Goal: Transaction & Acquisition: Purchase product/service

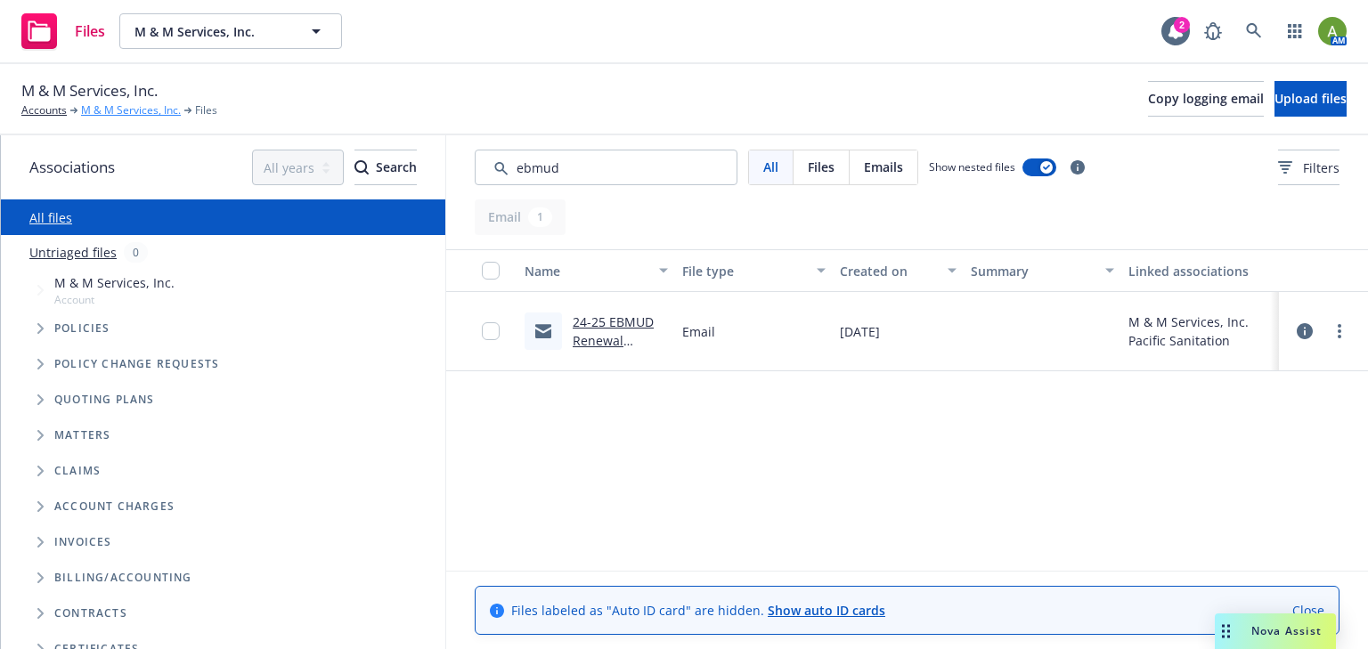
drag, startPoint x: 105, startPoint y: 109, endPoint x: 128, endPoint y: 110, distance: 23.2
click at [105, 109] on link "M & M Services, Inc." at bounding box center [131, 110] width 100 height 16
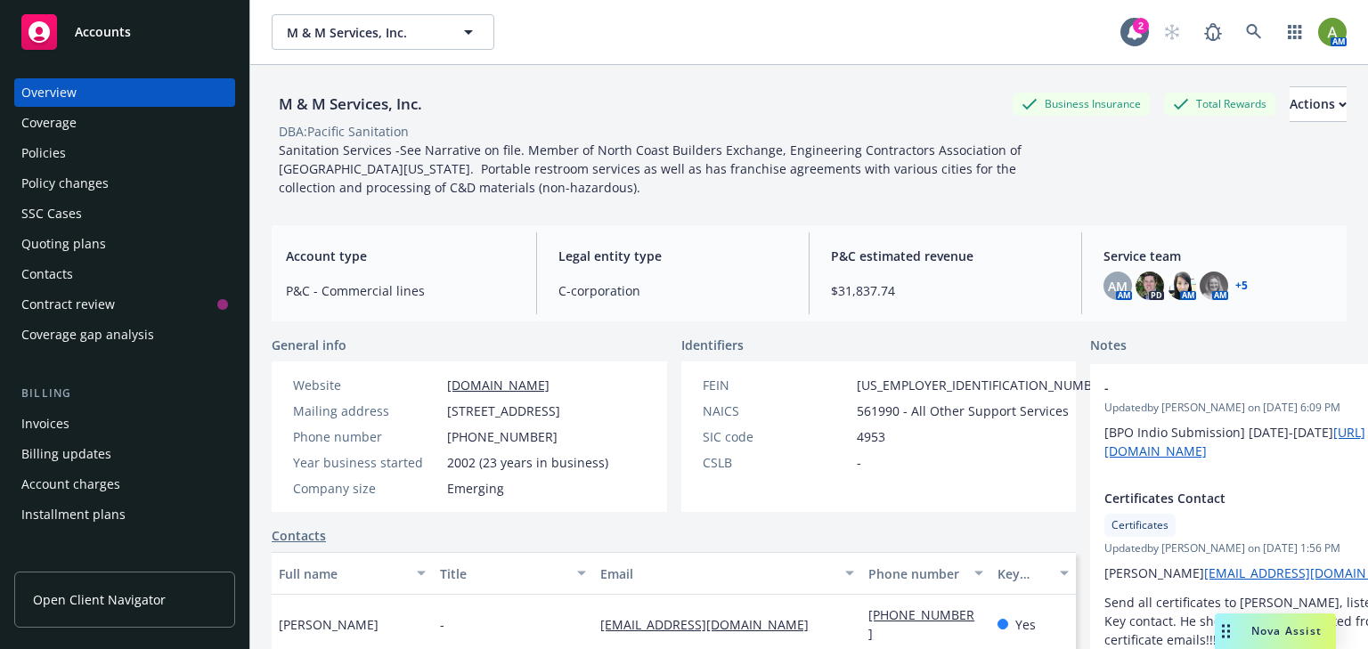
click at [52, 155] on div "Policies" at bounding box center [43, 153] width 45 height 28
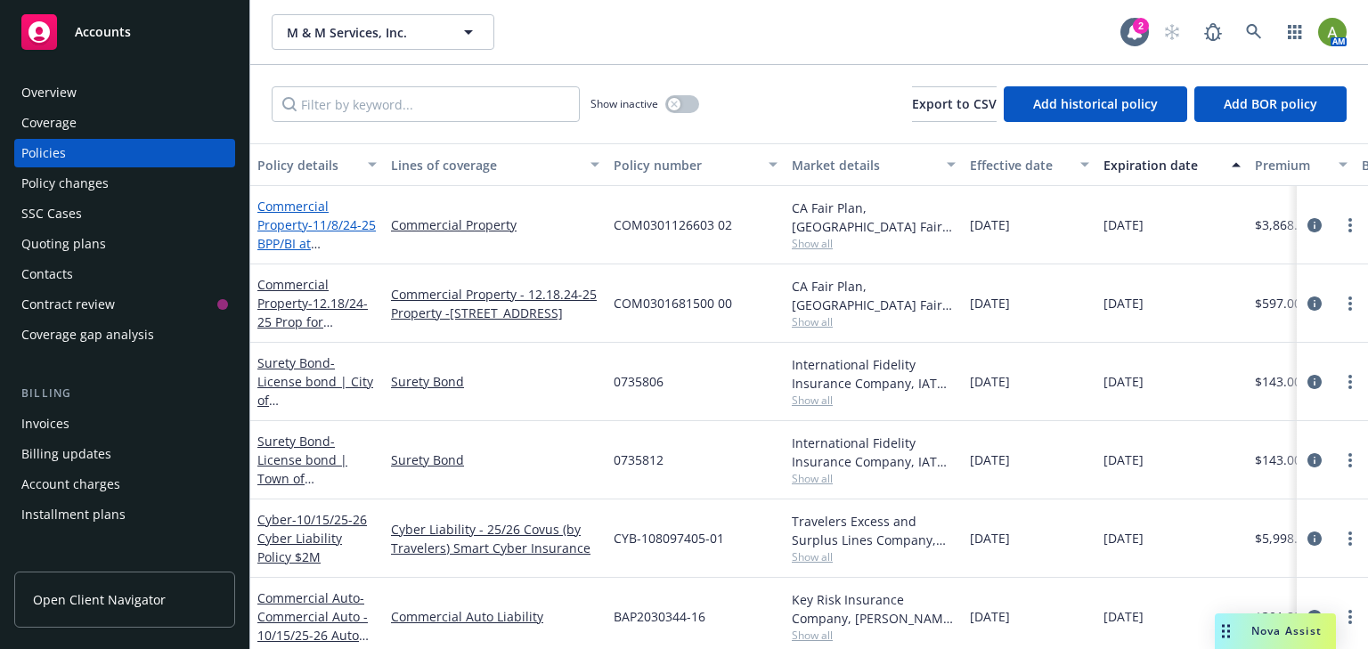
click at [321, 224] on span "- 11/8/24-25 BPP/BI at 582 Caletti Ave # 586" at bounding box center [316, 243] width 118 height 54
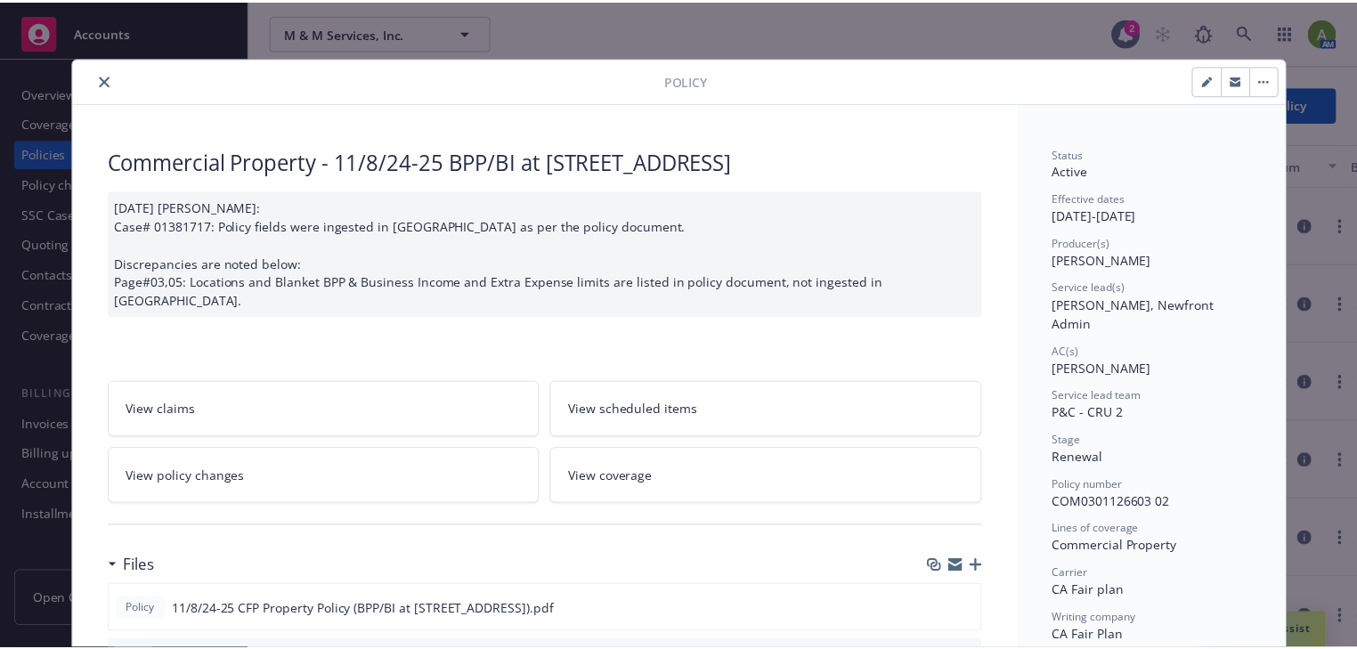
scroll to position [71, 0]
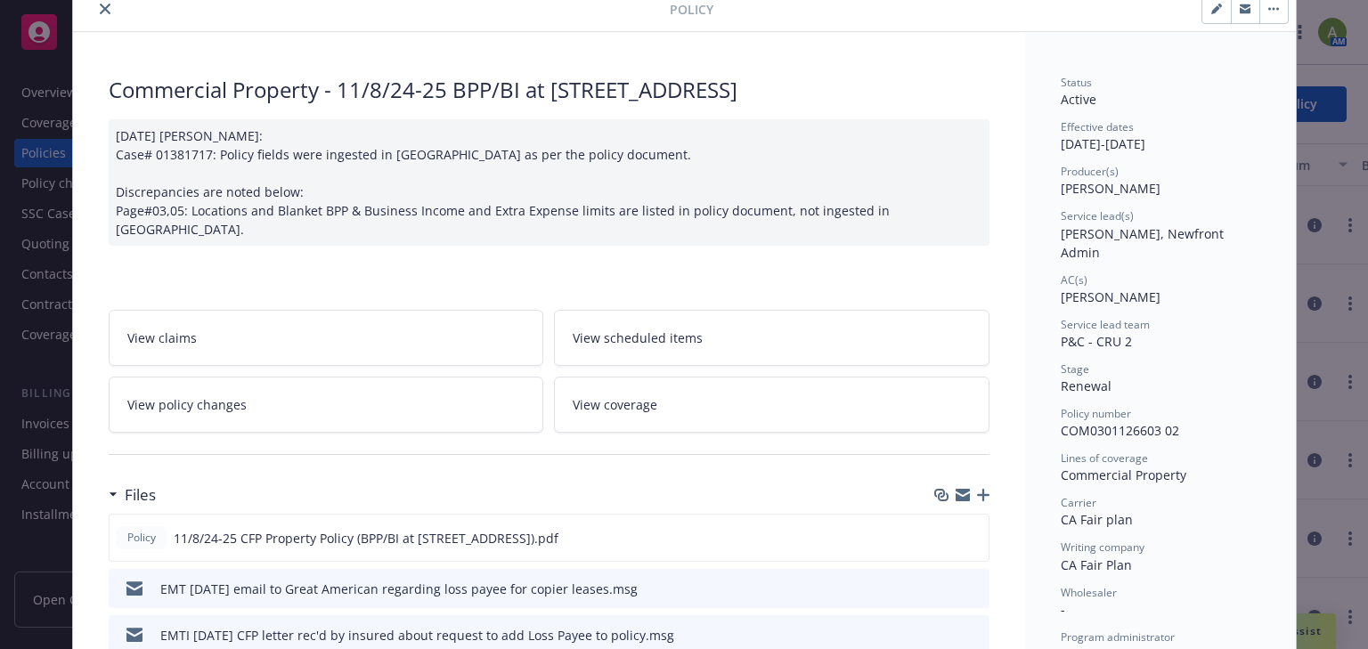
click at [390, 388] on link "View policy changes" at bounding box center [326, 405] width 435 height 56
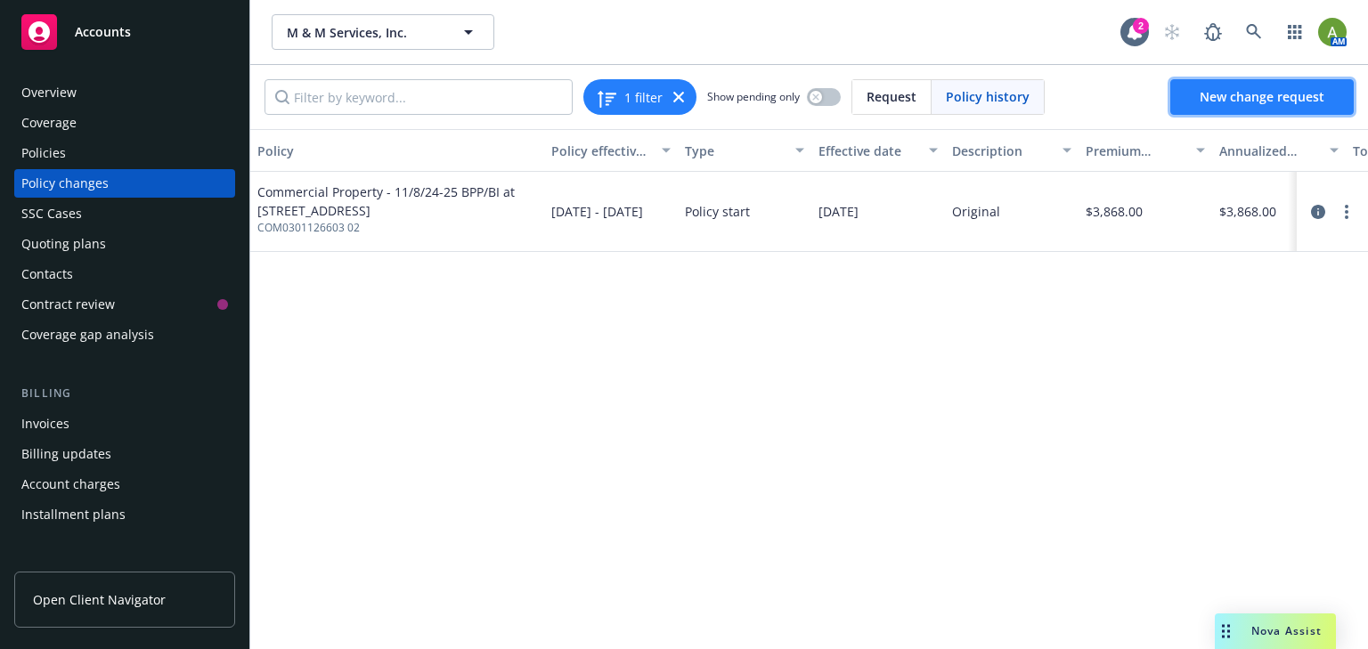
click at [1234, 103] on span "New change request" at bounding box center [1261, 96] width 125 height 17
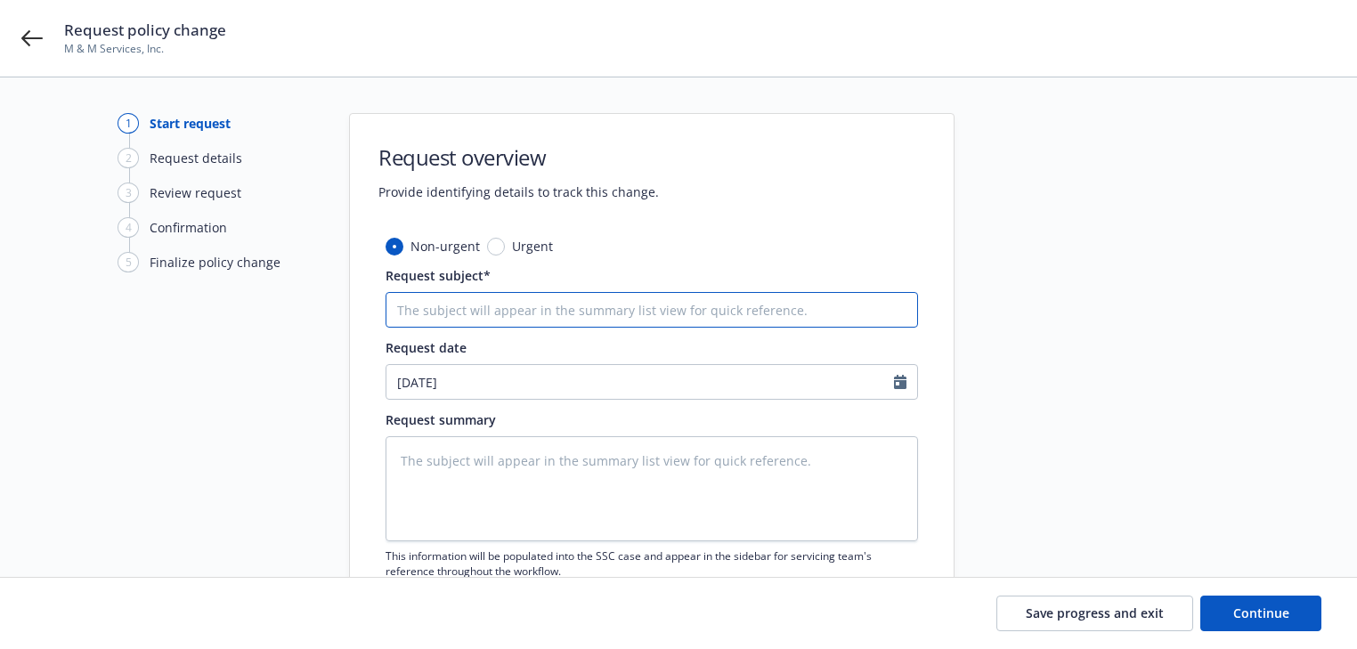
click at [472, 313] on input "Request subject*" at bounding box center [652, 310] width 532 height 36
type textarea "x"
type input "C"
type textarea "x"
type input "Ca"
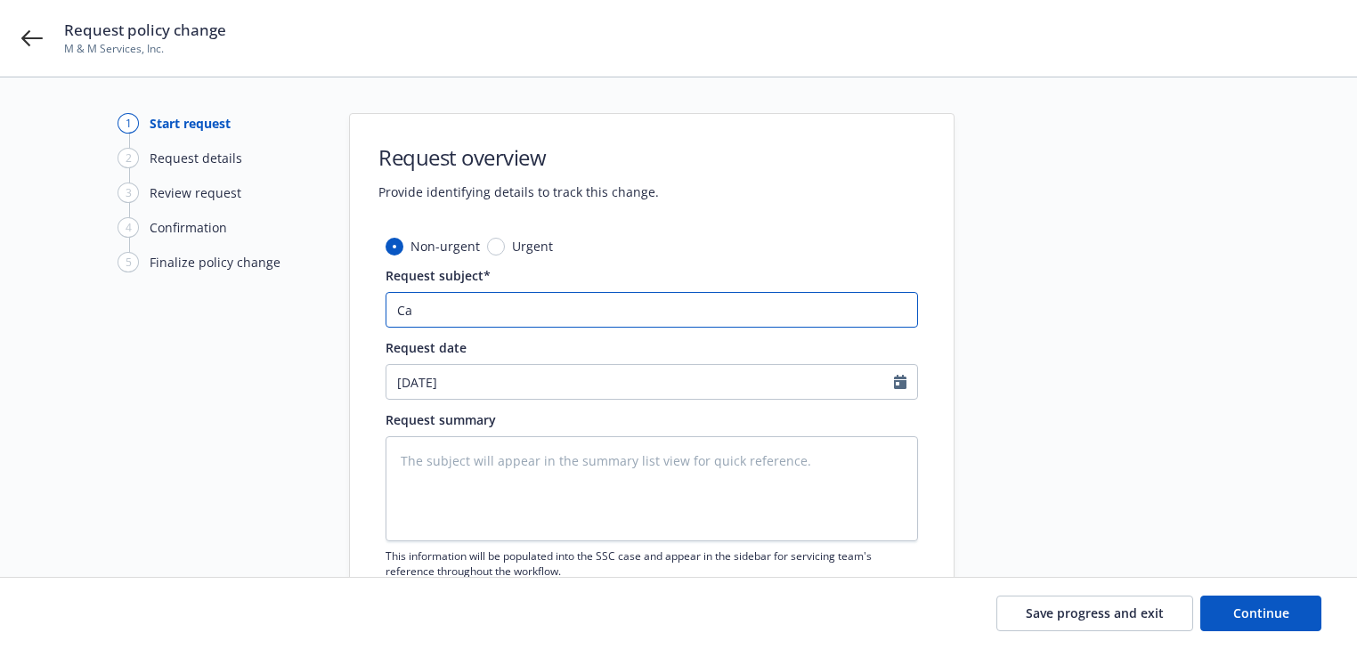
type textarea "x"
type input "Can"
type textarea "x"
type input "Canc"
type textarea "x"
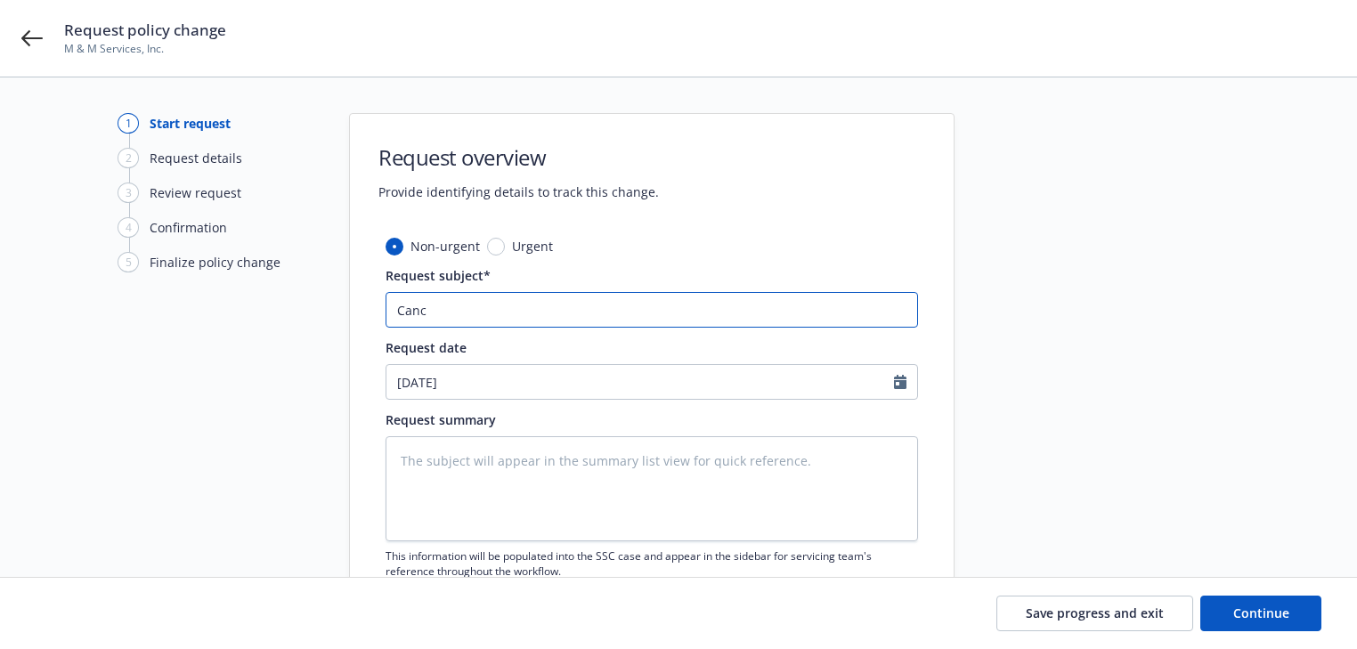
type input "Cance"
type textarea "x"
type input "Cancel"
type textarea "x"
type input "Cancel"
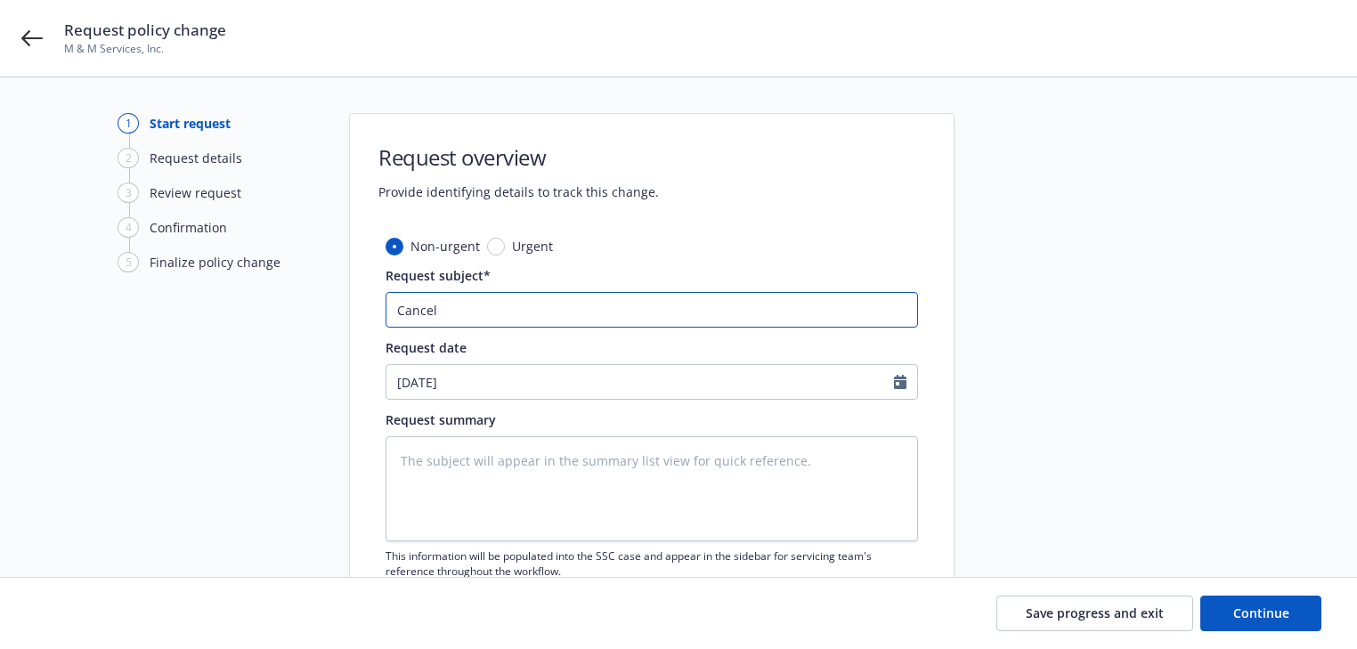
type textarea "x"
type input "Cancel C"
type textarea "x"
type input "Cancel Co"
type textarea "x"
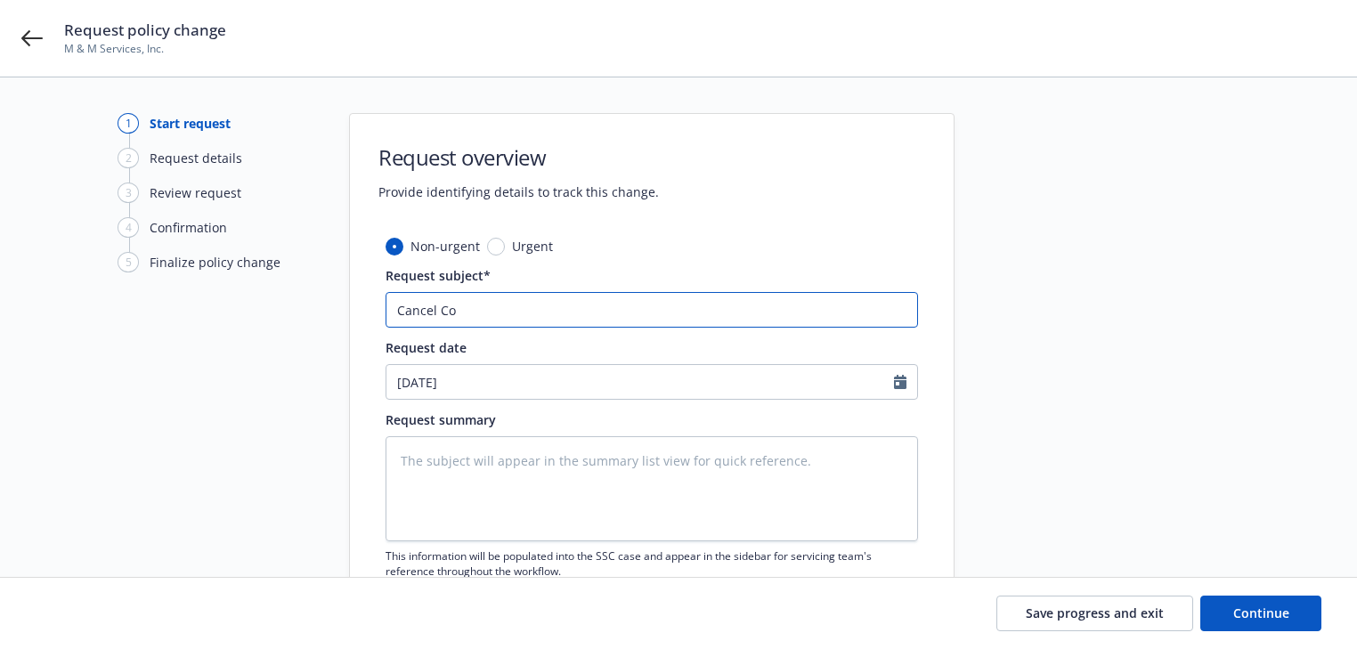
type input "Cancel Cov"
type textarea "x"
type input "Cancel Cove"
type textarea "x"
type input "Cancel Covera"
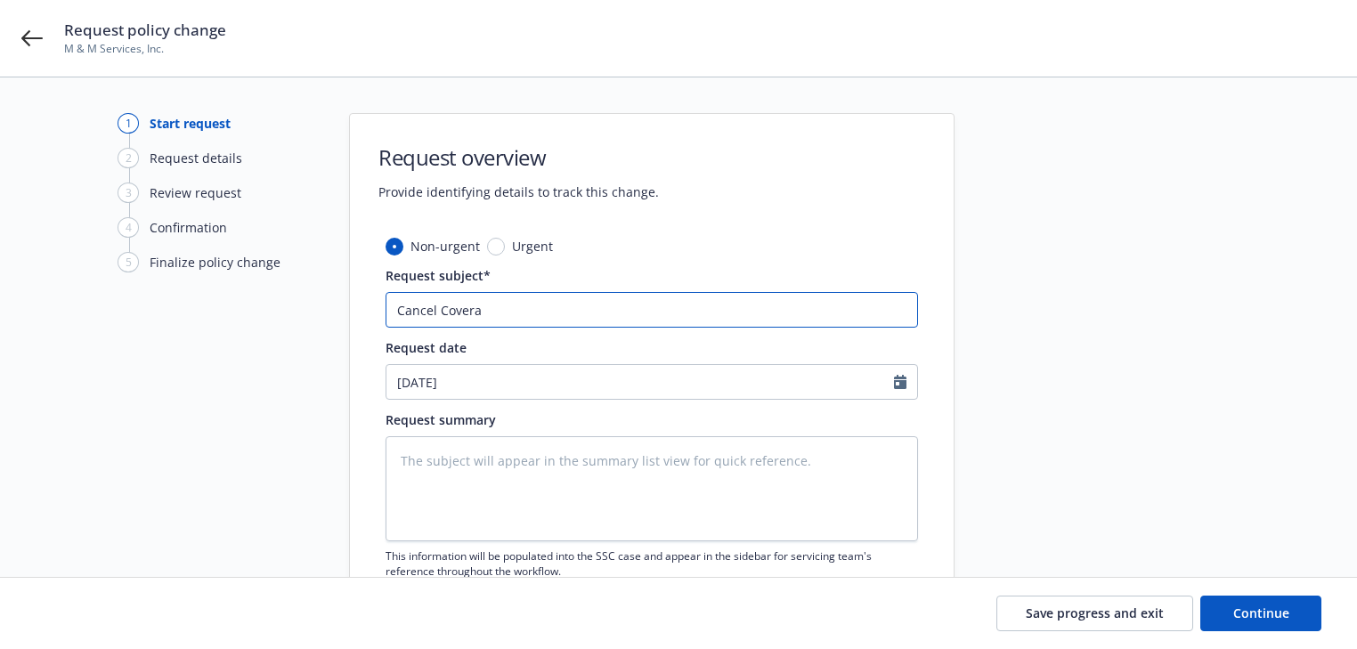
type textarea "x"
type input "Cancel Coverag"
type textarea "x"
type input "Cancel Coverage"
type textarea "x"
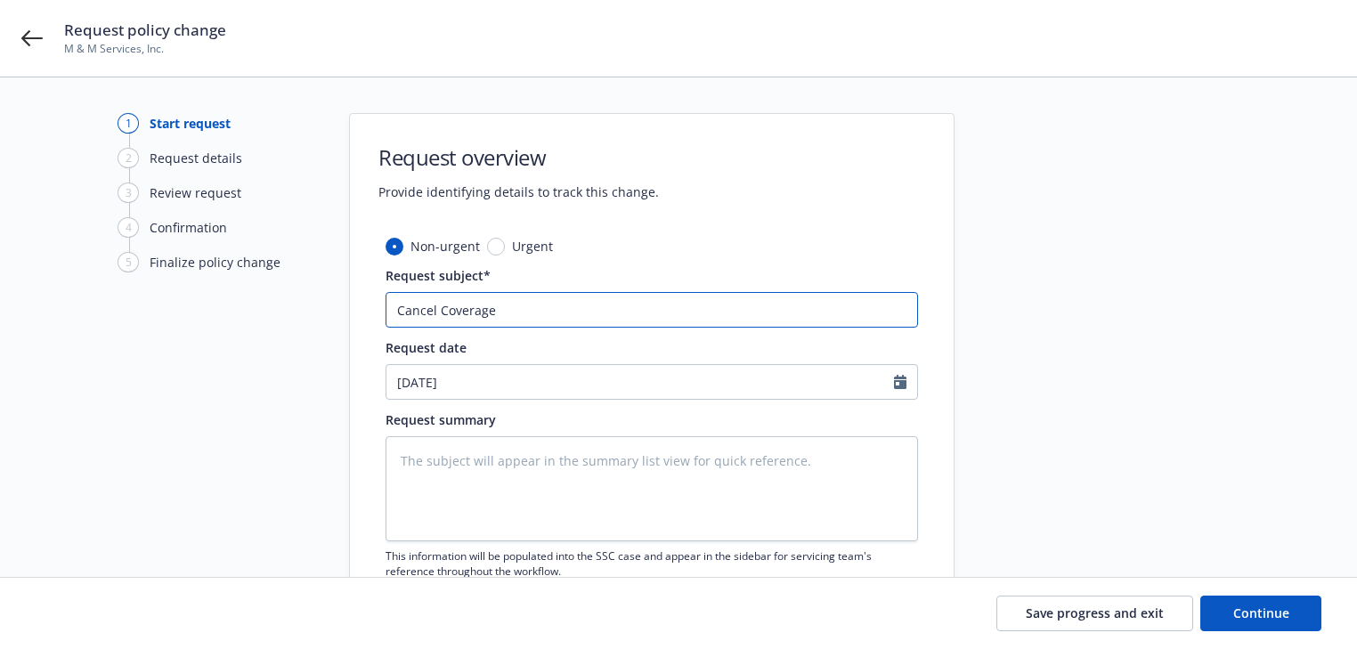
type input "Cancel Coverage"
type textarea "x"
type input "Cancel Coverage"
type textarea "x"
type input "Cancel Coverag"
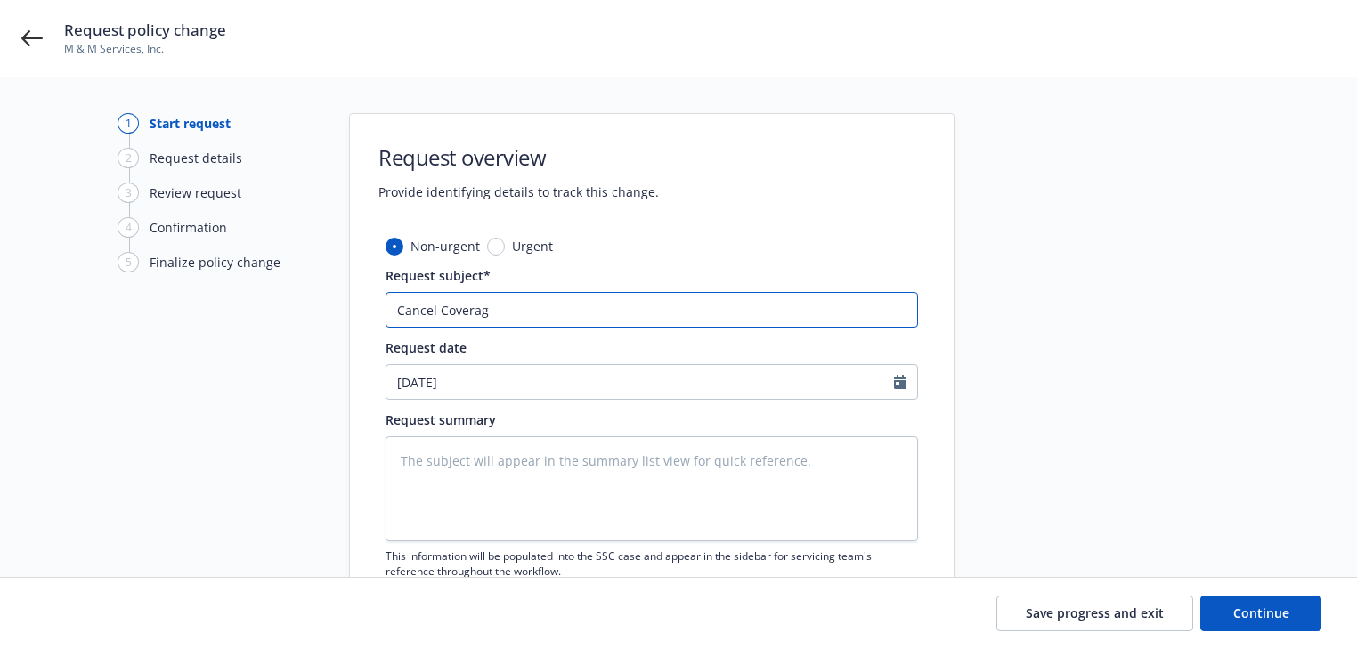
type textarea "x"
type input "Cancel Covera"
type textarea "x"
type input "Cancel Cover"
type textarea "x"
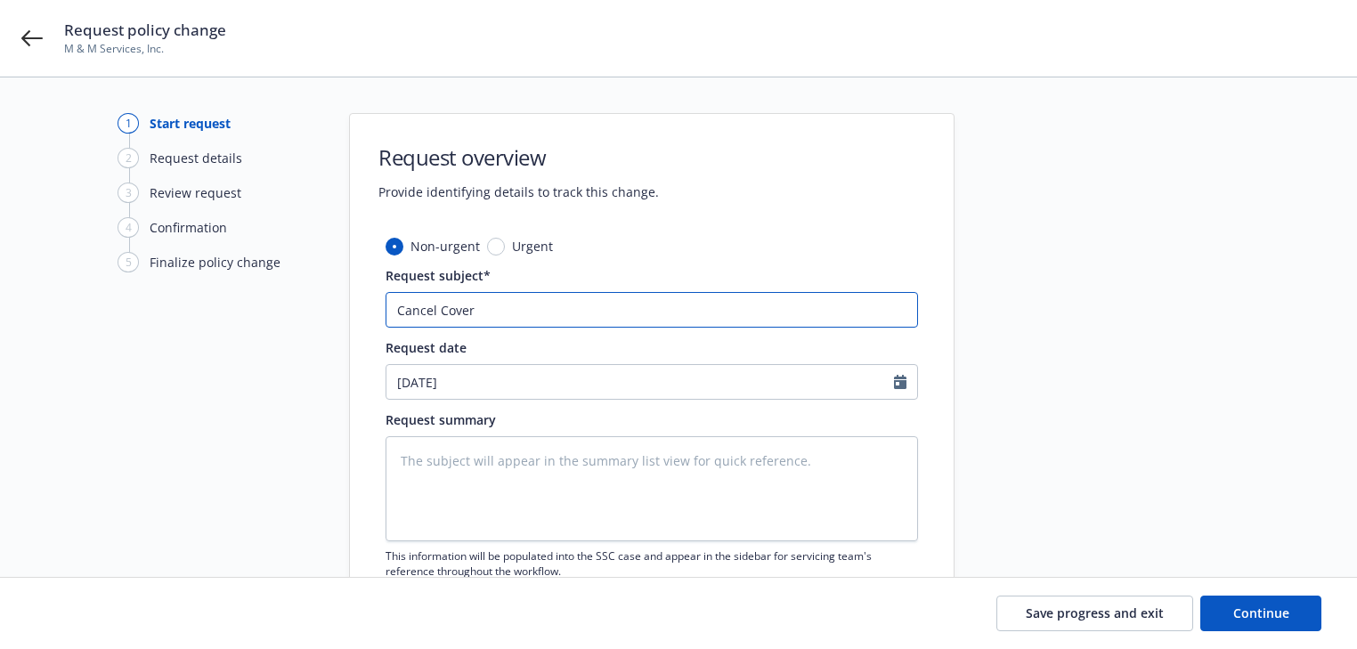
type input "Cancel Cove"
type textarea "x"
type input "Cancel Cov"
type textarea "x"
type input "Cancel Co"
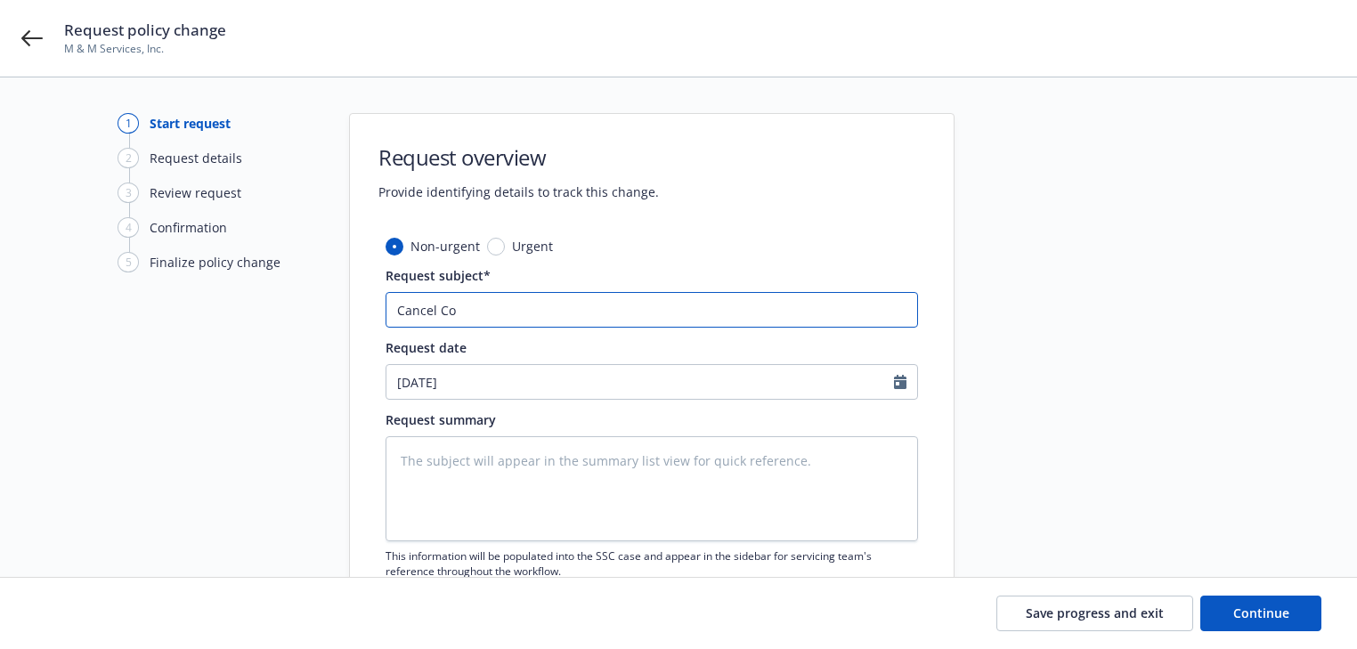
type textarea "x"
type input "Cancel C"
type textarea "x"
type input "Cancel"
type textarea "x"
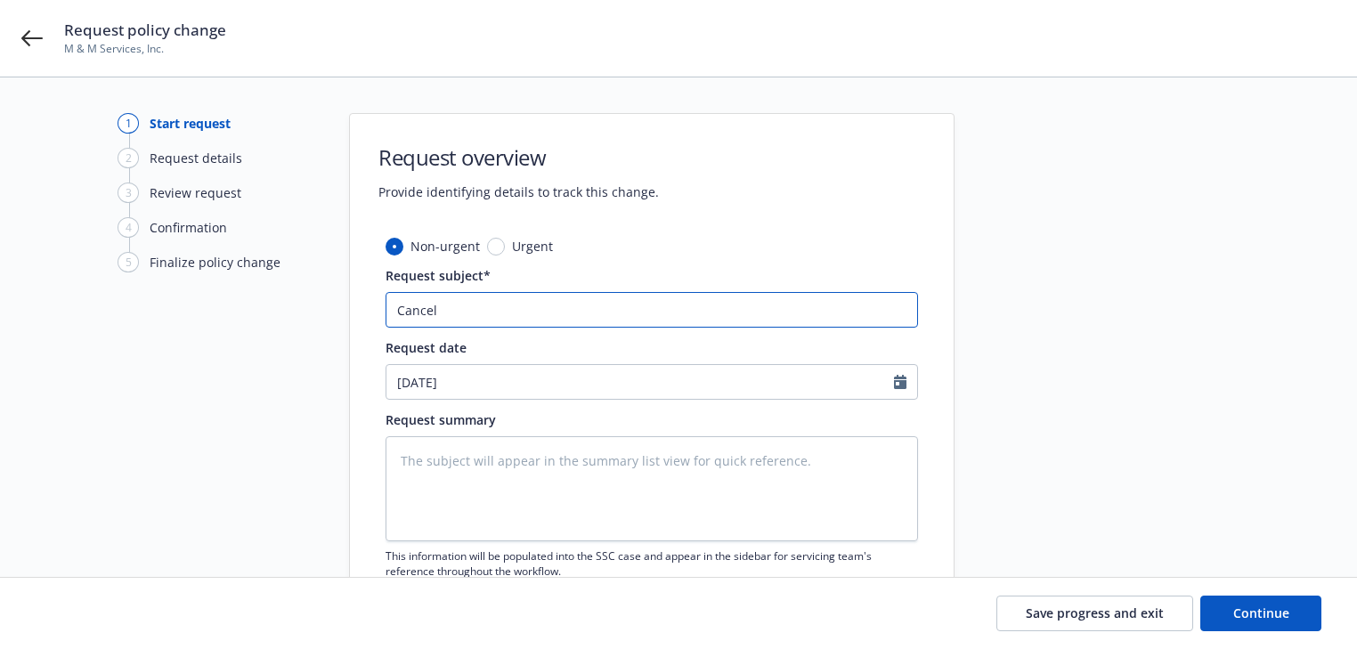
type input "Cancel P"
type textarea "x"
type input "Cancel Po"
type textarea "x"
type input "Cancel Pol"
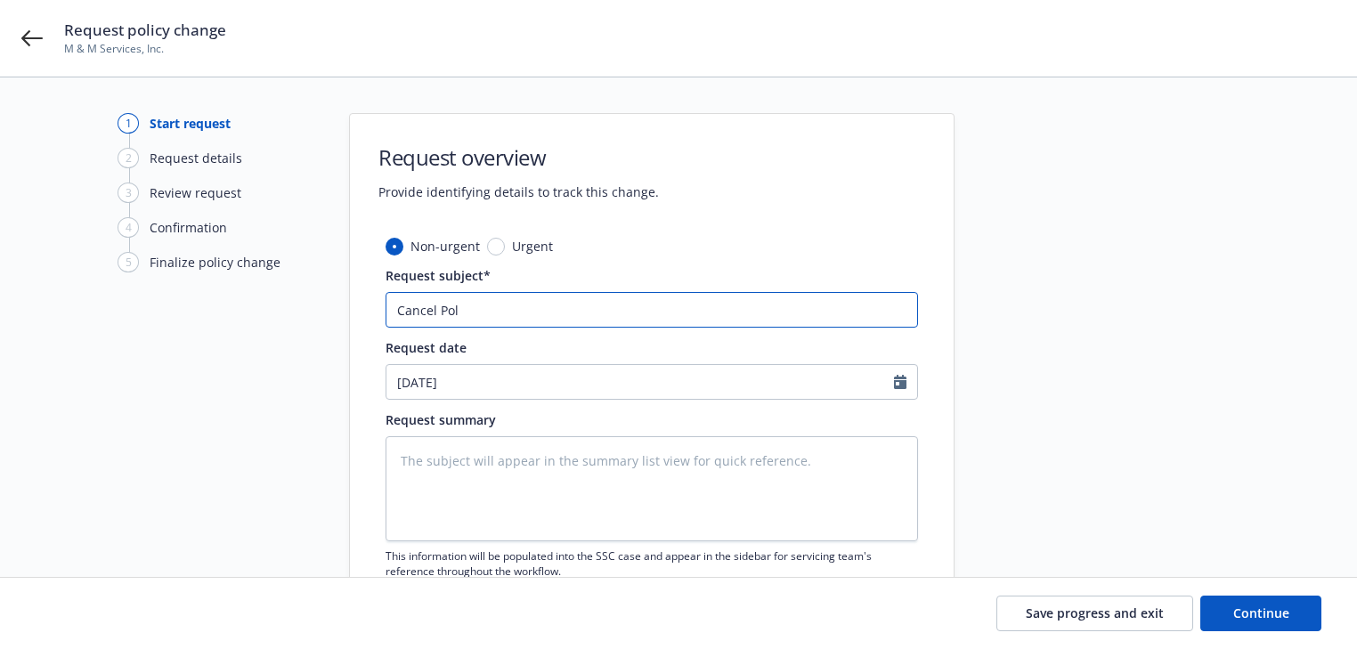
type textarea "x"
type input "Cancel Poli"
type textarea "x"
type input "Cancel Polic"
type textarea "x"
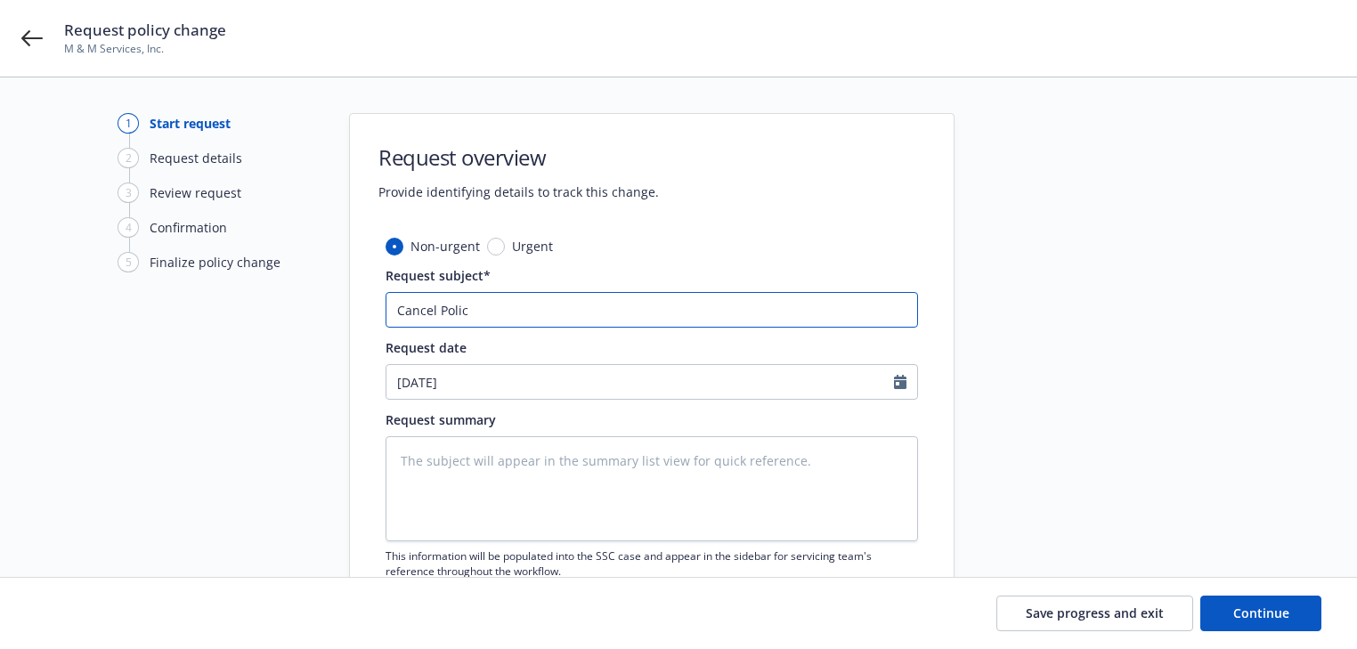
type input "Cancel Policy"
type textarea "x"
type input "Cancel Policy"
type textarea "x"
type input "Cancel Policy E"
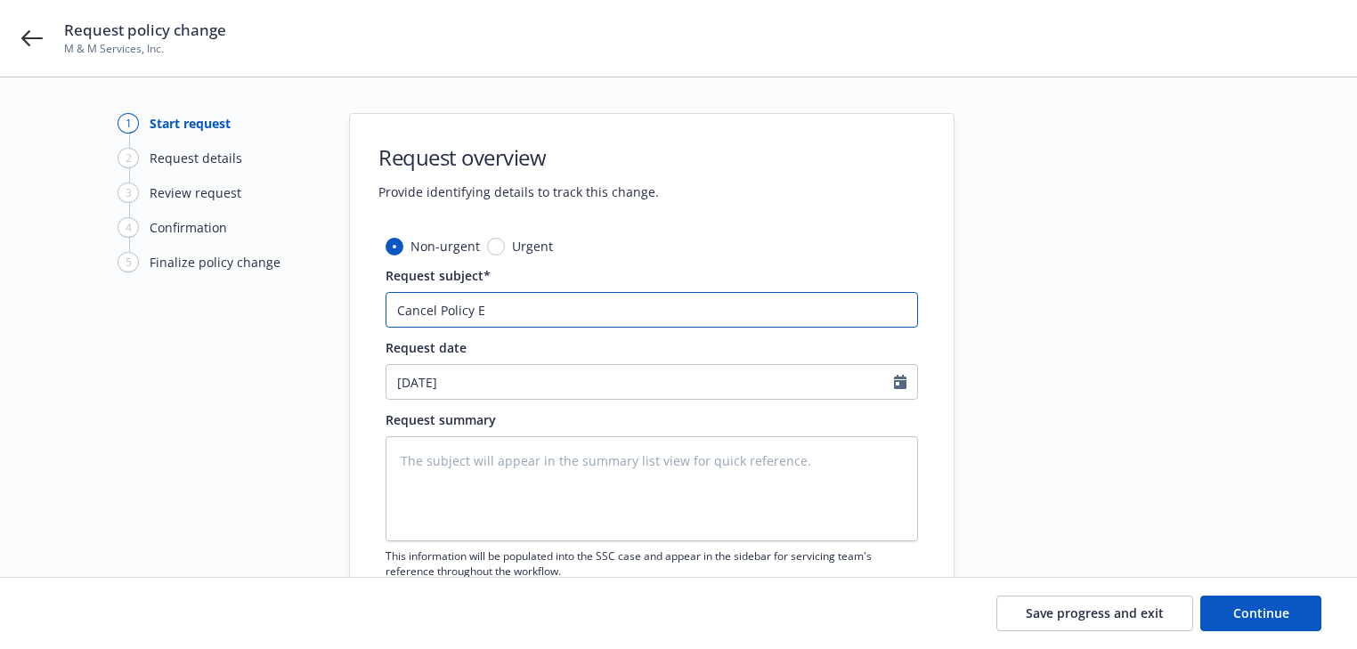
type textarea "x"
type input "Cancel Policy Ef"
type textarea "x"
type input "Cancel Policy Eff"
type textarea "x"
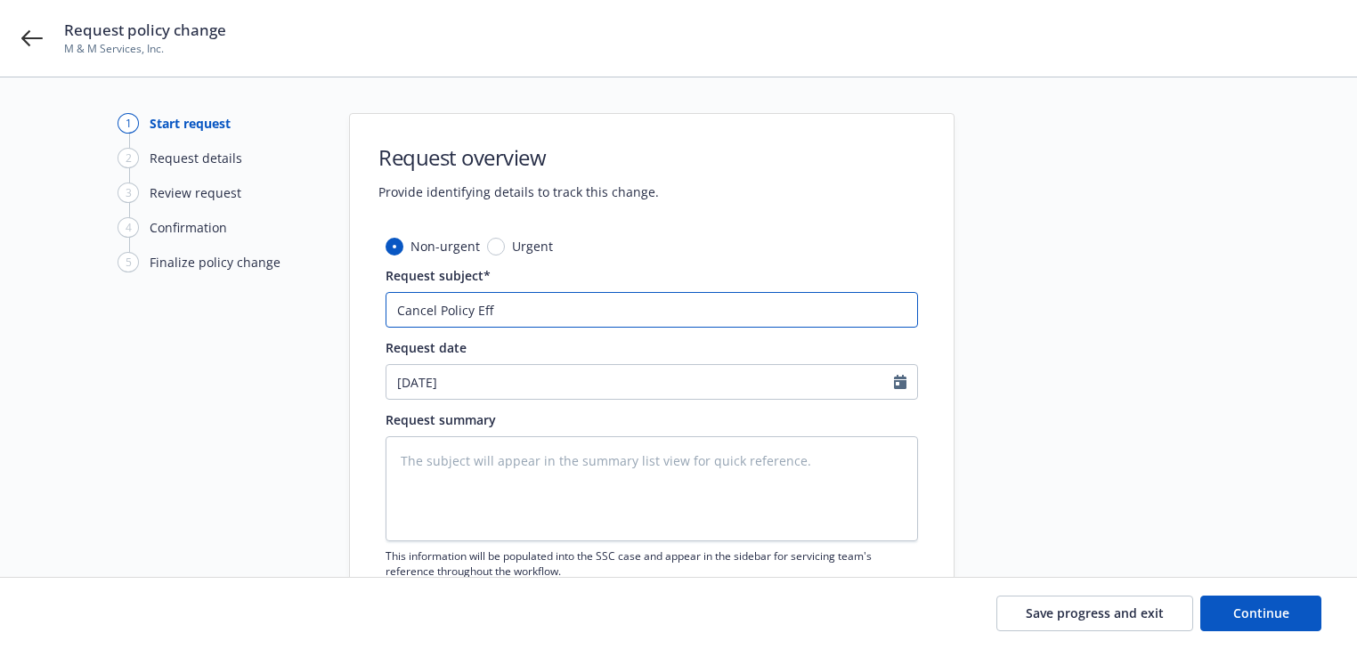
type input "Cancel Policy Eff."
type textarea "x"
type input "Cancel Policy Eff."
type textarea "x"
type input "Cancel Policy Eff. 1"
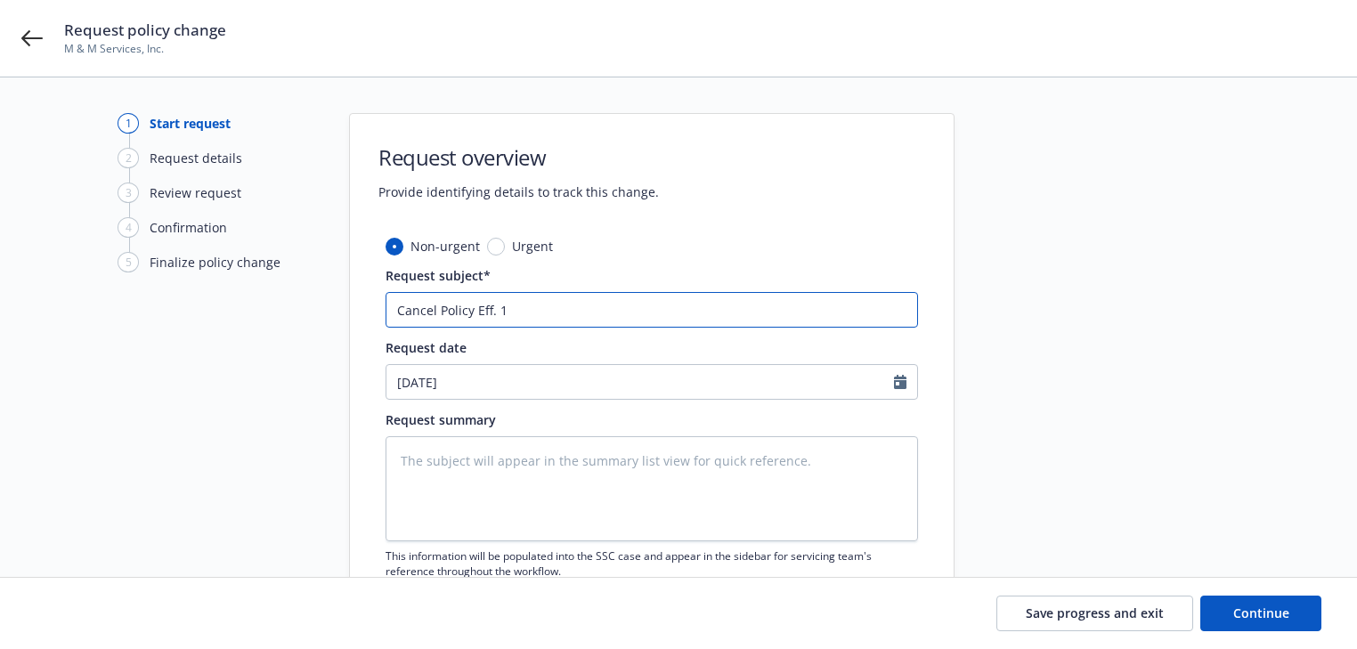
type textarea "x"
type input "Cancel Policy Eff. 10"
type textarea "x"
type input "Cancel Policy Eff. 10/"
type textarea "x"
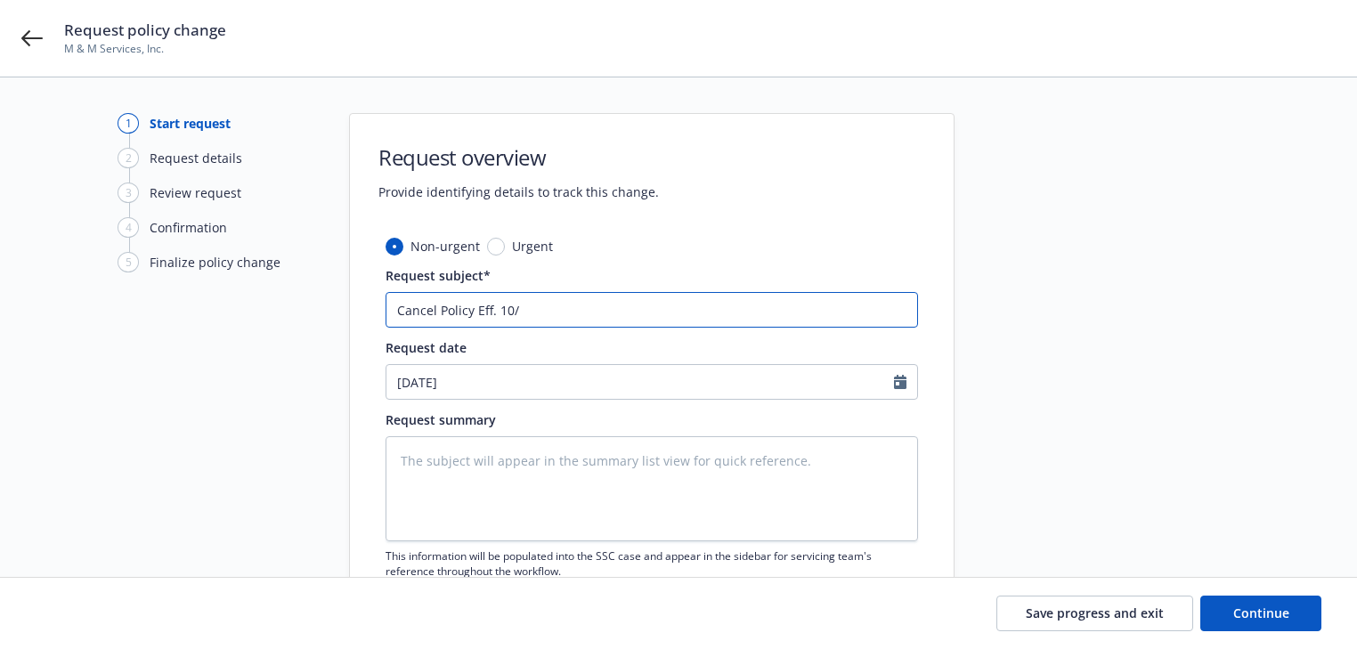
type input "Cancel Policy Eff. 10/1"
type textarea "x"
type input "Cancel Policy Eff. 10/15"
type textarea "x"
type input "Cancel Policy Eff. 10/15/"
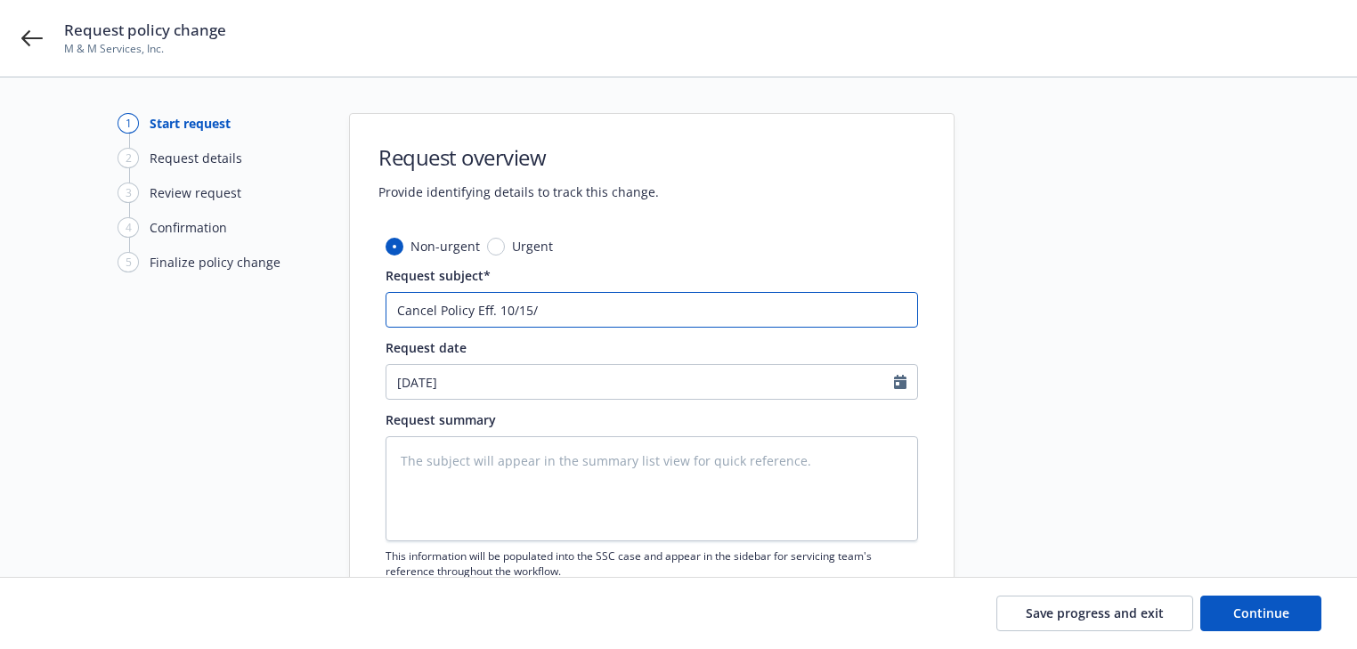
type textarea "x"
type input "Cancel Policy Eff. 10/15/2"
type textarea "x"
type input "Cancel Policy Eff. 10/15/20"
type textarea "x"
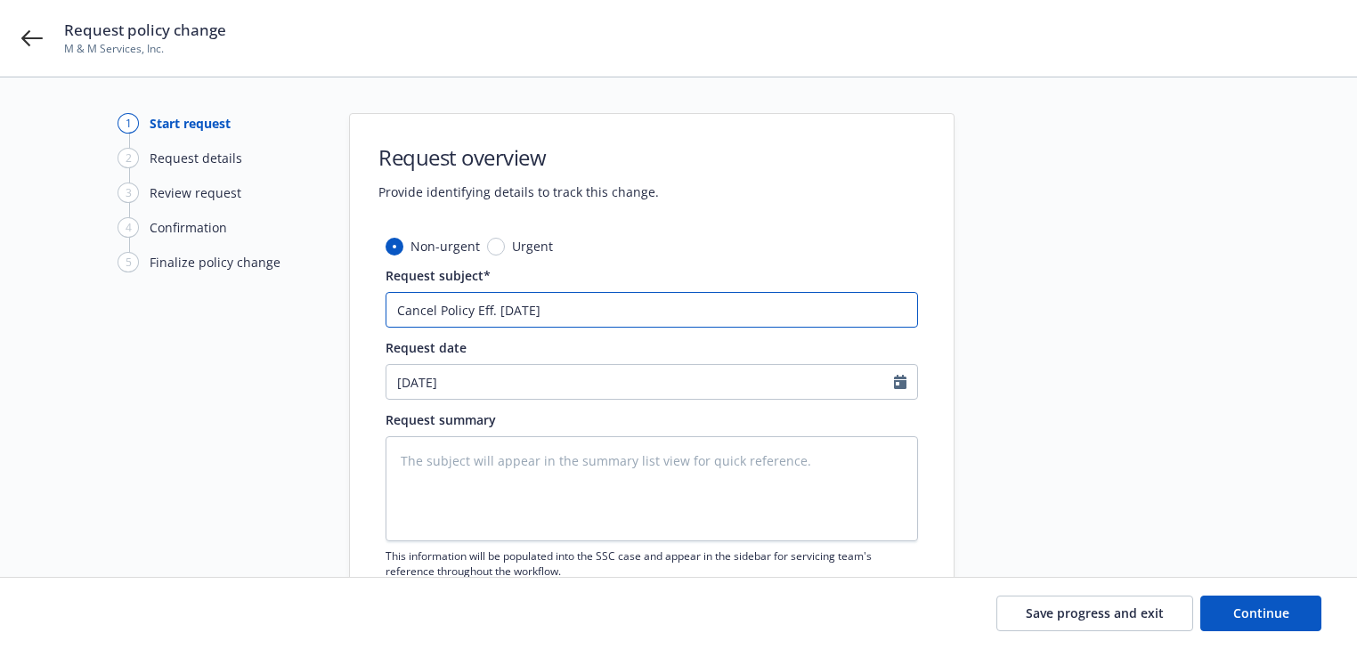
type input "Cancel Policy Eff. 10/15/202"
type textarea "x"
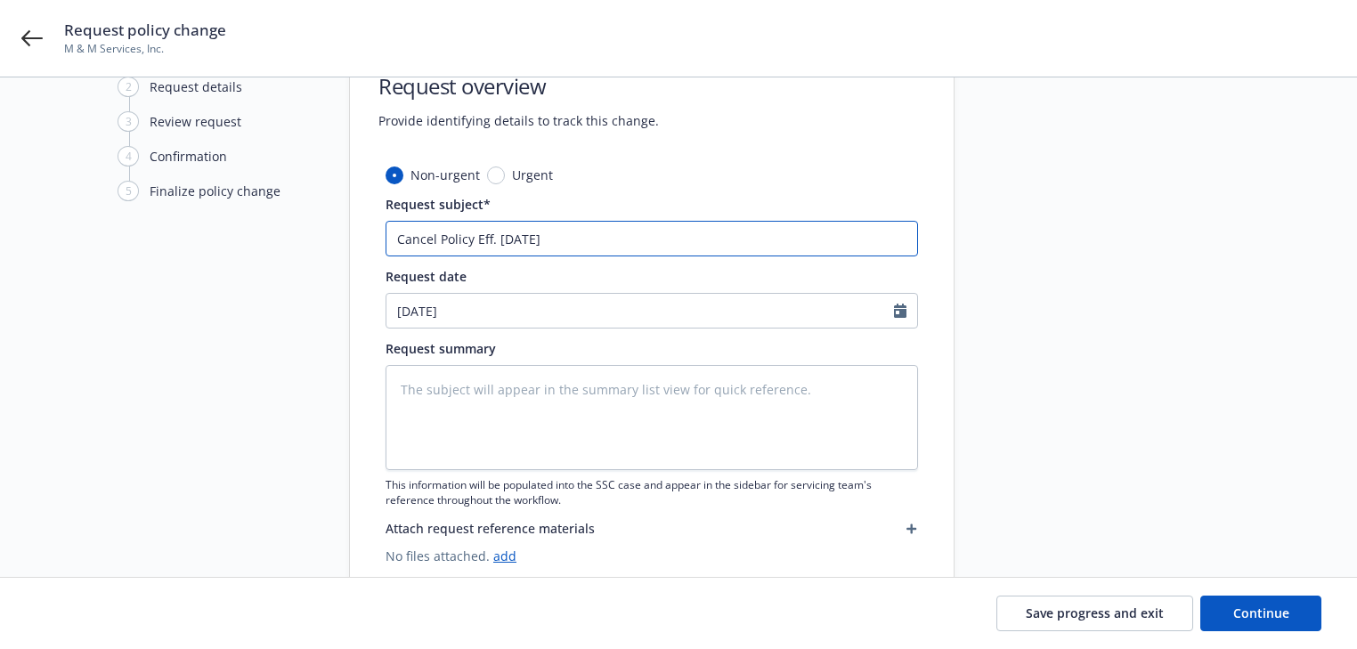
type input "Cancel Policy Eff. 10/15/2025"
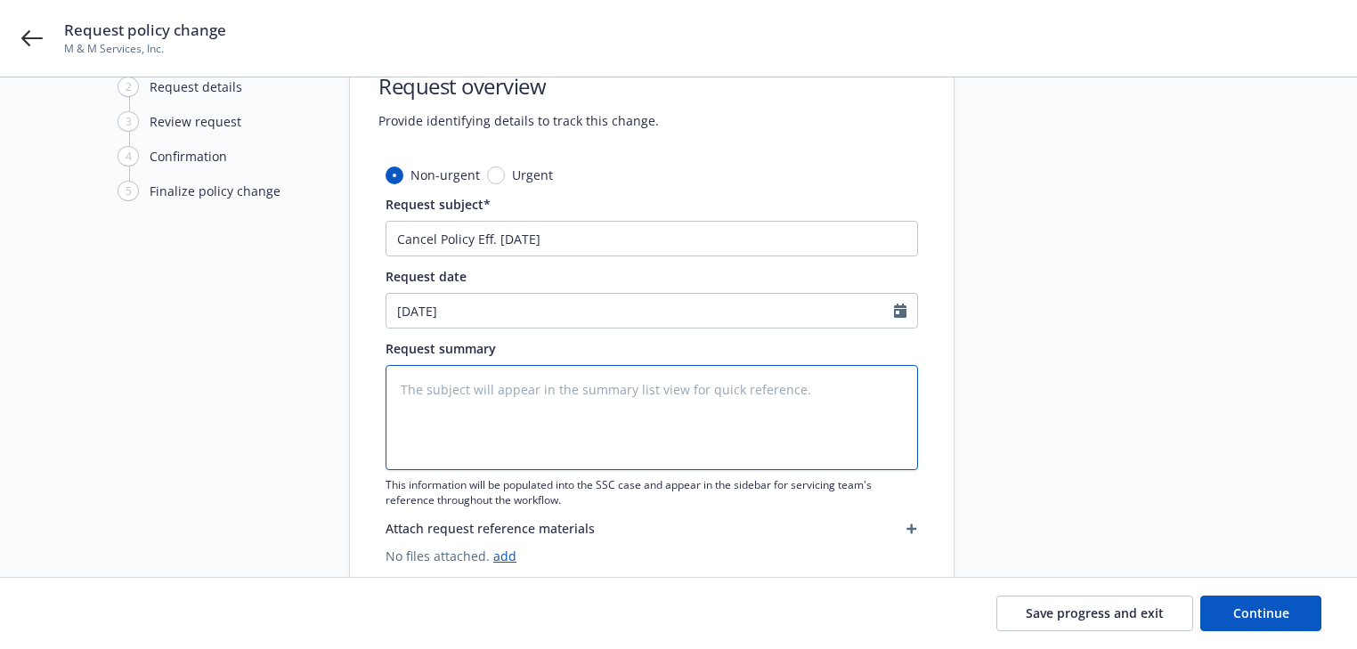
click at [600, 389] on textarea at bounding box center [652, 417] width 532 height 105
type textarea "x"
type textarea "i"
type textarea "x"
type textarea "in"
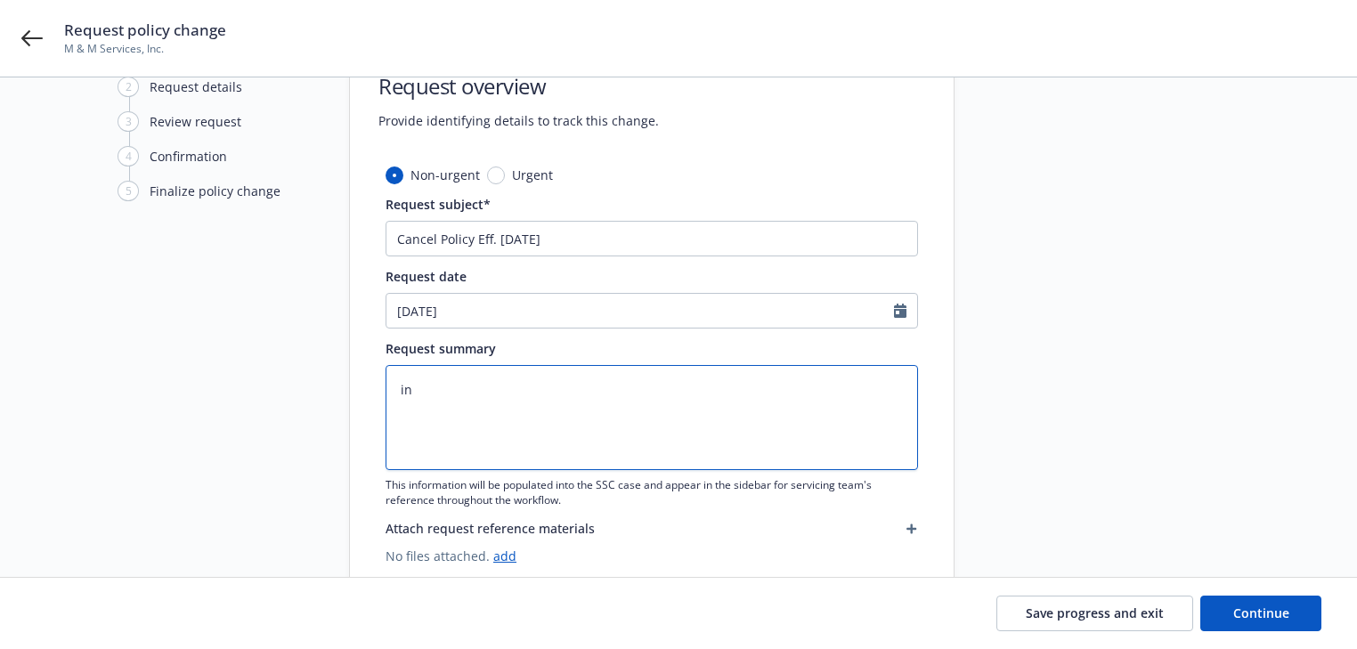
type textarea "x"
type textarea "insr"
type textarea "x"
type textarea "insru"
type textarea "x"
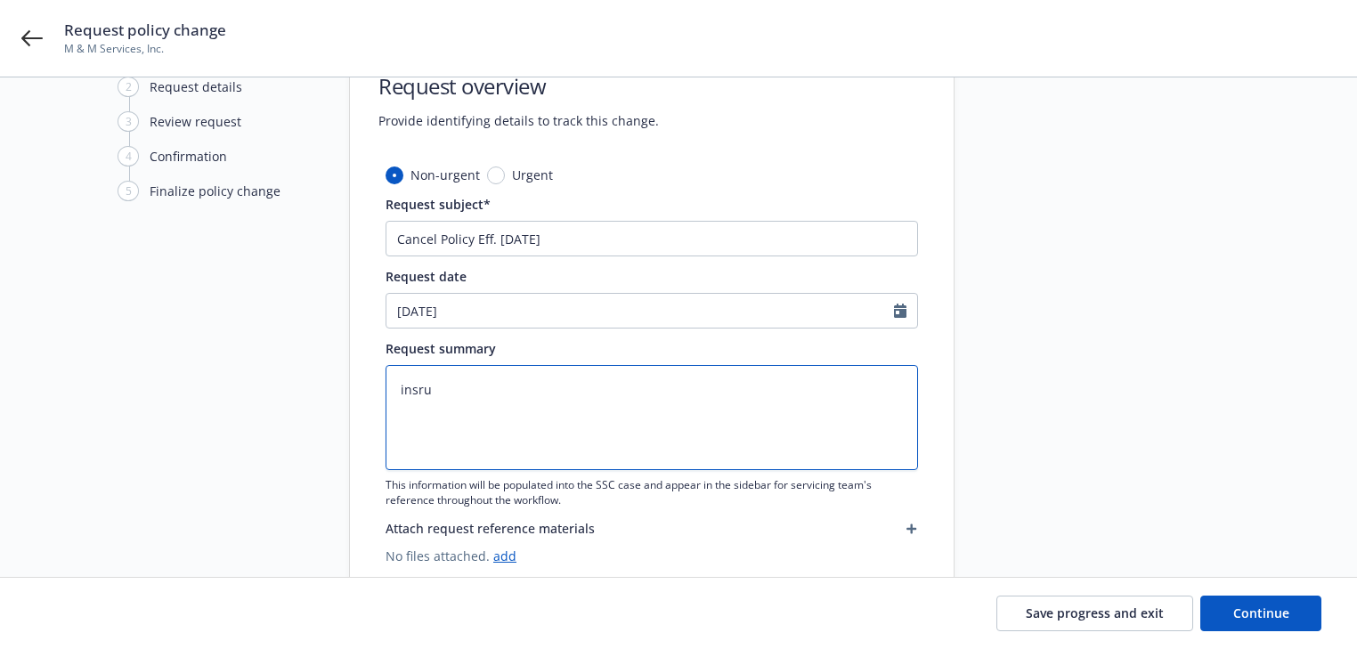
type textarea "insrue"
type textarea "x"
type textarea "insrued"
type textarea "x"
type textarea "insrued"
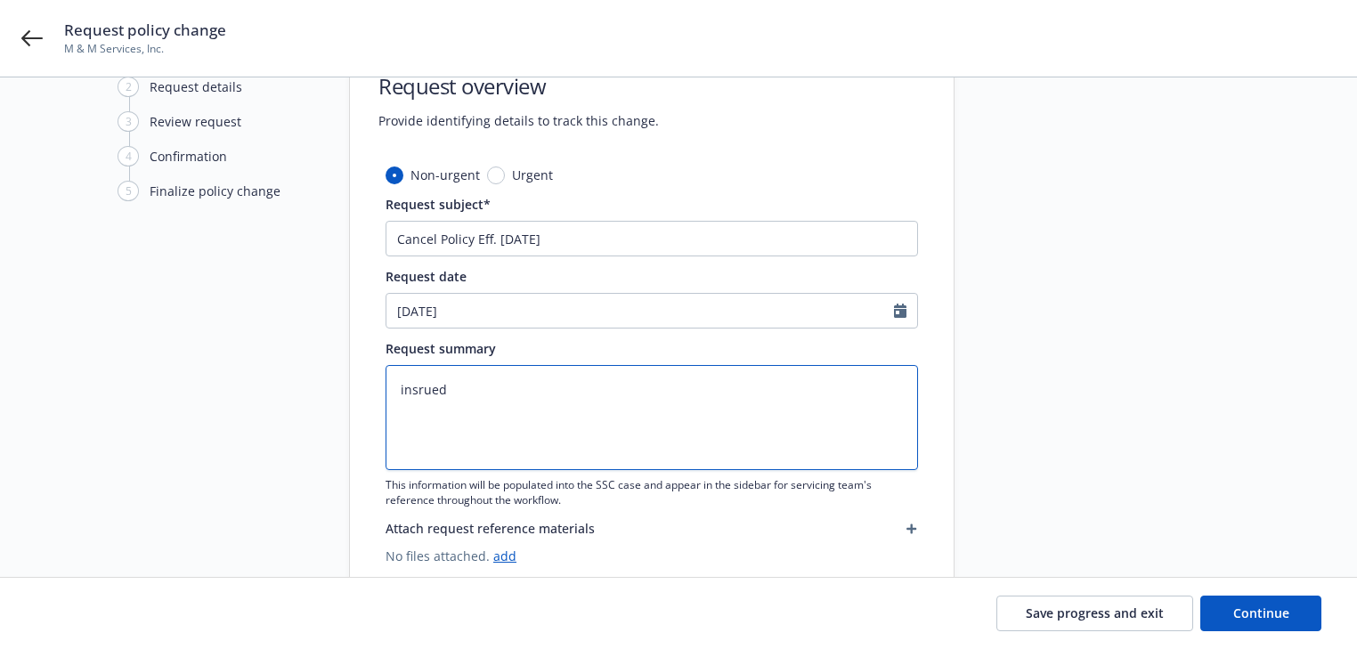
type textarea "x"
type textarea "insrued"
type textarea "x"
type textarea "insrue"
type textarea "x"
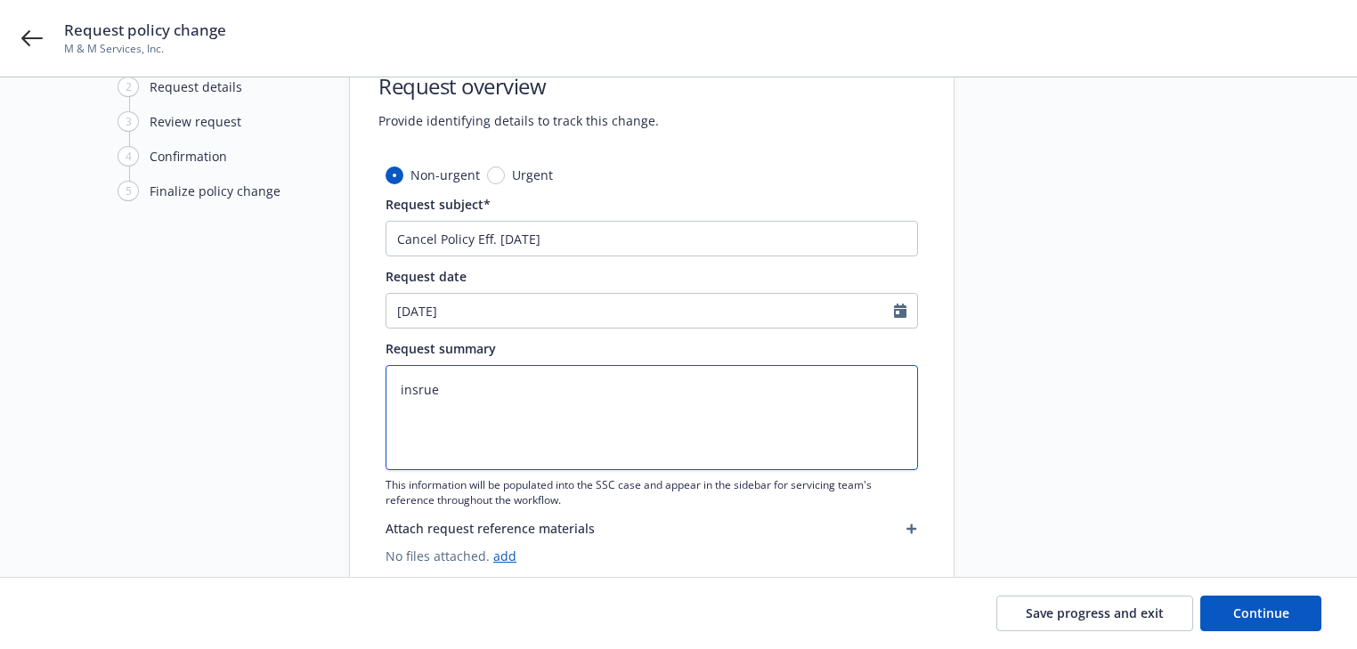
type textarea "insru"
type textarea "x"
type textarea "insr"
type textarea "x"
type textarea "ins"
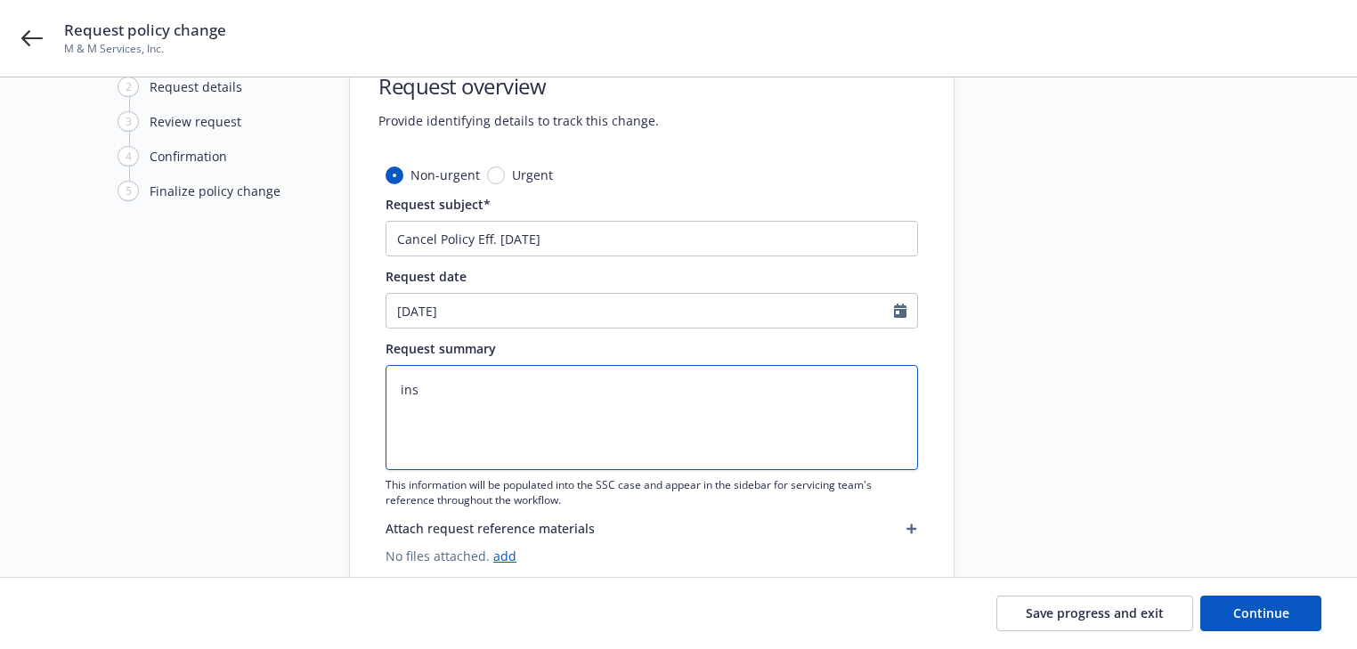
type textarea "x"
type textarea "insu"
type textarea "x"
type textarea "insur"
type textarea "x"
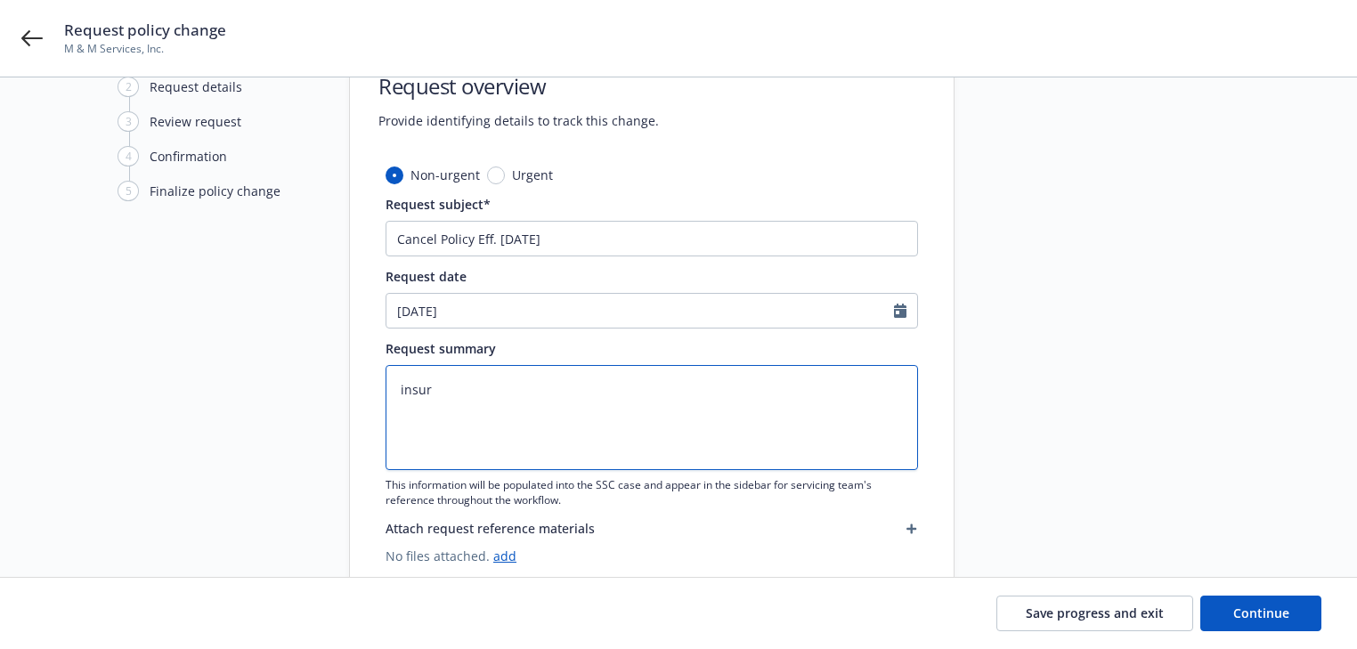
type textarea "insure"
type textarea "x"
type textarea "insured"
type textarea "x"
type textarea "insured"
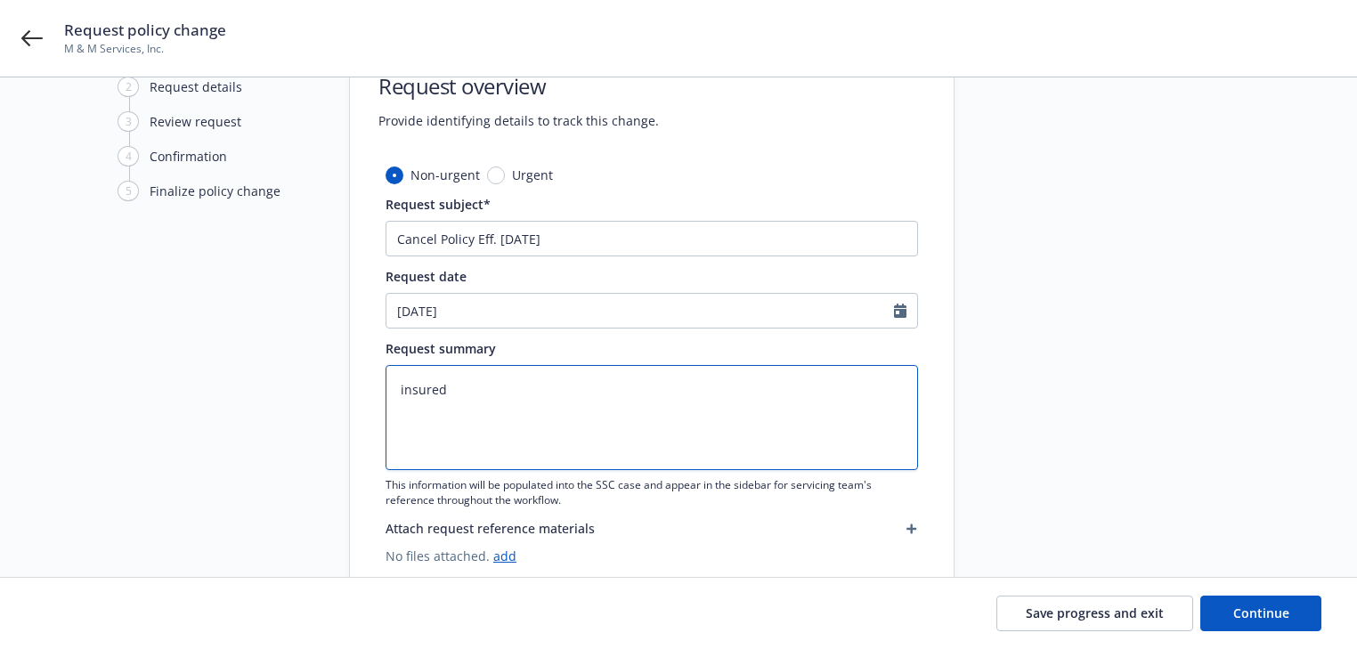
type textarea "x"
type textarea "insured p"
type textarea "x"
type textarea "insured pl"
type textarea "x"
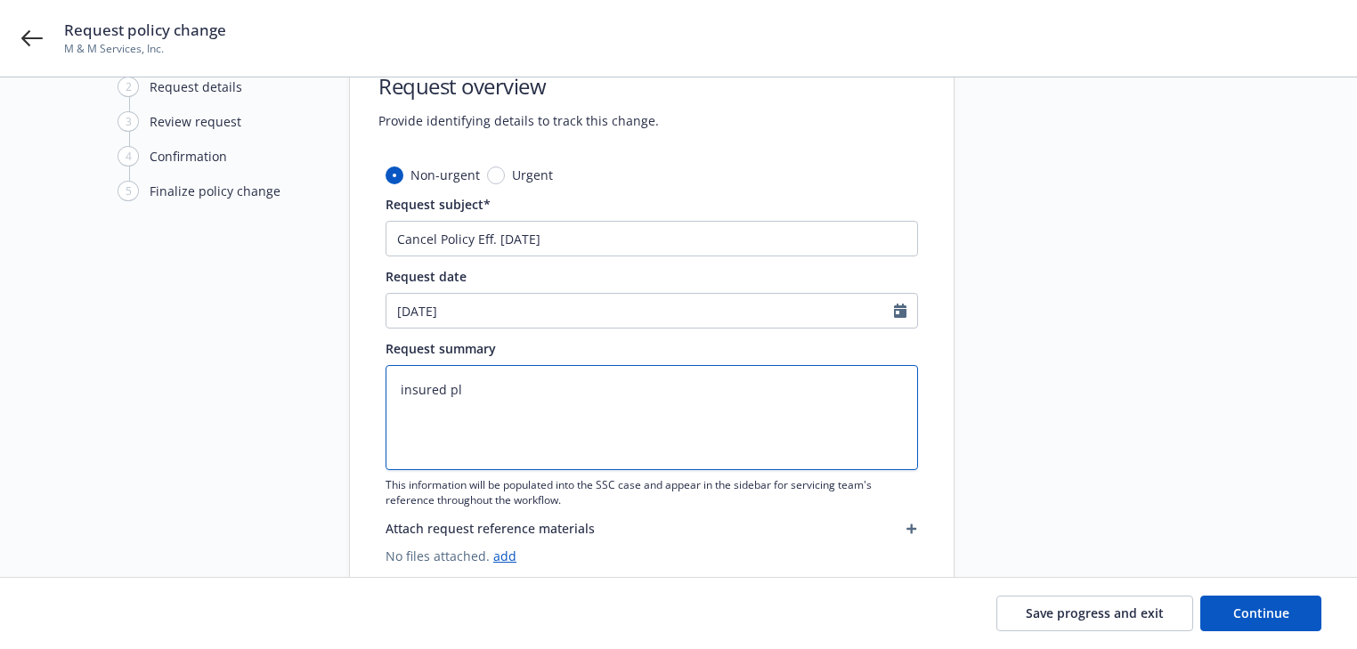
type textarea "insured pla"
type textarea "x"
type textarea "insured plac"
type textarea "x"
type textarea "insured place"
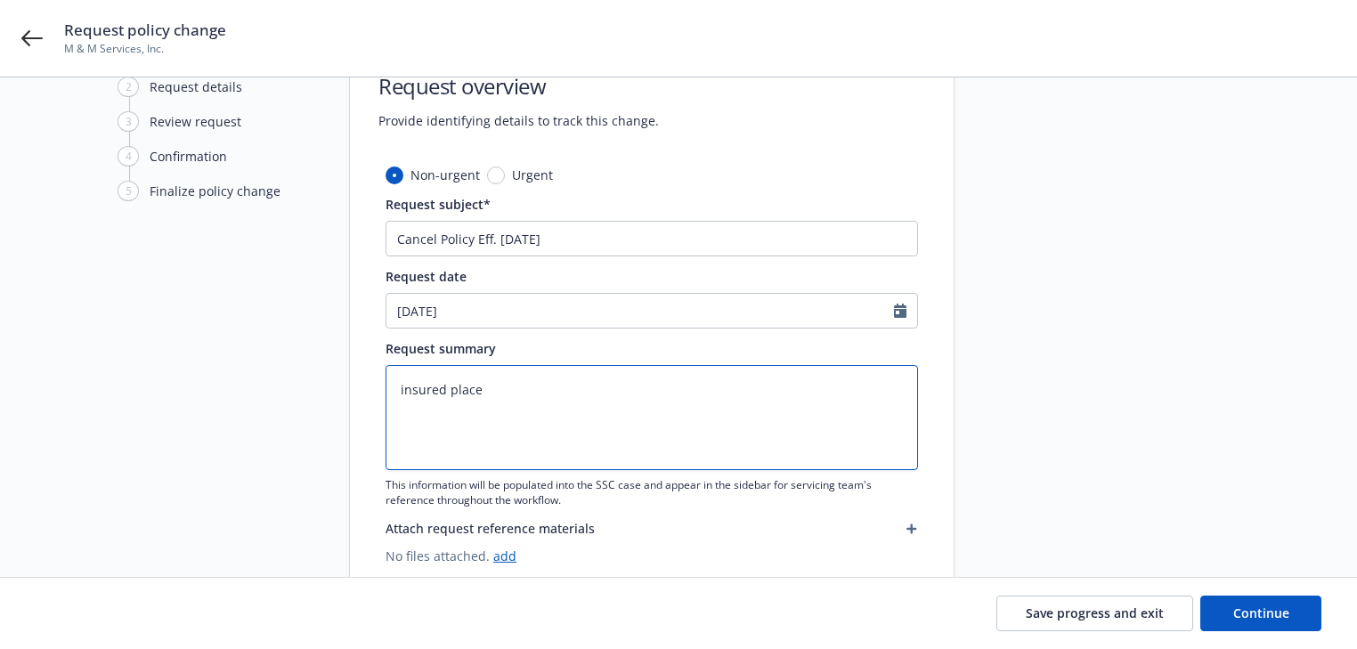
type textarea "x"
type textarea "insured placed"
type textarea "x"
type textarea "insured placed"
type textarea "x"
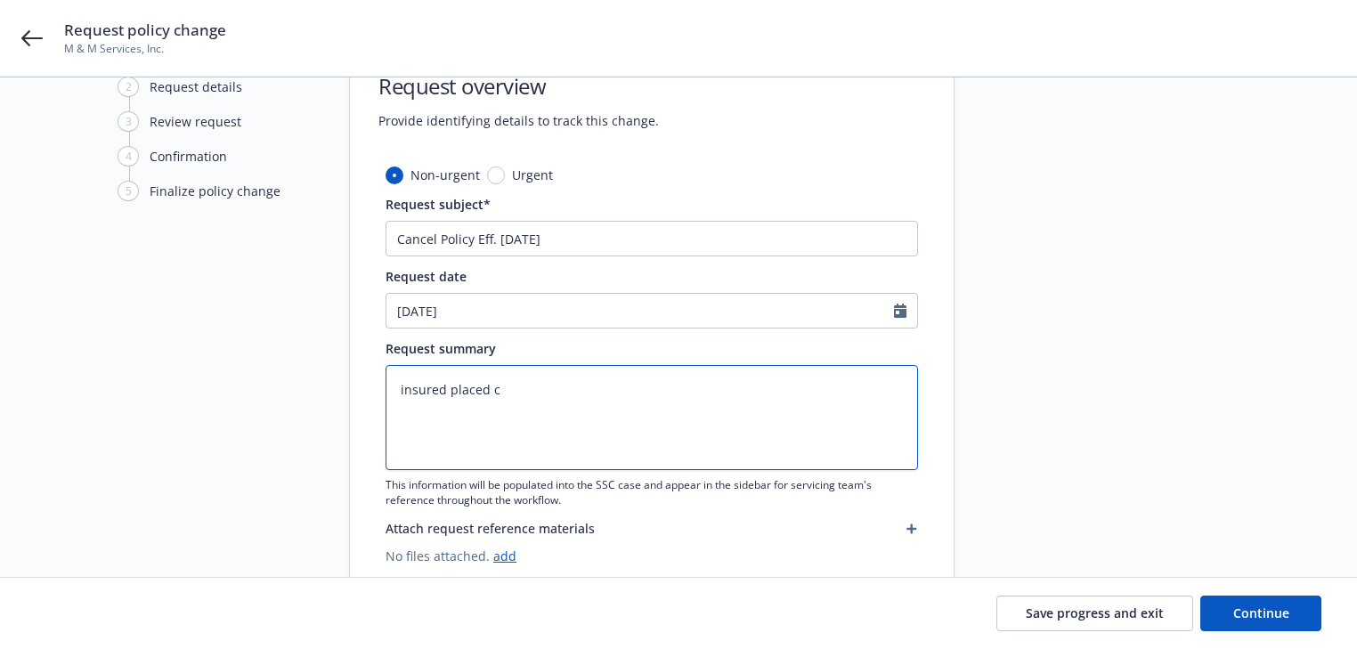
type textarea "insured placed co"
type textarea "x"
type textarea "insured placed cov"
type textarea "x"
type textarea "insured placed cove"
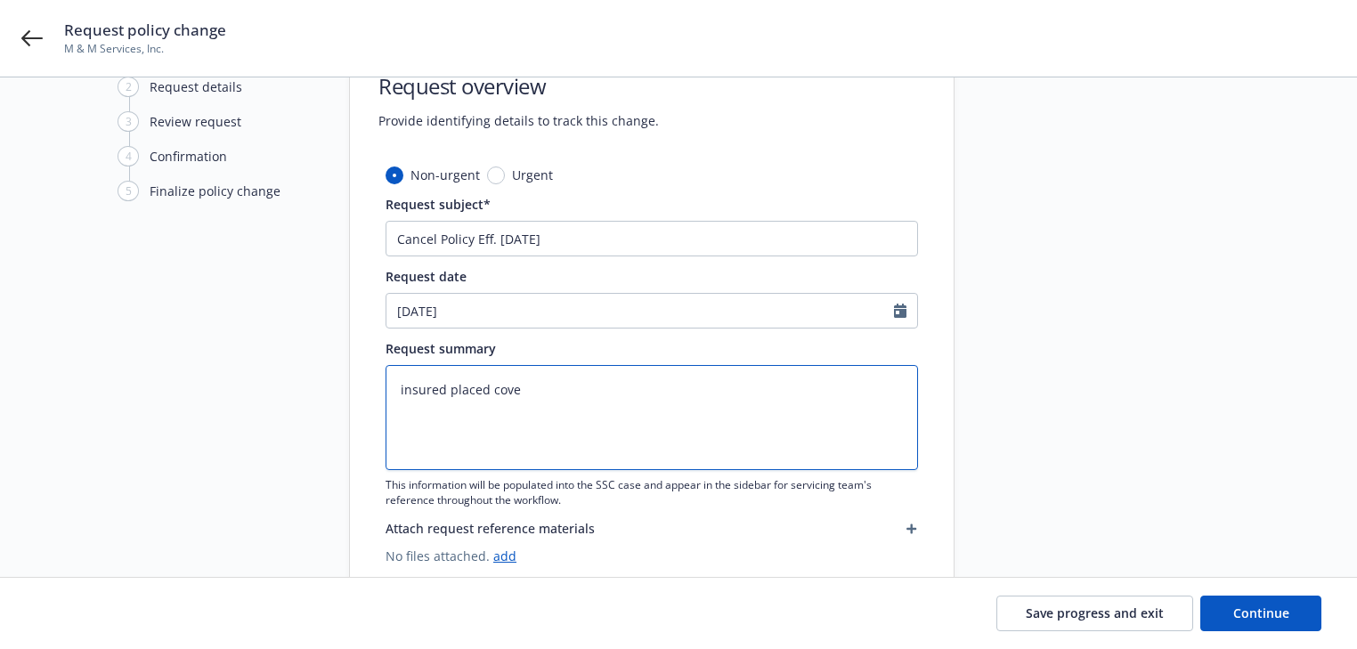
type textarea "x"
type textarea "insured placed covea"
type textarea "x"
type textarea "insured placed coveag"
type textarea "x"
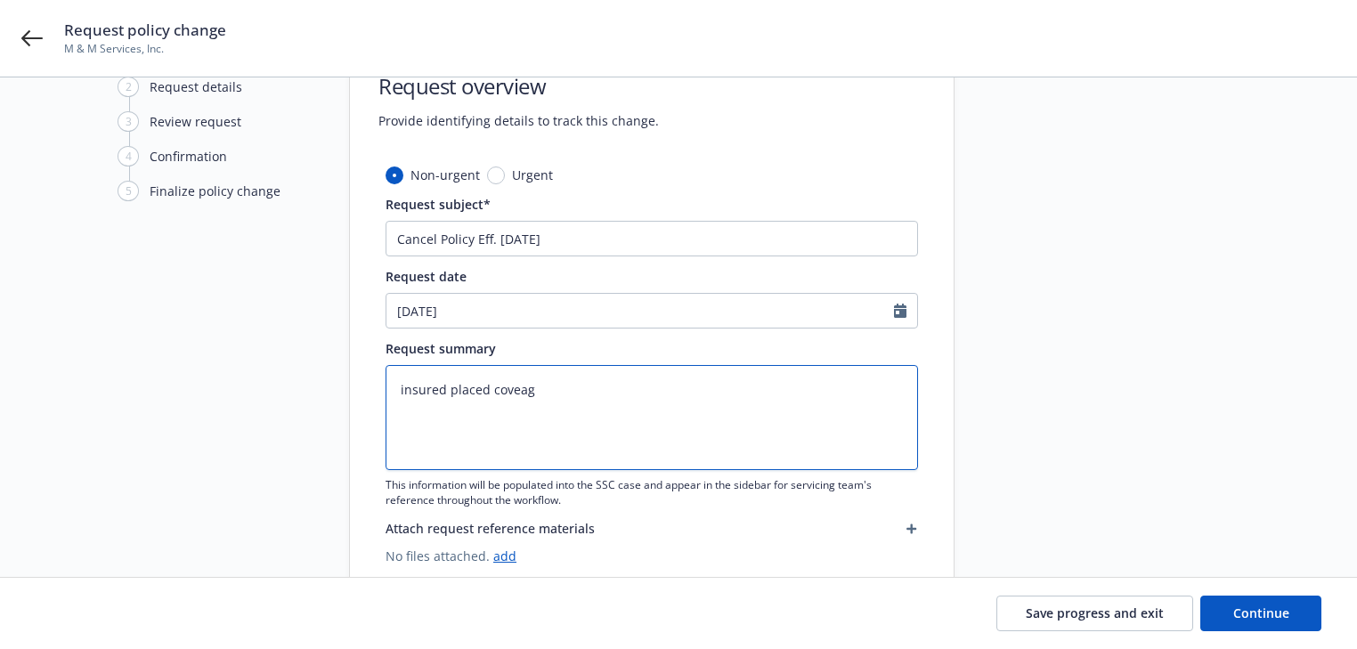
type textarea "insured placed coveage"
type textarea "x"
type textarea "insured placed coveage"
type textarea "x"
type textarea "insured placed coveage"
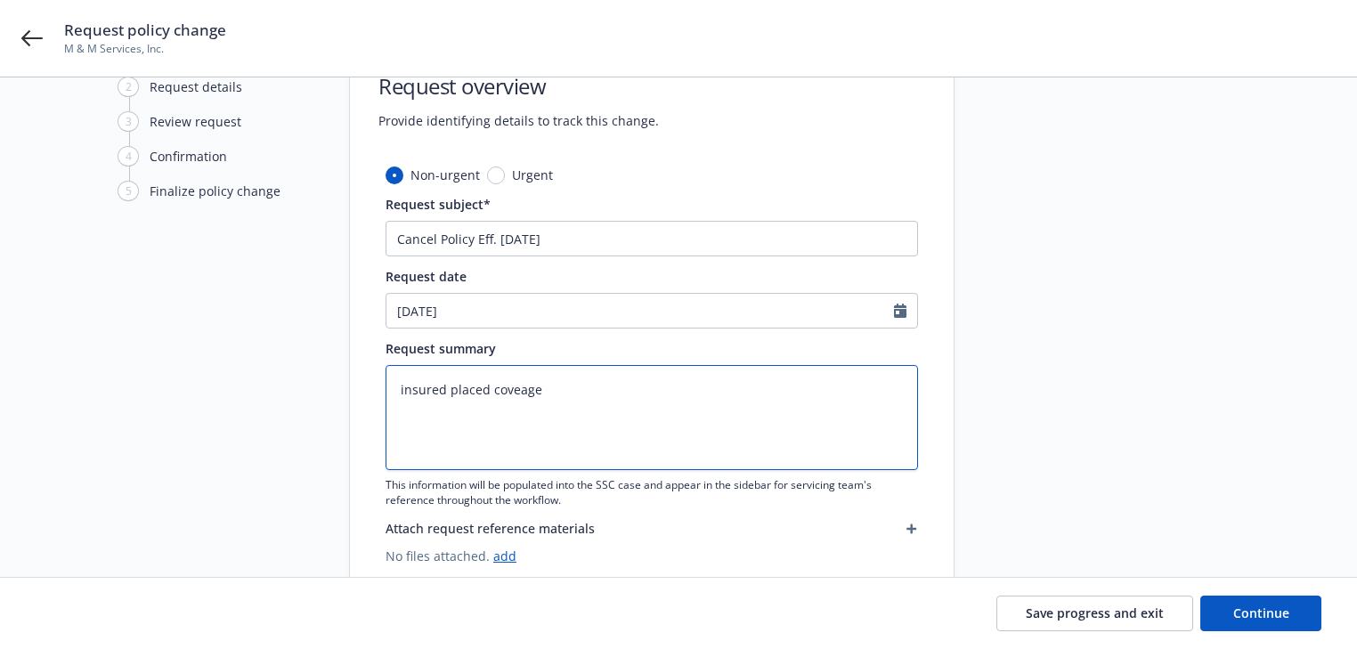
type textarea "x"
type textarea "insured placed coveag"
type textarea "x"
type textarea "insured placed covea"
type textarea "x"
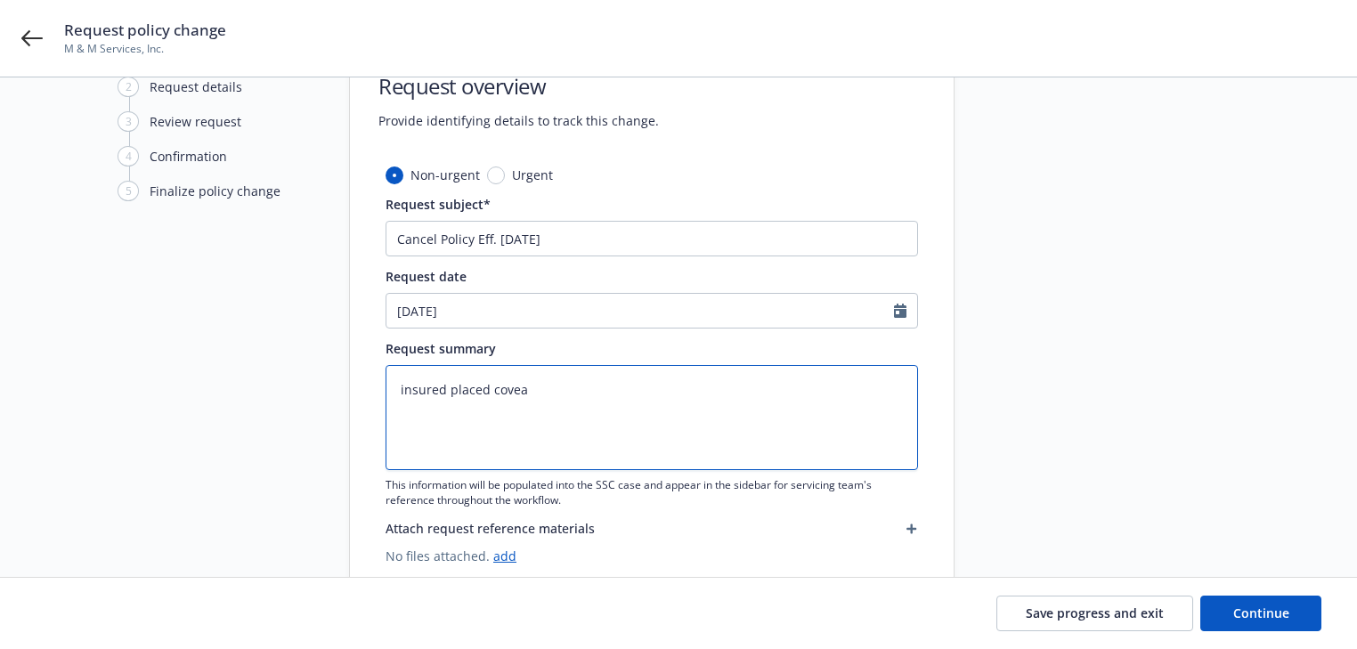
type textarea "insured placed cove"
type textarea "x"
type textarea "insured placed cov"
type textarea "x"
type textarea "insured placed co"
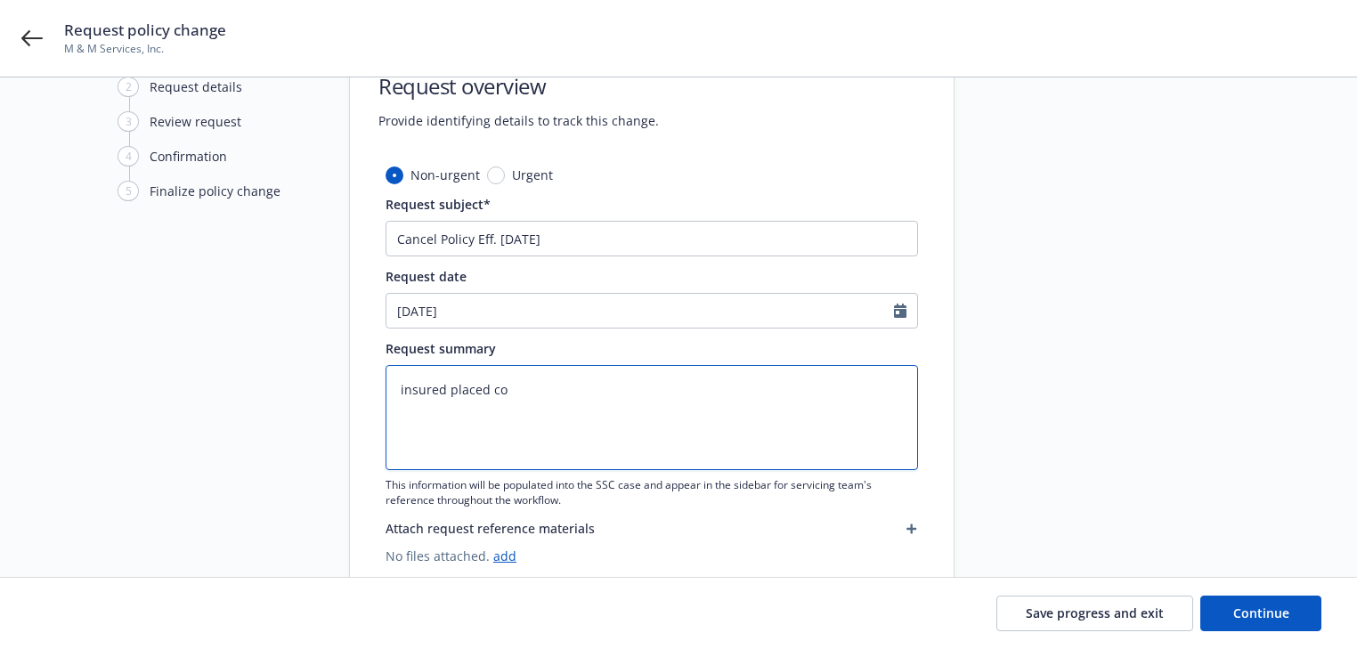
type textarea "x"
type textarea "insured placed c"
type textarea "x"
type textarea "insured placed"
type textarea "x"
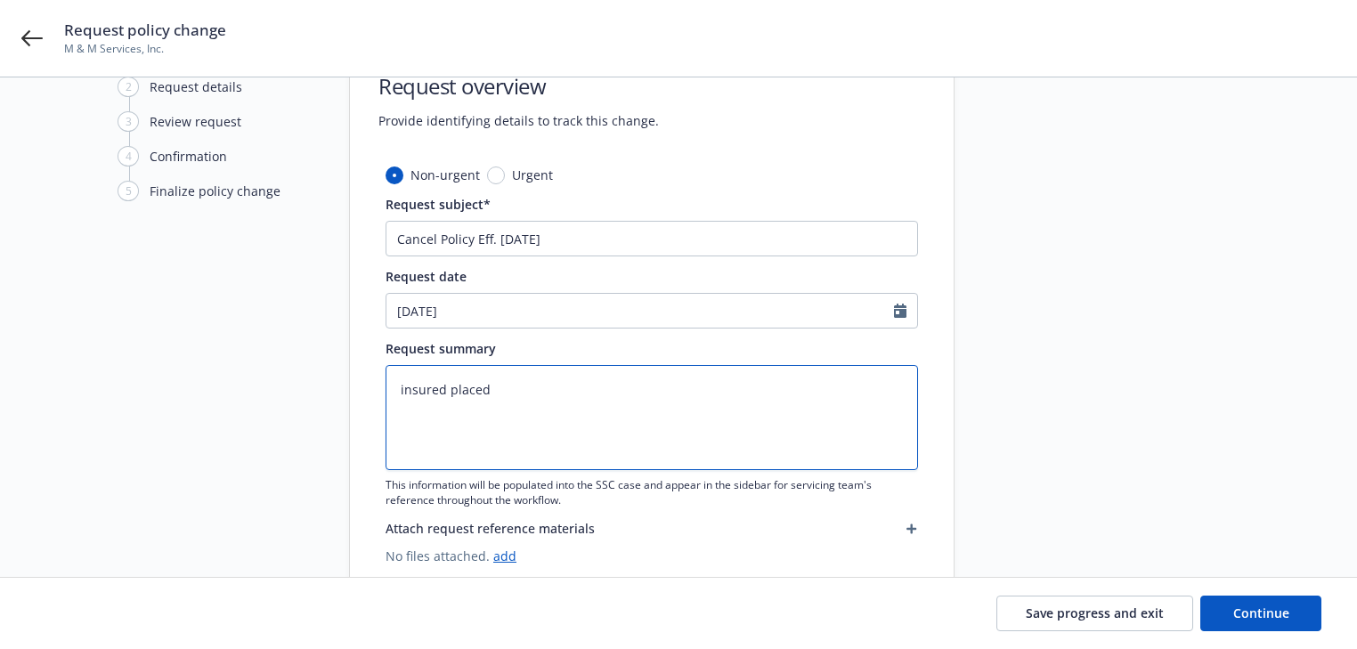
type textarea "insured placed"
type textarea "x"
type textarea "insured place"
type textarea "x"
type textarea "insured plac"
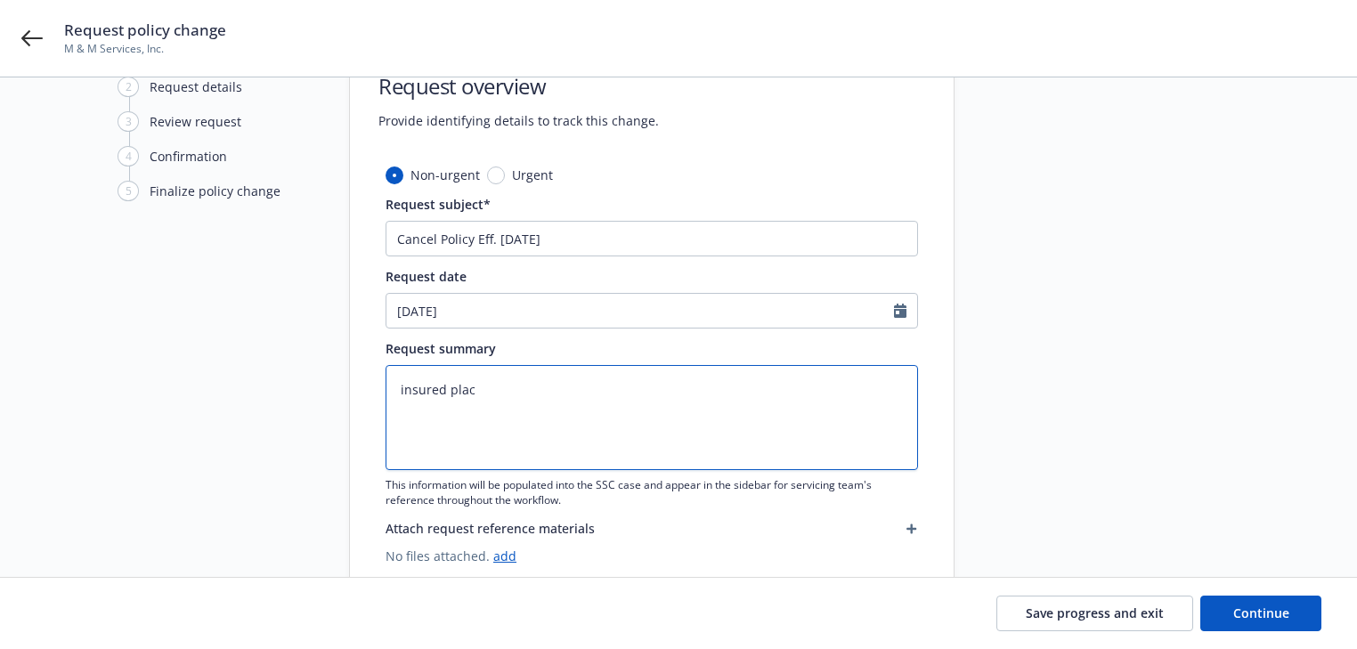
type textarea "x"
type textarea "insured pla"
type textarea "x"
type textarea "insured pl"
type textarea "x"
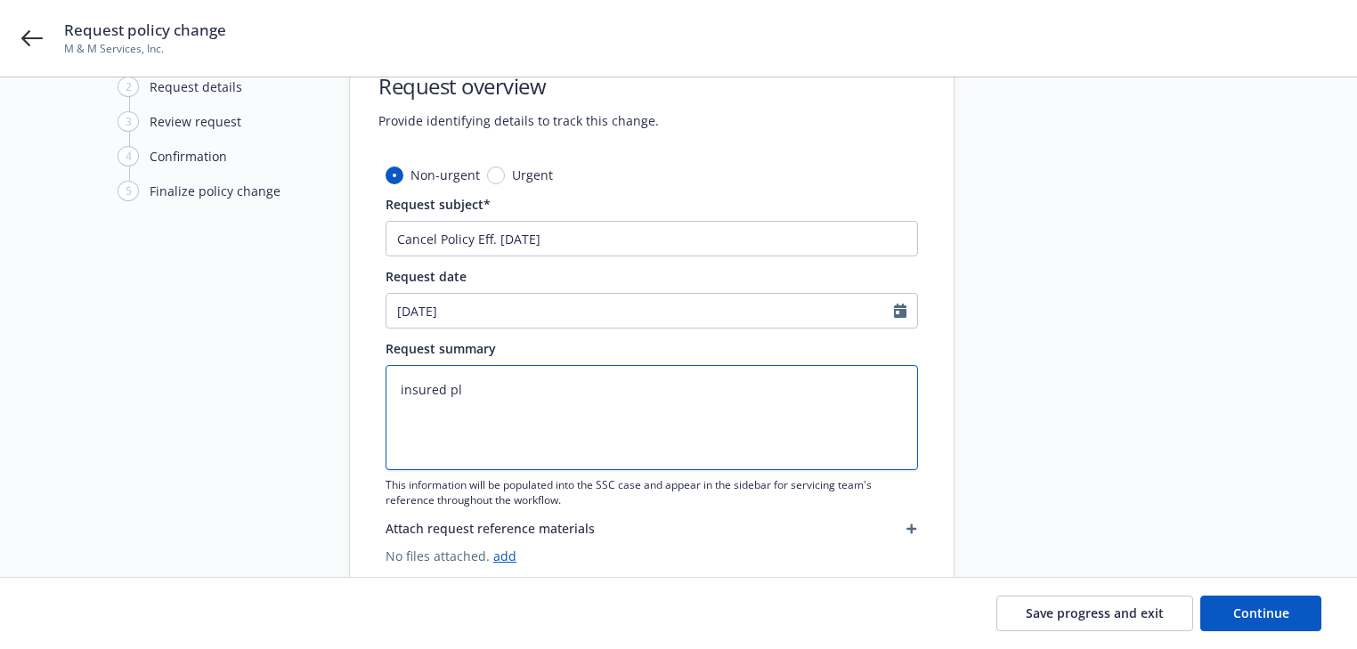
type textarea "insured p"
type textarea "x"
type textarea "insured"
type textarea "x"
type textarea "insured"
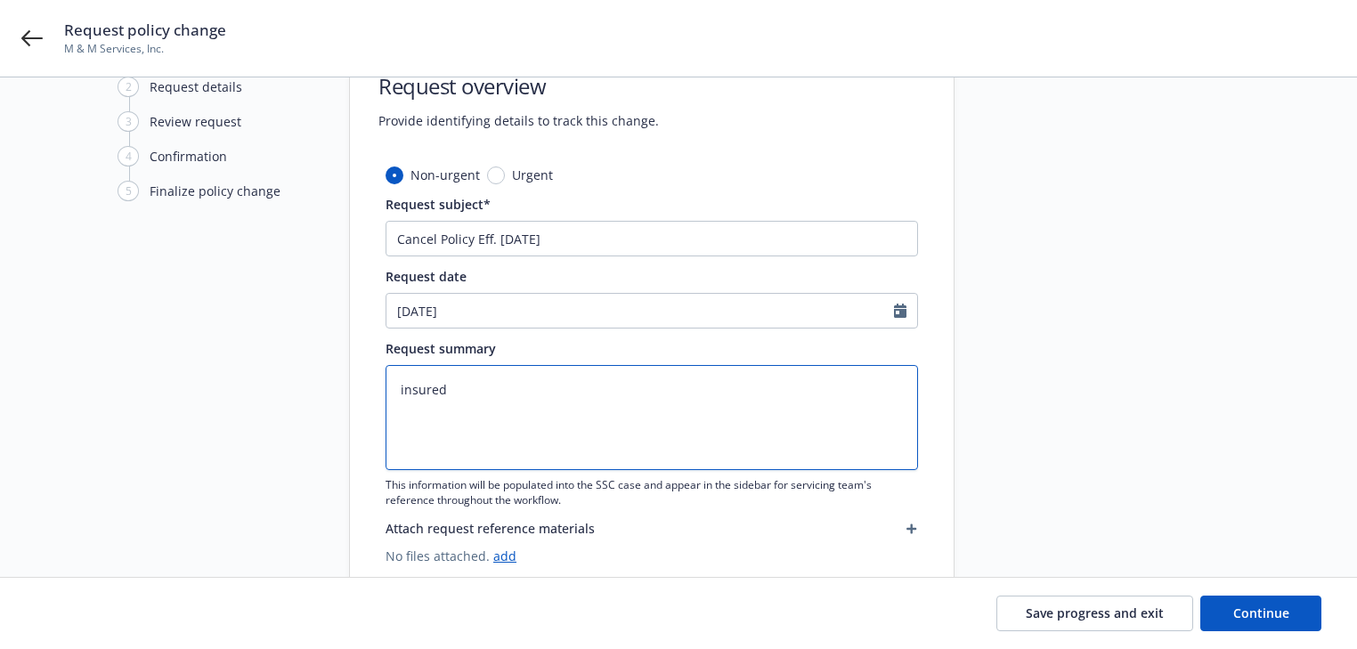
type textarea "x"
type textarea "insured"
type textarea "x"
type textarea "insured r"
type textarea "x"
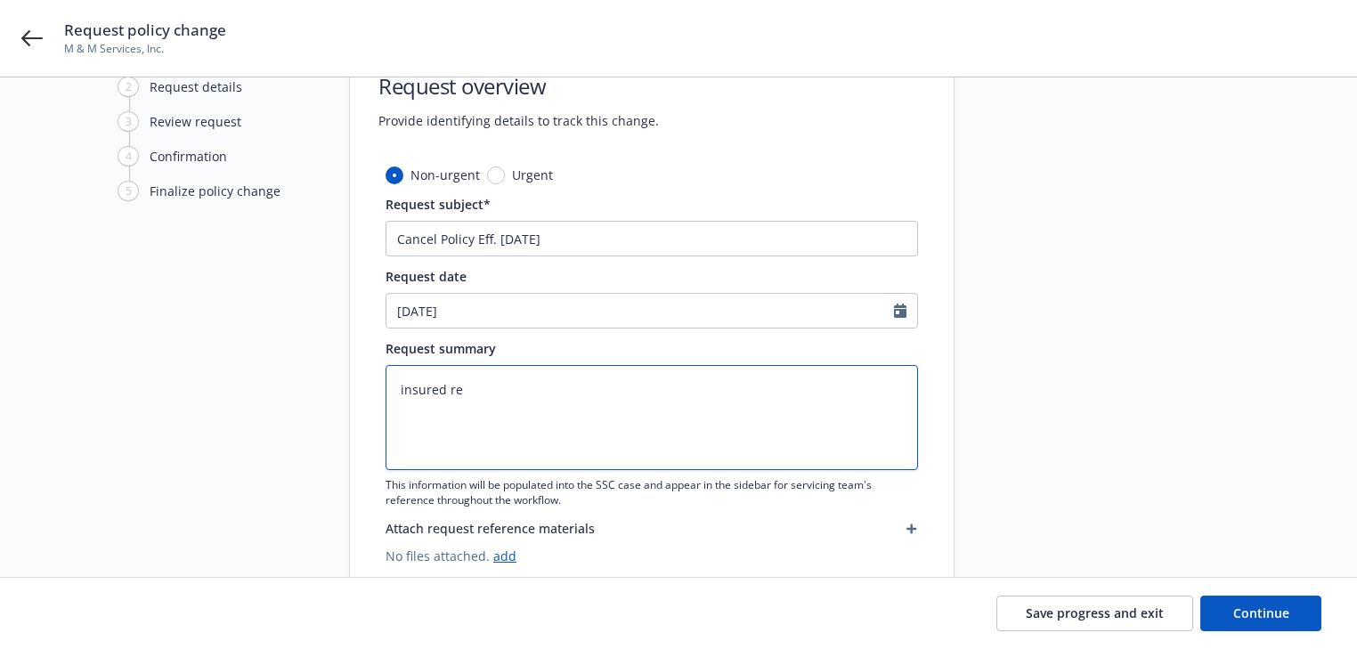
type textarea "insured rep"
type textarea "x"
type textarea "insured repl"
type textarea "x"
type textarea "insured repla"
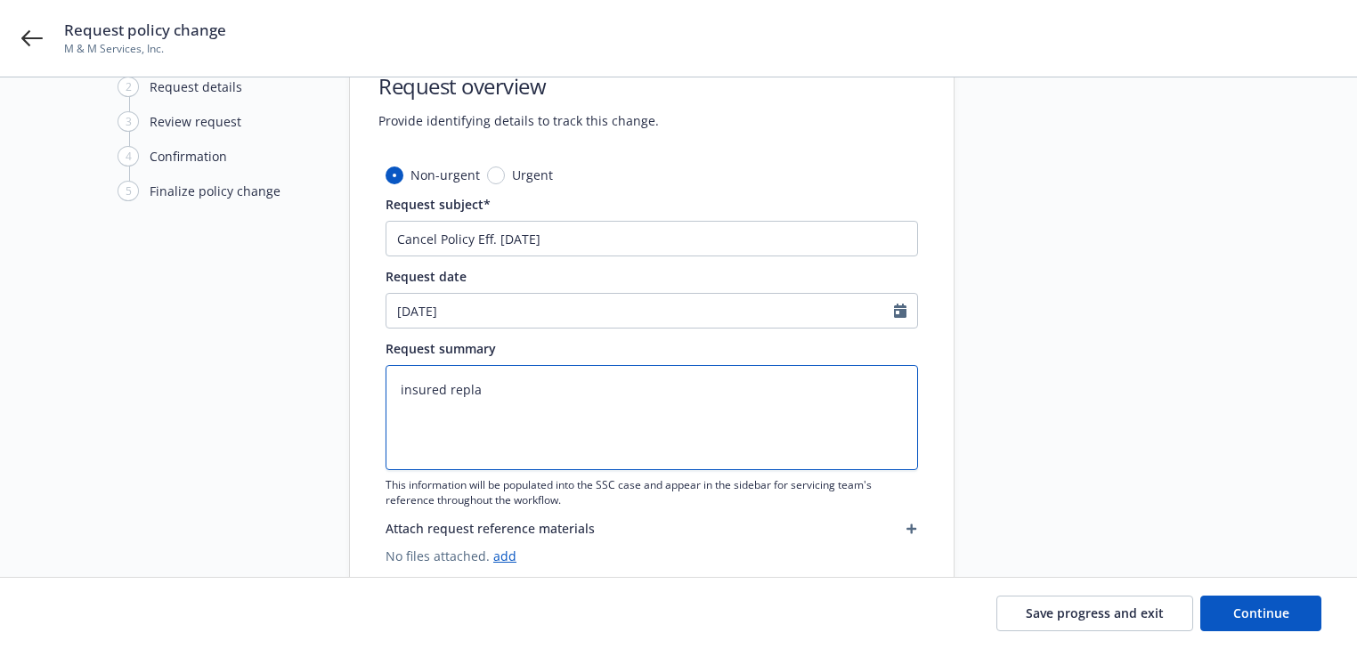
type textarea "x"
type textarea "insured replac"
type textarea "x"
type textarea "insured replace"
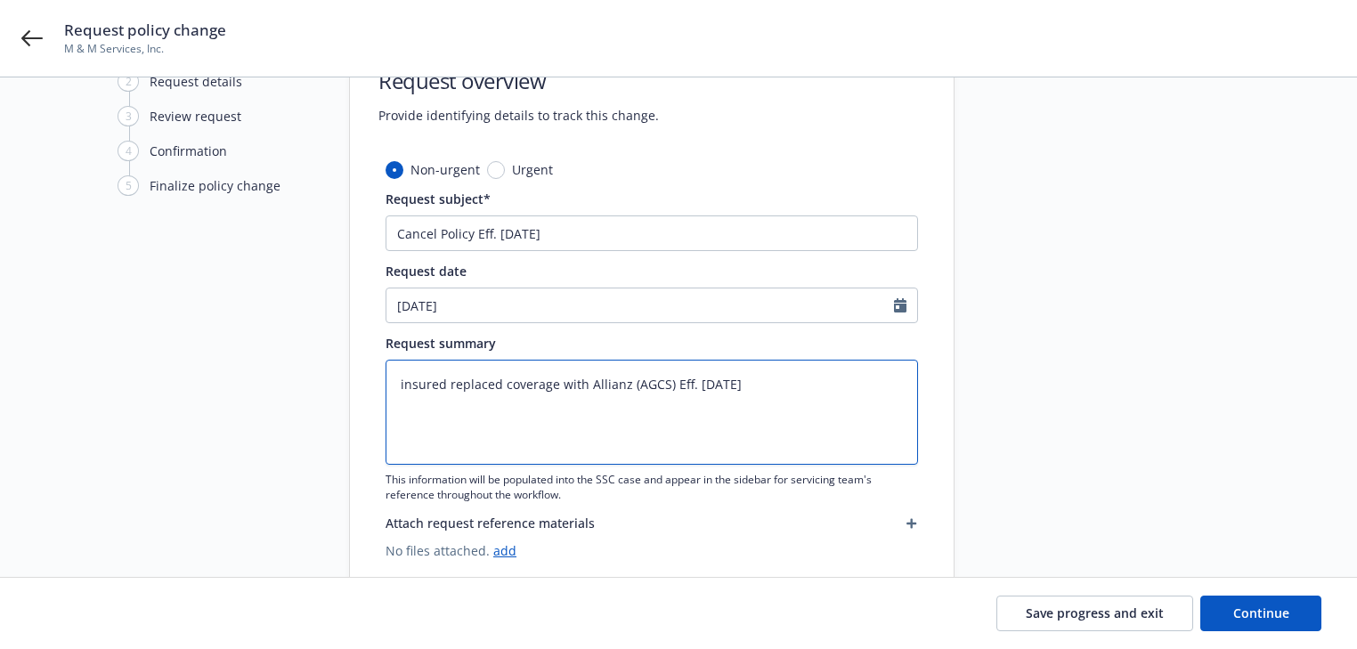
scroll to position [53, 0]
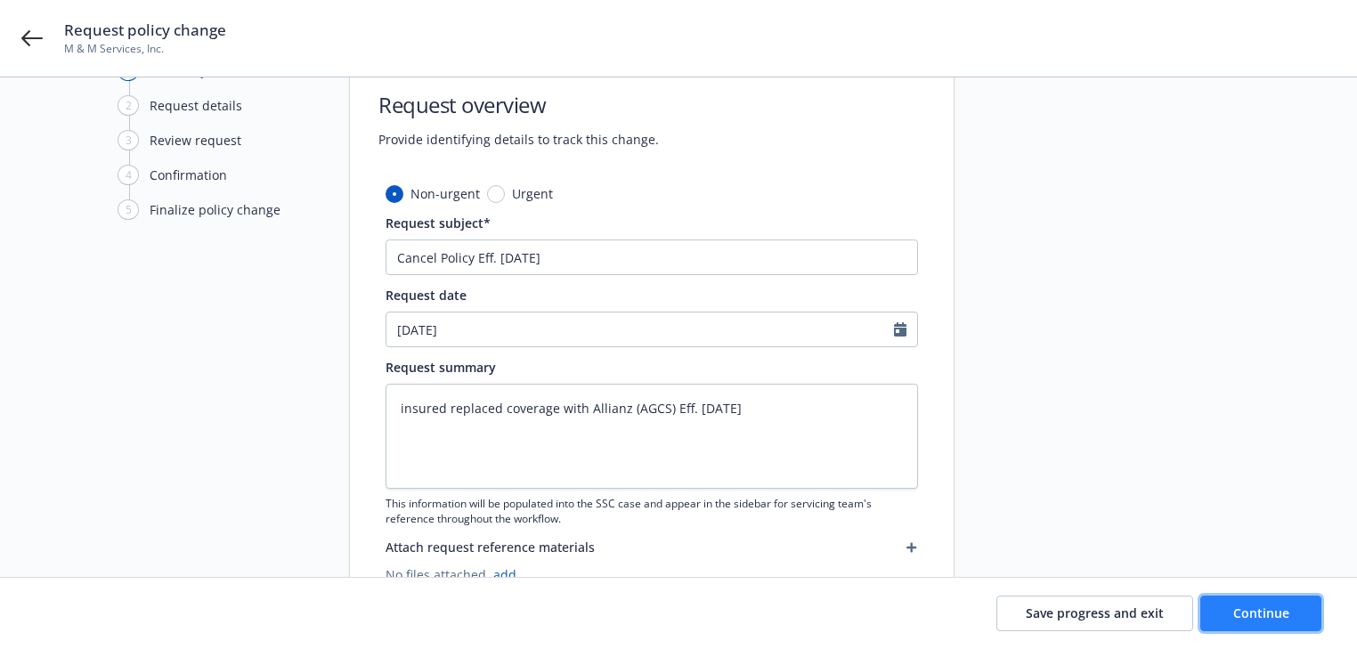
click at [1300, 613] on button "Continue" at bounding box center [1260, 614] width 121 height 36
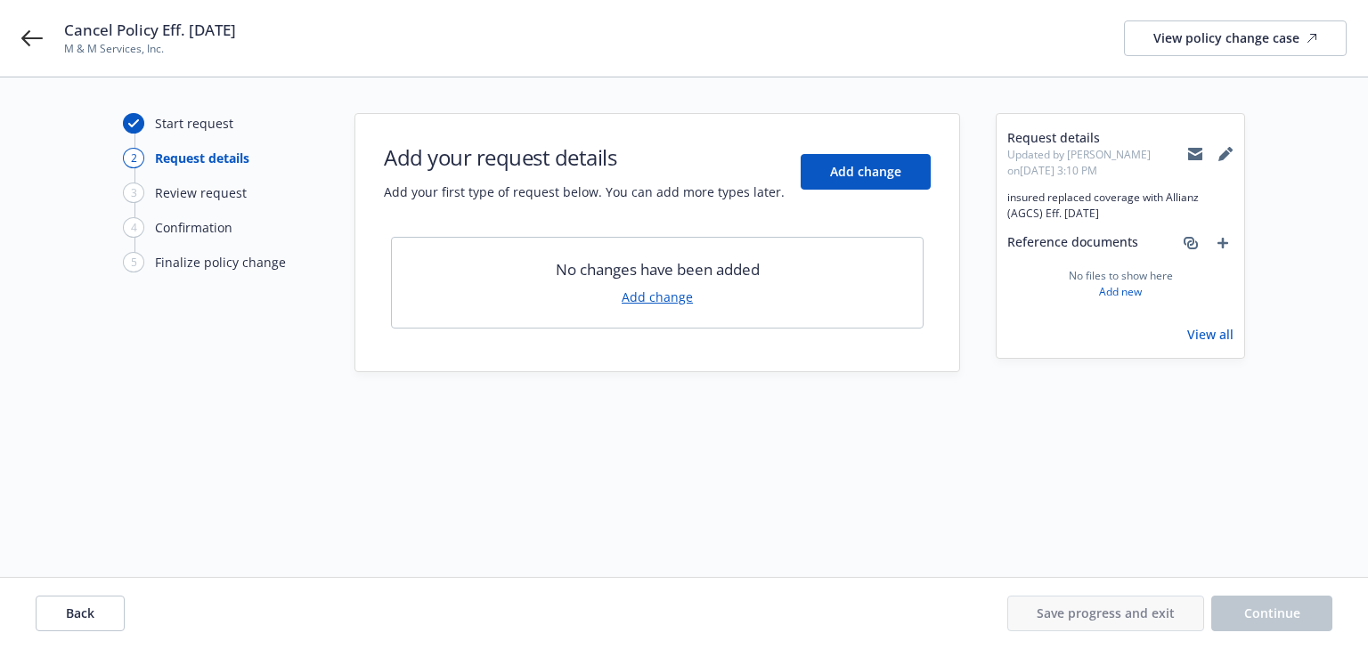
click at [662, 299] on link "Add change" at bounding box center [656, 297] width 71 height 19
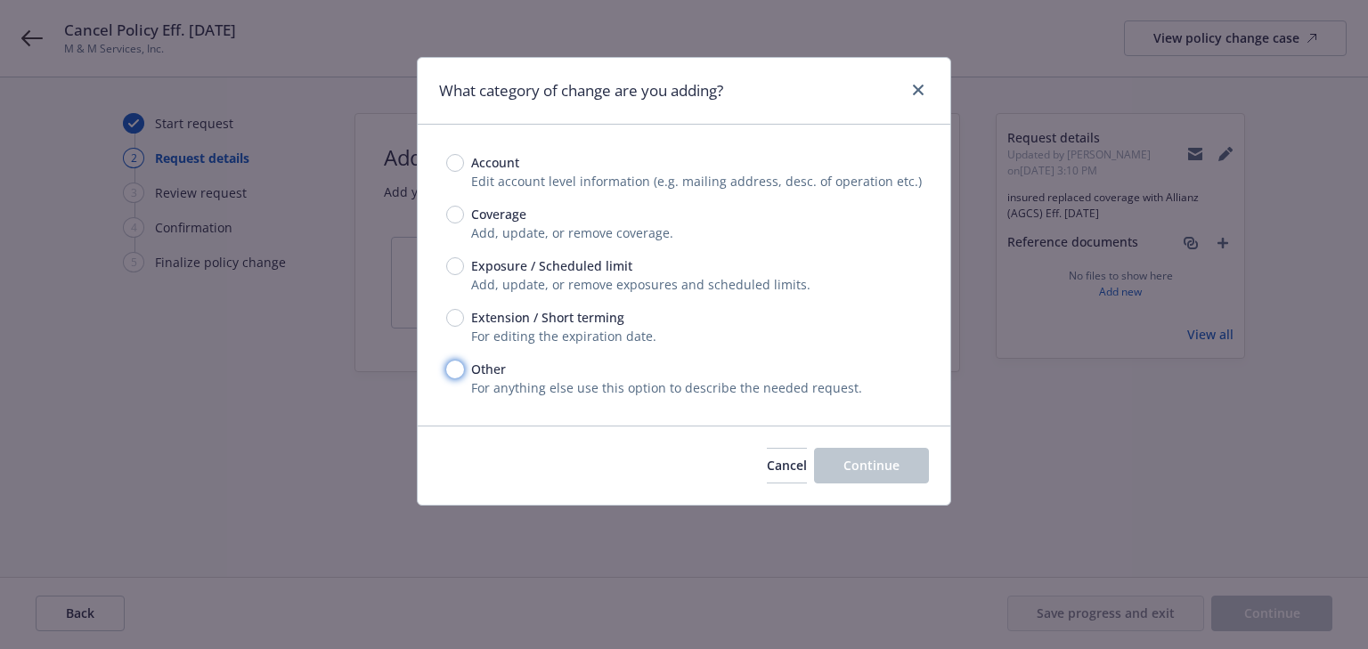
click at [455, 375] on input "Other" at bounding box center [455, 370] width 18 height 18
click at [904, 477] on button "Continue" at bounding box center [871, 466] width 115 height 36
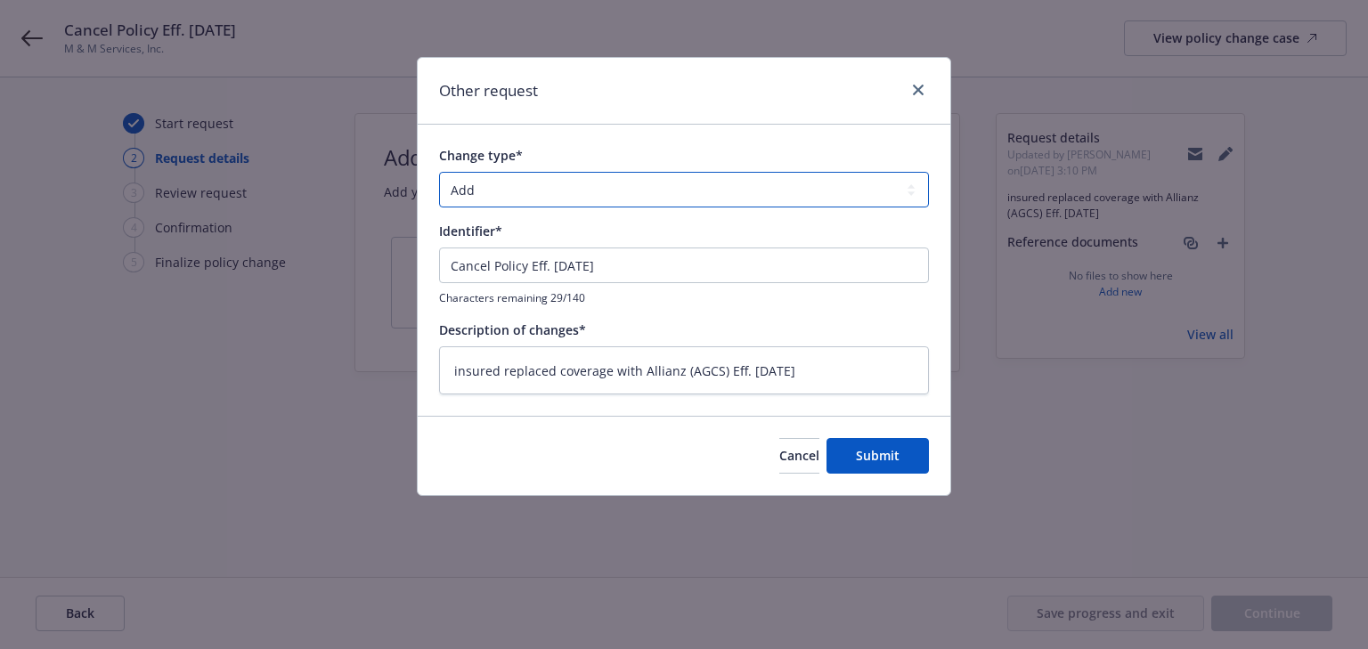
click at [499, 186] on select "Add Audit Change Remove" at bounding box center [684, 190] width 490 height 36
click at [779, 456] on span "Cancel" at bounding box center [799, 455] width 40 height 17
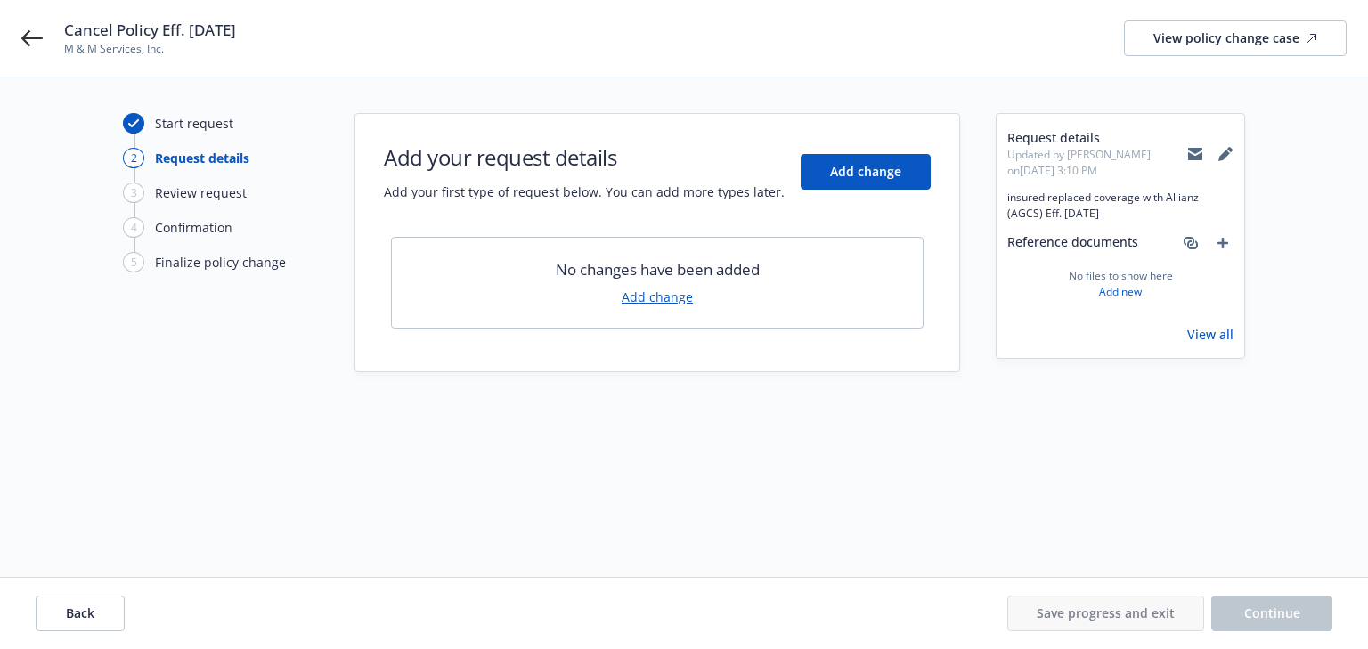
click at [588, 192] on span "Add your first type of request below. You can add more types later." at bounding box center [584, 192] width 401 height 19
click at [224, 125] on div "Start request" at bounding box center [194, 123] width 78 height 19
click at [859, 161] on button "Add change" at bounding box center [865, 172] width 130 height 36
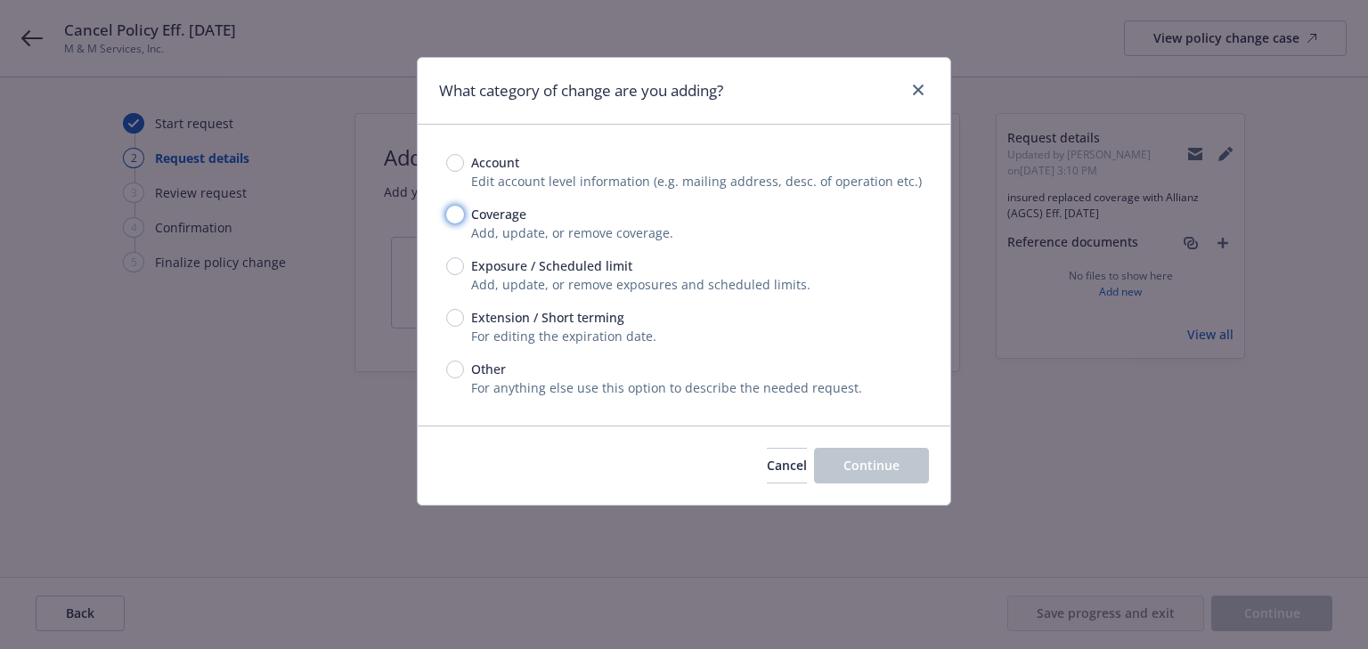
click at [450, 210] on input "Coverage" at bounding box center [455, 215] width 18 height 18
click at [830, 455] on button "Continue" at bounding box center [871, 466] width 115 height 36
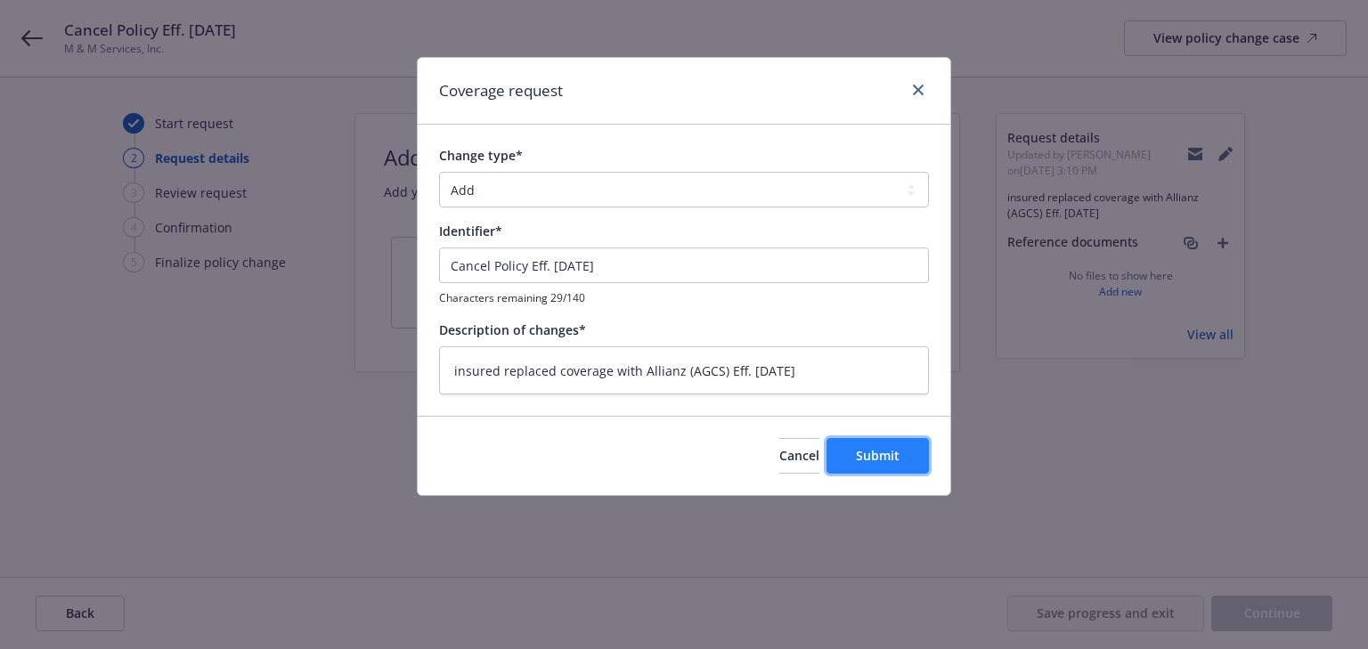
click at [911, 459] on button "Submit" at bounding box center [877, 456] width 102 height 36
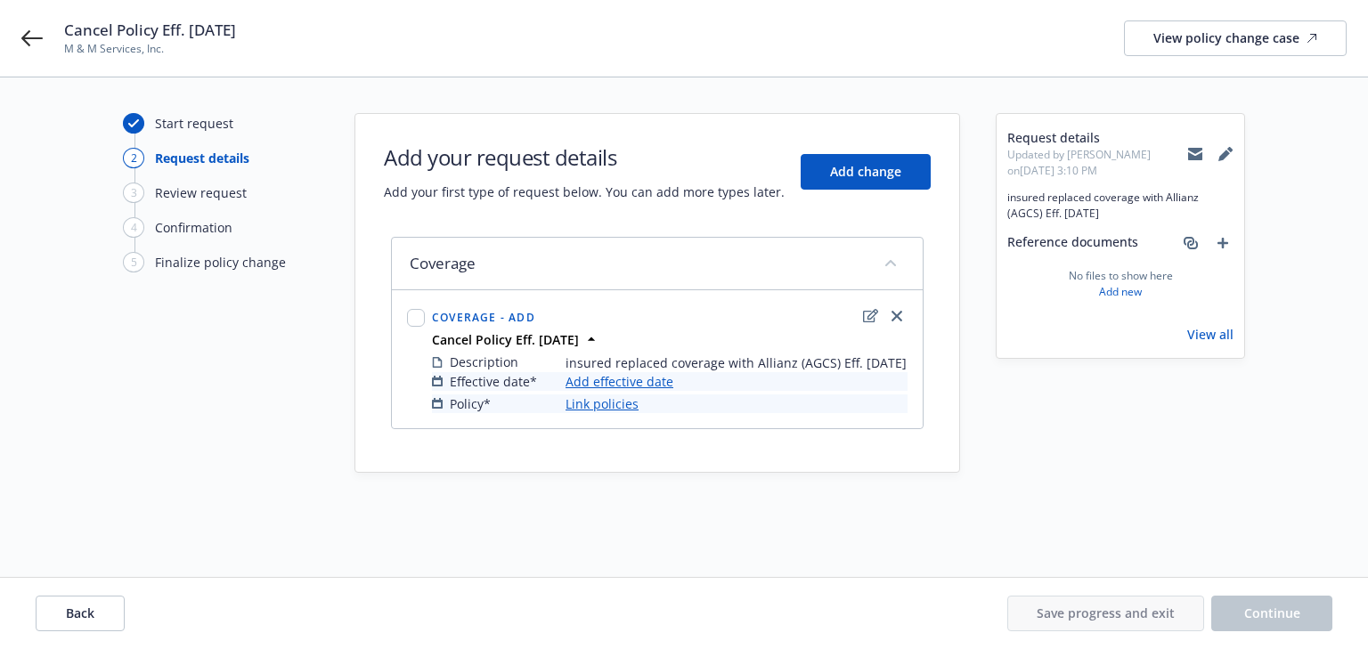
click at [624, 391] on link "Add effective date" at bounding box center [619, 381] width 108 height 19
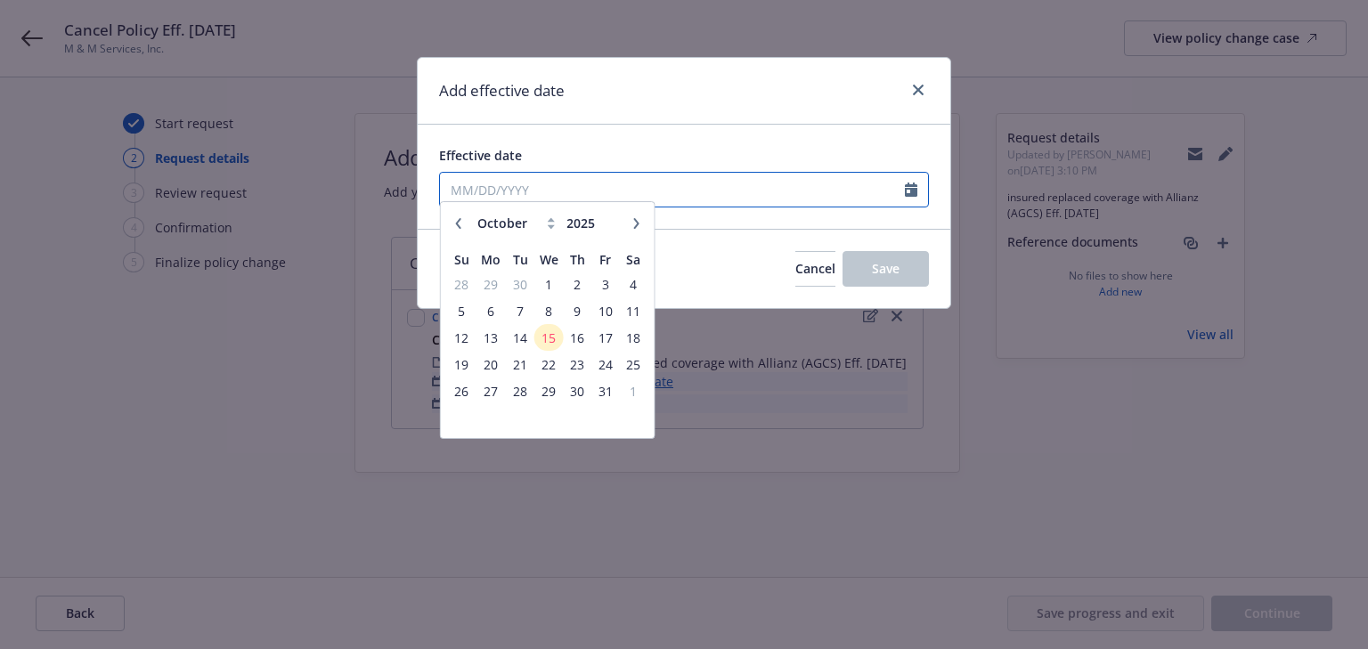
click at [629, 197] on input "Effective date" at bounding box center [672, 190] width 465 height 34
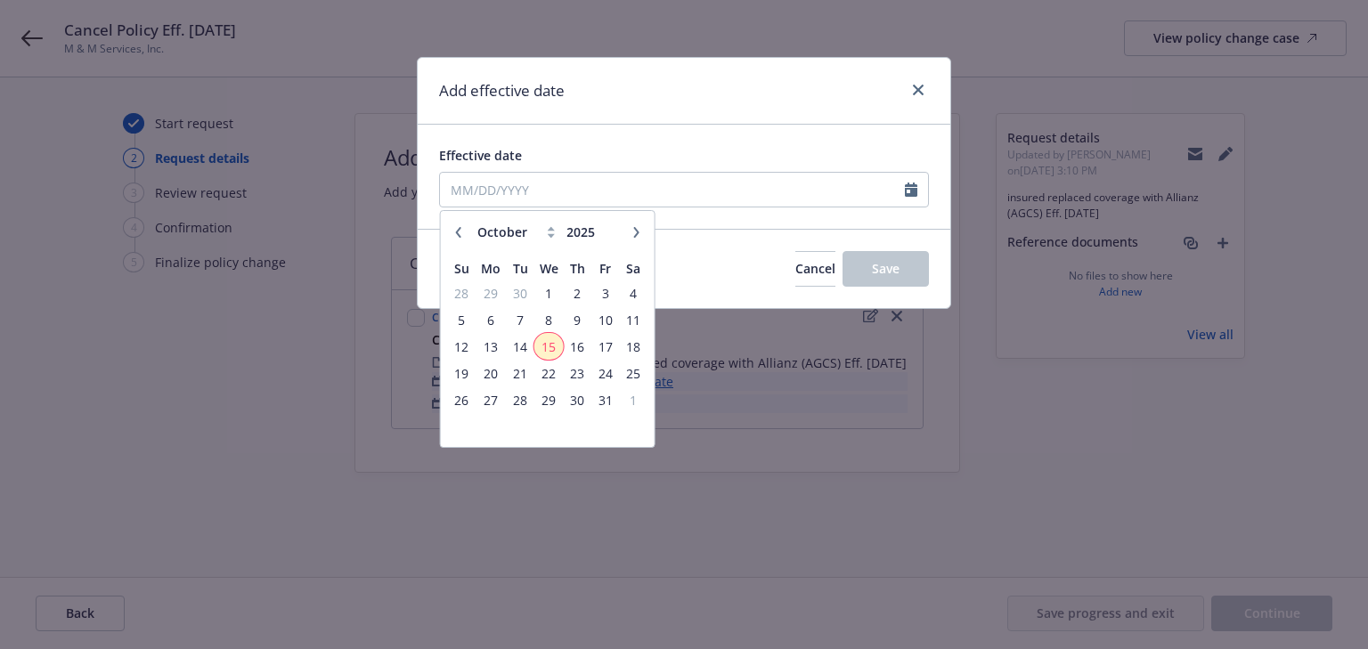
click at [546, 342] on span "15" at bounding box center [549, 347] width 26 height 22
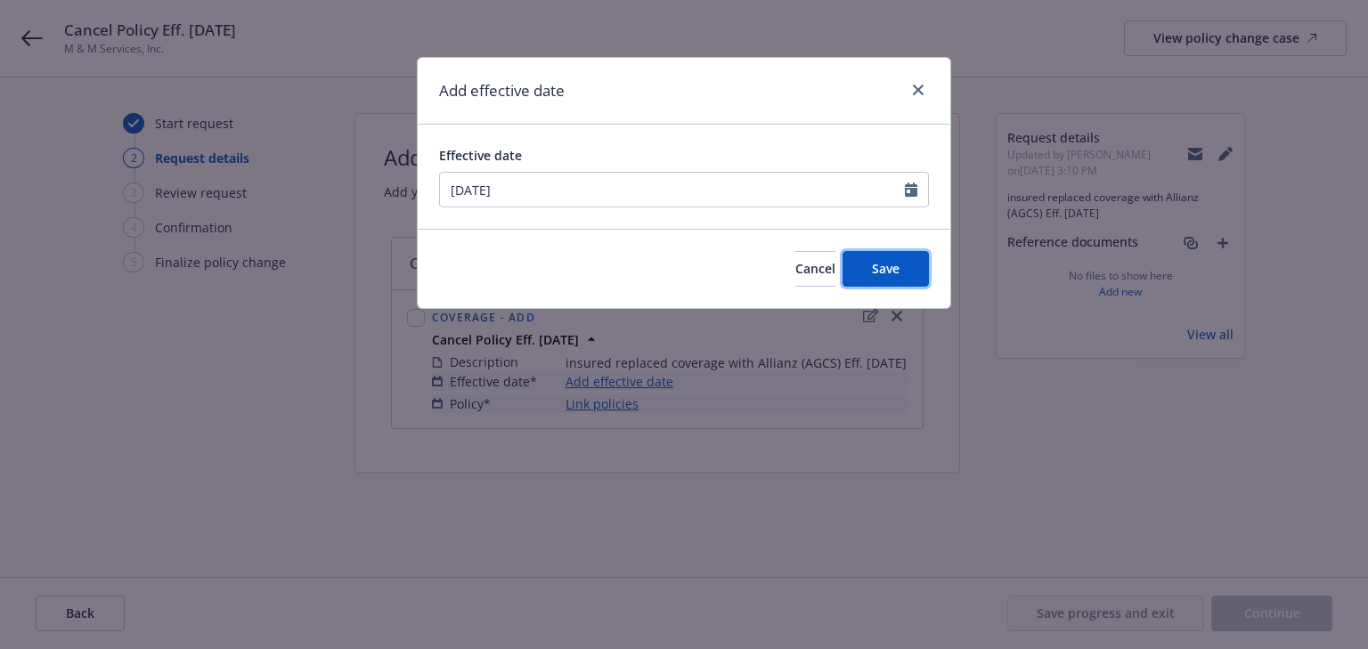
click at [864, 270] on button "Save" at bounding box center [885, 269] width 86 height 36
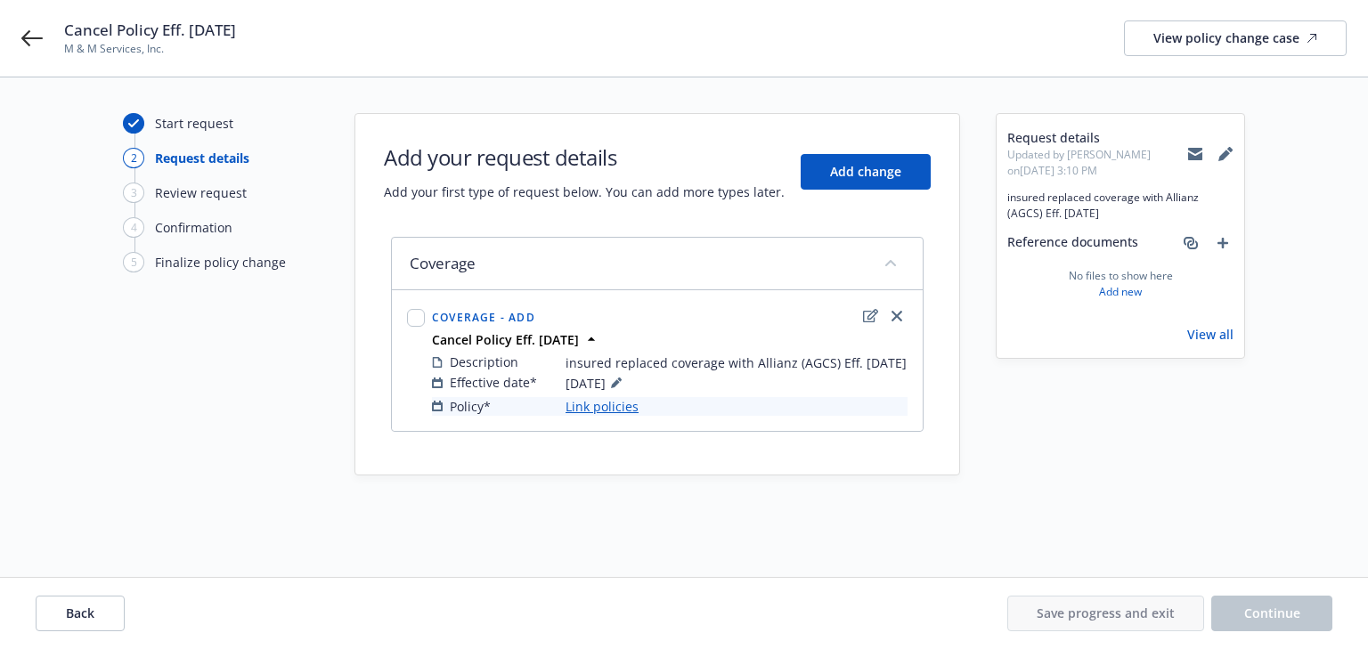
click at [605, 416] on link "Link policies" at bounding box center [601, 406] width 73 height 19
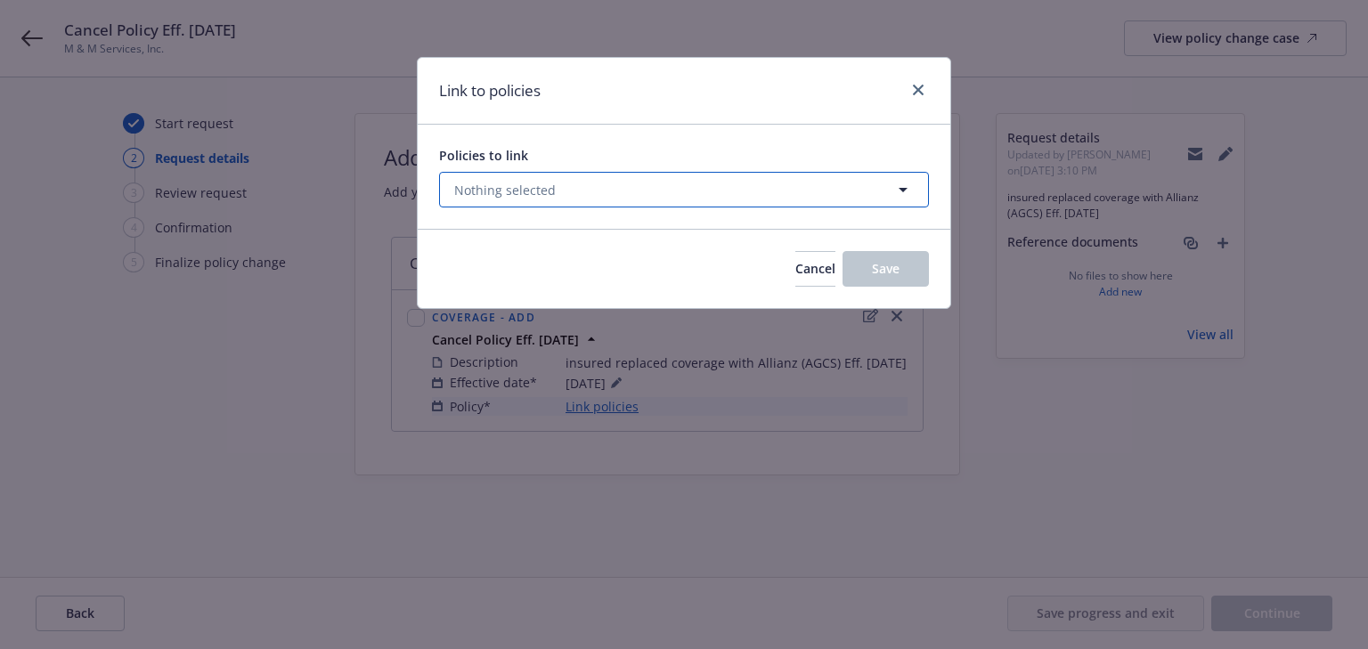
click at [612, 191] on button "Nothing selected" at bounding box center [684, 190] width 490 height 36
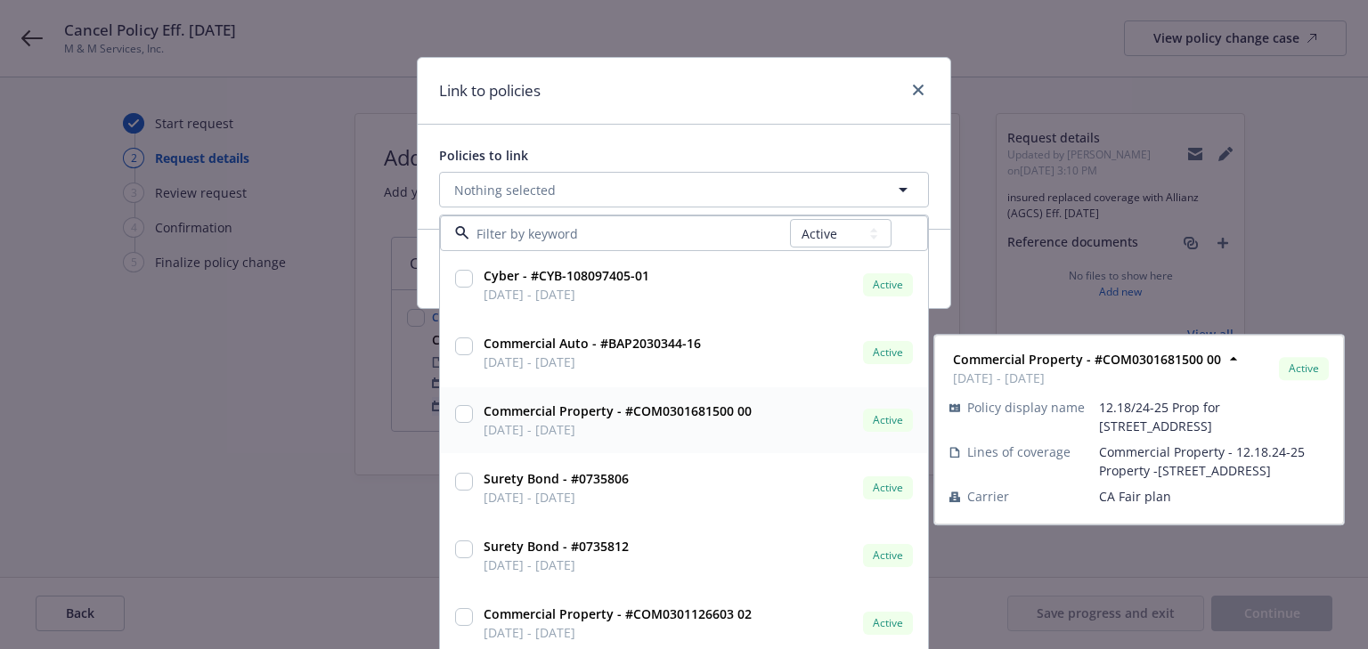
click at [648, 413] on strong "Commercial Property - #COM0301681500 00" at bounding box center [617, 410] width 268 height 17
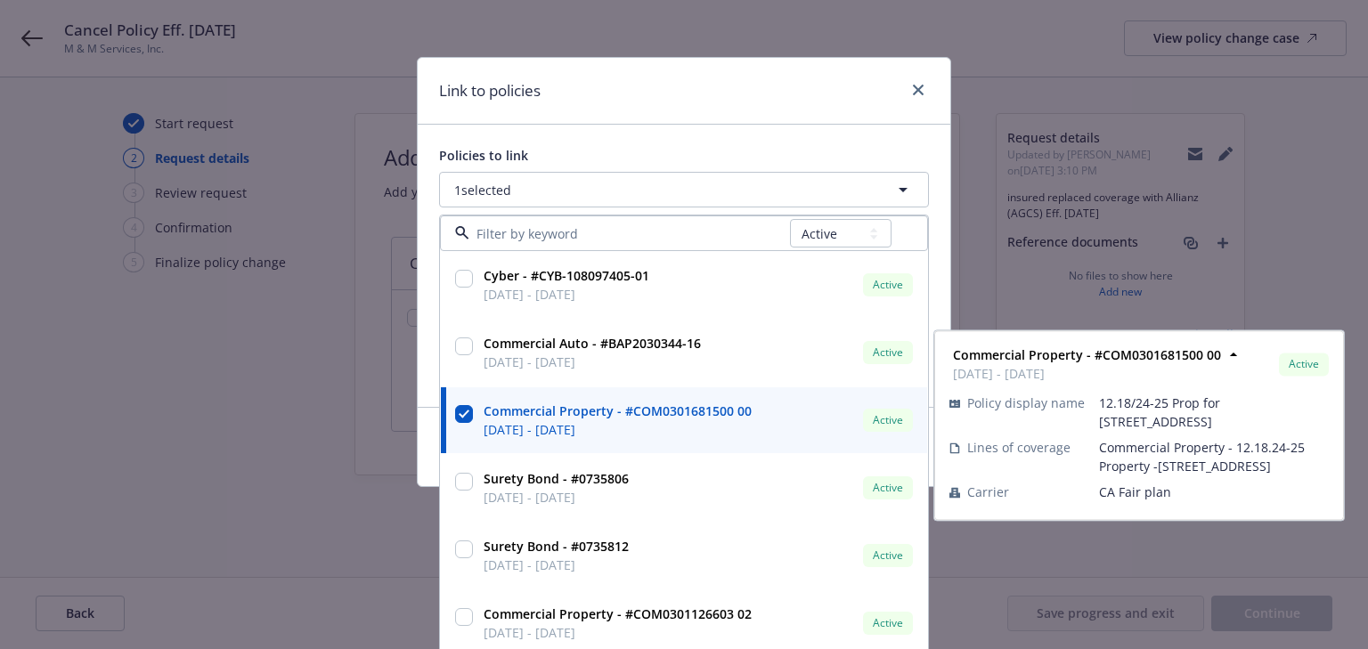
scroll to position [8, 0]
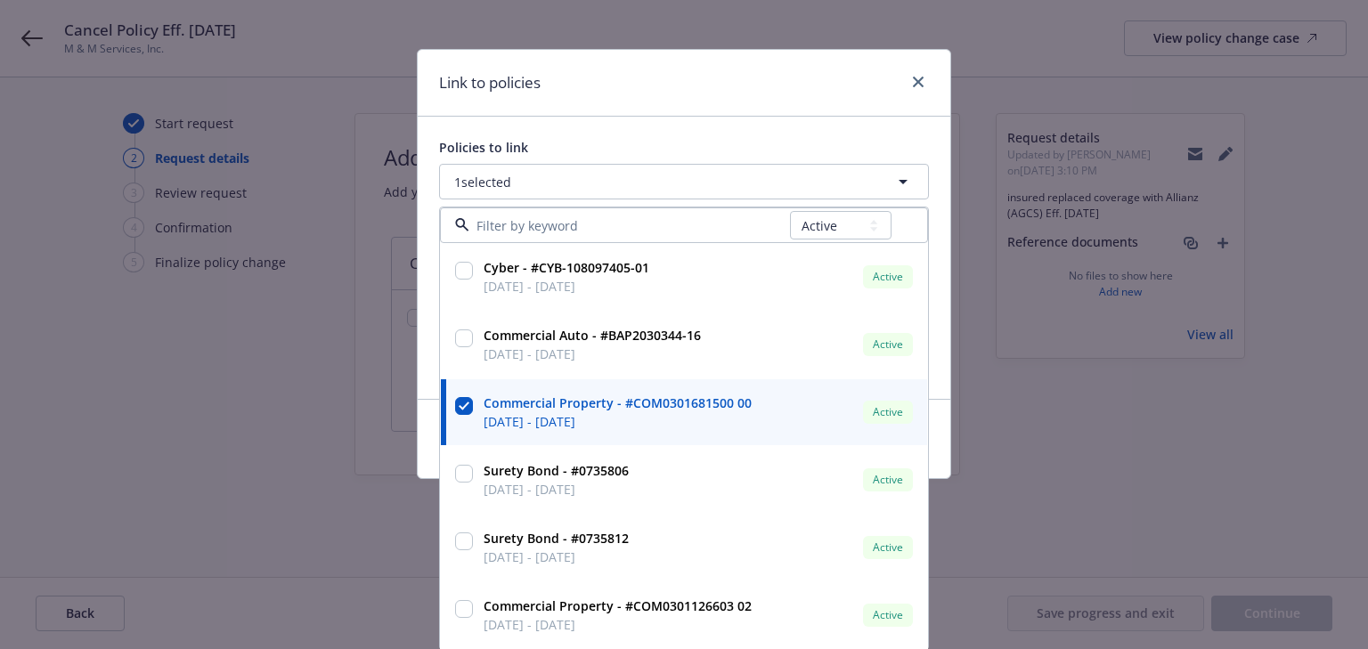
click at [855, 87] on div "Link to policies" at bounding box center [684, 83] width 532 height 67
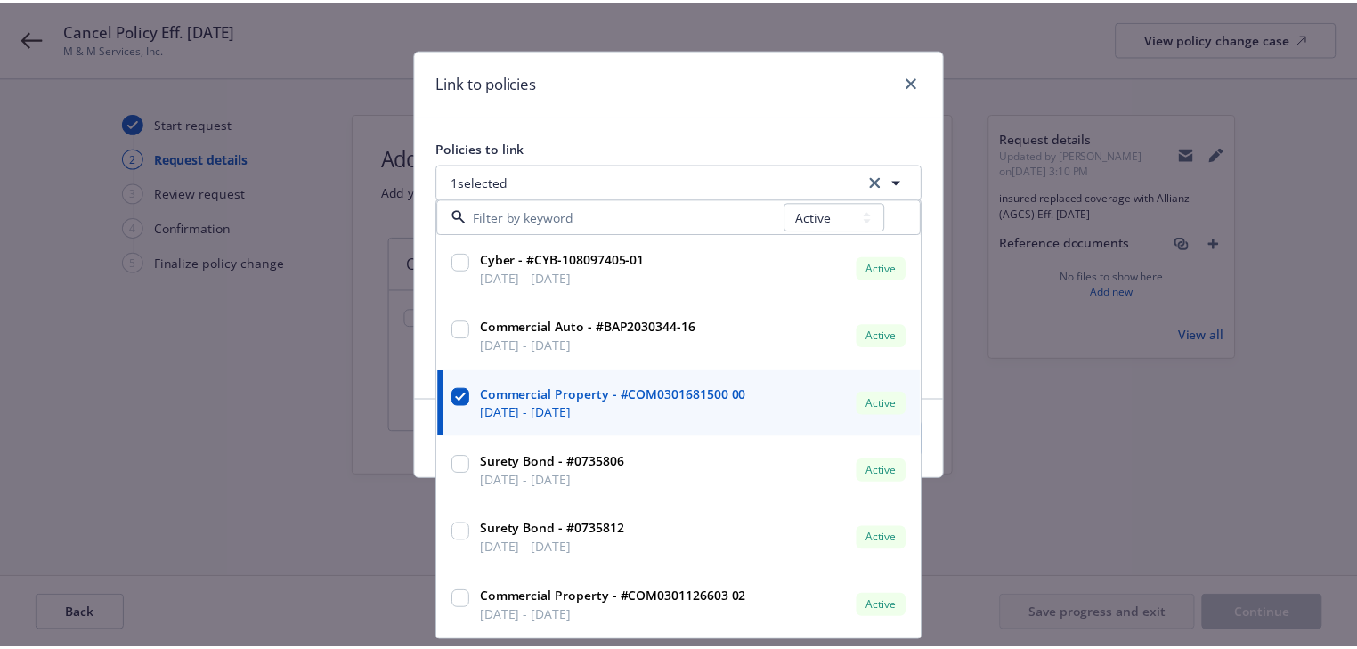
scroll to position [0, 0]
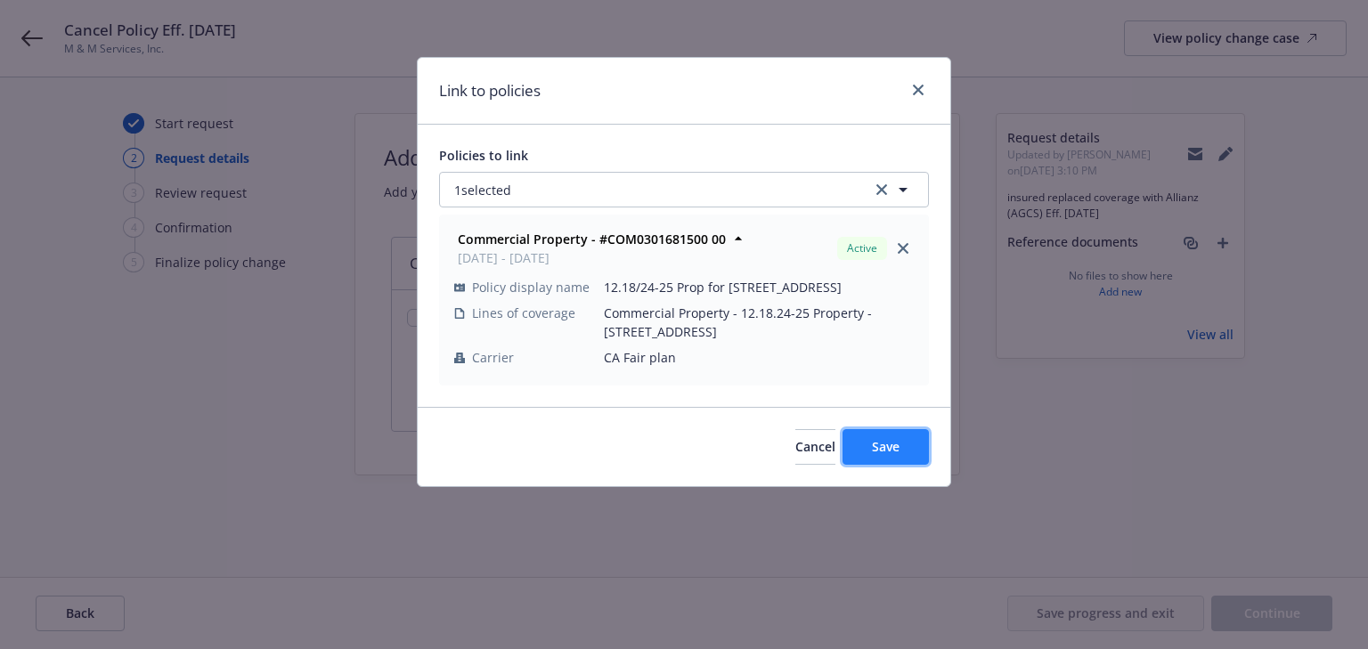
click at [894, 445] on span "Save" at bounding box center [886, 446] width 28 height 17
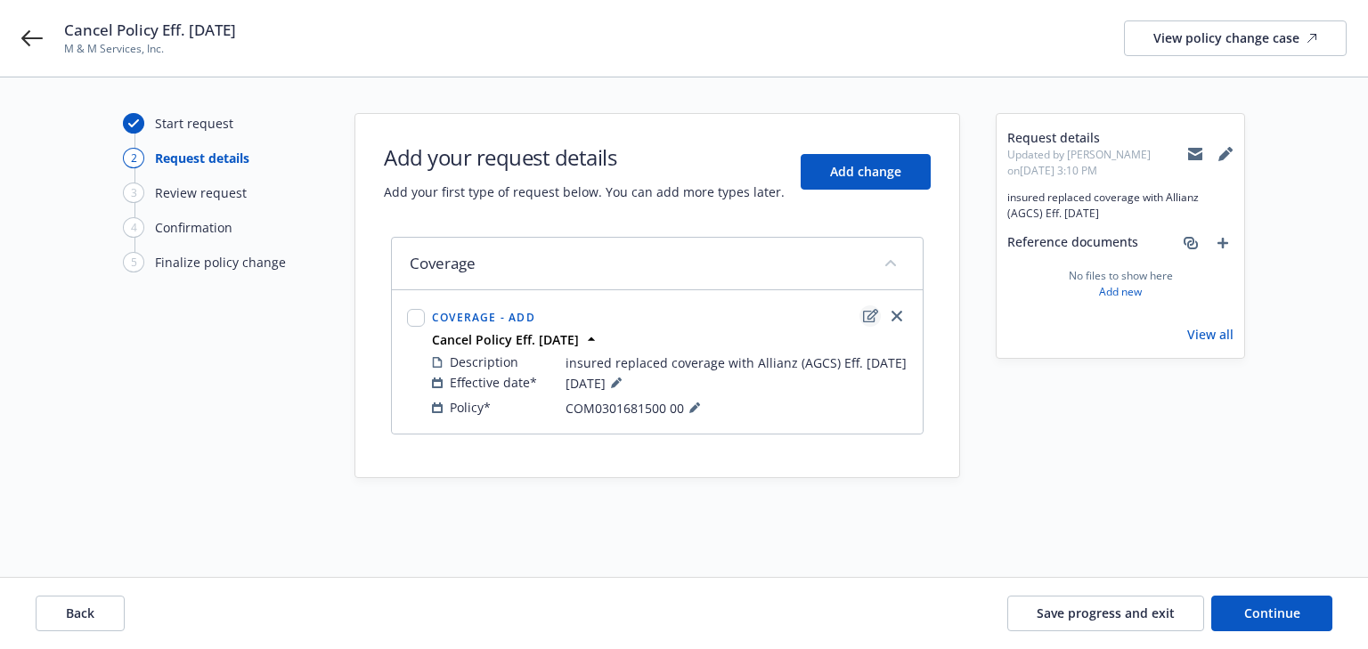
click at [865, 315] on icon "edit" at bounding box center [870, 316] width 15 height 14
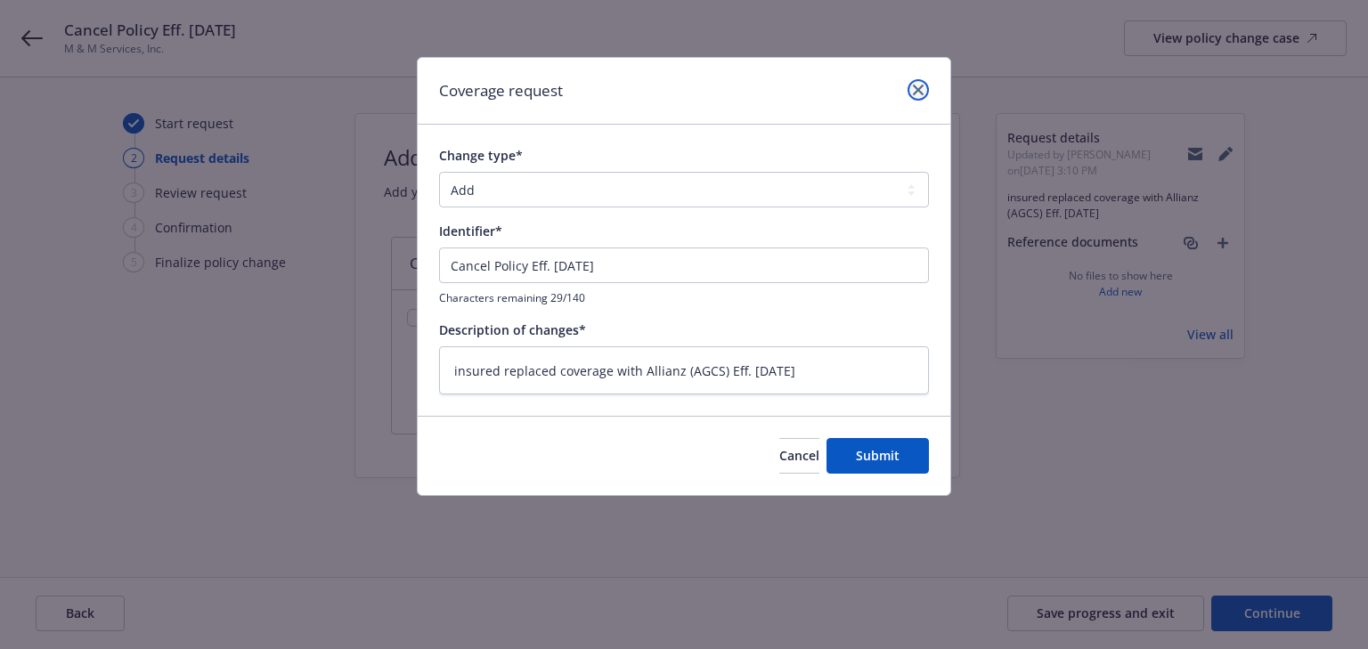
click at [925, 89] on link "close" at bounding box center [917, 89] width 21 height 21
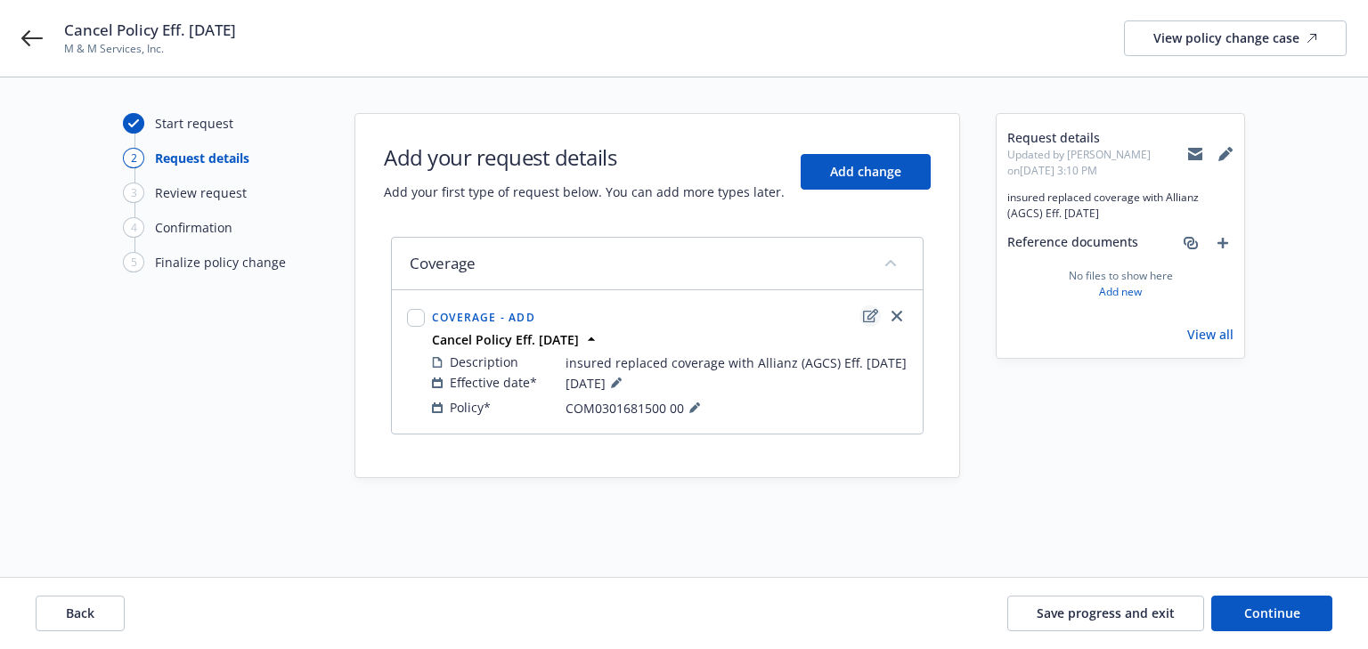
click at [871, 320] on icon "edit" at bounding box center [870, 316] width 15 height 14
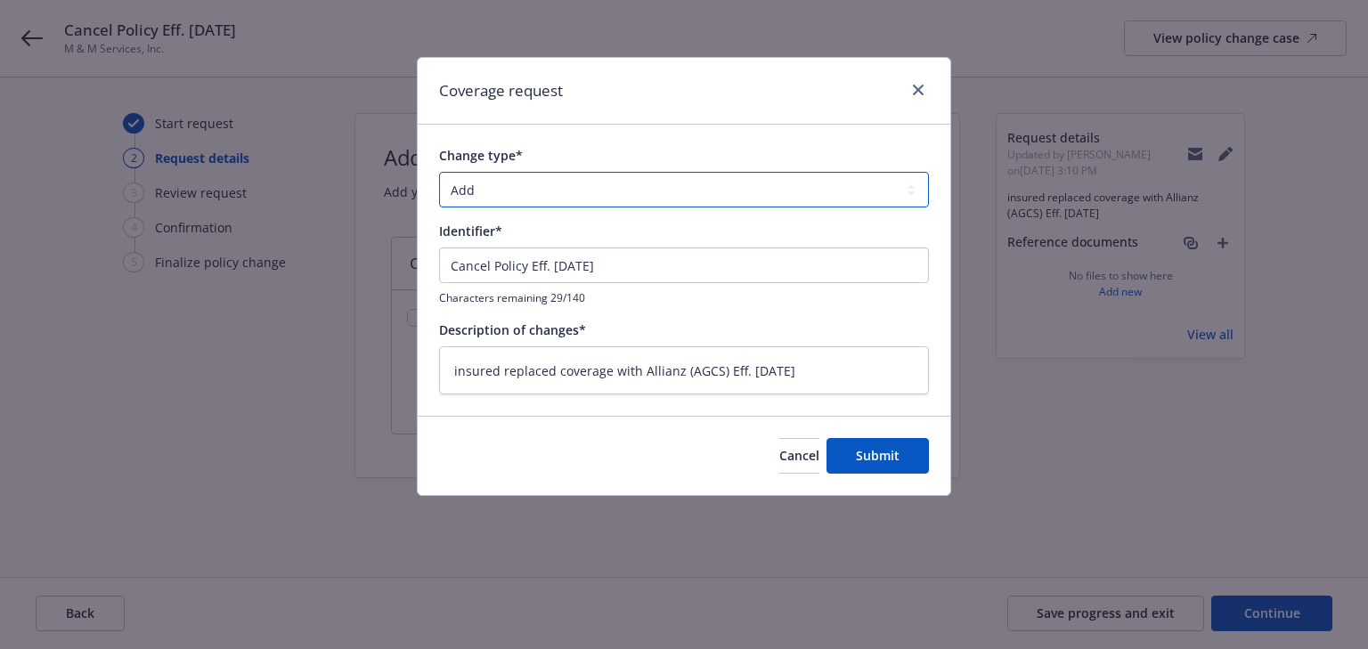
click at [598, 194] on select "Add Audit Change Remove" at bounding box center [684, 190] width 490 height 36
click at [439, 172] on select "Add Audit Change Remove" at bounding box center [684, 190] width 490 height 36
click at [896, 456] on span "Submit" at bounding box center [878, 455] width 44 height 17
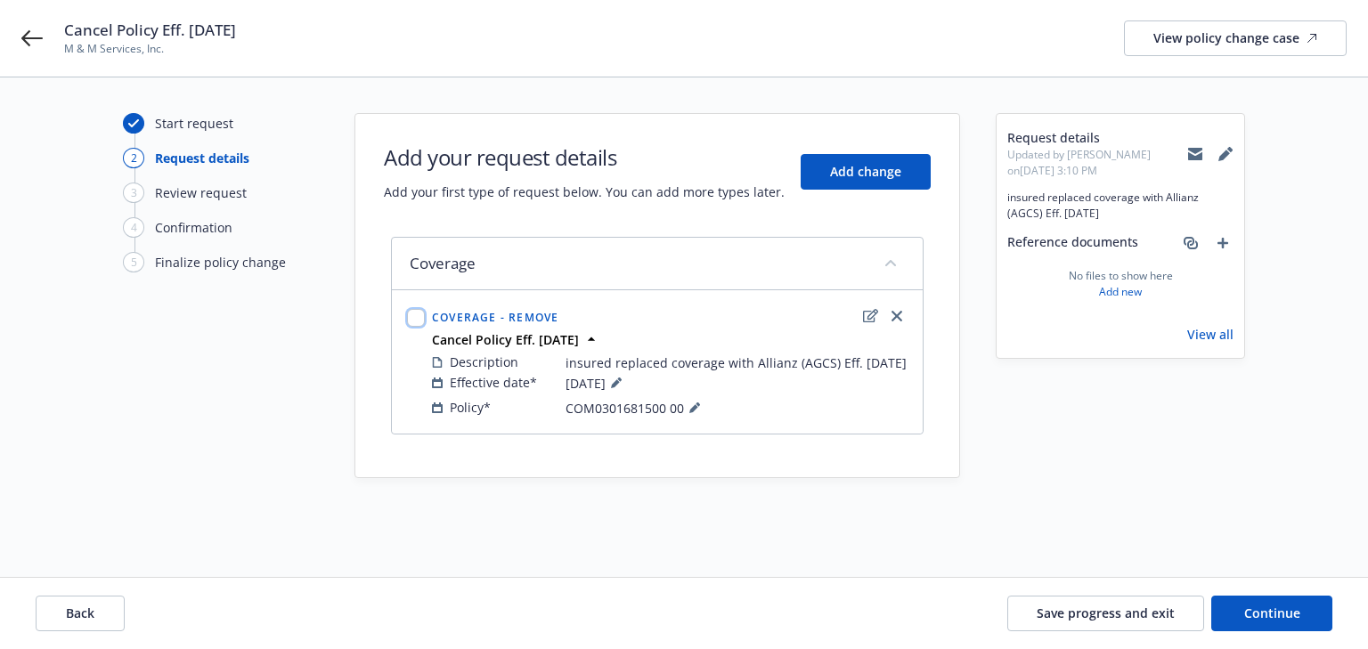
click at [417, 312] on input "checkbox" at bounding box center [416, 318] width 18 height 18
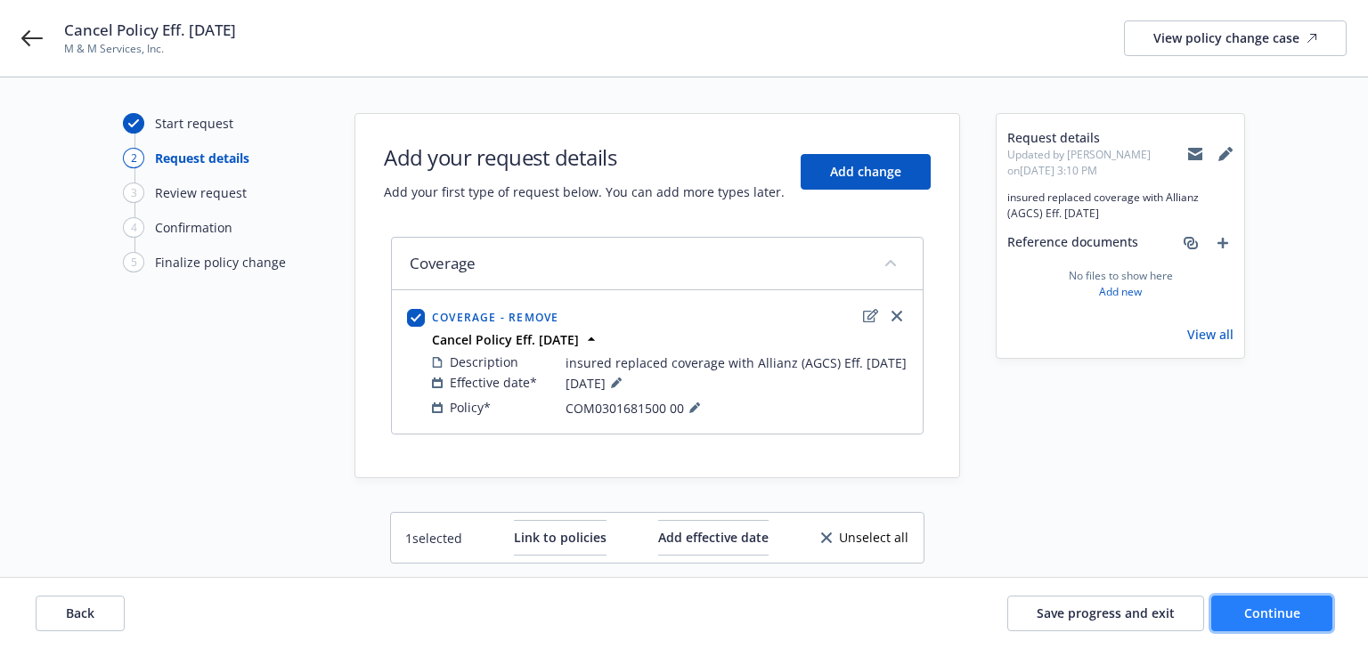
click at [1253, 616] on span "Continue" at bounding box center [1272, 613] width 56 height 17
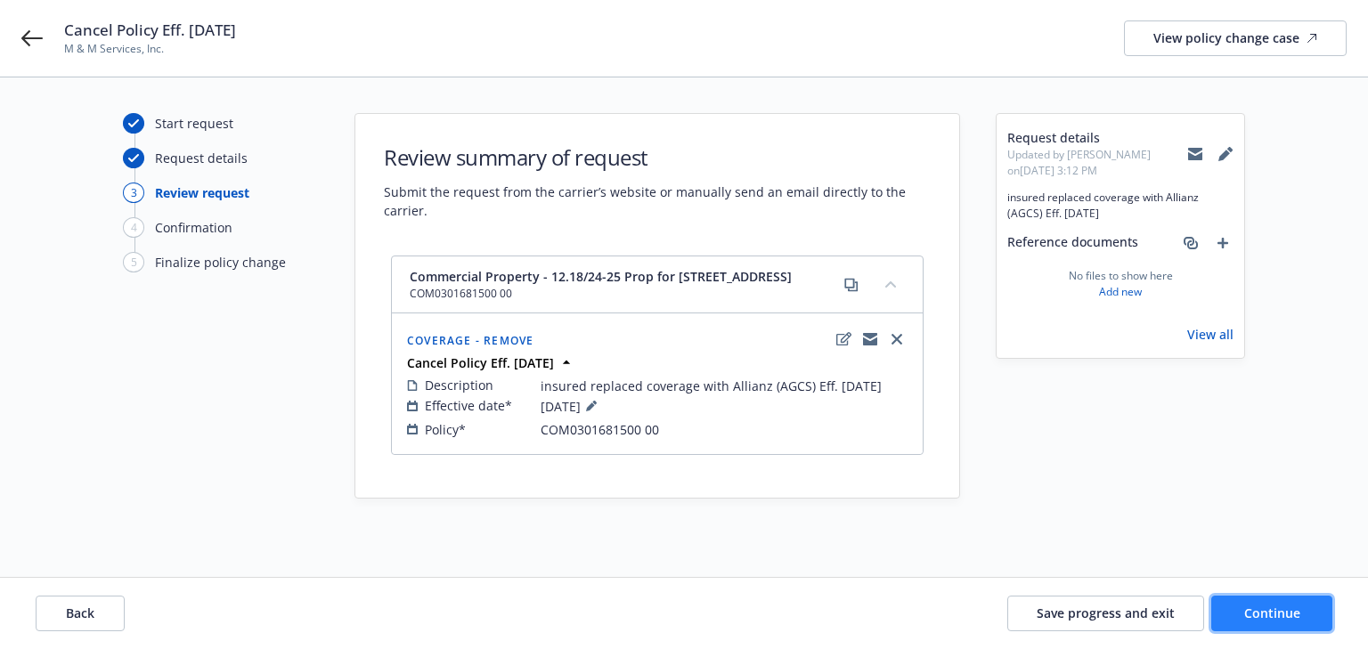
click at [1253, 605] on span "Continue" at bounding box center [1272, 613] width 56 height 17
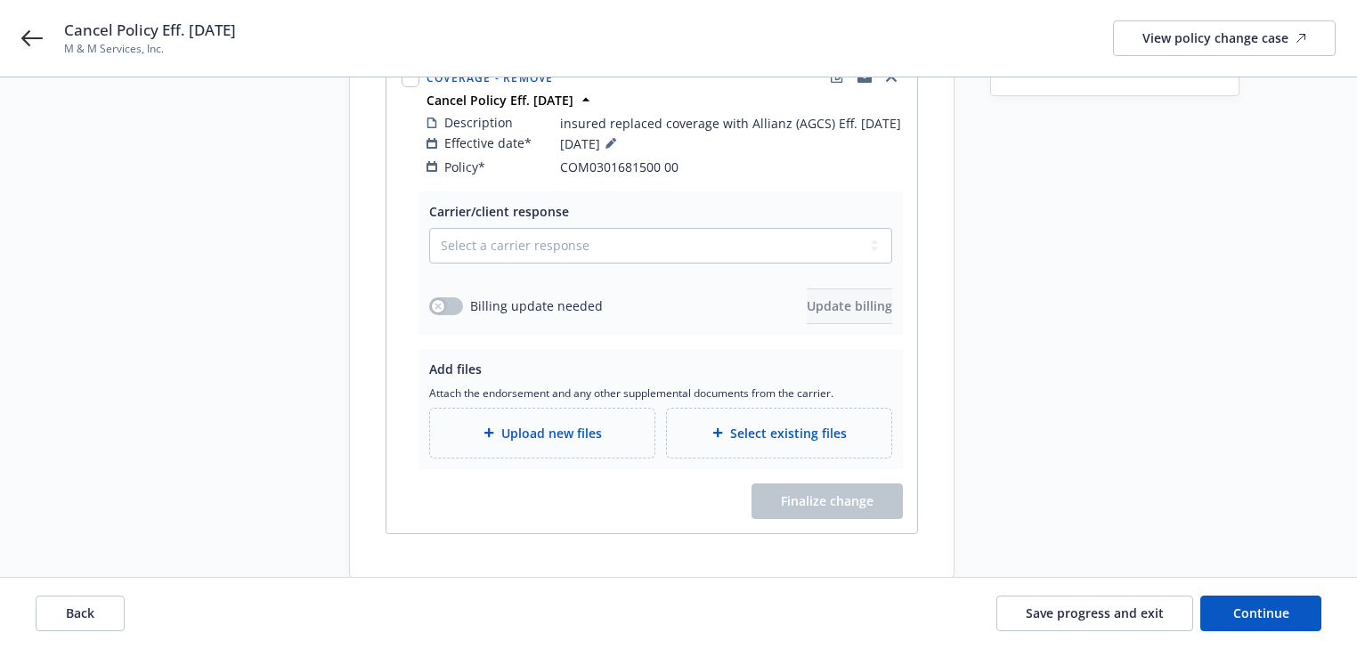
scroll to position [296, 0]
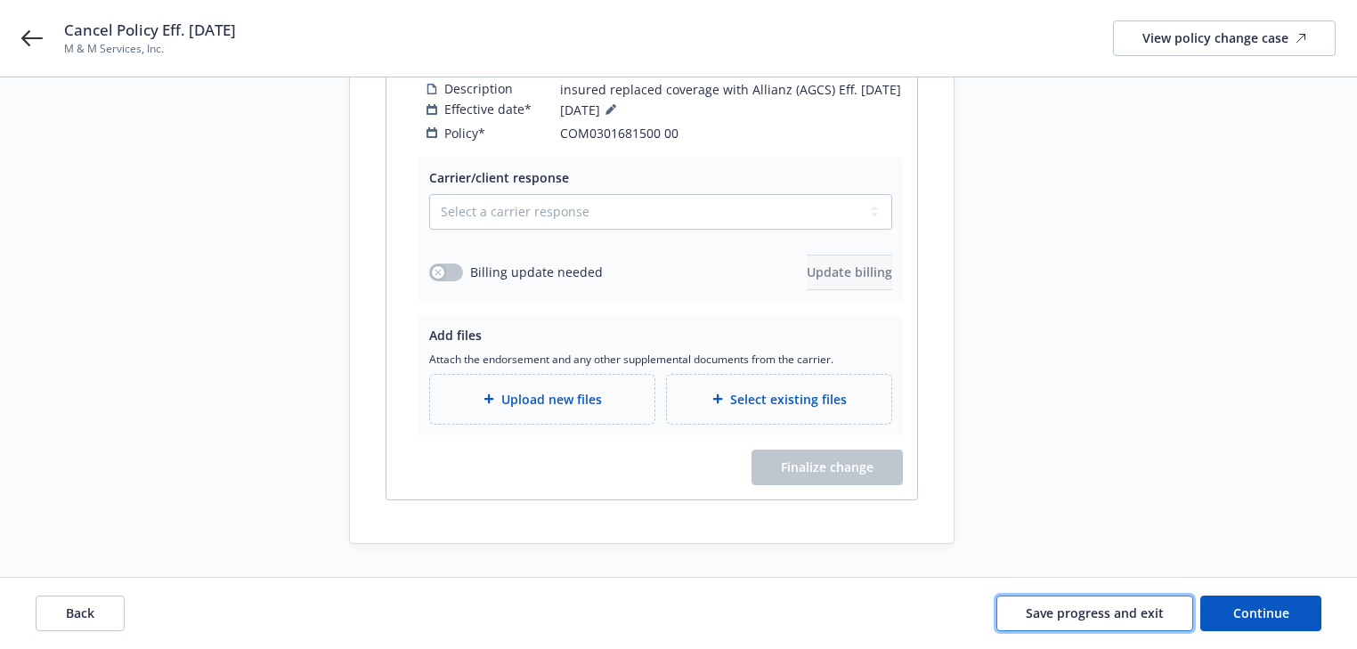
click at [1093, 605] on span "Save progress and exit" at bounding box center [1095, 613] width 138 height 17
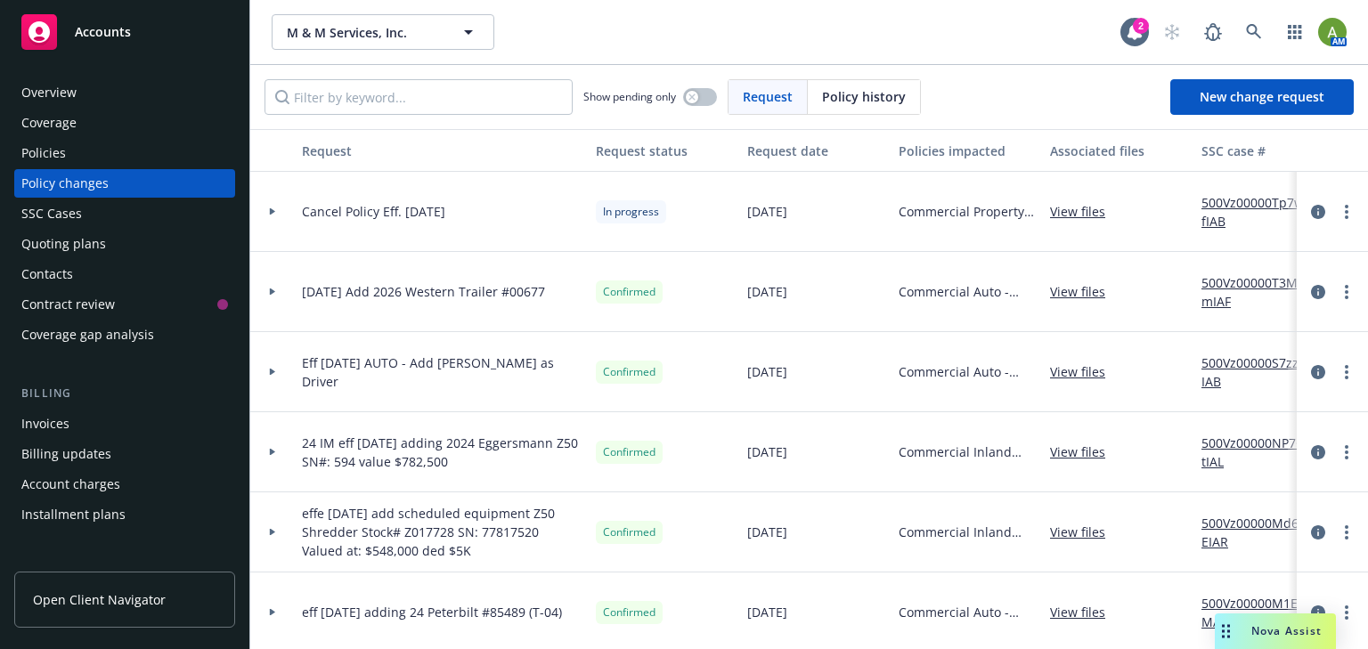
click at [64, 160] on div "Policies" at bounding box center [43, 153] width 45 height 28
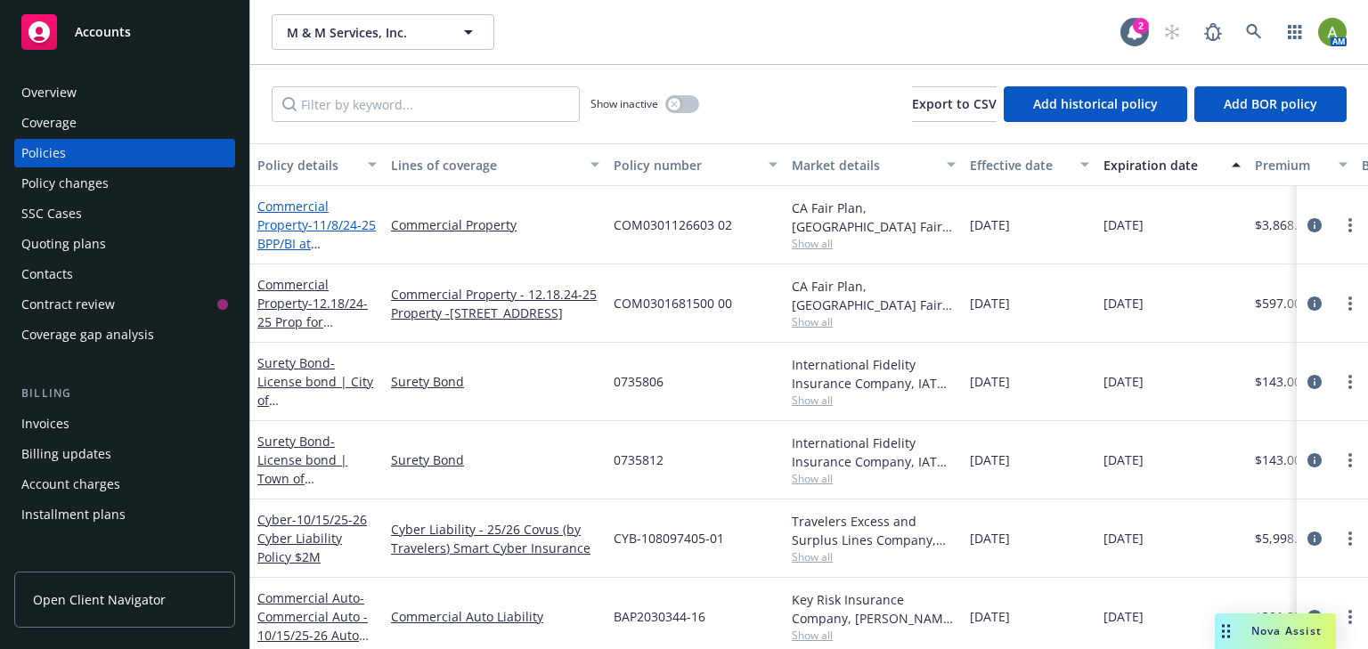
click at [306, 239] on span "- 11/8/24-25 BPP/BI at 582 Caletti Ave # 586" at bounding box center [316, 243] width 118 height 54
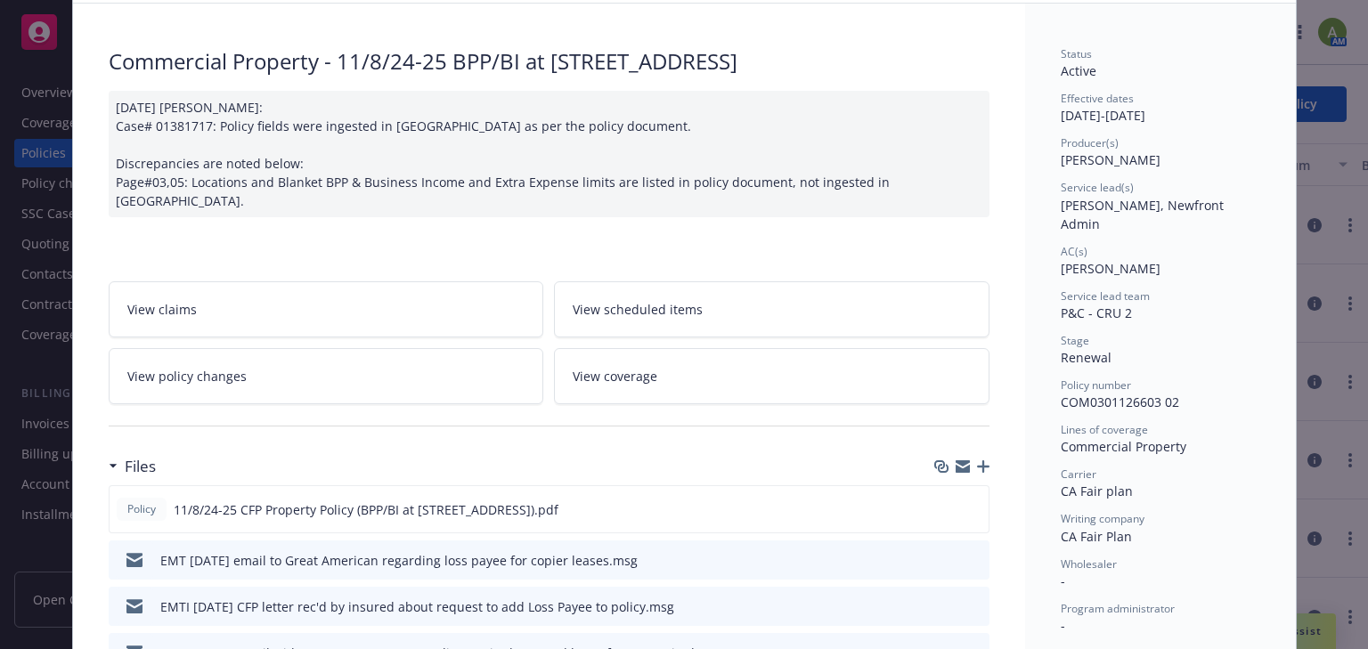
scroll to position [125, 0]
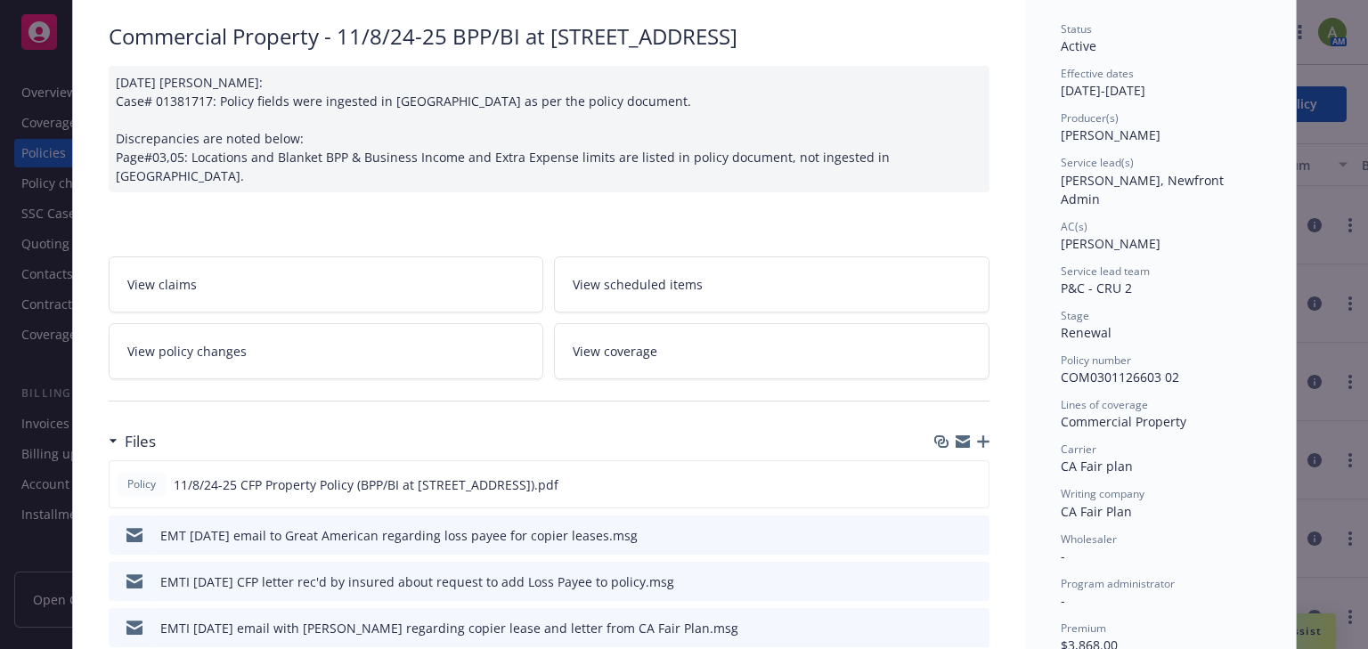
click at [331, 324] on link "View policy changes" at bounding box center [326, 351] width 435 height 56
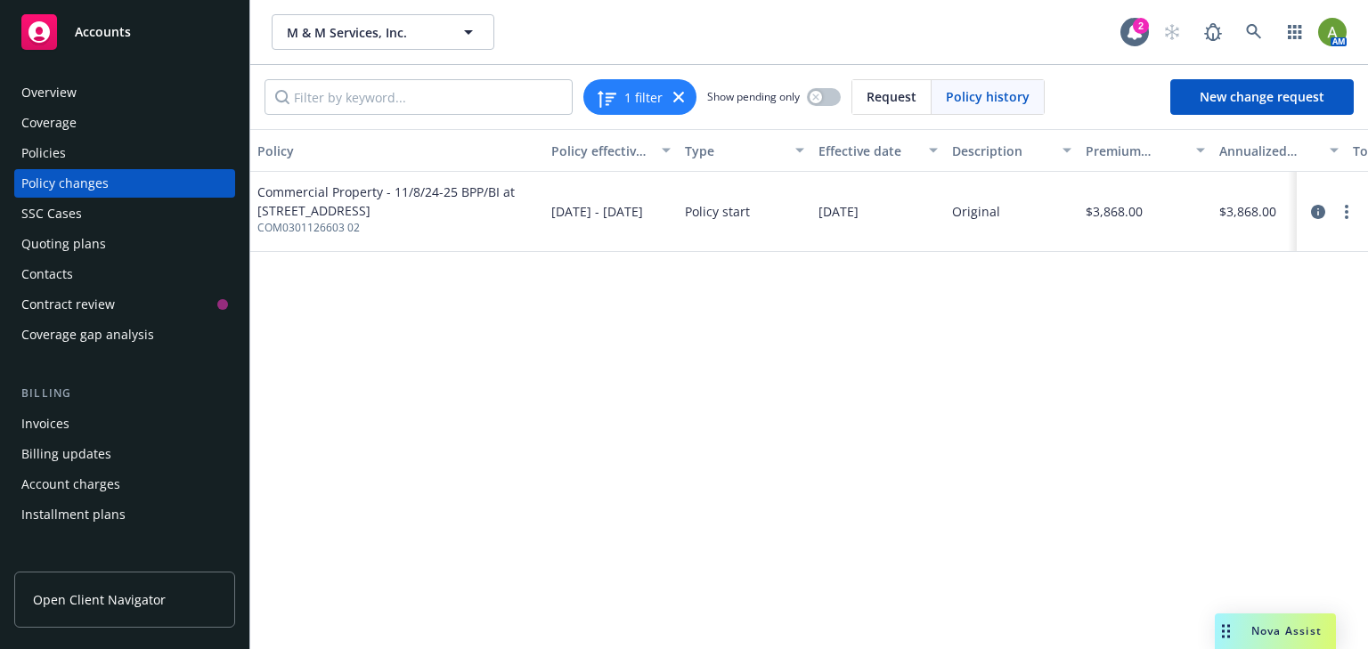
click at [45, 157] on div "Policies" at bounding box center [43, 153] width 45 height 28
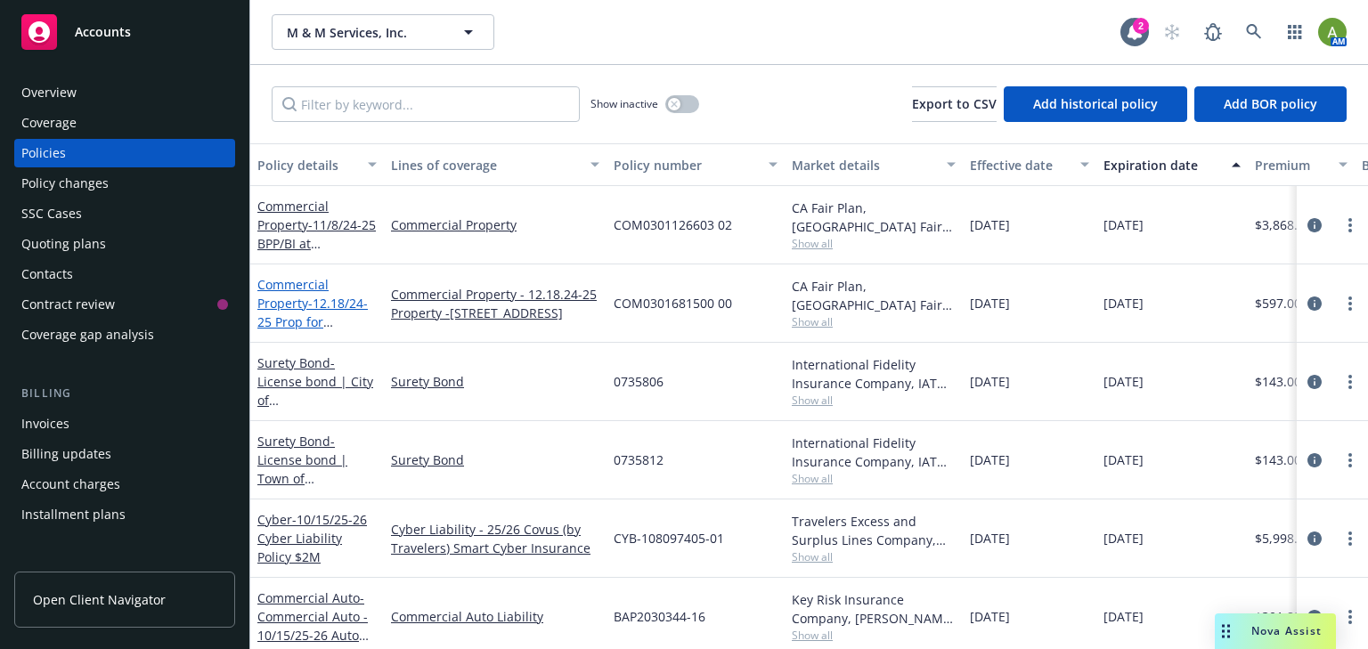
click at [316, 317] on span "- 12.18/24-25 Prop for 1220 Airport Blvd" at bounding box center [313, 322] width 113 height 54
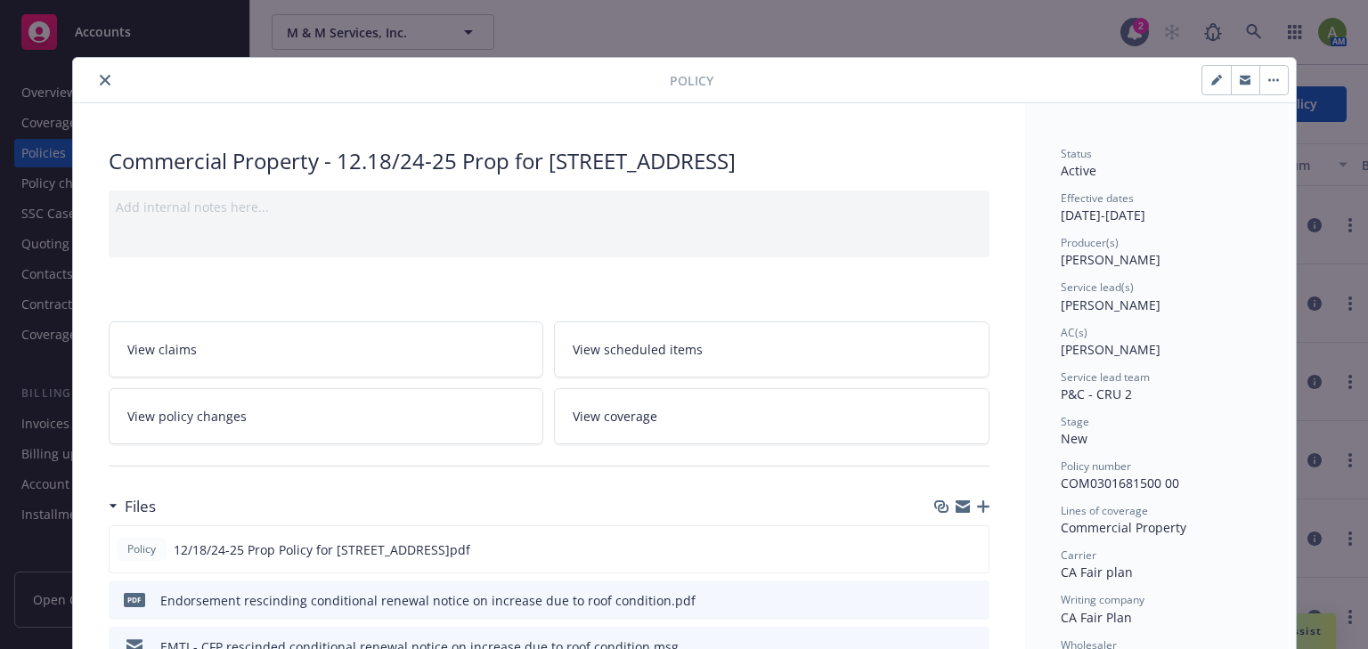
scroll to position [53, 0]
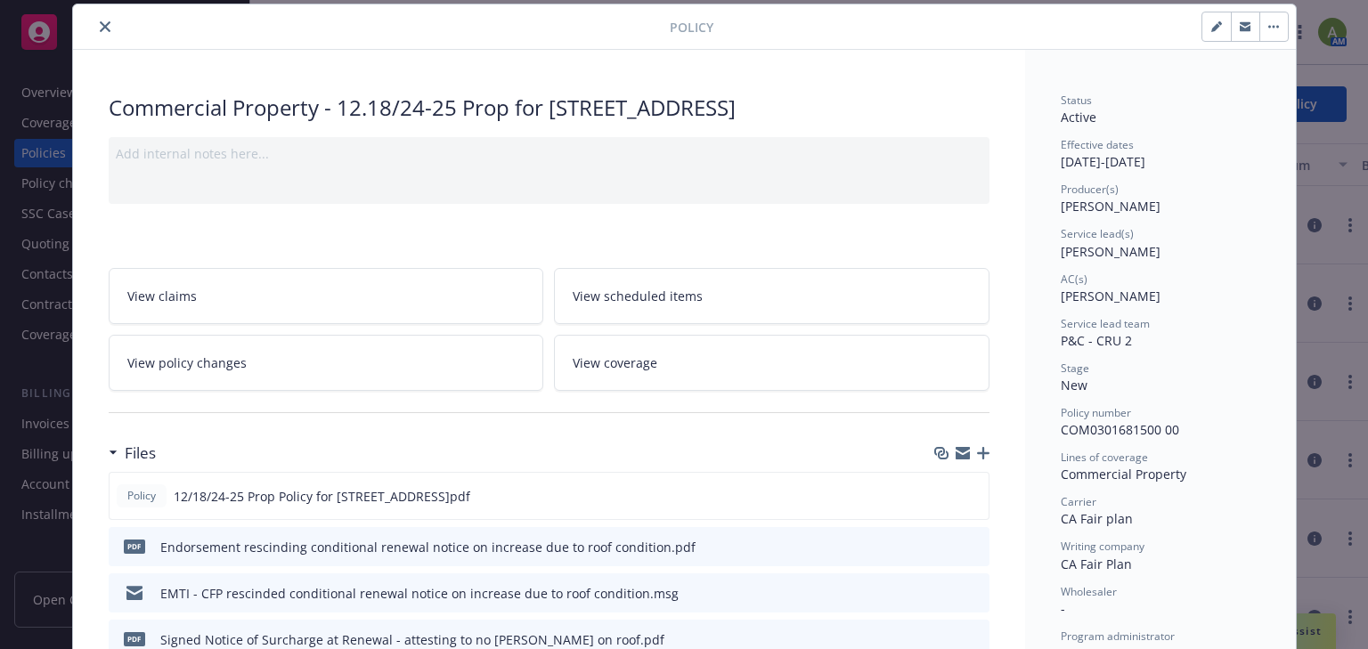
click at [299, 354] on link "View policy changes" at bounding box center [326, 363] width 435 height 56
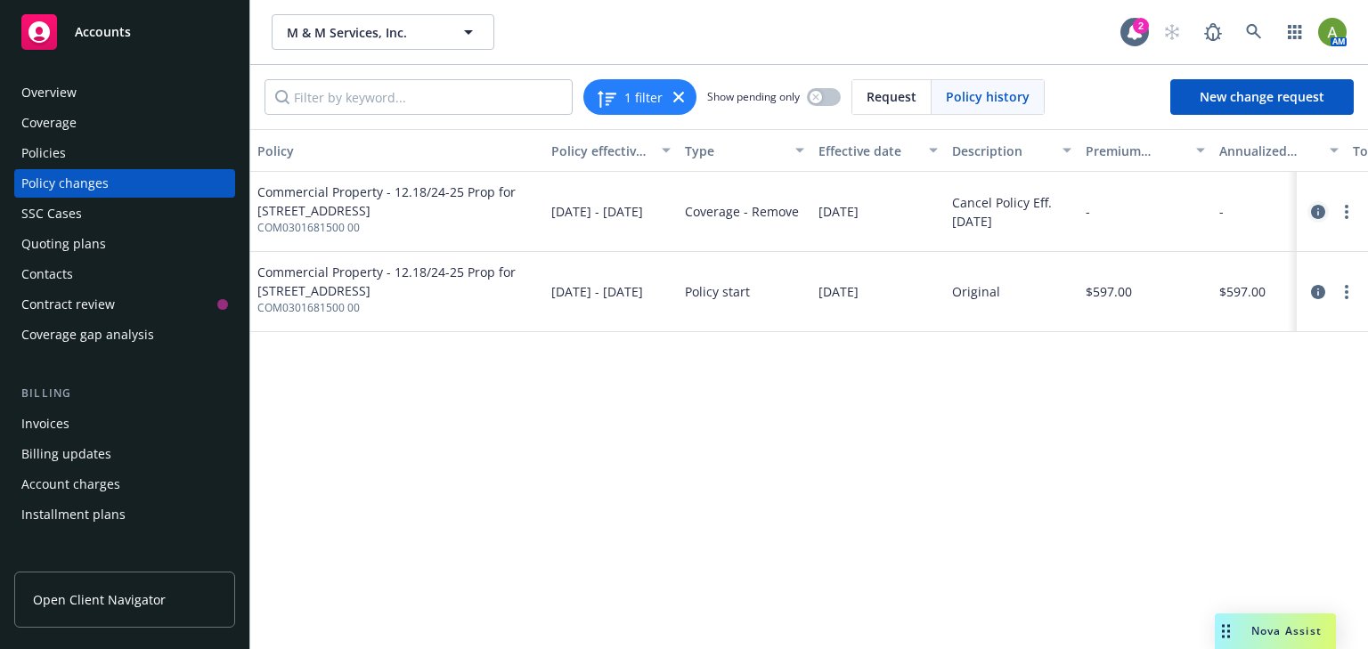
click at [1318, 211] on icon "circleInformation" at bounding box center [1318, 212] width 14 height 14
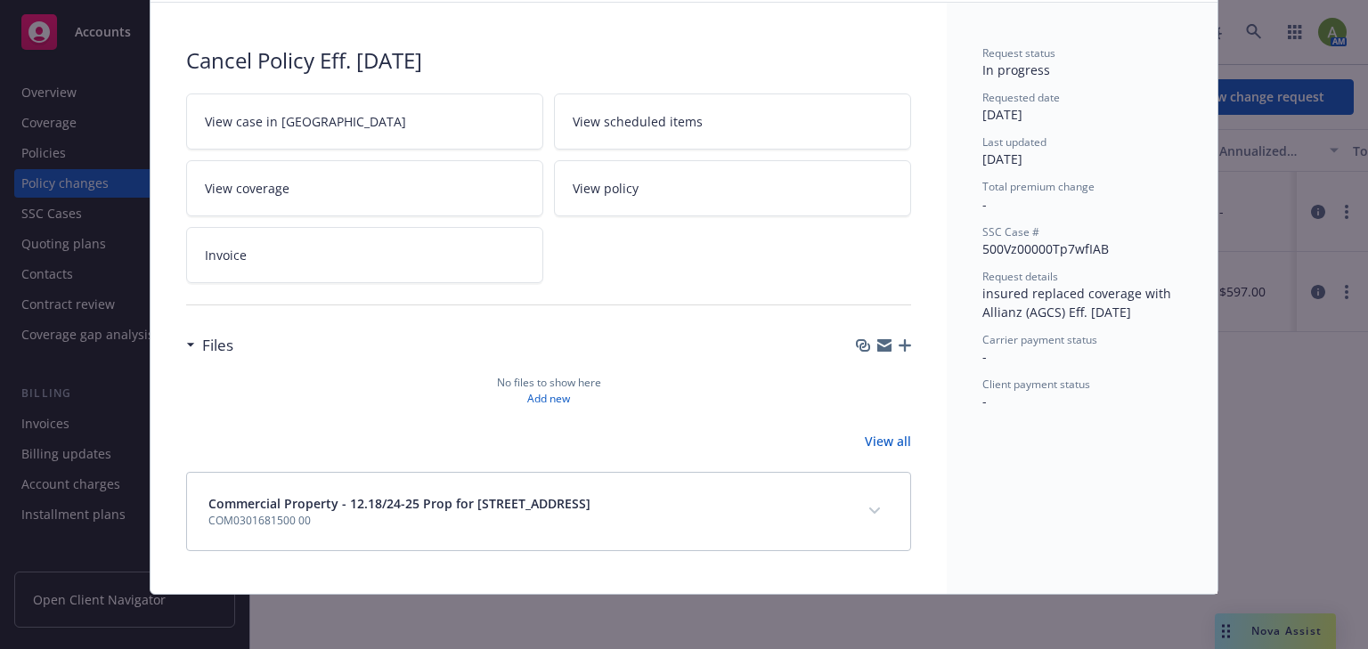
scroll to position [29, 0]
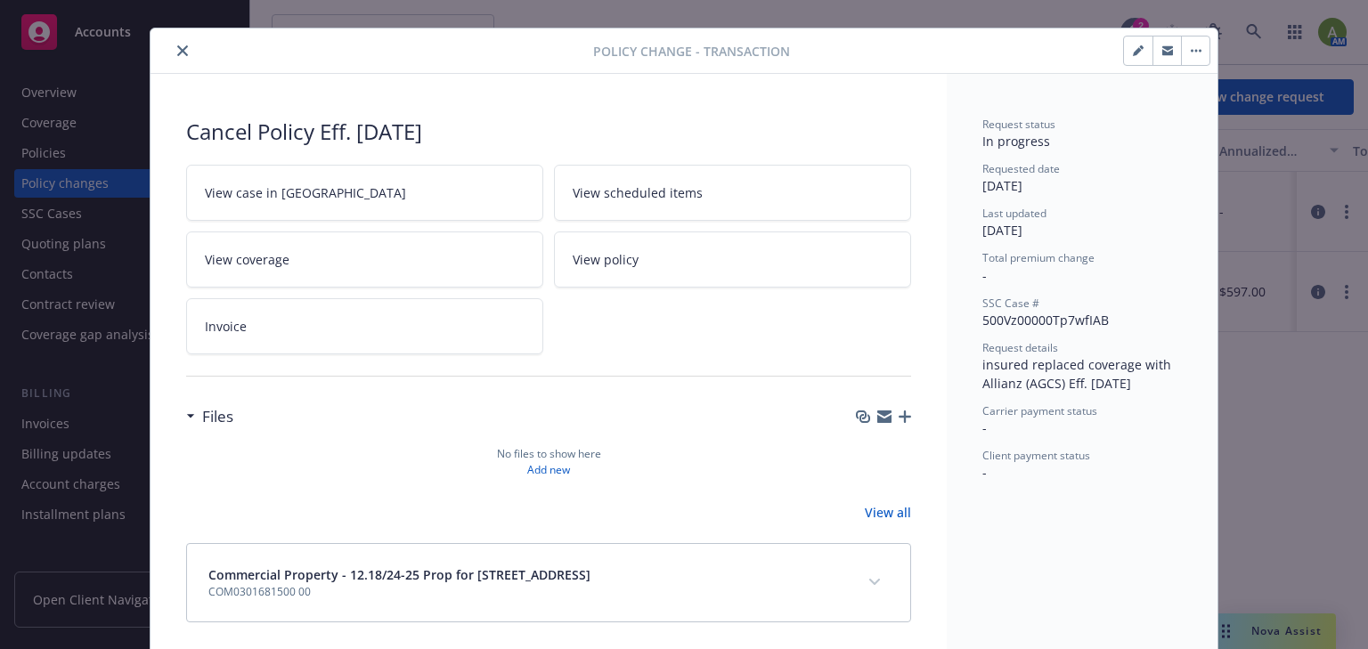
click at [1130, 62] on button "button" at bounding box center [1138, 51] width 28 height 28
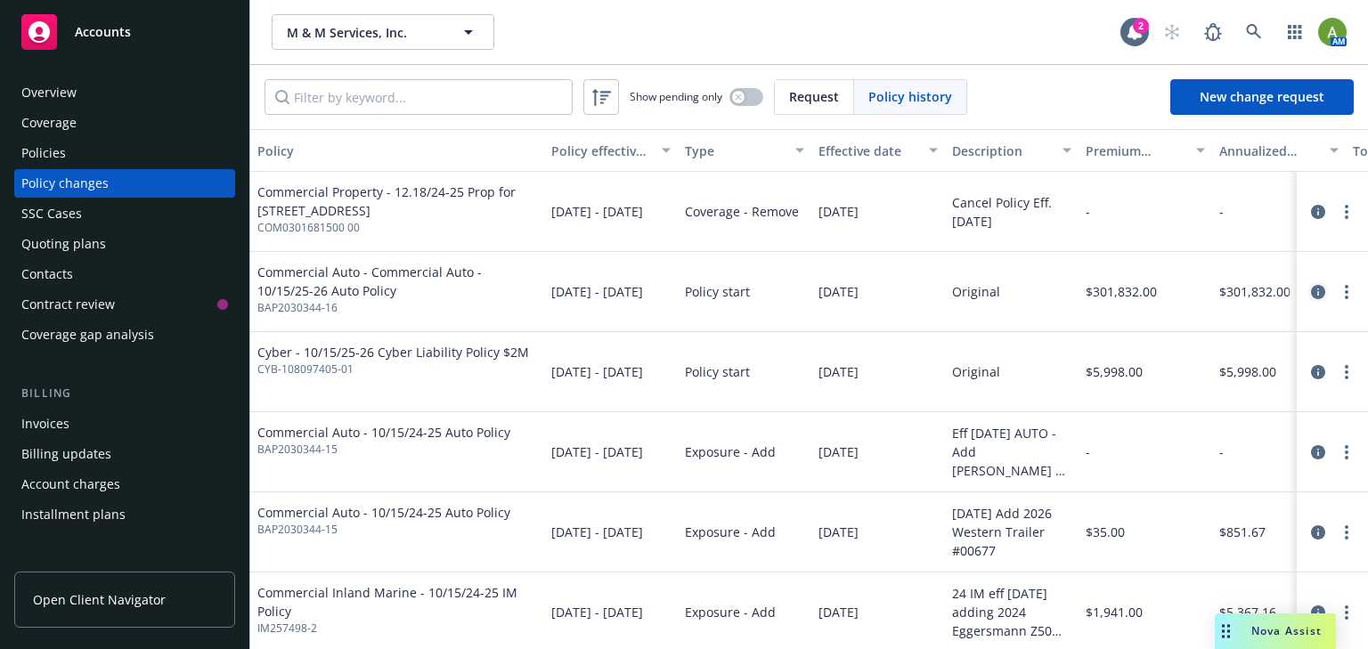
click at [1311, 293] on icon "circleInformation" at bounding box center [1318, 292] width 14 height 14
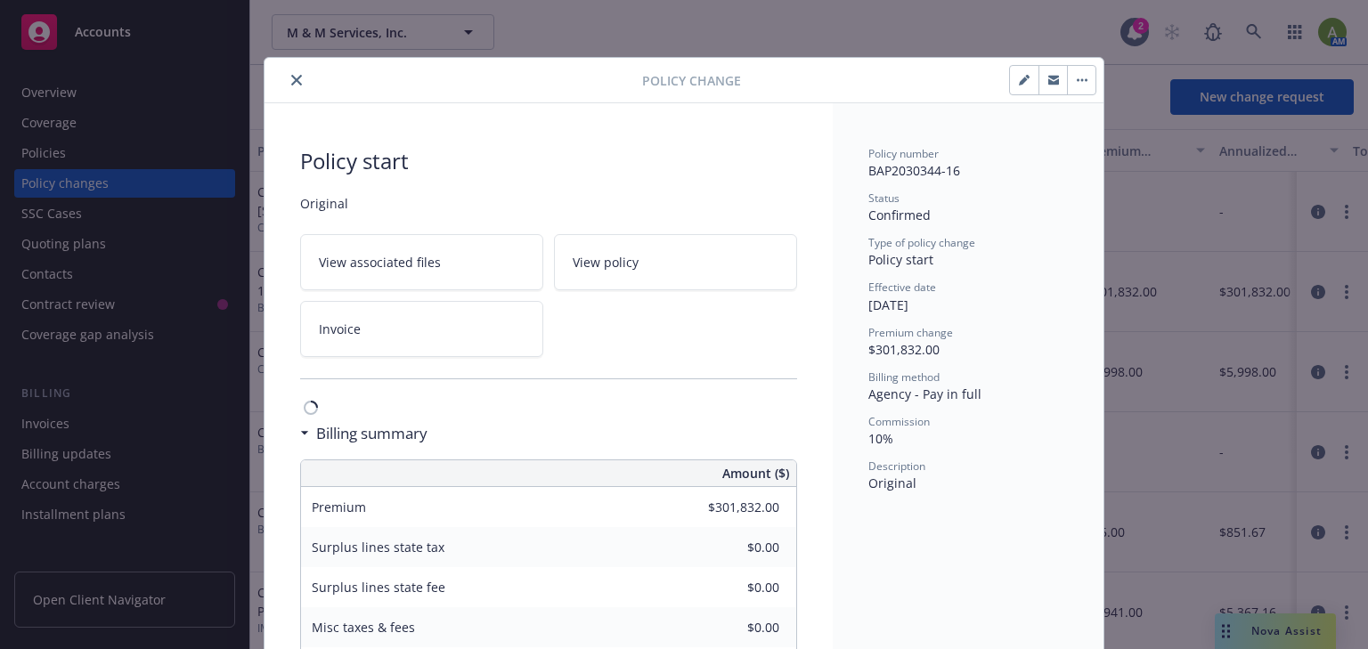
scroll to position [53, 0]
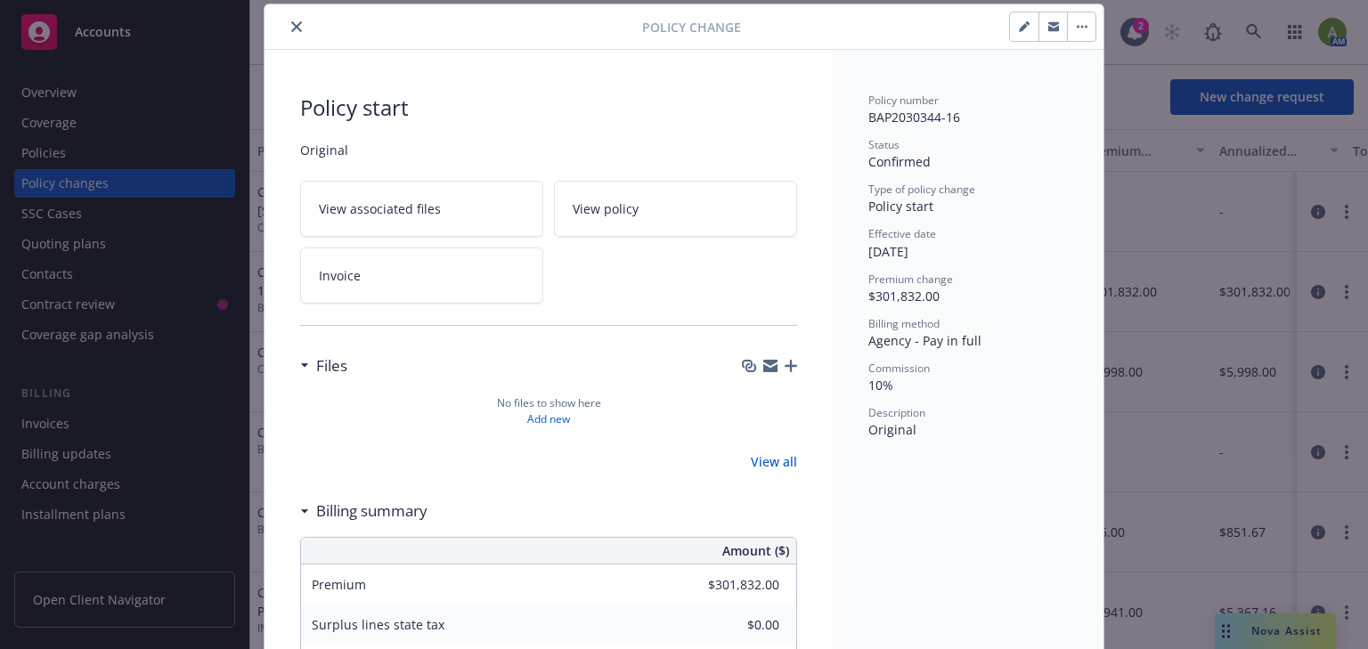
click at [627, 224] on link "View policy" at bounding box center [675, 209] width 243 height 56
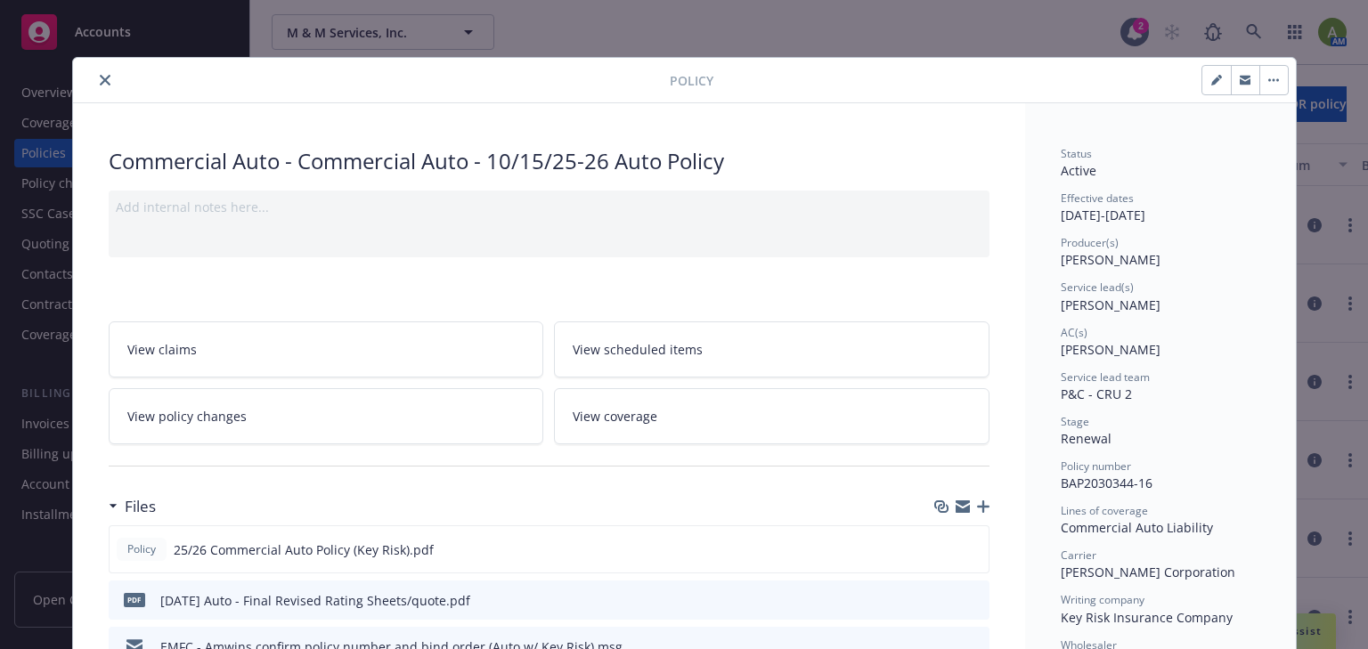
click at [100, 78] on icon "close" at bounding box center [105, 80] width 11 height 11
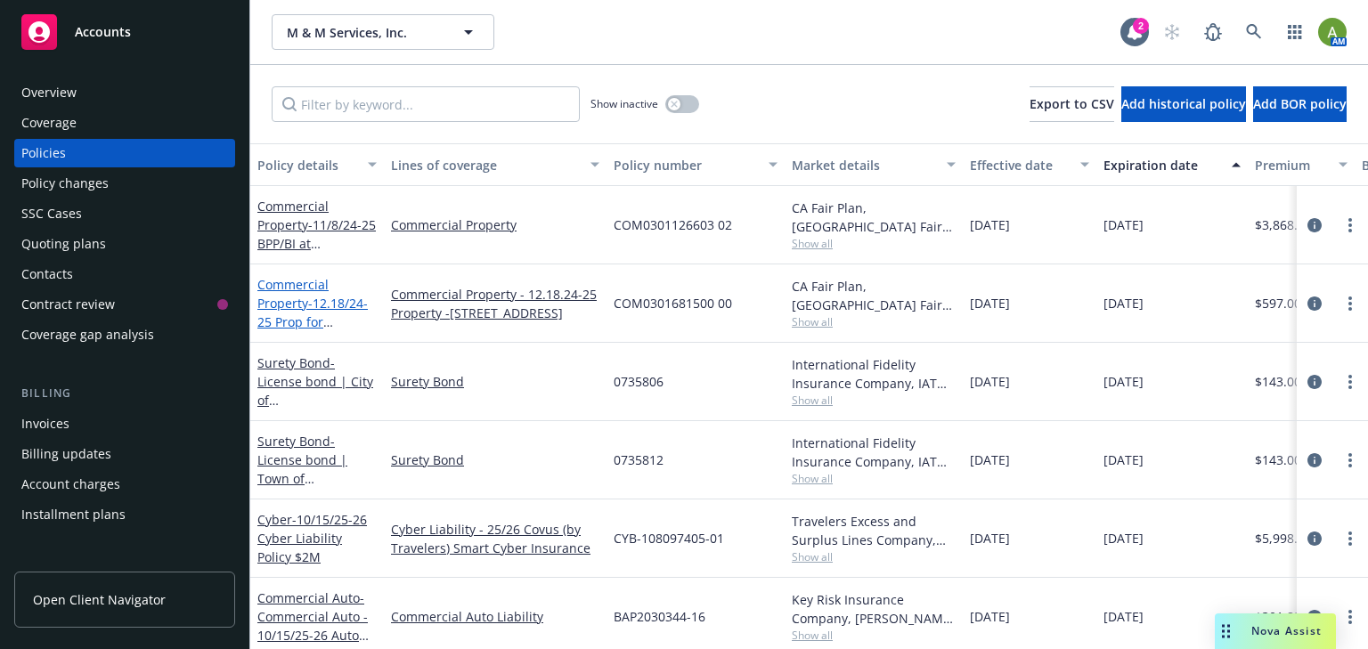
click at [274, 304] on link "Commercial Property - 12.18/24-25 Prop for 1220 Airport Blvd" at bounding box center [313, 312] width 113 height 73
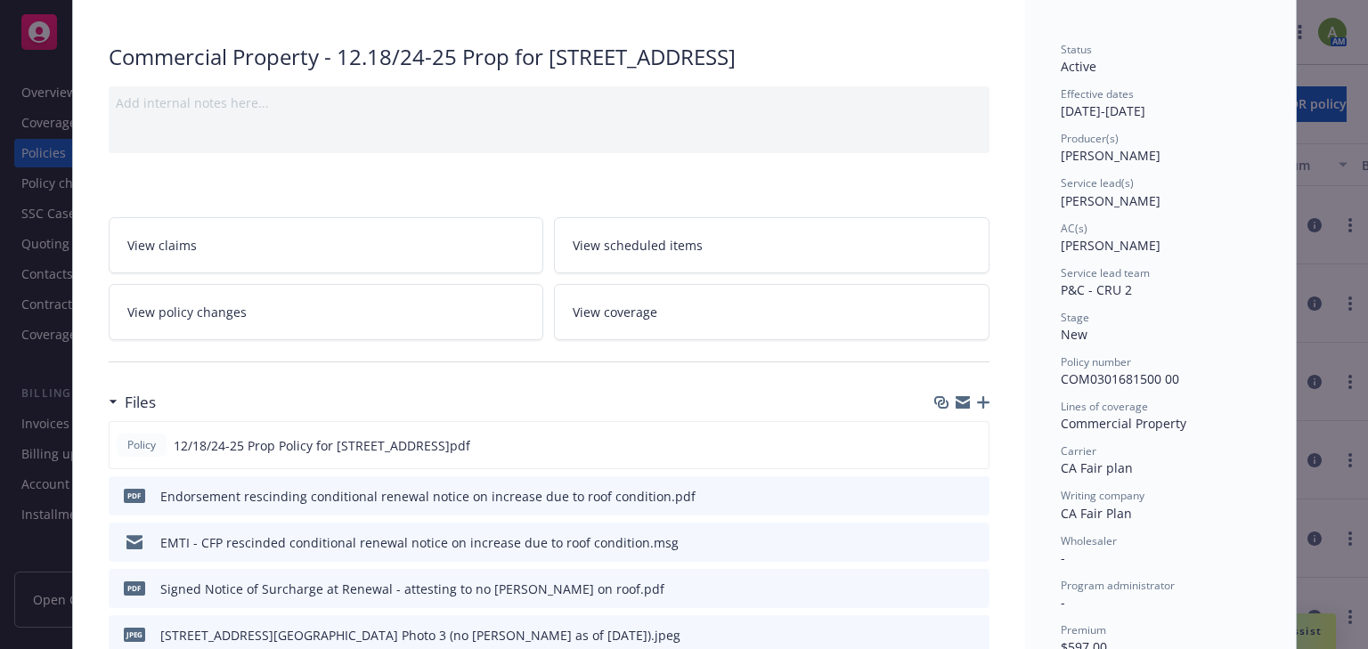
scroll to position [142, 0]
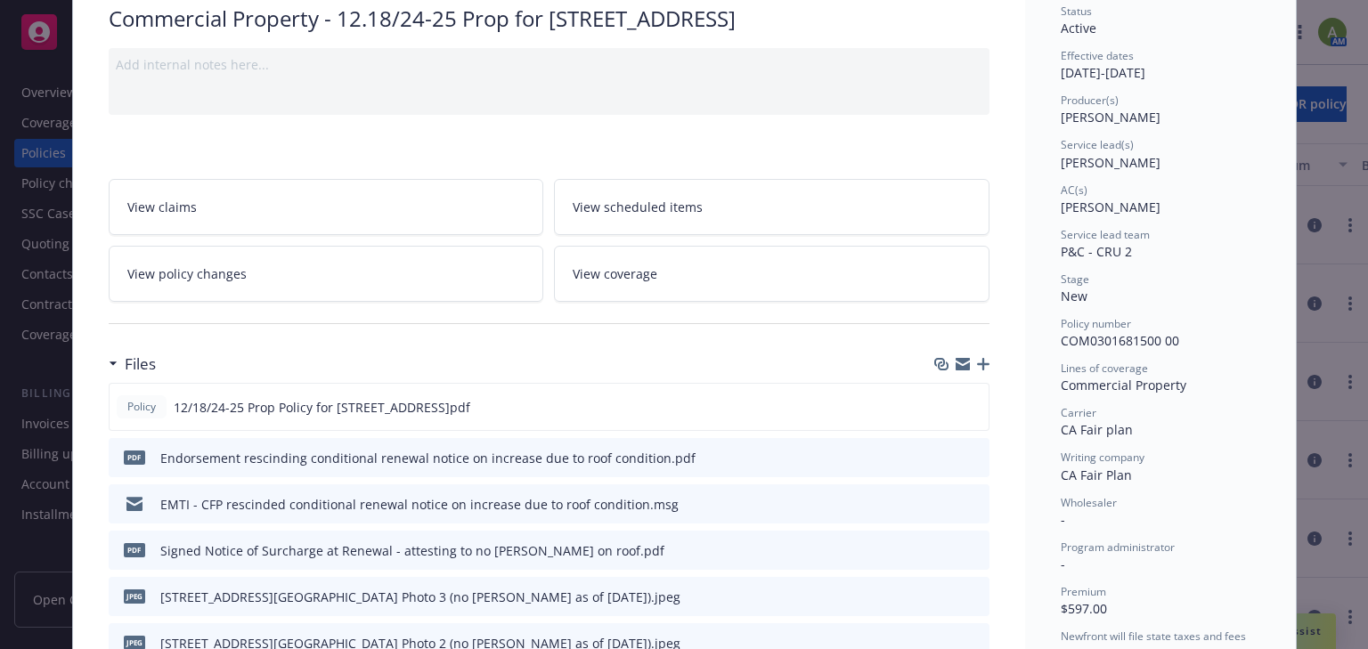
click at [283, 291] on link "View policy changes" at bounding box center [326, 274] width 435 height 56
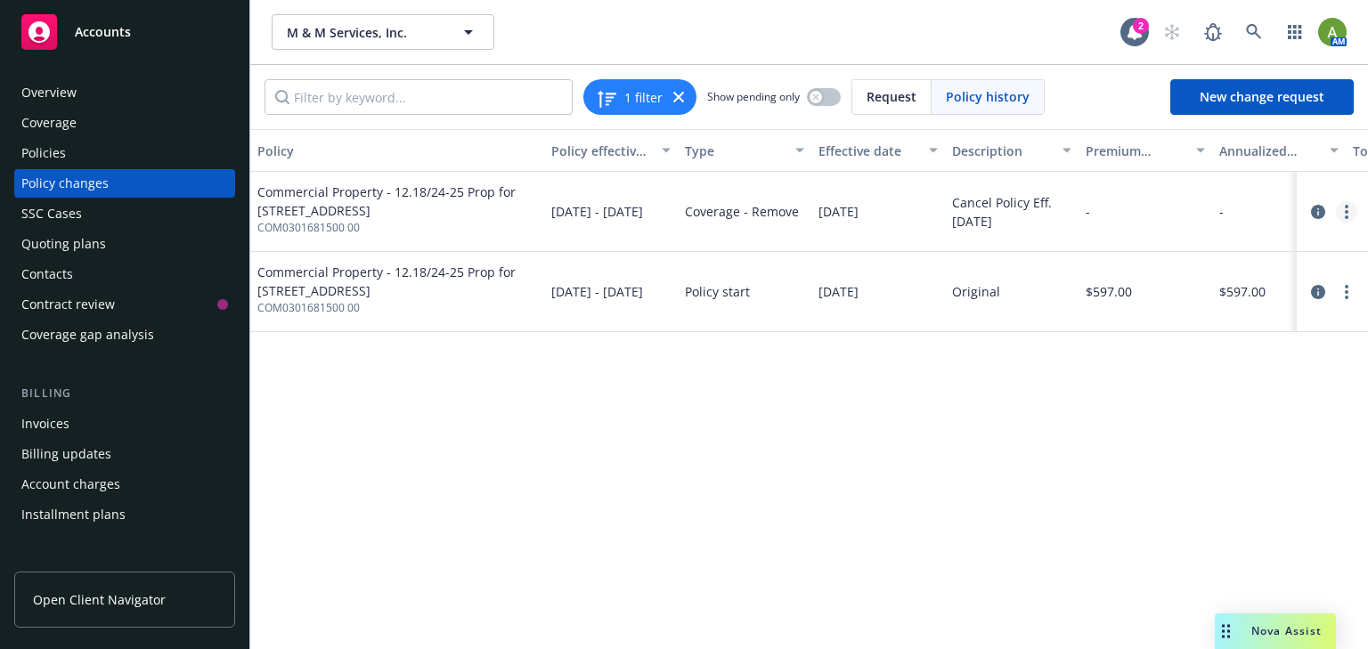
click at [1343, 218] on link "more" at bounding box center [1345, 211] width 21 height 21
click at [1319, 217] on icon "circleInformation" at bounding box center [1318, 212] width 14 height 14
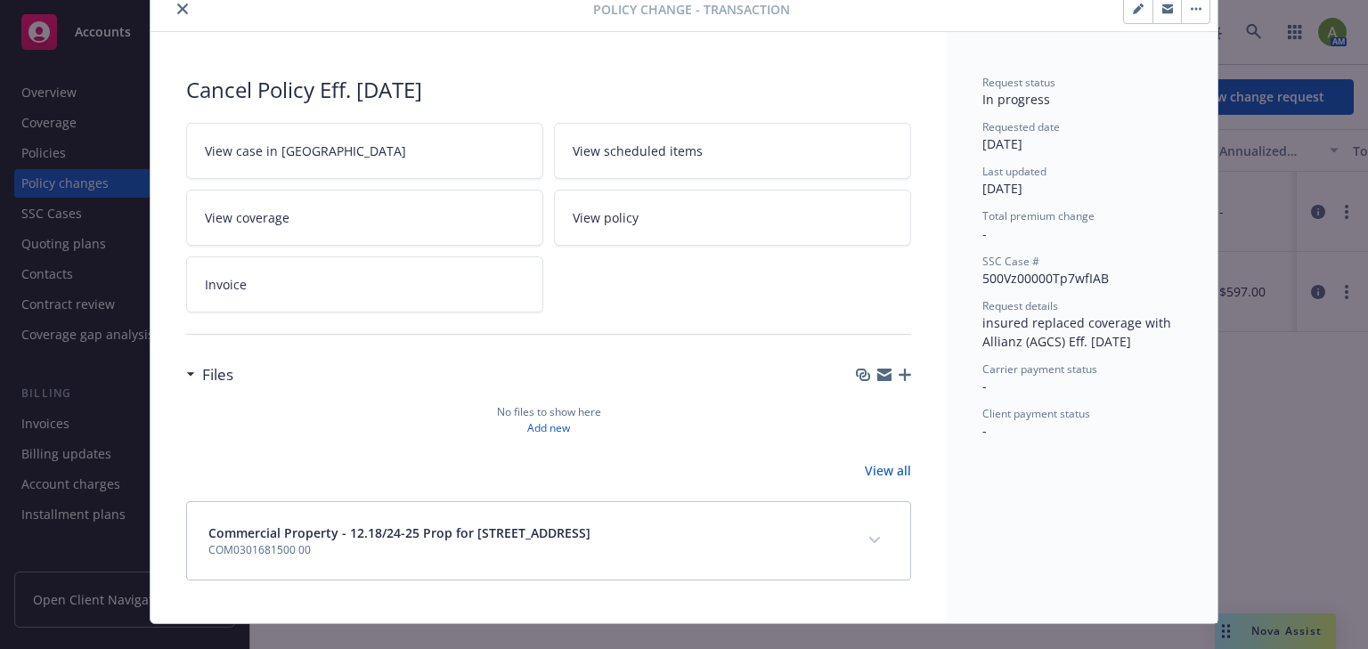
scroll to position [101, 0]
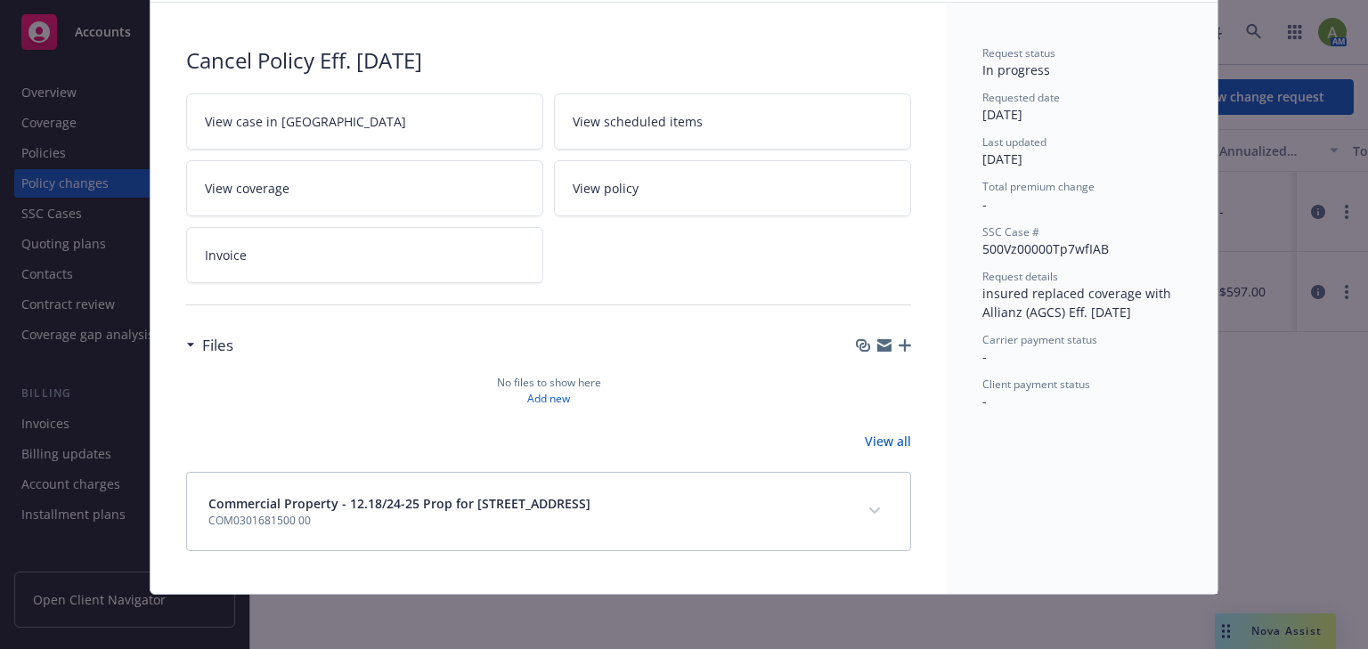
click at [341, 178] on link "View coverage" at bounding box center [364, 188] width 357 height 56
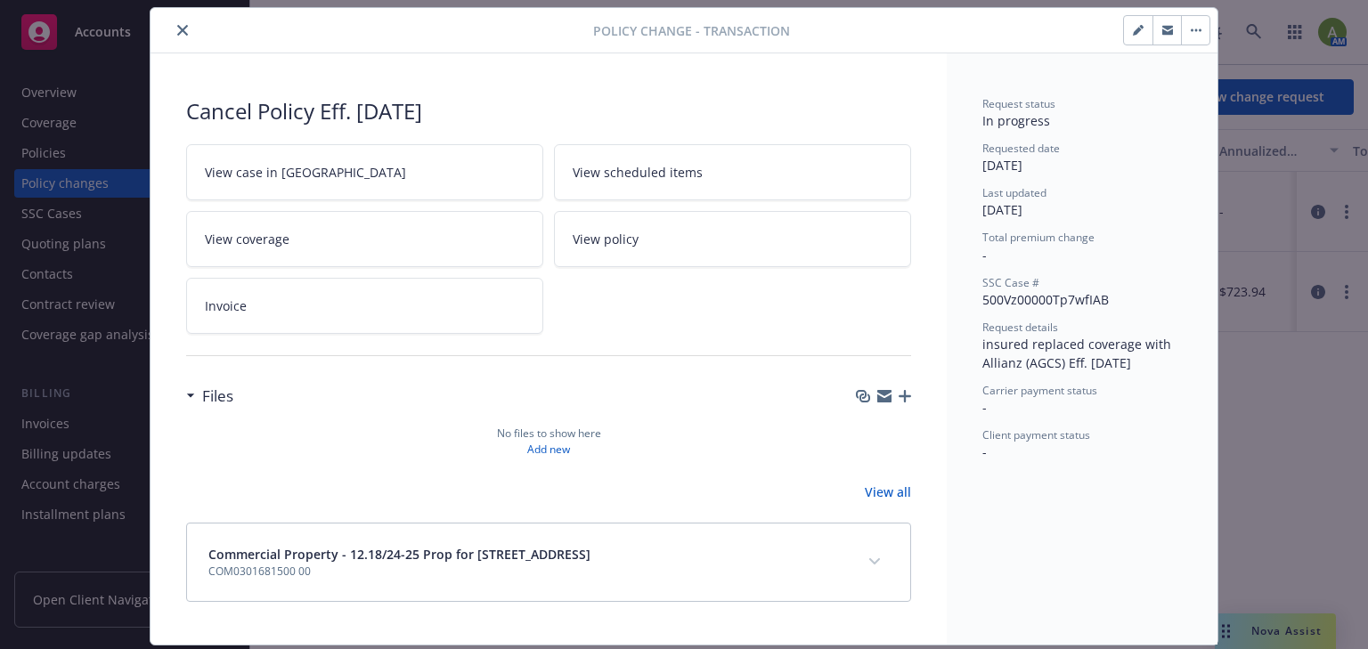
scroll to position [0, 0]
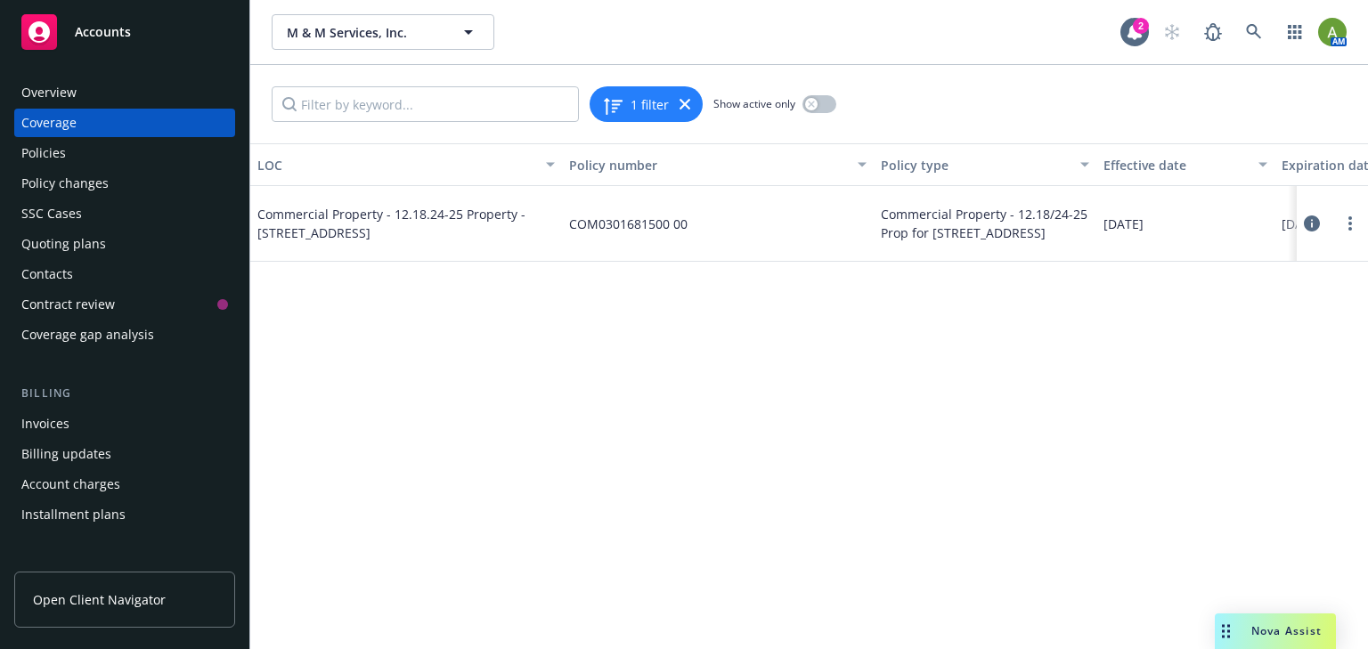
click at [1309, 224] on icon at bounding box center [1311, 223] width 16 height 16
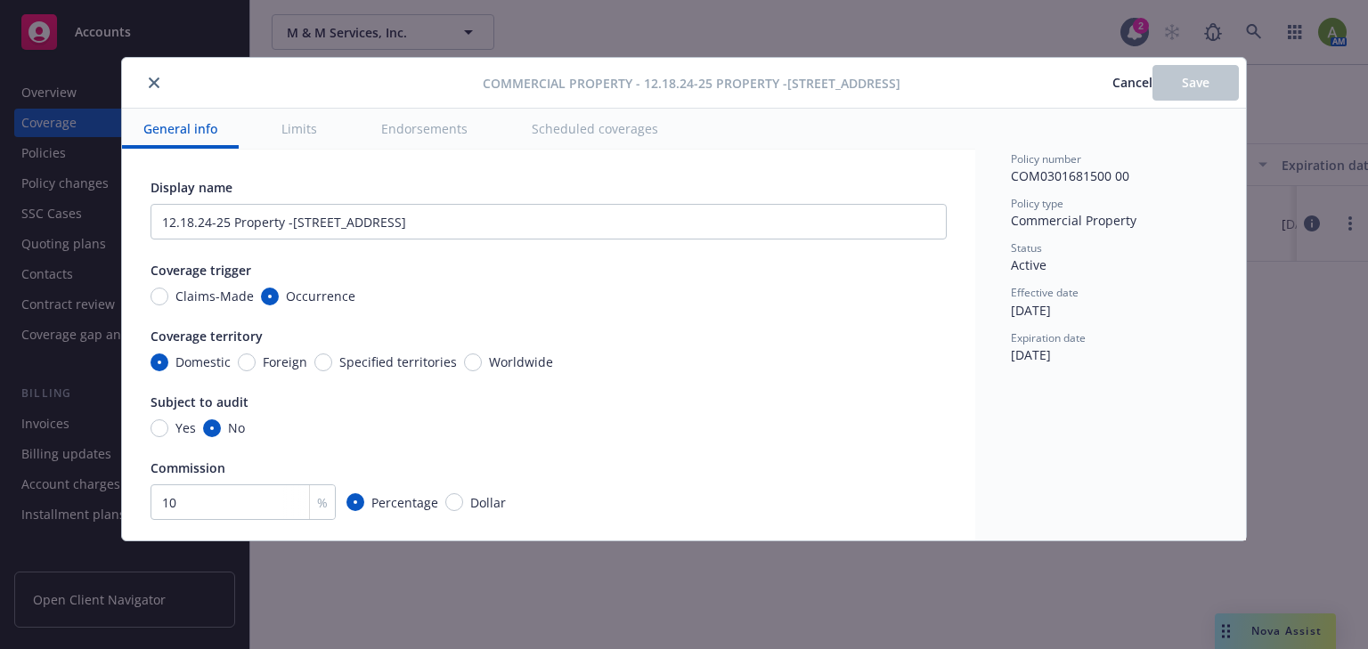
click at [153, 87] on icon "close" at bounding box center [154, 82] width 11 height 11
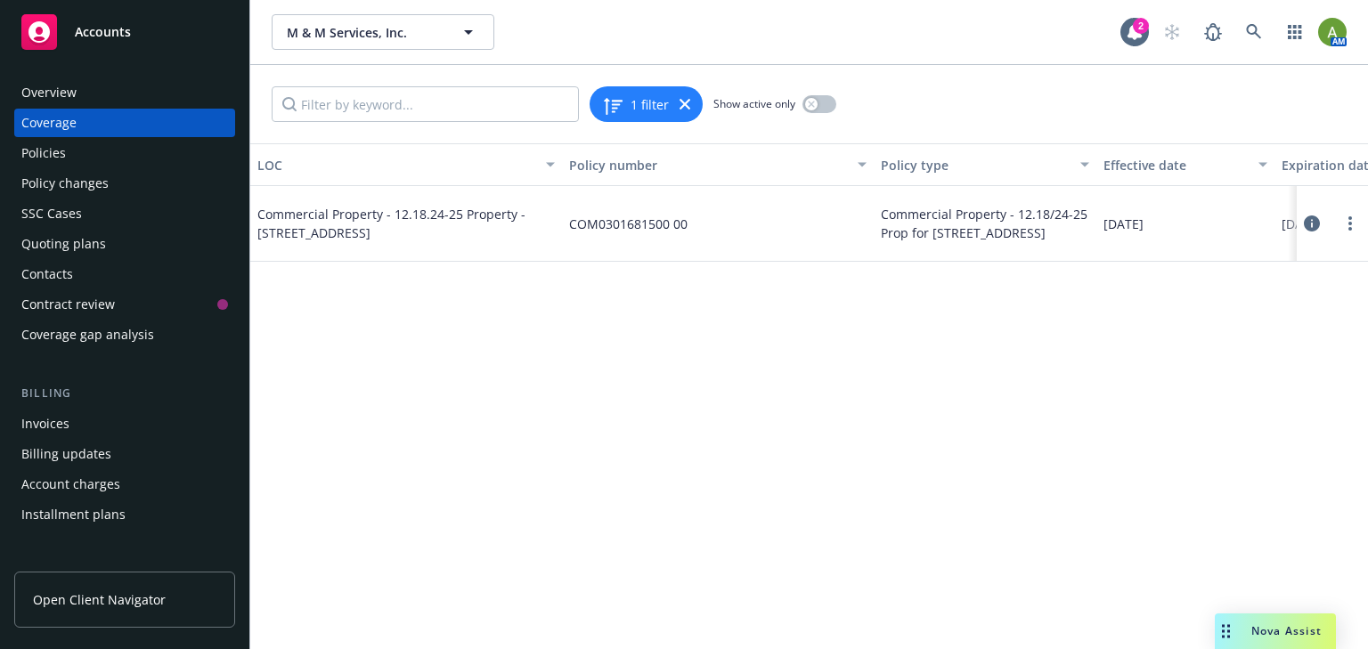
click at [68, 163] on div "Policies" at bounding box center [124, 153] width 207 height 28
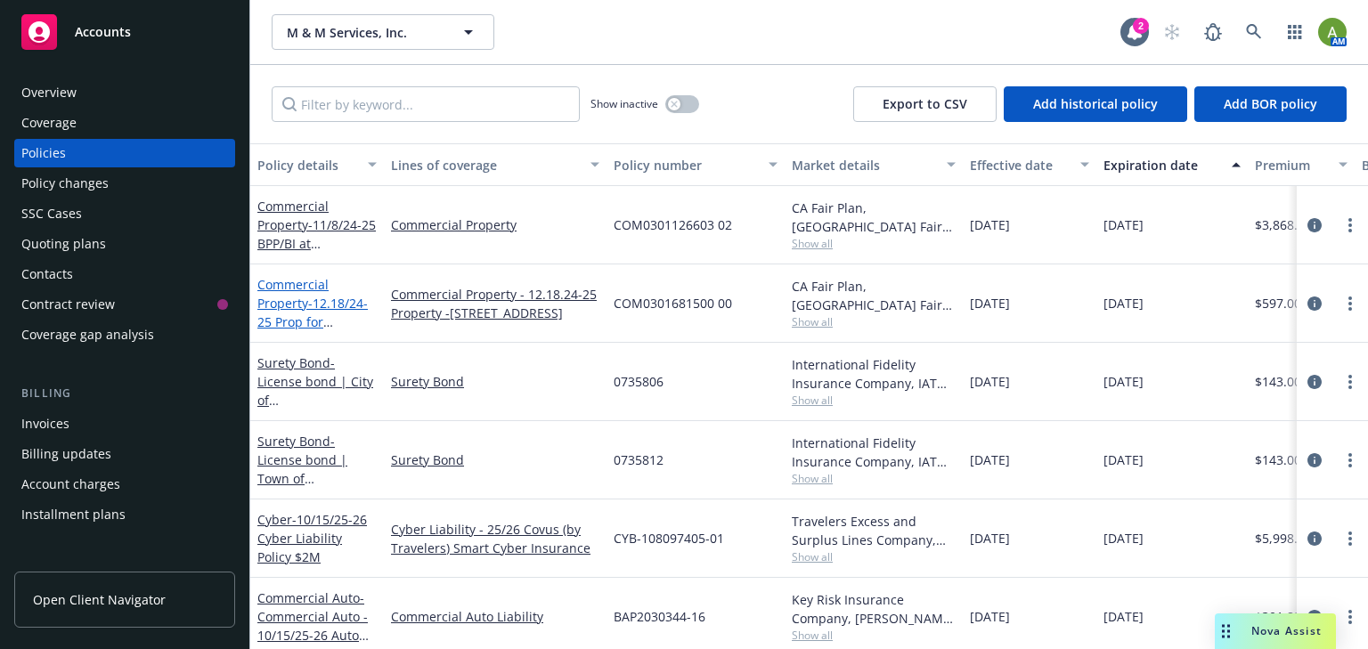
click at [282, 312] on span "- 12.18/24-25 Prop for 1220 Airport Blvd" at bounding box center [313, 322] width 113 height 54
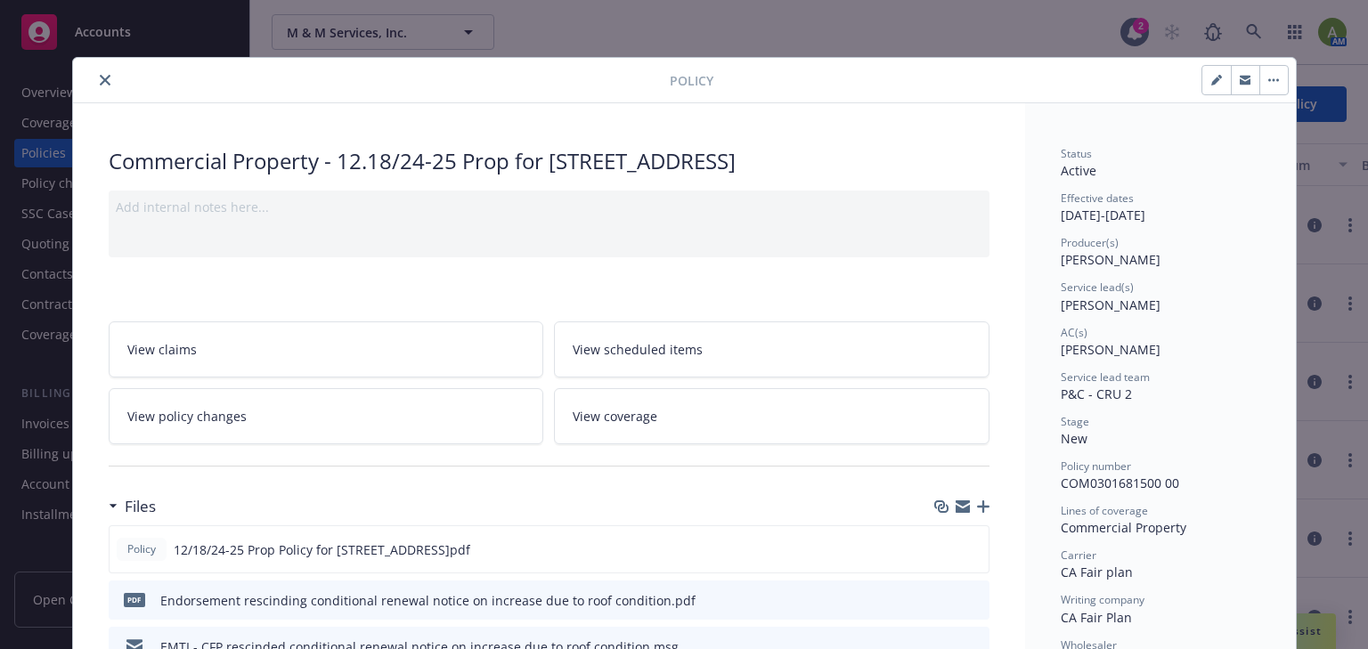
click at [1211, 82] on icon "button" at bounding box center [1216, 80] width 11 height 11
select select "NEW"
select select "12"
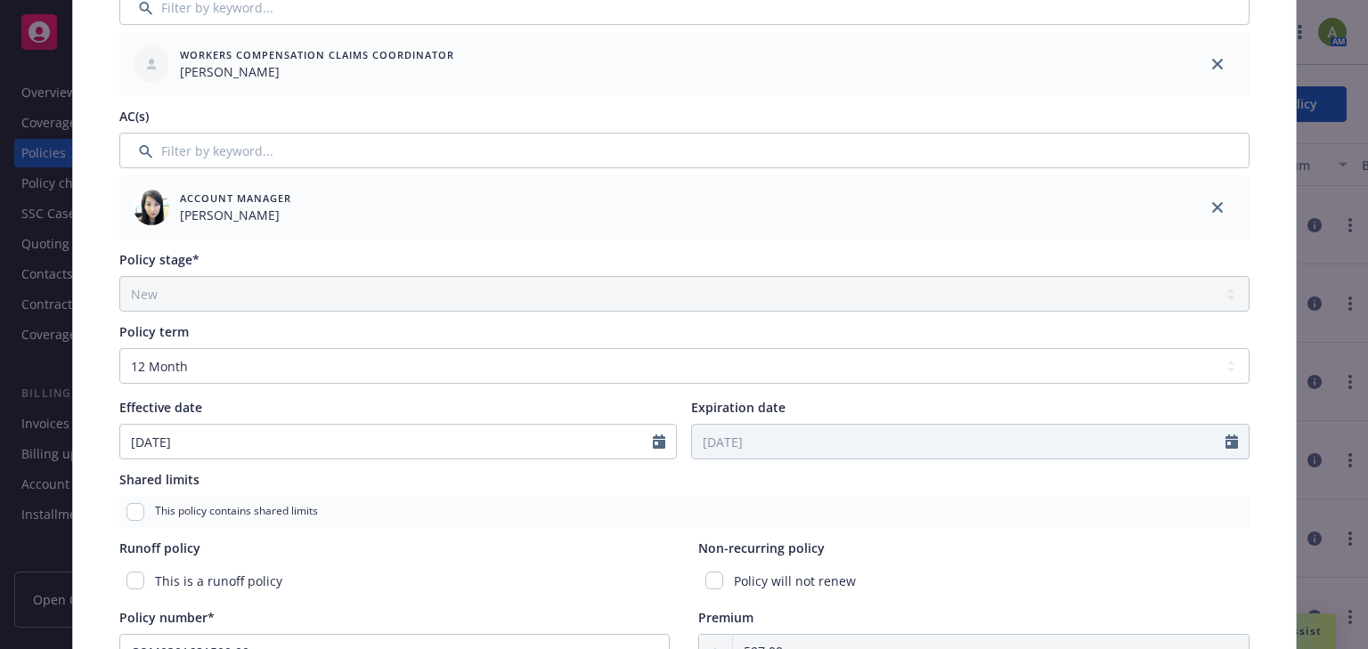
scroll to position [427, 0]
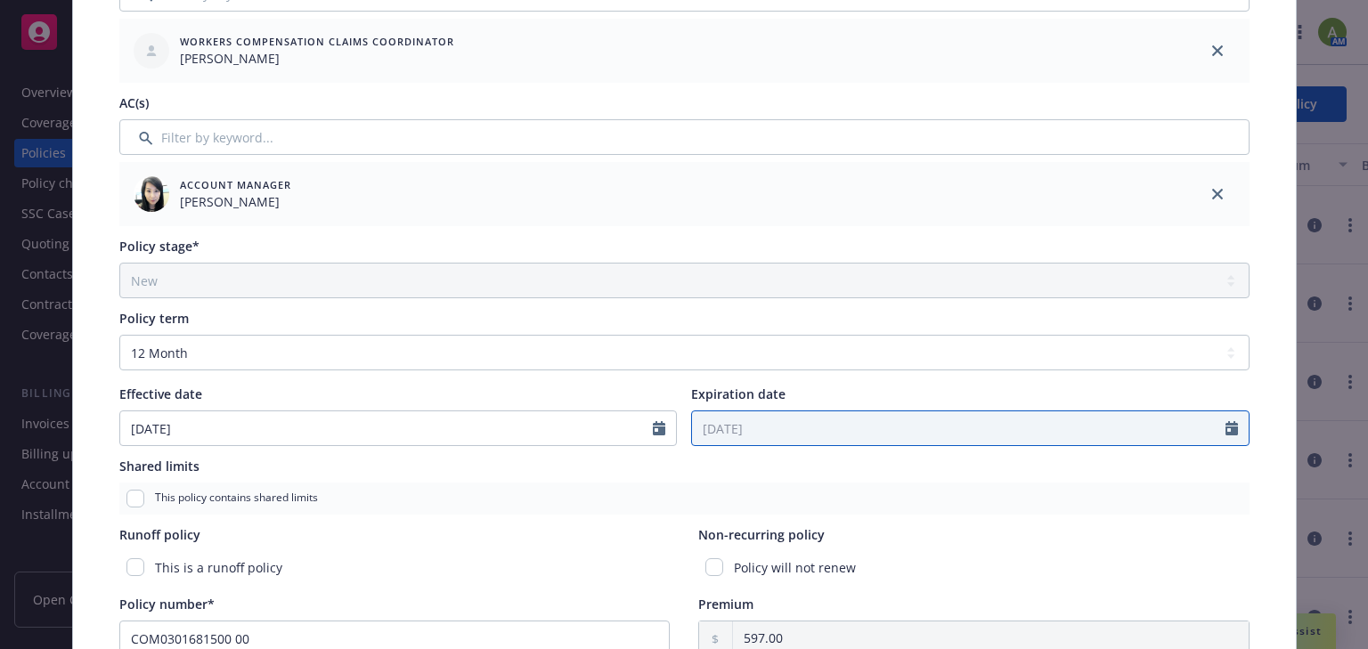
click at [1230, 431] on icon "Calendar" at bounding box center [1231, 428] width 12 height 14
click at [1225, 431] on icon "Calendar" at bounding box center [1231, 428] width 12 height 14
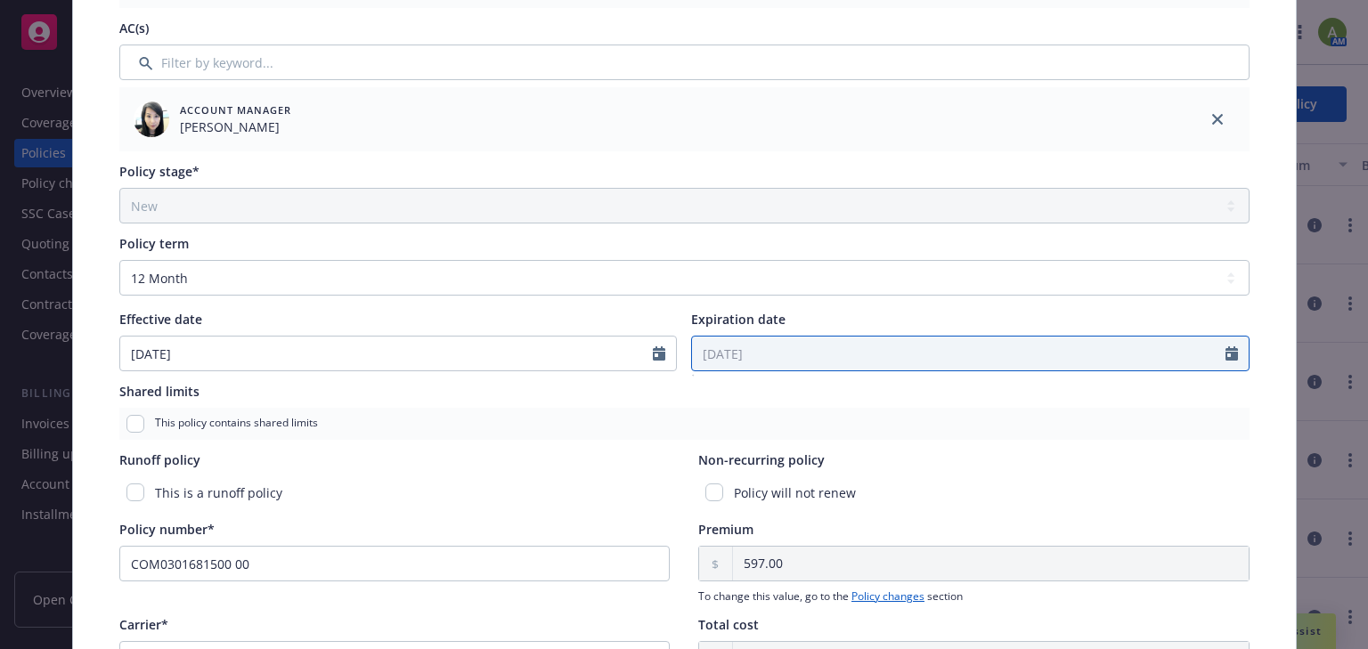
scroll to position [499, 0]
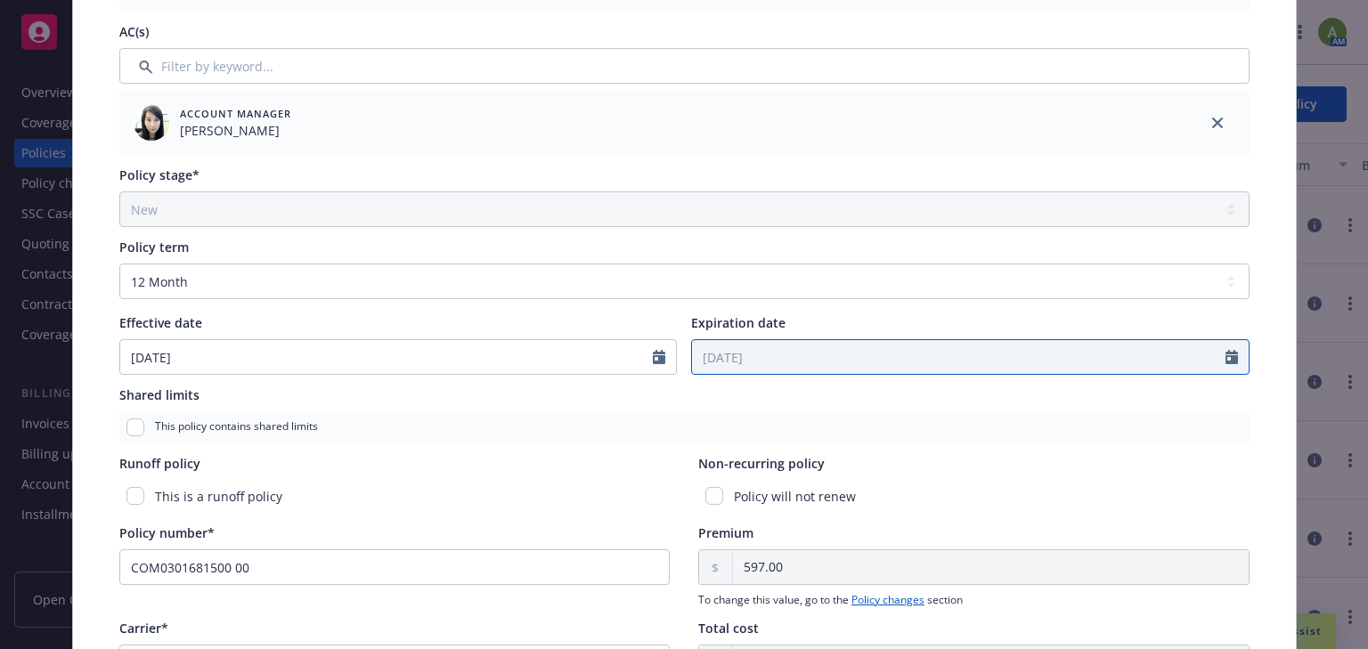
click at [1225, 362] on icon "Calendar" at bounding box center [1231, 357] width 12 height 14
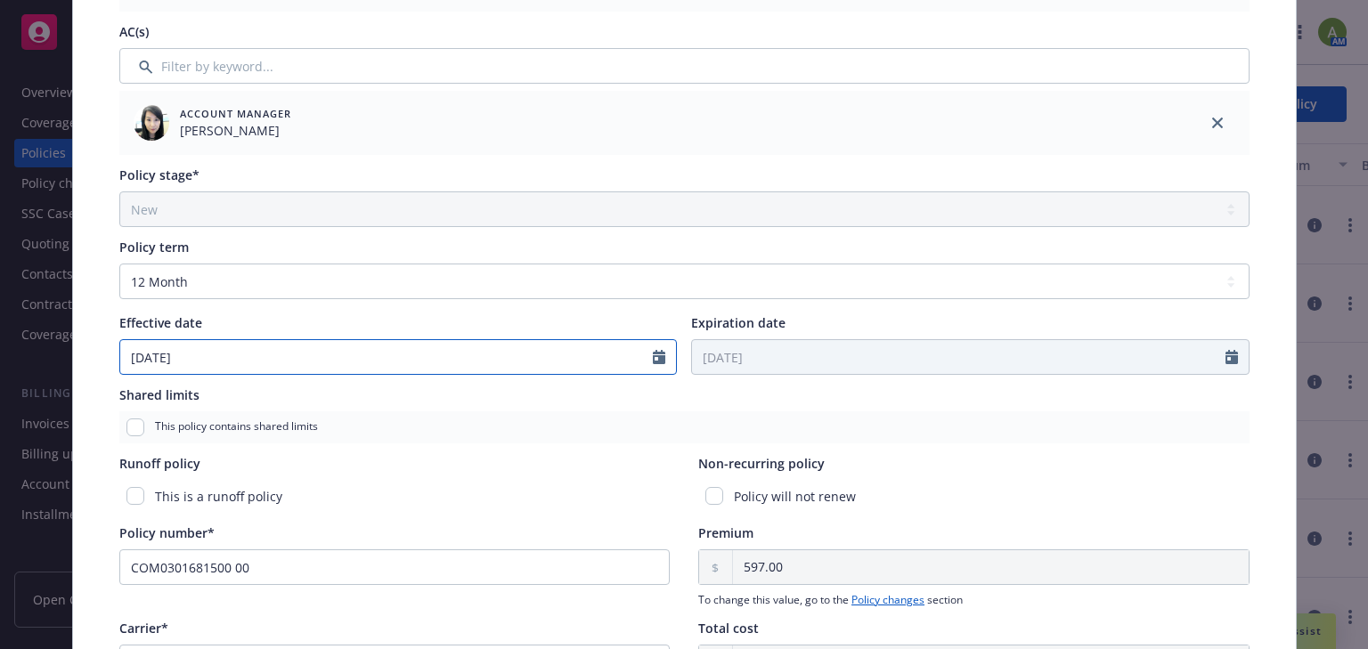
select select "12"
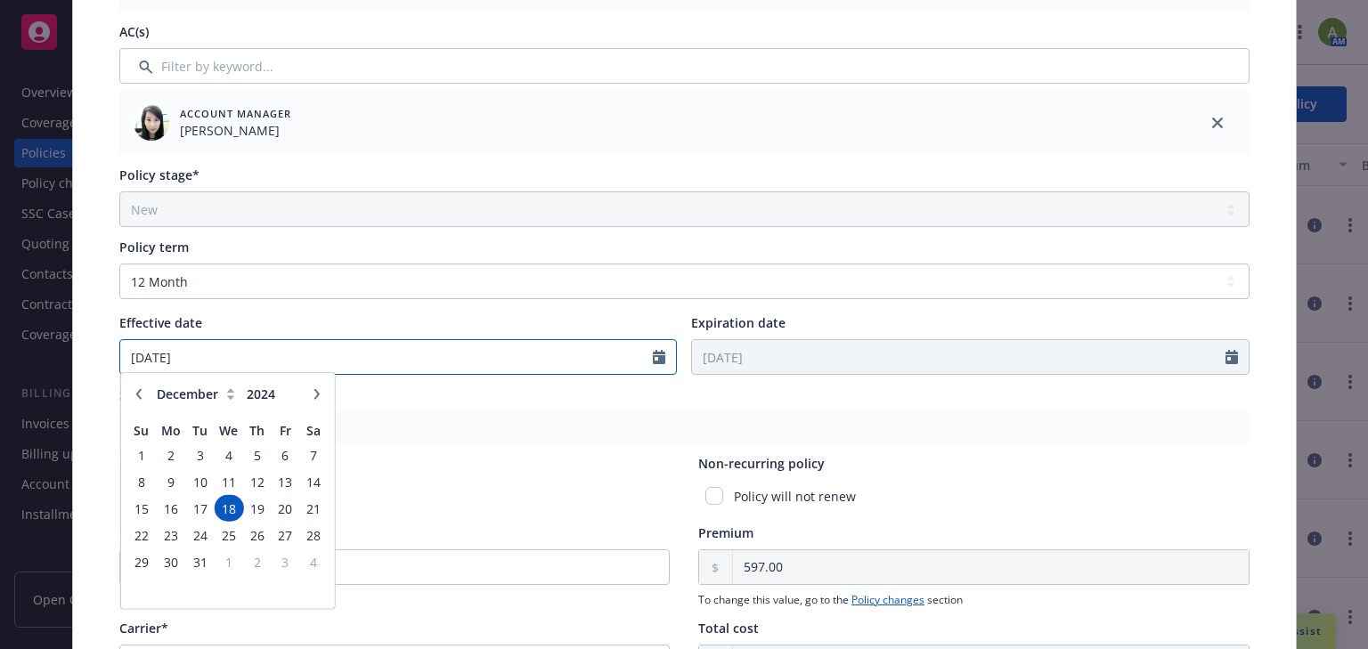
click at [285, 367] on input "[DATE]" at bounding box center [386, 357] width 533 height 34
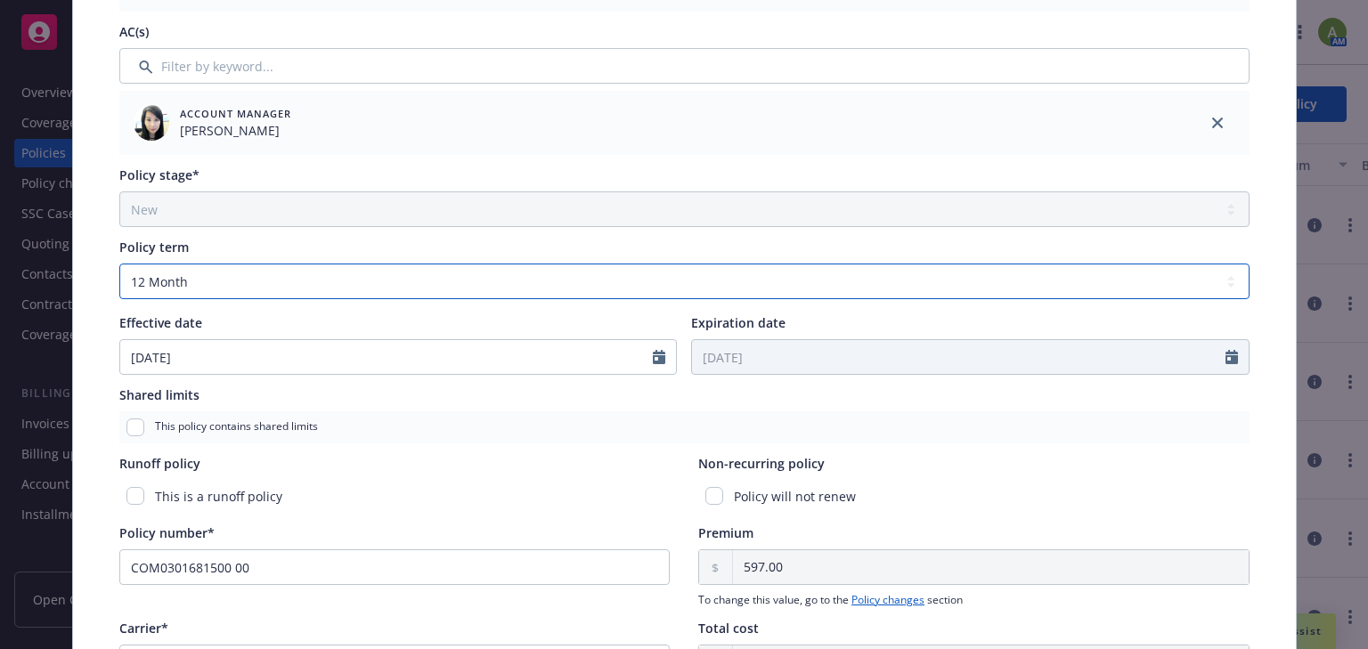
click at [317, 288] on select "Select policy term 12 Month 6 Month 4 Month 3 Month 2 Month 1 Month 36 Month (3…" at bounding box center [684, 282] width 1130 height 36
select select "other"
click at [119, 264] on select "Select policy term 12 Month 6 Month 4 Month 3 Month 2 Month 1 Month 36 Month (3…" at bounding box center [684, 282] width 1130 height 36
select select "10"
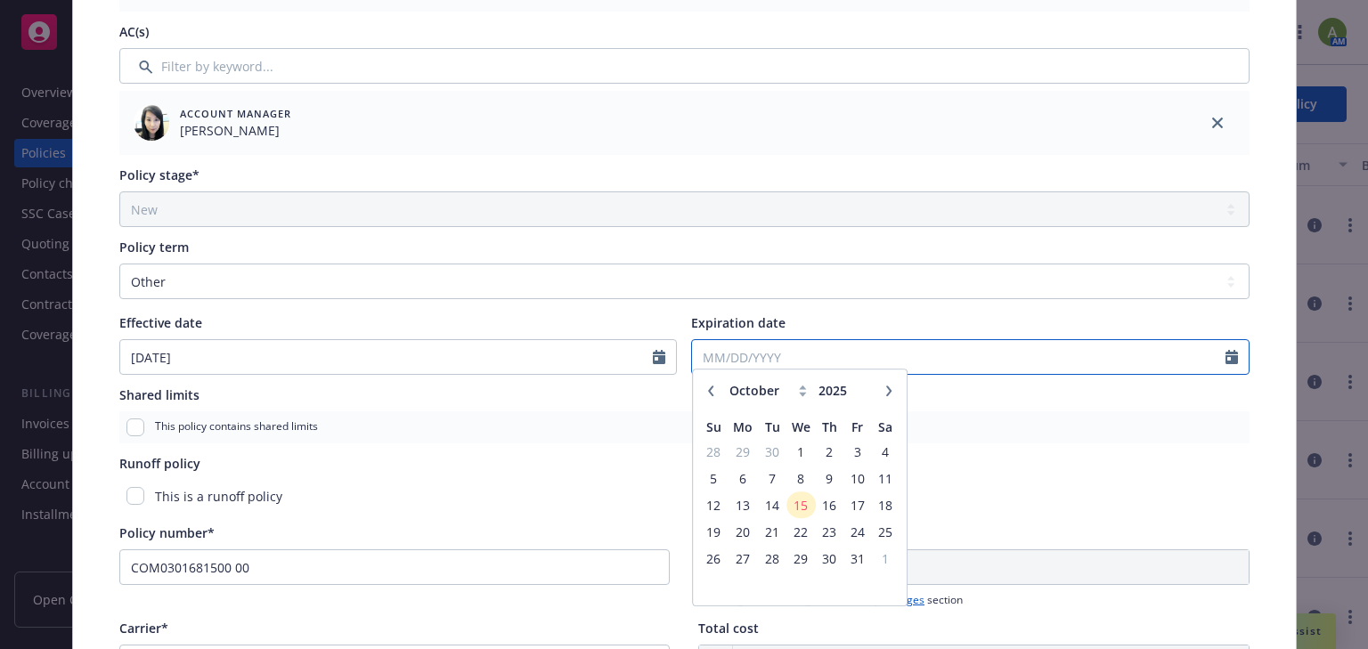
click at [748, 366] on input "Expiration date" at bounding box center [958, 357] width 533 height 34
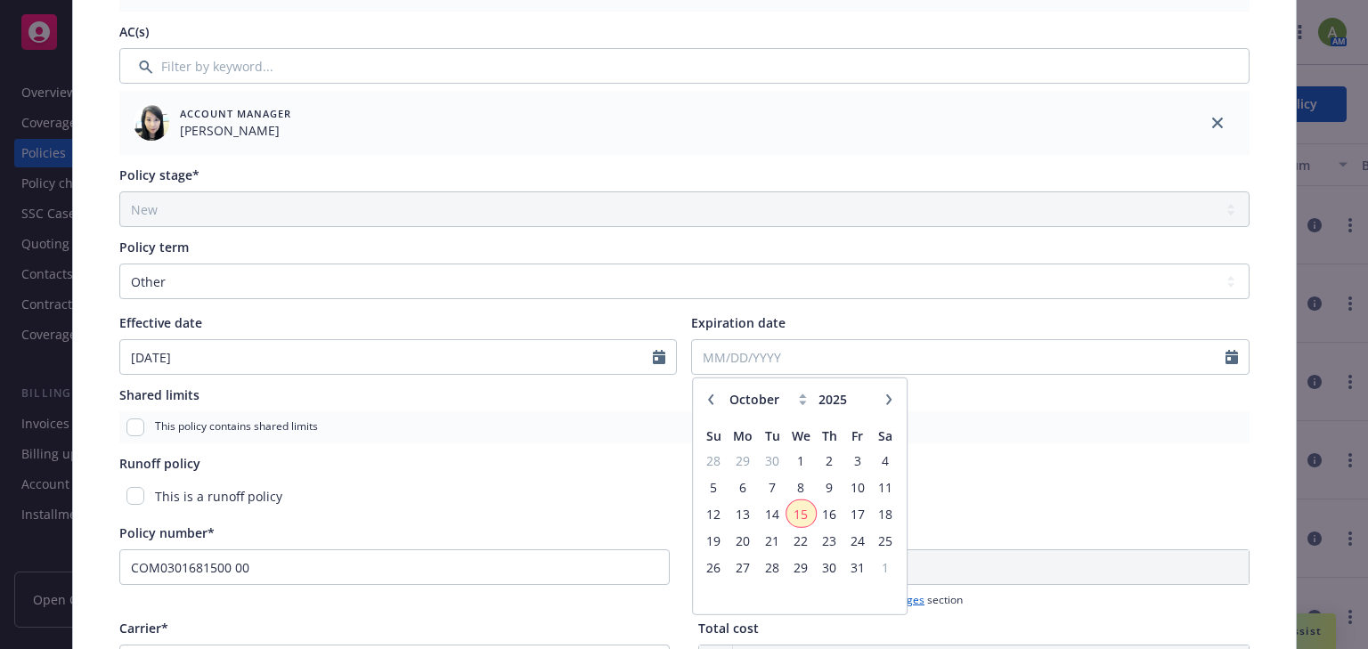
click at [801, 512] on span "15" at bounding box center [801, 513] width 26 height 22
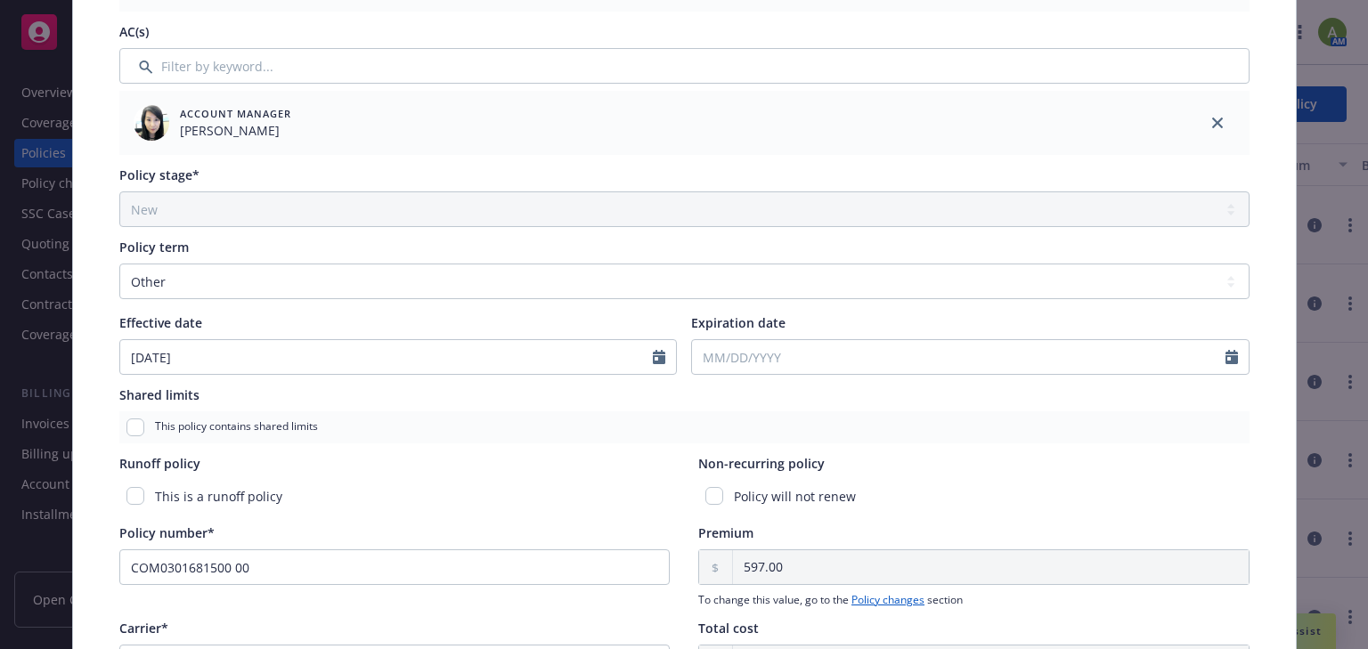
type input "[DATE]"
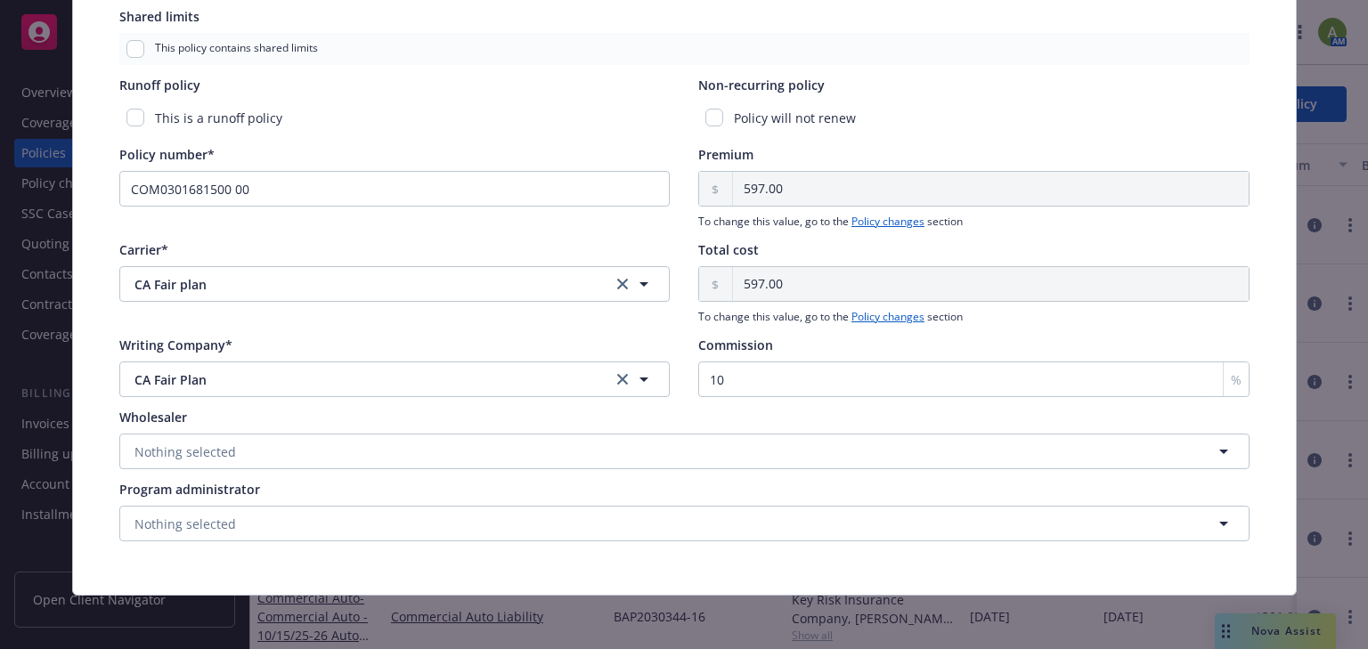
scroll to position [880, 0]
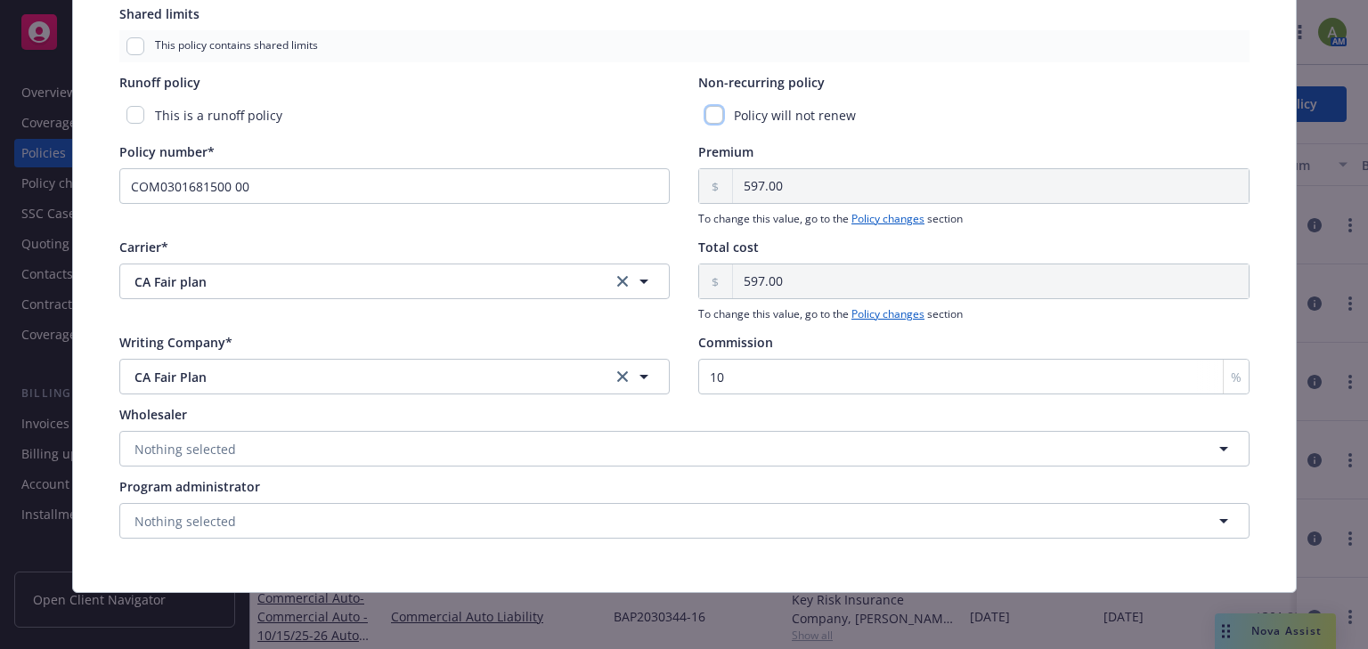
click at [710, 121] on input "checkbox" at bounding box center [714, 115] width 18 height 18
checkbox input "true"
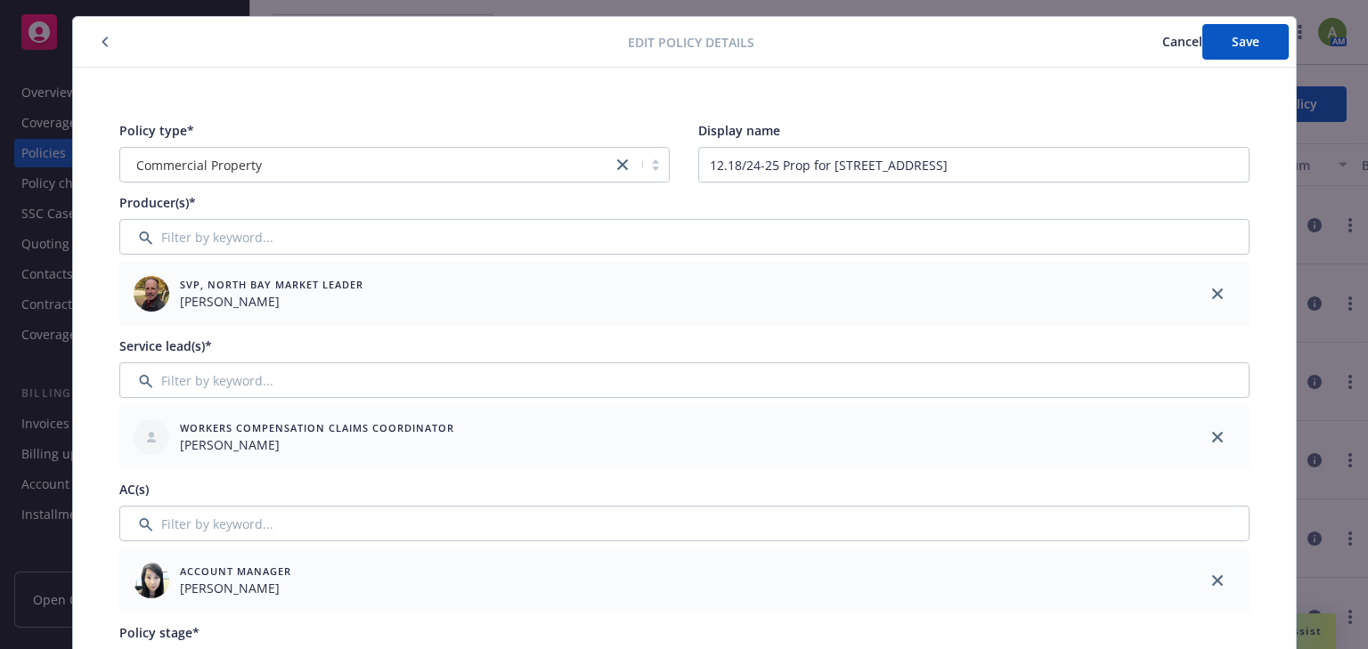
scroll to position [0, 0]
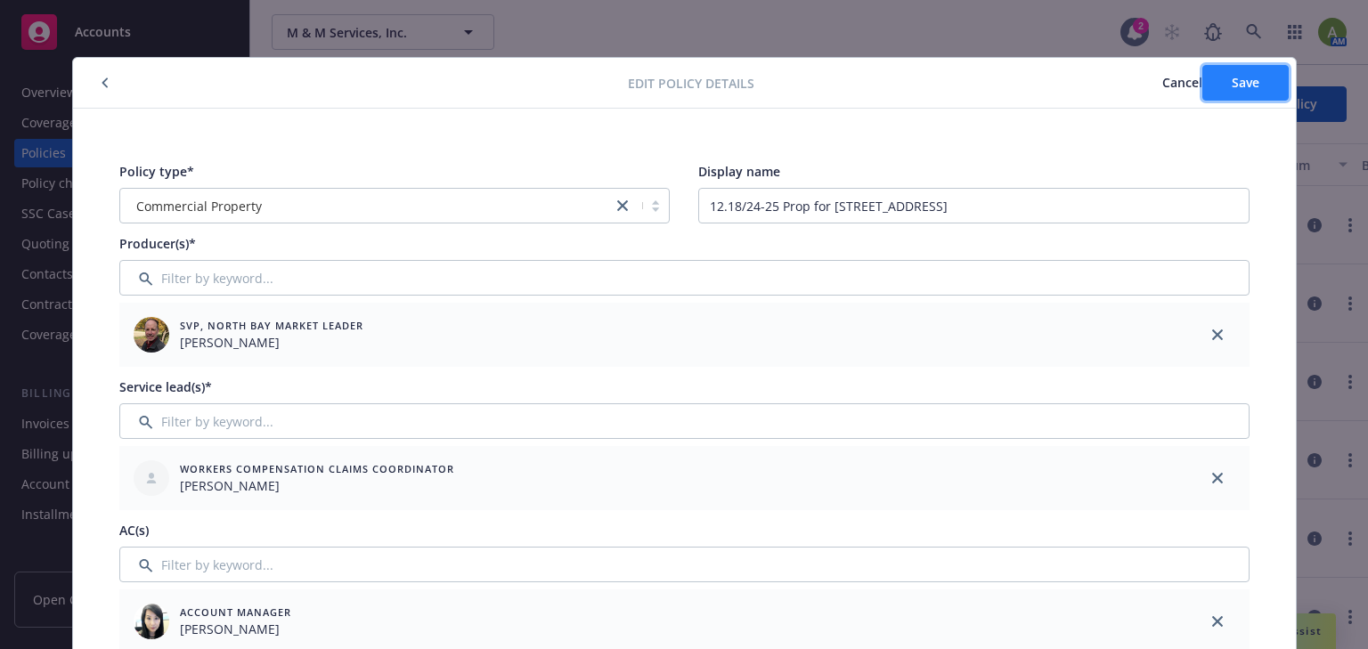
click at [1231, 88] on span "Save" at bounding box center [1245, 82] width 28 height 17
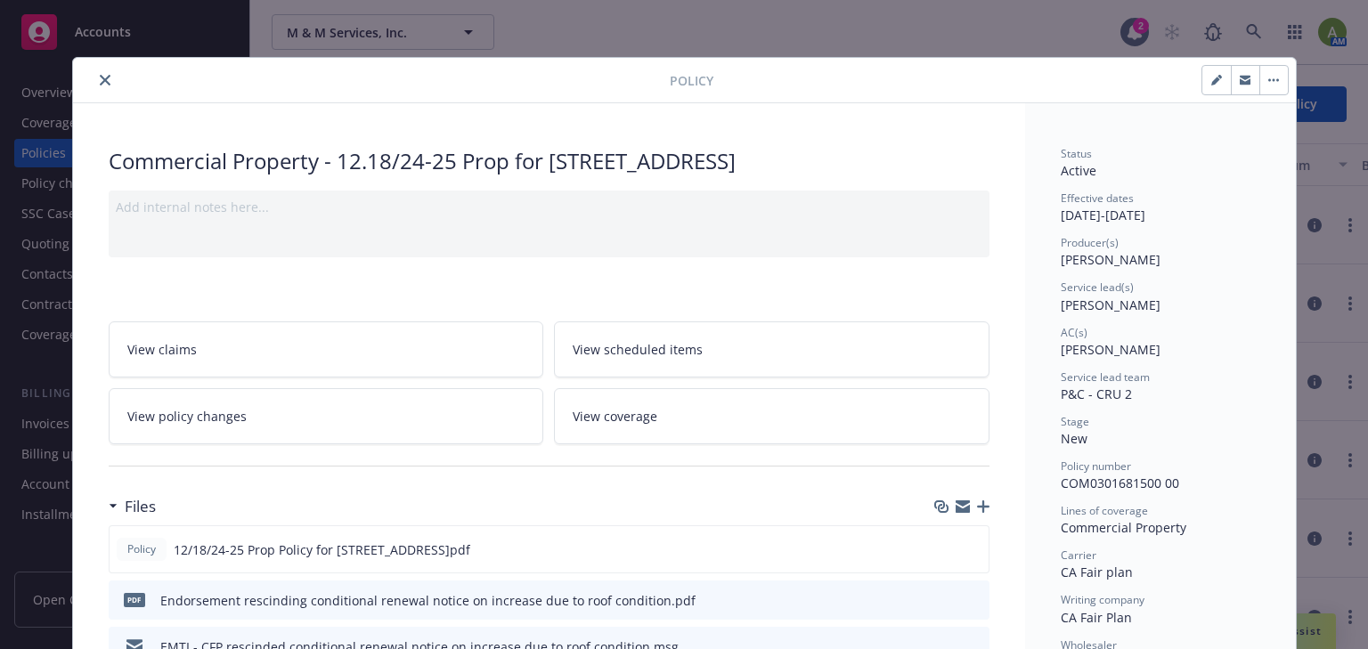
click at [104, 77] on button "close" at bounding box center [104, 79] width 21 height 21
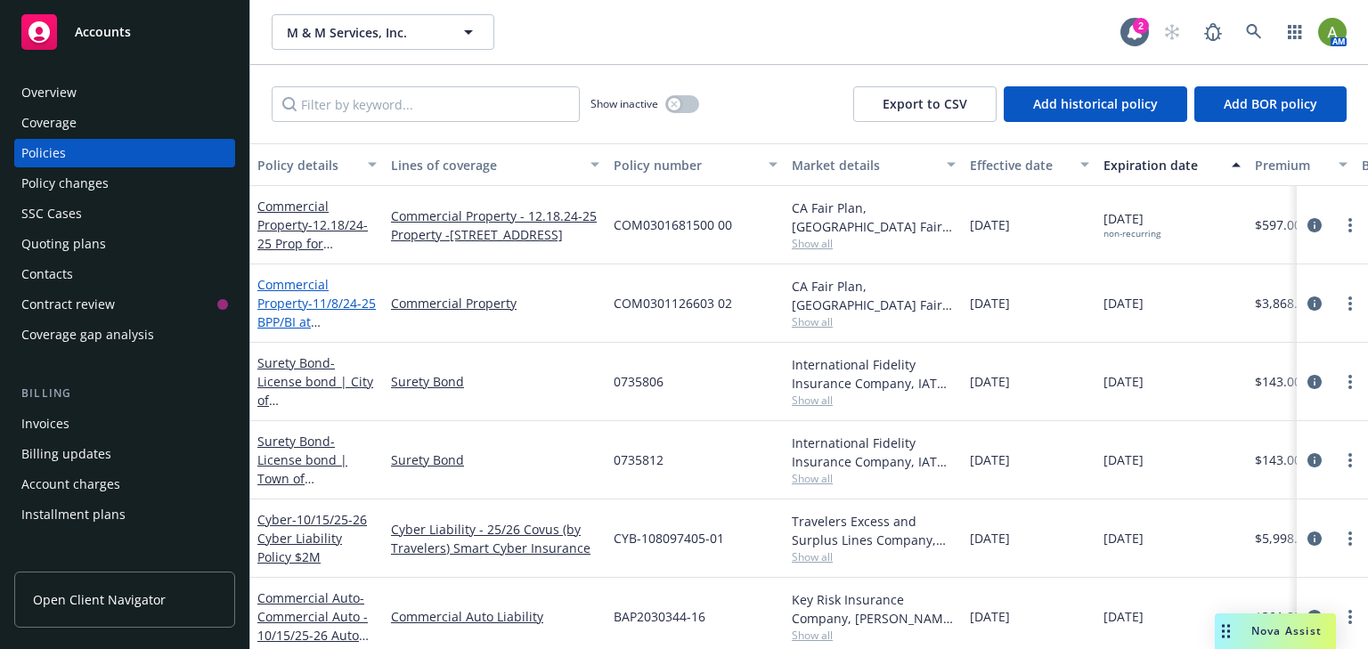
click at [328, 310] on span "- 11/8/24-25 BPP/BI at 582 Caletti Ave # 586" at bounding box center [316, 322] width 118 height 54
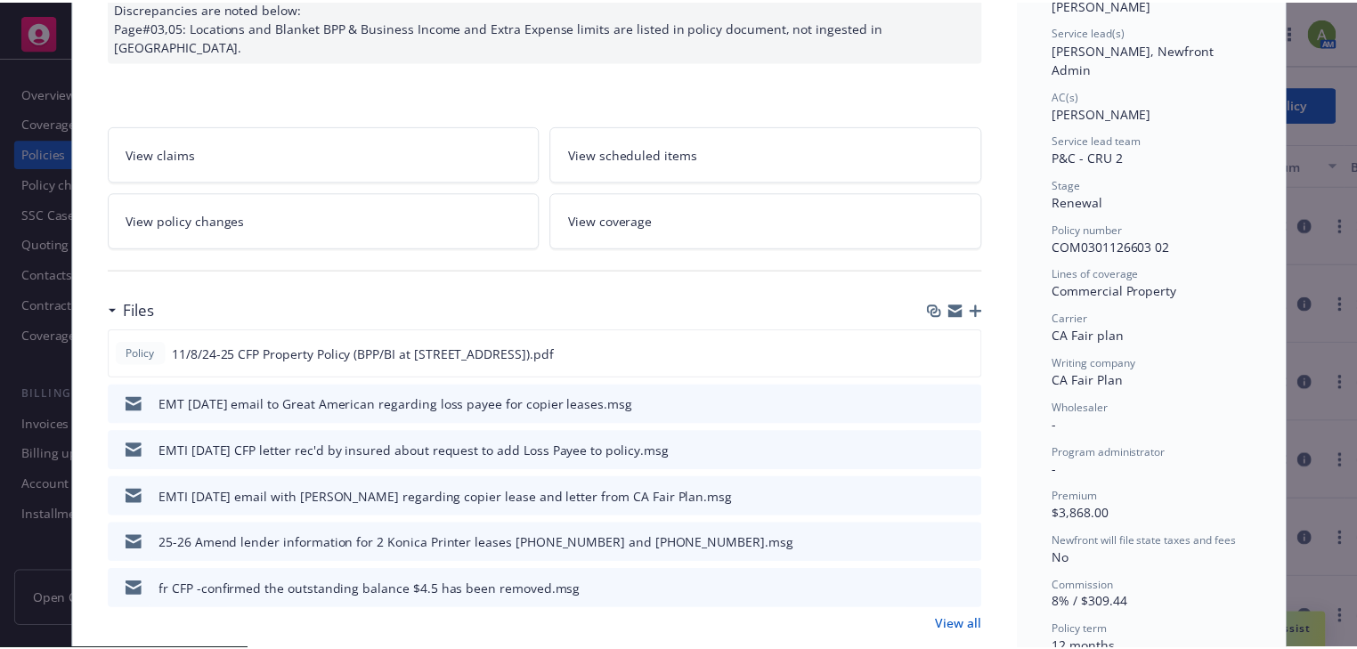
scroll to position [165, 0]
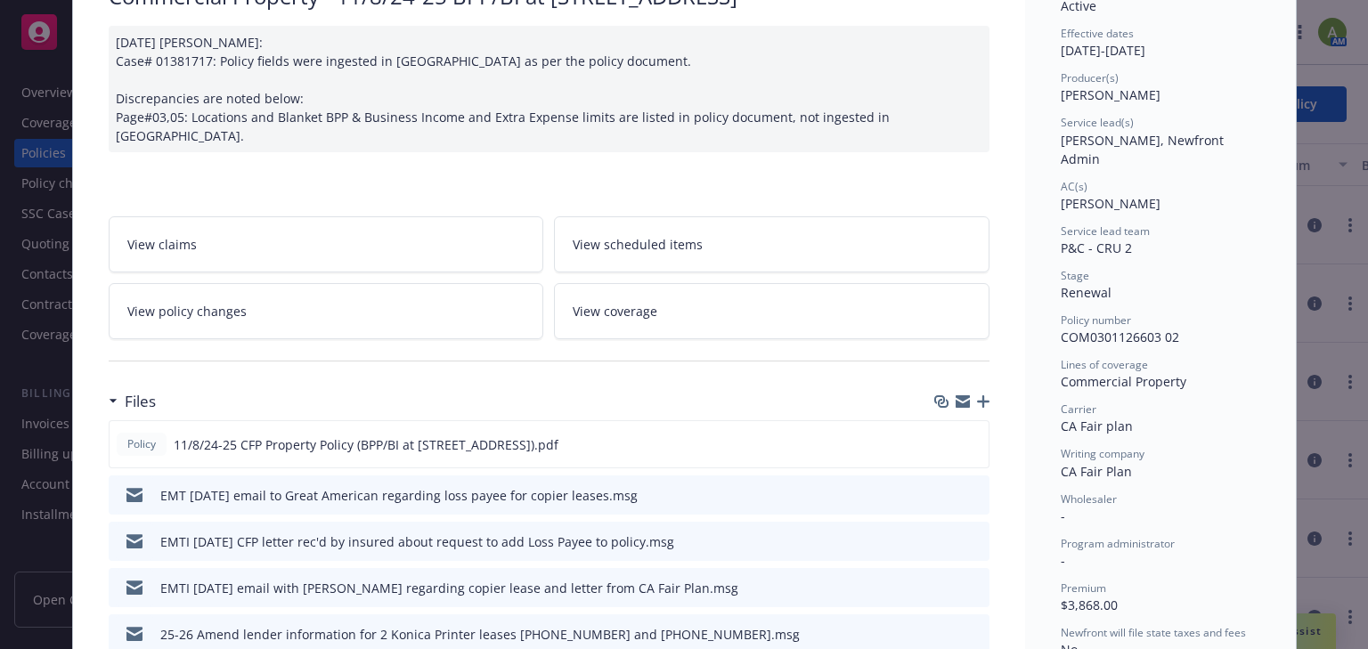
click at [441, 298] on link "View policy changes" at bounding box center [326, 311] width 435 height 56
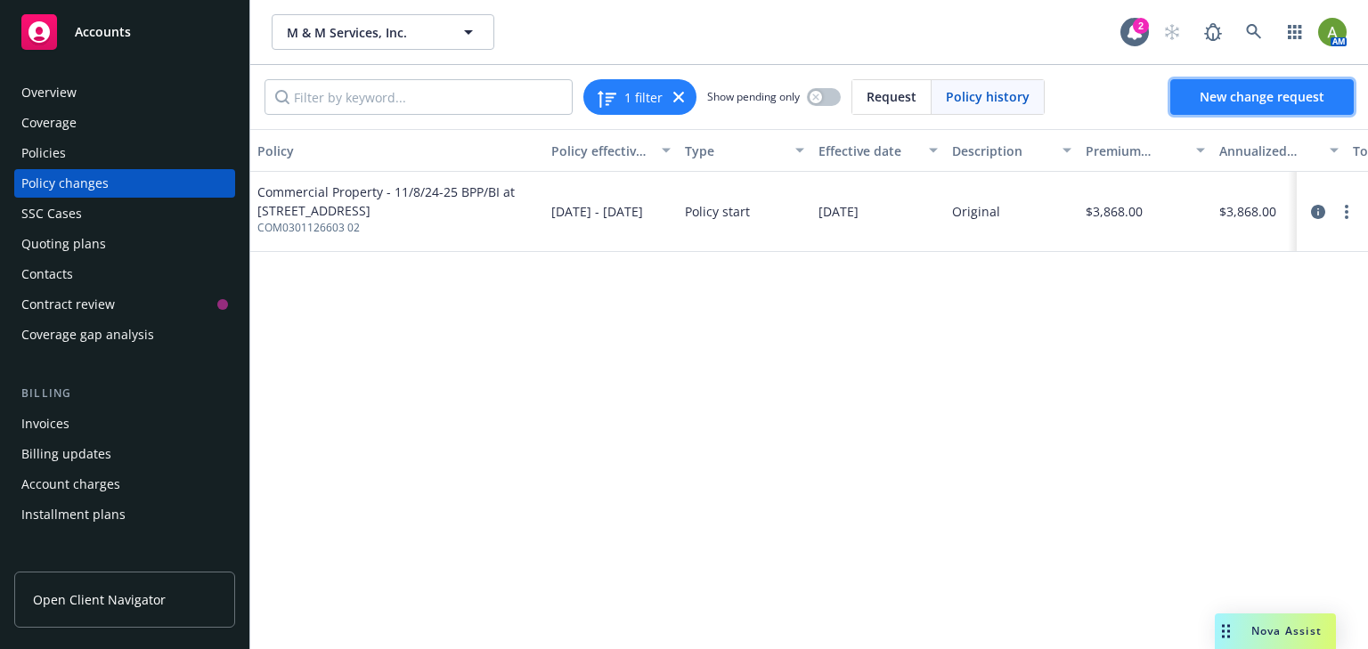
click at [1205, 100] on span "New change request" at bounding box center [1261, 96] width 125 height 17
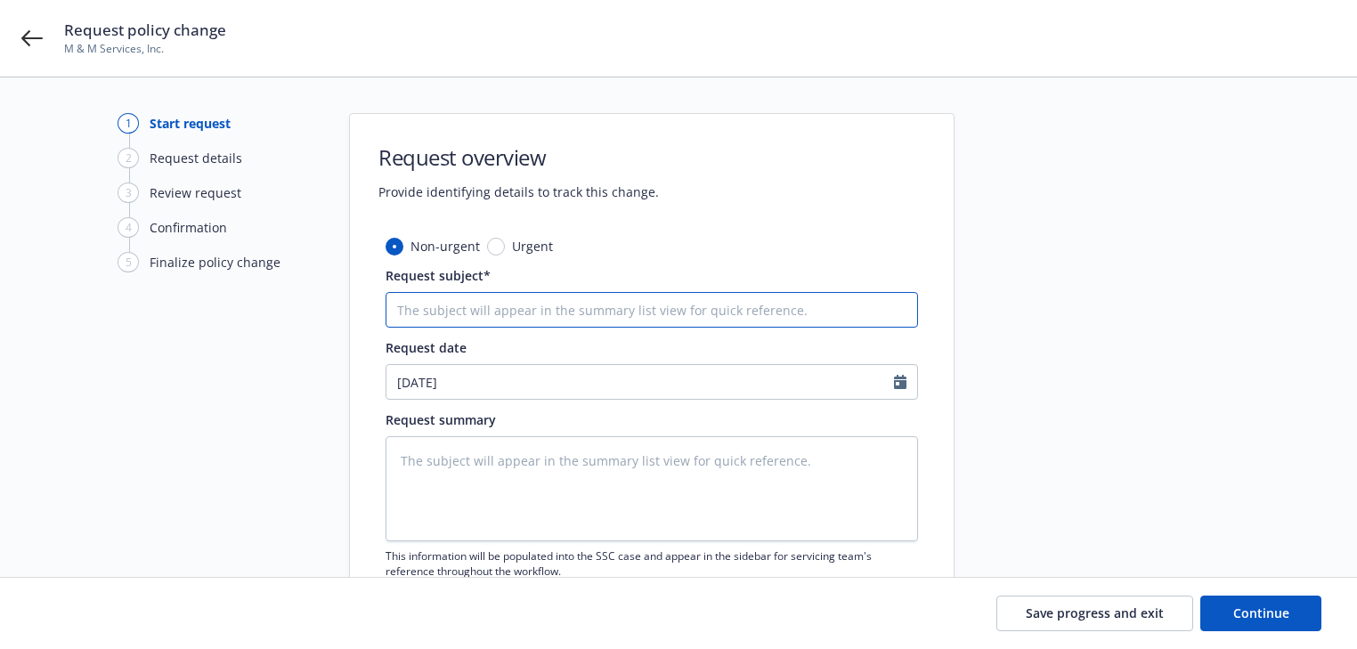
click at [441, 306] on input "Request subject*" at bounding box center [652, 310] width 532 height 36
type textarea "x"
type input "C"
type textarea "x"
type input "CA"
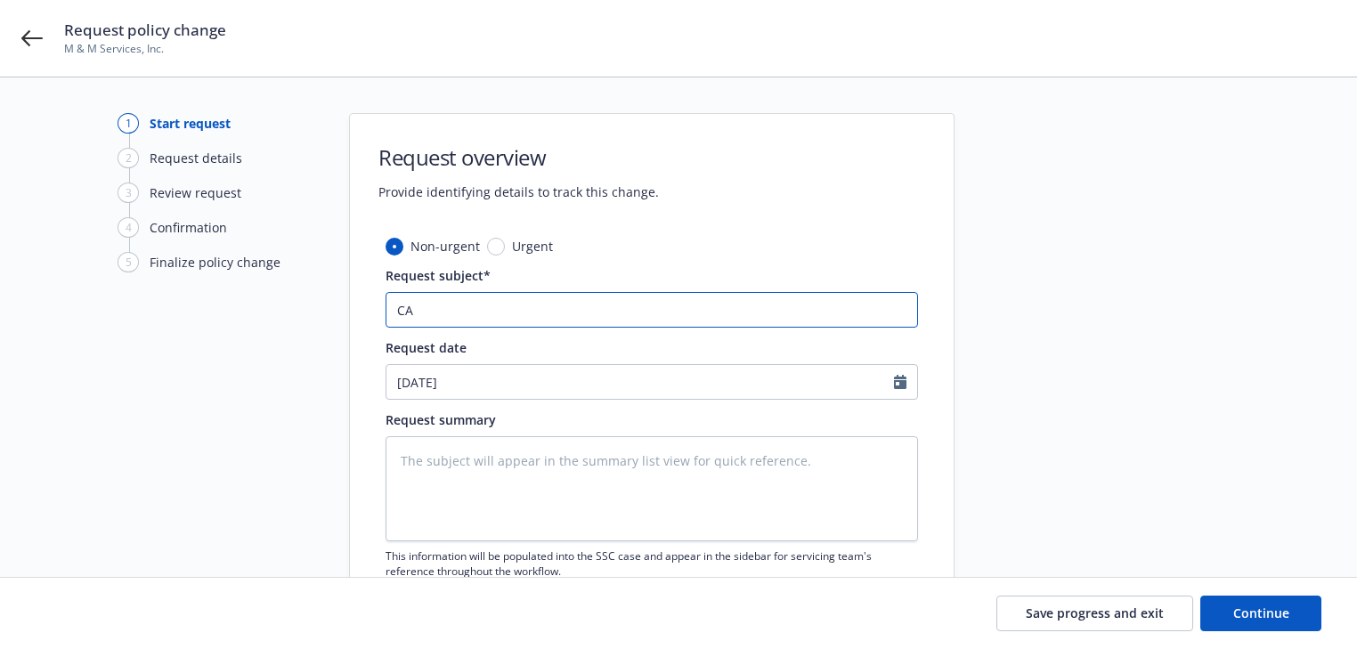
type textarea "x"
type input "CAnc"
type textarea "x"
type input "CAnce"
type textarea "x"
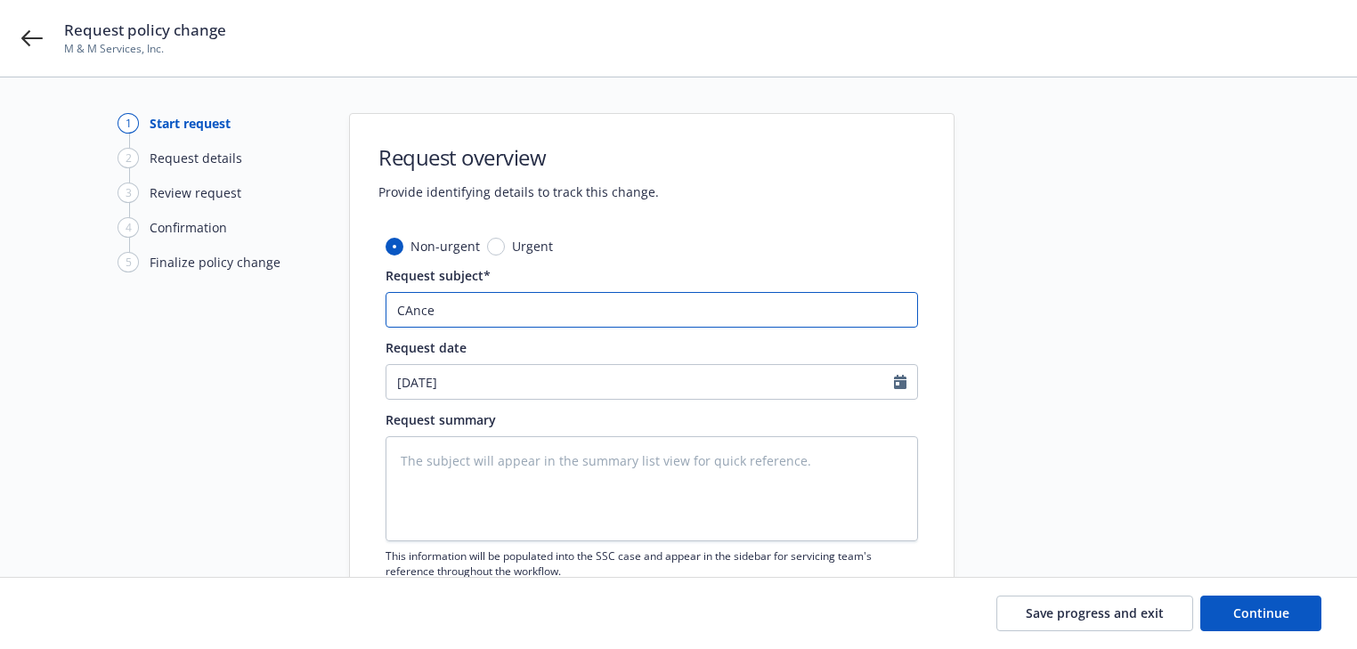
type input "CAncel"
type textarea "x"
type input "CAncel"
type textarea "x"
type input "CAncel"
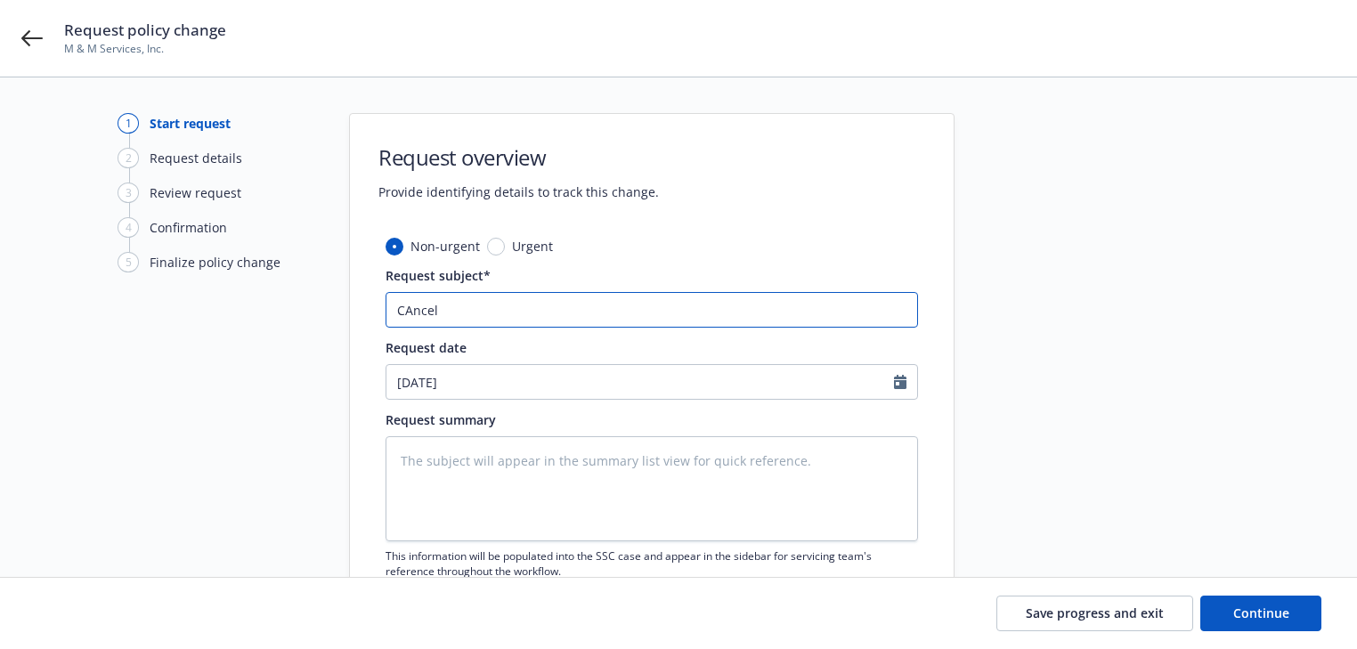
type textarea "x"
type input "CAnce"
type textarea "x"
type input "CAnc"
type textarea "x"
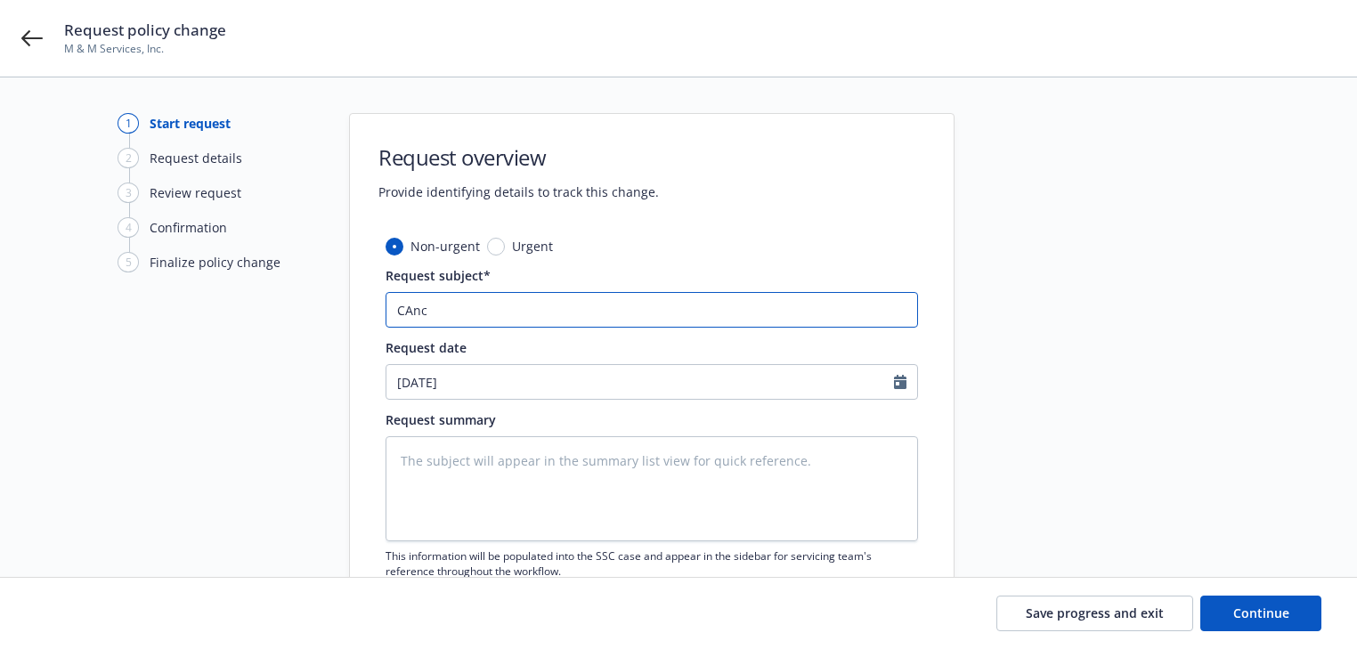
type input "CAn"
type textarea "x"
type input "CA"
type textarea "x"
type input "C"
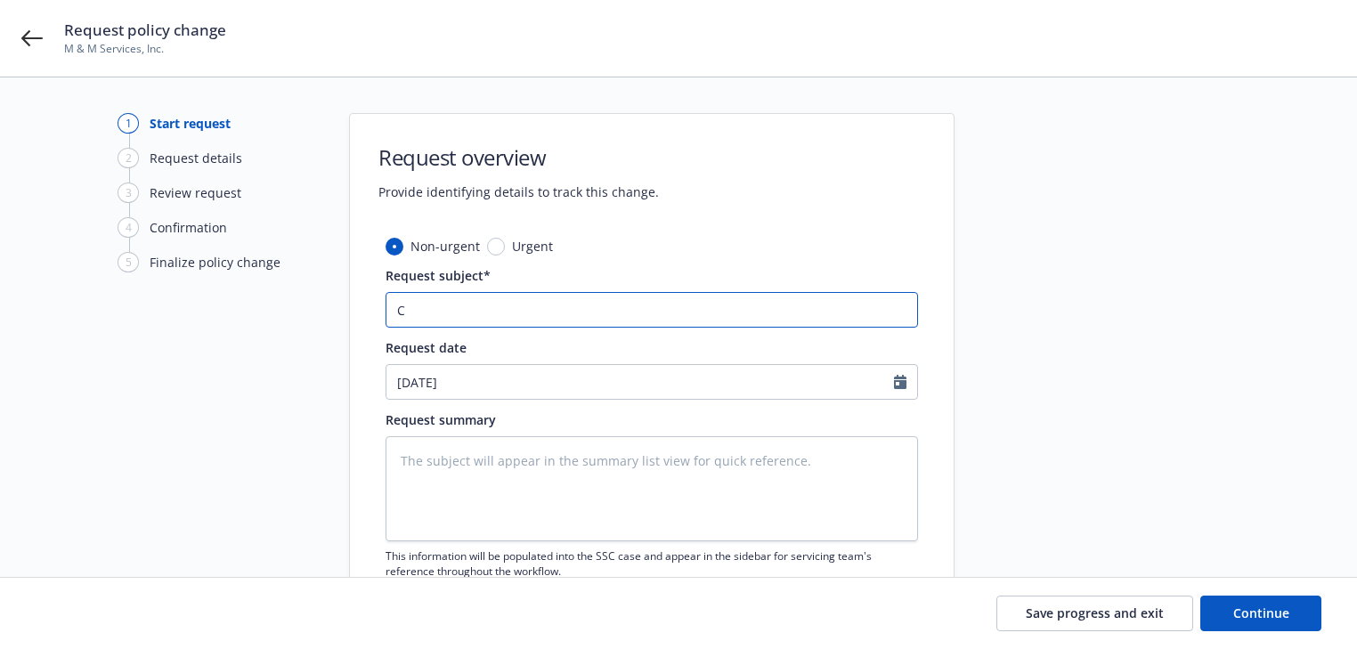
type textarea "x"
type input "Ca"
type textarea "x"
type input "Can"
type textarea "x"
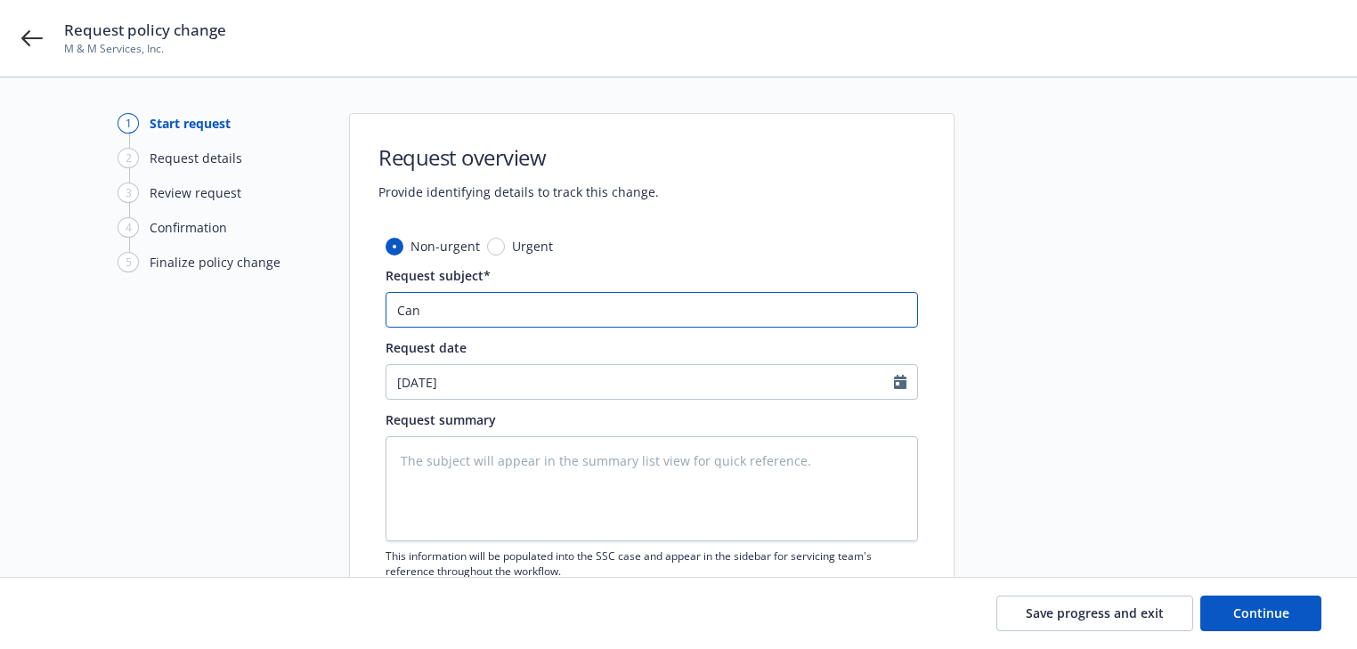
type input "Canc"
type textarea "x"
type input "Cance"
type textarea "x"
type input "Cancel"
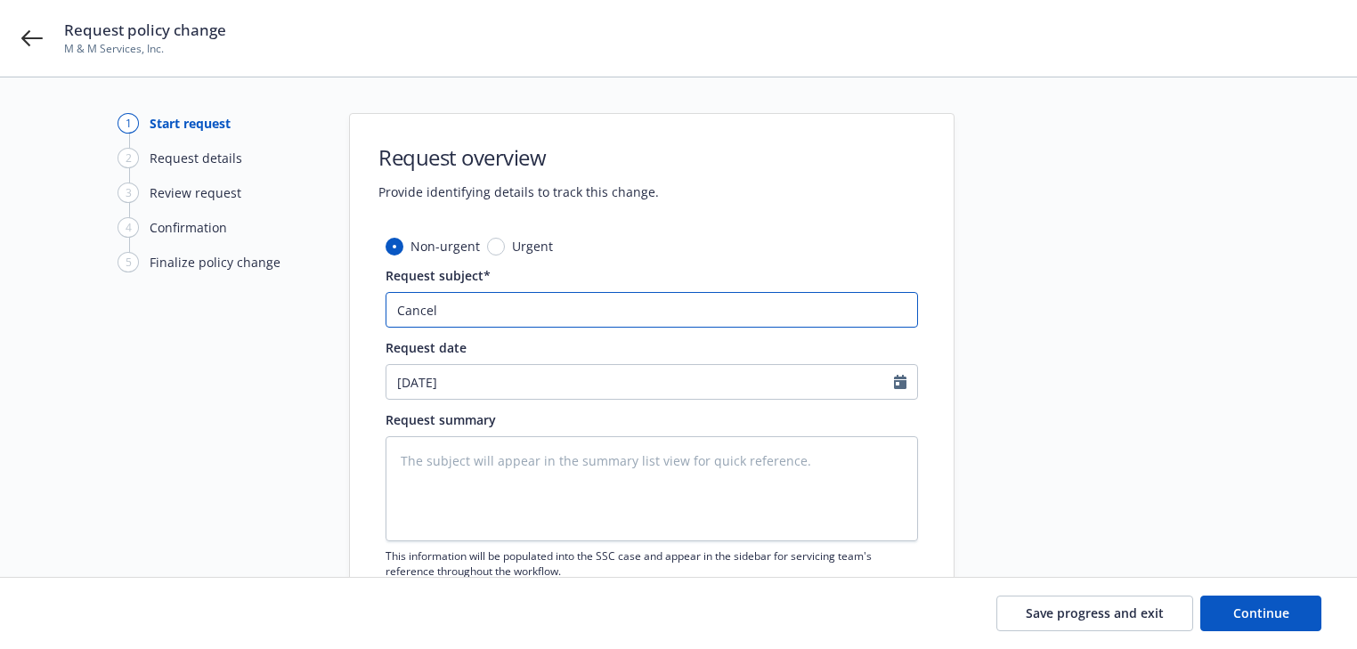
type textarea "x"
type input "Cancel"
type textarea "x"
type input "Cancel P"
type textarea "x"
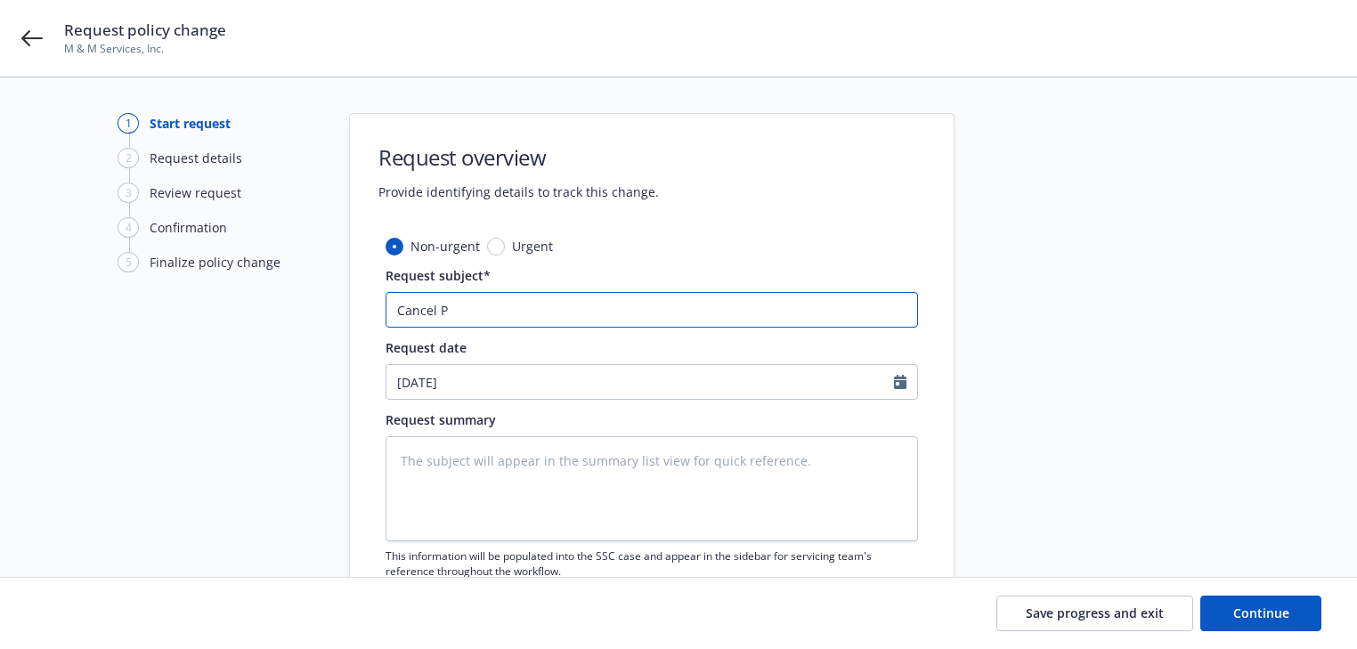
type input "Cancel Po"
type textarea "x"
type input "Cancel Pol"
type textarea "x"
type input "Cancel Poli"
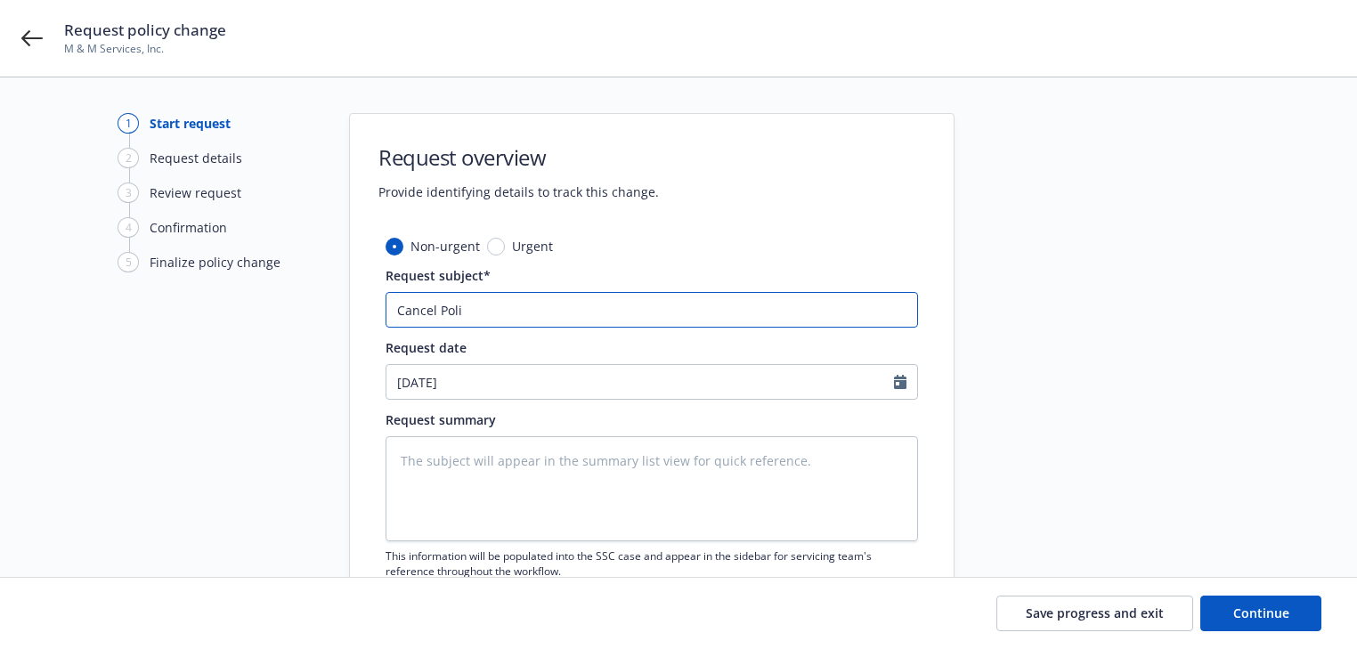
type textarea "x"
type input "Cancel Polic"
type textarea "x"
type input "Cancel Policy"
type textarea "x"
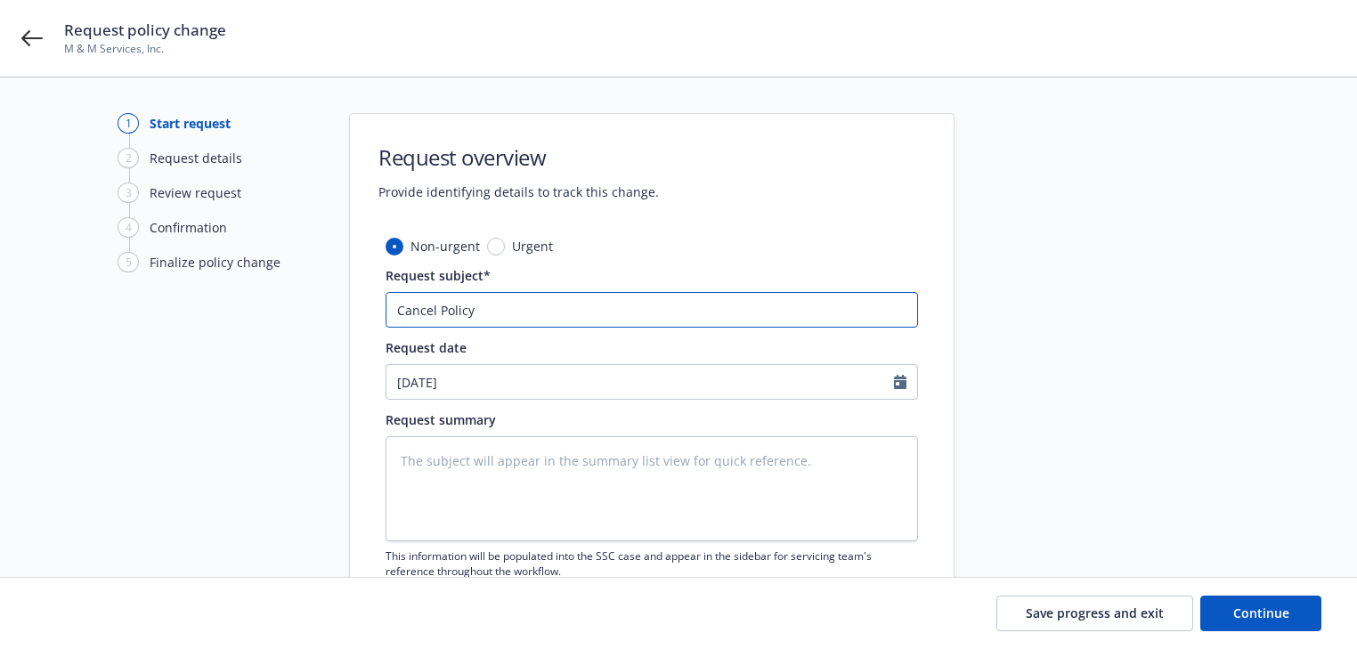
type input "Cancel Policy"
type textarea "x"
type input "Cancel Policy E"
type textarea "x"
type input "Cancel Policy Ef"
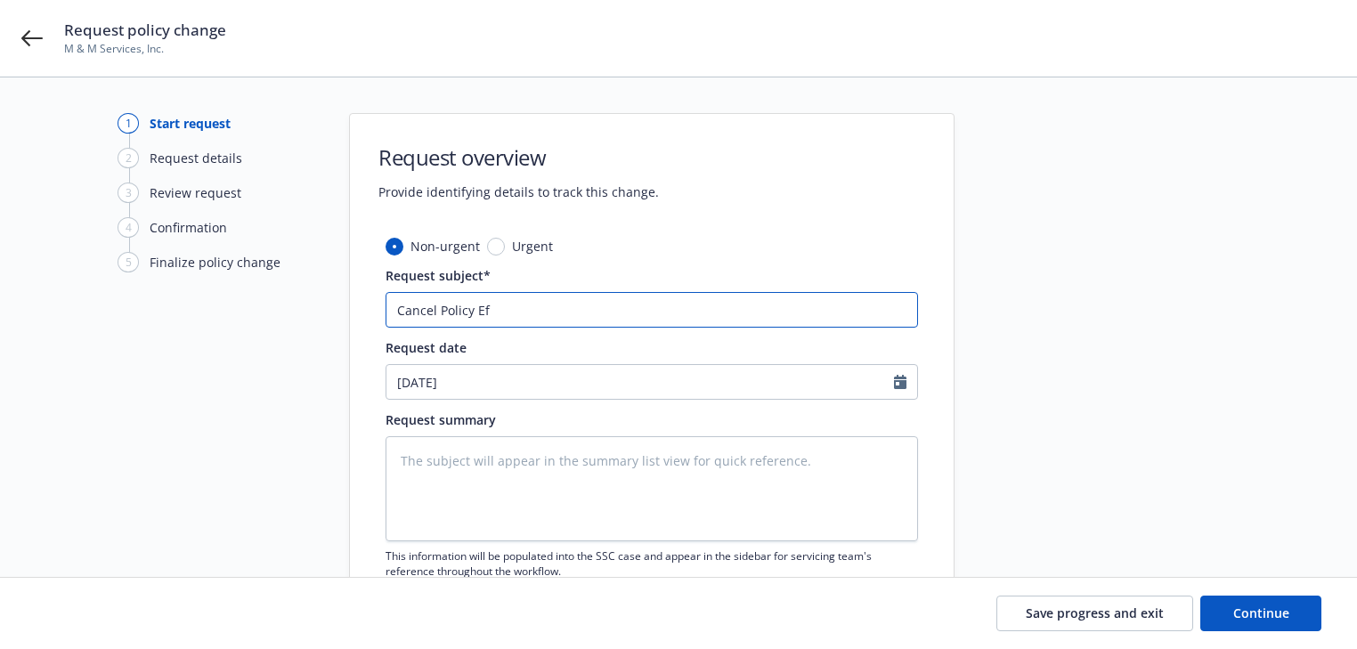
type textarea "x"
type input "Cancel Policy Eff"
type textarea "x"
type input "Cancel Policy Eff."
type textarea "x"
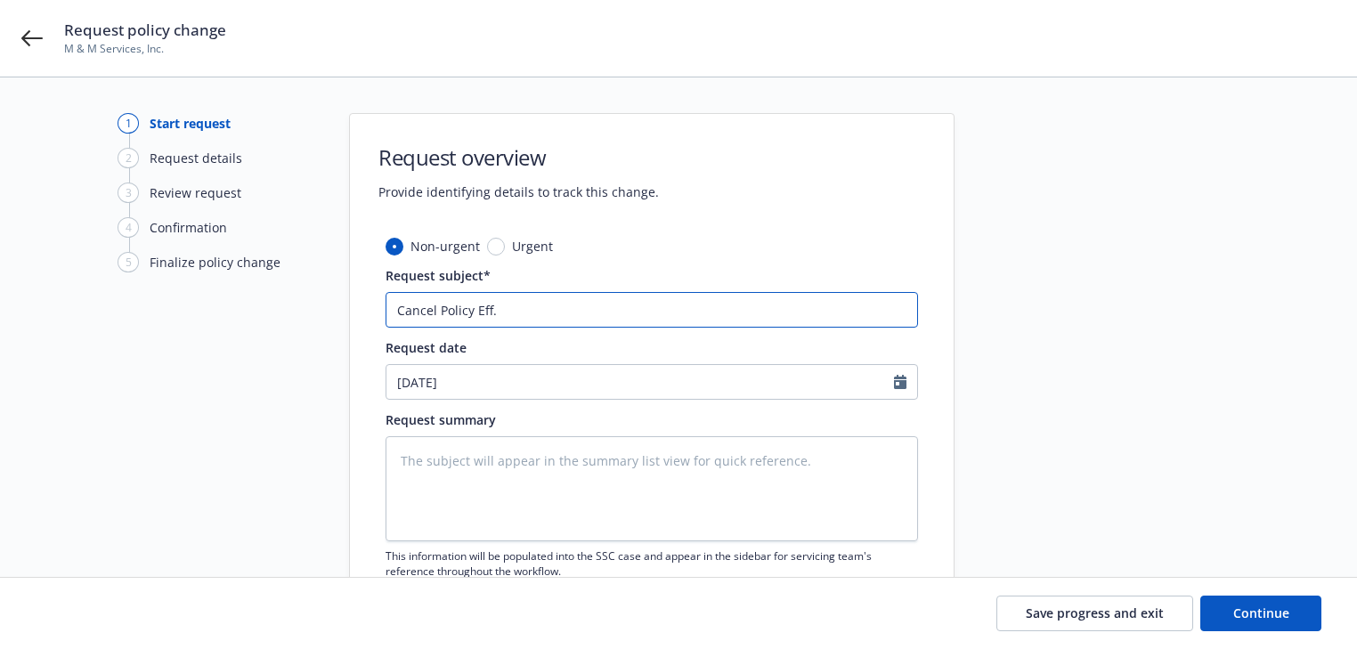
type input "Cancel Policy Eff.1"
type textarea "x"
type input "Cancel Policy Eff.10"
type textarea "x"
type input "Cancel Policy Eff.10/"
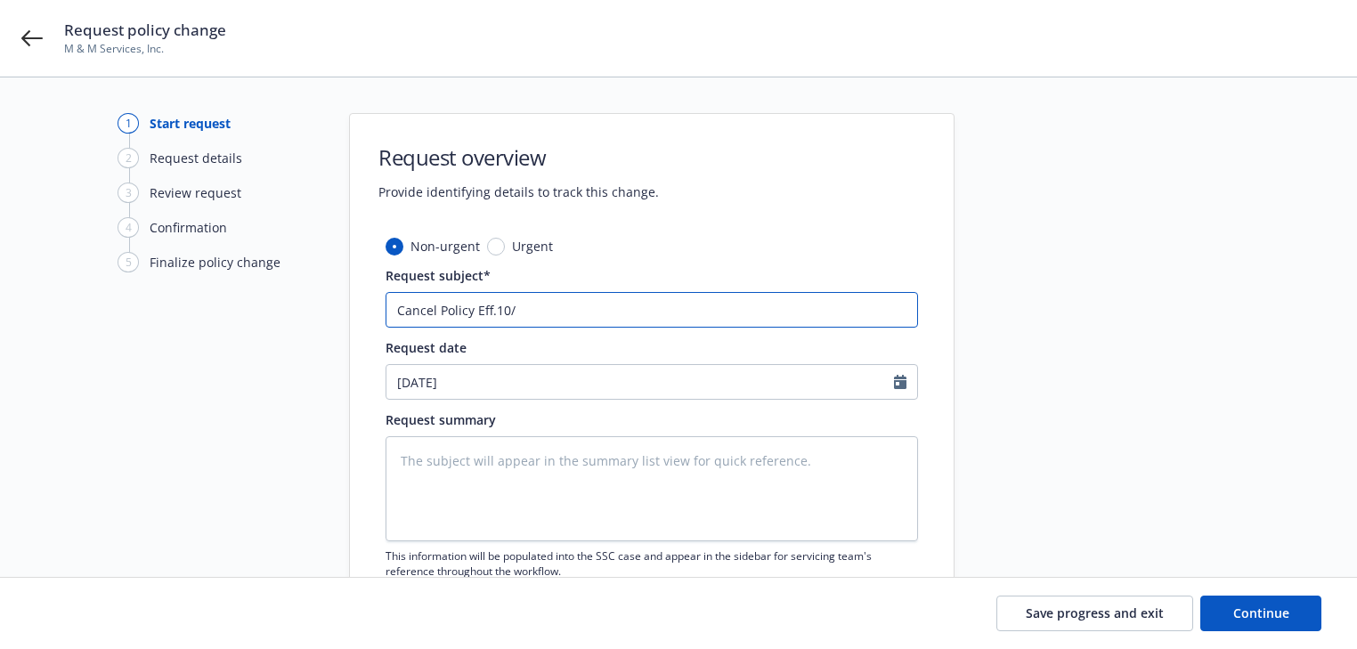
type textarea "x"
type input "Cancel Policy Eff.10/1"
type textarea "x"
type input "Cancel Policy Eff.10/15"
type textarea "x"
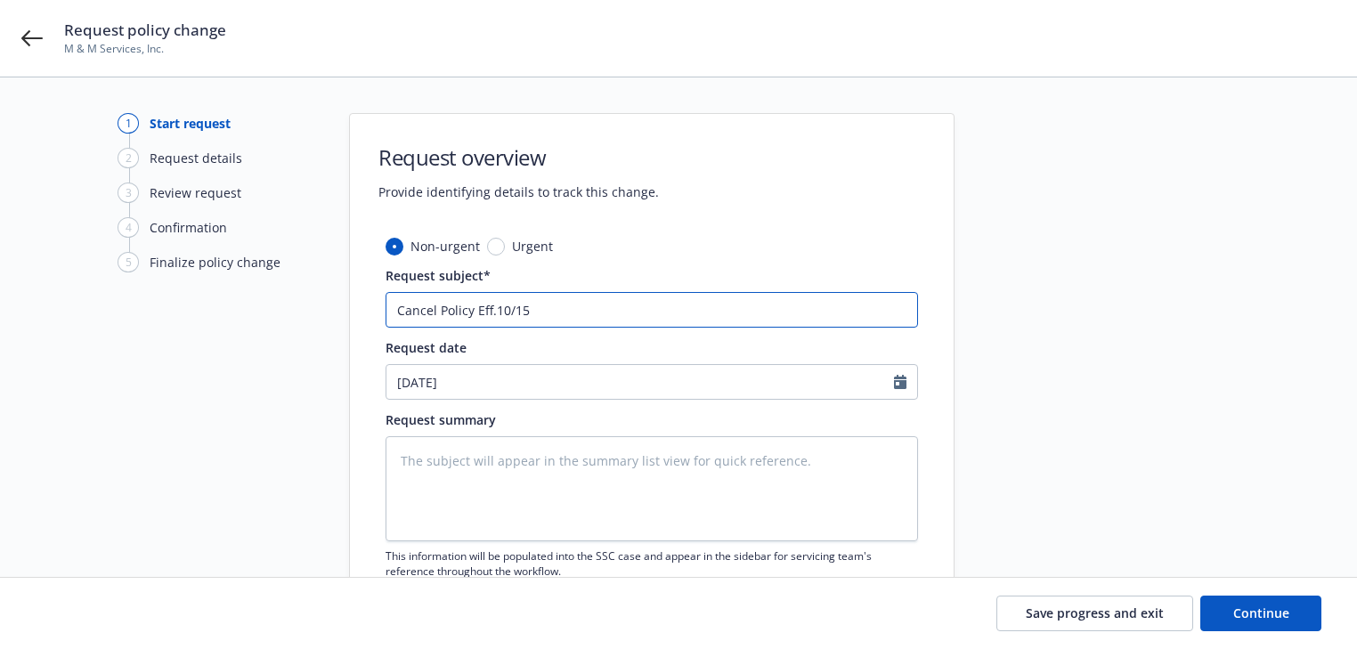
type input "Cancel Policy Eff.10/15/"
type textarea "x"
type input "Cancel Policy Eff.10/15/0"
type textarea "x"
type input "Cancel Policy Eff.10/15/"
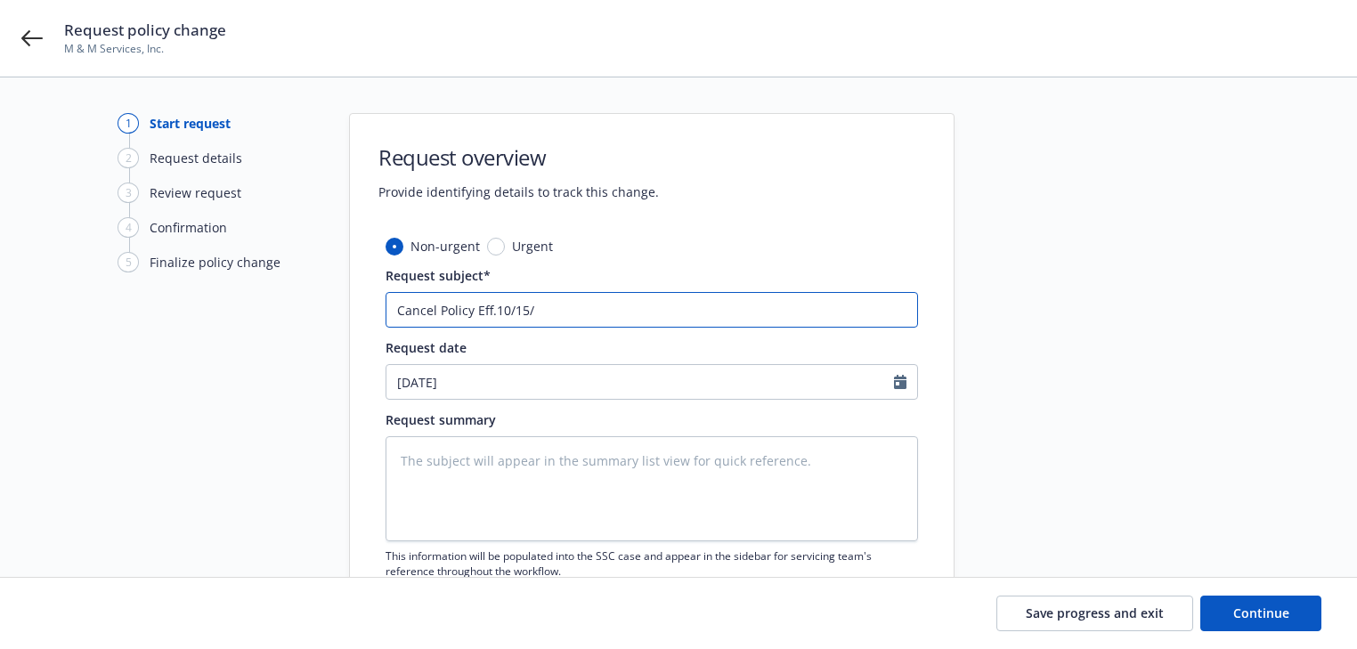
type textarea "x"
type input "Cancel Policy Eff.10/15/2"
type textarea "x"
type input "Cancel Policy Eff.10/15/20"
type textarea "x"
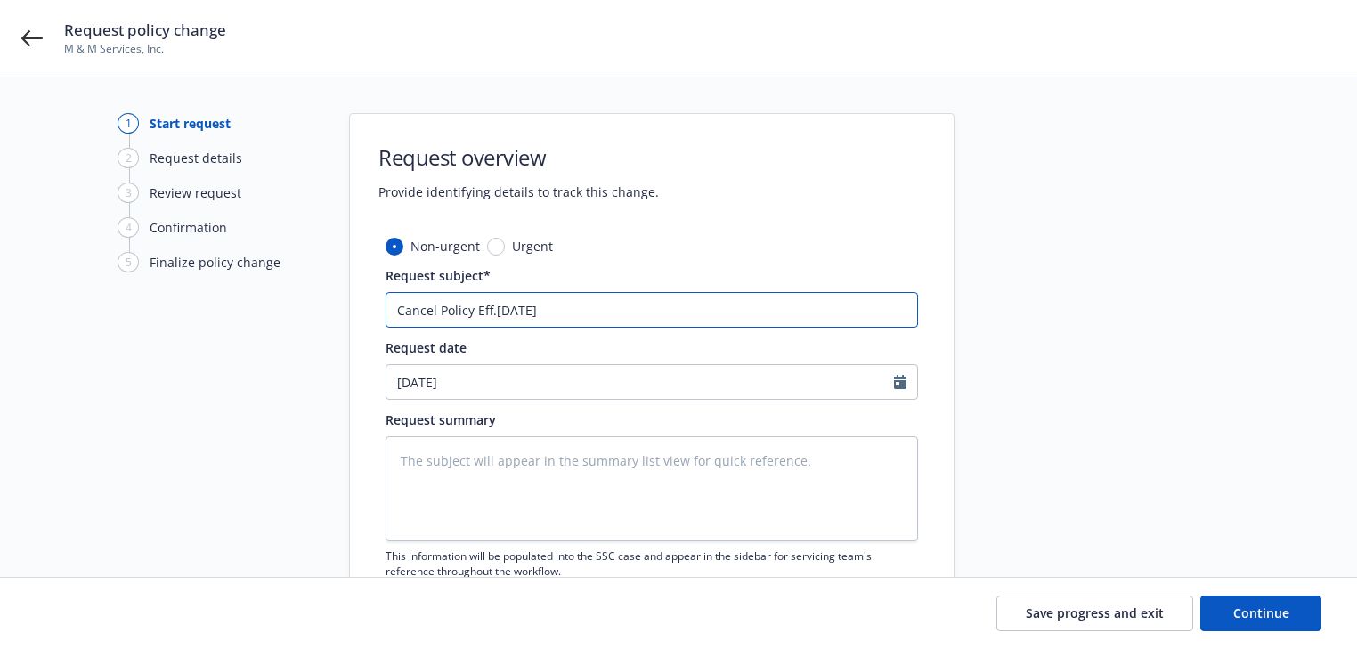
type input "Cancel Policy Eff.10/15/202"
type textarea "x"
type input "Cancel Policy Eff.10/15/2025"
click at [435, 463] on textarea at bounding box center [652, 488] width 532 height 105
type textarea "C"
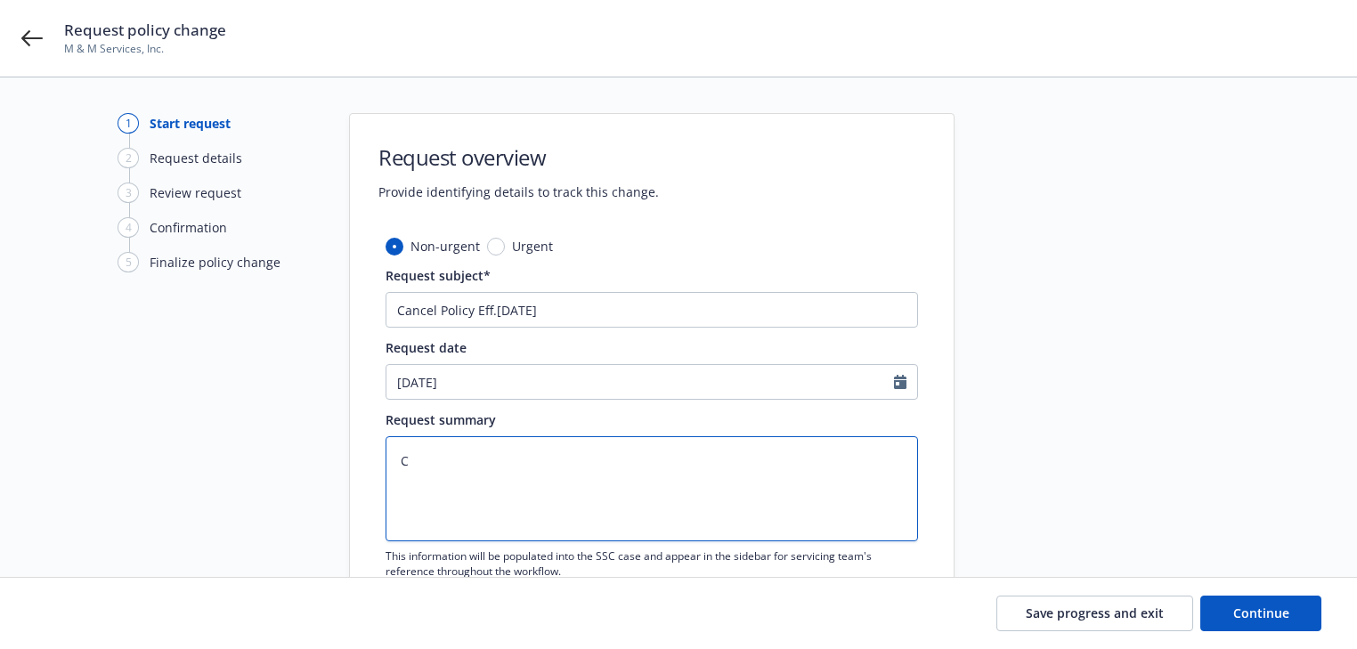
type textarea "x"
type textarea "Co"
type textarea "x"
type textarea "Cov"
type textarea "x"
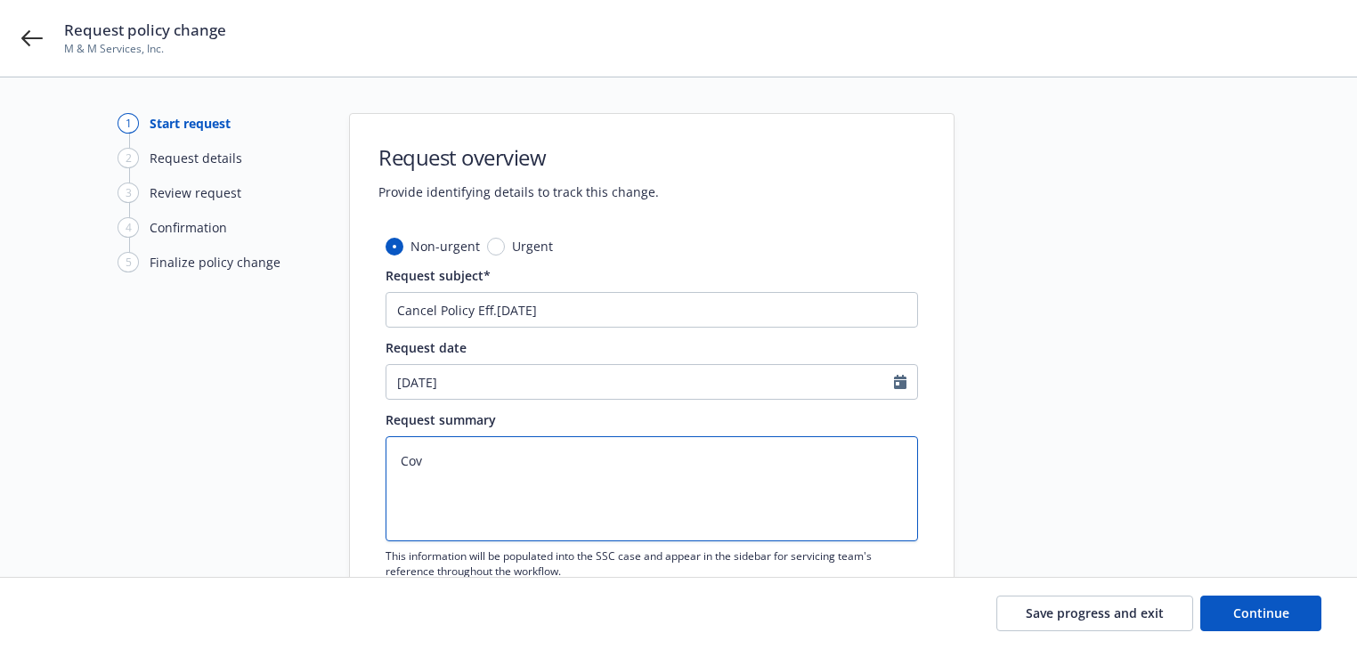
type textarea "Co"
type textarea "x"
type textarea "C"
type textarea "x"
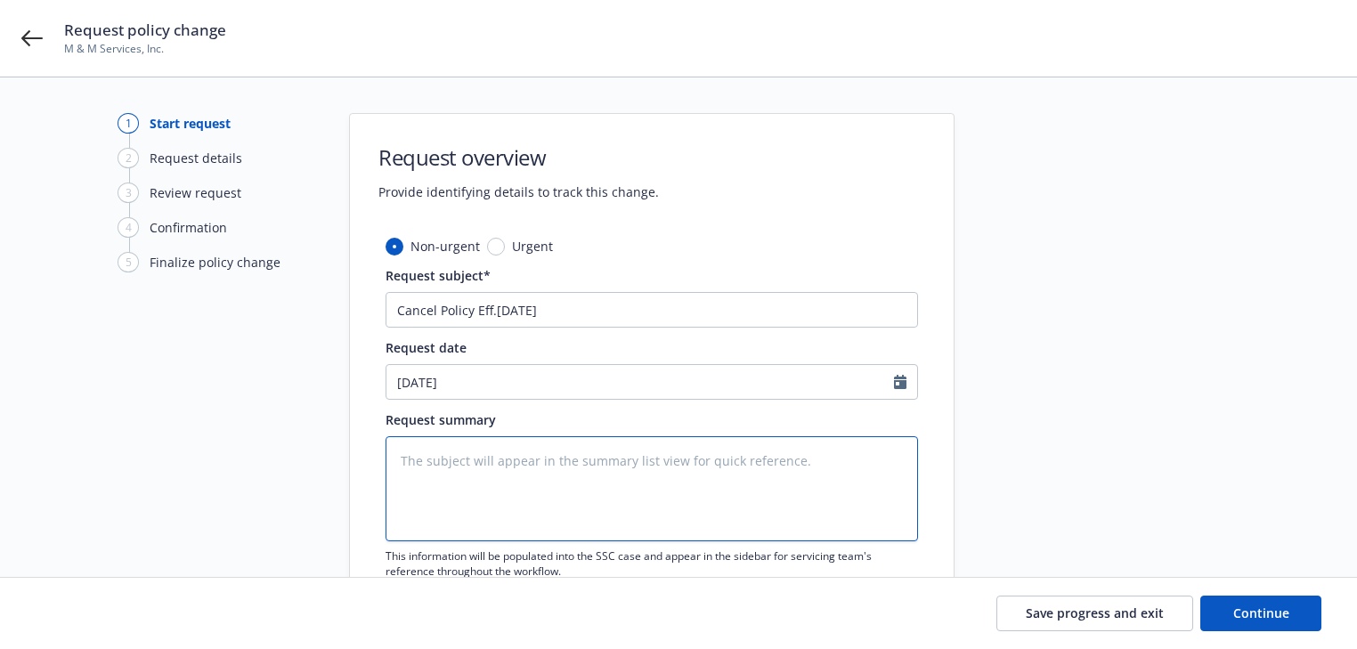
type textarea "n"
type textarea "x"
type textarea "ns"
type textarea "x"
type textarea "nsu"
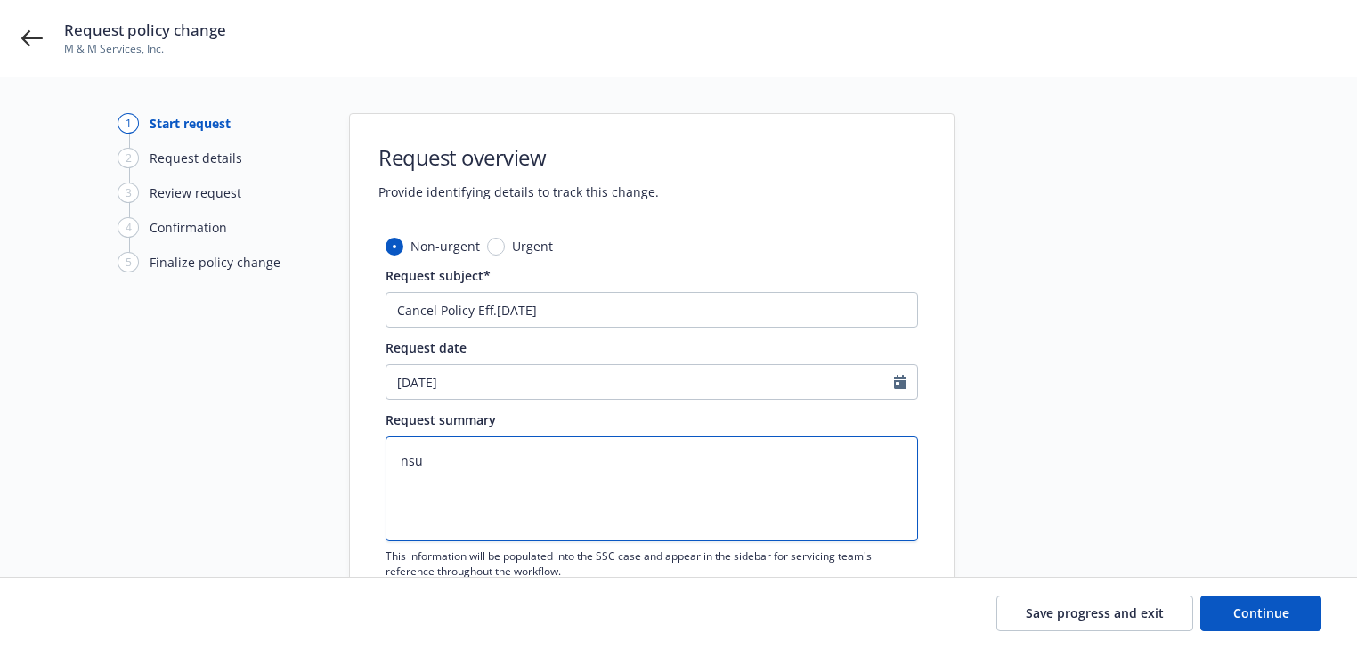
type textarea "x"
type textarea "nsur"
type textarea "x"
type textarea "nsure"
type textarea "x"
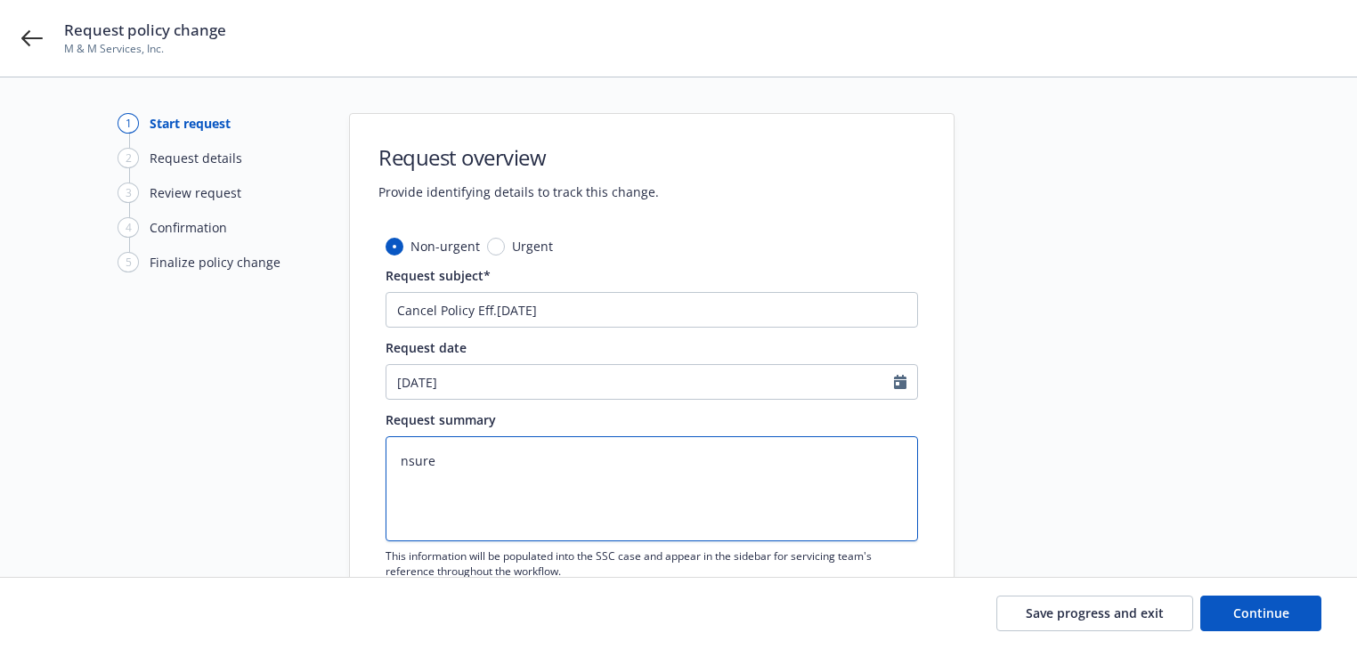
type textarea "nsur"
type textarea "x"
type textarea "nsu"
type textarea "x"
type textarea "ns"
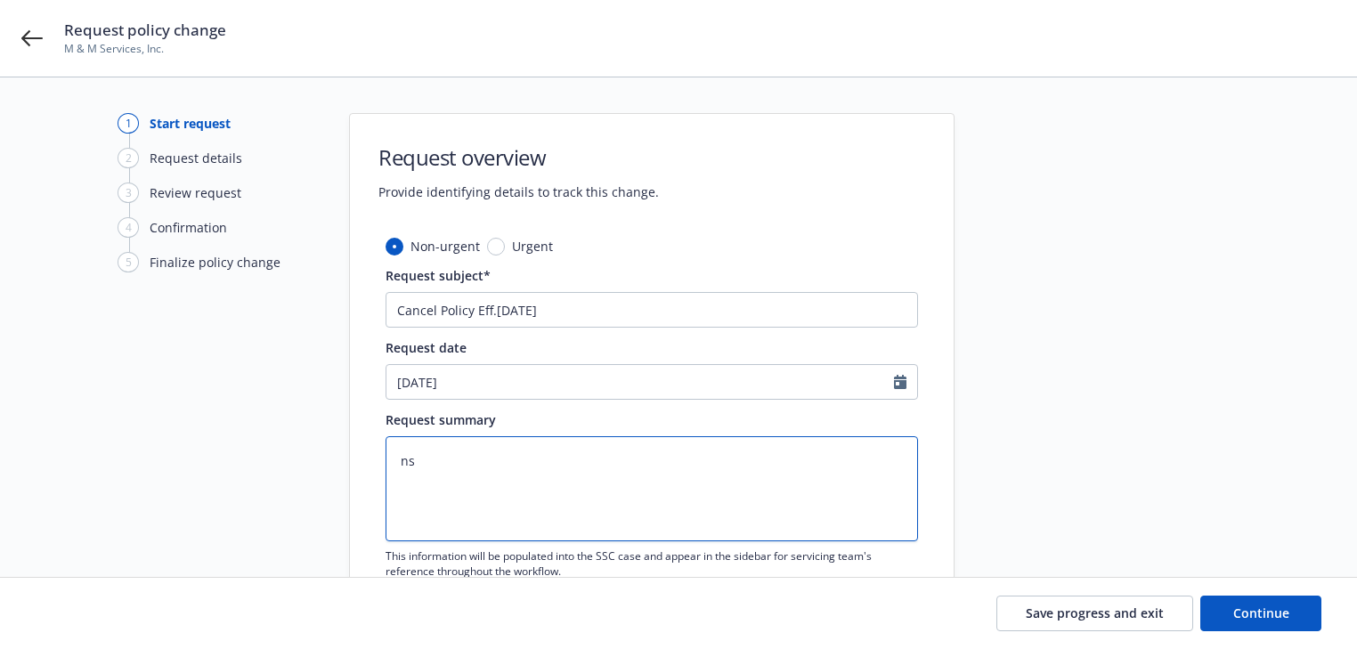
type textarea "x"
type textarea "n"
type textarea "x"
type textarea "I"
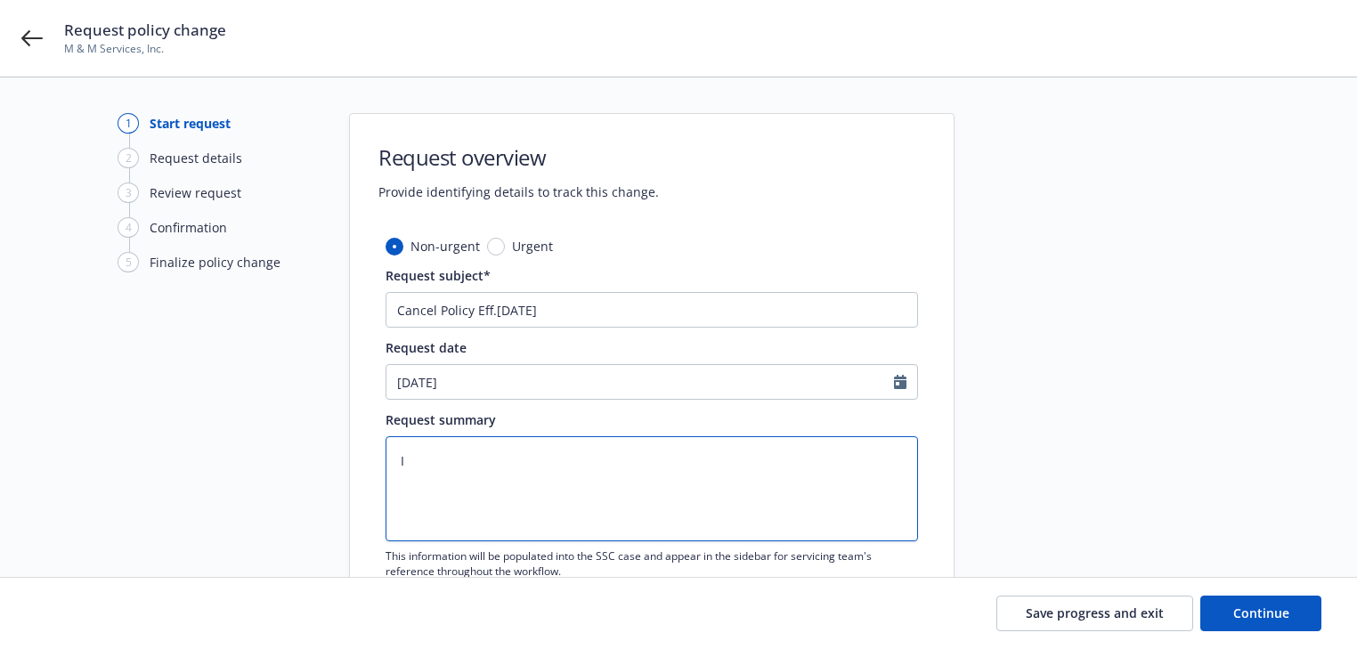
type textarea "x"
type textarea "In"
type textarea "x"
type textarea "Ins"
type textarea "x"
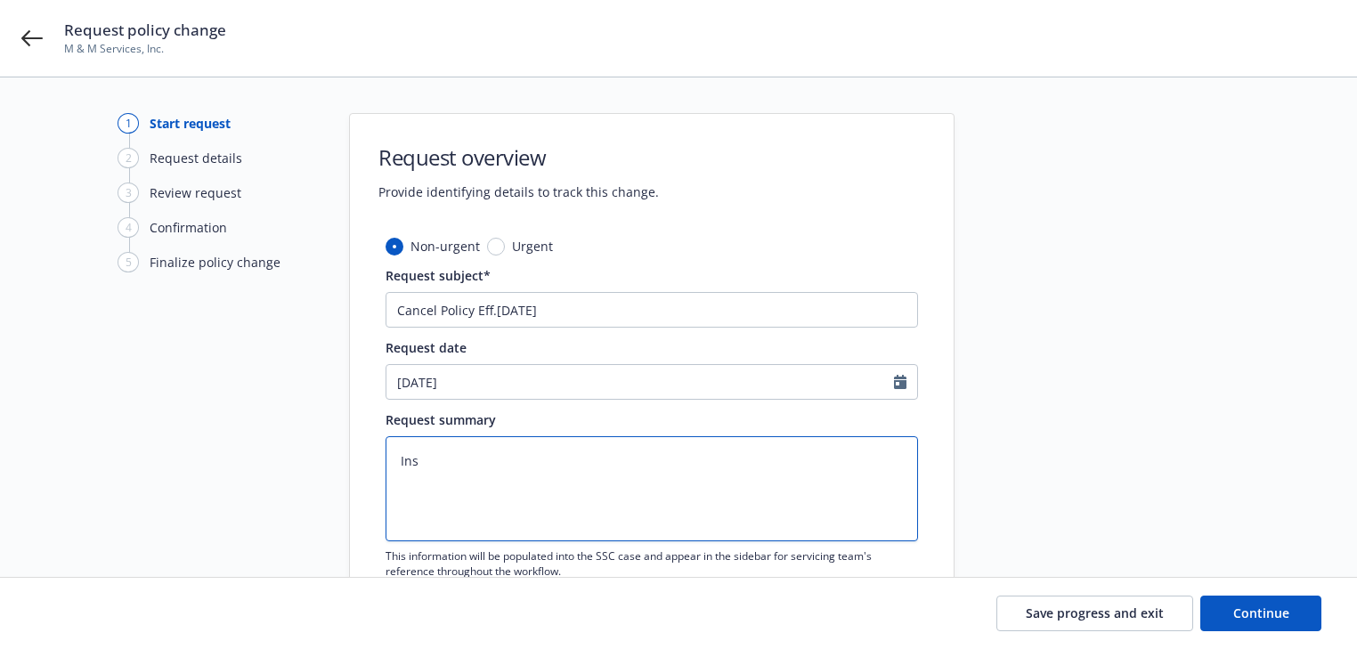
type textarea "Insu"
type textarea "x"
type textarea "Insur"
type textarea "x"
type textarea "Insure"
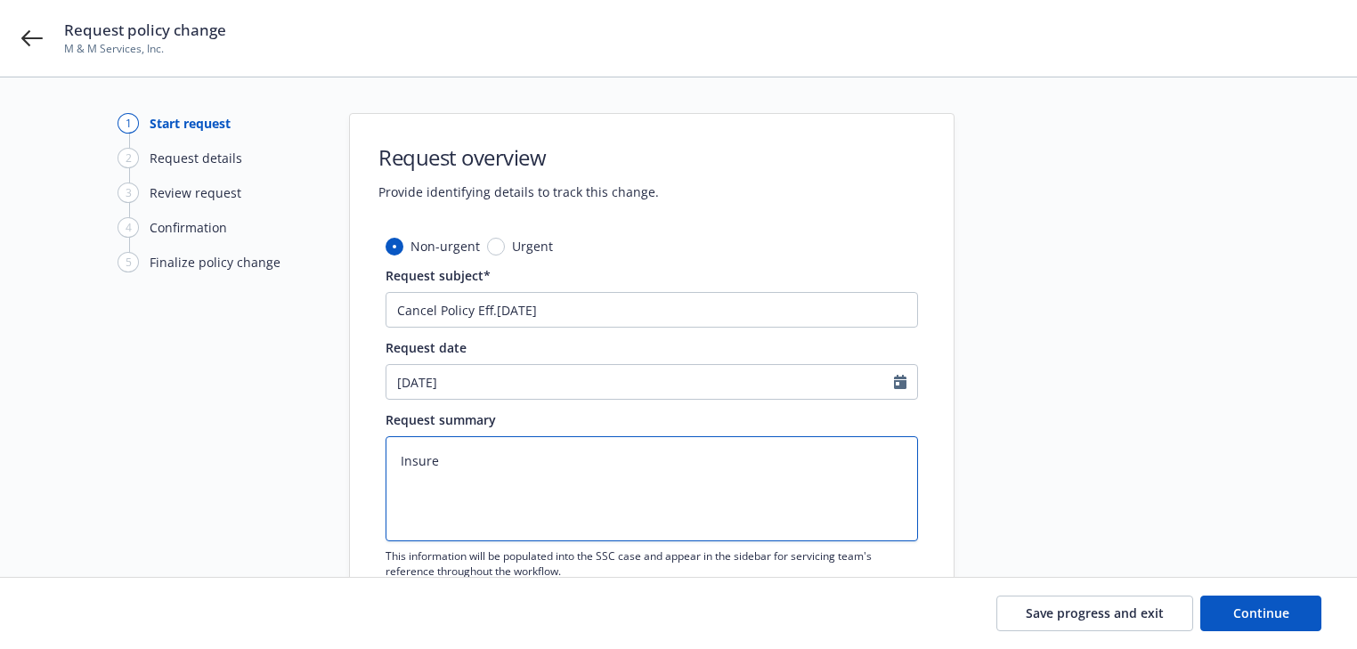
type textarea "x"
type textarea "Insured"
type textarea "x"
type textarea "Insured"
type textarea "x"
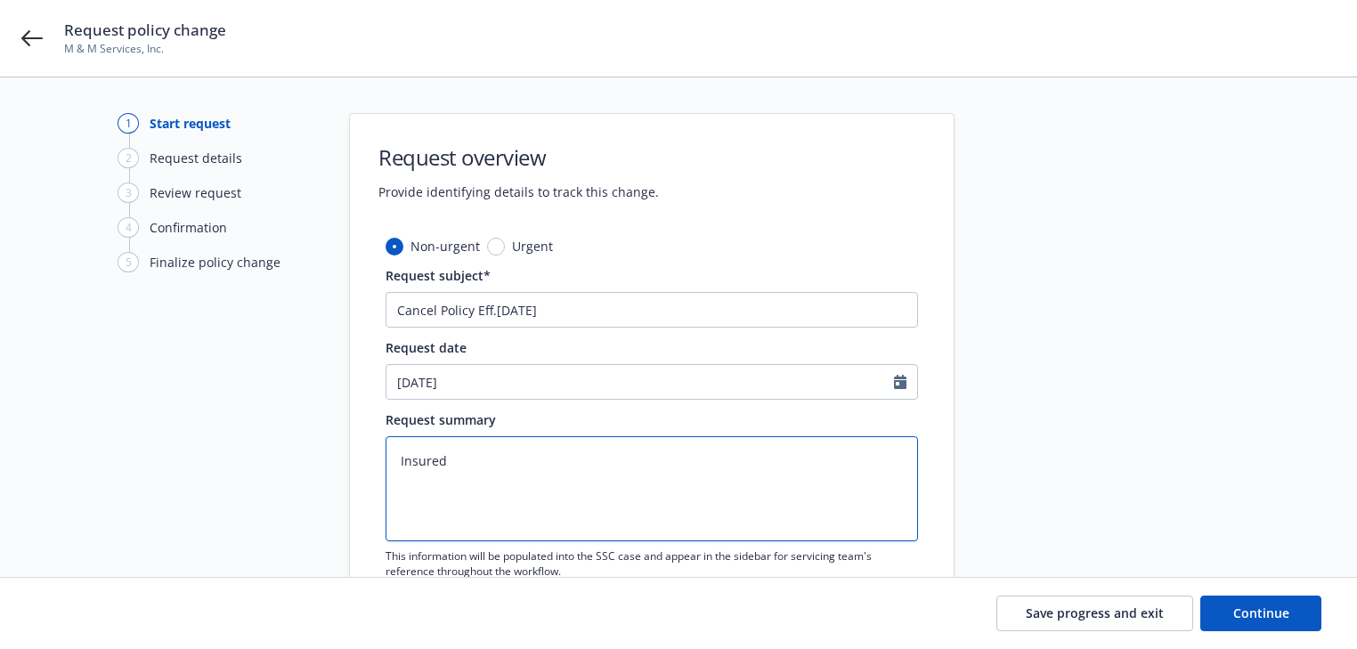
type textarea "Insured m"
type textarea "x"
type textarea "Insured mo"
type textarea "x"
type textarea "Insured mov"
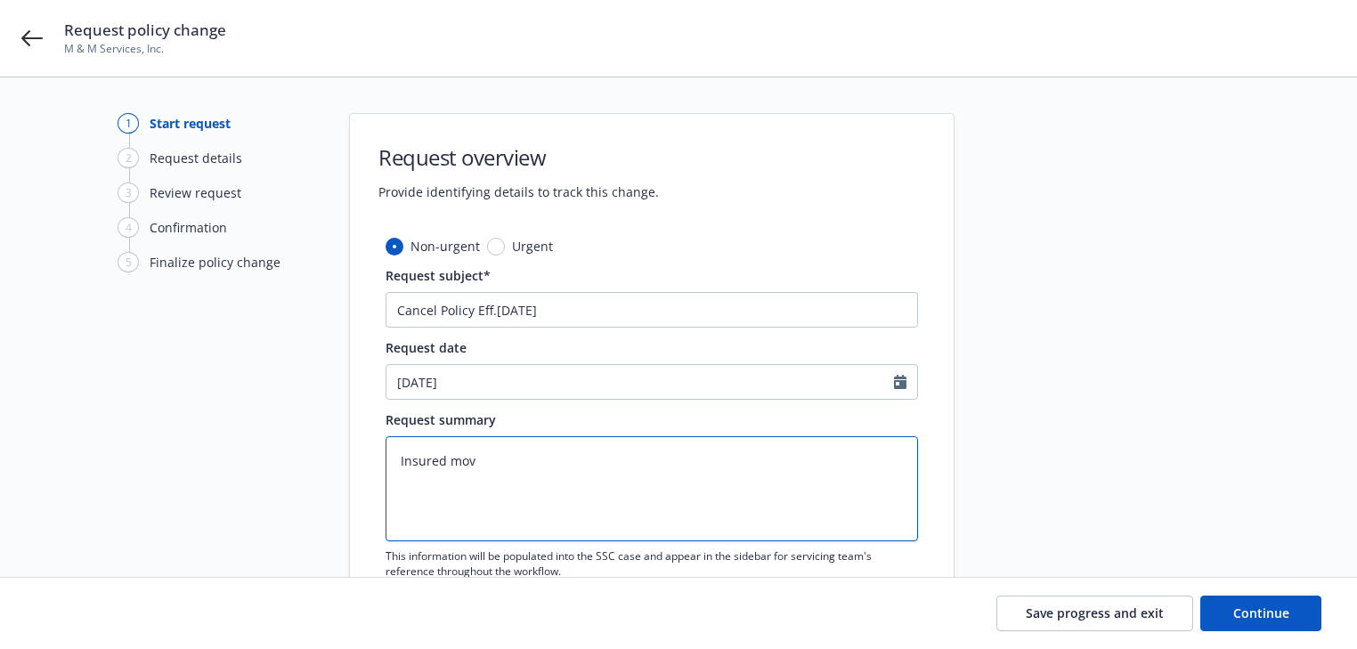
type textarea "x"
type textarea "Insured move"
type textarea "x"
type textarea "Insured moved"
type textarea "x"
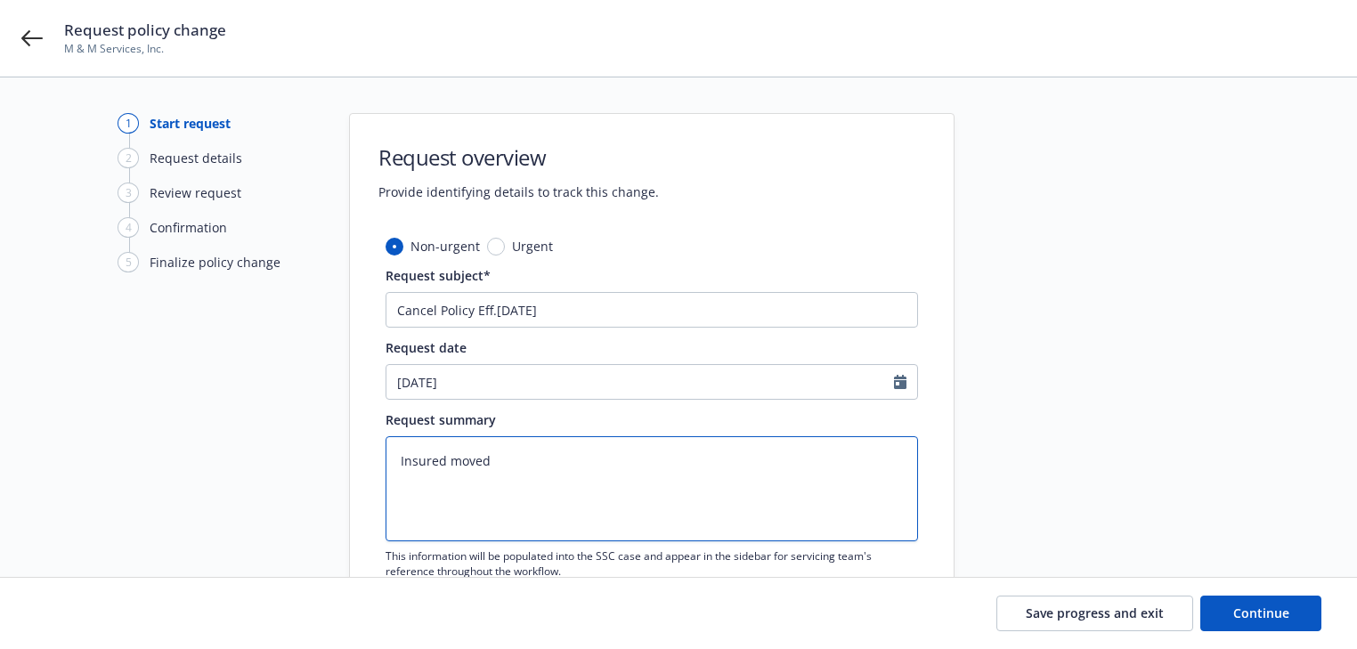
type textarea "Insured moved"
type textarea "x"
type textarea "Insured moved c"
type textarea "x"
type textarea "Insured moved co"
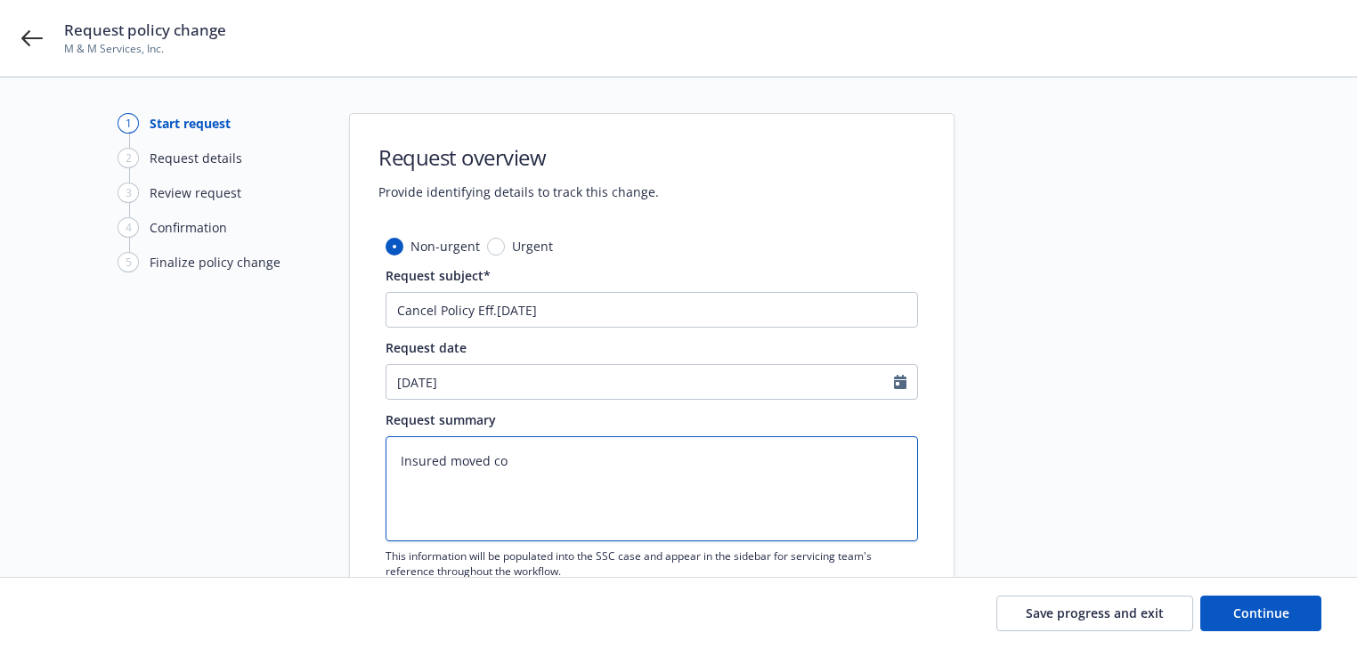
type textarea "x"
type textarea "Insured moved cov"
type textarea "x"
type textarea "Insured moved cove"
type textarea "x"
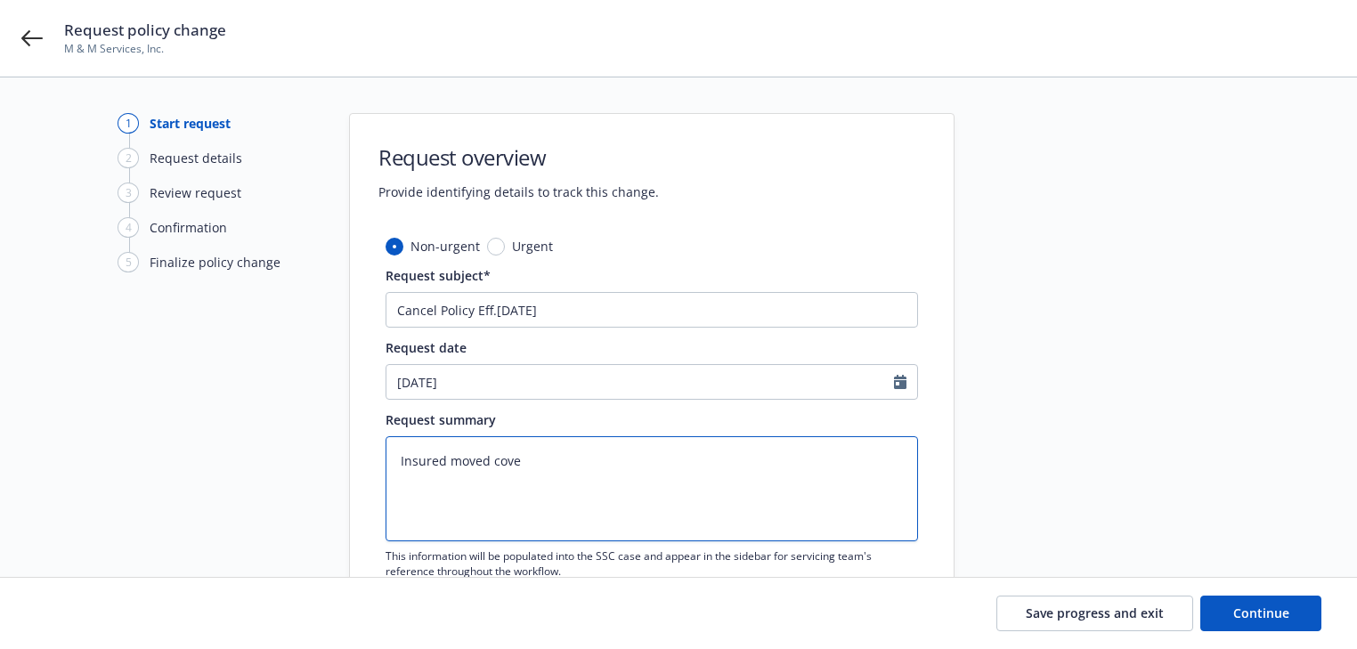
type textarea "Insured moved covea"
type textarea "x"
type textarea "Insured moved coveag"
type textarea "x"
type textarea "Insured moved coveage"
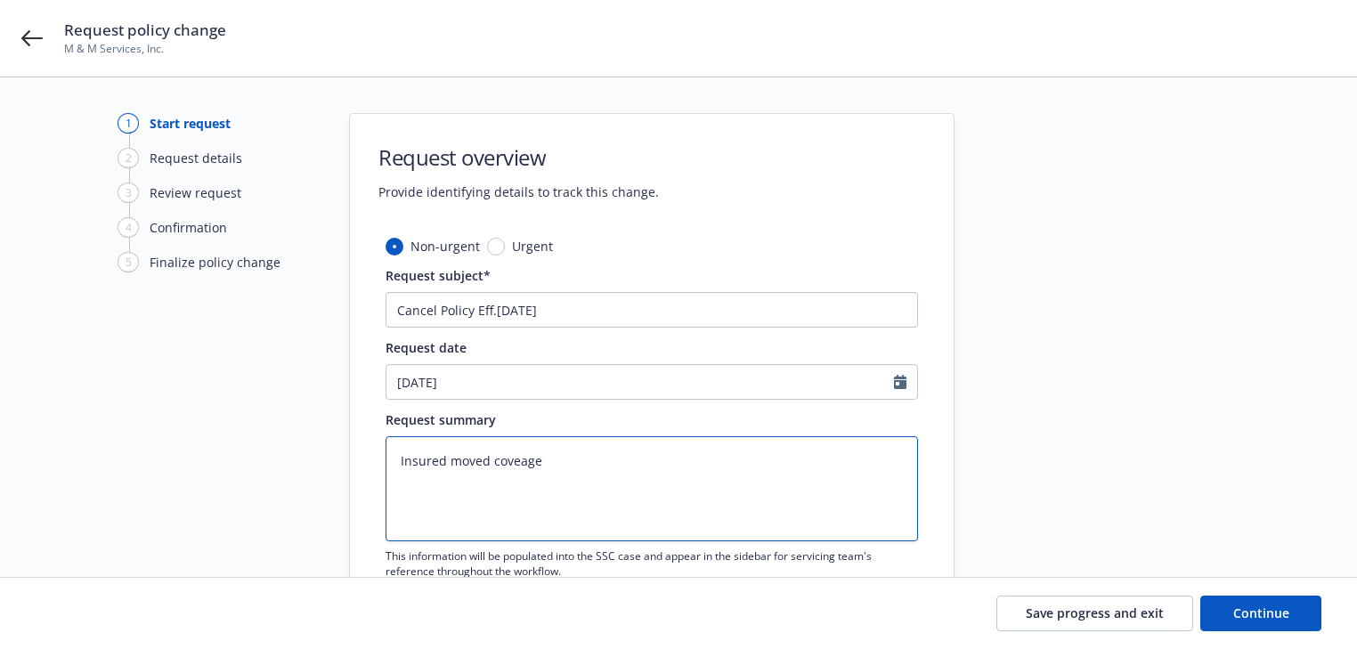
type textarea "x"
type textarea "Insured moved coveage"
type textarea "x"
type textarea "Insured moved coveage f"
type textarea "x"
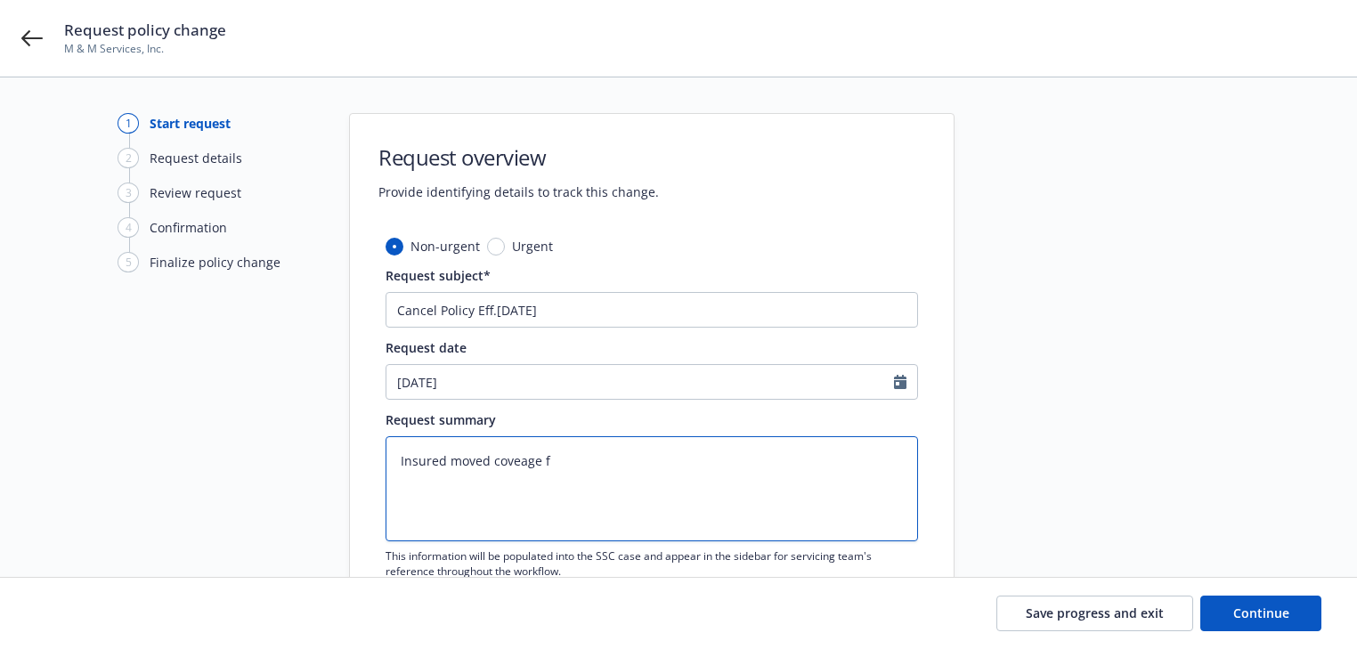
type textarea "Insured moved coveage"
type textarea "x"
type textarea "Insured moved coveage"
type textarea "x"
type textarea "Insured moved coveag"
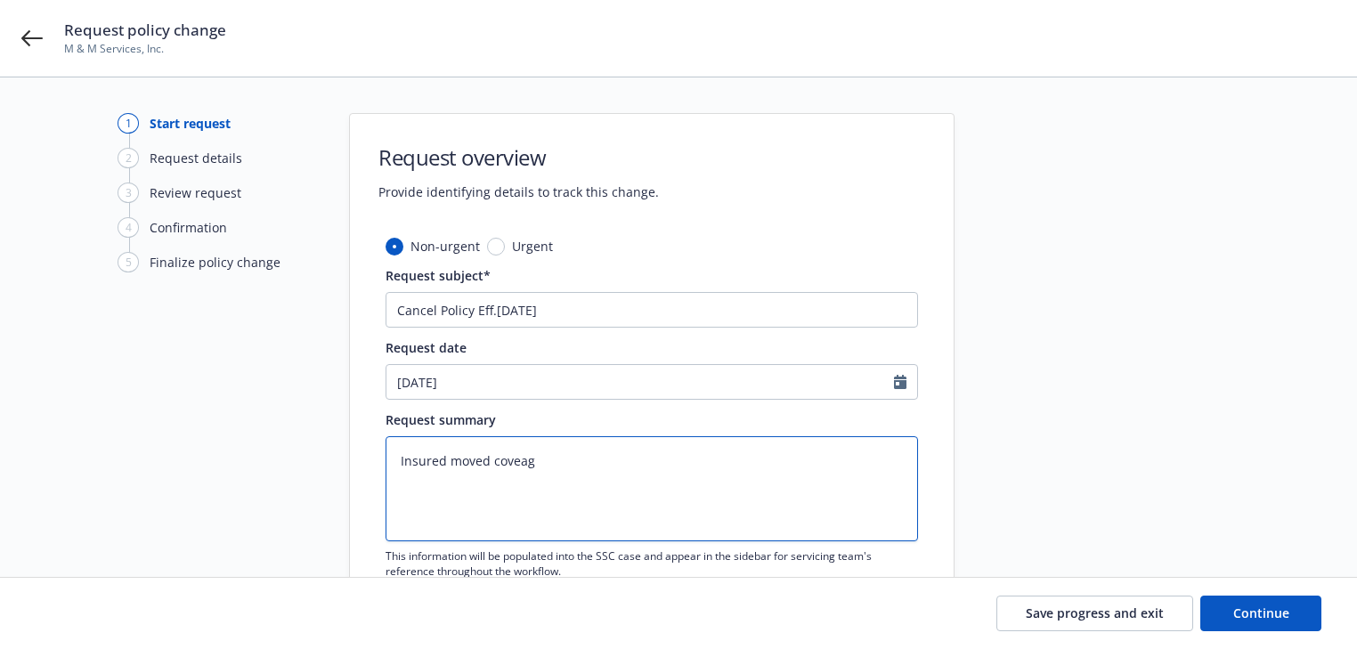
type textarea "x"
type textarea "Insured moved covea"
type textarea "x"
type textarea "Insured moved cove"
type textarea "x"
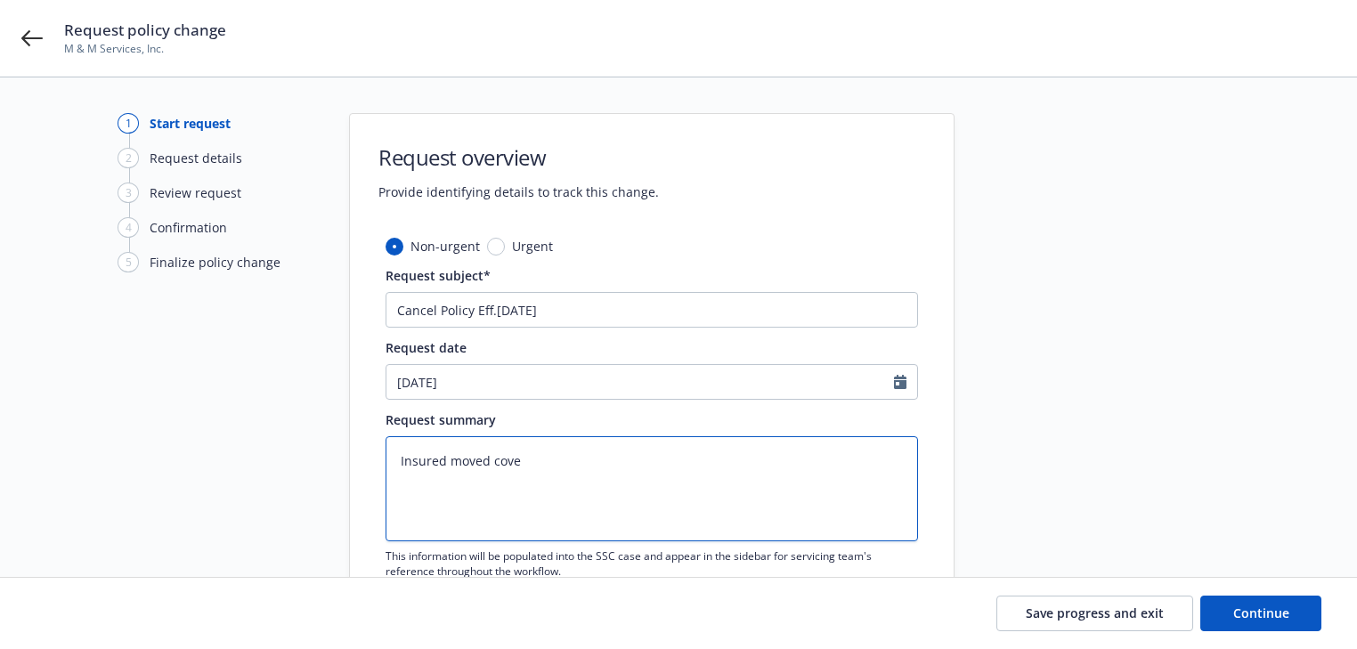
type textarea "Insured moved cover"
type textarea "x"
type textarea "Insured moved covera"
type textarea "x"
type textarea "Insured moved coverag"
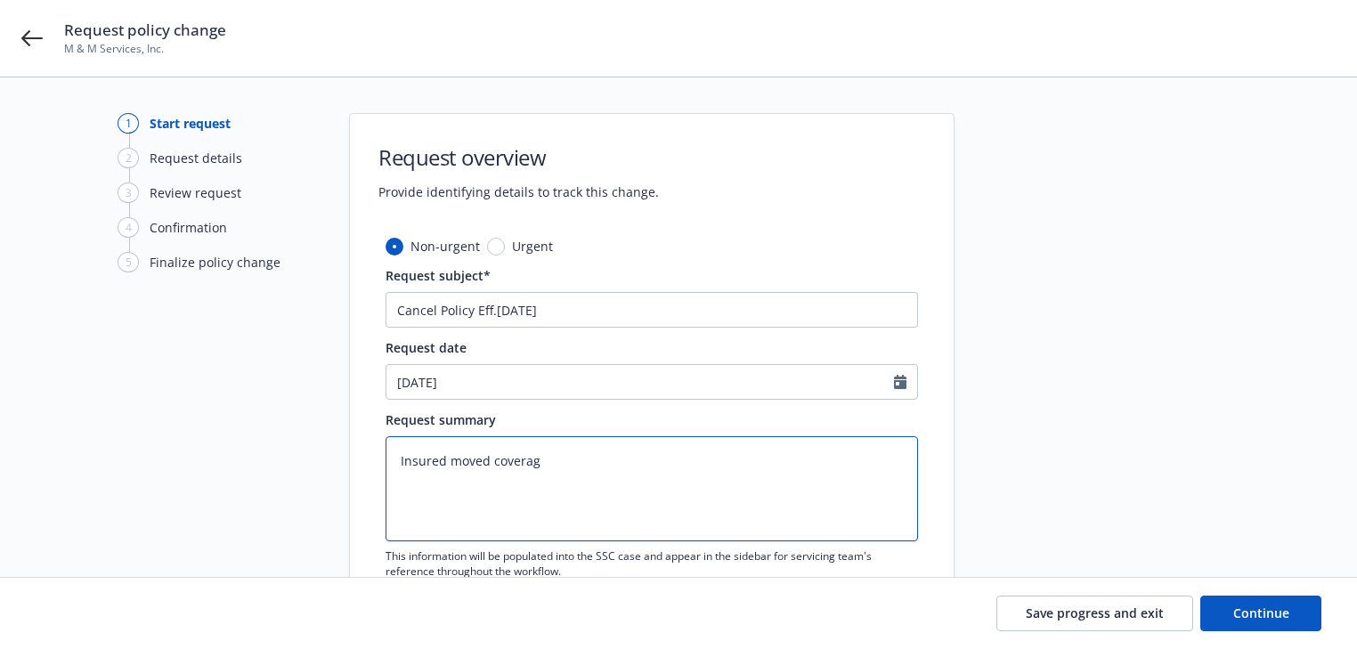
type textarea "x"
type textarea "Insured moved coverage"
type textarea "x"
type textarea "Insured moved coverage t"
type textarea "x"
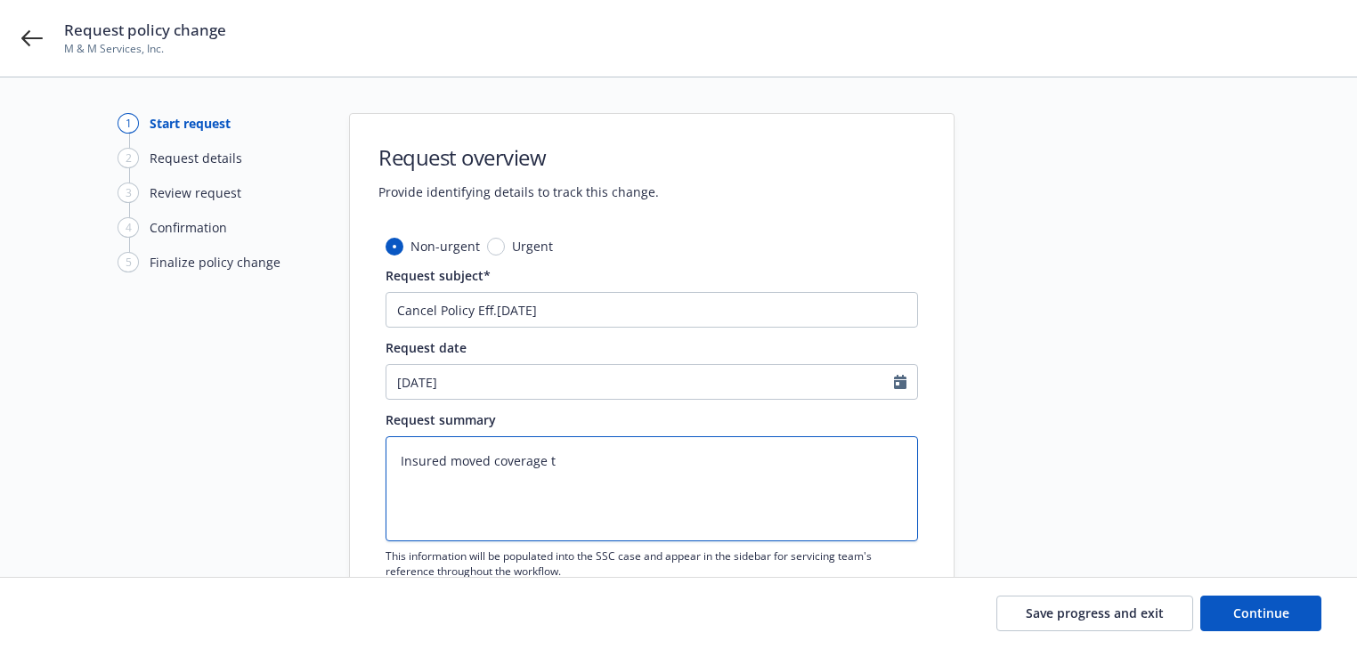
type textarea "Insured moved coverage to"
type textarea "x"
type textarea "Insured moved coverage to"
type textarea "x"
type textarea "Insured moved coverage to A"
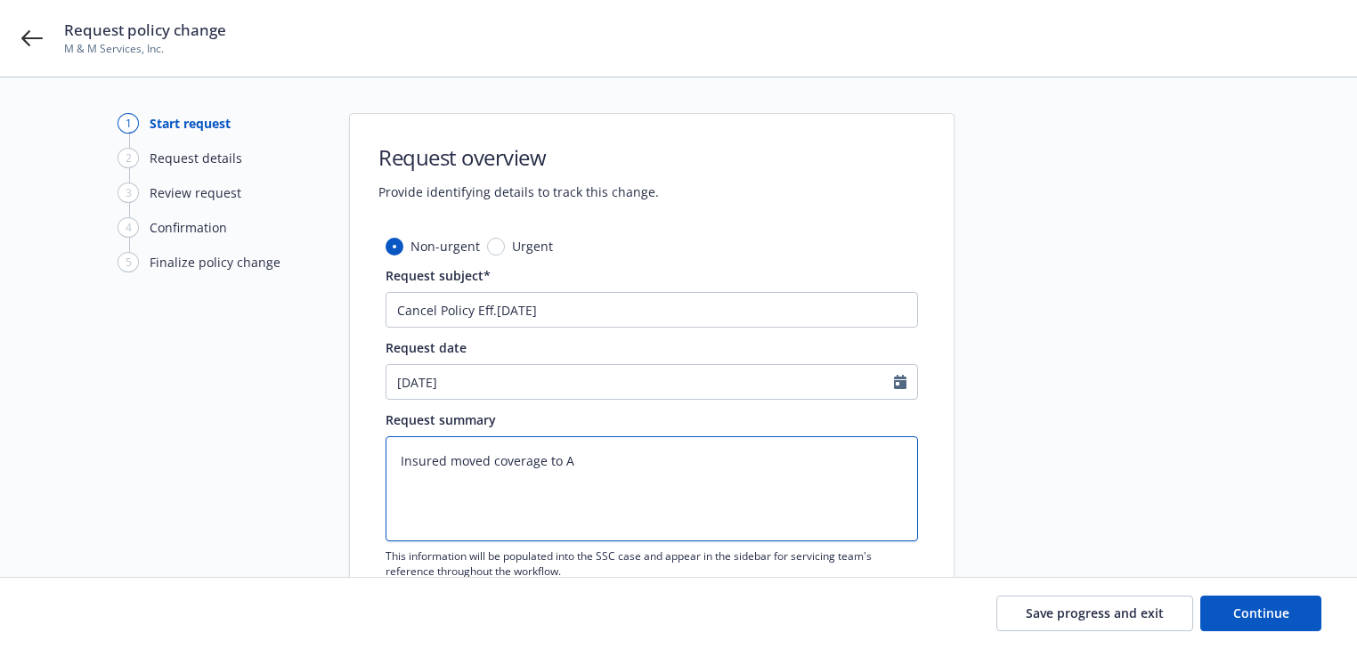
type textarea "x"
type textarea "Insured moved coverage to AC"
type textarea "x"
type textarea "Insured moved coverage to A"
type textarea "x"
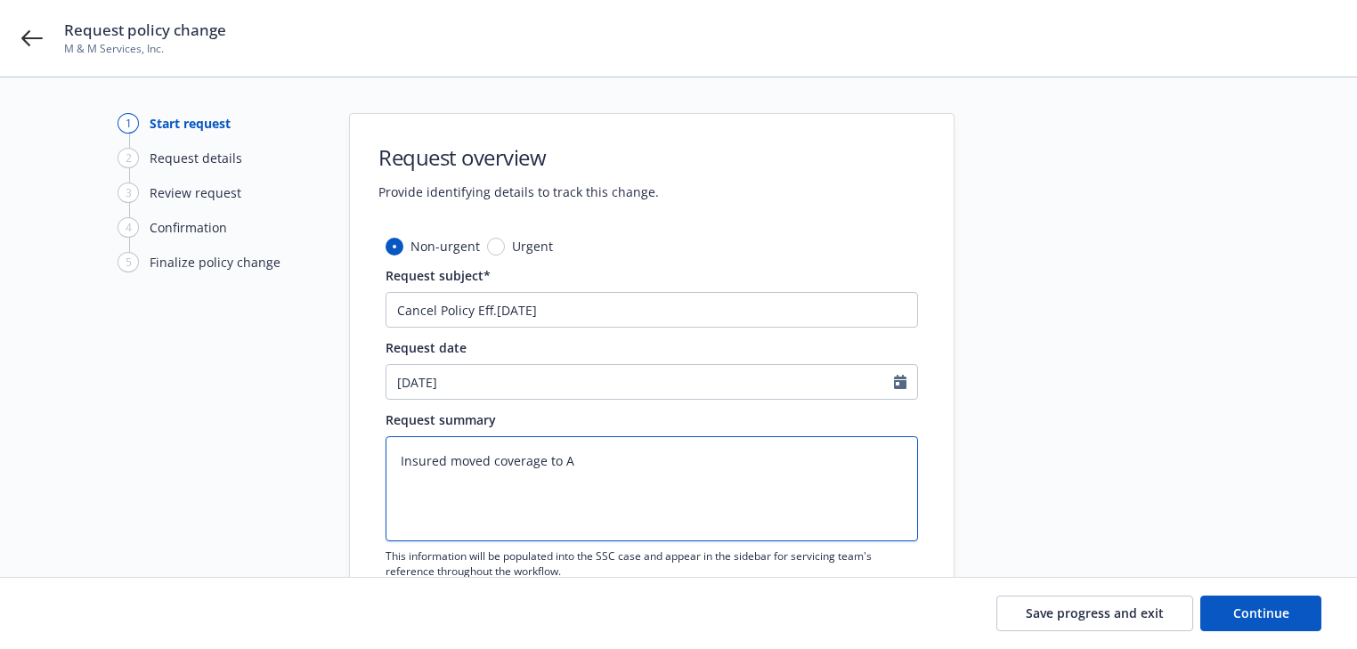
type textarea "Insured moved coverage to AG"
type textarea "x"
click at [851, 224] on div "Request overview Provide identifying details to track this change. Non-urgent U…" at bounding box center [651, 389] width 605 height 553
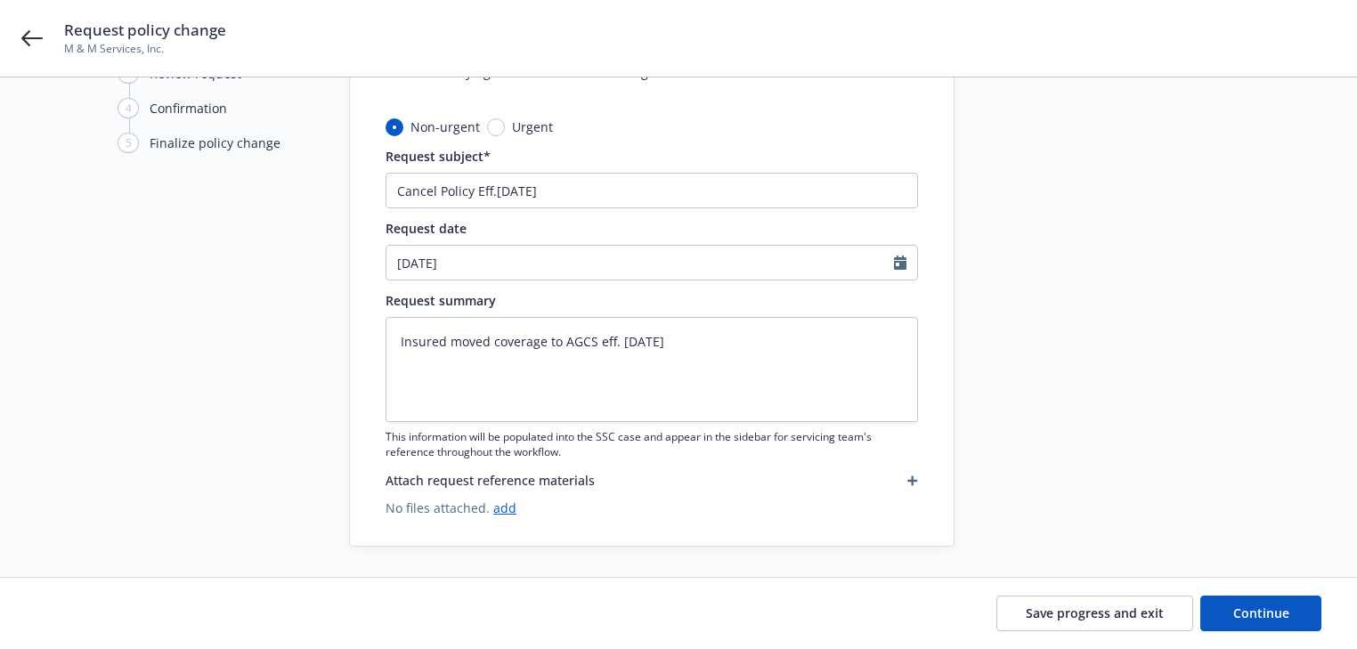
scroll to position [124, 0]
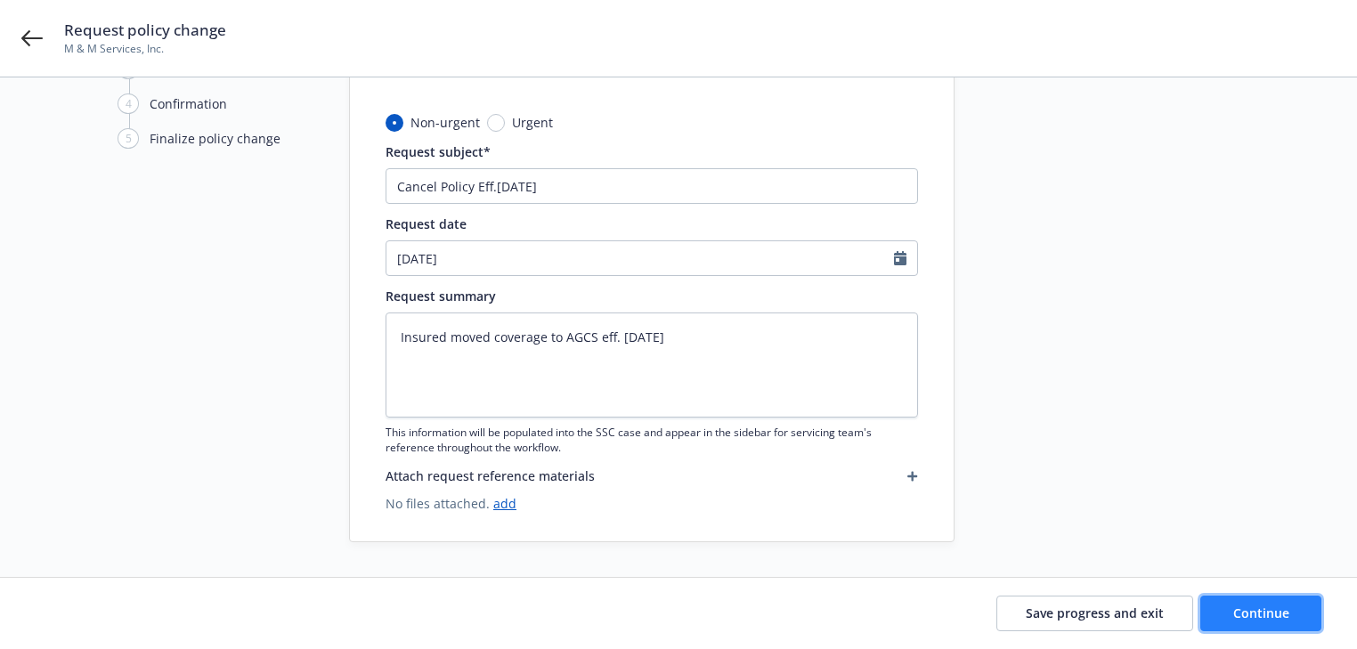
click at [1242, 610] on span "Continue" at bounding box center [1261, 613] width 56 height 17
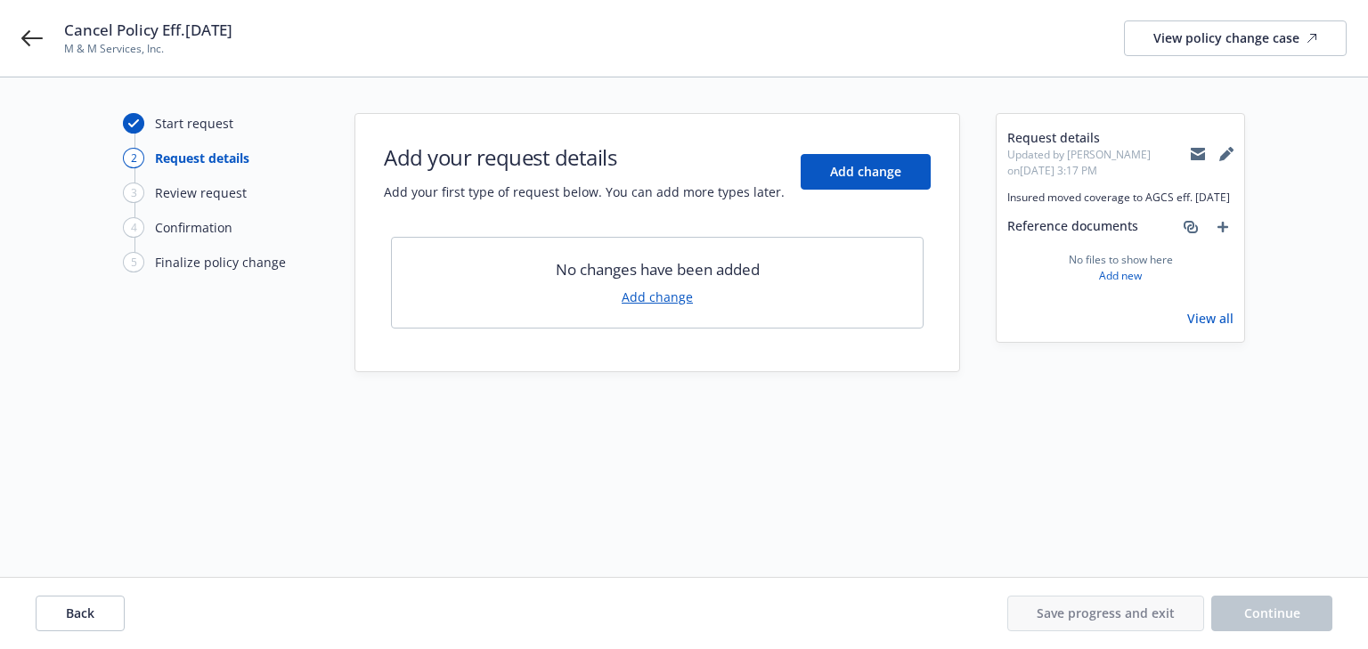
click at [677, 292] on link "Add change" at bounding box center [656, 297] width 71 height 19
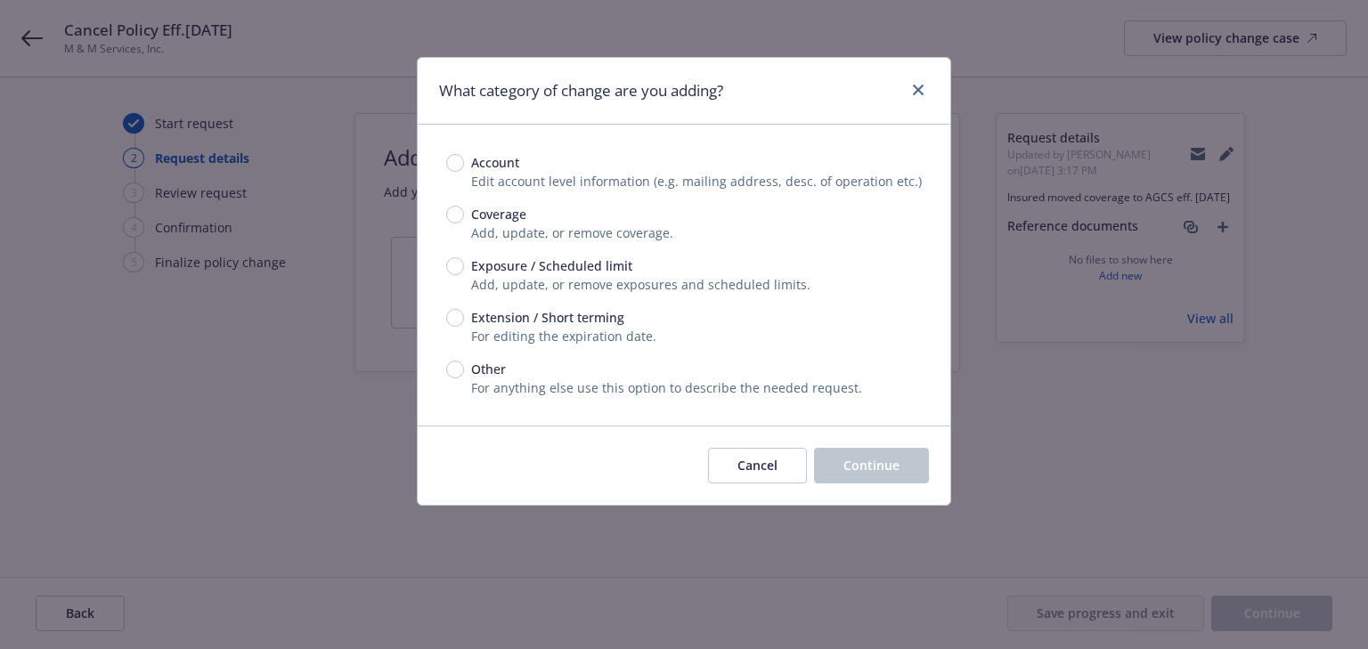
click at [467, 217] on span "Coverage" at bounding box center [495, 214] width 62 height 19
click at [464, 217] on input "Coverage" at bounding box center [455, 215] width 18 height 18
click at [855, 463] on span "Continue" at bounding box center [871, 465] width 56 height 17
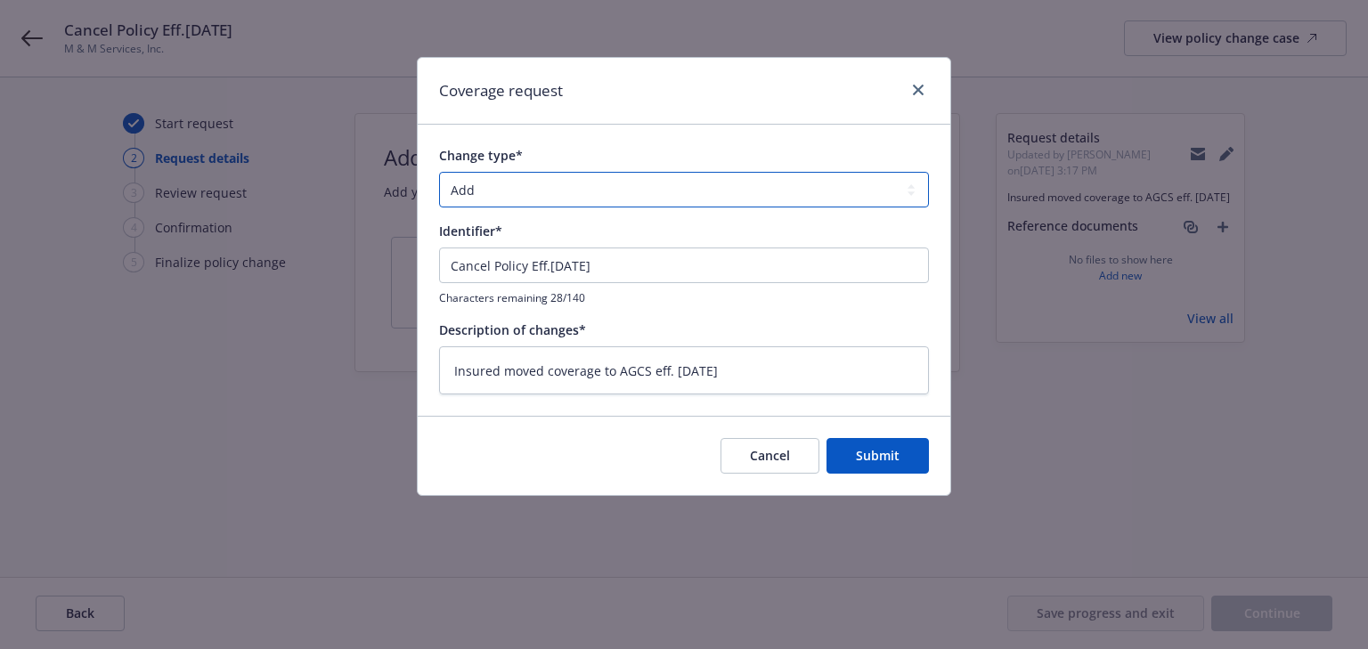
click at [566, 185] on select "Add Audit Change Remove" at bounding box center [684, 190] width 490 height 36
click at [439, 172] on select "Add Audit Change Remove" at bounding box center [684, 190] width 490 height 36
click at [904, 454] on button "Submit" at bounding box center [877, 456] width 102 height 36
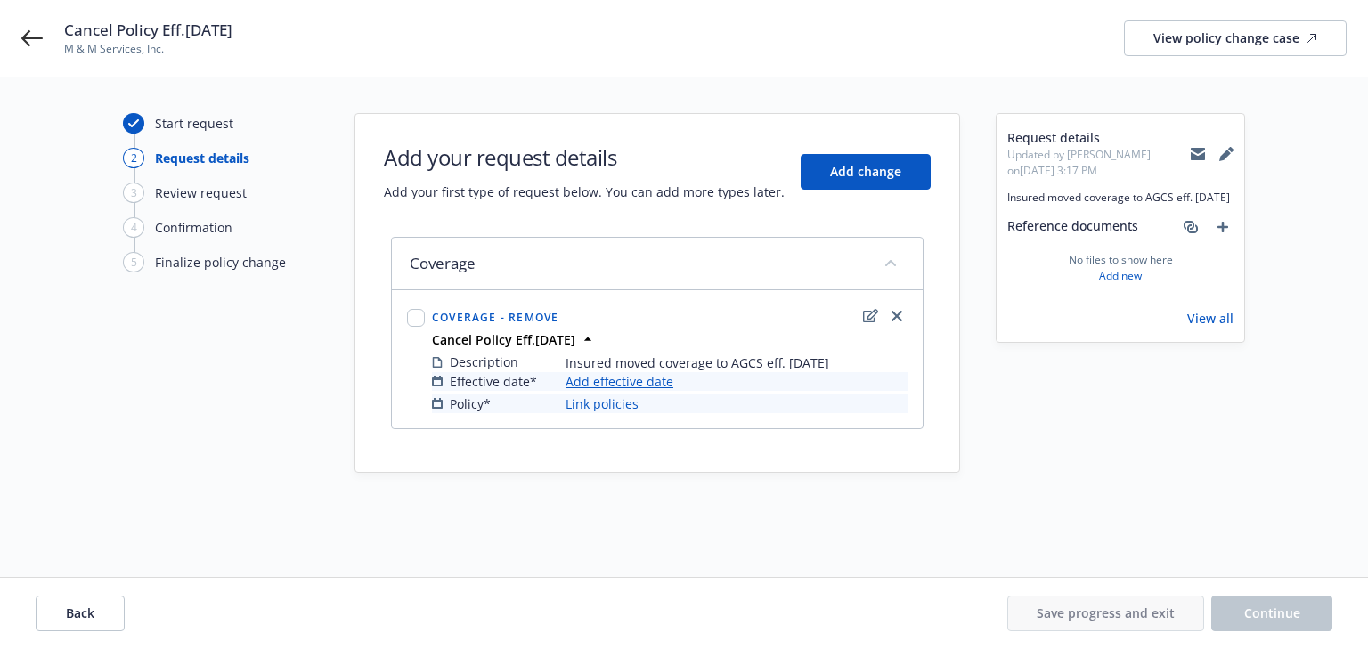
click at [627, 383] on link "Add effective date" at bounding box center [619, 381] width 108 height 19
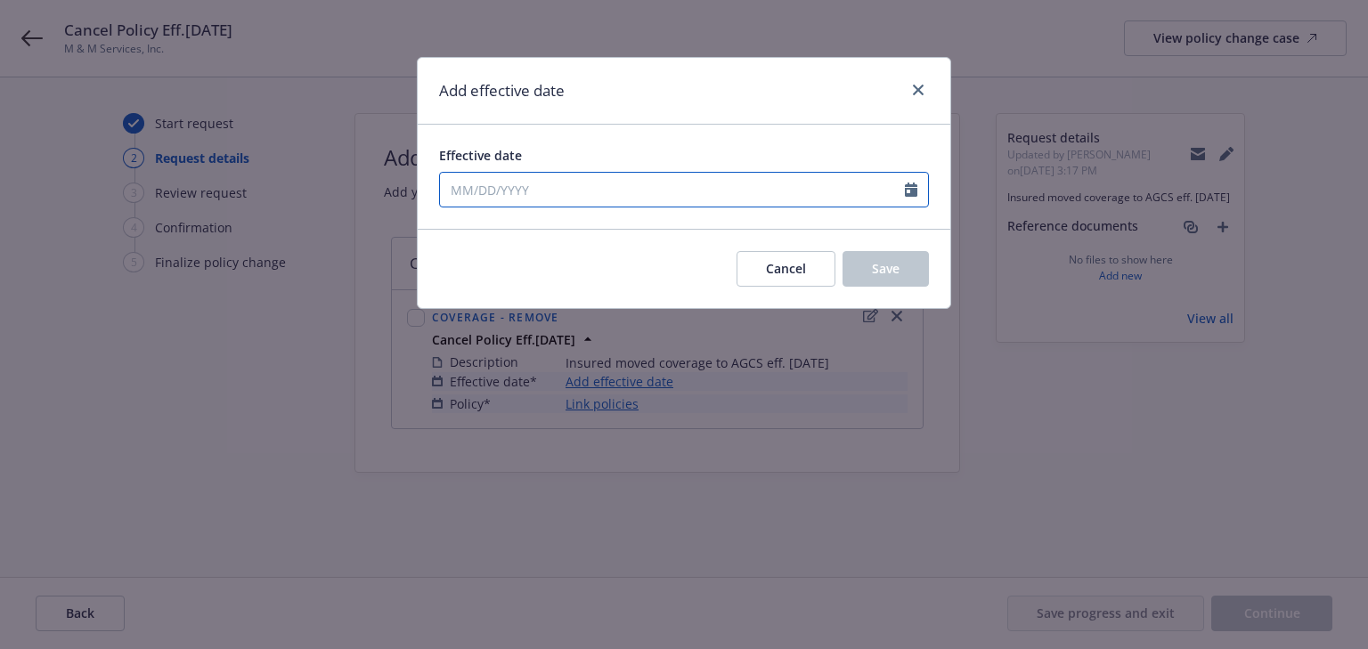
click at [570, 188] on input "Effective date" at bounding box center [672, 190] width 465 height 34
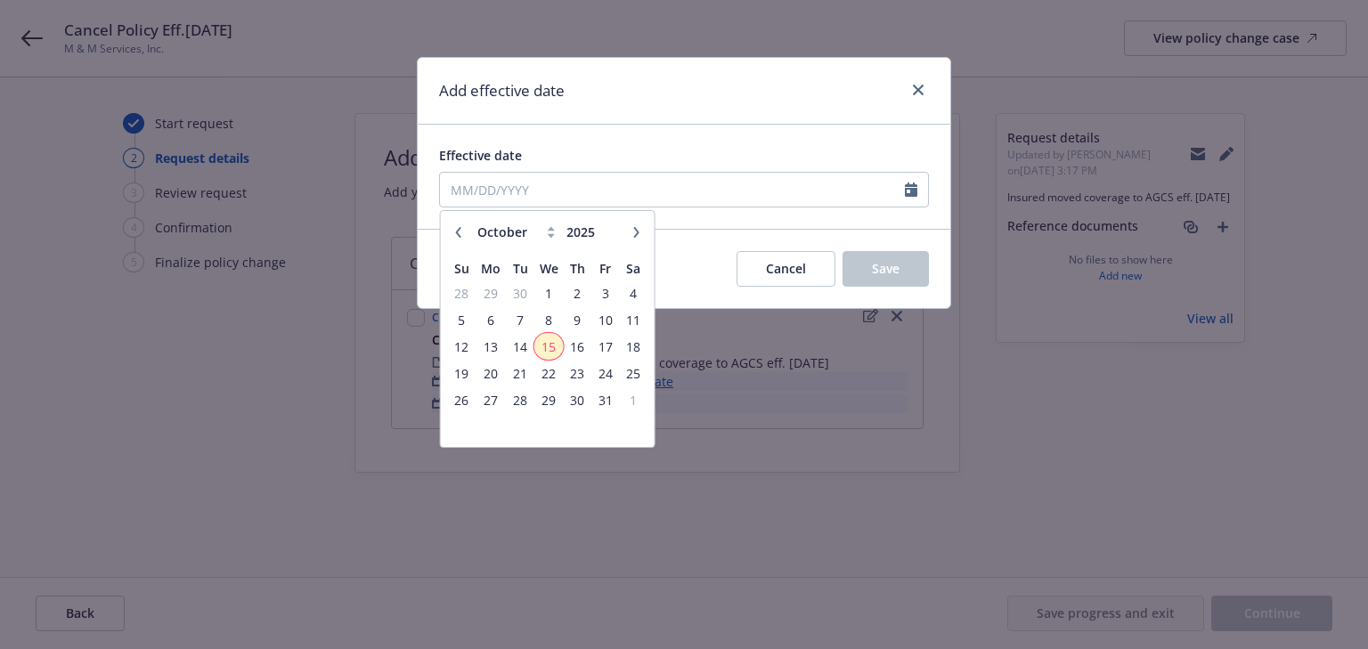
click at [556, 341] on span "15" at bounding box center [549, 347] width 26 height 22
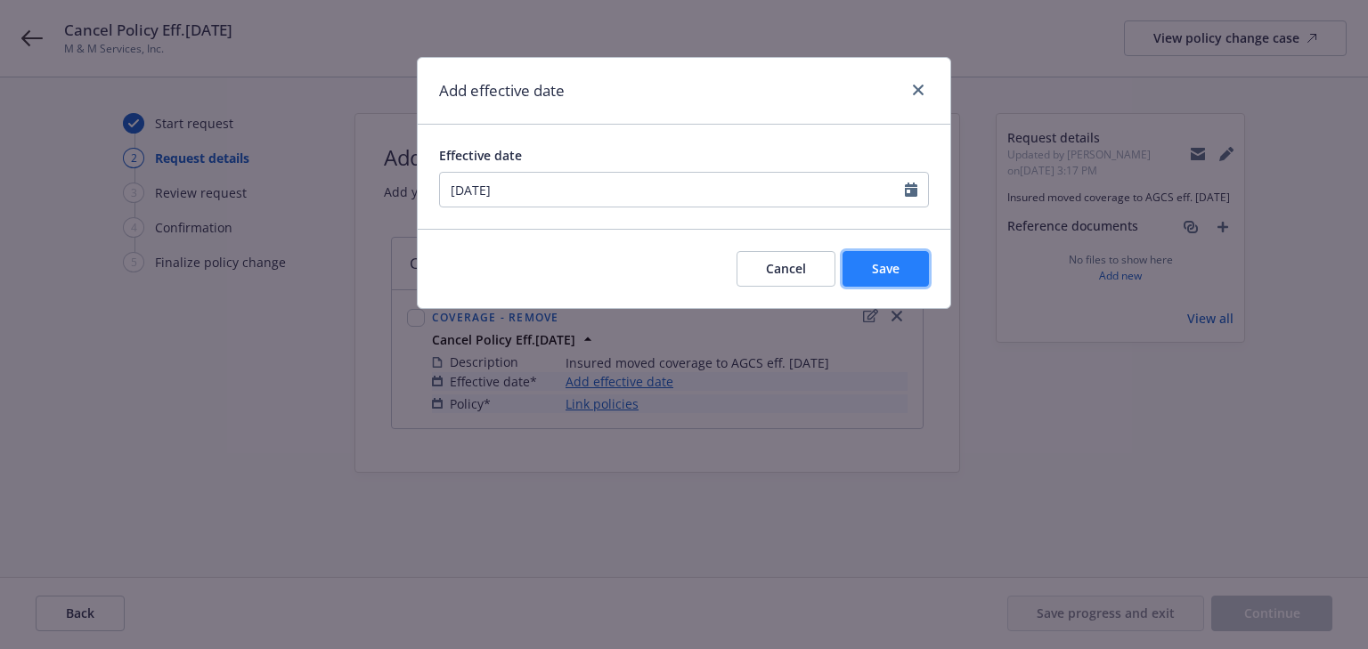
click at [892, 260] on span "Save" at bounding box center [886, 268] width 28 height 17
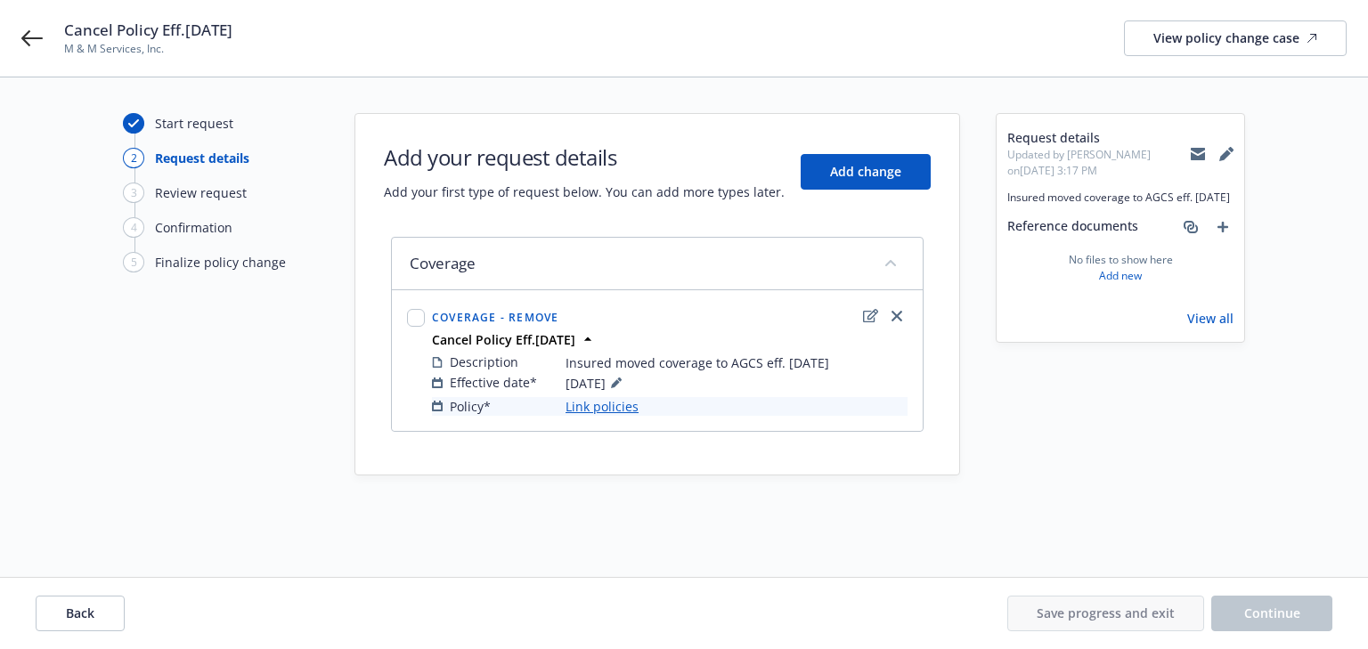
click at [574, 406] on link "Link policies" at bounding box center [601, 406] width 73 height 19
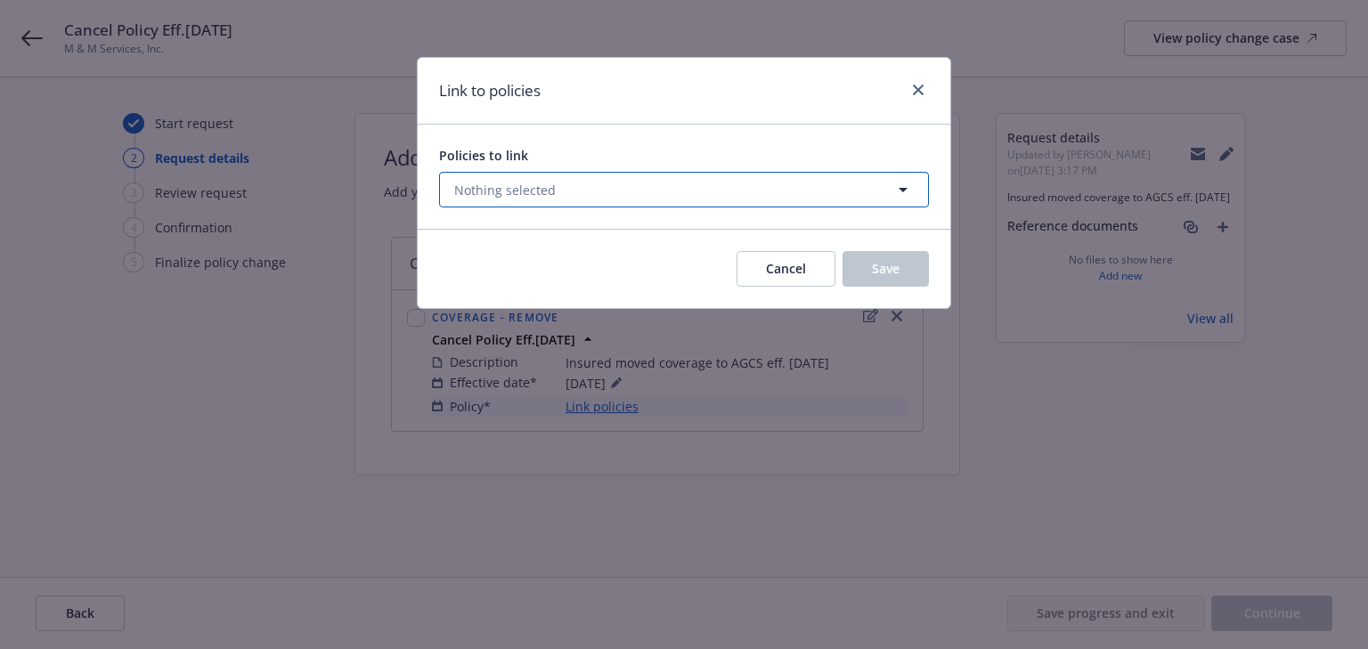
click at [617, 186] on button "Nothing selected" at bounding box center [684, 190] width 490 height 36
click at [748, 188] on button "Nothing selected" at bounding box center [684, 190] width 490 height 36
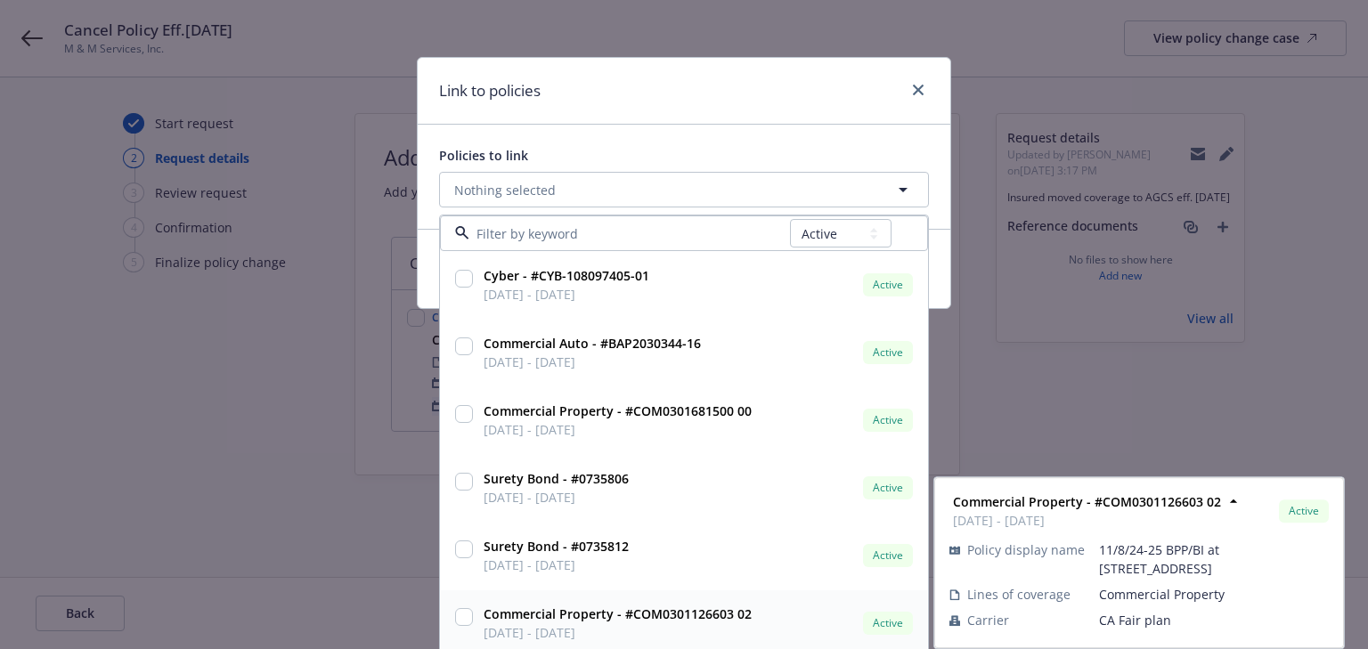
click at [455, 613] on input "checkbox" at bounding box center [464, 617] width 18 height 18
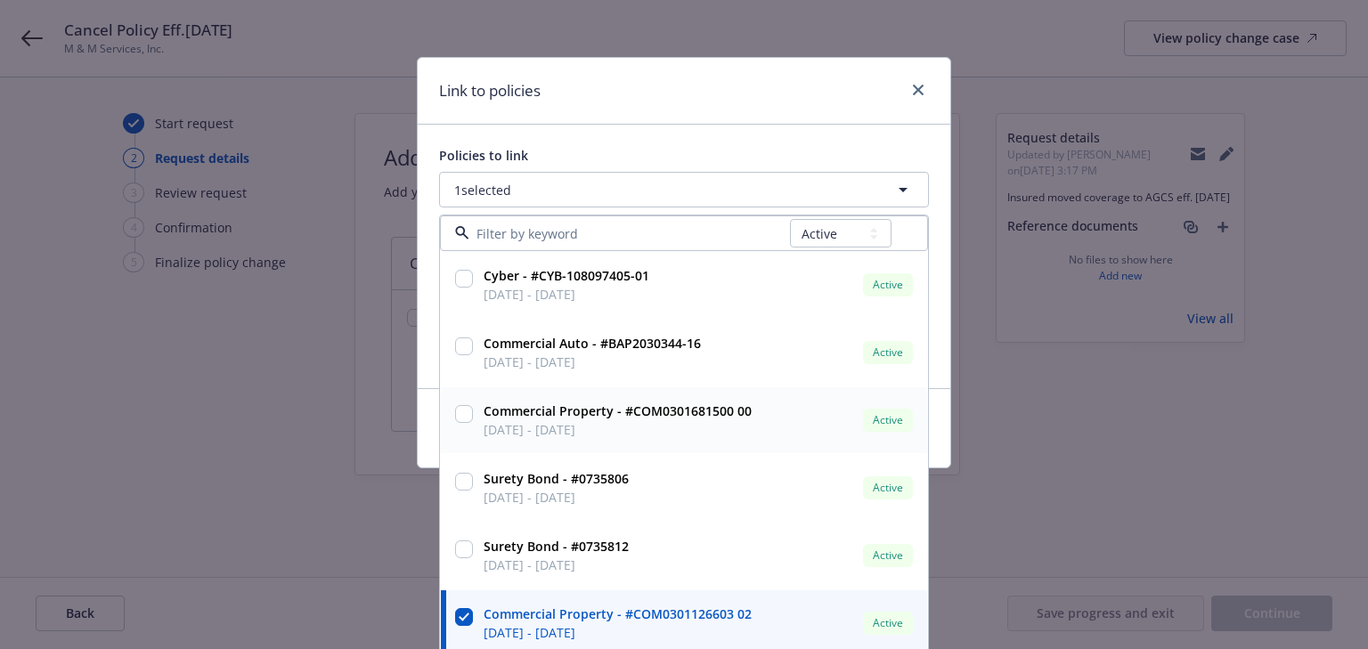
scroll to position [8, 0]
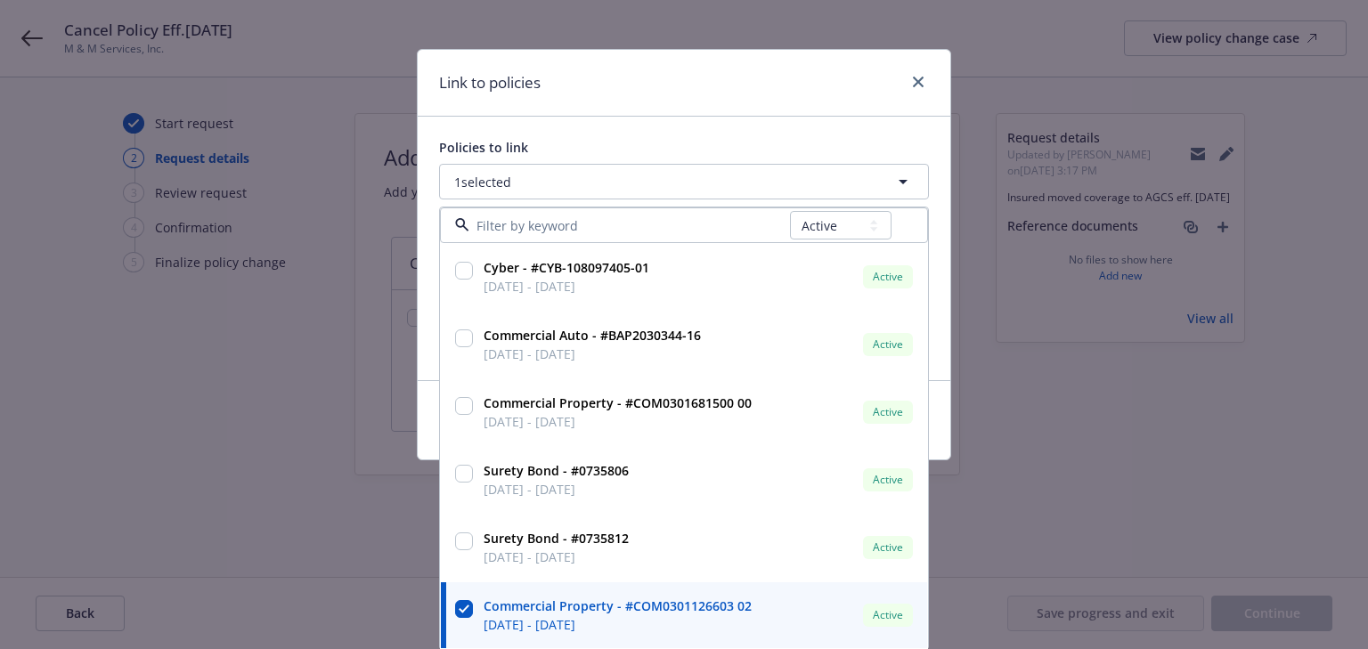
click at [1094, 337] on div "Link to policies Policies to link 1 selected All Active Upcoming Expired Cancel…" at bounding box center [684, 324] width 1368 height 649
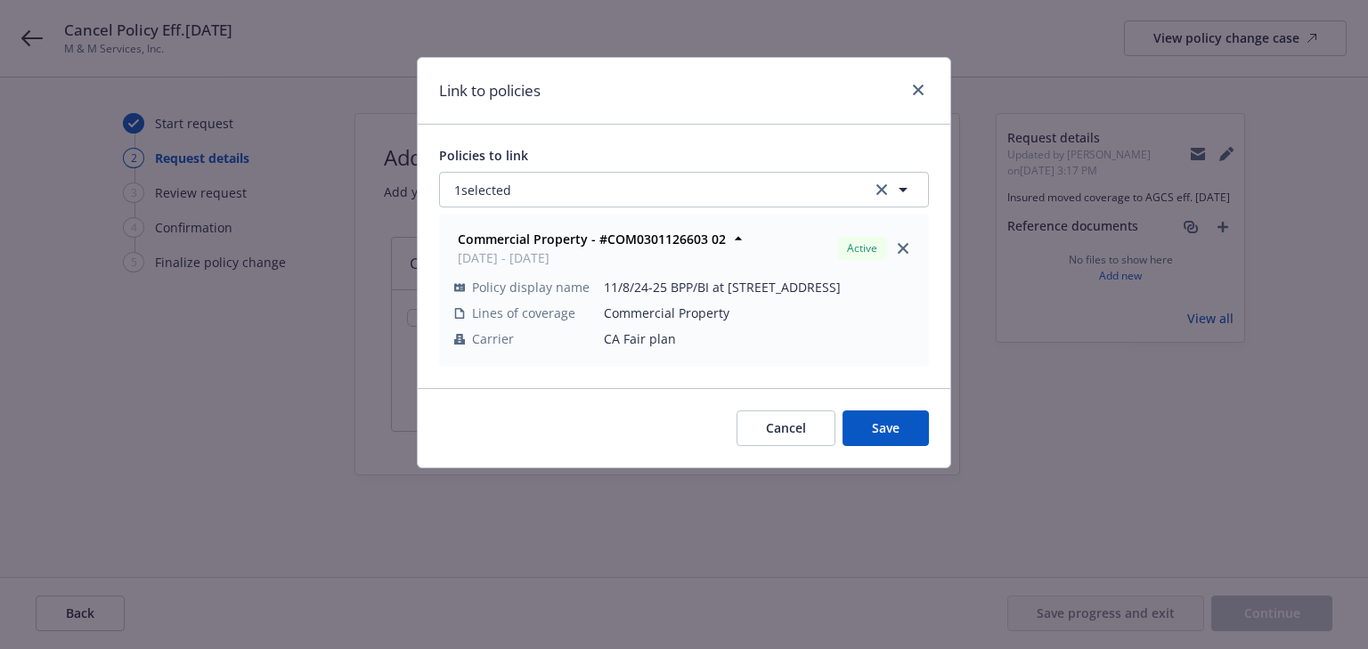
scroll to position [0, 0]
click at [904, 429] on button "Save" at bounding box center [885, 428] width 86 height 36
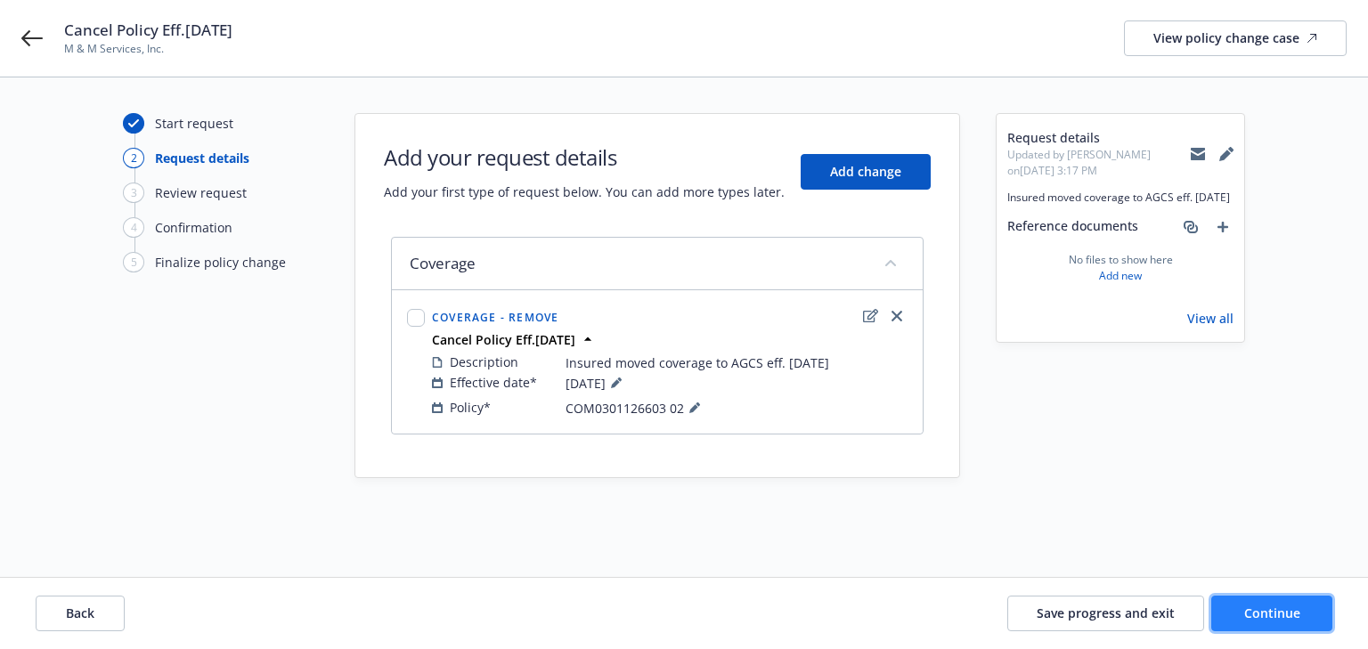
click at [1246, 609] on span "Continue" at bounding box center [1272, 613] width 56 height 17
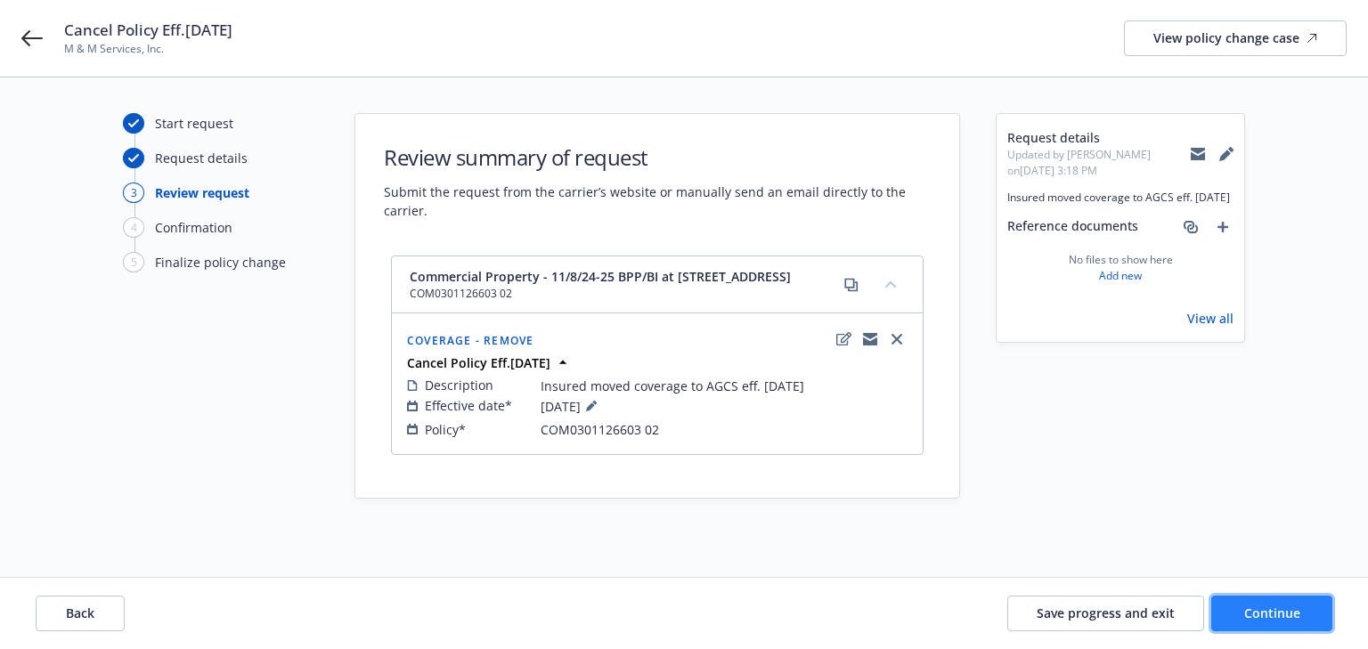
click at [1280, 619] on span "Continue" at bounding box center [1272, 613] width 56 height 17
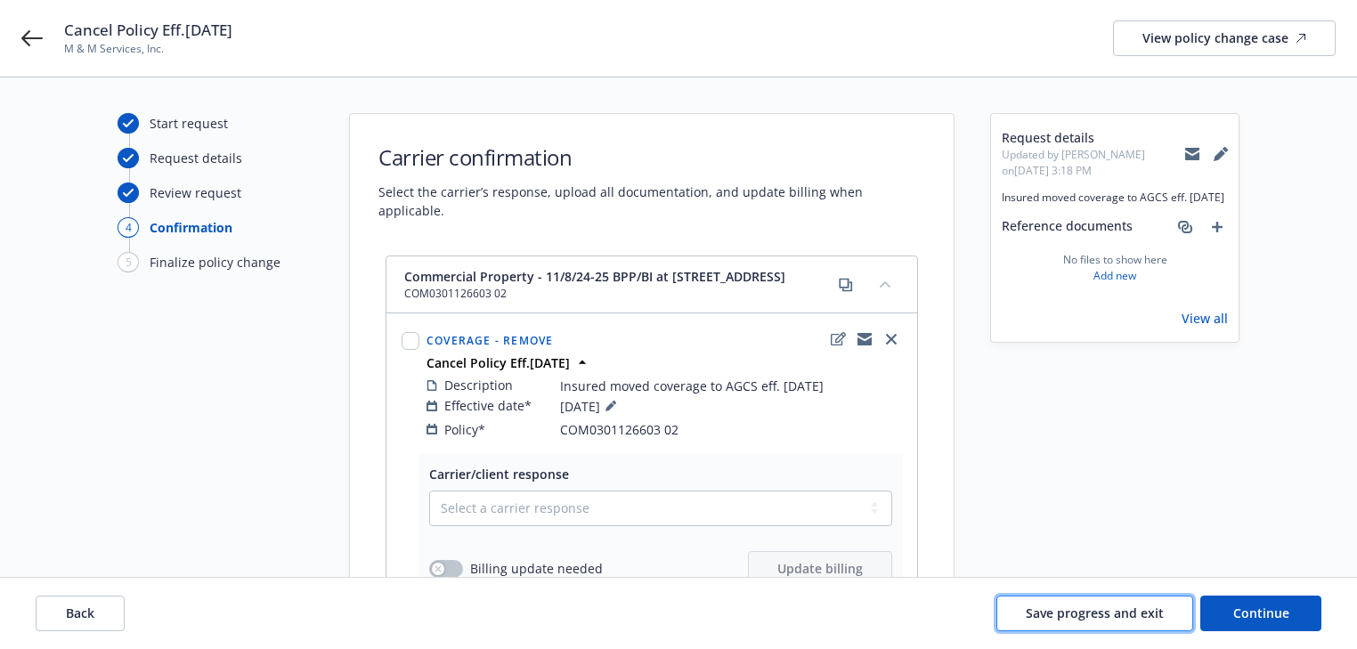
click at [1070, 619] on span "Save progress and exit" at bounding box center [1095, 613] width 138 height 17
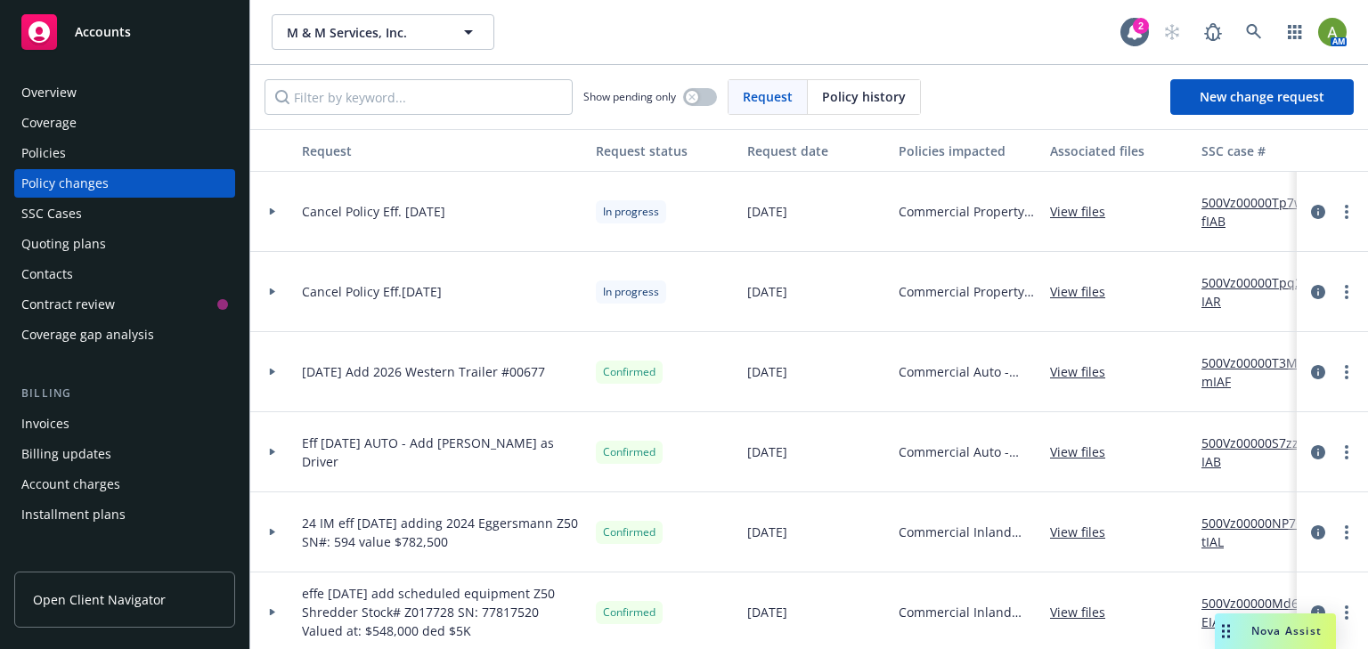
click at [61, 151] on div "Policies" at bounding box center [43, 153] width 45 height 28
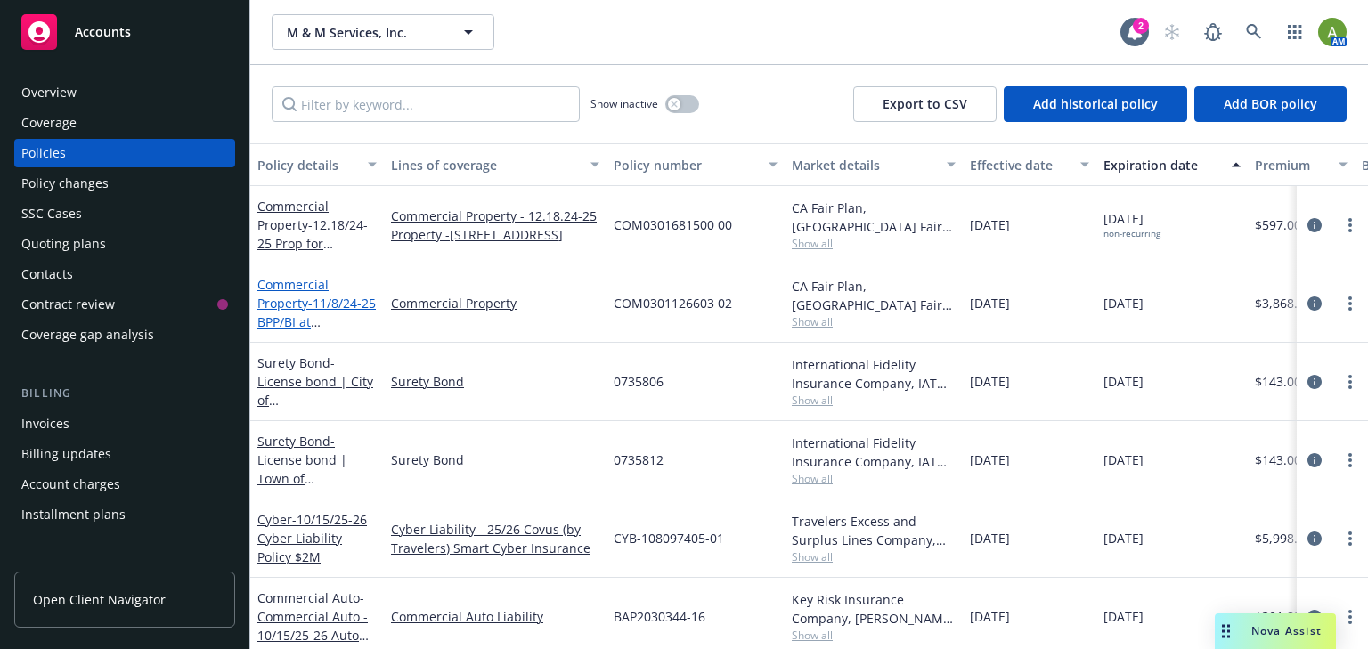
click at [321, 310] on span "- 11/8/24-25 BPP/BI at 582 Caletti Ave # 586" at bounding box center [316, 322] width 118 height 54
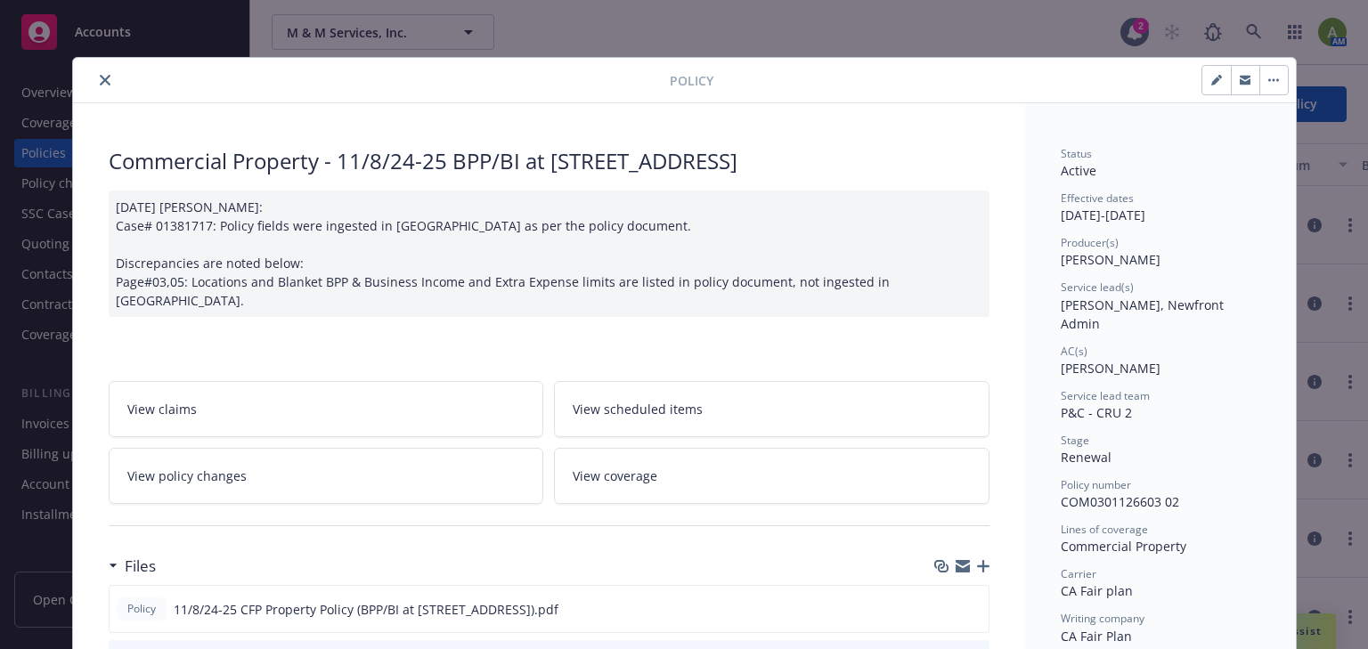
scroll to position [53, 0]
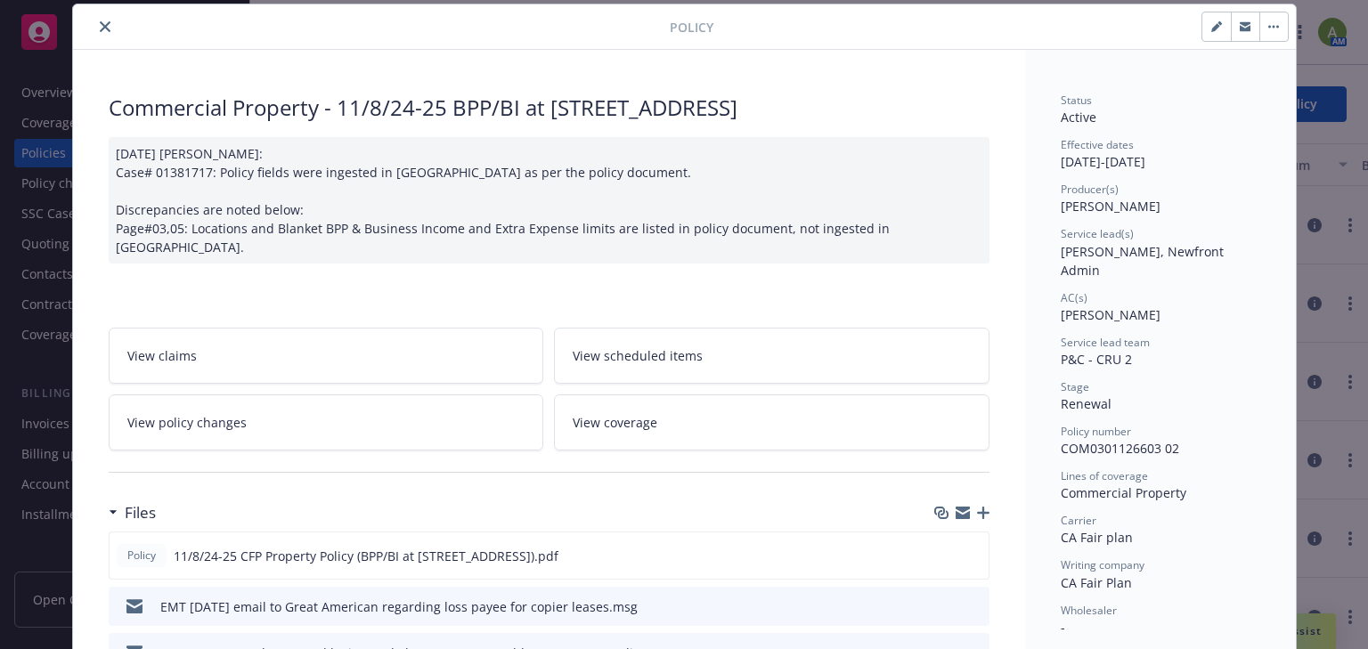
click at [242, 394] on link "View policy changes" at bounding box center [326, 422] width 435 height 56
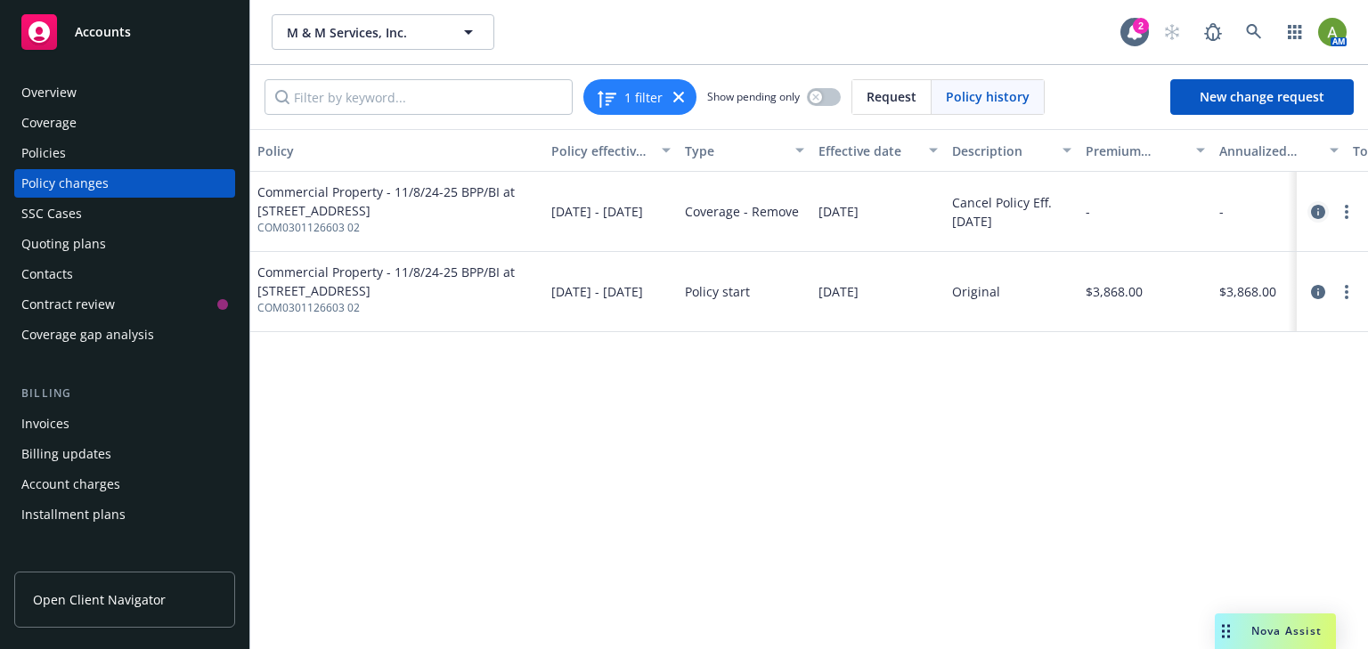
click at [1314, 212] on icon "circleInformation" at bounding box center [1318, 212] width 14 height 14
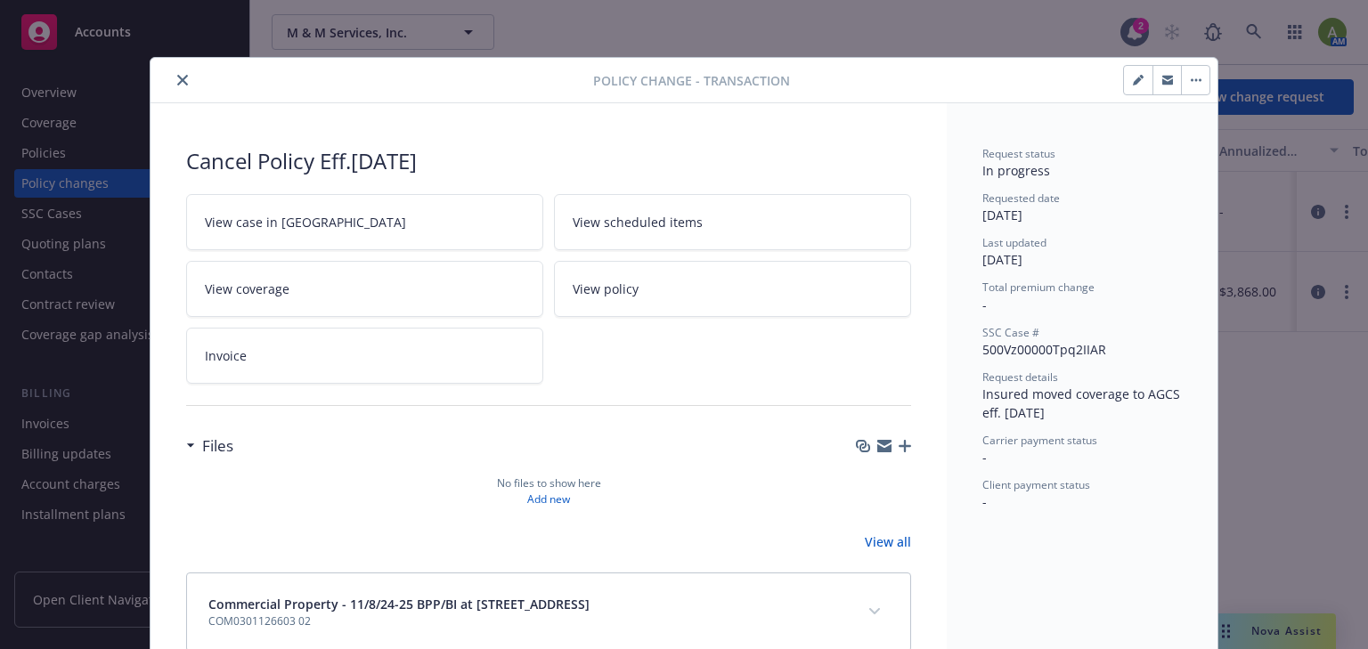
click at [694, 284] on link "View policy" at bounding box center [732, 289] width 357 height 56
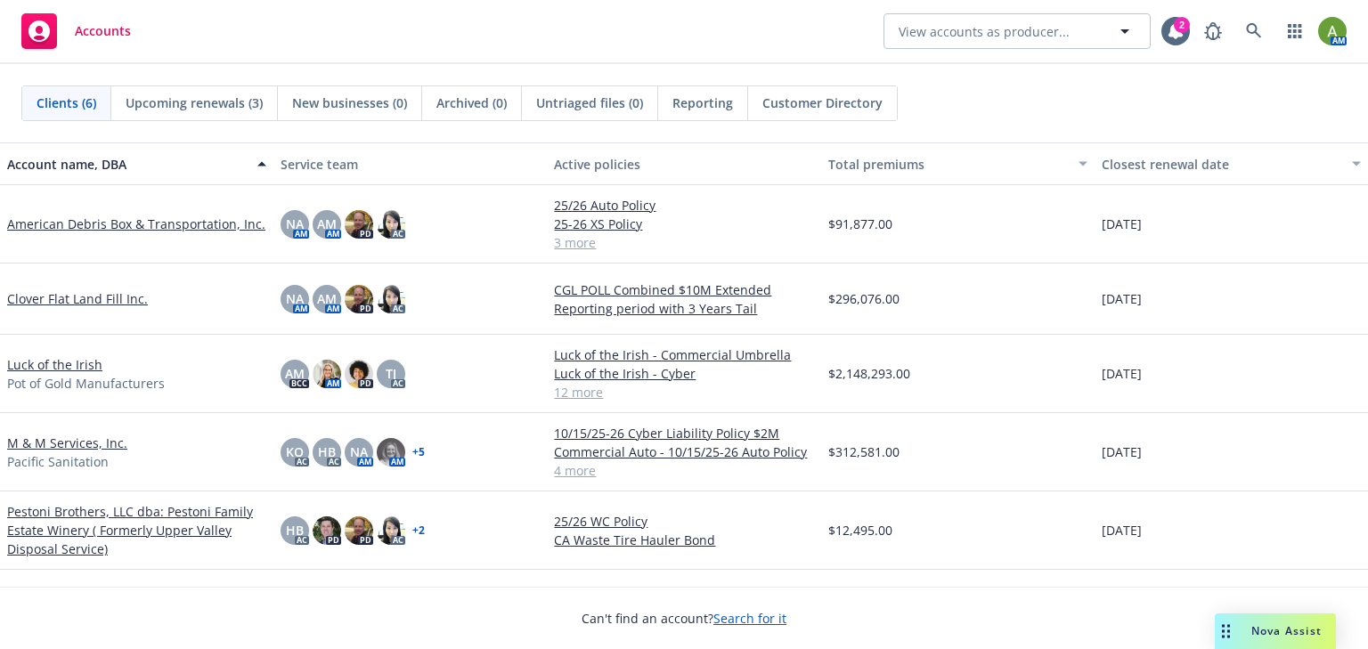
click at [53, 439] on link "M & M Services, Inc." at bounding box center [67, 443] width 120 height 19
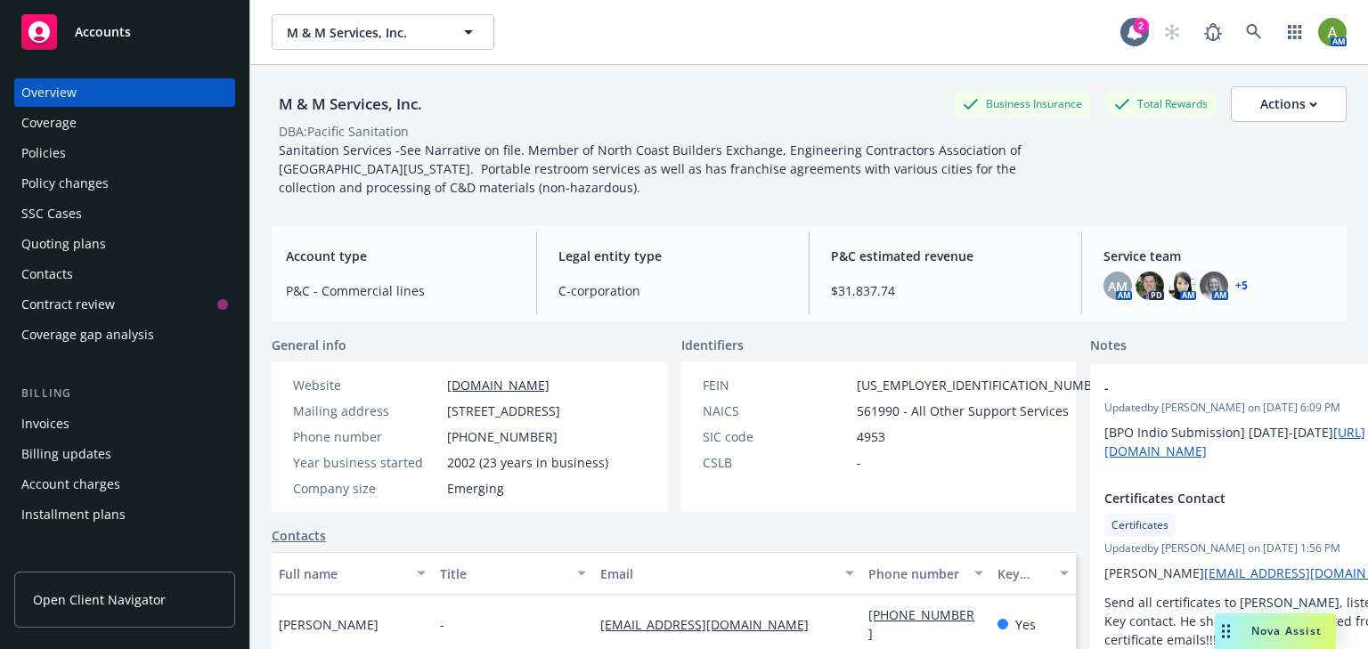
click at [87, 164] on div "Policies" at bounding box center [124, 153] width 207 height 28
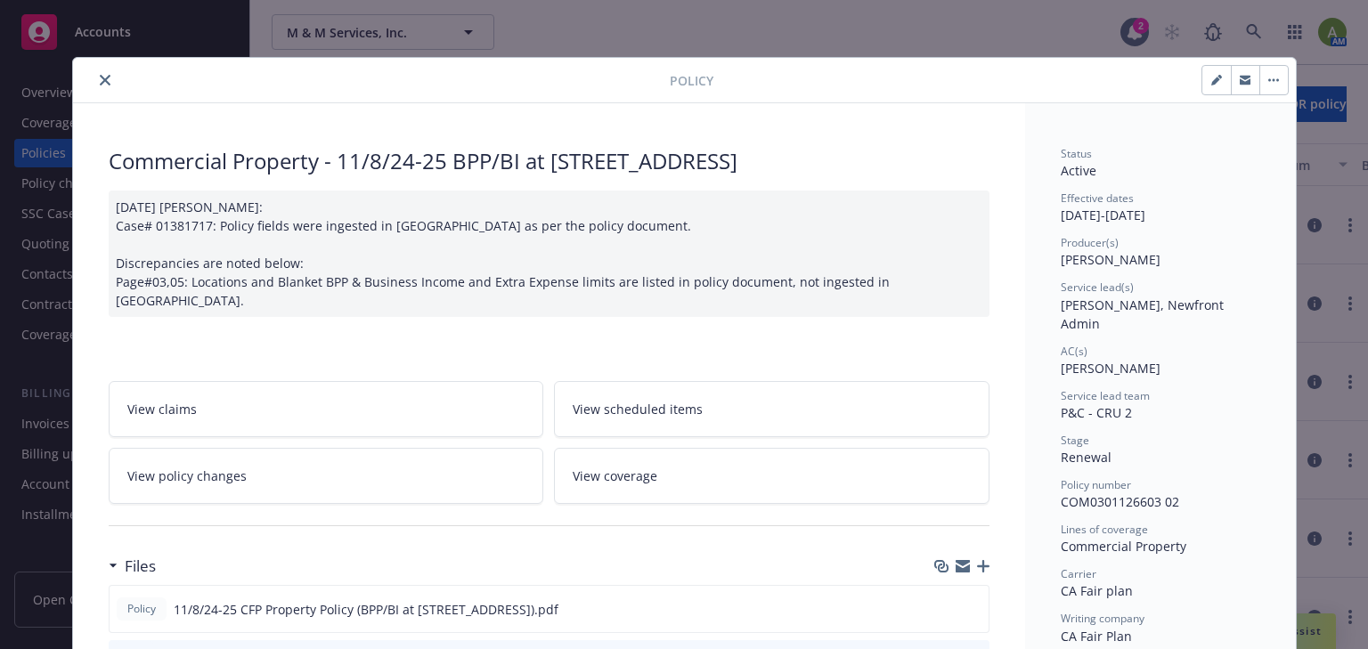
click at [1204, 85] on button "button" at bounding box center [1216, 80] width 28 height 28
select select "RENEWAL"
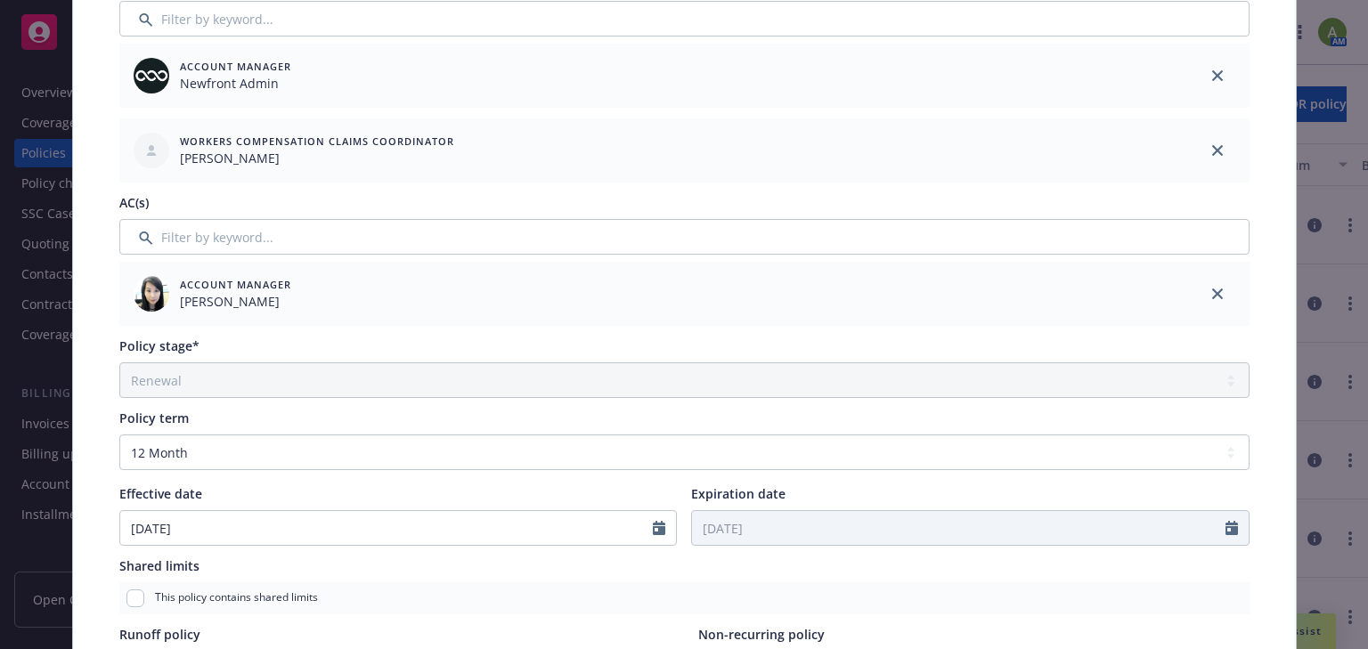
scroll to position [427, 0]
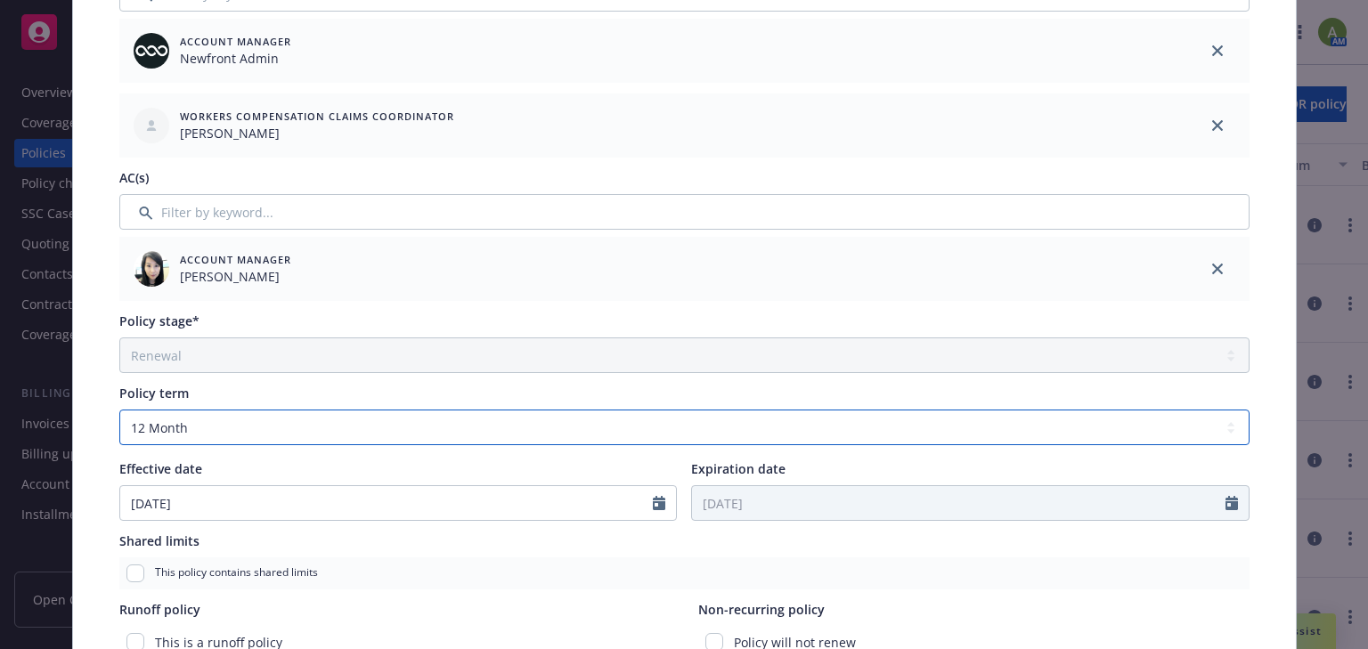
click at [424, 427] on select "Select policy term 12 Month 6 Month 4 Month 3 Month 2 Month 1 Month 36 Month (3…" at bounding box center [684, 428] width 1130 height 36
select select "other"
click at [119, 410] on select "Select policy term 12 Month 6 Month 4 Month 3 Month 2 Month 1 Month 36 Month (3…" at bounding box center [684, 428] width 1130 height 36
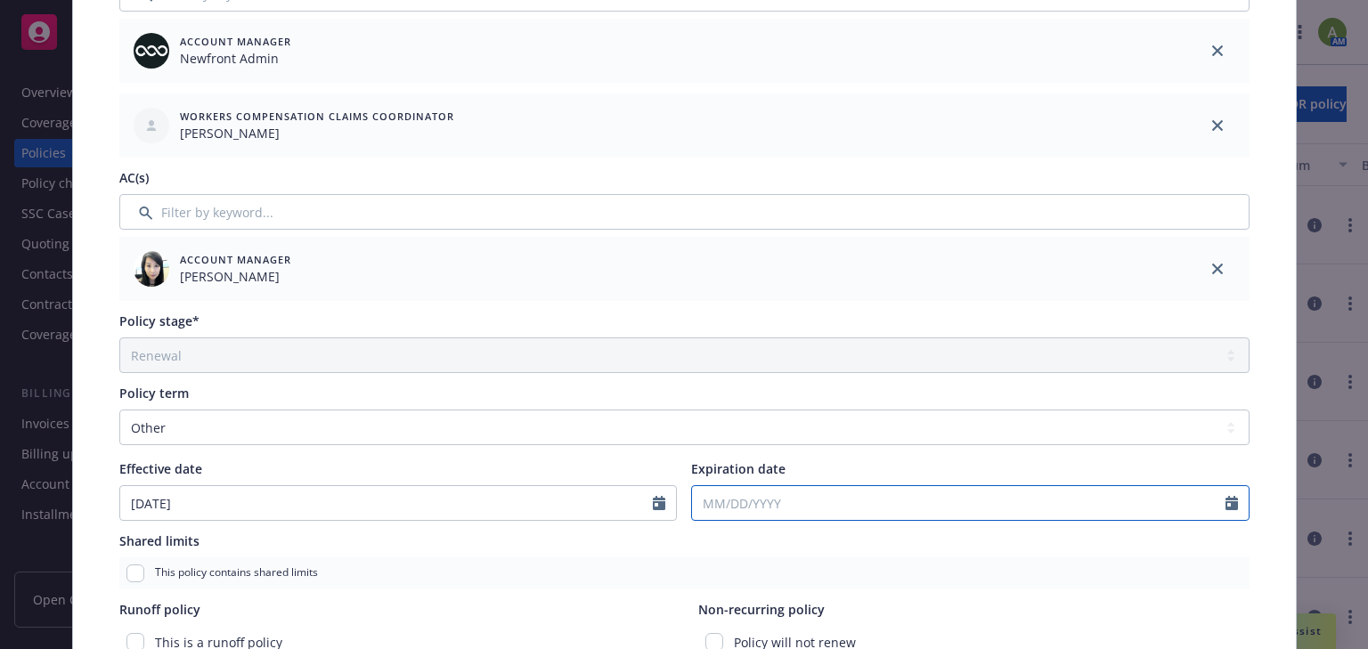
select select "10"
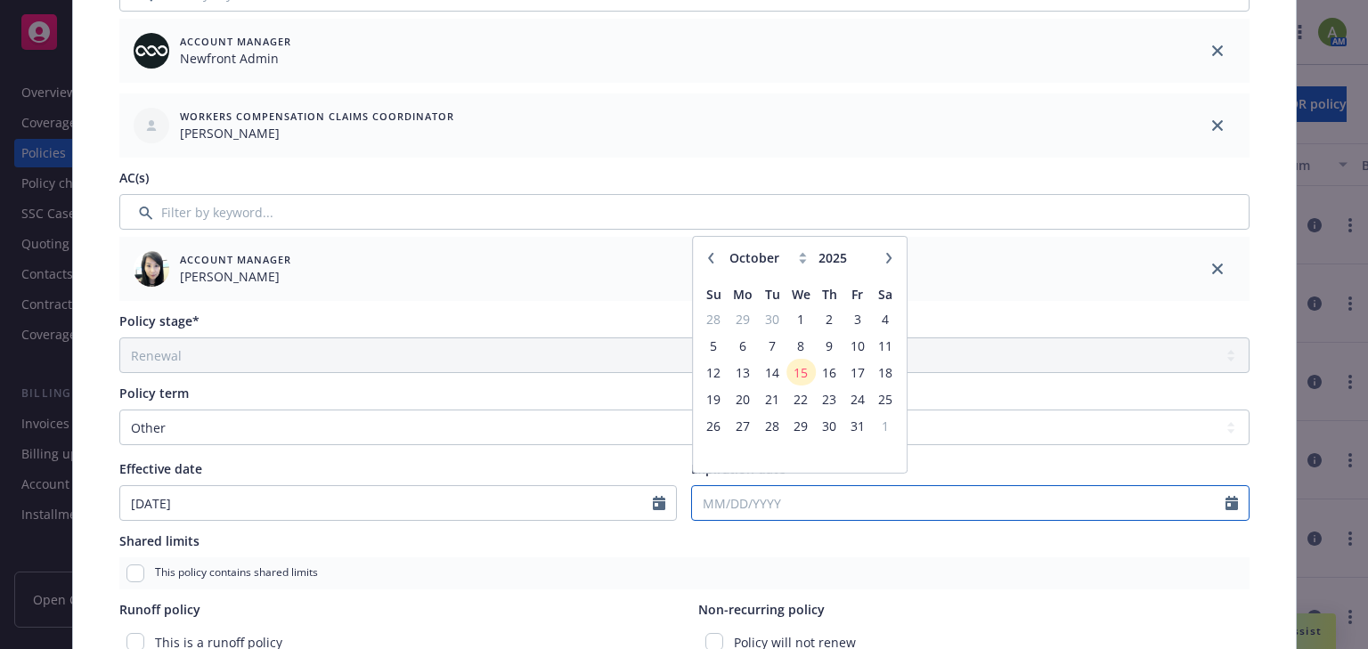
click at [726, 502] on input "Expiration date" at bounding box center [958, 503] width 533 height 34
click at [788, 383] on span "15" at bounding box center [801, 380] width 26 height 22
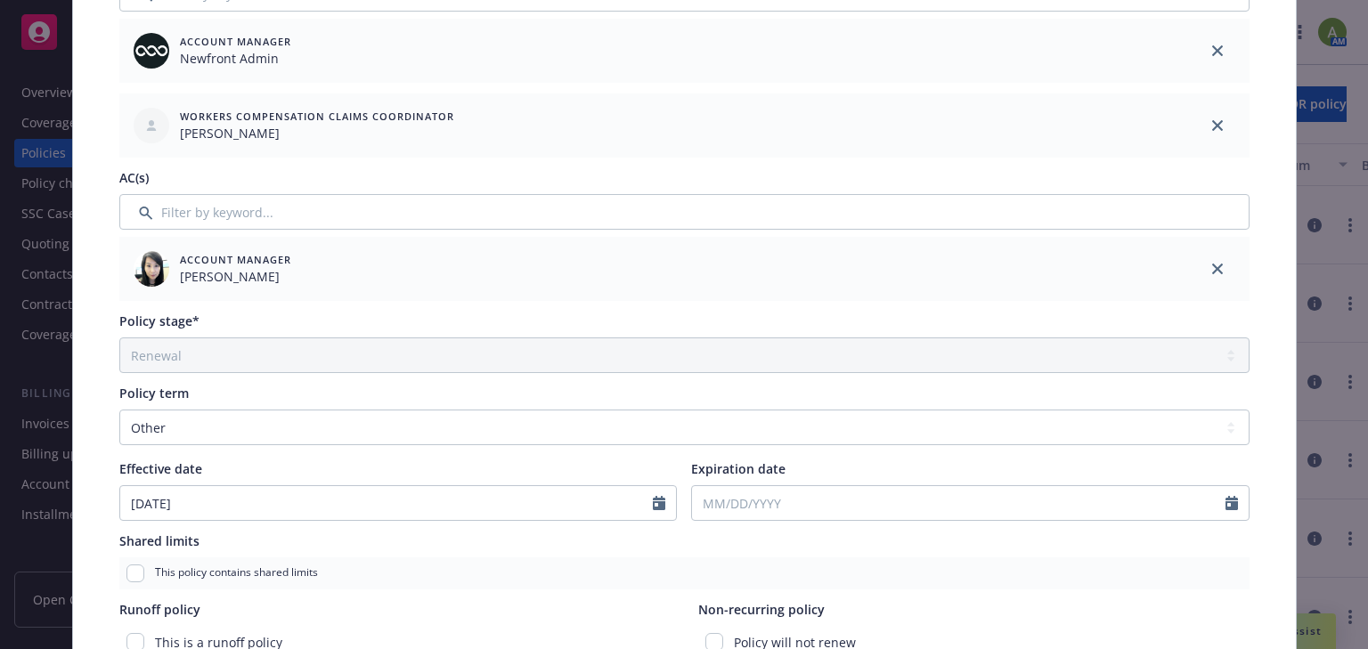
type input "[DATE]"
click at [705, 643] on input "checkbox" at bounding box center [714, 642] width 18 height 18
checkbox input "true"
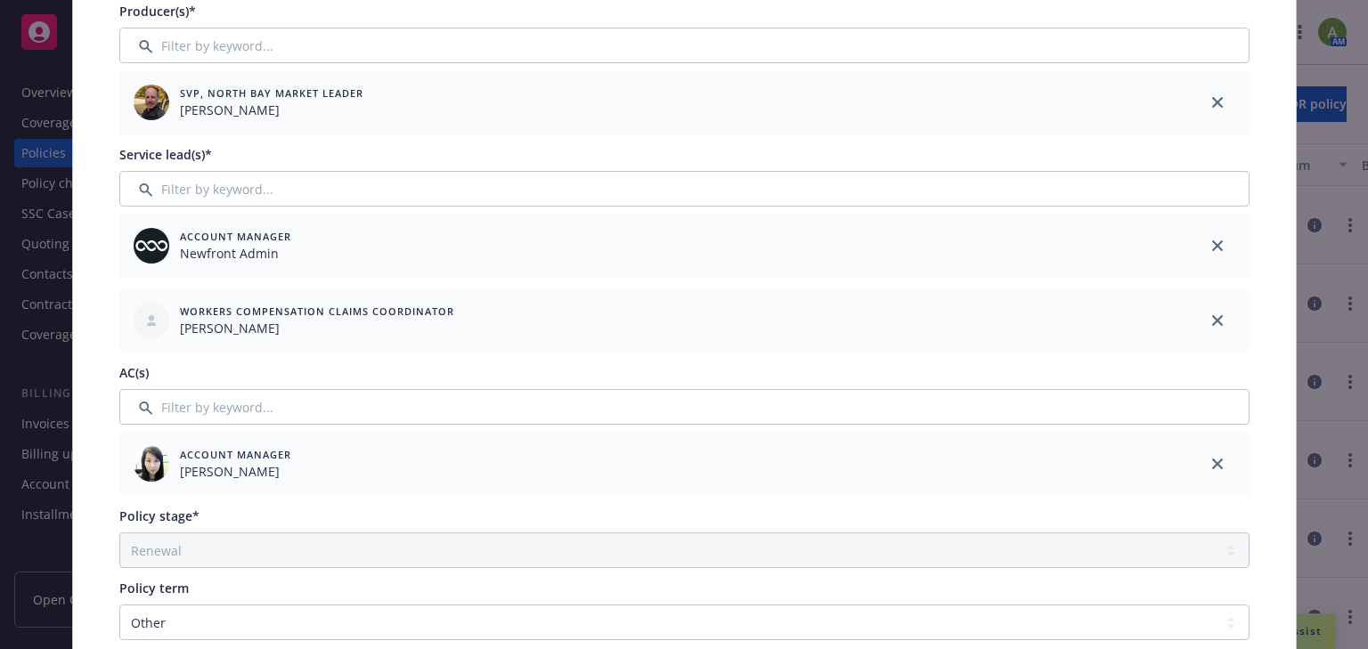
scroll to position [0, 0]
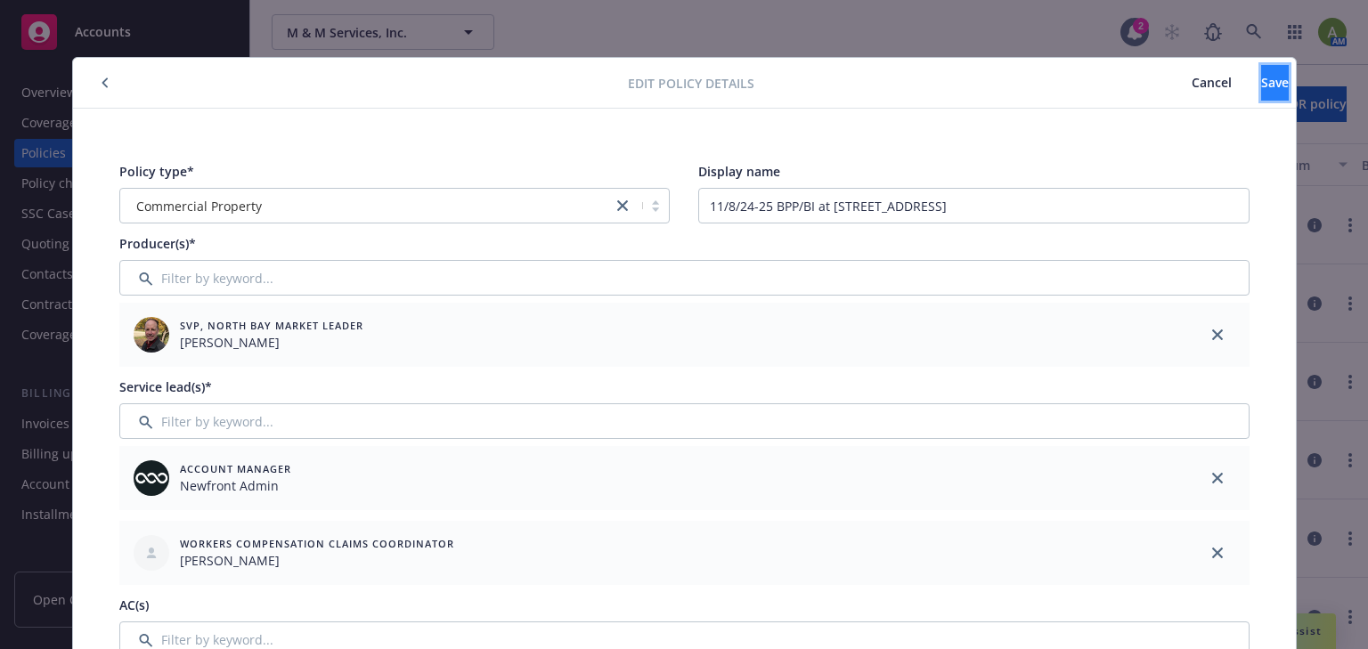
click at [1261, 89] on span "Save" at bounding box center [1275, 82] width 28 height 17
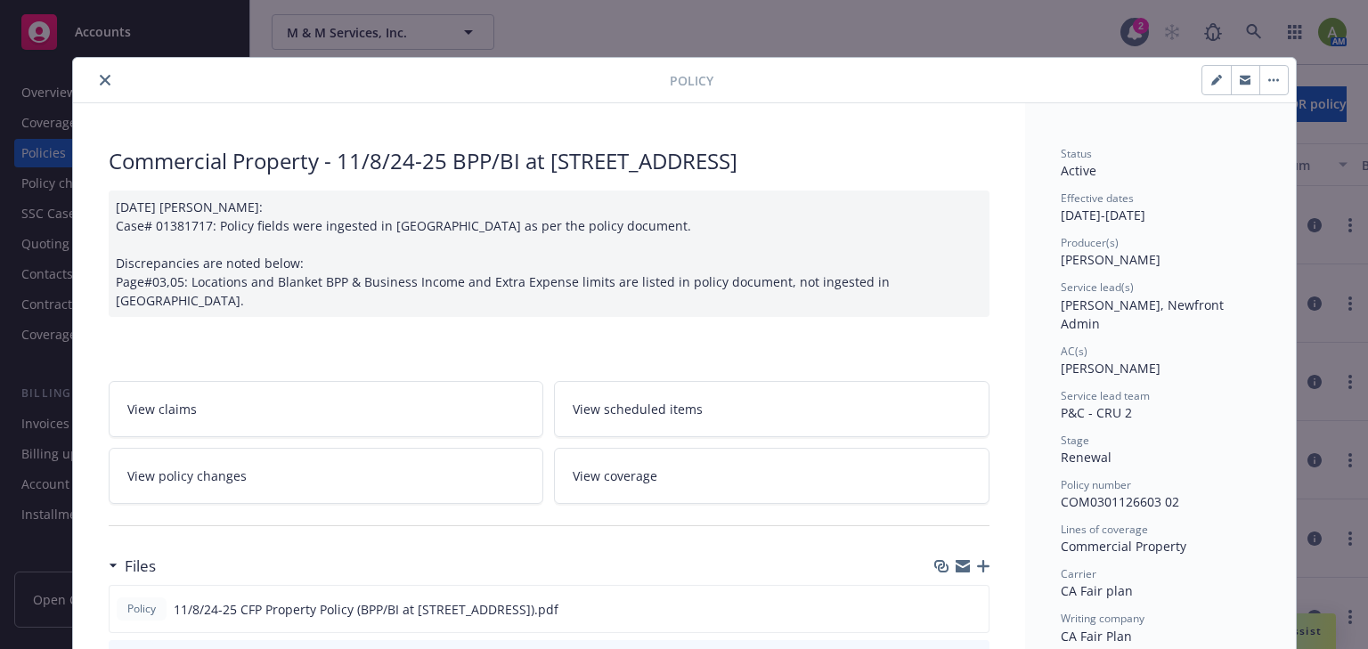
click at [101, 86] on button "close" at bounding box center [104, 79] width 21 height 21
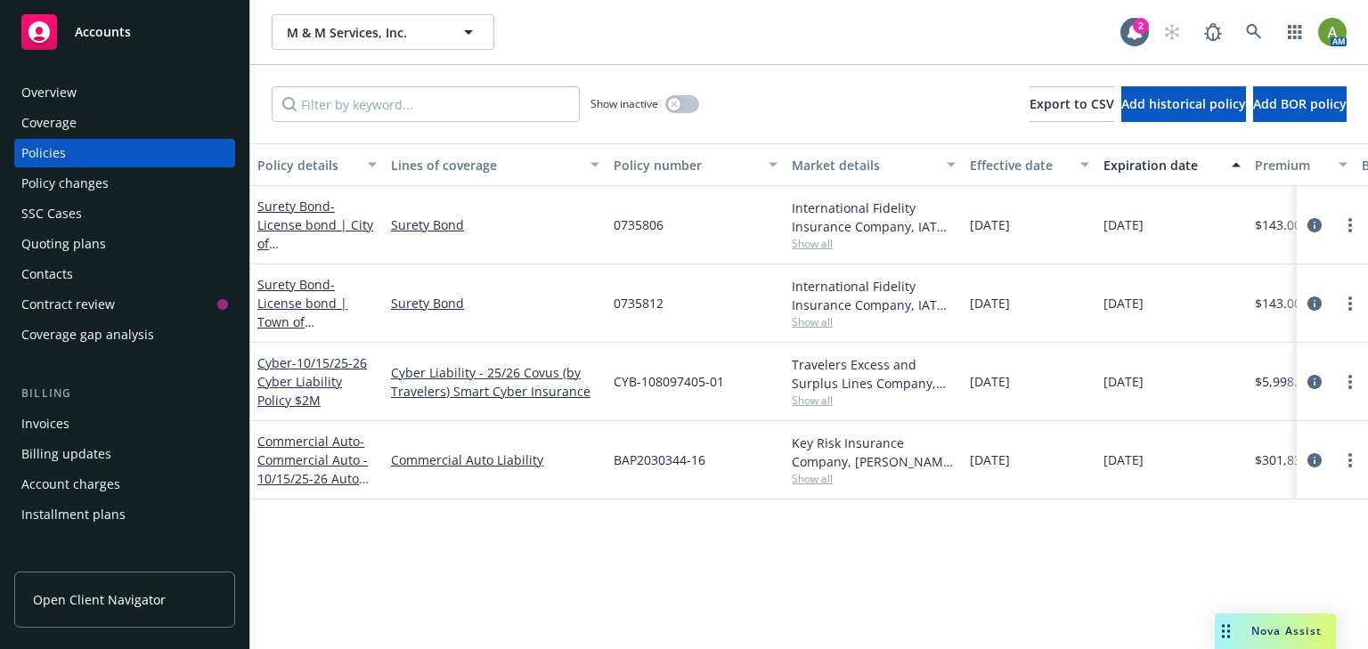
click at [62, 156] on div "Policies" at bounding box center [43, 153] width 45 height 28
click at [51, 155] on div "Policies" at bounding box center [43, 153] width 45 height 28
click at [80, 236] on div "Quoting plans" at bounding box center [63, 244] width 85 height 28
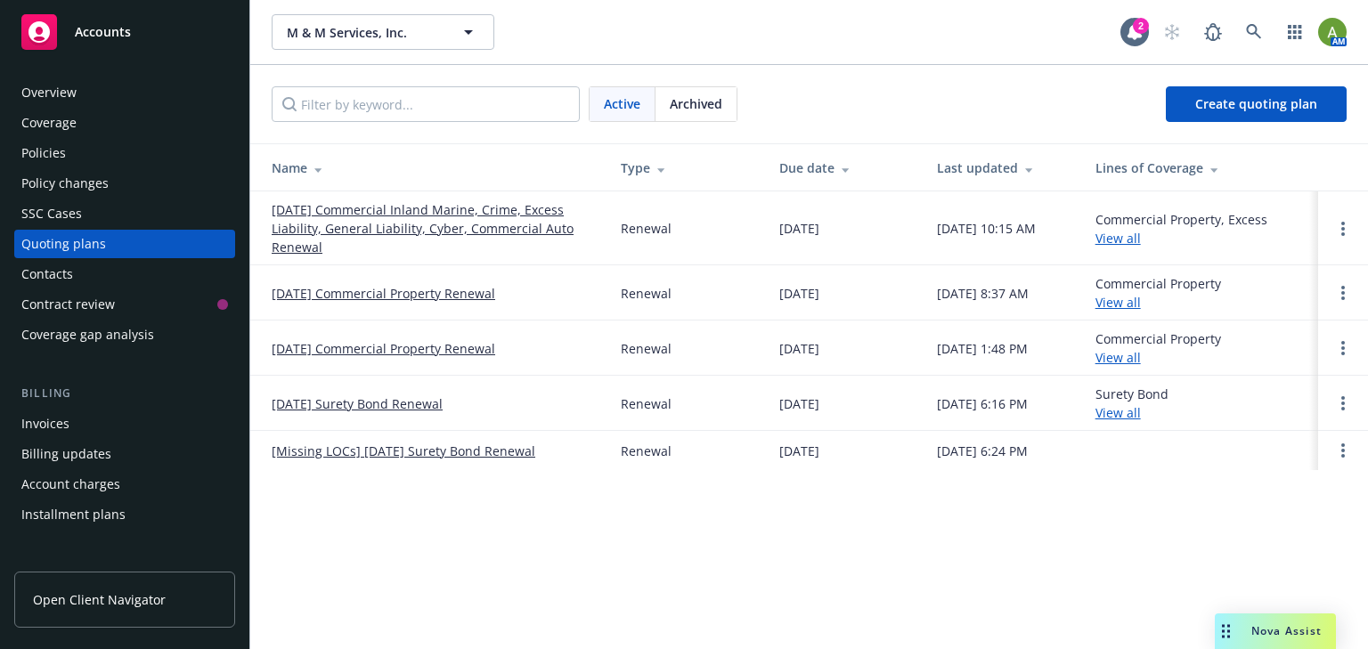
click at [390, 207] on link "[DATE] Commercial Inland Marine, Crime, Excess Liability, General Liability, Cy…" at bounding box center [432, 228] width 321 height 56
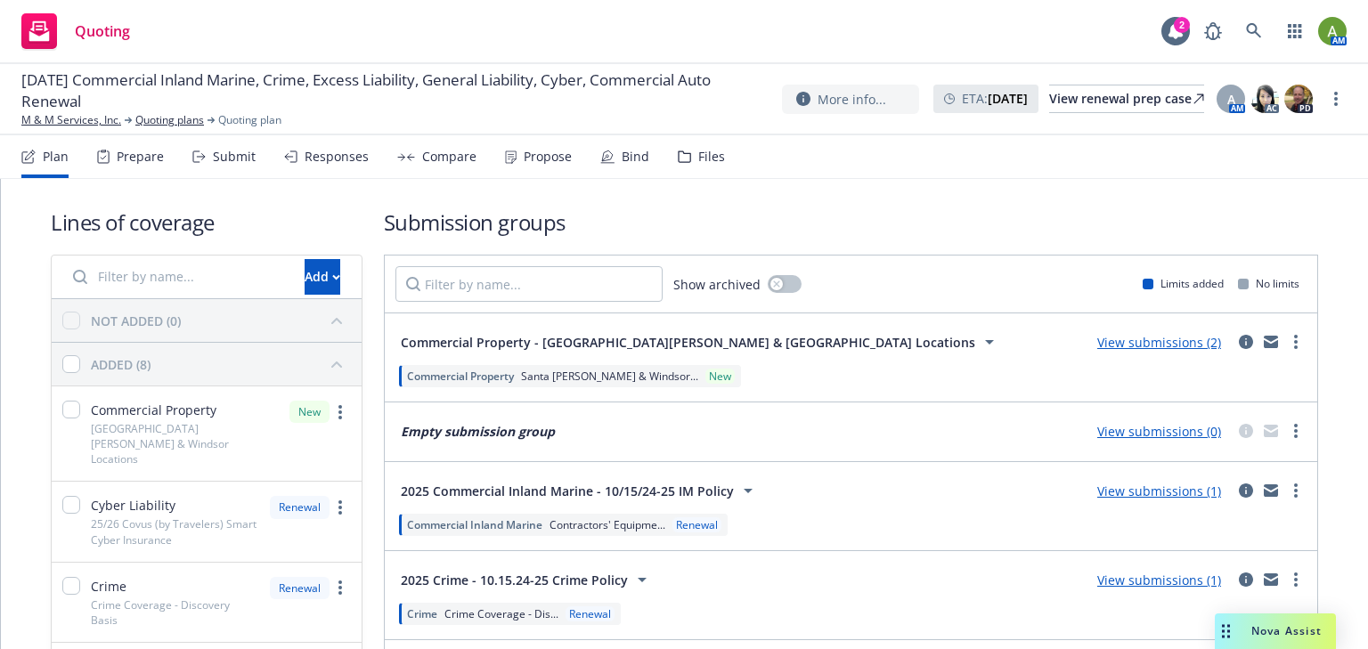
click at [629, 157] on div "Bind" at bounding box center [635, 157] width 28 height 14
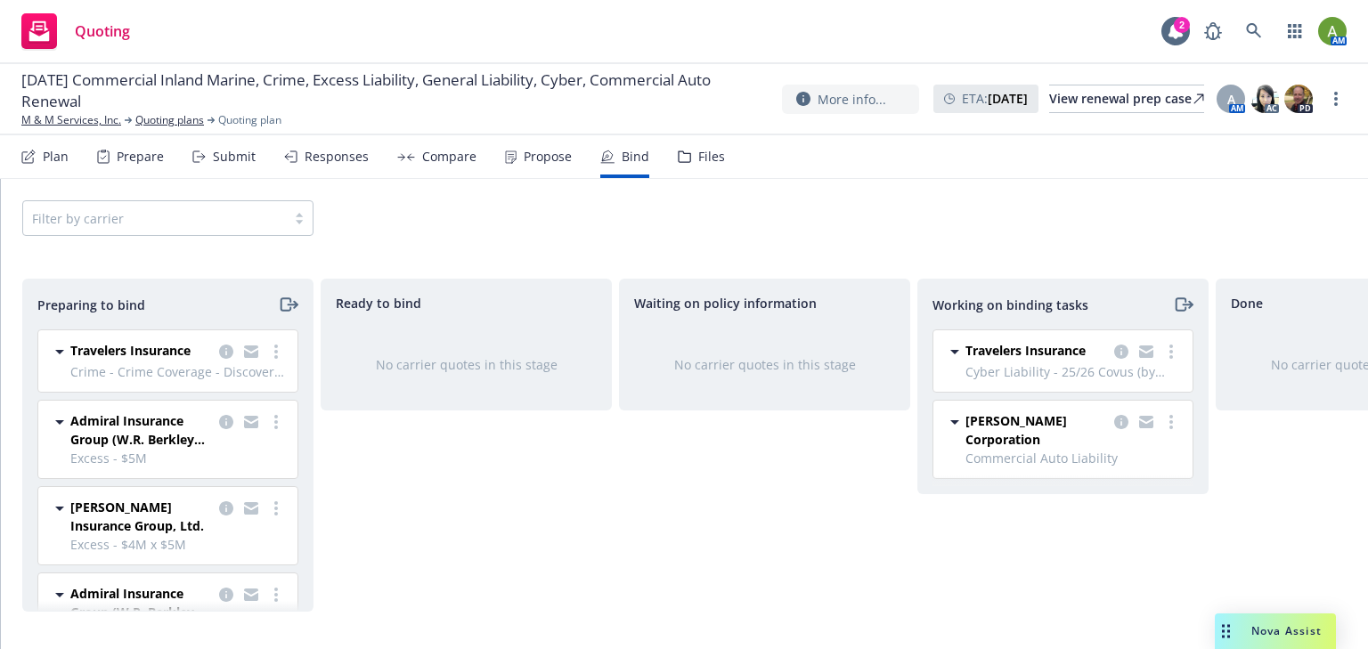
drag, startPoint x: 764, startPoint y: 613, endPoint x: 883, endPoint y: 609, distance: 119.4
click at [883, 609] on div "Preparing to bind Travelers Insurance Crime - Crime Coverage - Discovery Basis …" at bounding box center [684, 452] width 1367 height 347
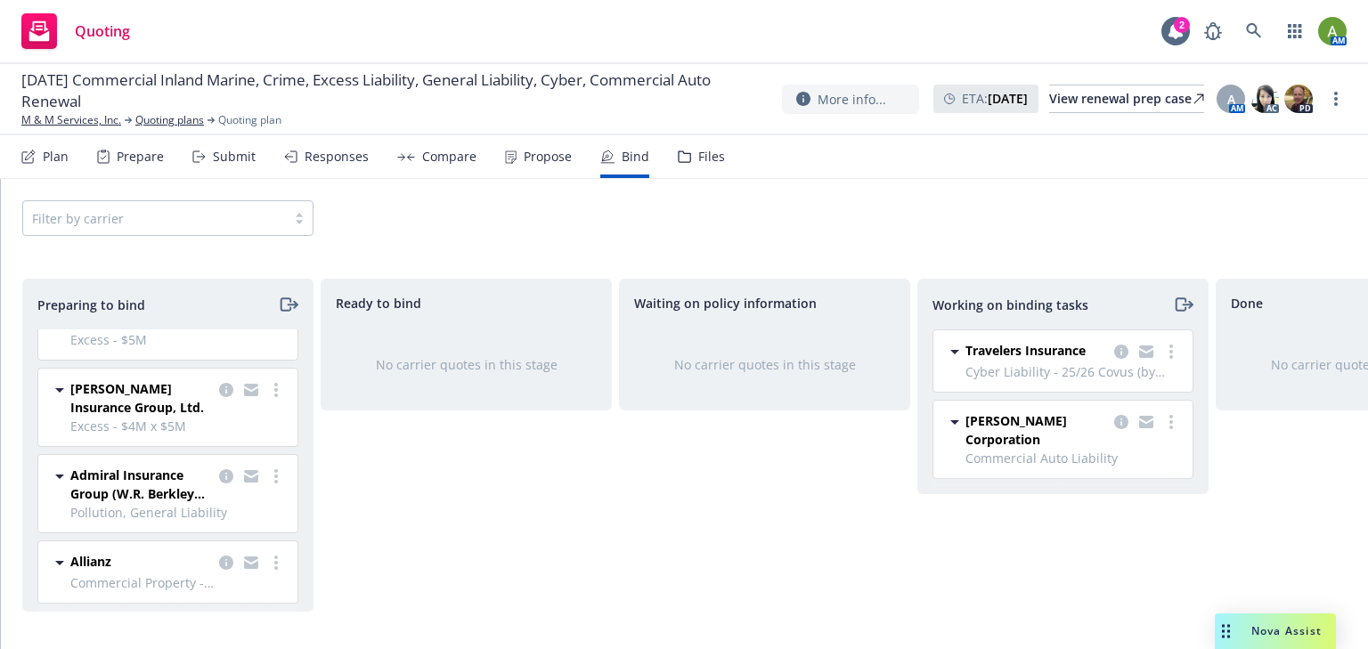
scroll to position [134, 0]
click at [180, 549] on div "Allianz" at bounding box center [178, 555] width 216 height 21
click at [99, 546] on span "Allianz" at bounding box center [90, 554] width 41 height 19
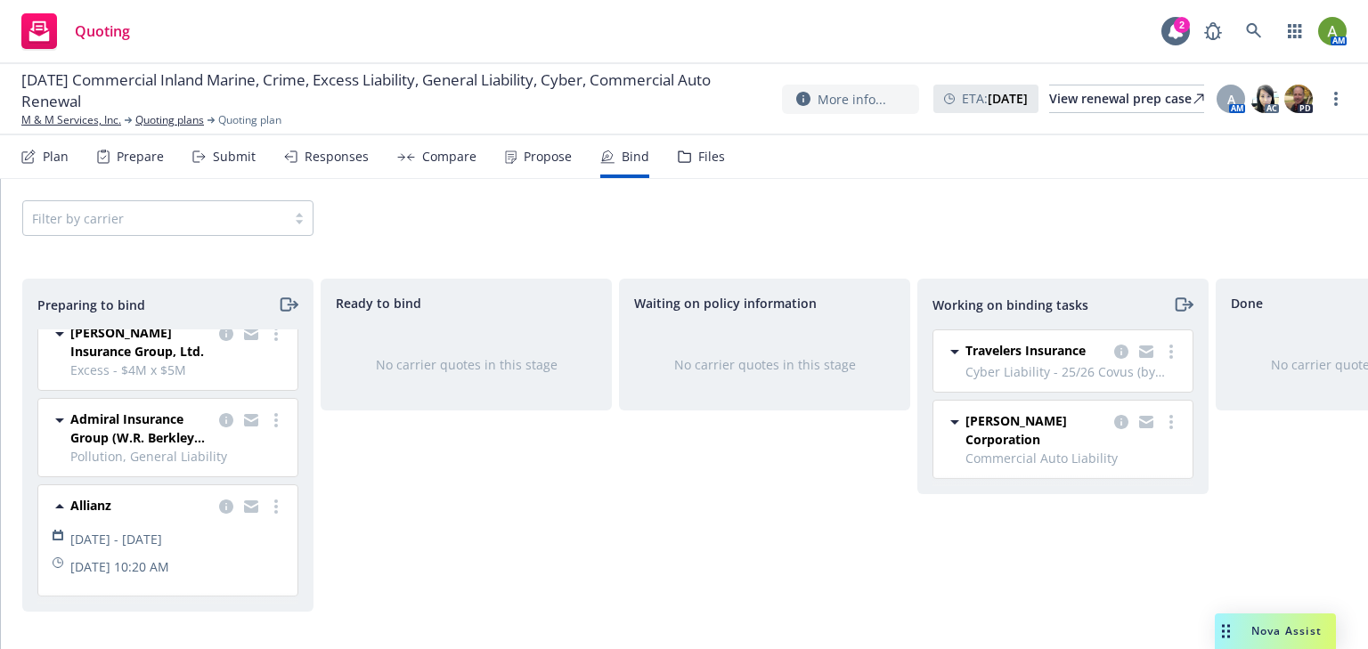
scroll to position [202, 0]
click at [267, 496] on link "more" at bounding box center [275, 506] width 21 height 21
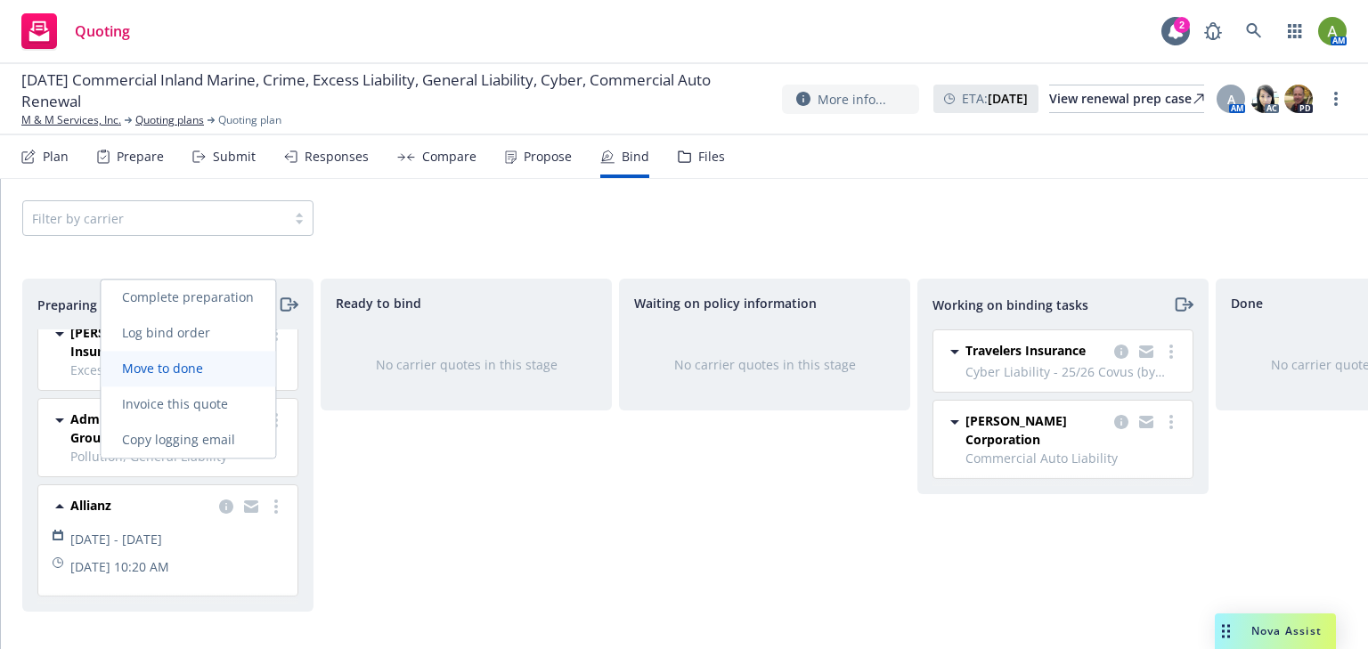
click at [183, 377] on link "Move to done" at bounding box center [188, 369] width 174 height 36
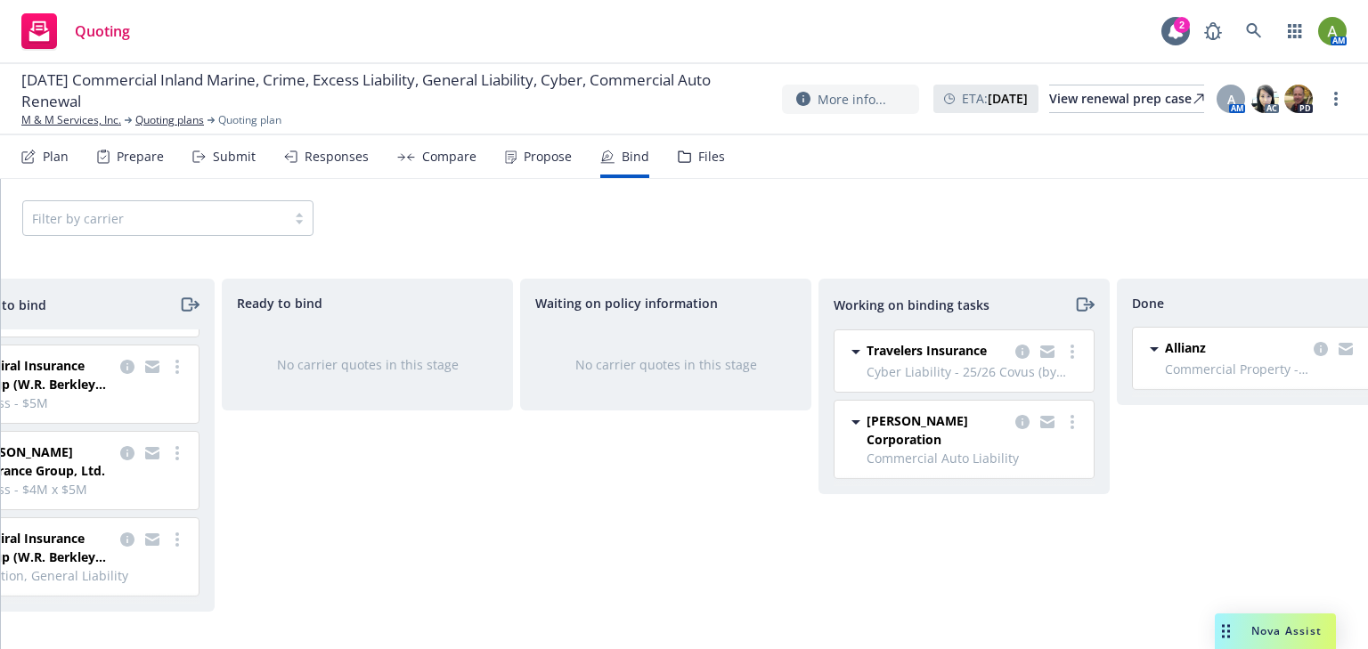
scroll to position [0, 160]
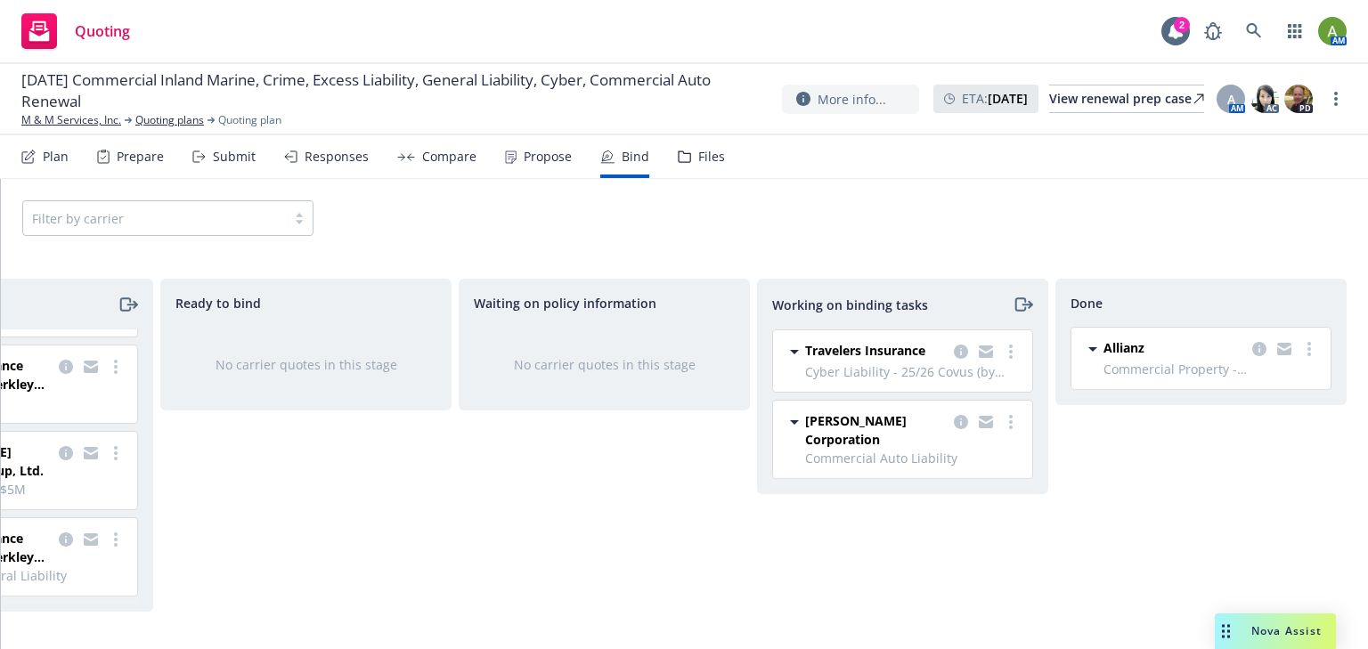
click at [1125, 294] on div "Done" at bounding box center [1200, 303] width 261 height 19
click at [1311, 353] on icon "more" at bounding box center [1309, 349] width 4 height 14
click at [1289, 390] on span "Move back one step" at bounding box center [1237, 384] width 161 height 17
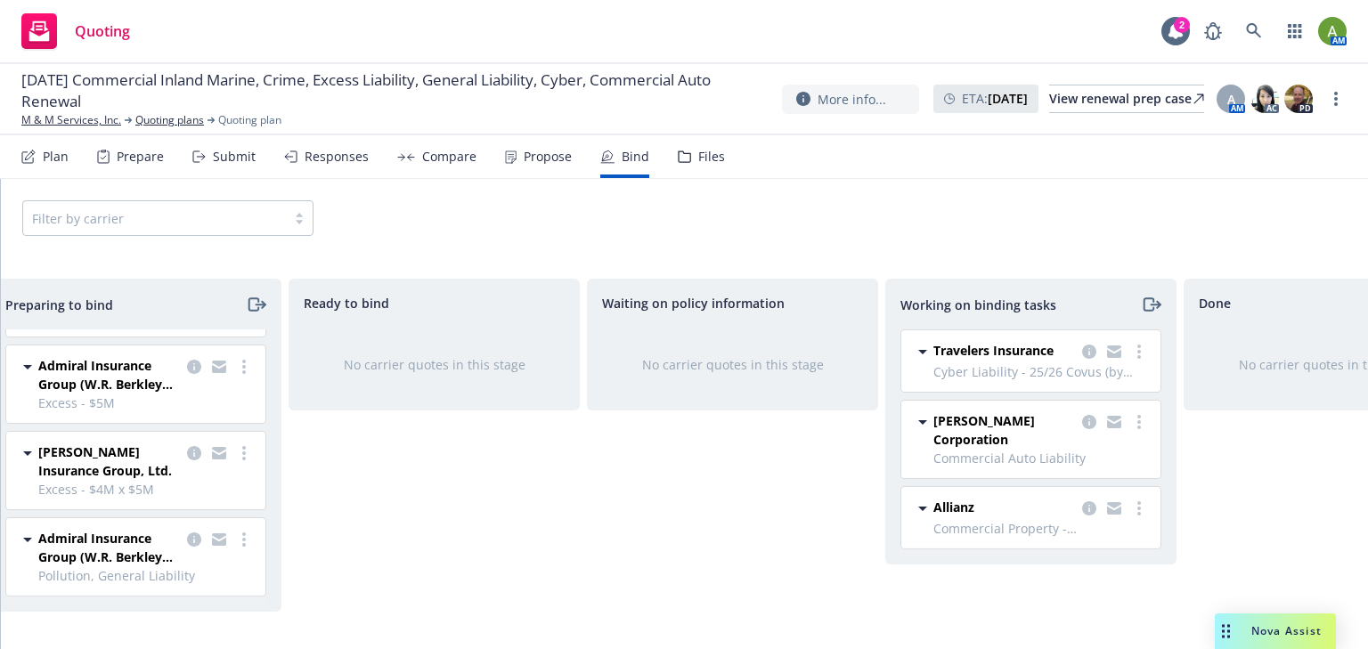
scroll to position [0, 0]
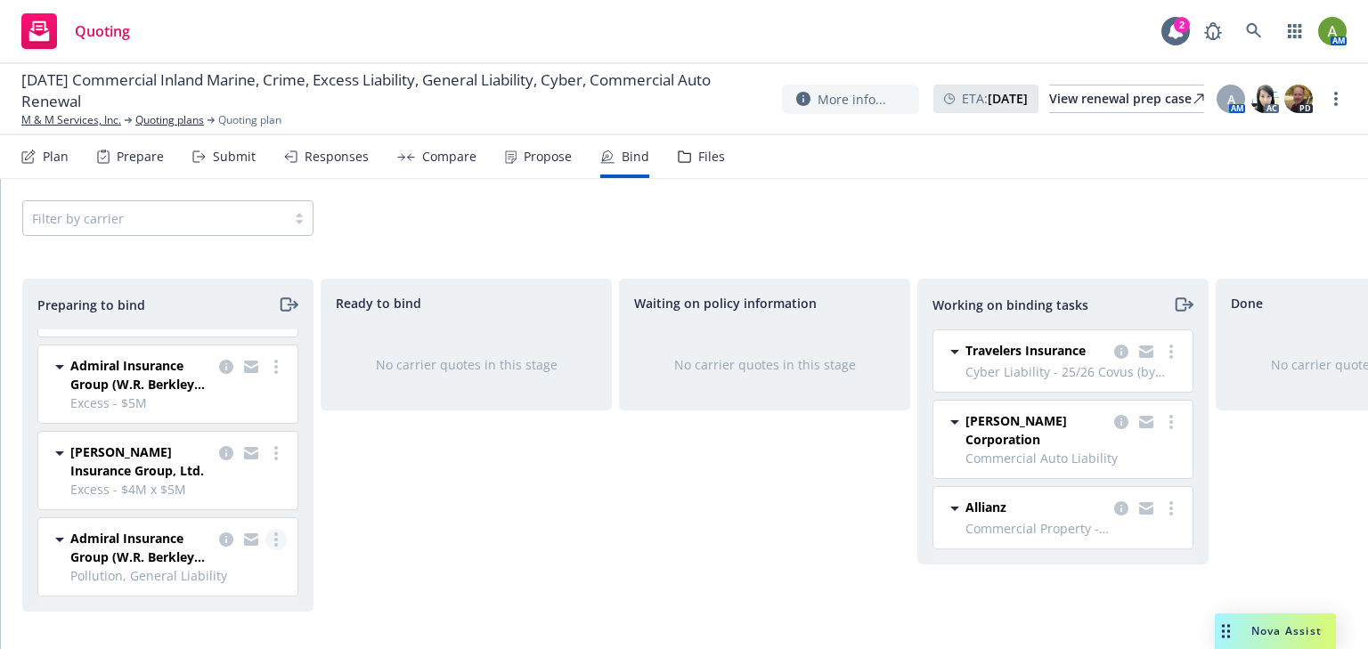
click at [265, 531] on link "more" at bounding box center [275, 539] width 21 height 21
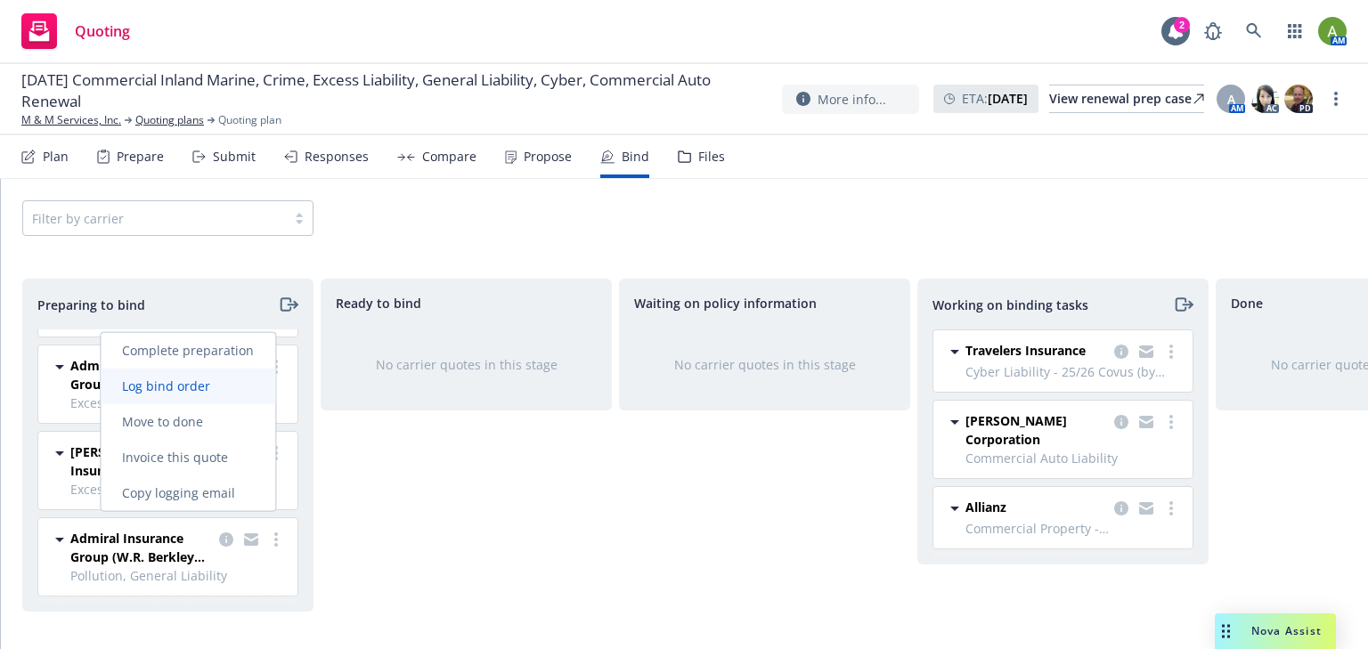
click at [195, 388] on span "Log bind order" at bounding box center [166, 385] width 131 height 17
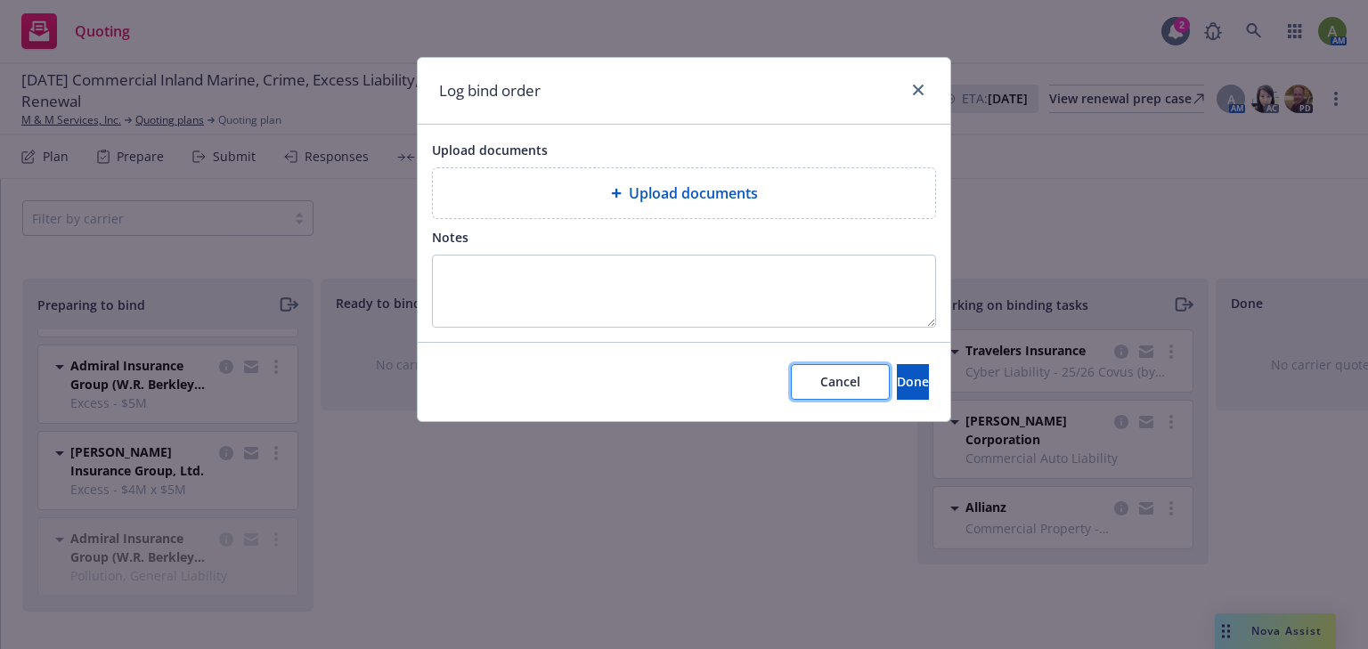
click at [820, 386] on span "Cancel" at bounding box center [840, 381] width 40 height 17
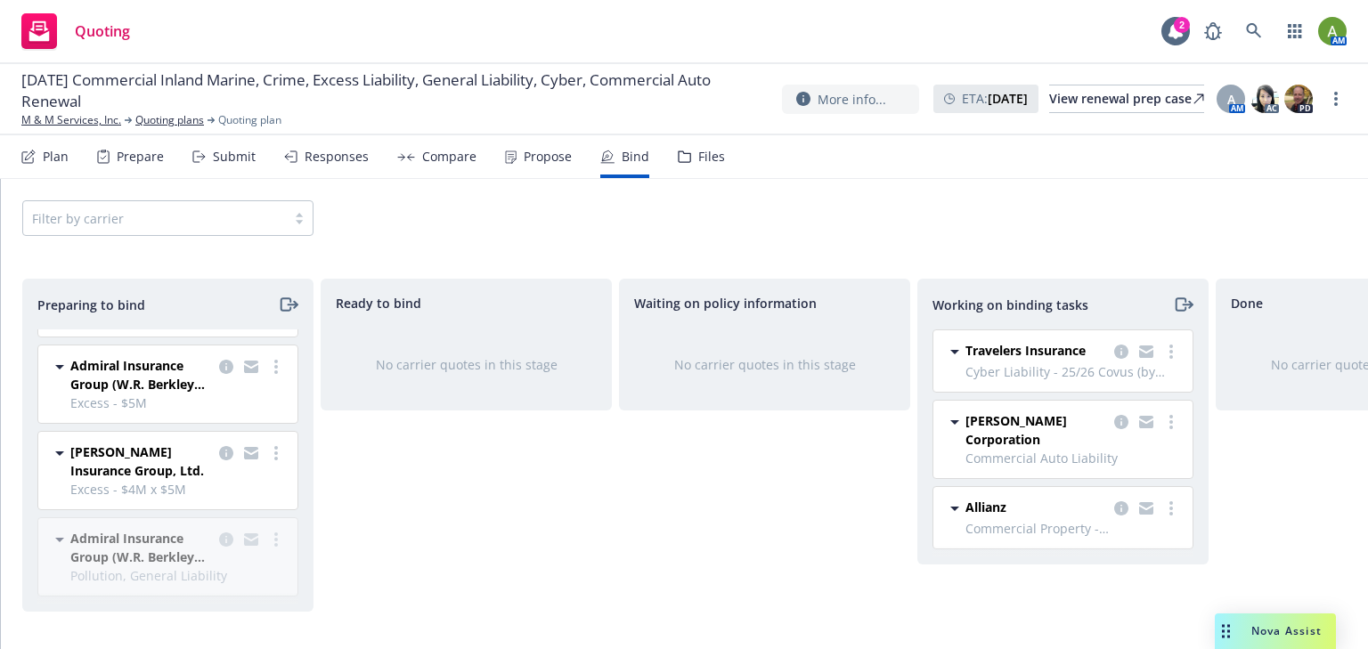
click at [264, 531] on div "Travelers Insurance Crime - Crime Coverage - Discovery Basis 10/15/2025 - 10/15…" at bounding box center [164, 469] width 282 height 281
click at [265, 445] on link "more" at bounding box center [275, 452] width 21 height 21
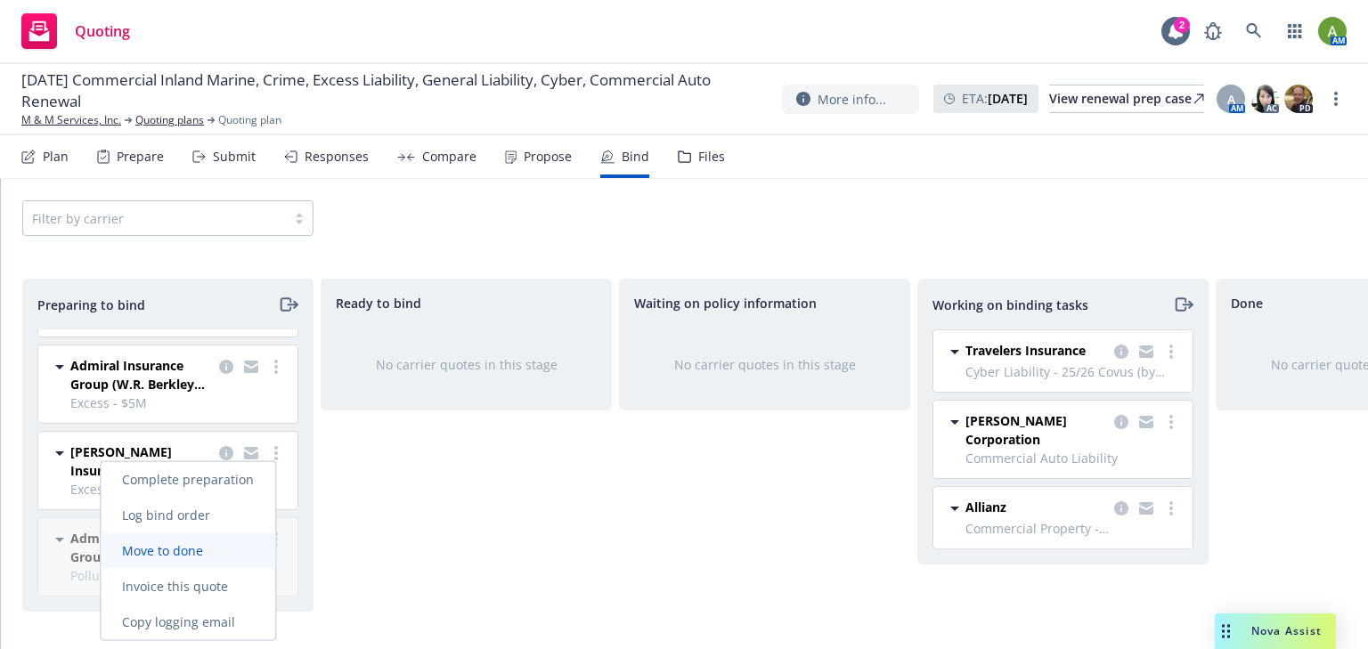
click at [222, 545] on span "Move to done" at bounding box center [163, 550] width 124 height 17
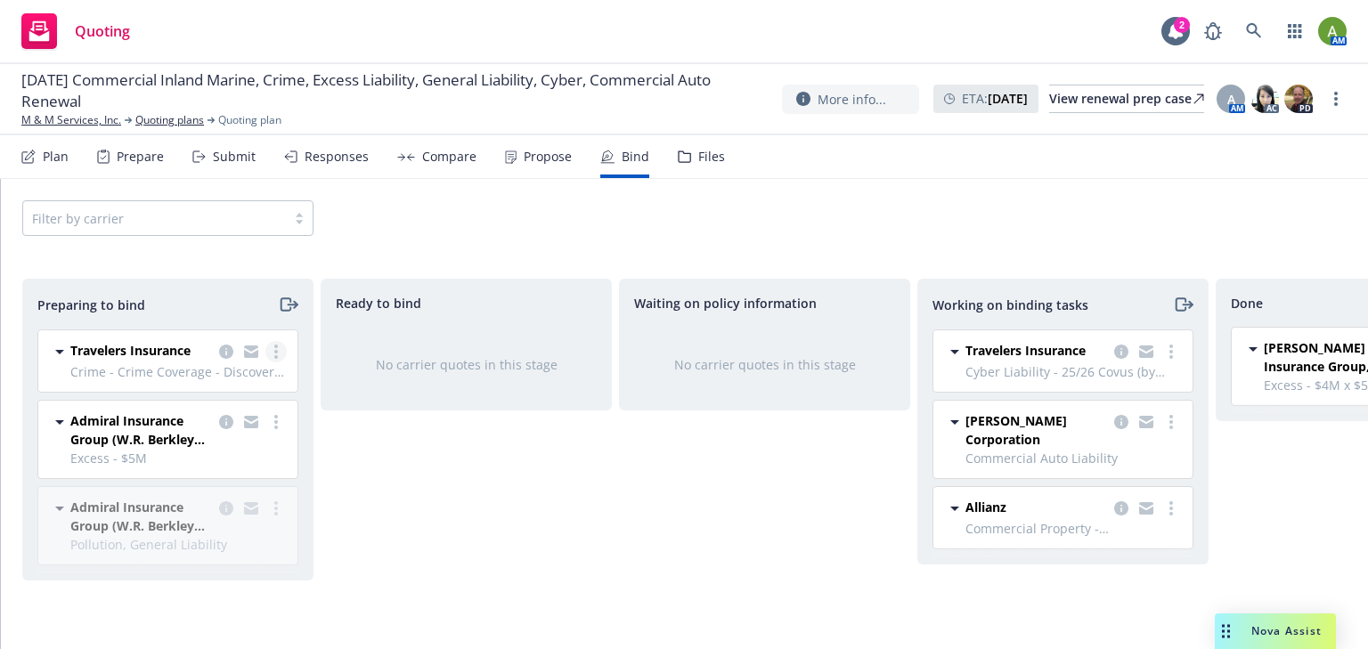
click at [276, 351] on circle "more" at bounding box center [276, 352] width 4 height 4
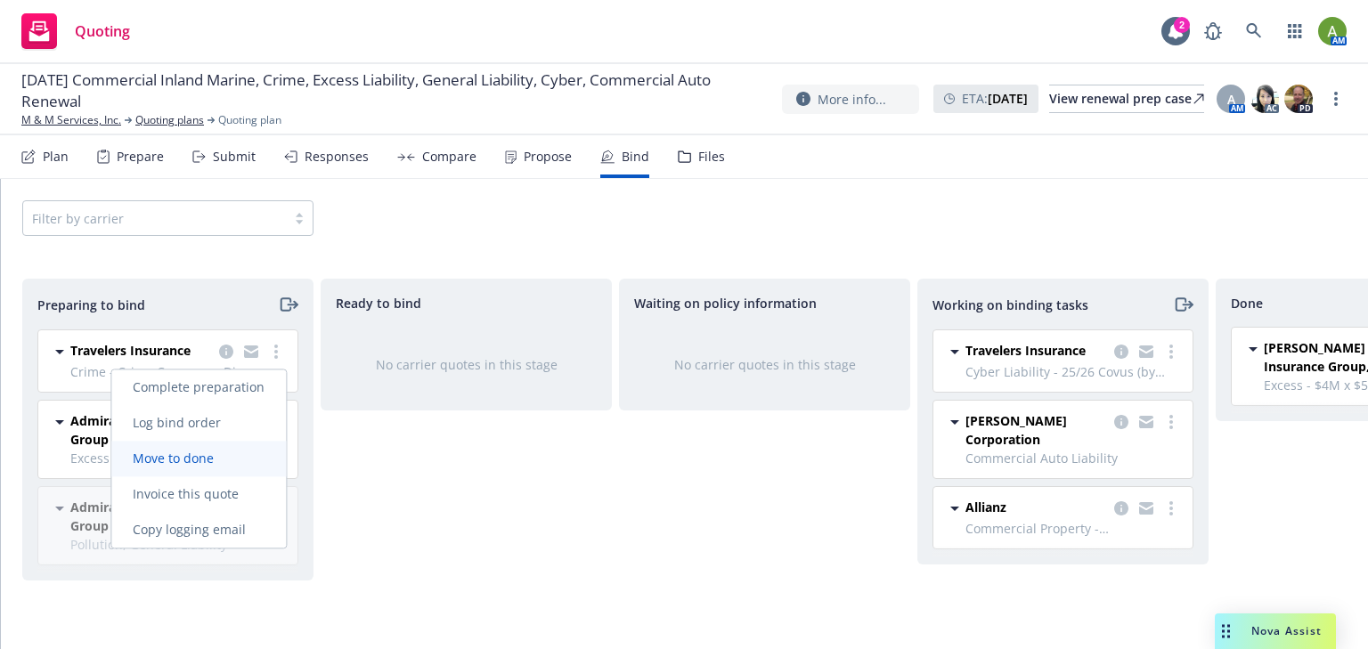
click at [224, 454] on span "Move to done" at bounding box center [173, 458] width 124 height 17
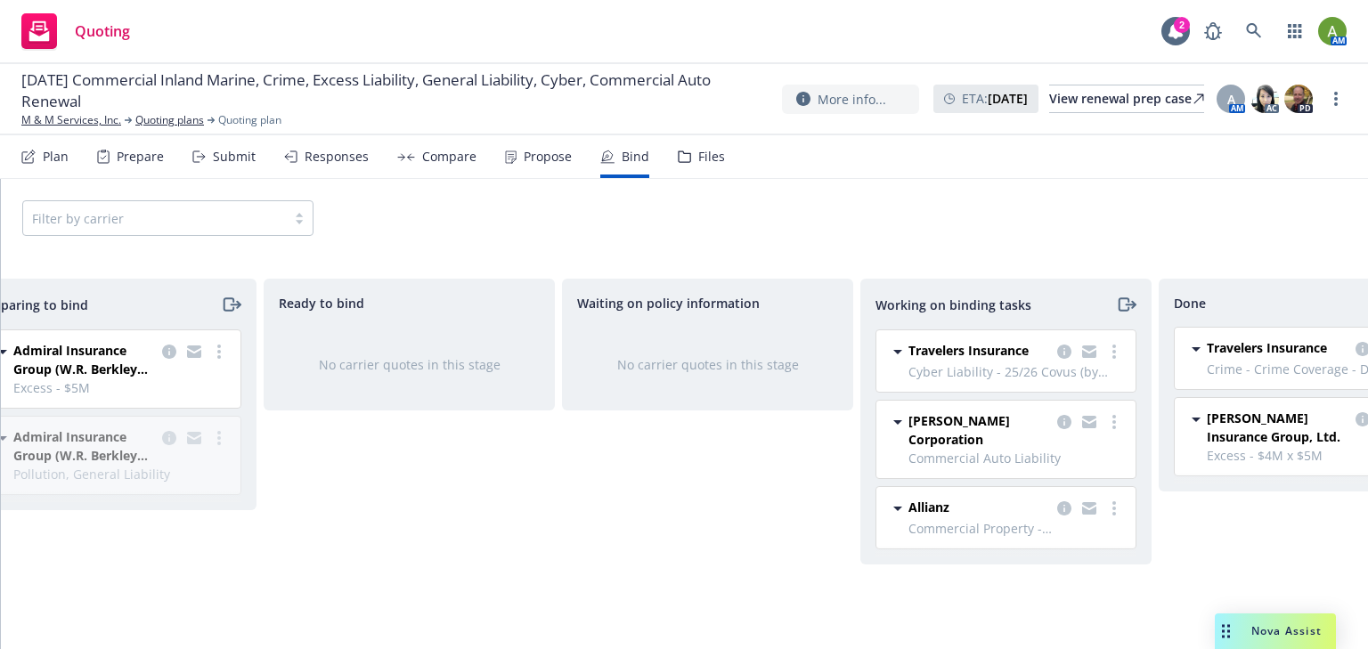
scroll to position [0, 160]
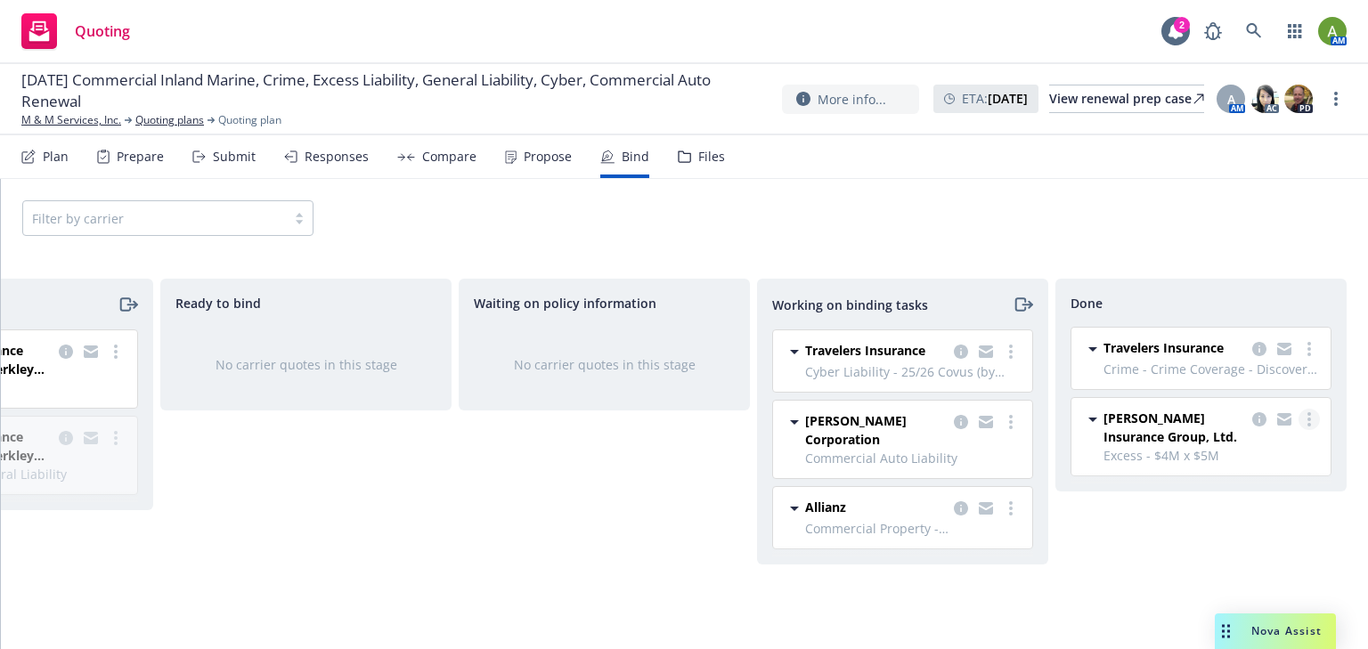
click at [1307, 418] on icon "more" at bounding box center [1309, 419] width 4 height 14
click at [1261, 458] on span "Move back one step" at bounding box center [1237, 454] width 161 height 17
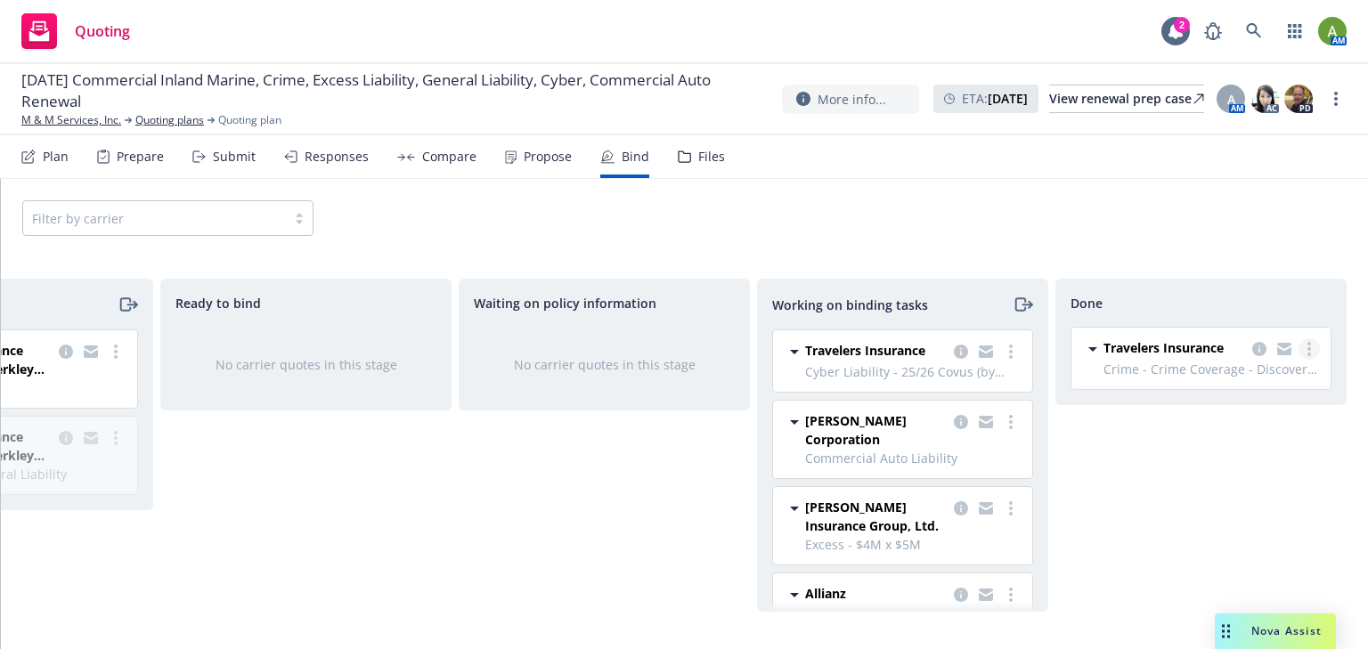
click at [1304, 354] on link "more" at bounding box center [1308, 348] width 21 height 21
click at [1282, 387] on span "Move back one step" at bounding box center [1237, 384] width 161 height 17
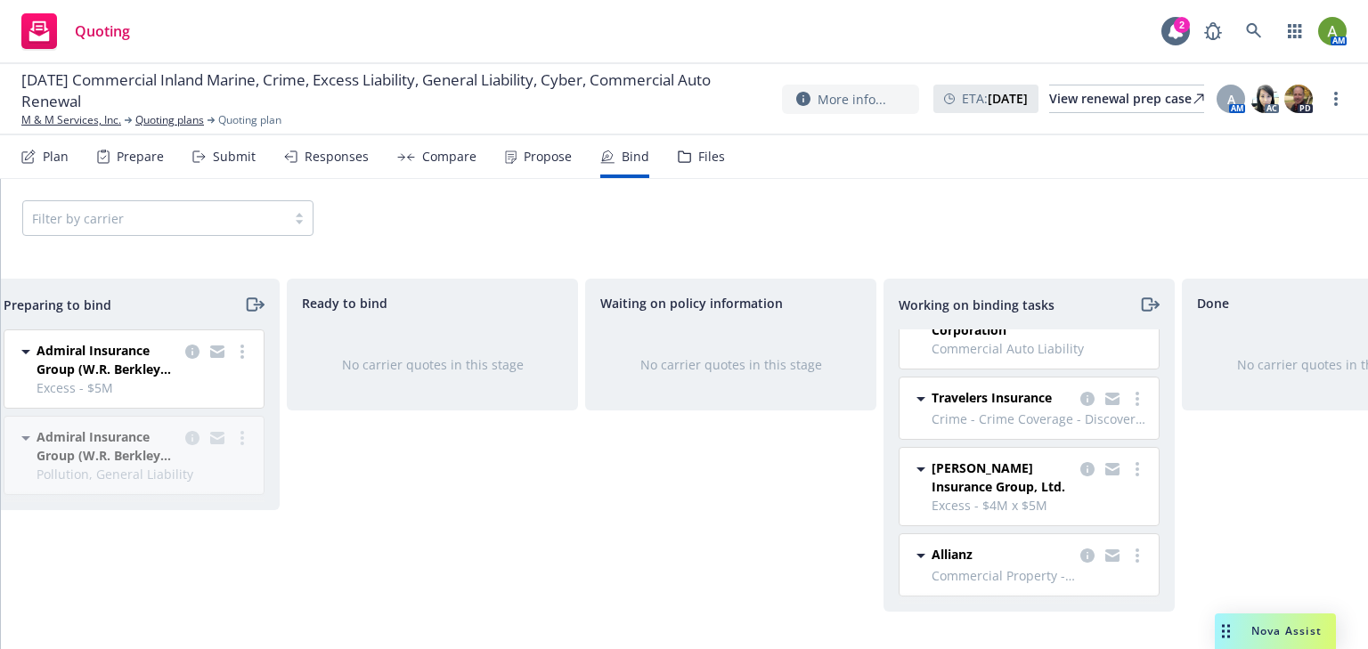
scroll to position [0, 0]
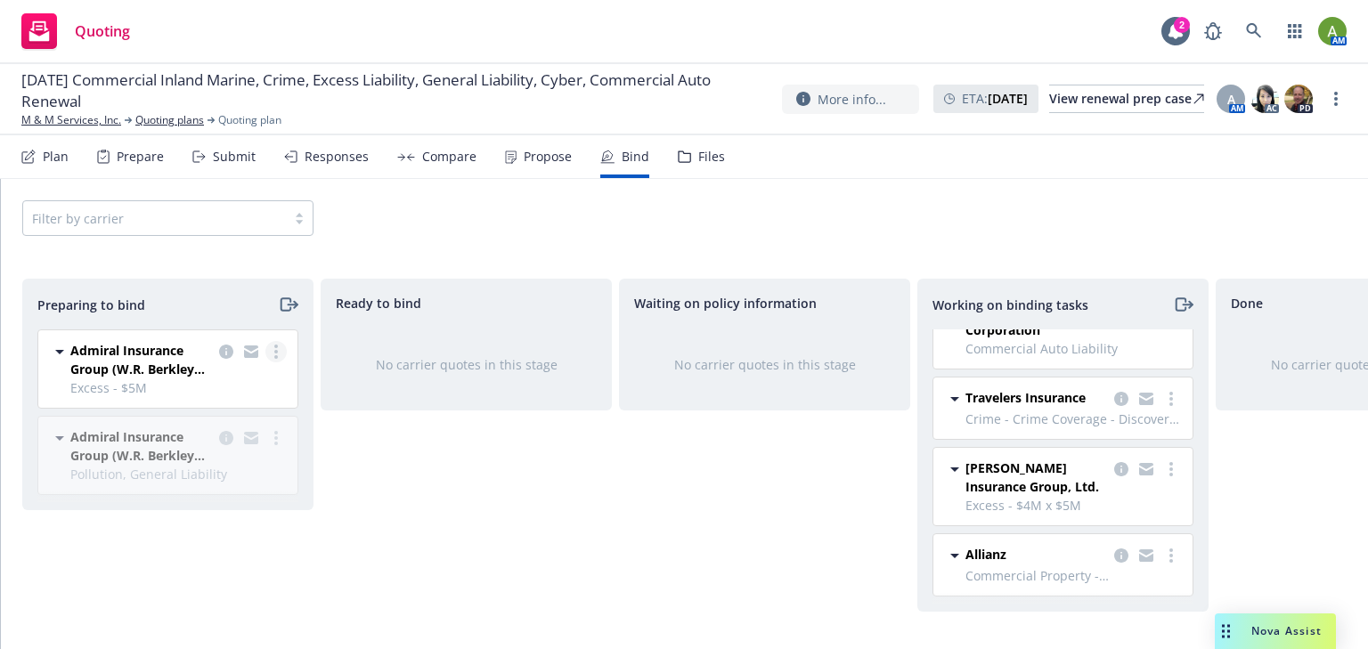
click at [276, 353] on circle "more" at bounding box center [276, 352] width 4 height 4
click at [186, 458] on span "Move to done" at bounding box center [173, 458] width 124 height 17
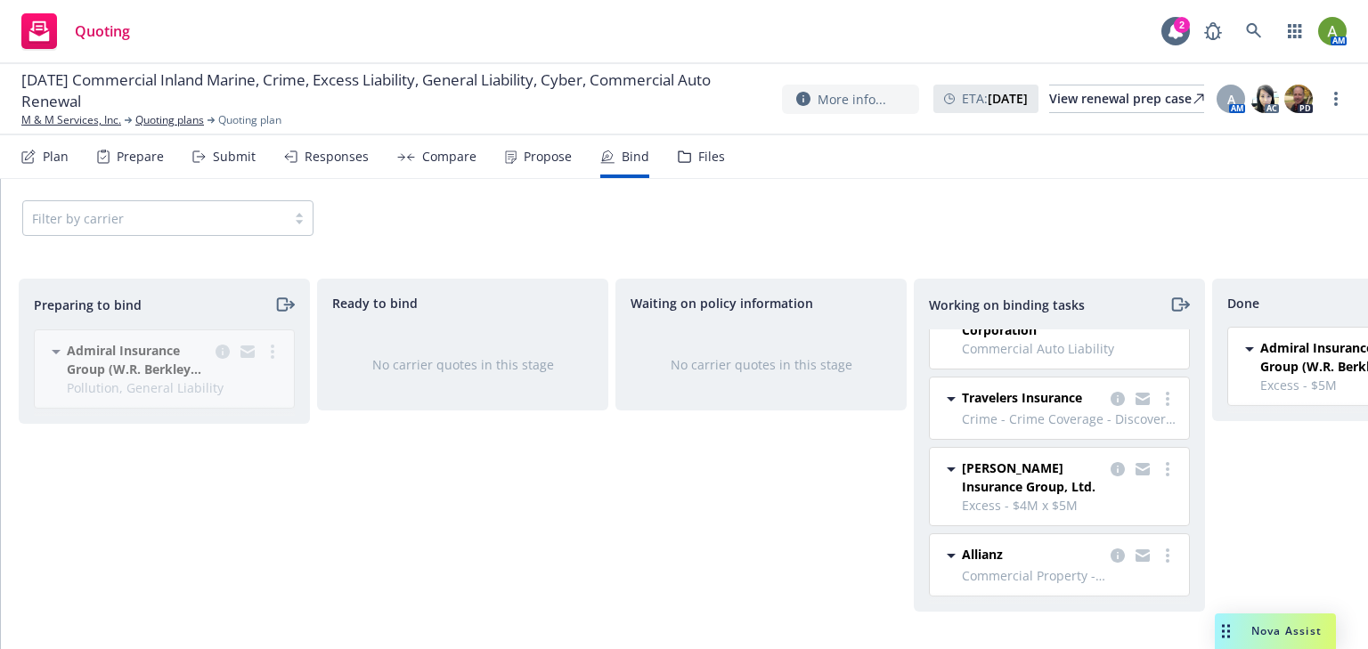
scroll to position [0, 7]
click at [265, 350] on div "Admiral Insurance Group (W.R. Berkley Corporation) Pollution, General Liability…" at bounding box center [157, 375] width 282 height 93
click at [268, 352] on div "Admiral Insurance Group (W.R. Berkley Corporation) Pollution, General Liability…" at bounding box center [157, 375] width 282 height 93
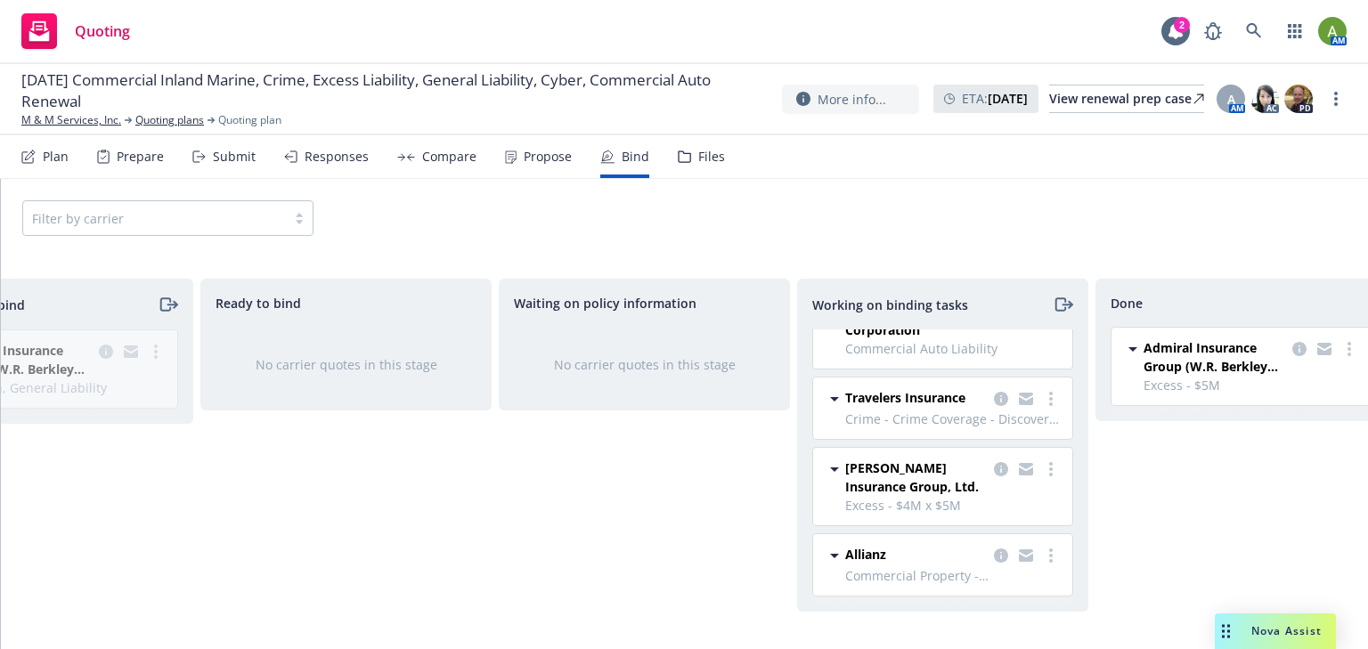
scroll to position [0, 160]
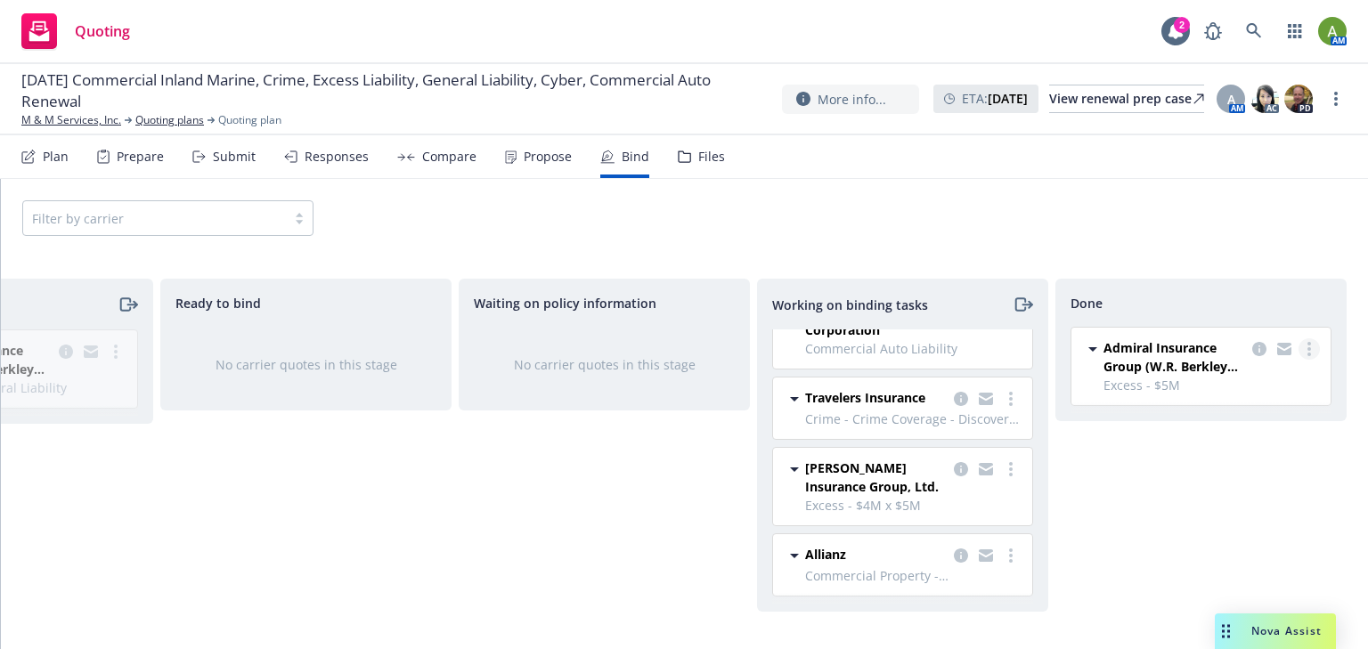
click at [1313, 343] on link "more" at bounding box center [1308, 348] width 21 height 21
click at [1221, 388] on span "Move back one step" at bounding box center [1237, 384] width 161 height 17
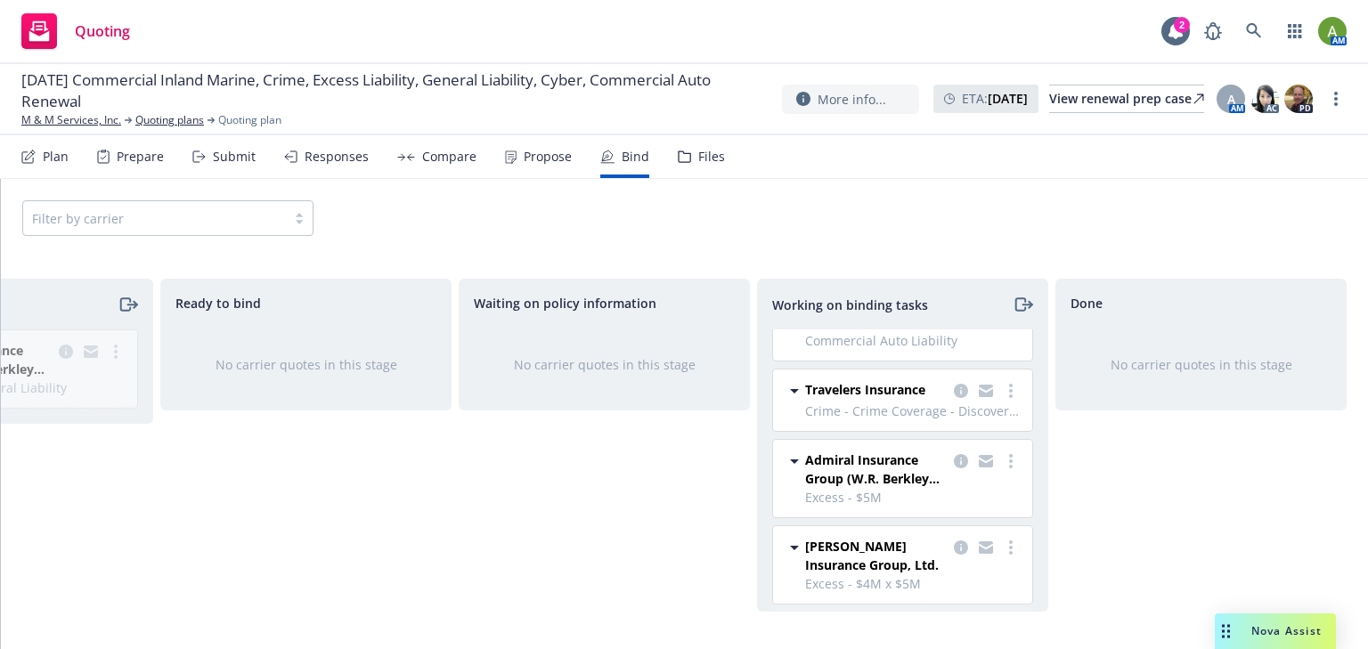
click at [628, 160] on div "Bind" at bounding box center [635, 157] width 28 height 14
click at [535, 157] on div "Propose" at bounding box center [547, 157] width 48 height 14
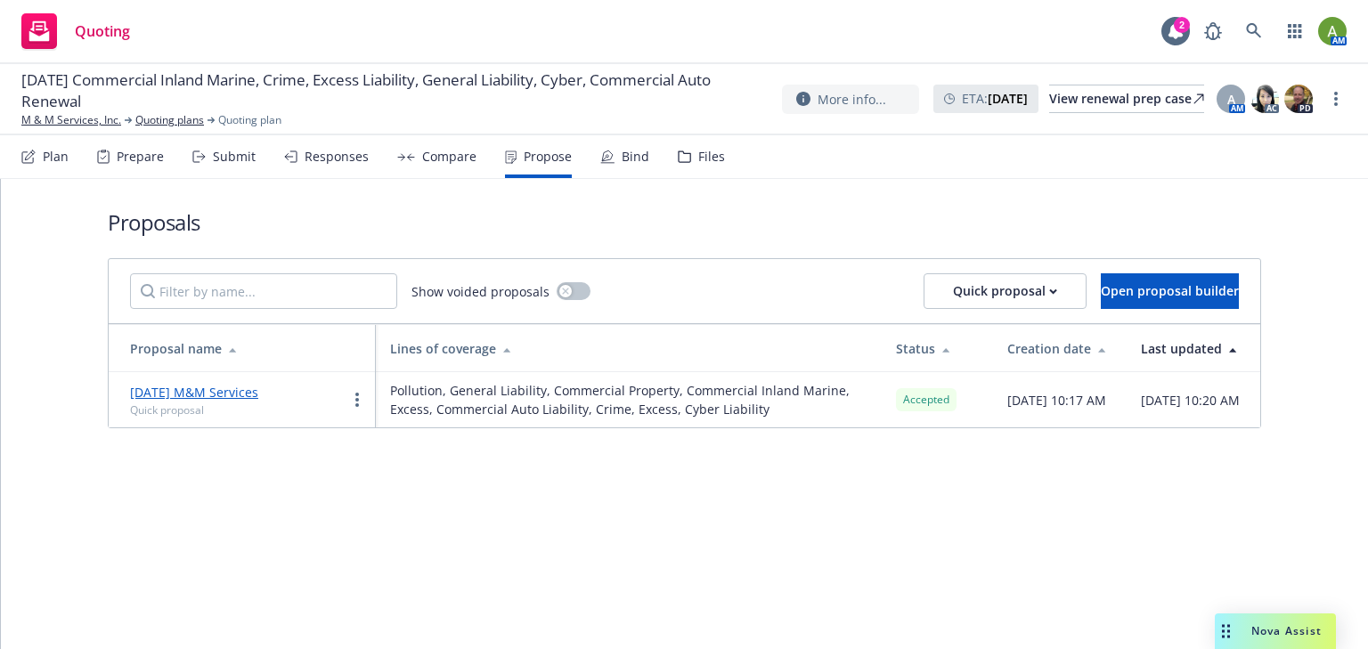
click at [623, 157] on div "Bind" at bounding box center [635, 157] width 28 height 14
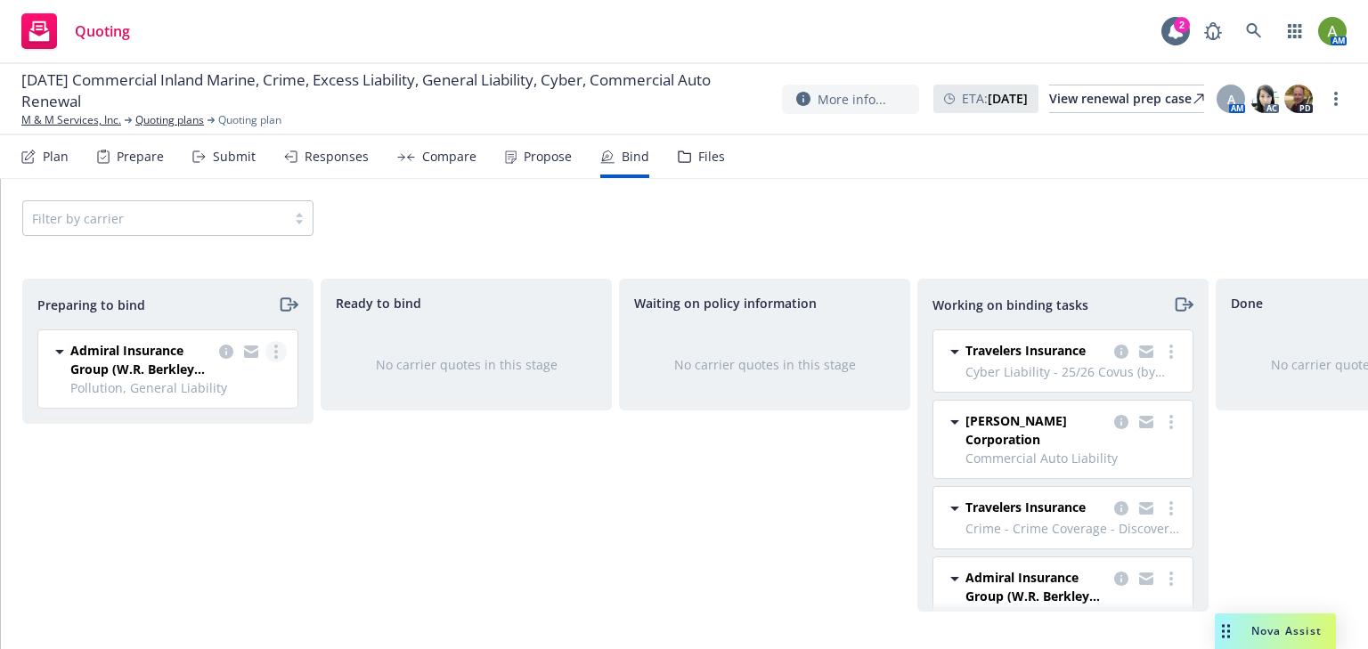
click at [275, 353] on circle "more" at bounding box center [276, 352] width 4 height 4
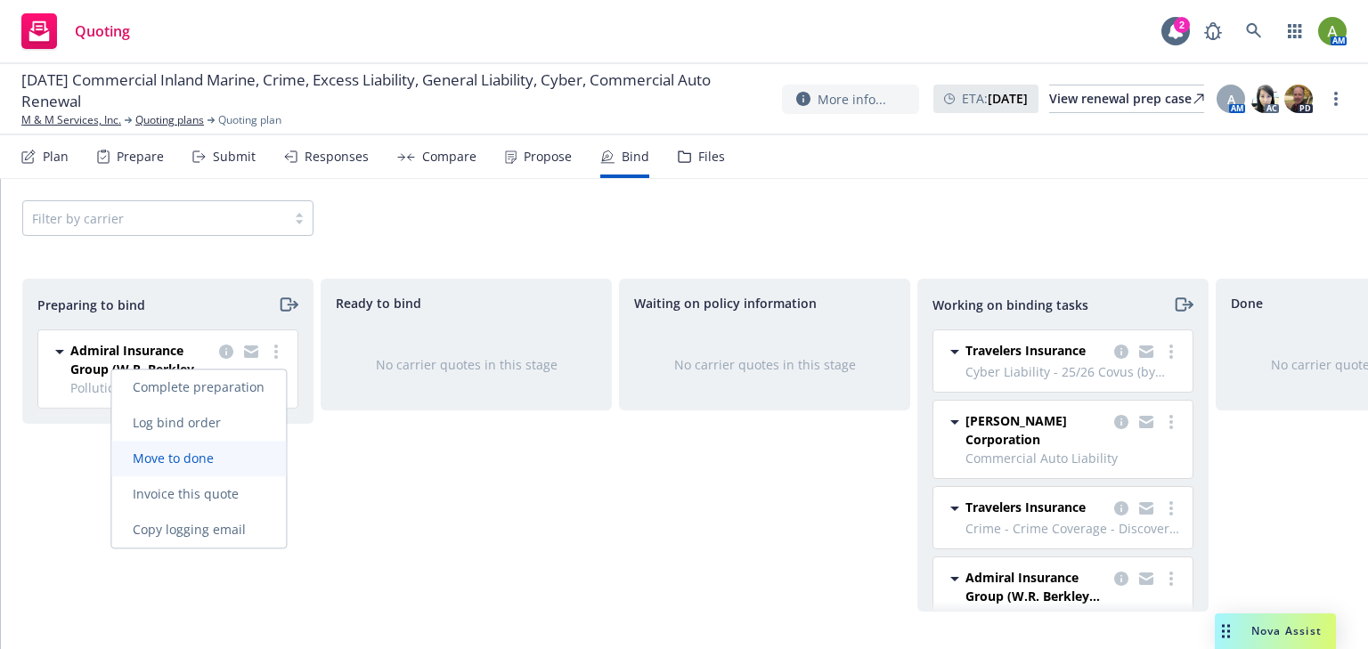
click at [208, 466] on span "Move to done" at bounding box center [173, 458] width 124 height 17
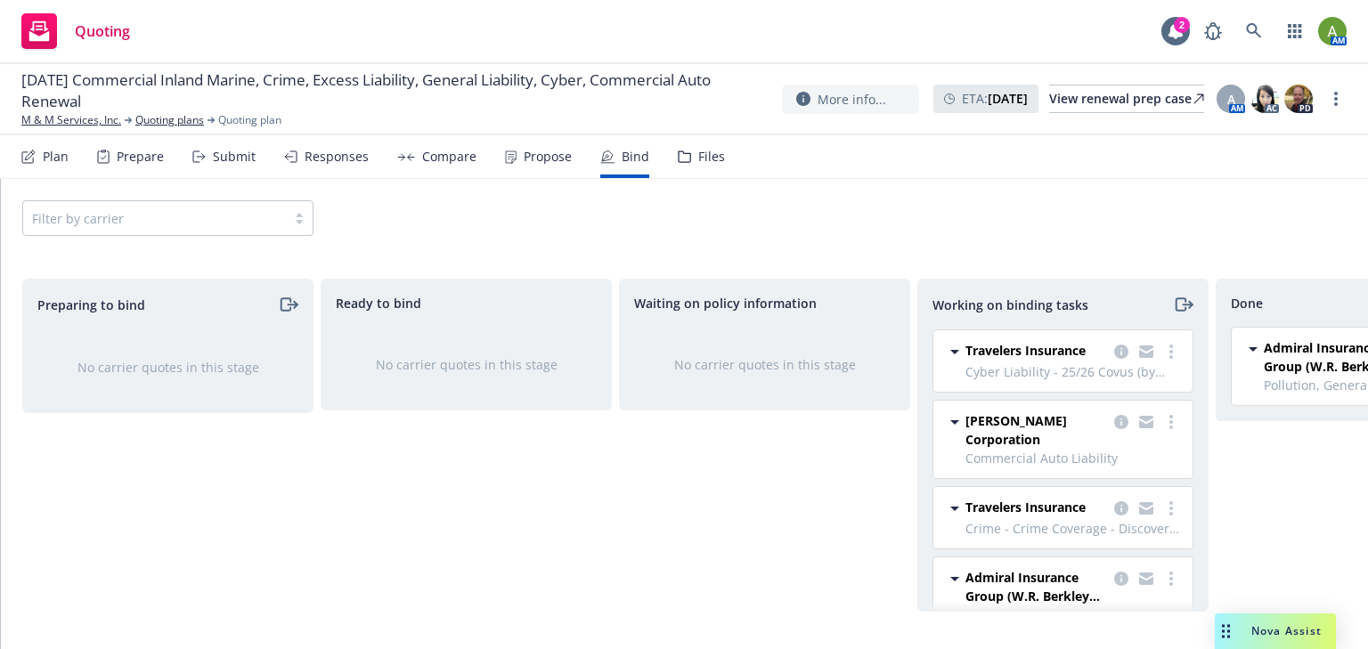
scroll to position [0, 160]
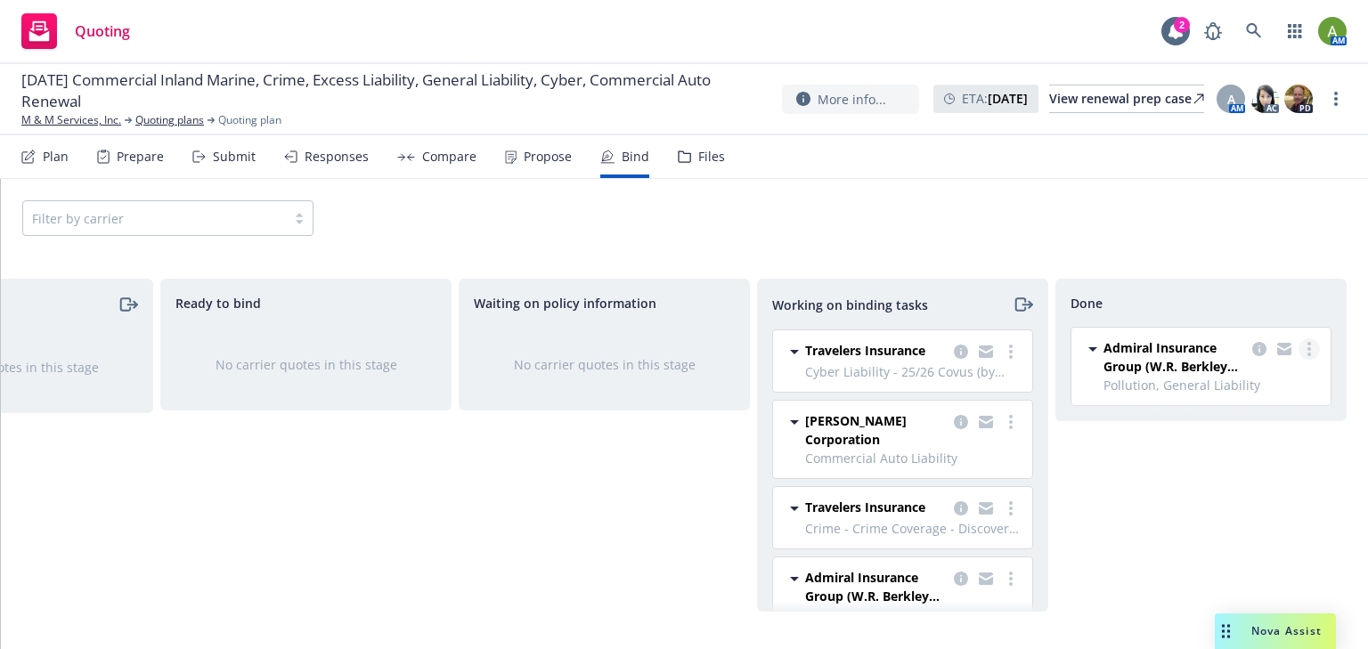
click at [1311, 350] on link "more" at bounding box center [1308, 348] width 21 height 21
click at [1234, 386] on span "Move back one step" at bounding box center [1237, 384] width 161 height 17
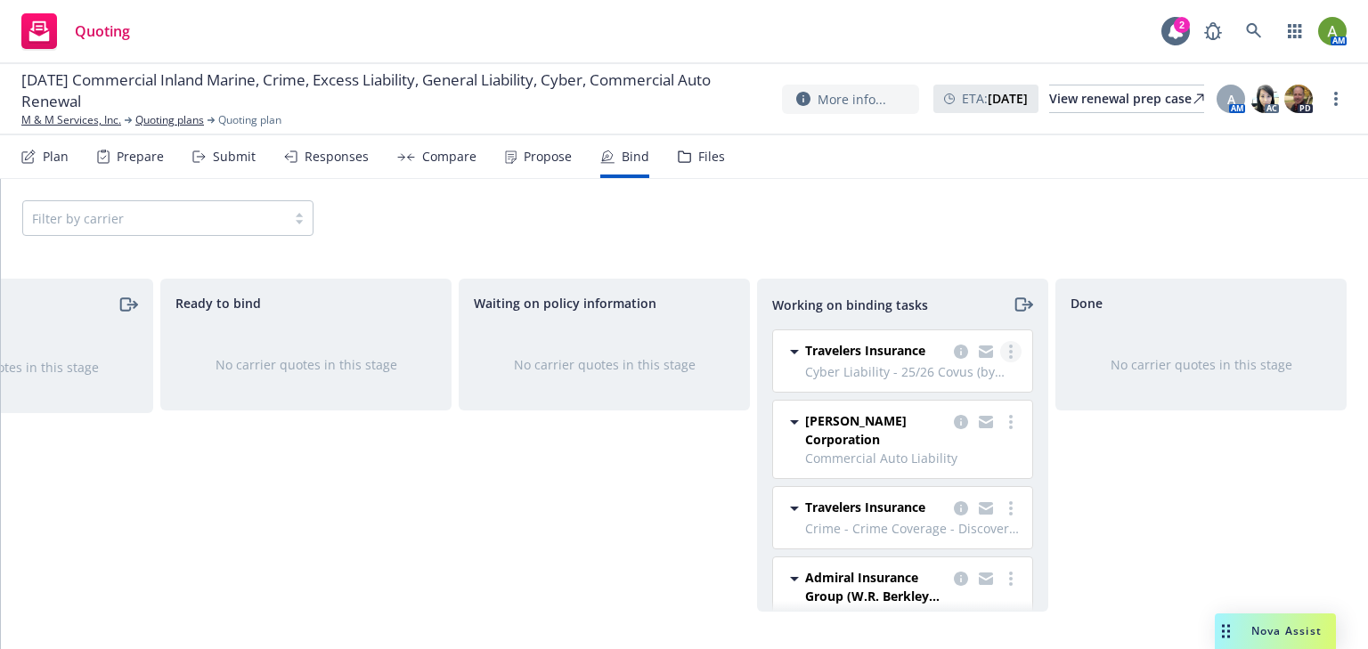
click at [1009, 354] on icon "more" at bounding box center [1011, 352] width 4 height 14
click at [858, 355] on span "Travelers Insurance" at bounding box center [865, 350] width 120 height 19
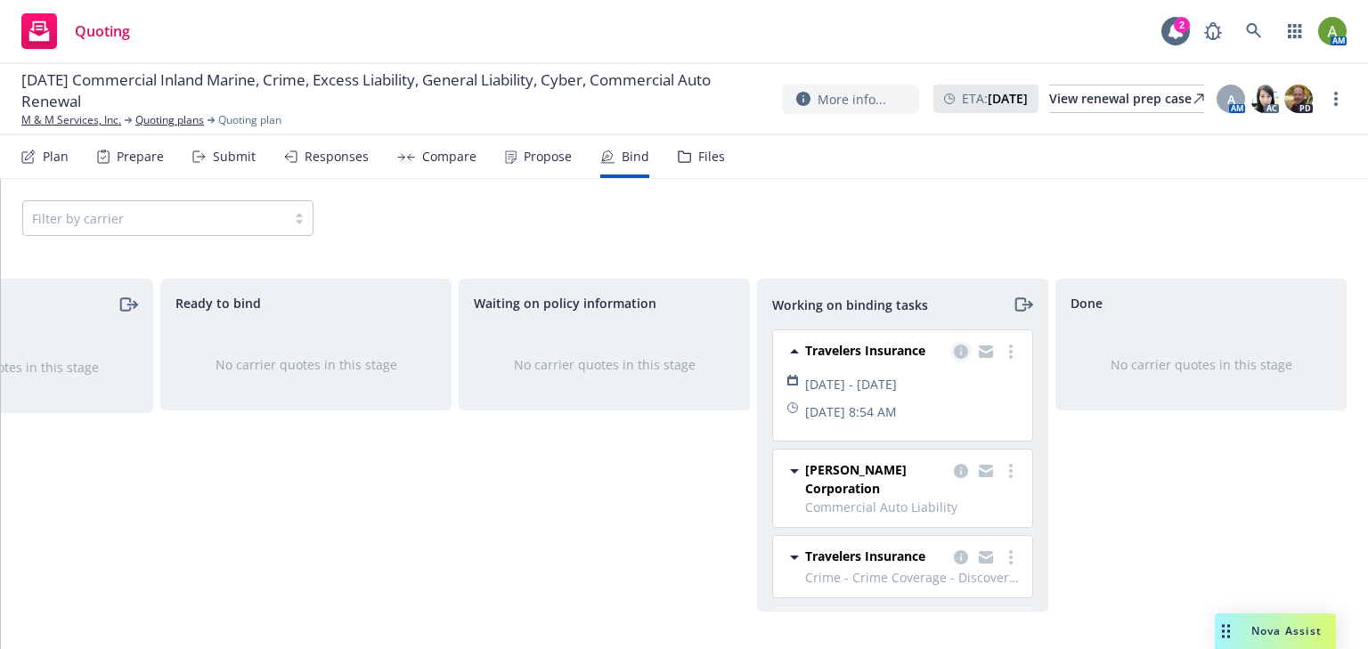
click at [954, 353] on icon "copy logging email" at bounding box center [961, 352] width 14 height 14
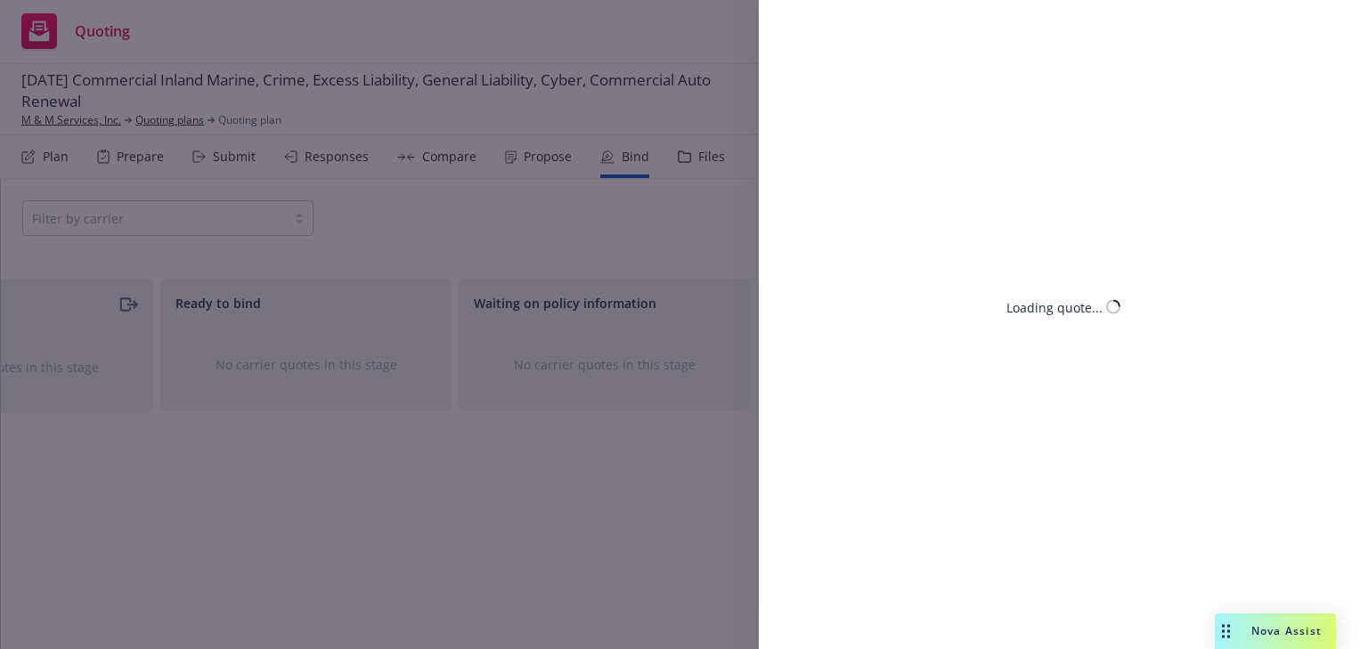
select select "CA"
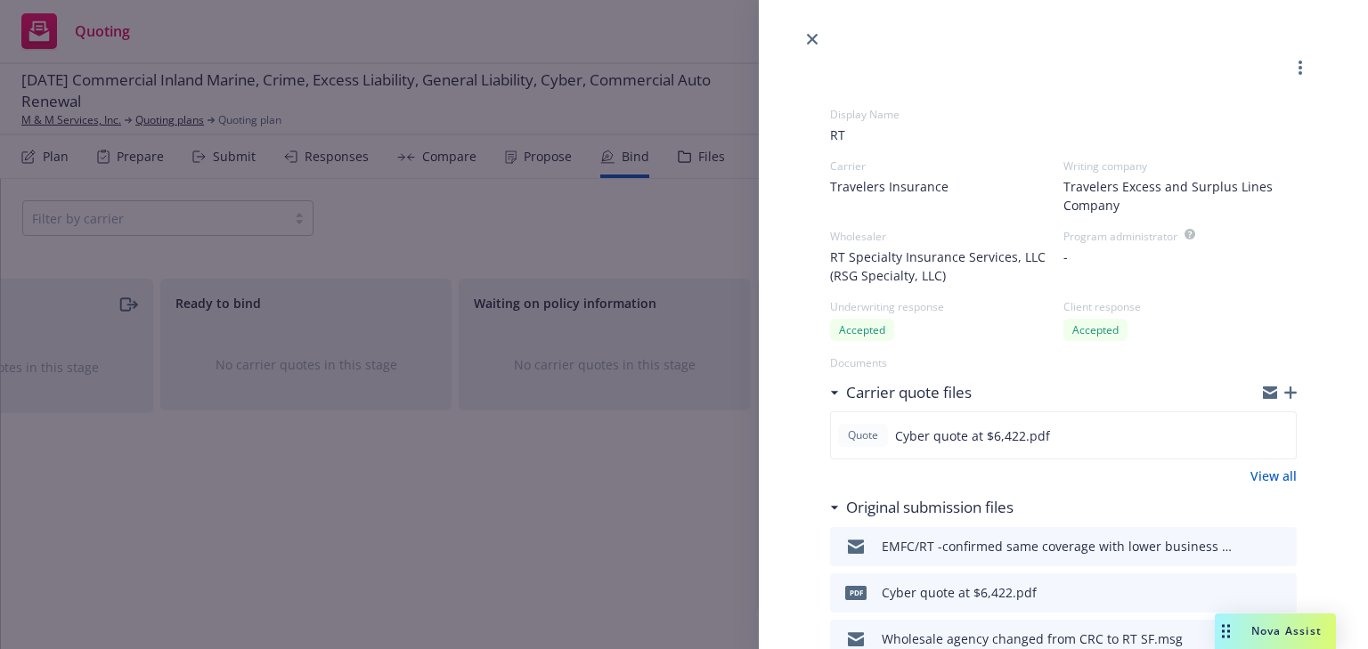
click at [1284, 395] on icon "button" at bounding box center [1290, 392] width 12 height 12
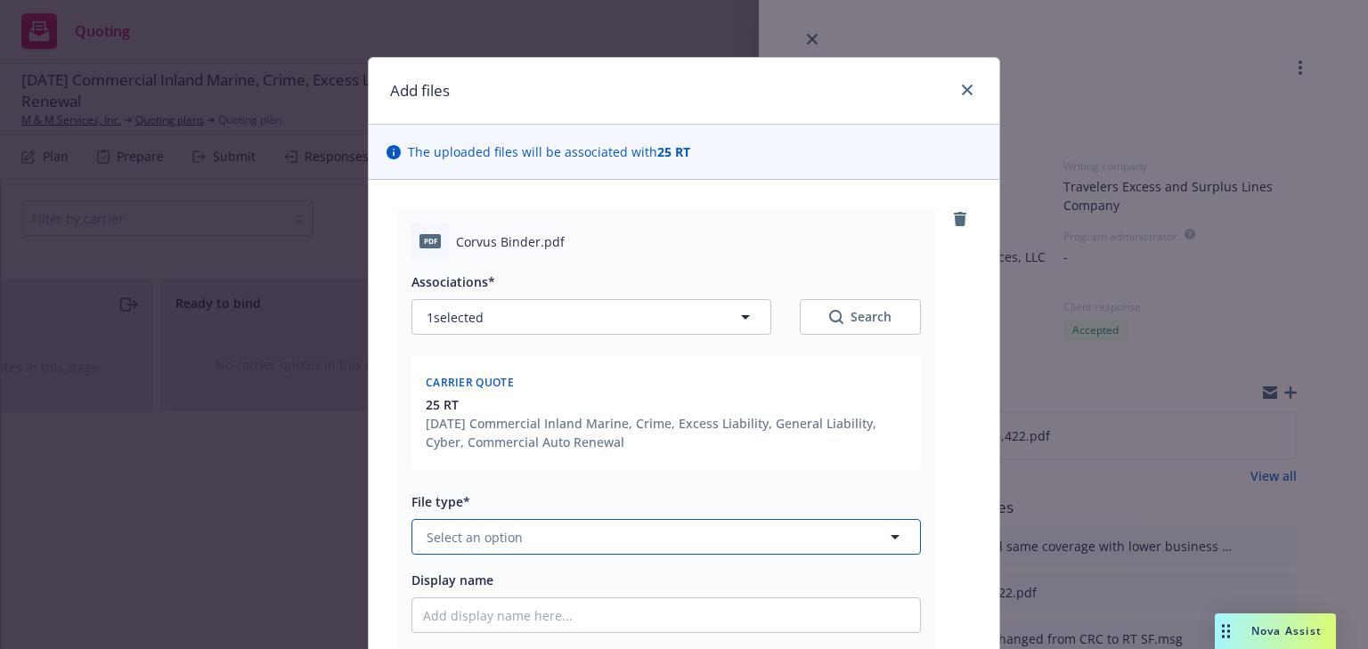
click at [445, 531] on span "Select an option" at bounding box center [474, 537] width 96 height 19
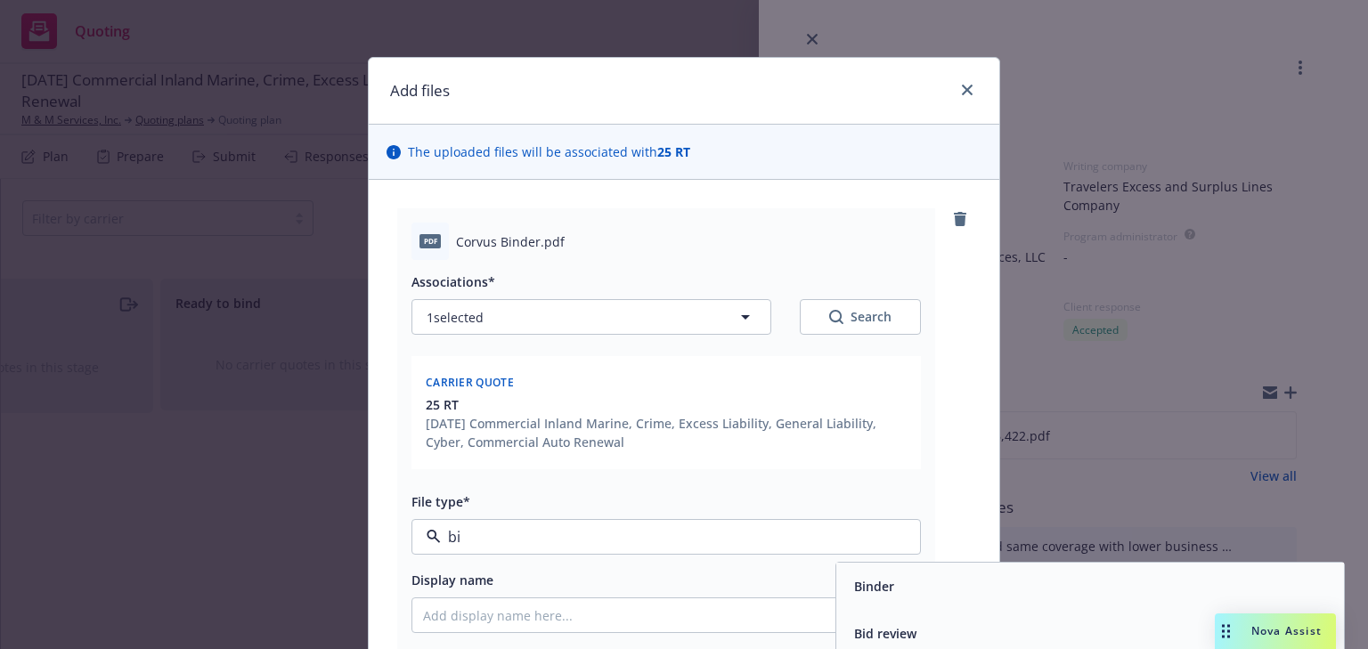
type input "bin"
click at [904, 596] on div "Binder" at bounding box center [1090, 586] width 486 height 26
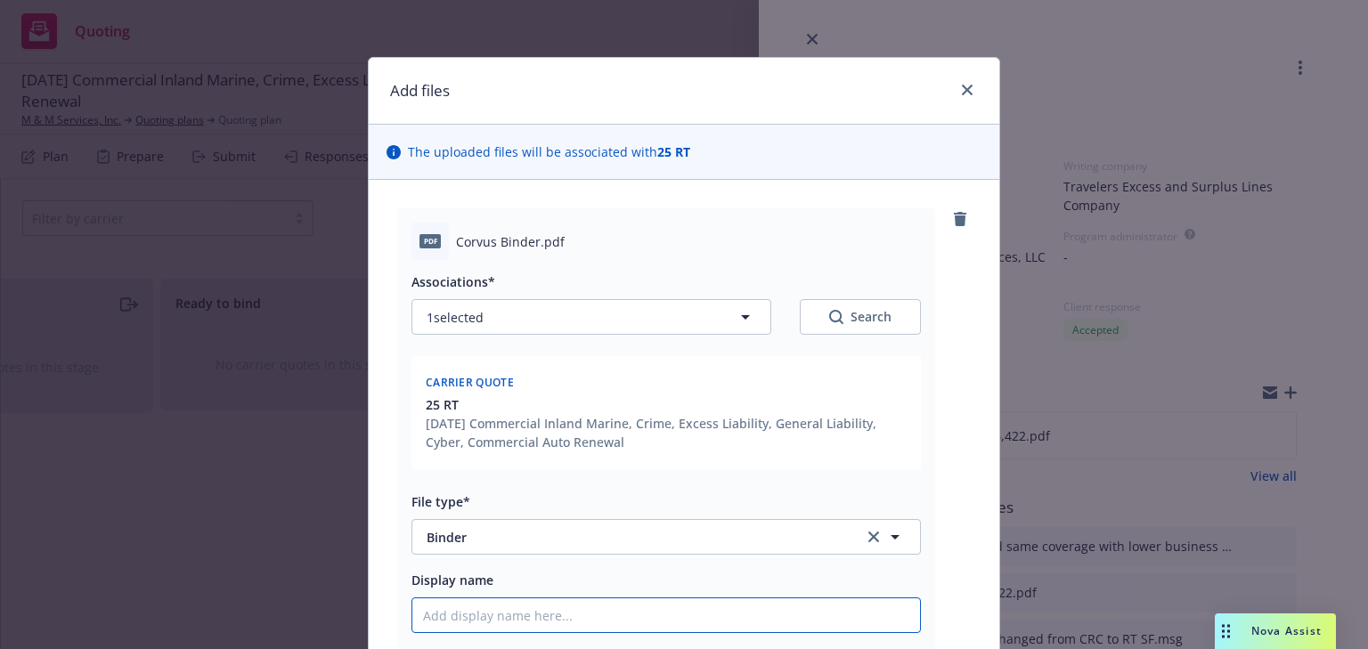
click at [506, 605] on input "Display name" at bounding box center [665, 615] width 507 height 34
type textarea "x"
type input "2"
type textarea "x"
type input "25"
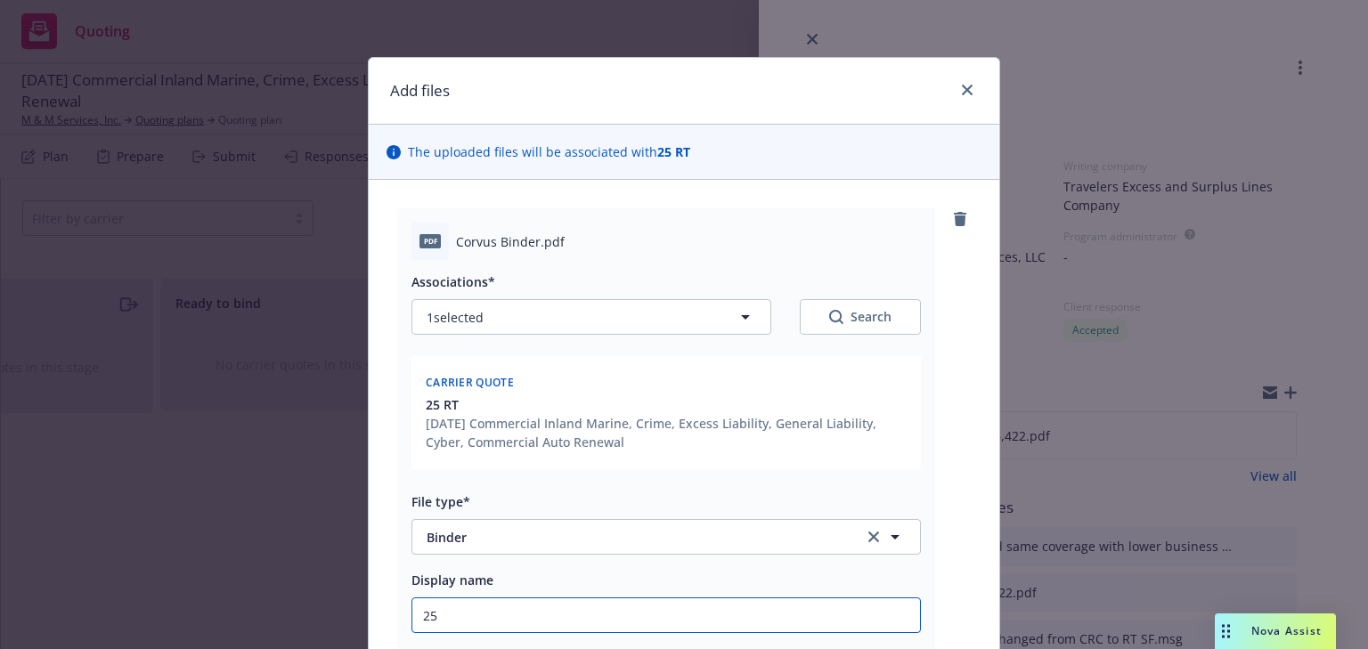
type textarea "x"
type input "25/"
type textarea "x"
type input "25/2"
type textarea "x"
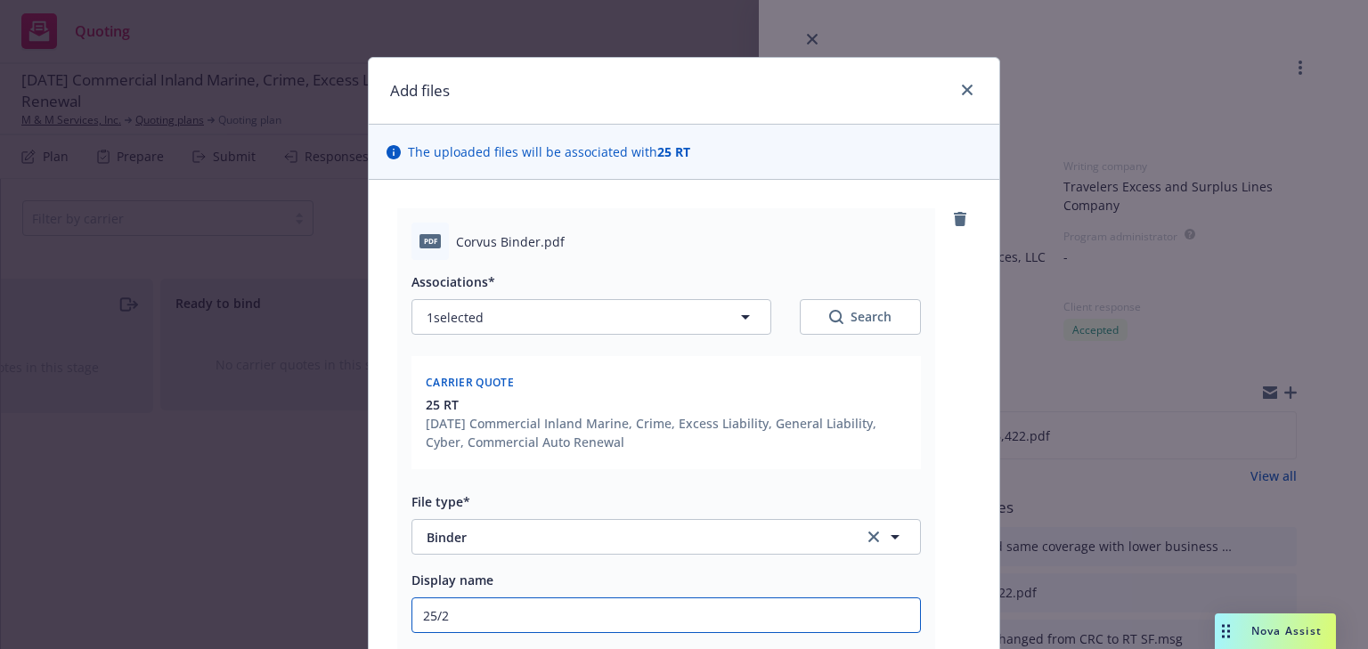
type input "25/26"
type textarea "x"
type input "25/26"
type textarea "x"
type input "25/26 C"
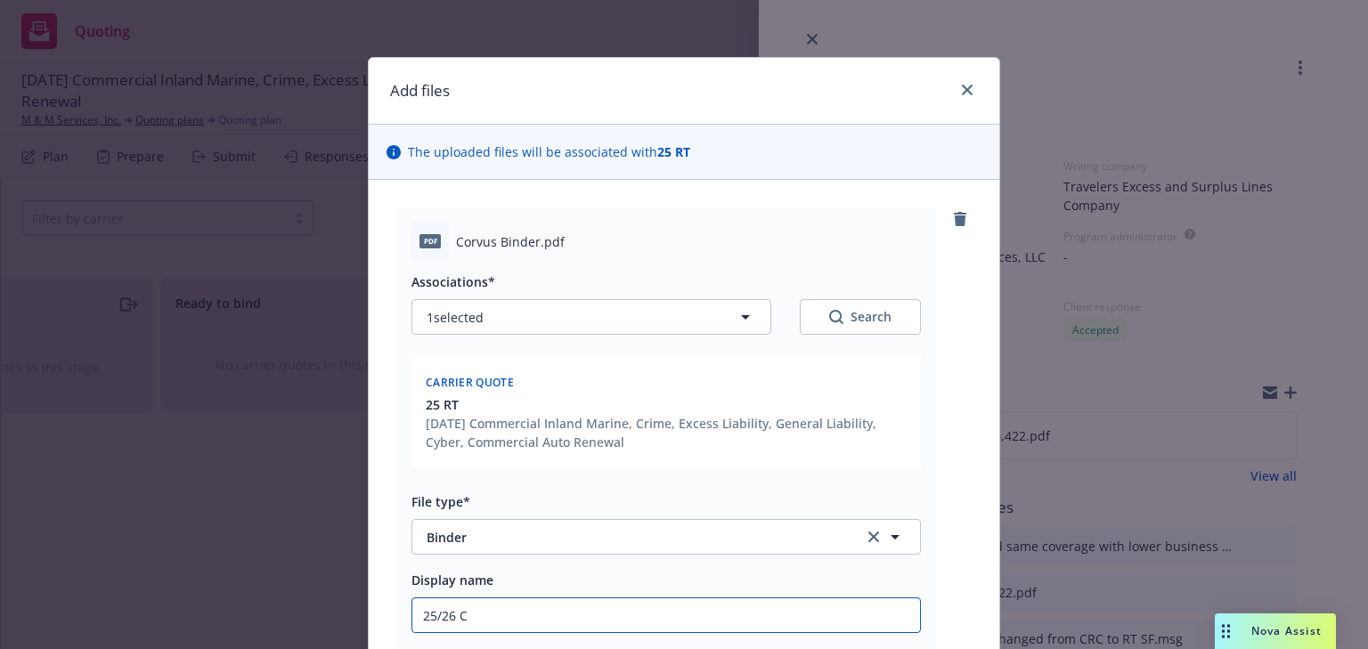
type textarea "x"
type input "25/26 Cy"
type textarea "x"
type input "25/26 Cyb"
type textarea "x"
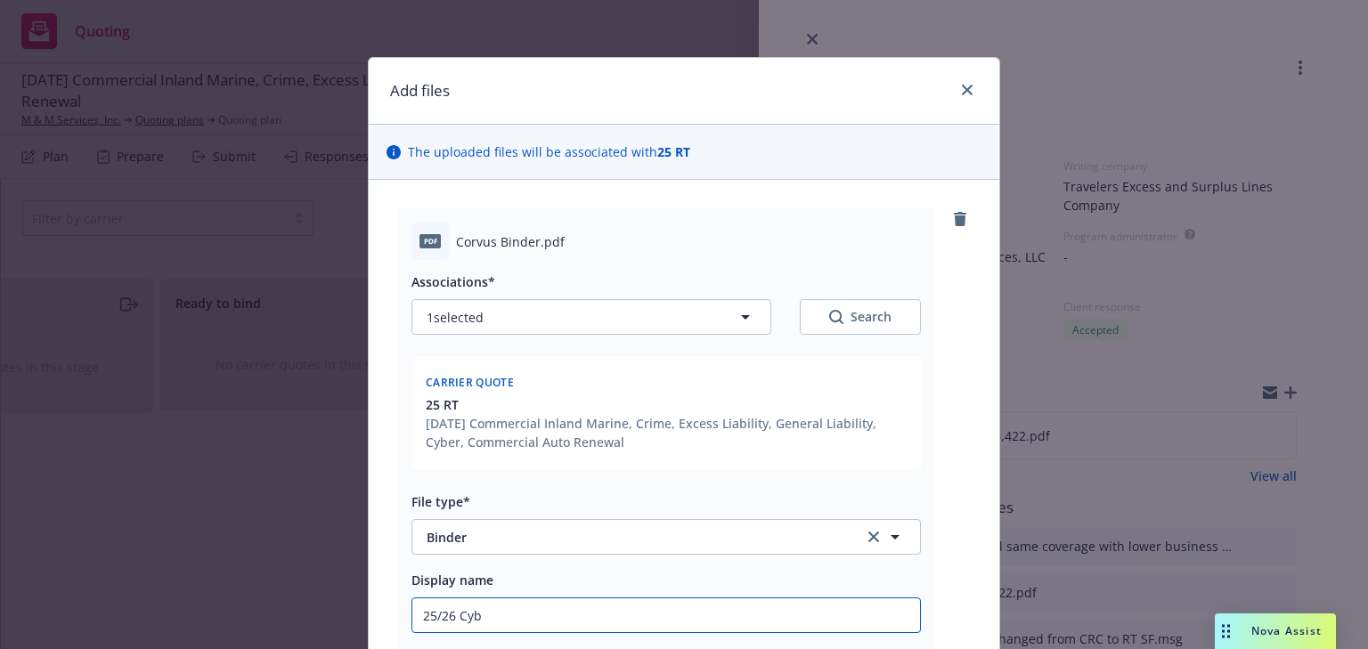
type input "25/26 Cybe"
type textarea "x"
type input "25/26 Cyber"
type textarea "x"
type input "25/26 Cyber"
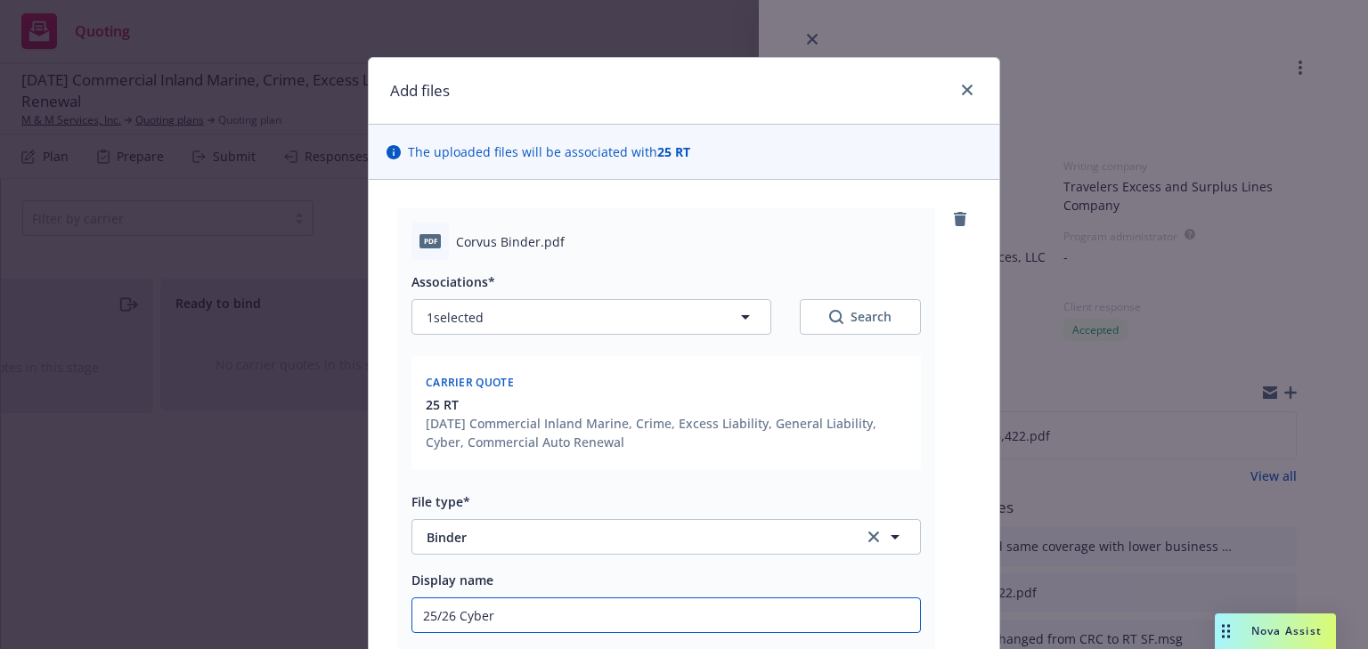
type textarea "x"
type input "25/26 Cyber B"
type textarea "x"
type input "25/26 Cyber Bi"
type textarea "x"
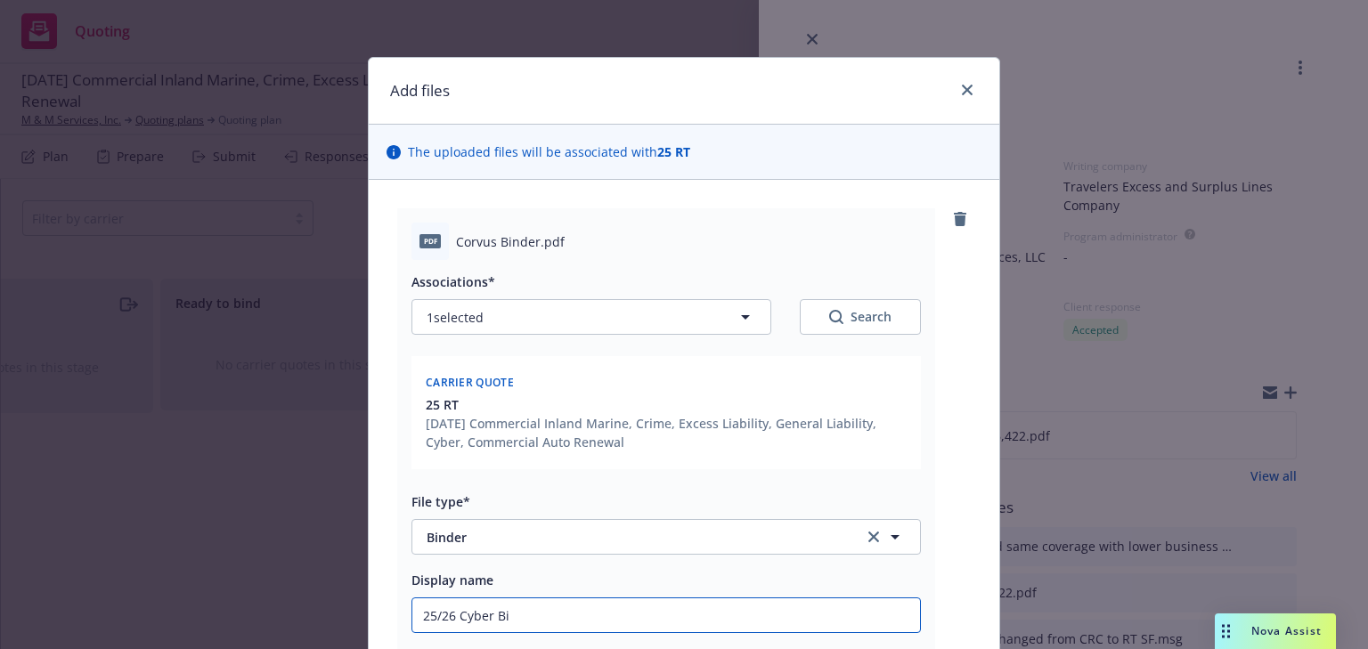
type input "25/26 Cyber Bin"
type textarea "x"
type input "25/26 Cyber Bind"
type textarea "x"
type input "25/26 Cyber Binde"
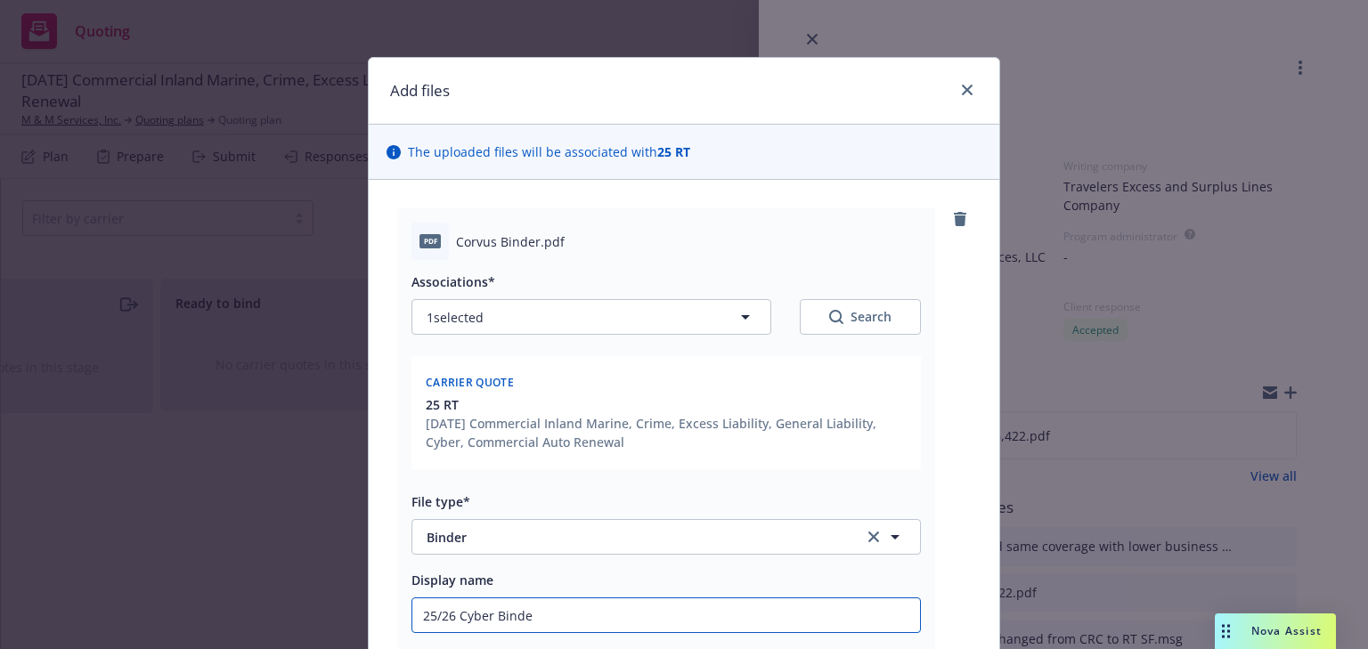
type textarea "x"
type input "25/26 Cyber Binder"
type textarea "x"
type input "25/26 Cyber Binder"
type textarea "x"
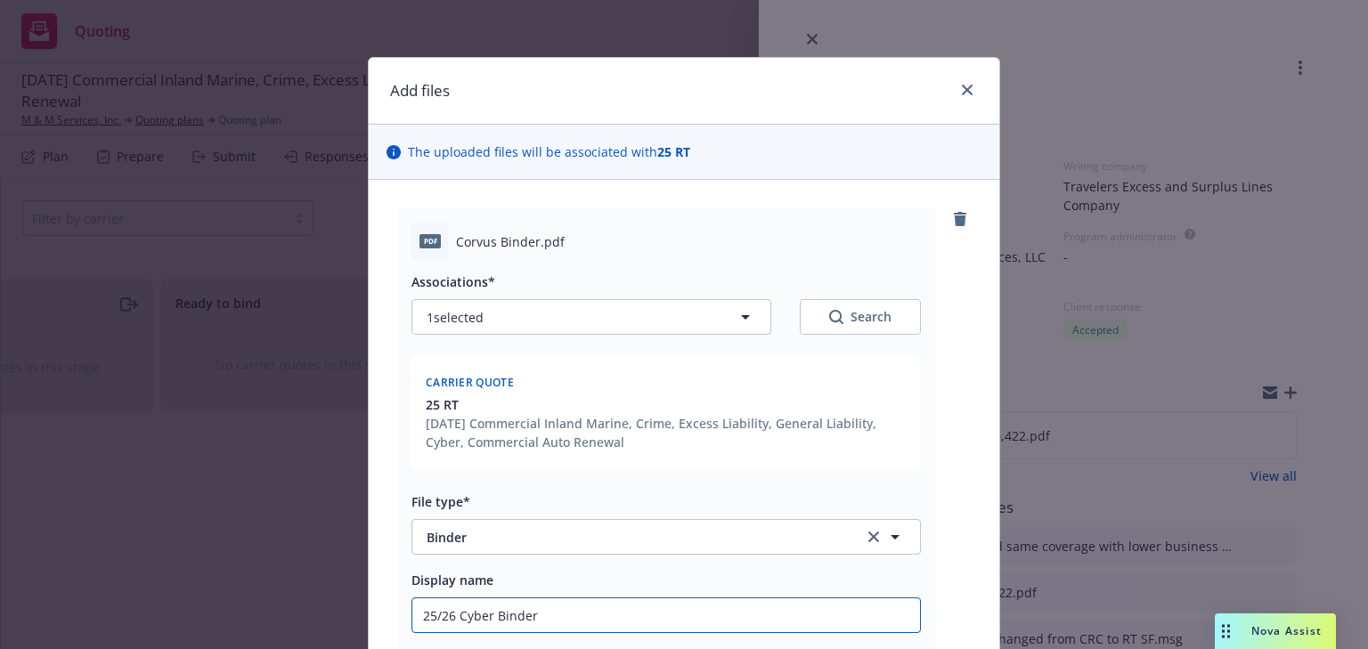
type input "25/26 Cyber Binder ("
type textarea "x"
type input "25/26 Cyber Binder (C"
type textarea "x"
type input "25/26 Cyber Binder (Co"
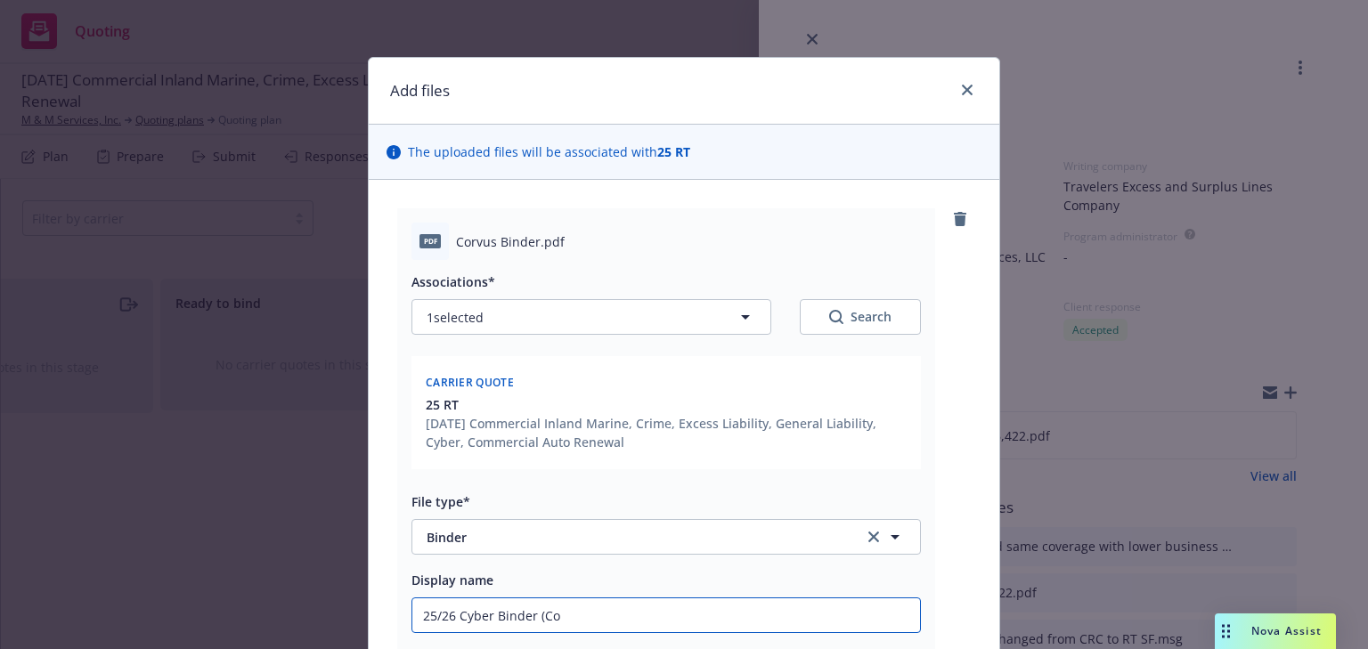
type textarea "x"
type input "25/26 Cyber Binder (Cor"
type textarea "x"
type input "25/26 Cyber Binder (Corv"
type textarea "x"
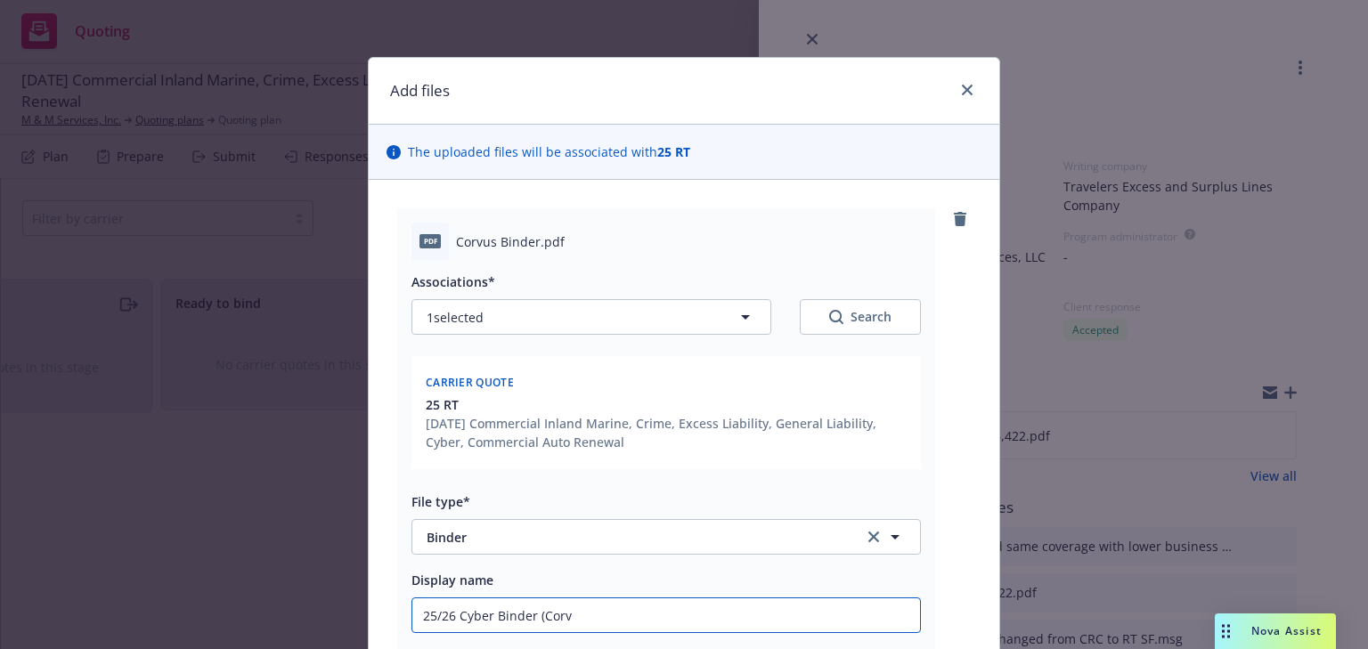
type input "25/26 Cyber Binder (Corvu"
type textarea "x"
type input "25/26 Cyber Binder (Corvus"
type textarea "x"
type input "25/26 Cyber Binder (Corvus/"
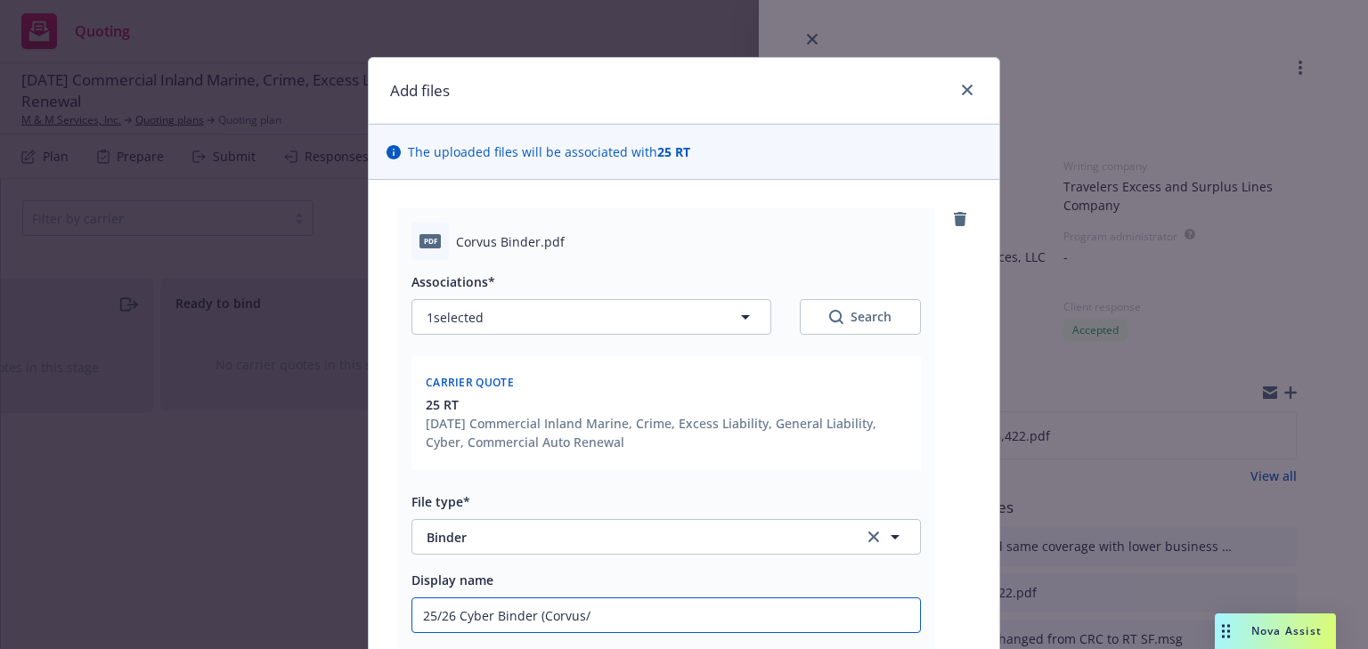
type textarea "x"
type input "25/26 Cyber Binder (Corvus/T"
type textarea "x"
type input "25/26 Cyber Binder (Corvus/Tr"
type textarea "x"
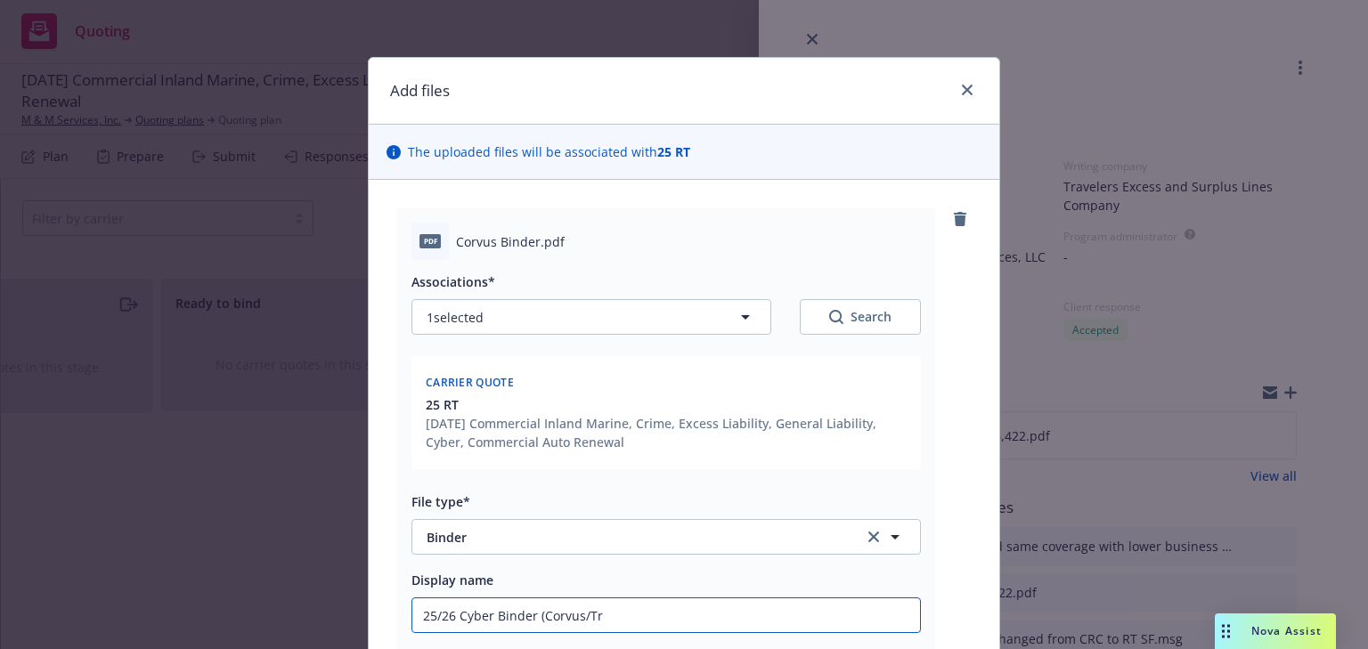
type input "25/26 Cyber Binder (Corvus/Tra"
type textarea "x"
type input "25/26 Cyber Binder (Corvus/Trav"
type textarea "x"
type input "25/26 Cyber Binder (Corvus/Travel"
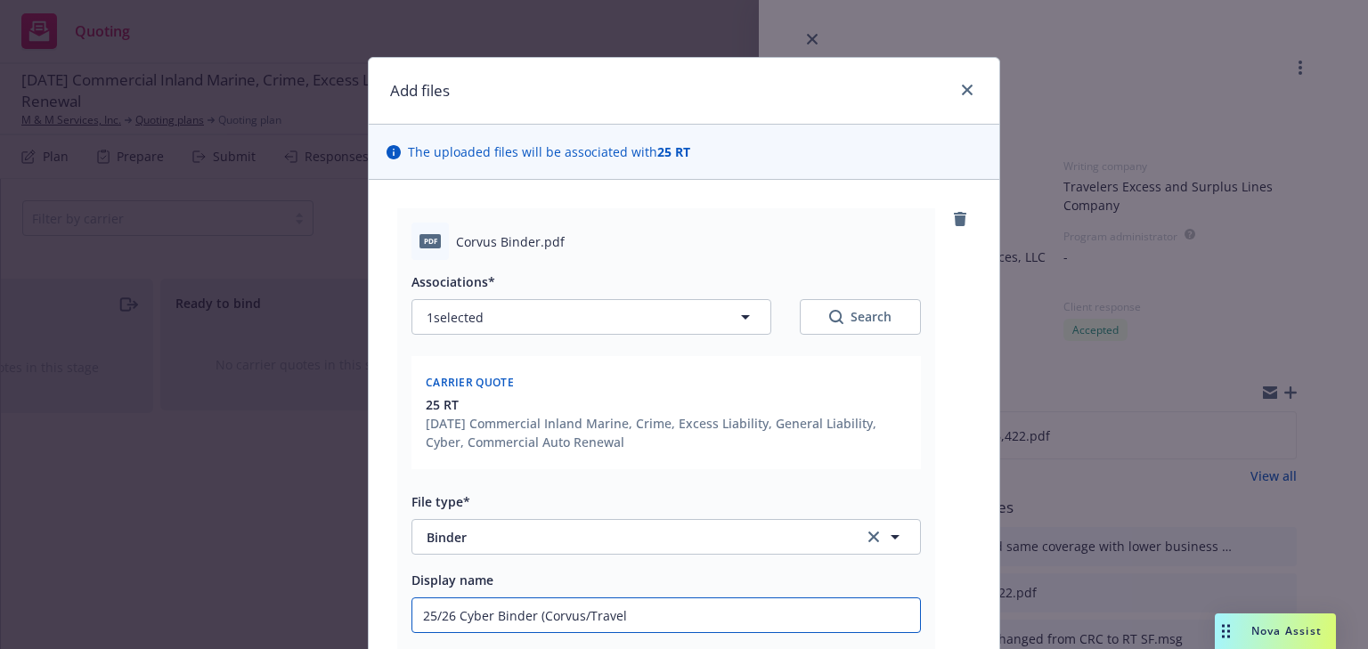
type textarea "x"
type input "25/26 Cyber Binder (Corvus/Travele"
type textarea "x"
type input "25/26 Cyber Binder (Corvus/Traveler"
type textarea "x"
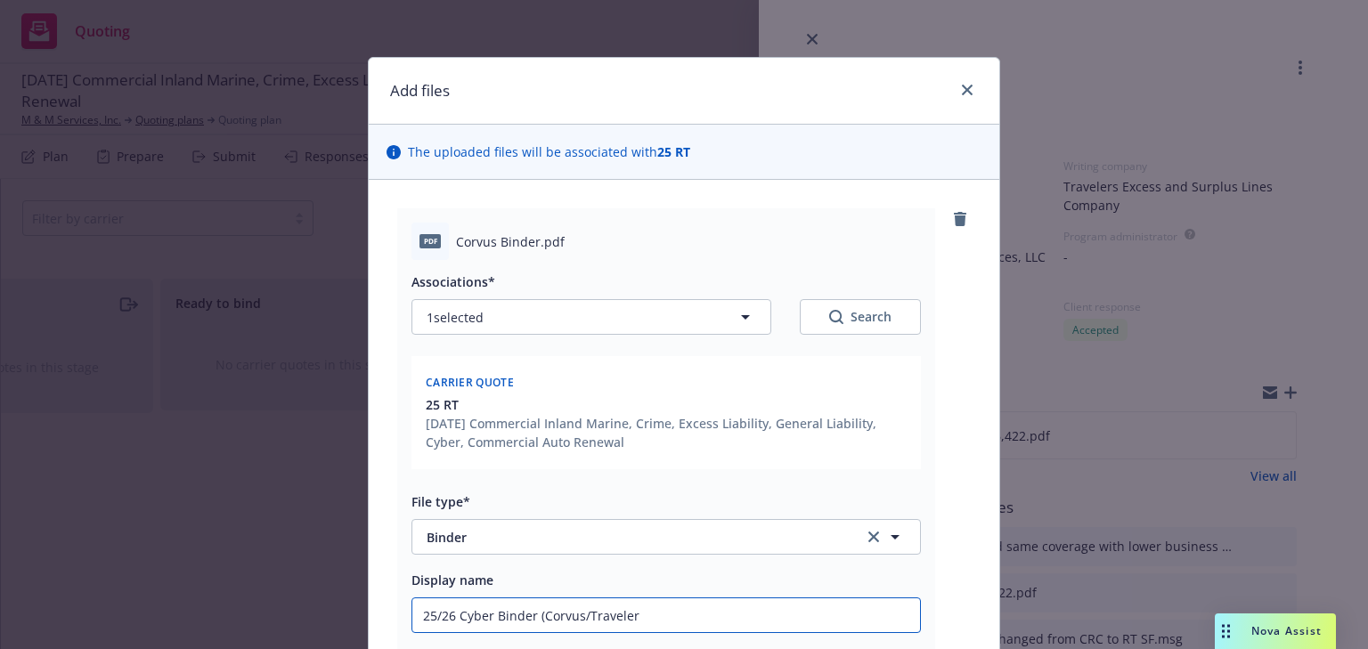
type input "25/26 Cyber Binder (Corvus/Travelers"
type textarea "x"
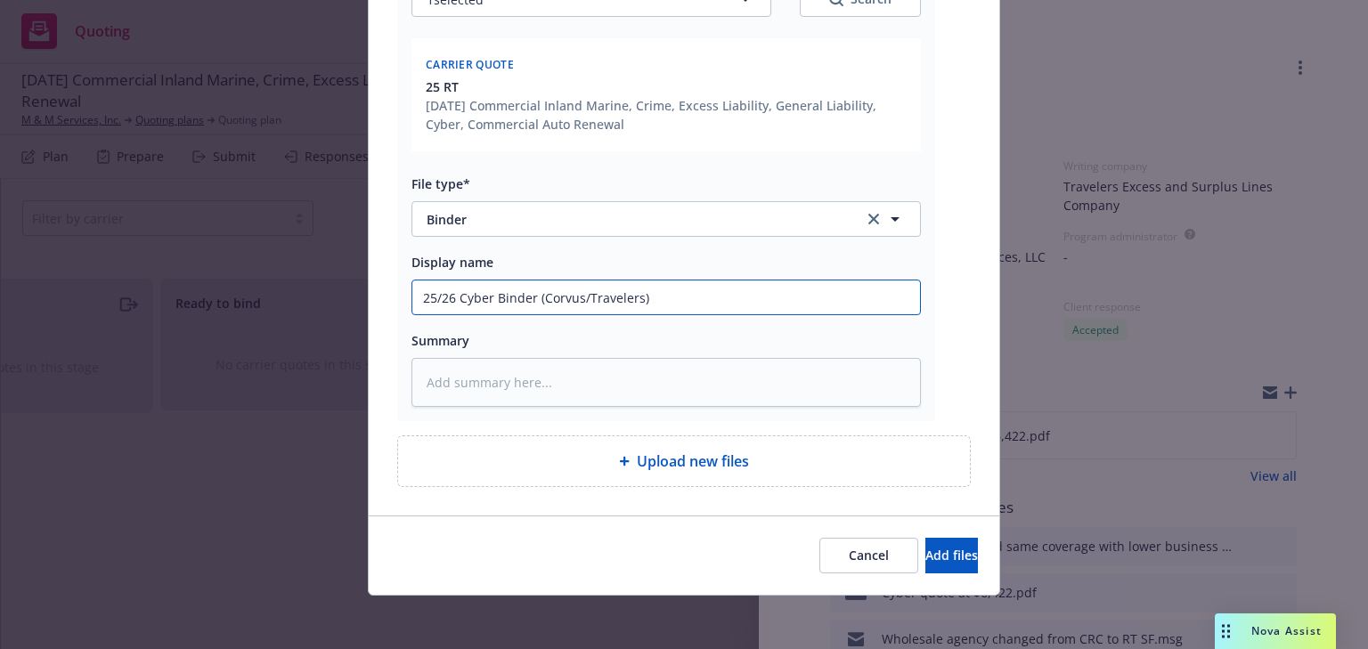
scroll to position [321, 0]
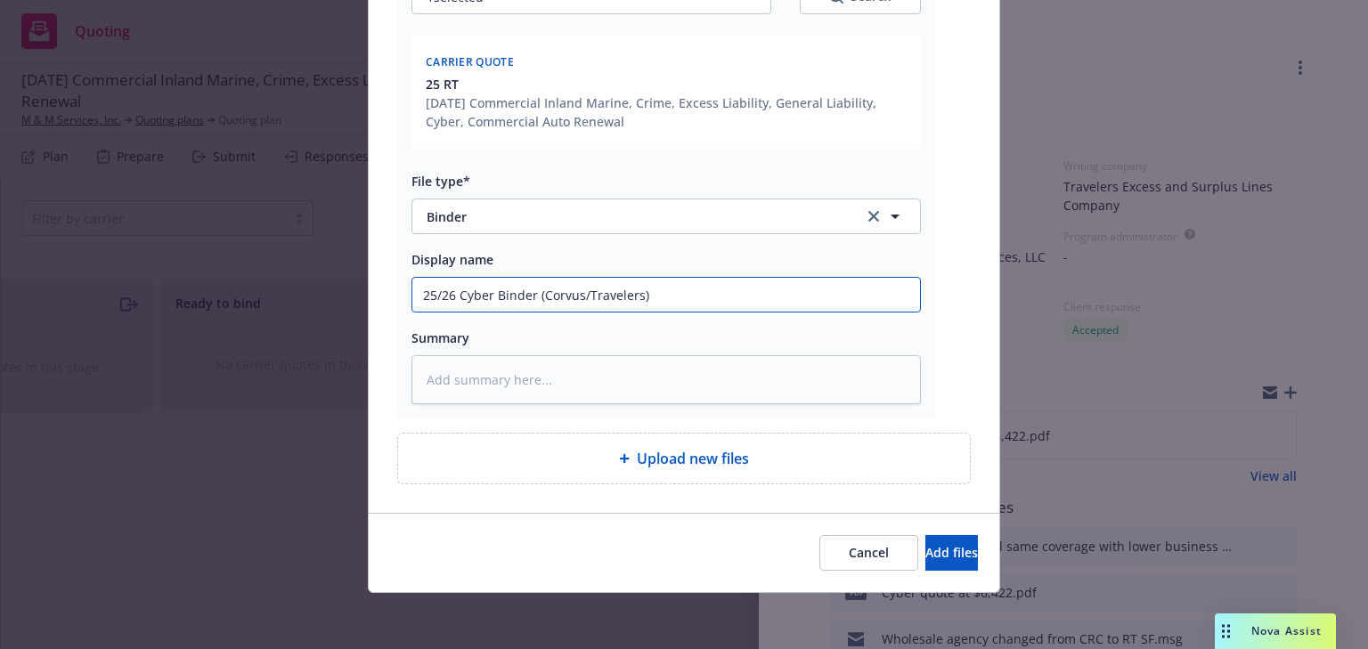
type input "25/26 Cyber Binder (Corvus/Travelers)"
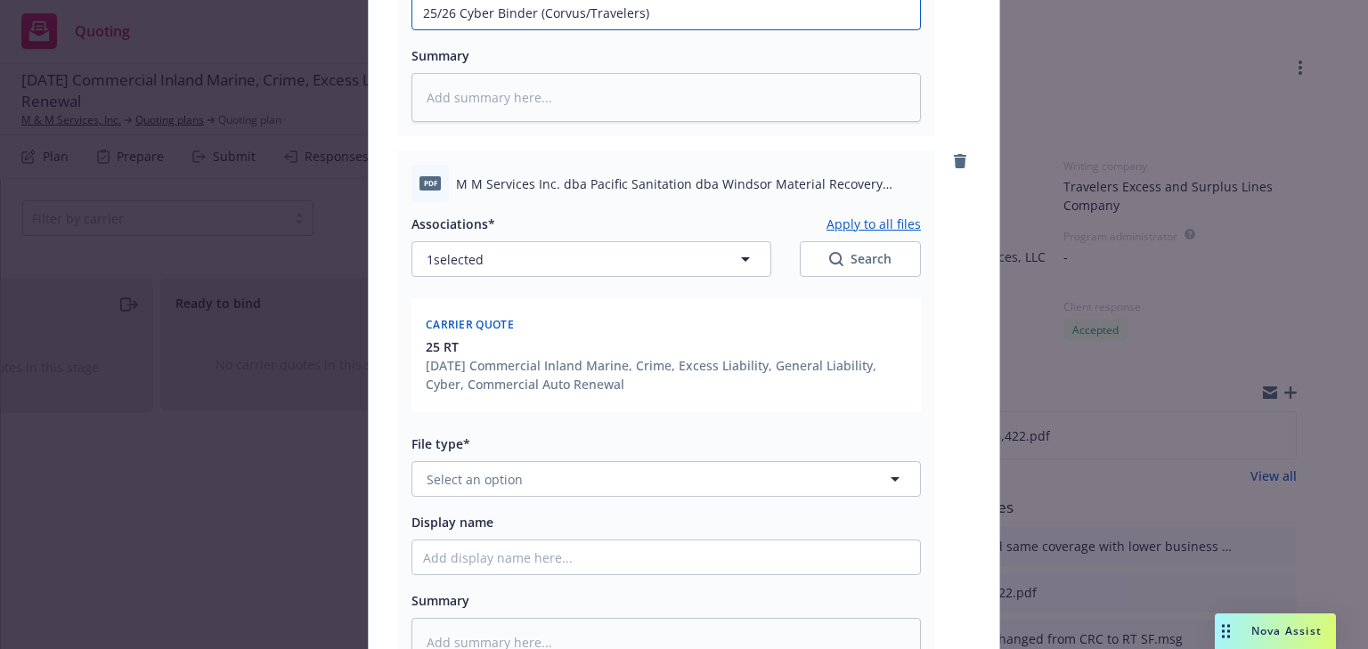
scroll to position [605, 0]
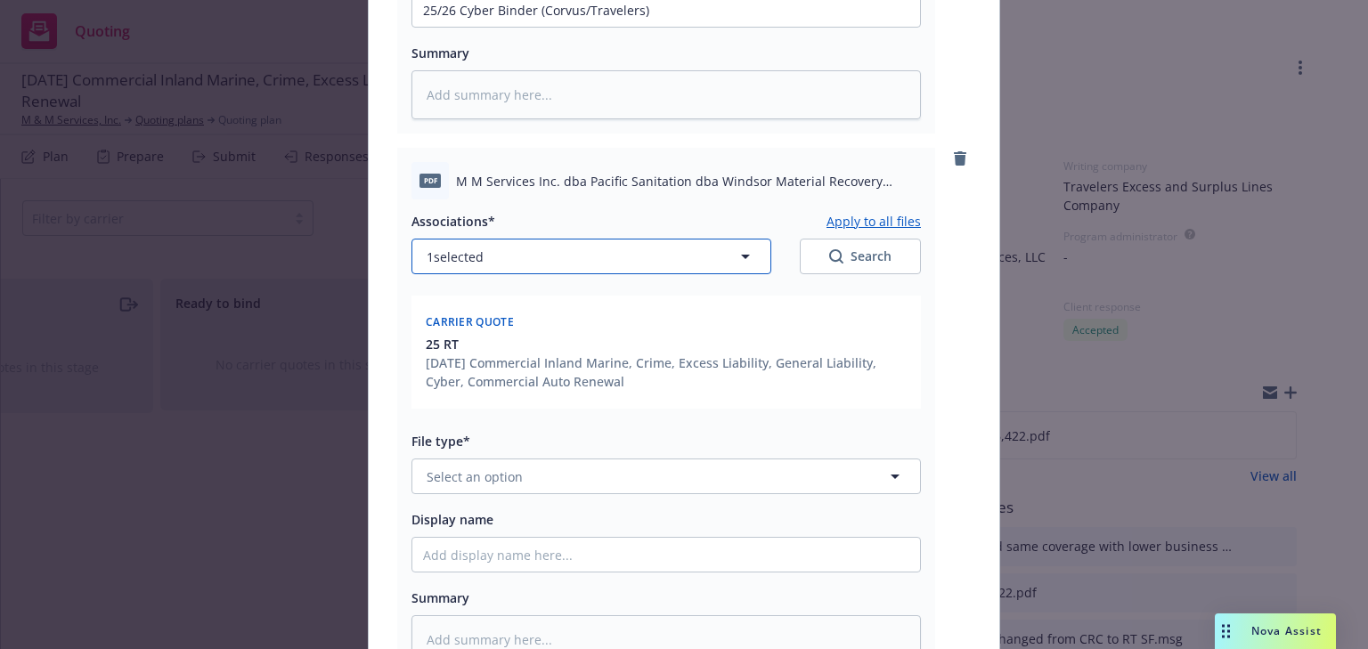
click at [534, 259] on button "1 selected" at bounding box center [591, 257] width 360 height 36
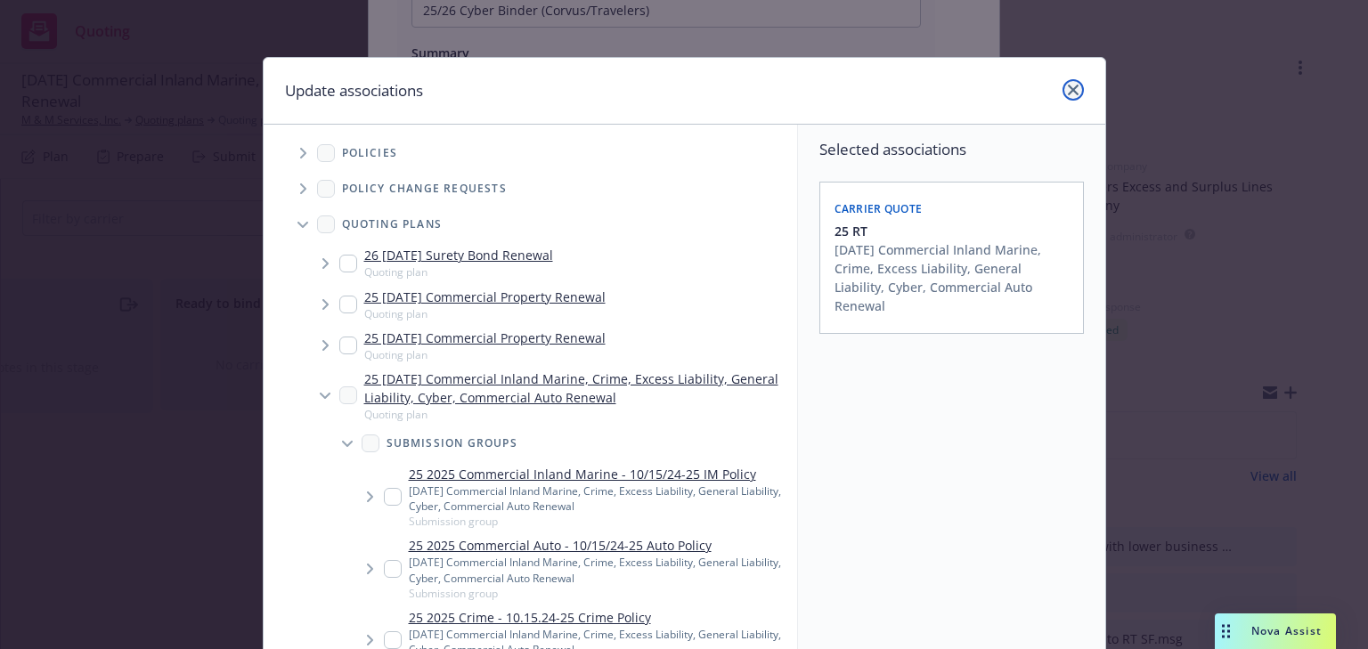
click at [1068, 85] on icon "close" at bounding box center [1072, 90] width 11 height 11
type textarea "x"
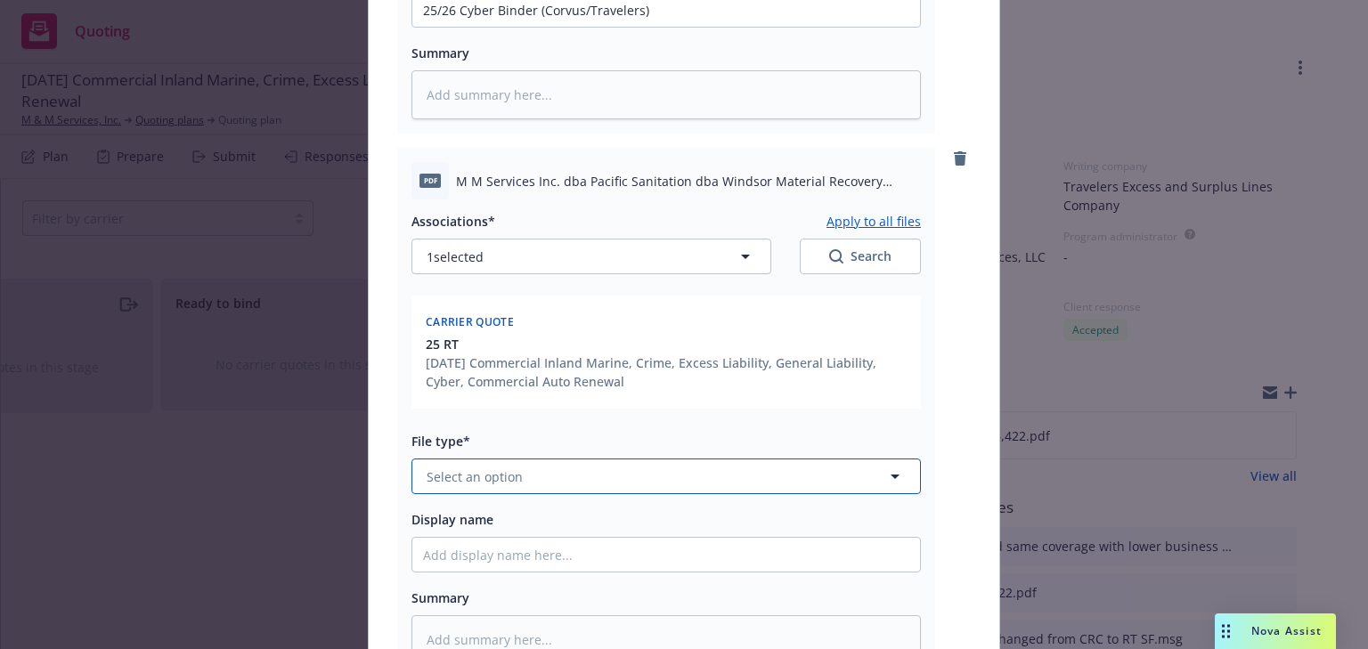
click at [571, 476] on button "Select an option" at bounding box center [665, 477] width 509 height 36
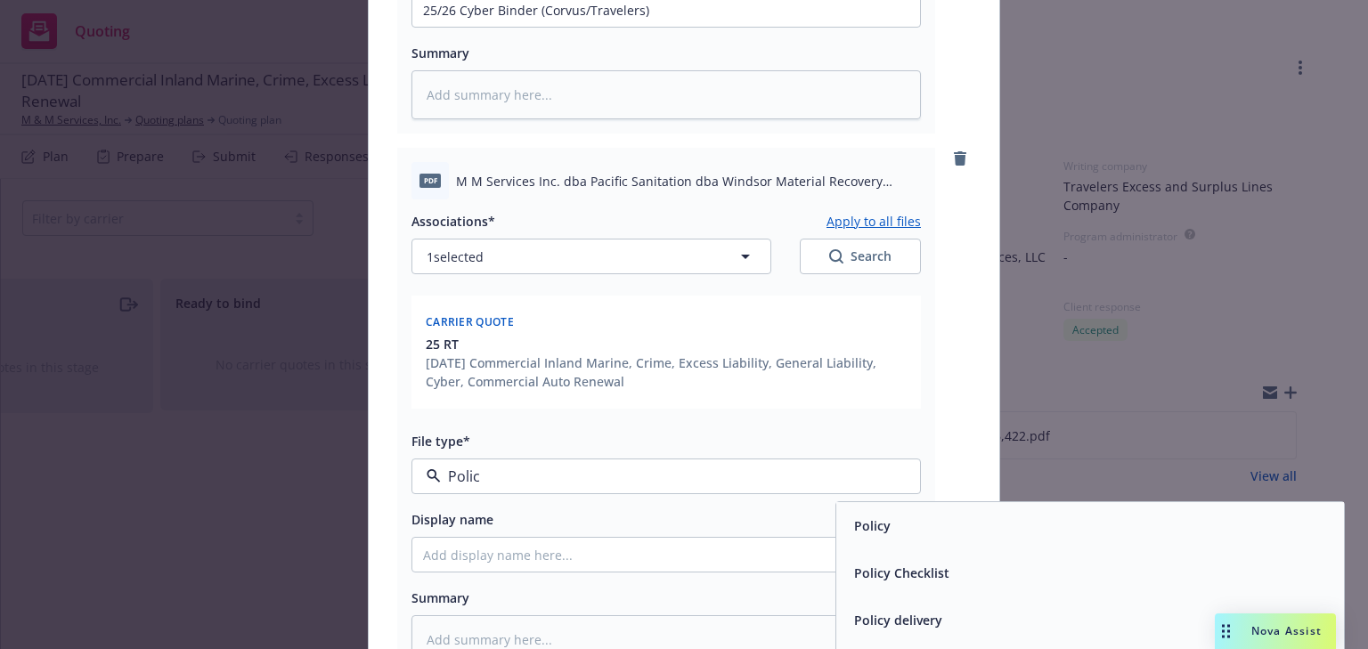
type input "Policy"
click at [854, 534] on span "Policy" at bounding box center [872, 525] width 37 height 19
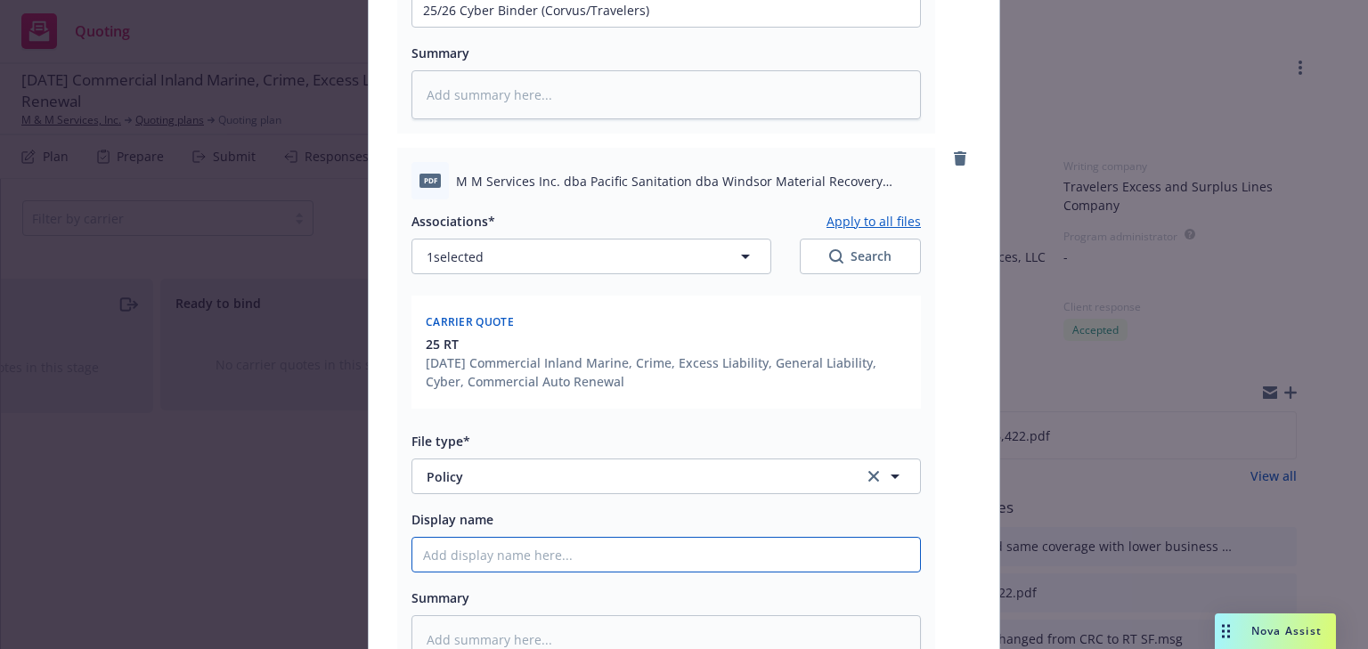
click at [547, 550] on input "Display name" at bounding box center [665, 555] width 507 height 34
type textarea "x"
type input "2"
type textarea "x"
type input "25"
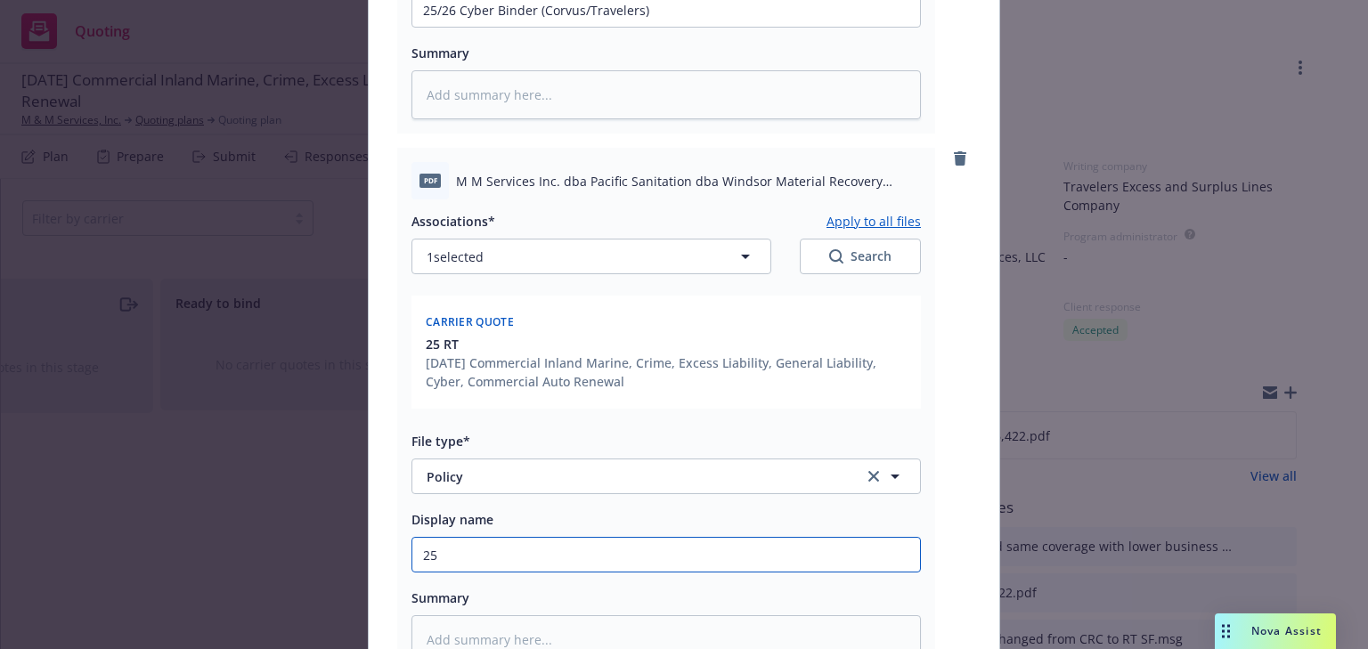
type textarea "x"
type input "25/"
type textarea "x"
type input "25/2"
type textarea "x"
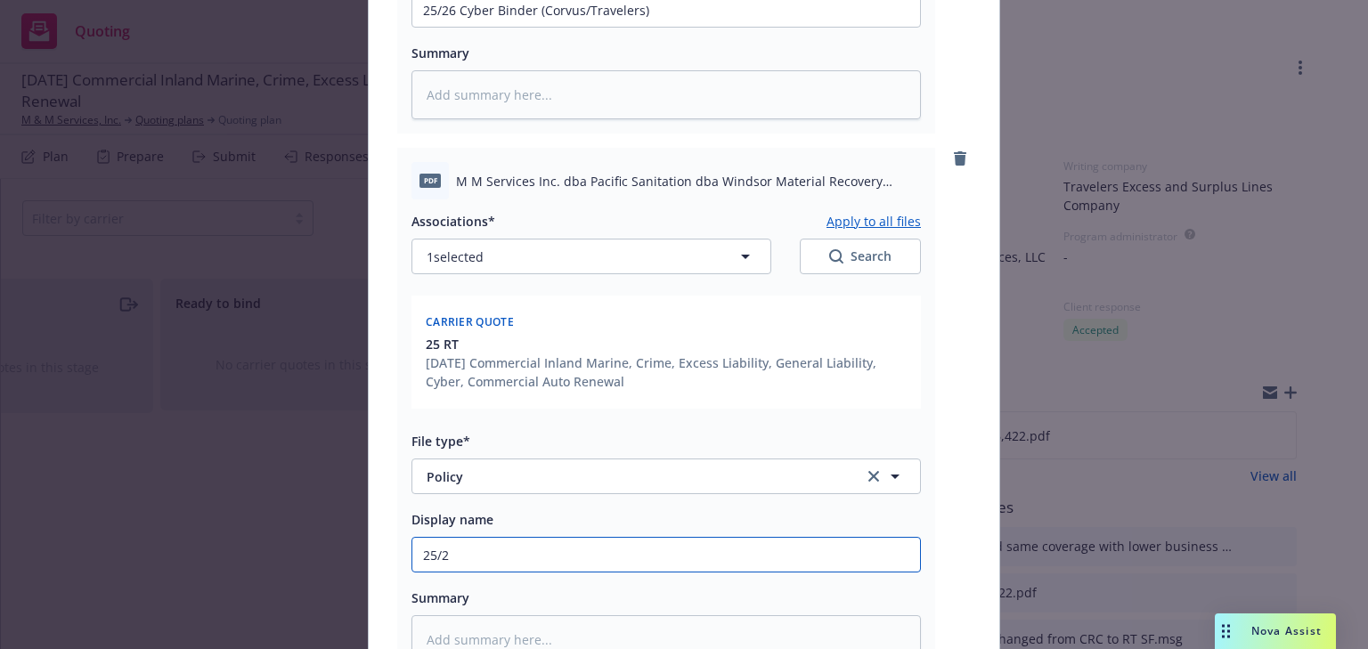
type input "25/26"
type textarea "x"
type input "25/26 C"
type textarea "x"
type input "25/26 Cy"
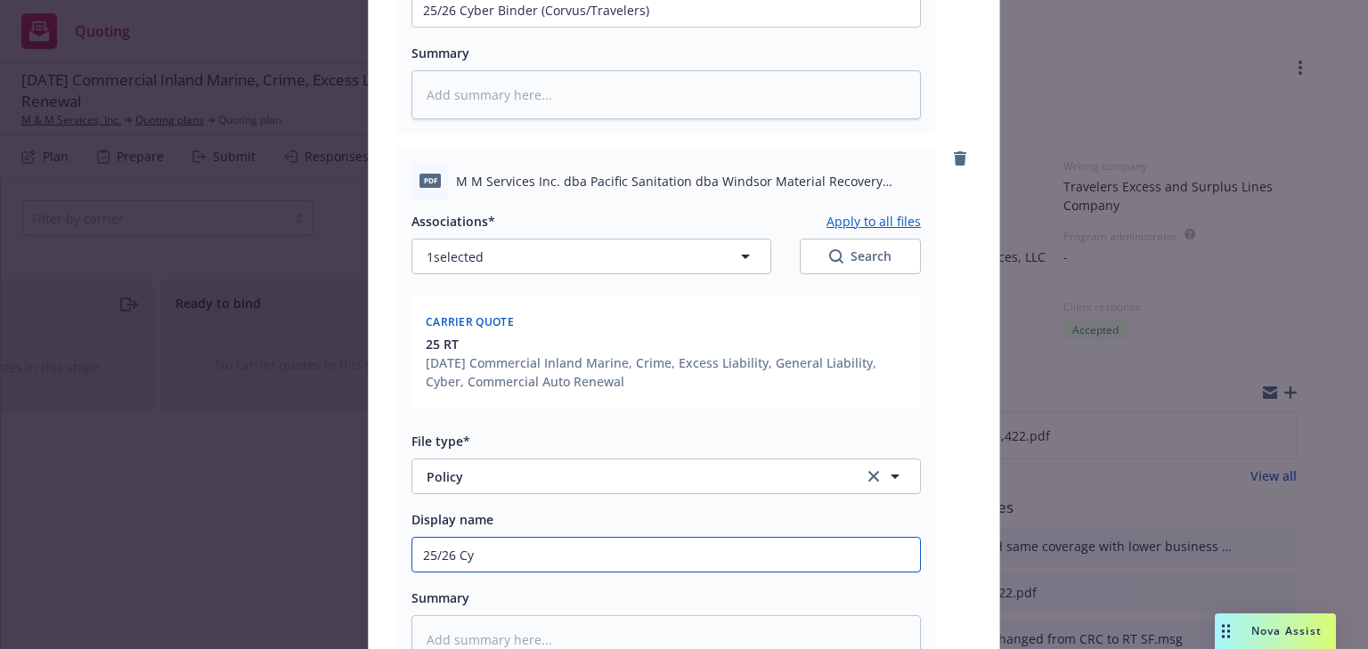
type textarea "x"
type input "25/26 Cyb"
type textarea "x"
type input "25/26 Cybe"
type textarea "x"
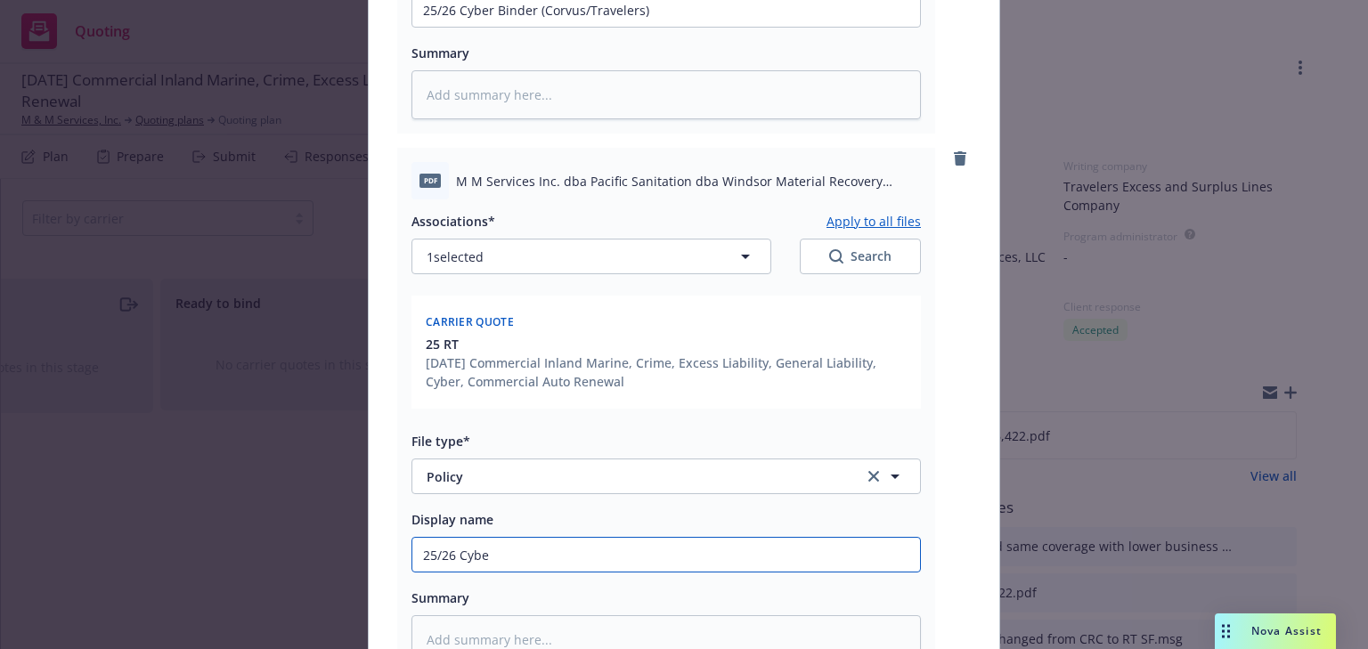
type input "25/26 Cyber"
type textarea "x"
type input "25/26 Cyber"
type textarea "x"
type input "25/26 Cyber PO"
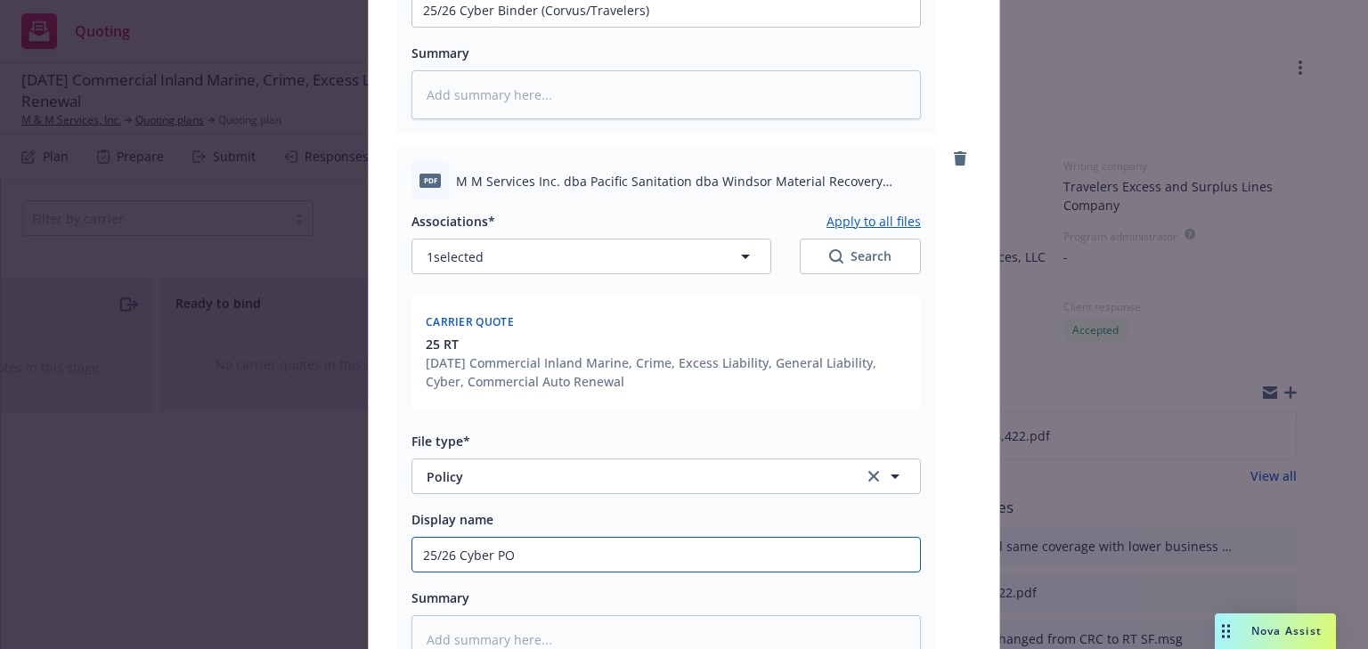
type textarea "x"
type input "25/26 Cyber POl"
type textarea "x"
type input "25/26 Cyber POli"
type textarea "x"
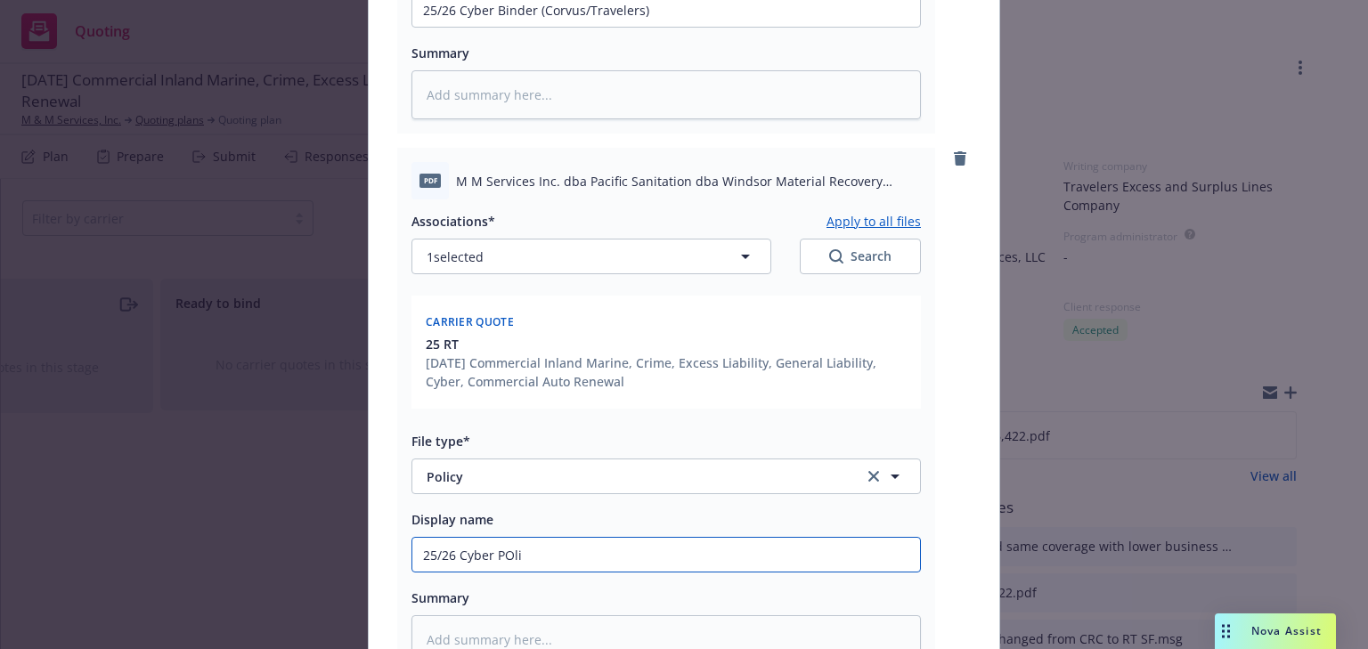
type input "25/26 Cyber POlic"
type textarea "x"
type input "25/26 Cyber POlicy"
type textarea "x"
type input "25/26 Cyber POlicy"
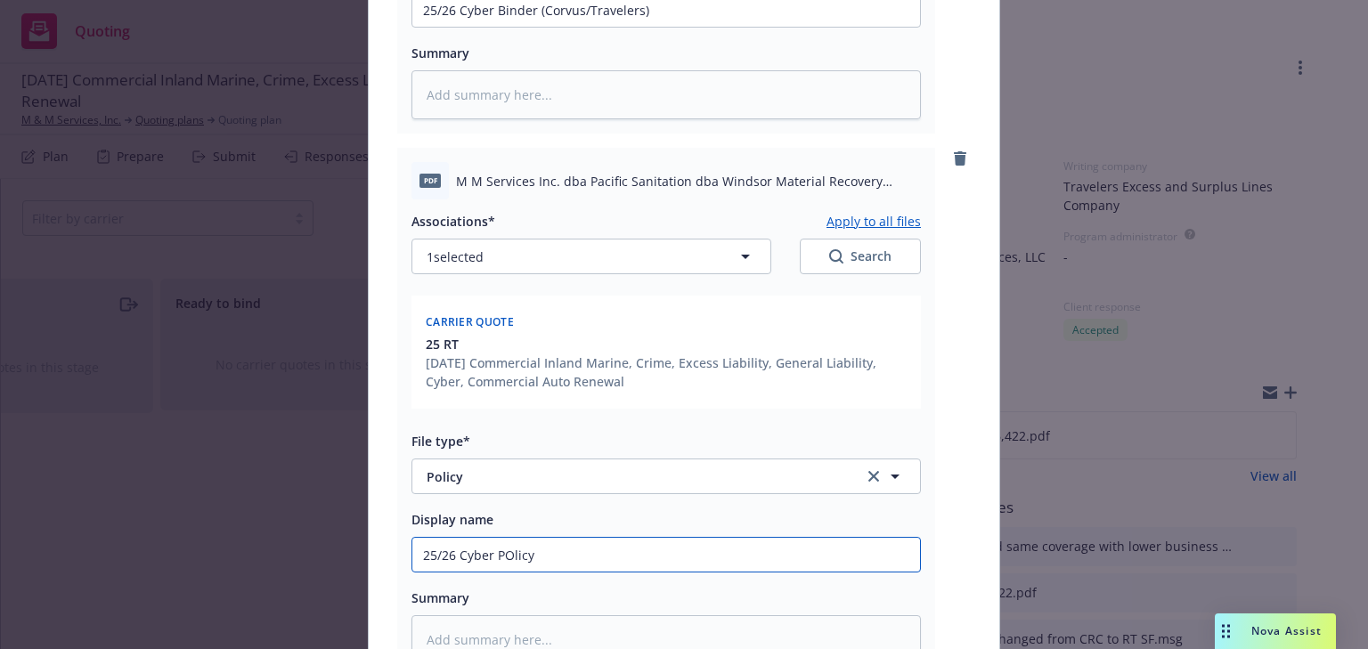
type textarea "x"
type input "25/26 Cyber POlic"
type textarea "x"
type input "25/26 Cyber POli"
type textarea "x"
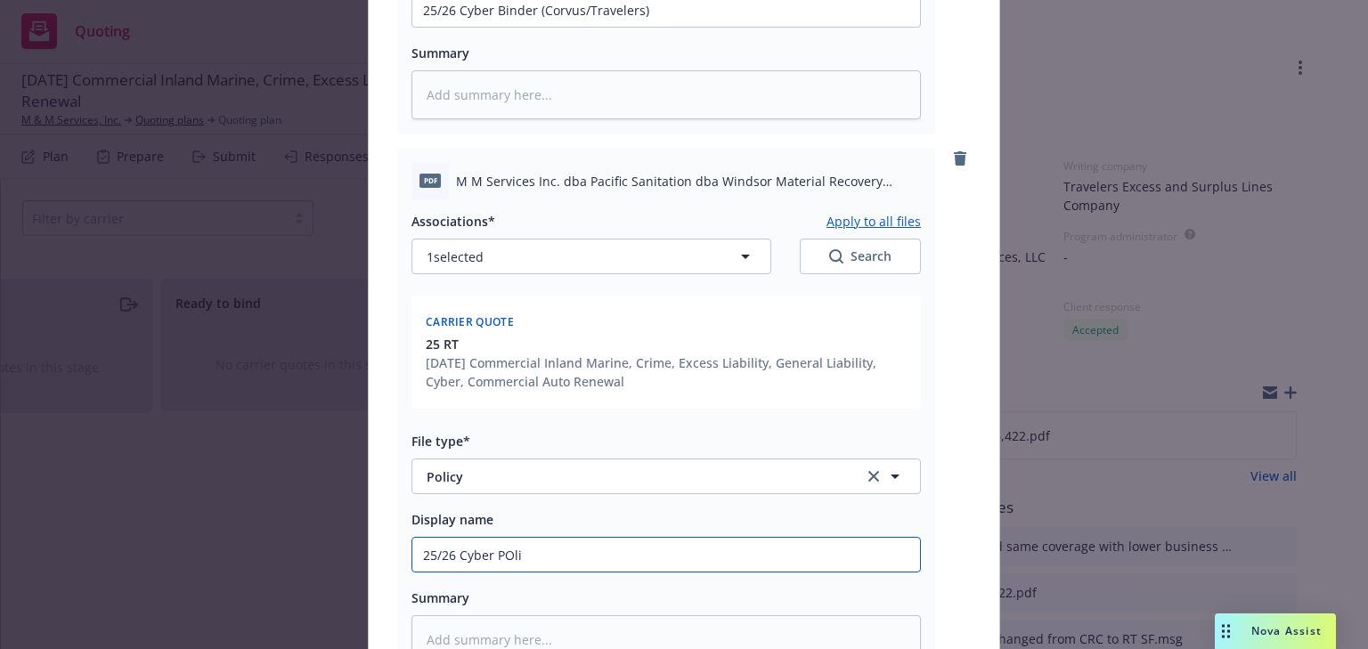
type input "25/26 Cyber POl"
type textarea "x"
type input "25/26 Cyber PO"
type textarea "x"
type input "25/26 Cyber PO"
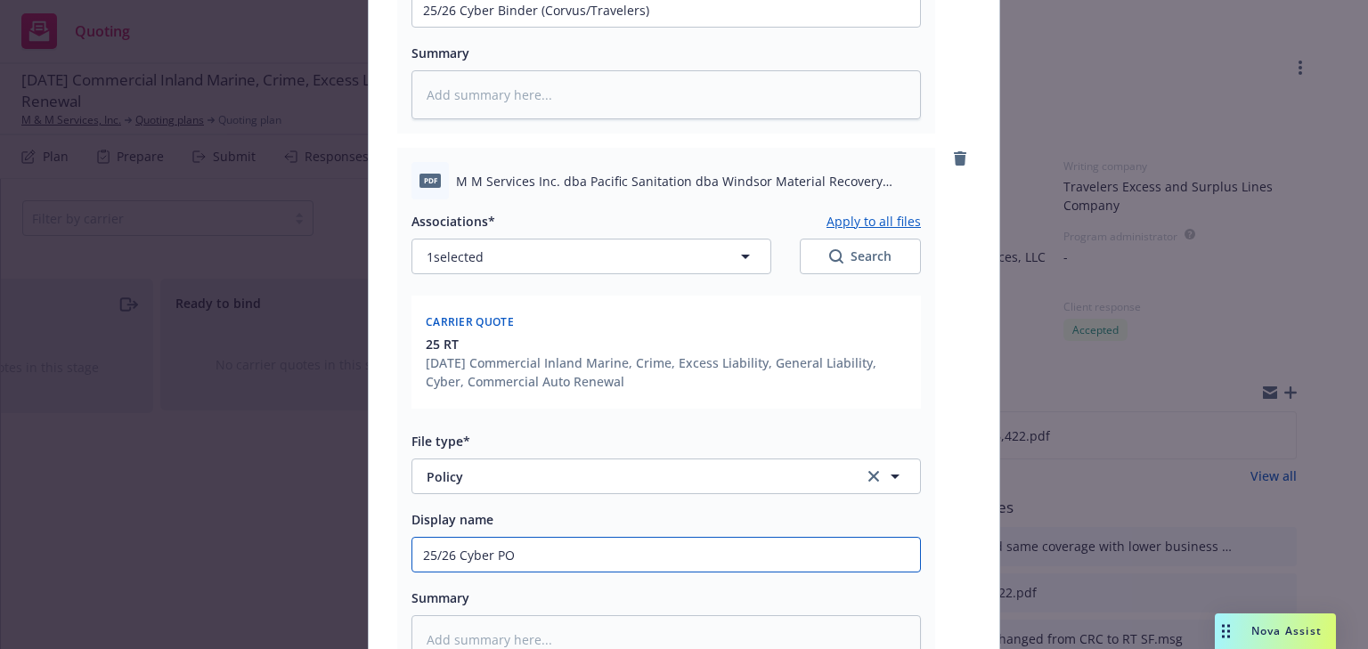
type textarea "x"
type input "25/26 Cyber P"
type textarea "x"
type input "25/26 Cyber Po"
type textarea "x"
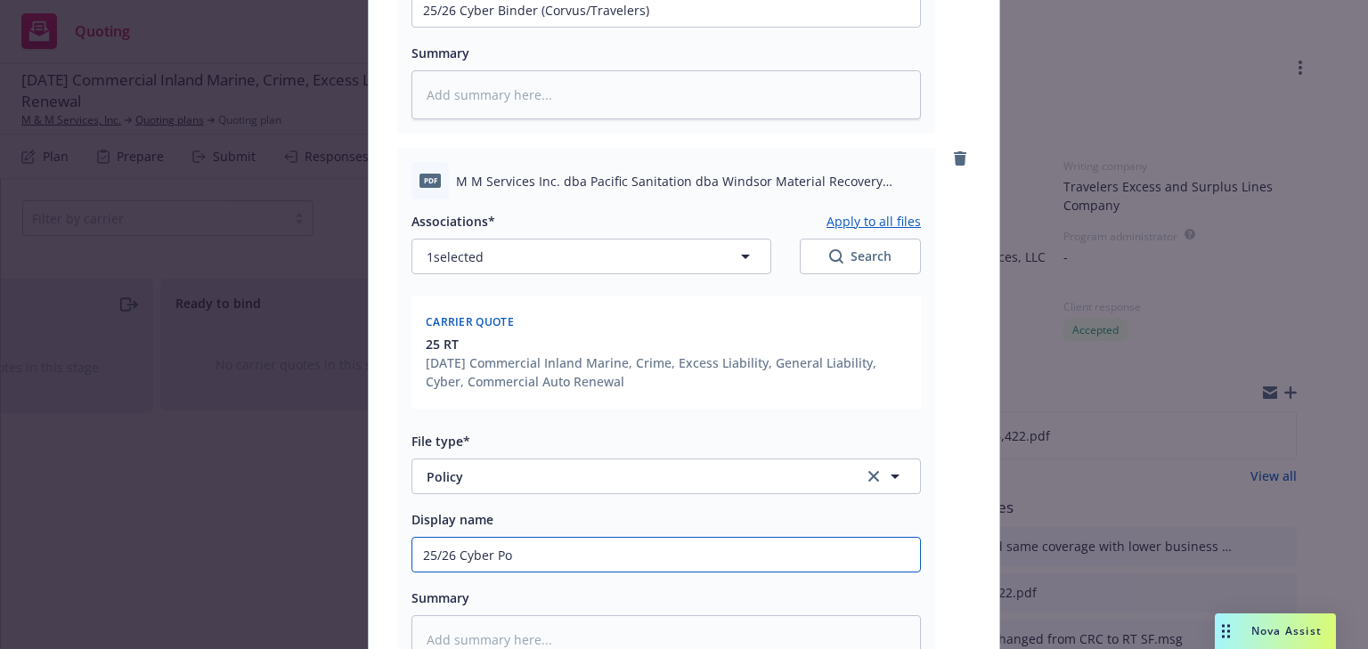
type input "25/26 Cyber Pol"
type textarea "x"
type input "25/26 Cyber Poli"
type textarea "x"
type input "25/26 Cyber Polic"
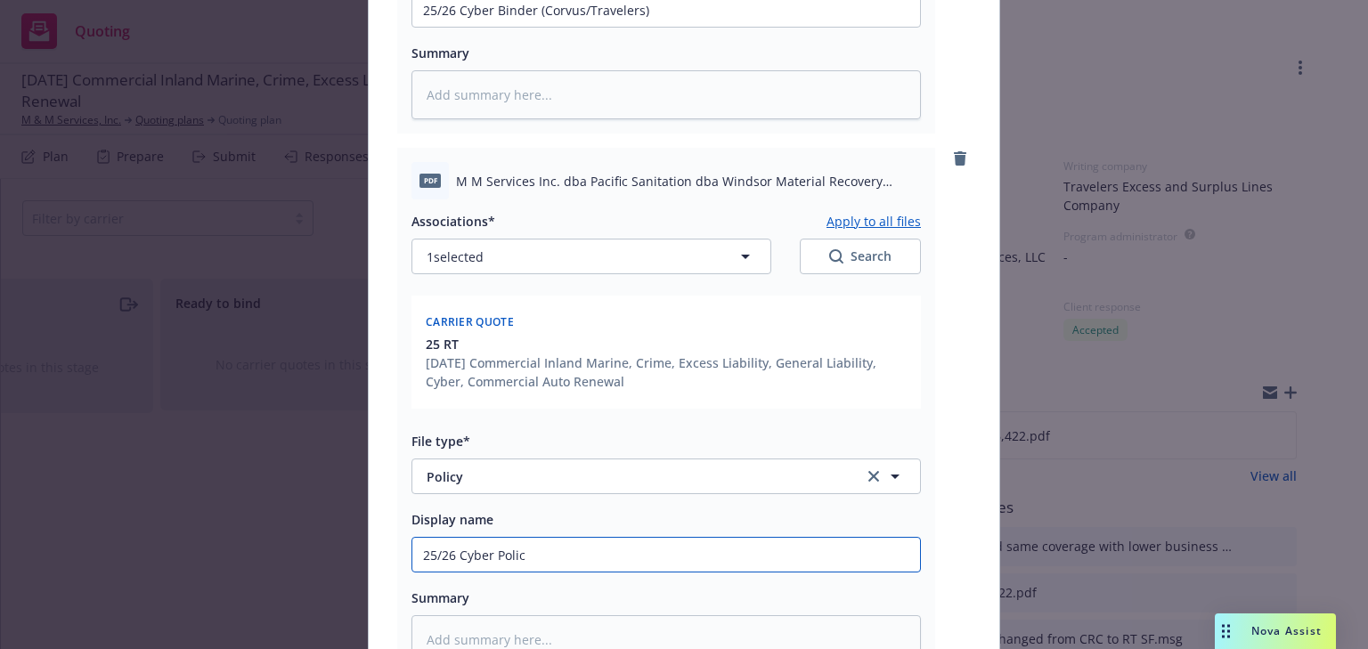
type textarea "x"
type input "25/26 Cyber Policy"
type textarea "x"
type input "25/26 Cyber Policy"
type textarea "x"
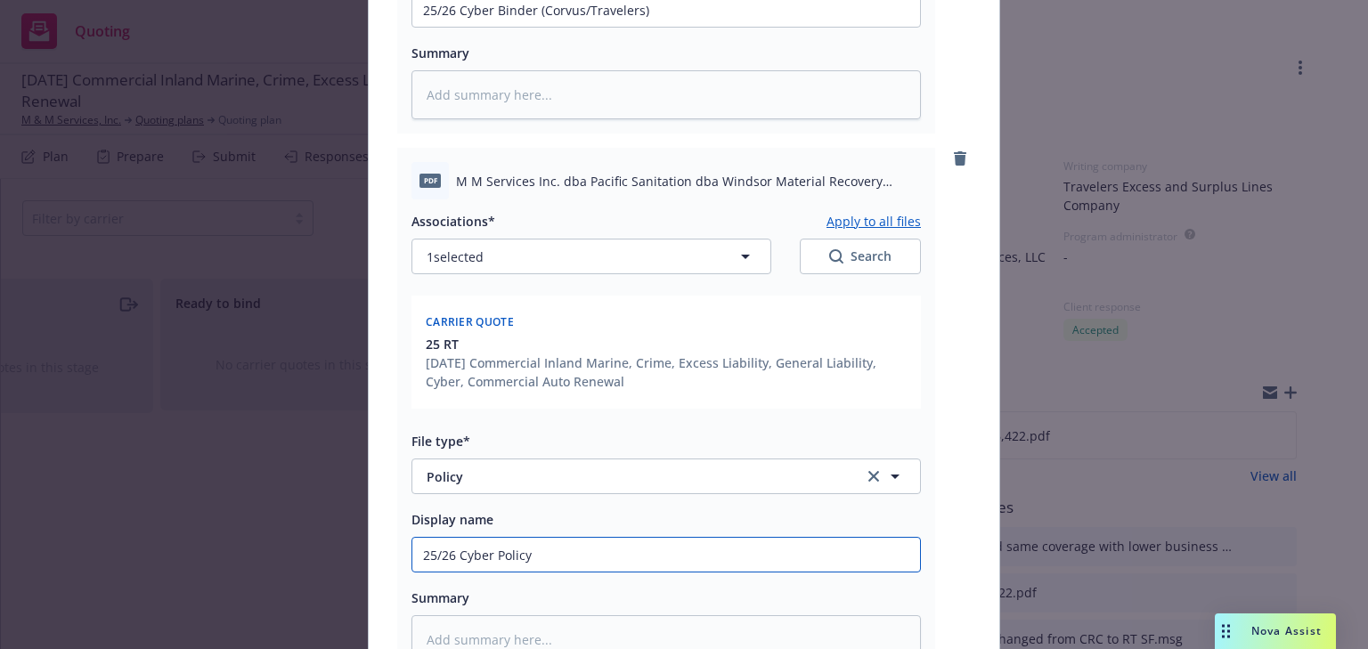
type input "25/26 Cyber Policy ("
type textarea "x"
type input "25/26 Cyber Policy (C"
type textarea "x"
type input "25/26 Cyber Policy (Cor"
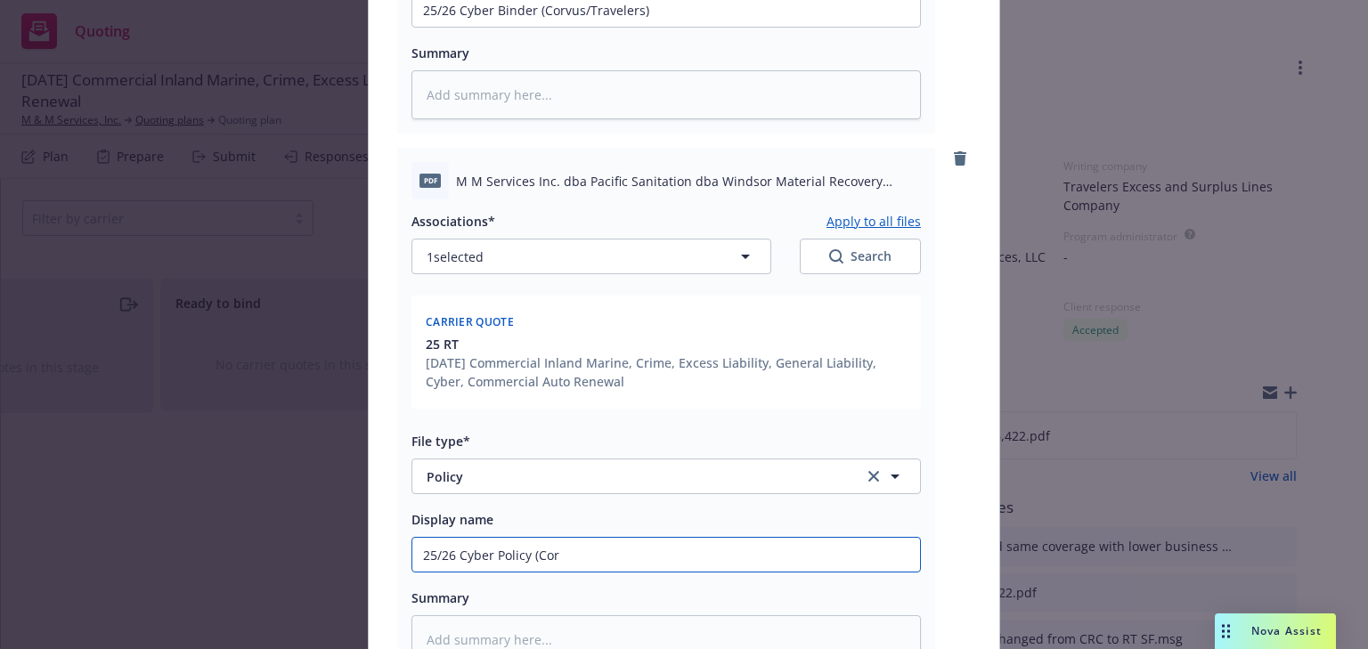
type textarea "x"
type input "25/26 Cyber Policy (Corv"
type textarea "x"
type input "25/26 Cyber Policy (Corvu"
type textarea "x"
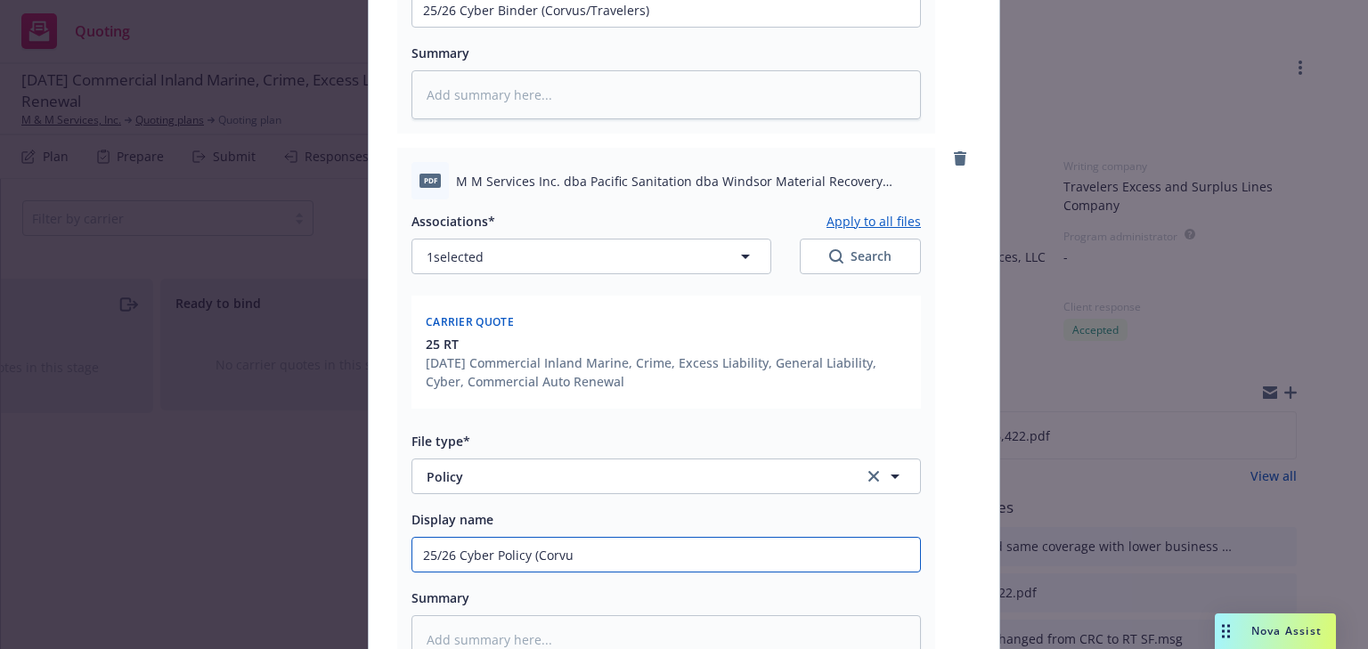
type input "25/26 Cyber Policy (Corvus"
type textarea "x"
type input "25/26 Cyber Policy (Corvus/"
type textarea "x"
type input "25/26 Cyber Policy (Corvus/T"
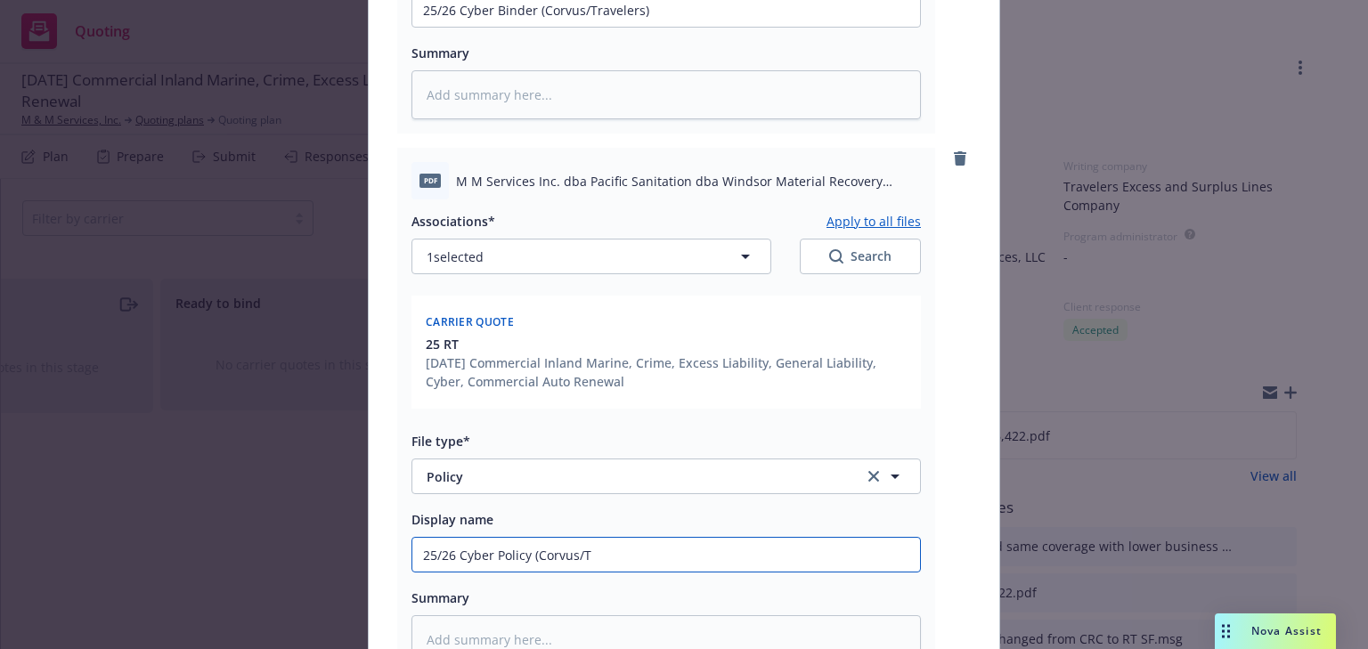
type textarea "x"
type input "25/26 Cyber Policy (Corvus/Tr"
type textarea "x"
type input "25/26 Cyber Policy (Corvus/Tra"
type textarea "x"
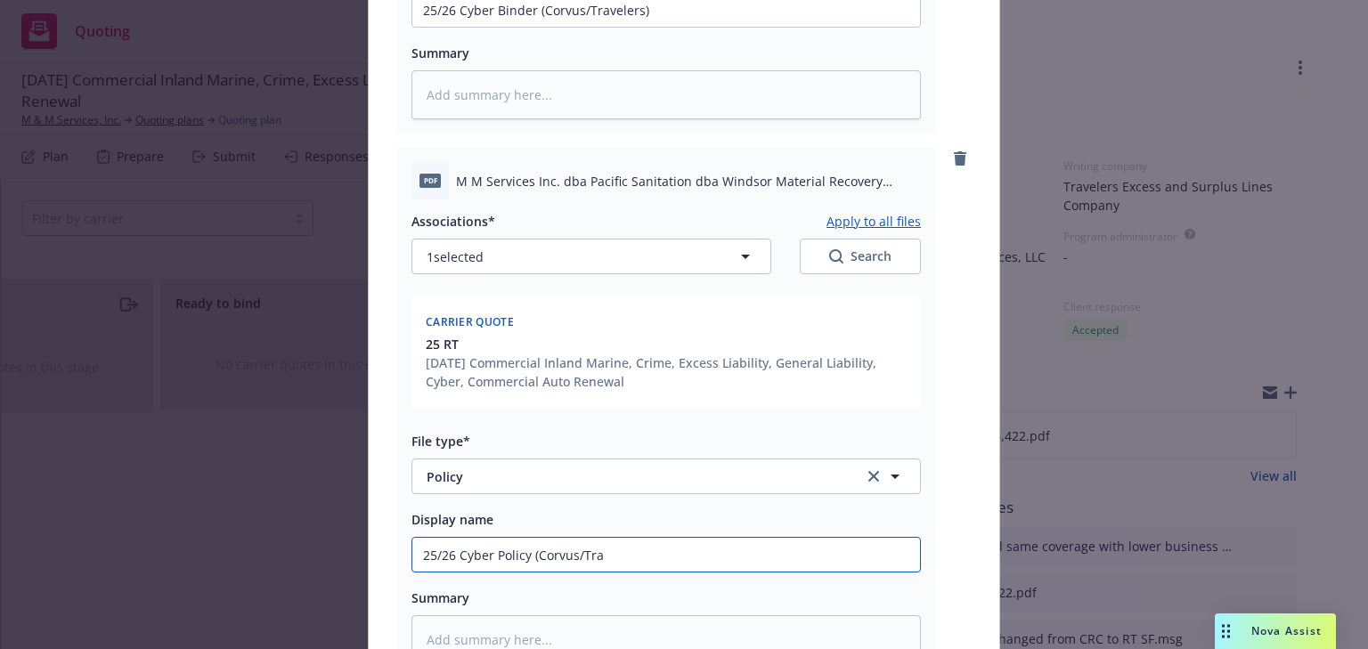
type input "25/26 Cyber Policy (Corvus/Trav"
type textarea "x"
type input "25/26 Cyber Policy (Corvus/Trave"
type textarea "x"
type input "25/26 Cyber Policy (Corvus/Travel"
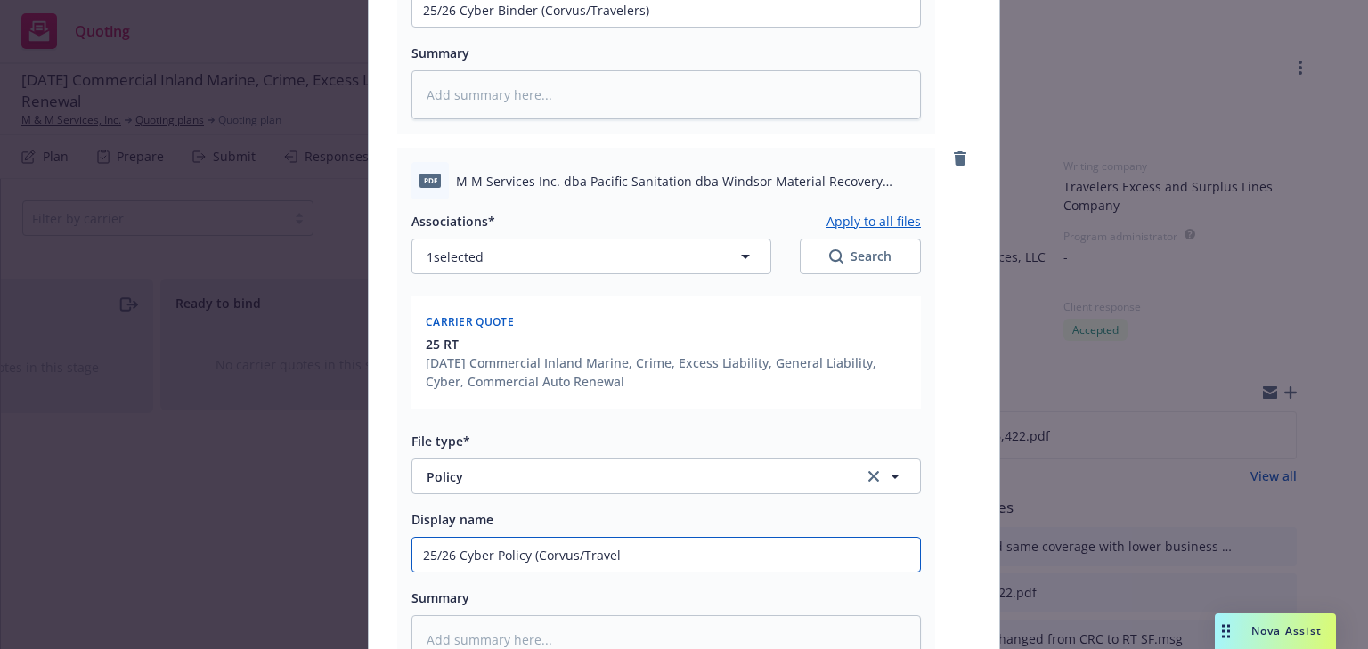
type textarea "x"
type input "25/26 Cyber Policy (Corvus/Travele"
type textarea "x"
type input "25/26 Cyber Policy (Corvus/Traveler"
type textarea "x"
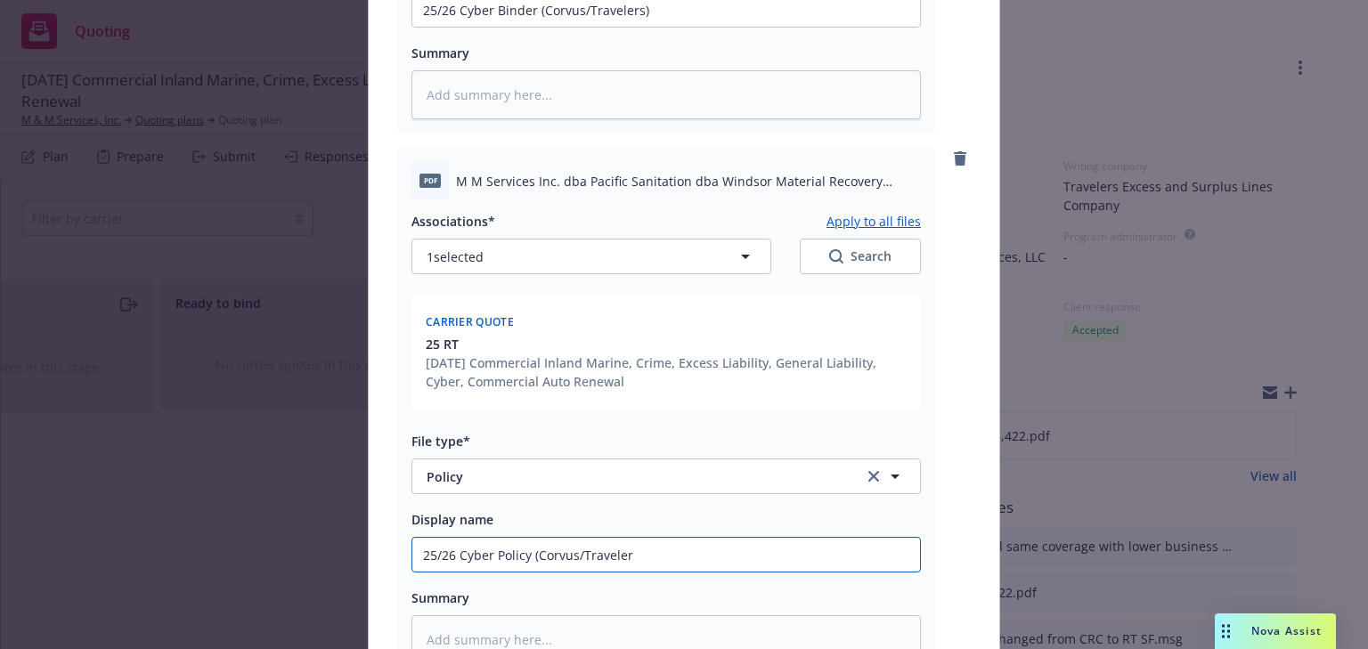
type input "25/26 Cyber Policy (Corvus/Travelers"
type textarea "x"
type input "25/26 Cyber Policy (Corvus/Travelers)"
type textarea "x"
type input "25/26 Cyber Policy (Corvus/Travelers)"
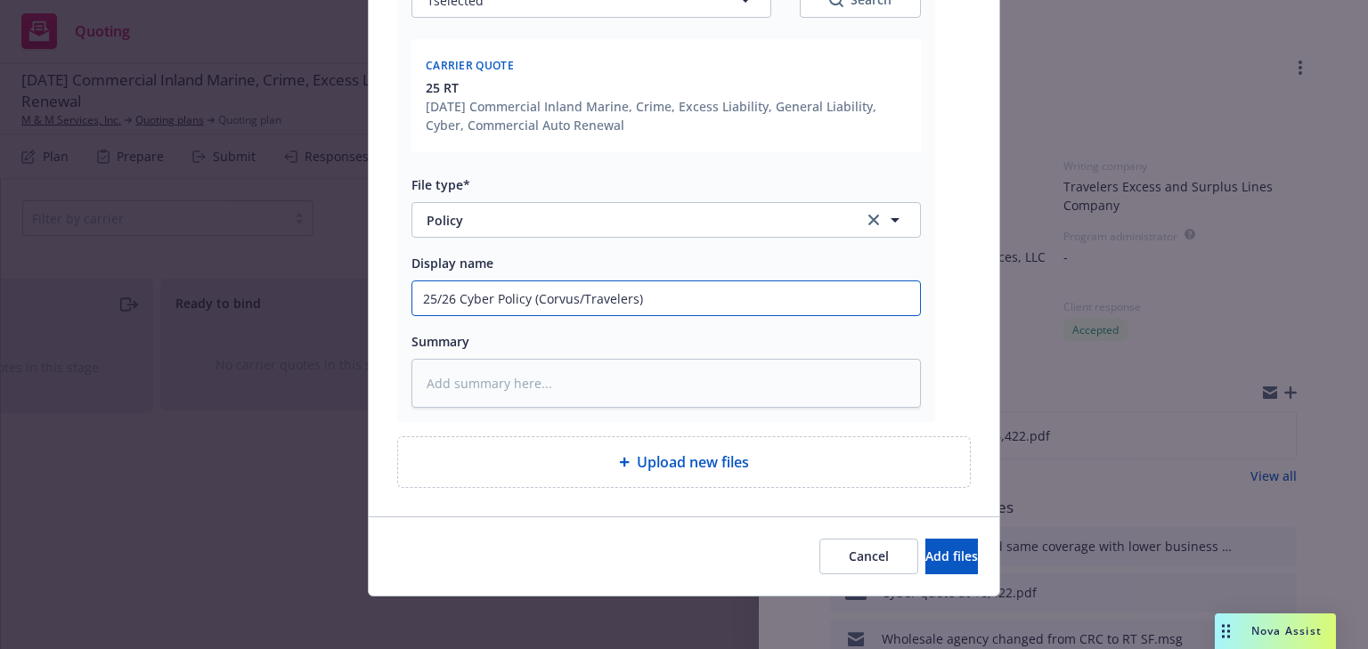
scroll to position [864, 0]
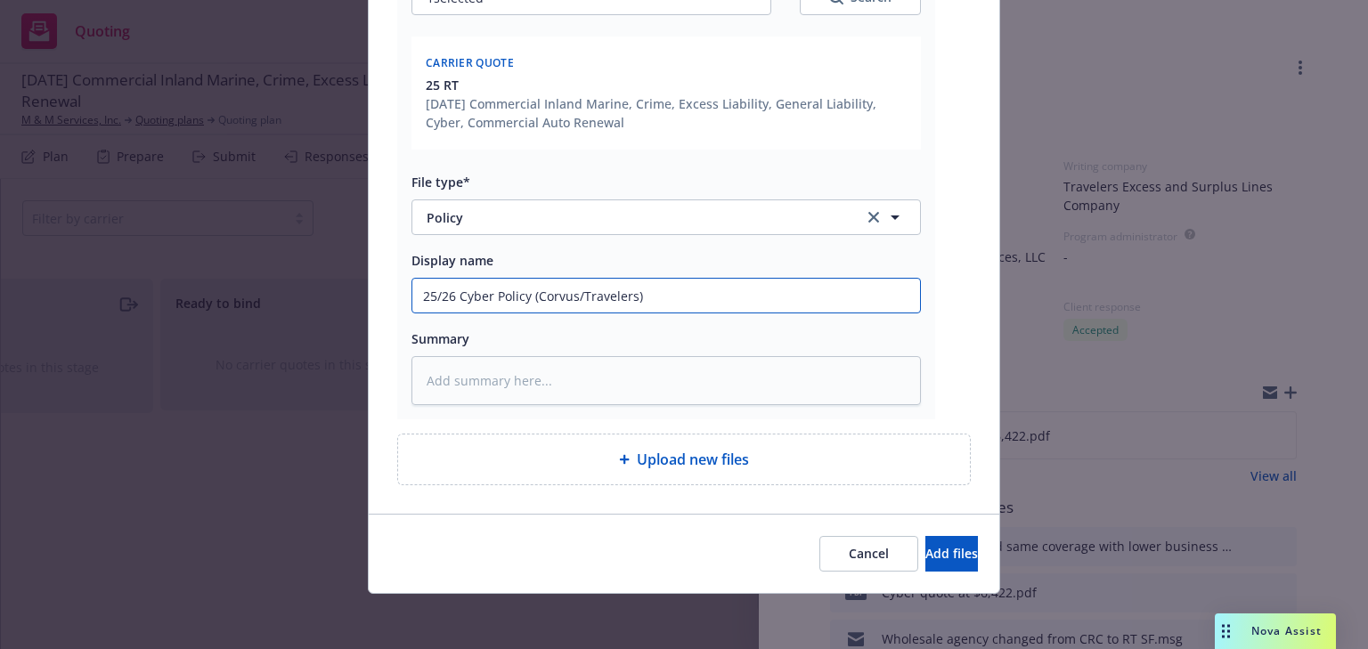
type textarea "x"
type input "25/26 Cyber Policy (Corvus/Travelers) -"
type textarea "x"
type input "25/26 Cyber Policy (Corvus/Travelers) - i"
type textarea "x"
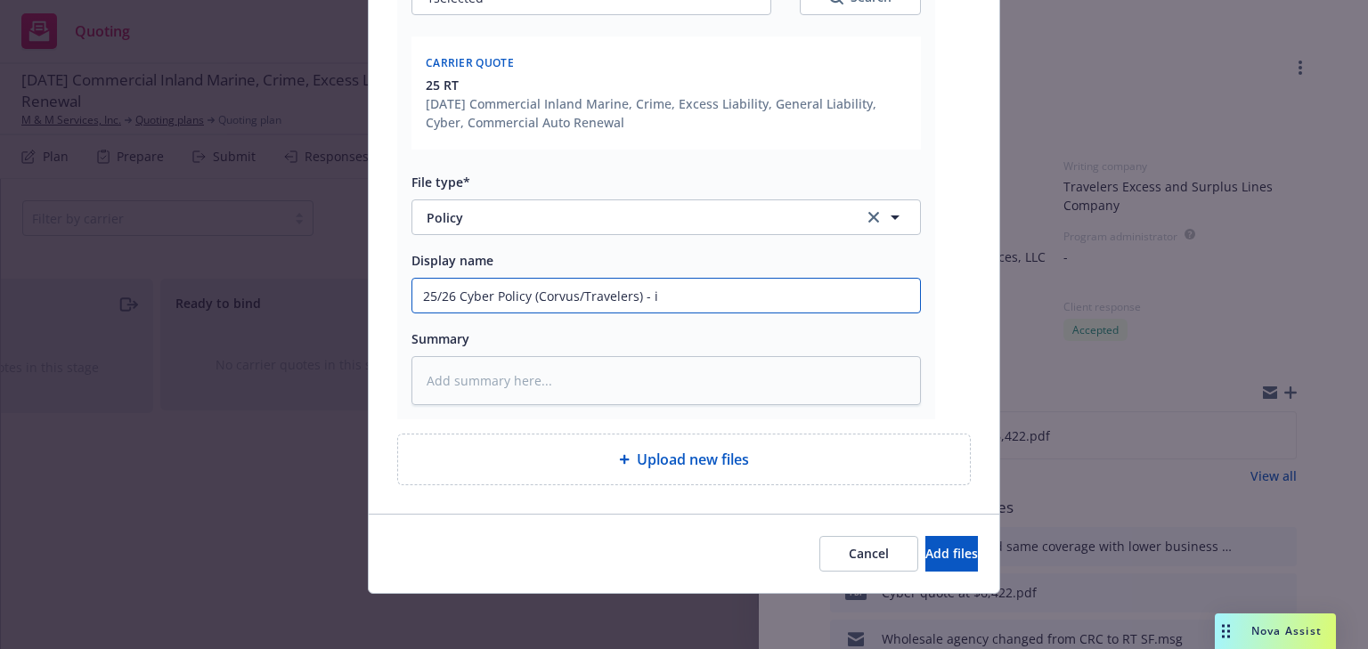
type input "25/26 Cyber Policy (Corvus/Travelers) -"
type textarea "x"
type input "25/26 Cyber Policy (Corvus/Travelers) - m"
type textarea "x"
type input "25/26 Cyber Policy (Corvus/Travelers) - mi"
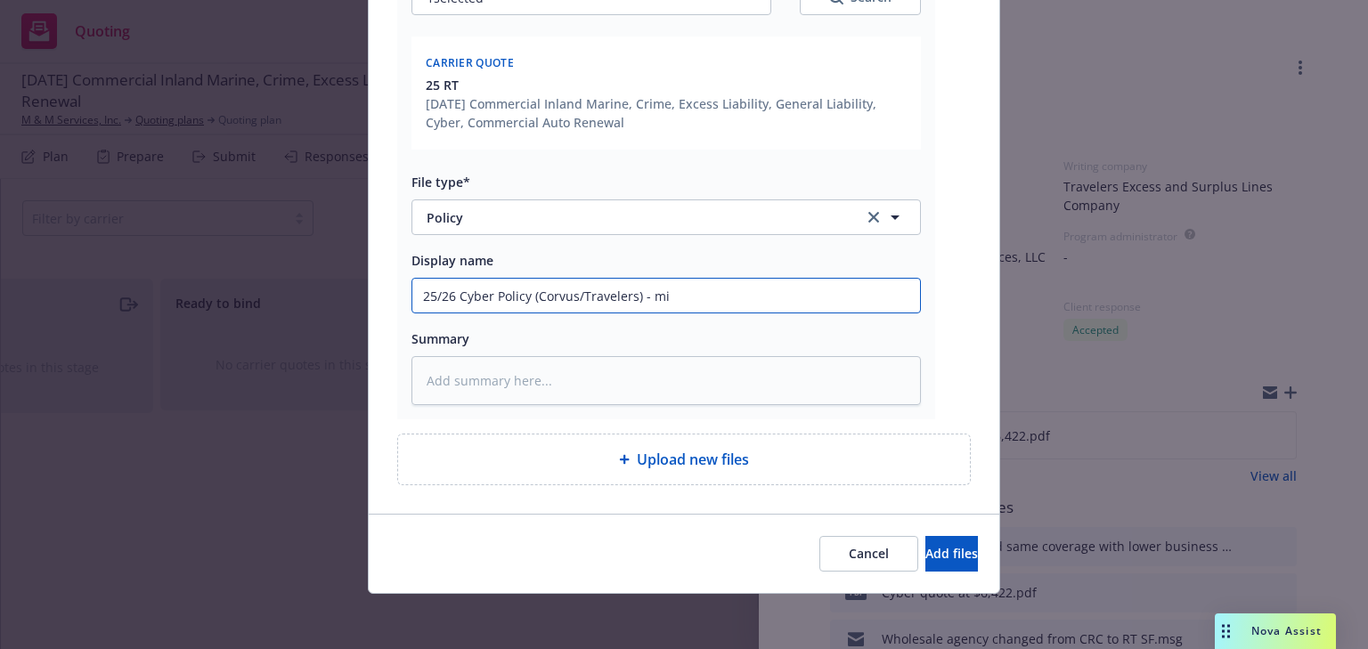
type textarea "x"
type input "25/26 Cyber Policy (Corvus/Travelers) - mis"
type textarea "x"
type input "25/26 Cyber Policy (Corvus/Travelers) - miss"
type textarea "x"
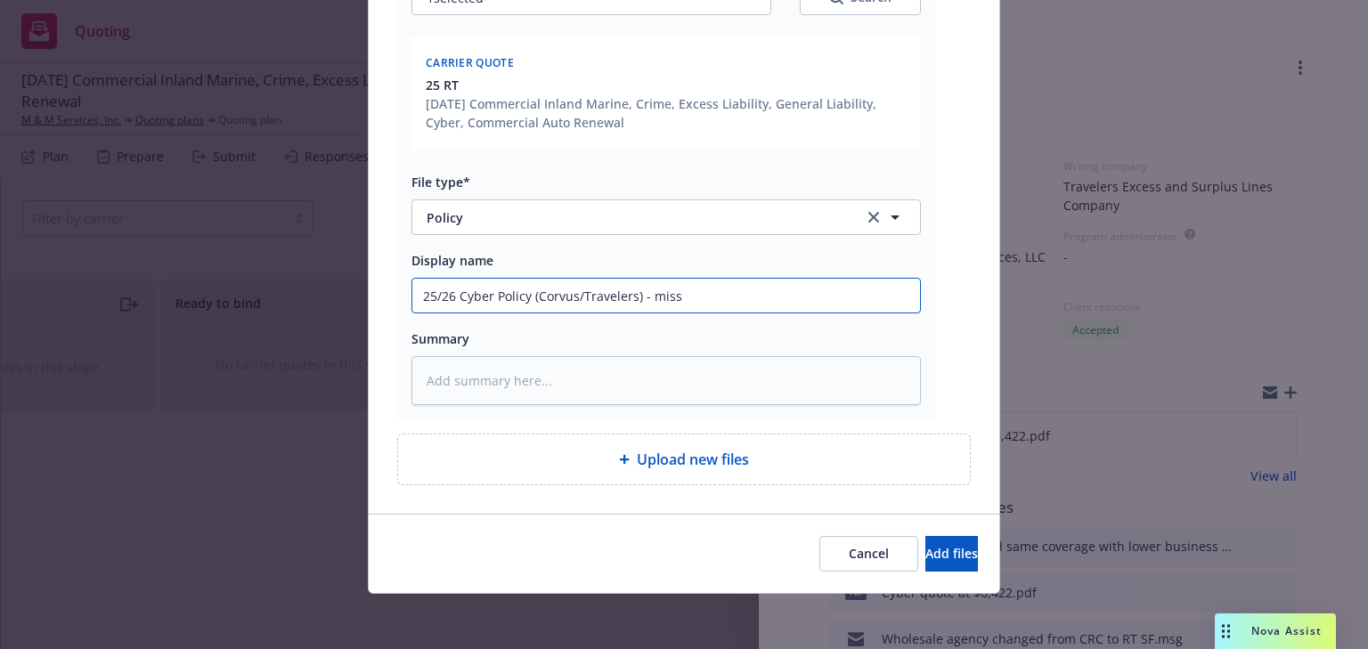
type input "25/26 Cyber Policy (Corvus/Travelers) - missi"
type textarea "x"
type input "25/26 Cyber Policy (Corvus/Travelers) - missin"
type textarea "x"
type input "25/26 Cyber Policy (Corvus/Travelers) - missing"
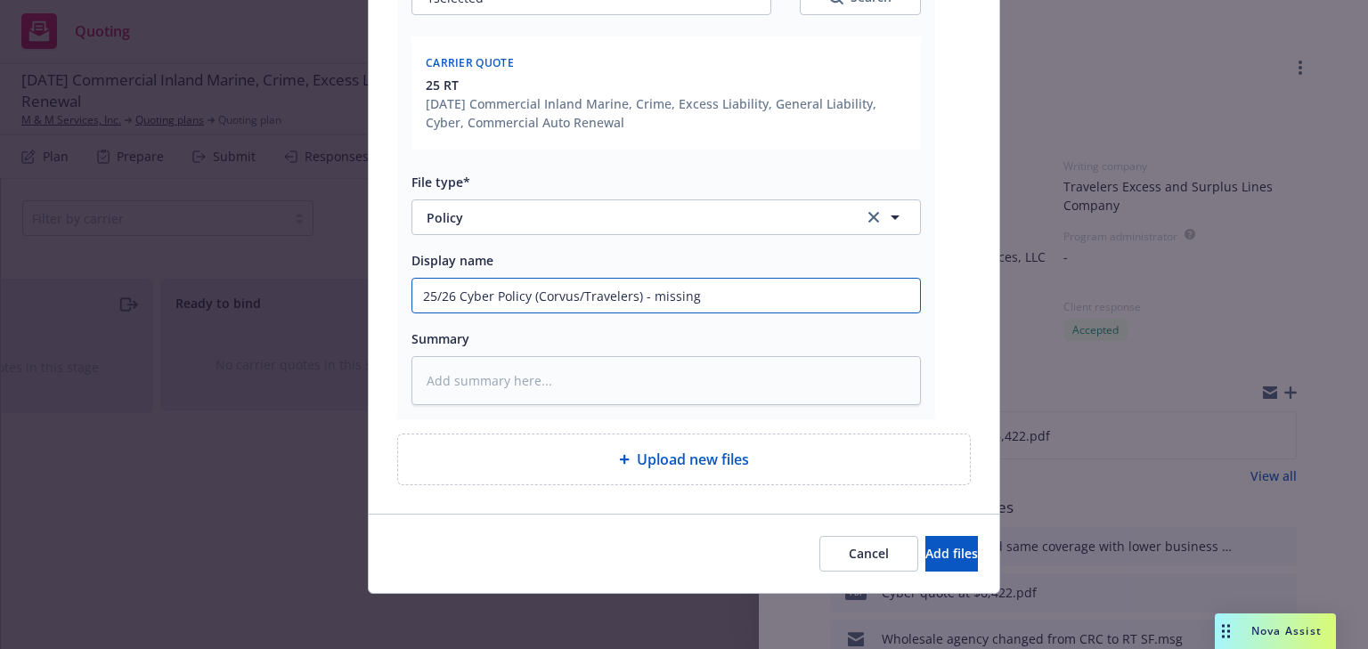
type textarea "x"
type input "25/26 Cyber Policy (Corvus/Travelers) - missing"
type textarea "x"
type input "25/26 Cyber Policy (Corvus/Travelers) - missing D"
type textarea "x"
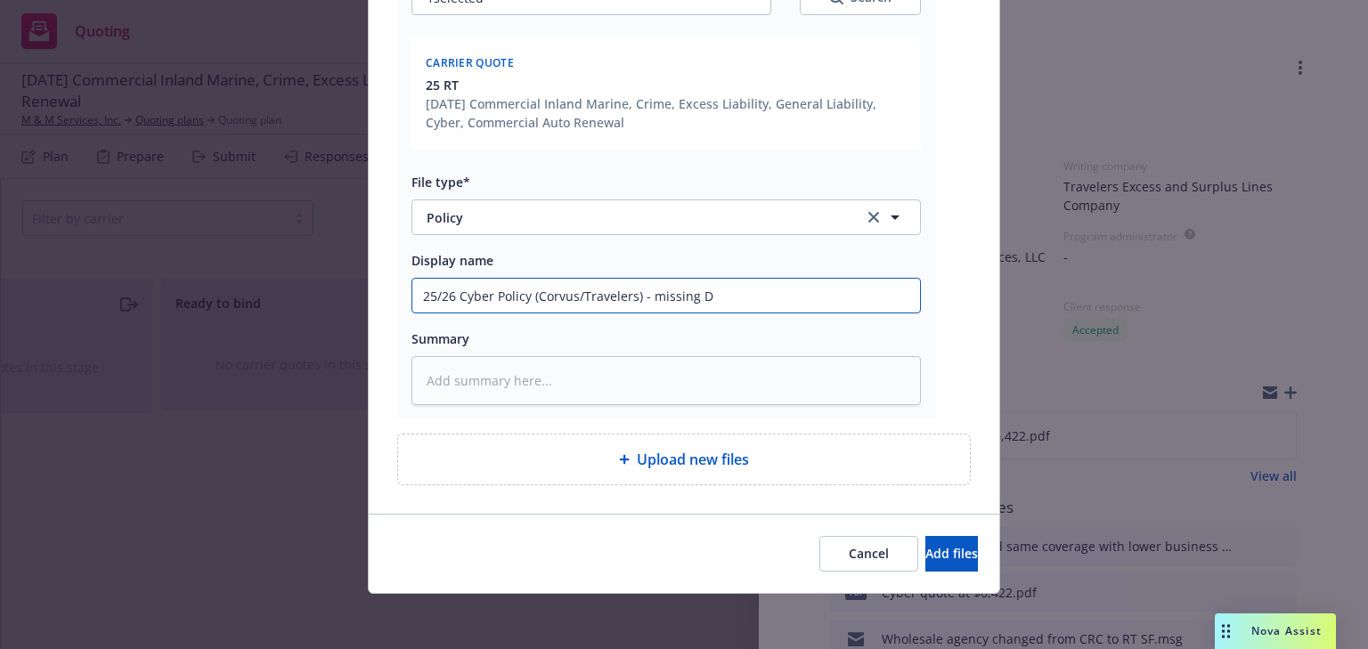
type input "25/26 Cyber Policy (Corvus/Travelers) - missing D2"
type textarea "x"
type input "25/26 Cyber Policy (Corvus/Travelers) - missing D2"
type textarea "x"
type input "25/26 Cyber Policy (Corvus/Travelers) - missing D2 an"
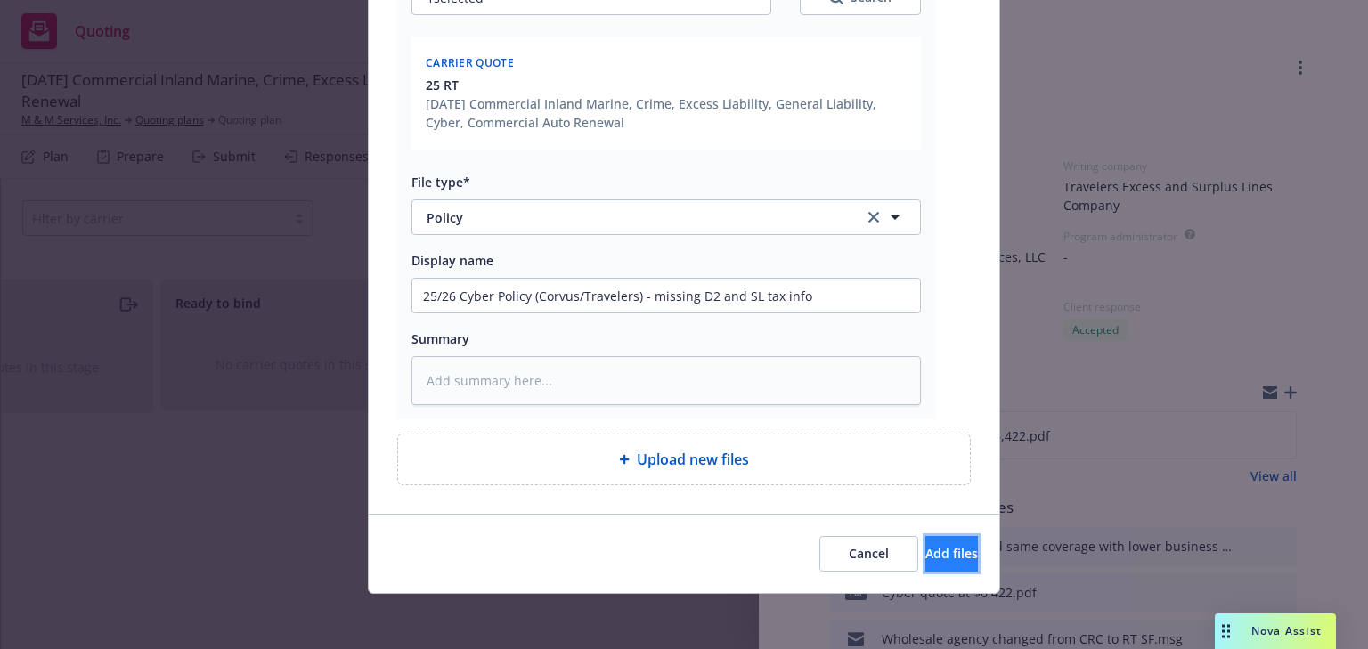
click at [954, 542] on button "Add files" at bounding box center [951, 554] width 53 height 36
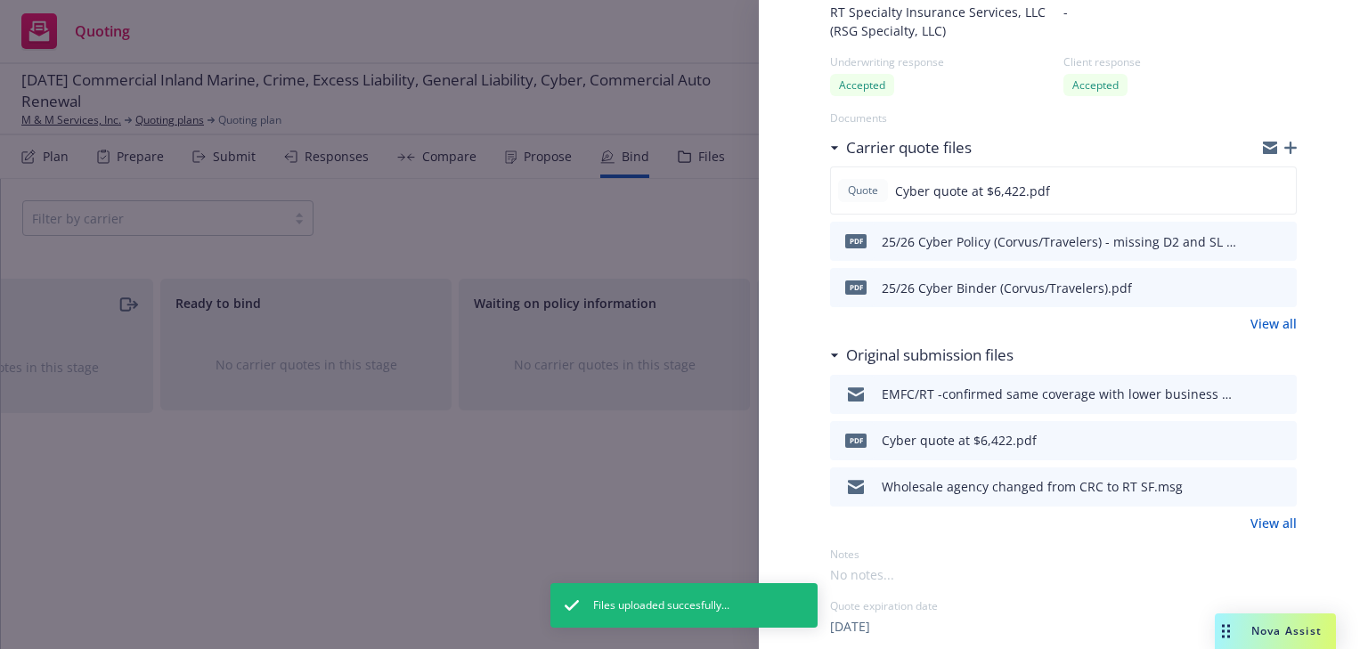
scroll to position [0, 0]
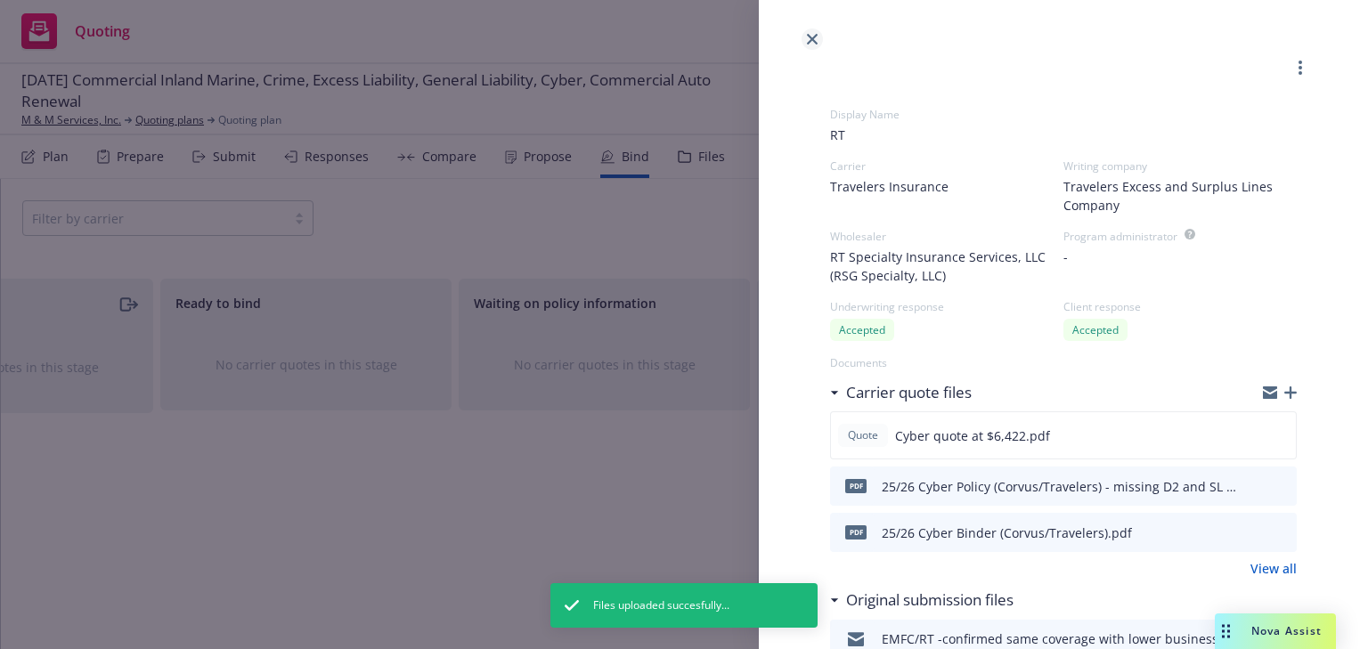
click at [810, 40] on icon "close" at bounding box center [812, 39] width 11 height 11
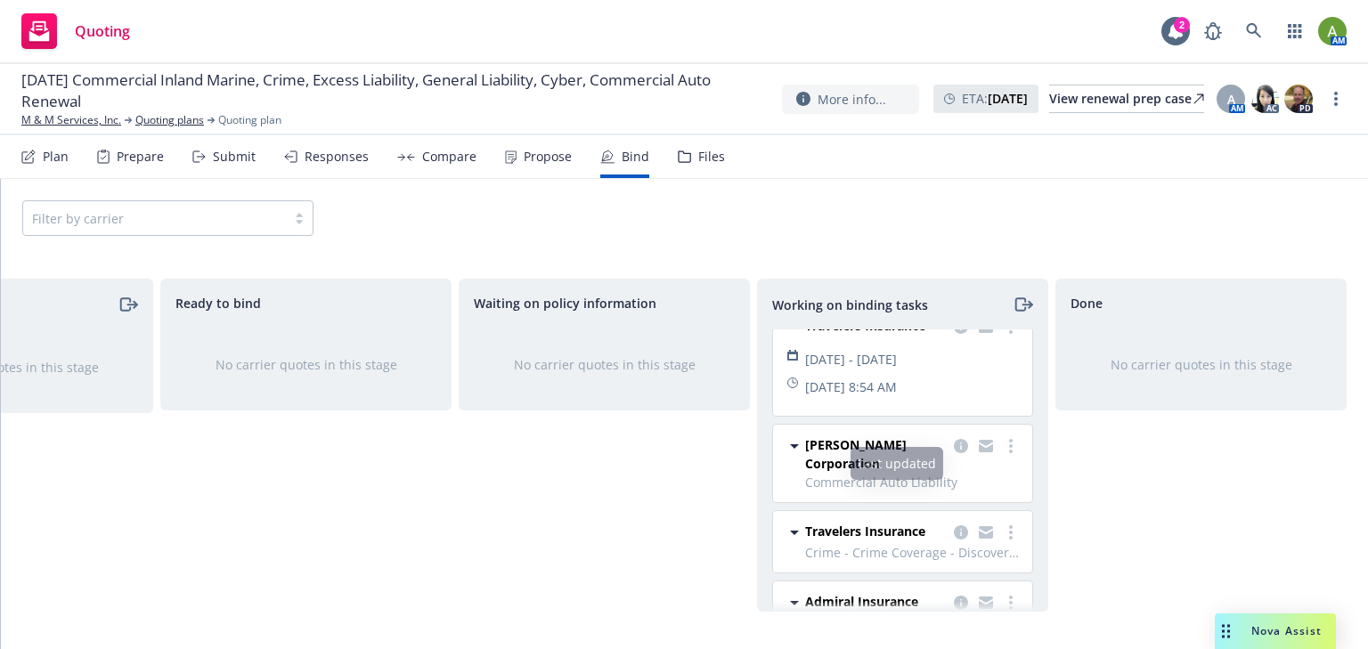
scroll to position [2, 0]
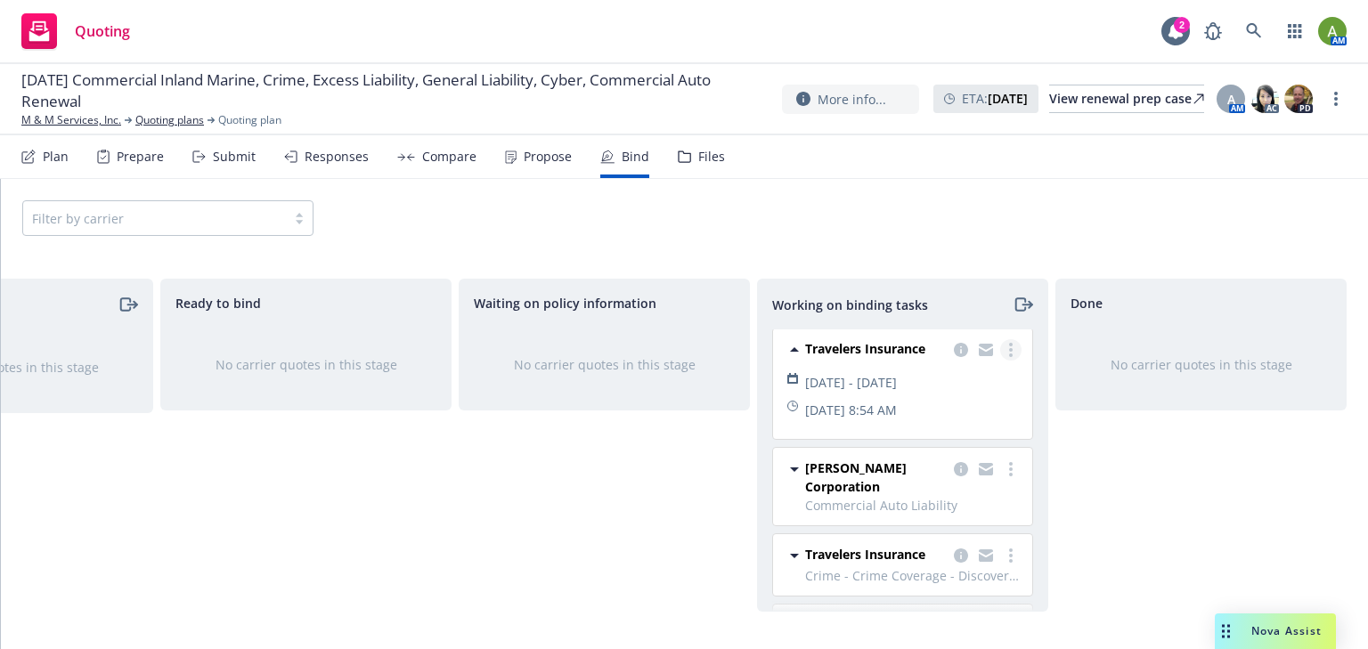
click at [1009, 343] on circle "more" at bounding box center [1011, 345] width 4 height 4
click at [932, 421] on span "Move to done" at bounding box center [910, 420] width 124 height 17
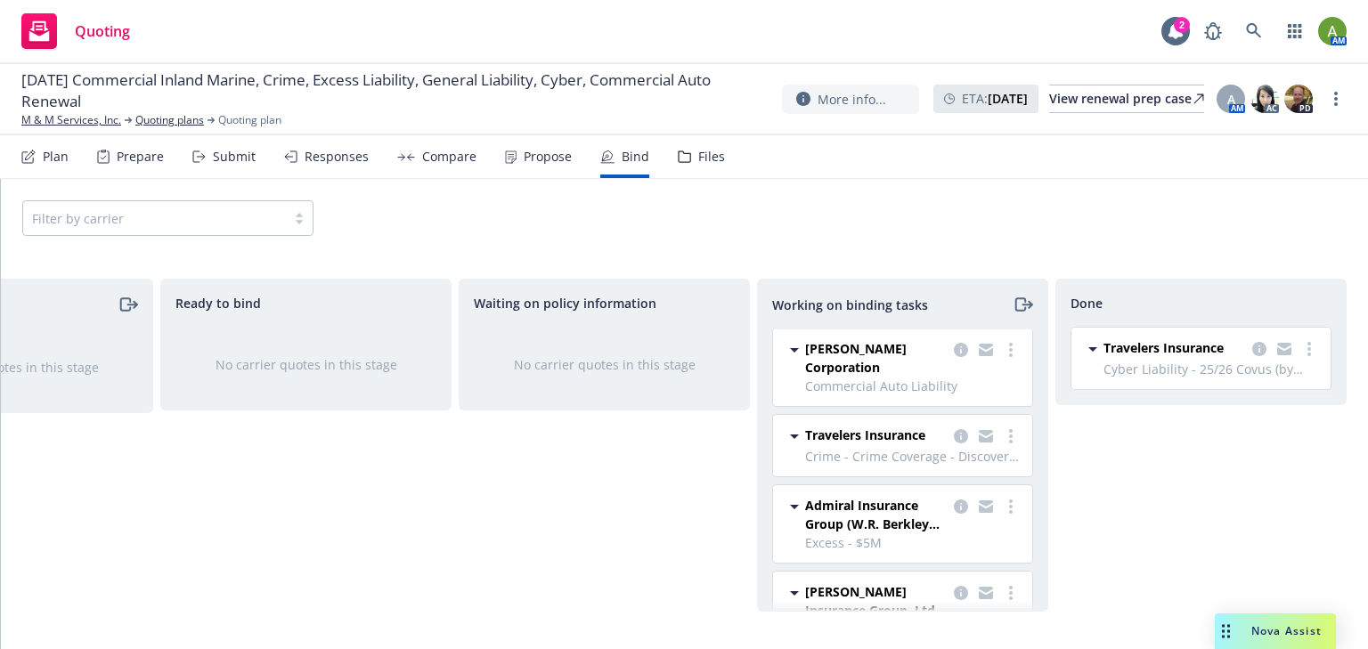
scroll to position [0, 0]
click at [1305, 349] on link "more" at bounding box center [1308, 348] width 21 height 21
click at [110, 125] on link "M & M Services, Inc." at bounding box center [71, 120] width 100 height 16
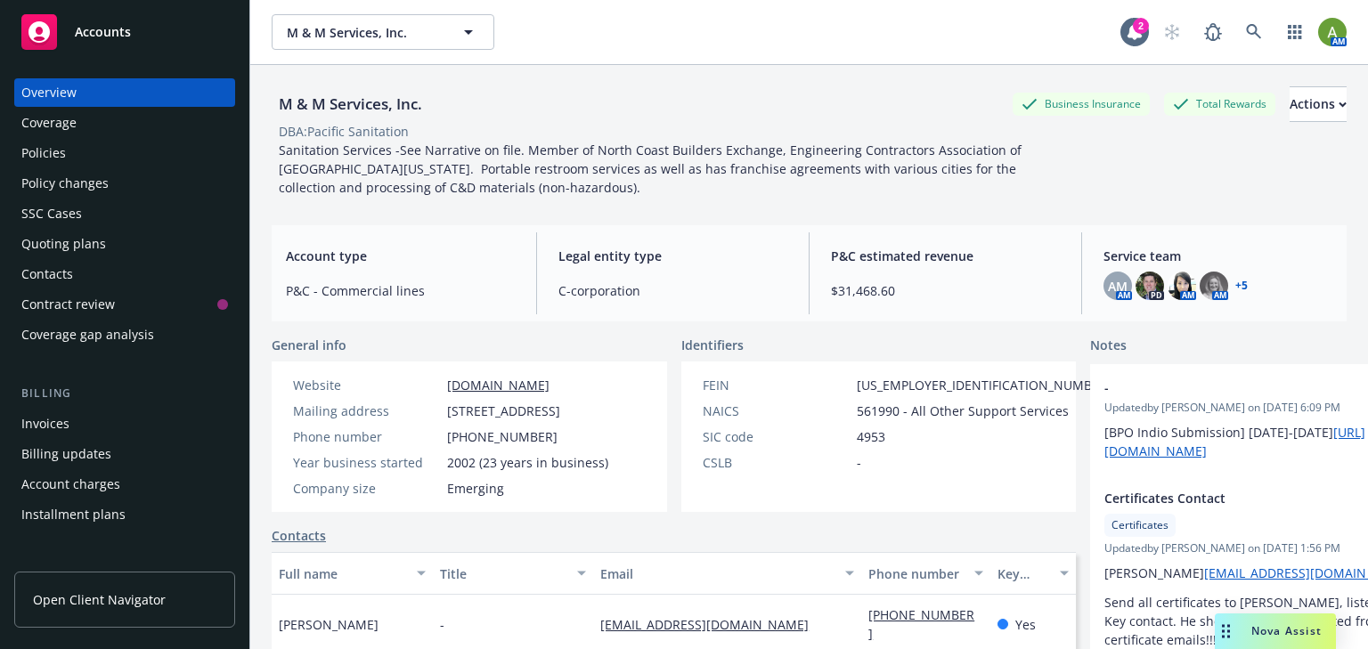
drag, startPoint x: 111, startPoint y: 154, endPoint x: 222, endPoint y: 151, distance: 110.4
click at [110, 153] on div "Policies" at bounding box center [124, 153] width 207 height 28
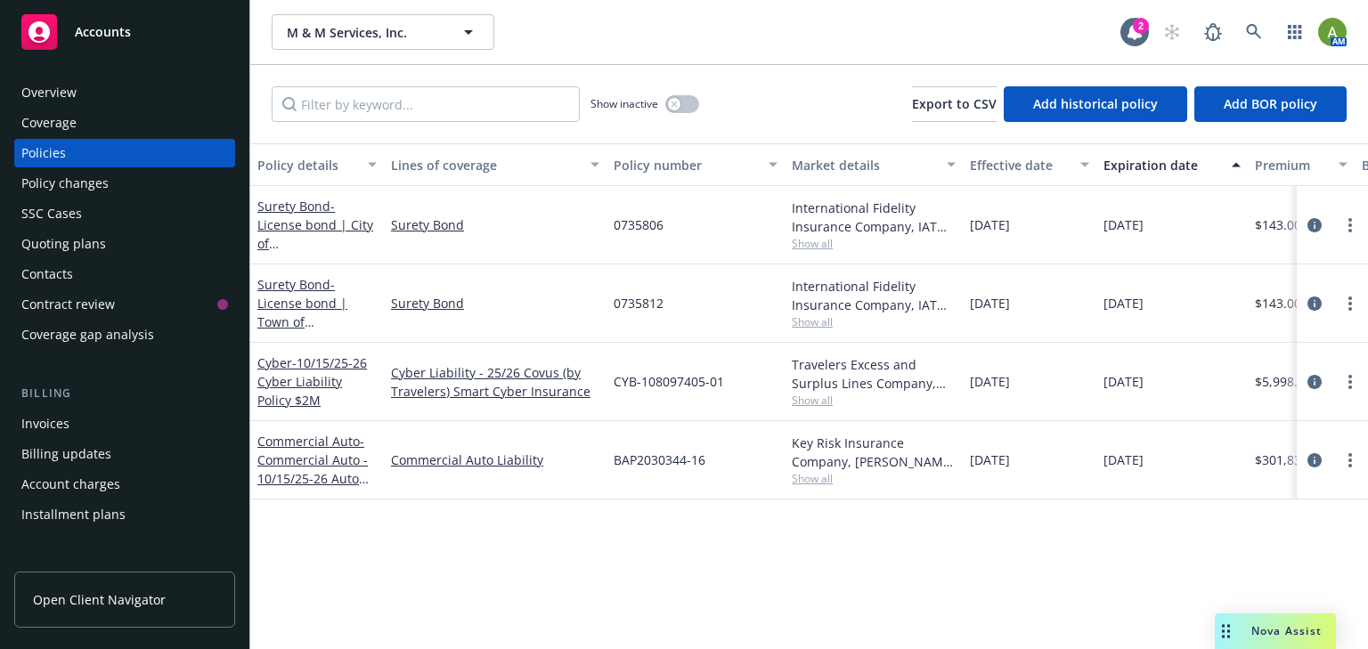
click at [61, 248] on div "Quoting plans" at bounding box center [63, 244] width 85 height 28
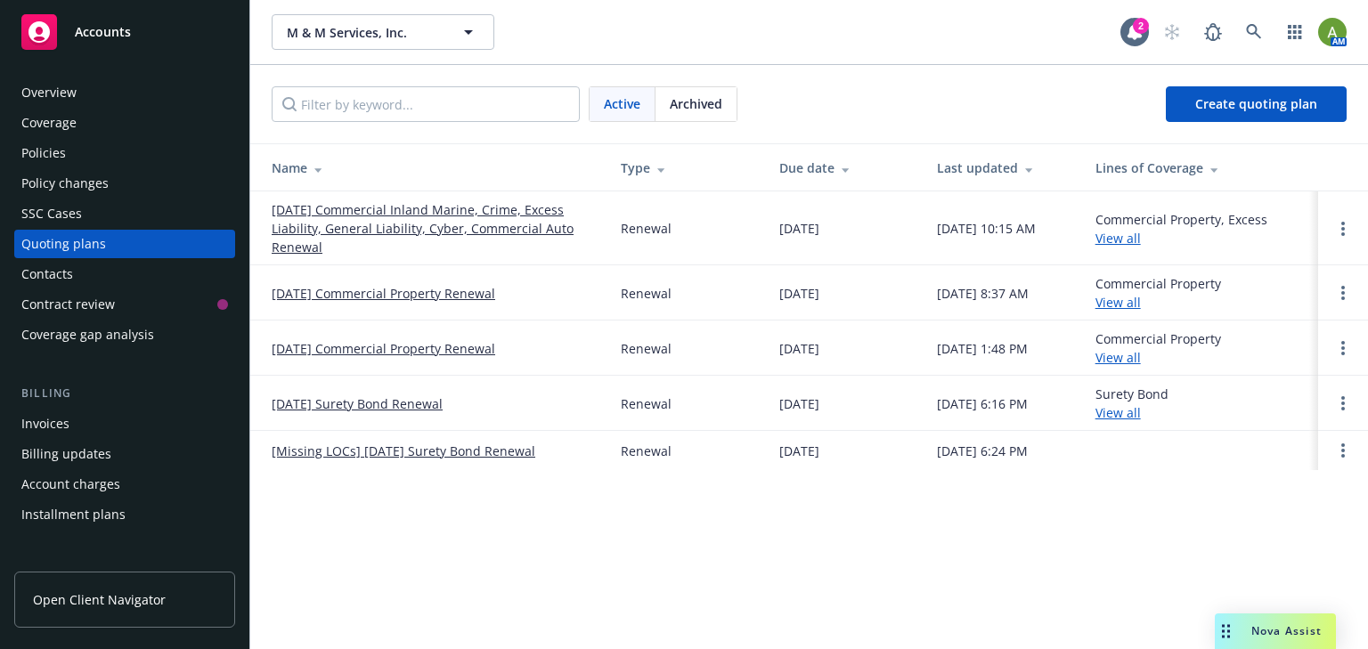
click at [408, 219] on link "[DATE] Commercial Inland Marine, Crime, Excess Liability, General Liability, Cy…" at bounding box center [432, 228] width 321 height 56
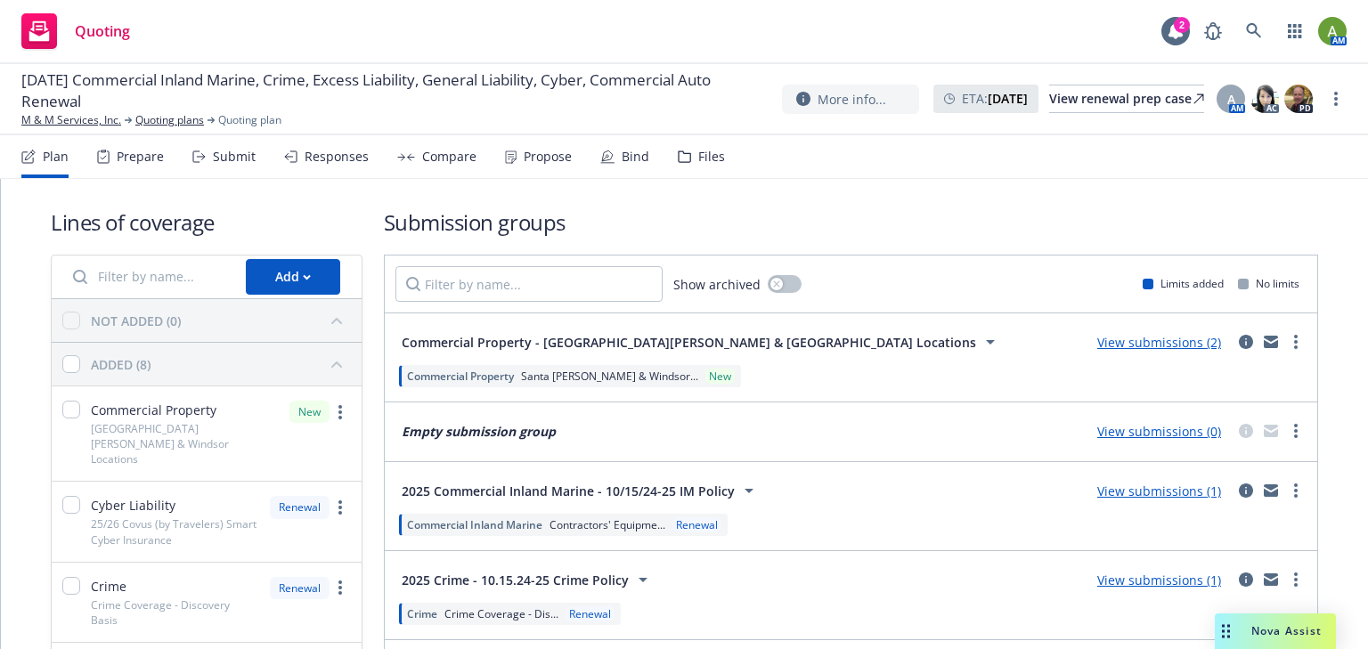
click at [624, 156] on div "Bind" at bounding box center [635, 157] width 28 height 14
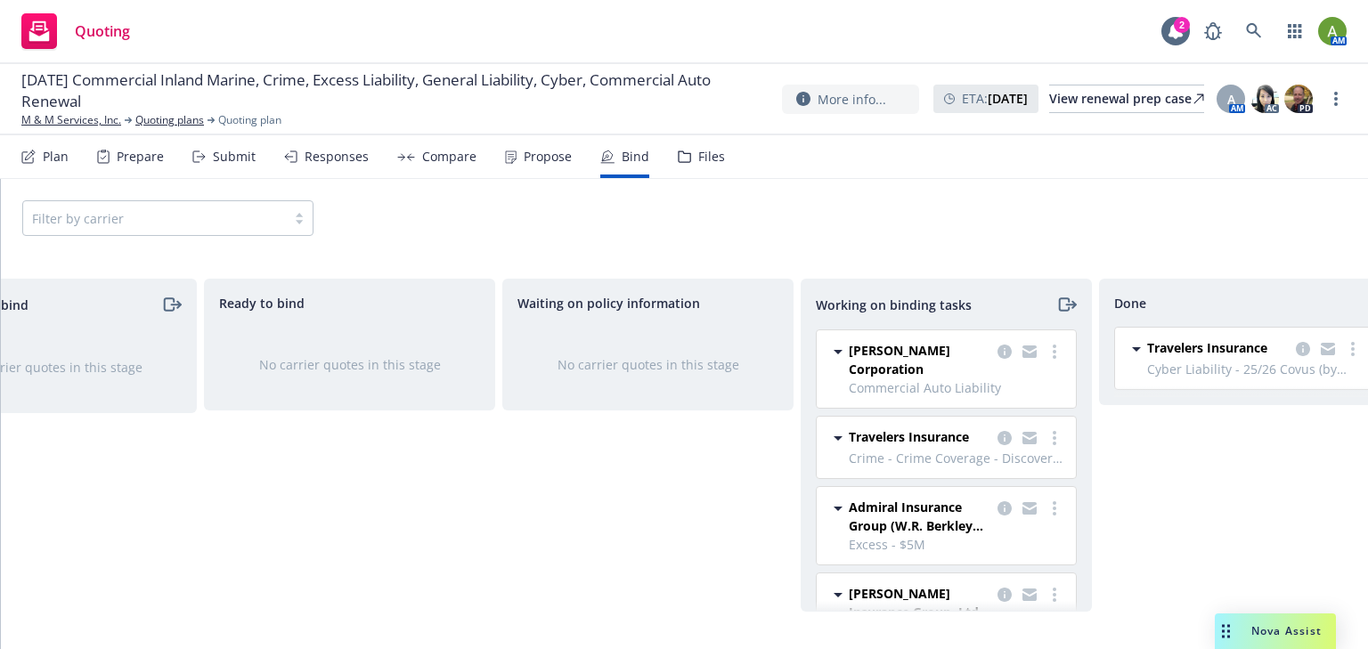
scroll to position [0, 160]
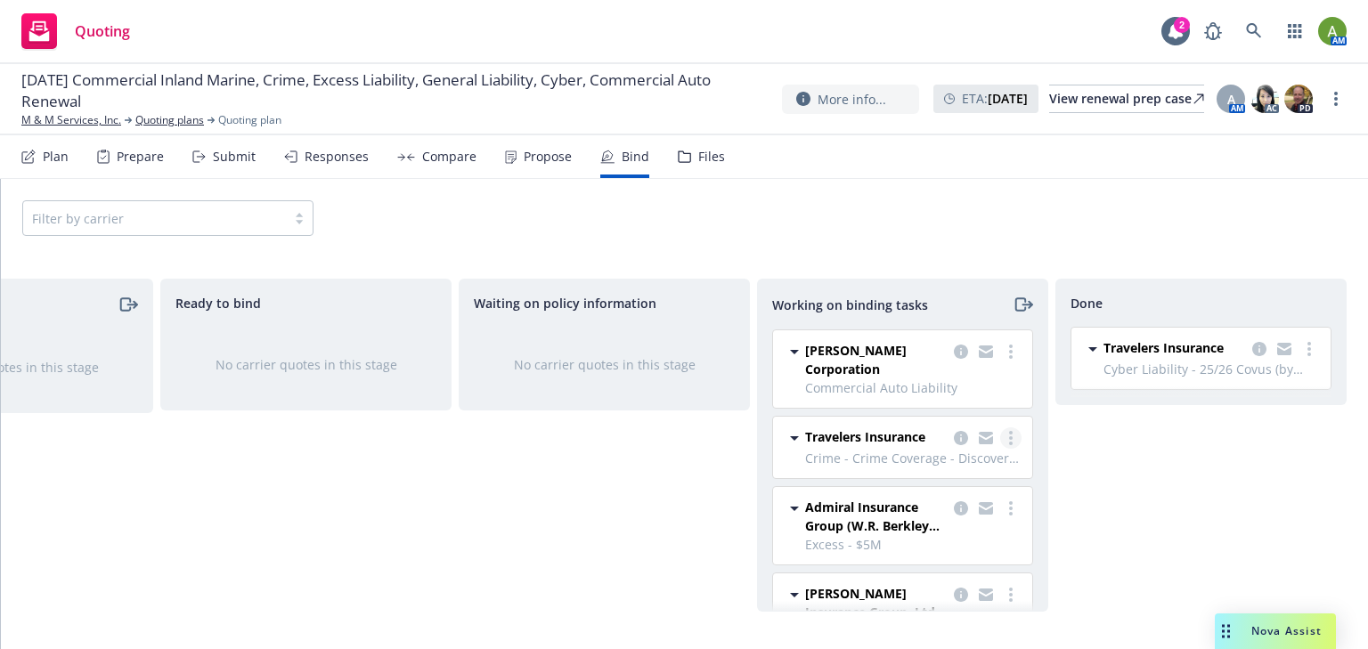
click at [1000, 435] on link "more" at bounding box center [1010, 437] width 21 height 21
click at [922, 507] on span "Move to done" at bounding box center [910, 508] width 124 height 17
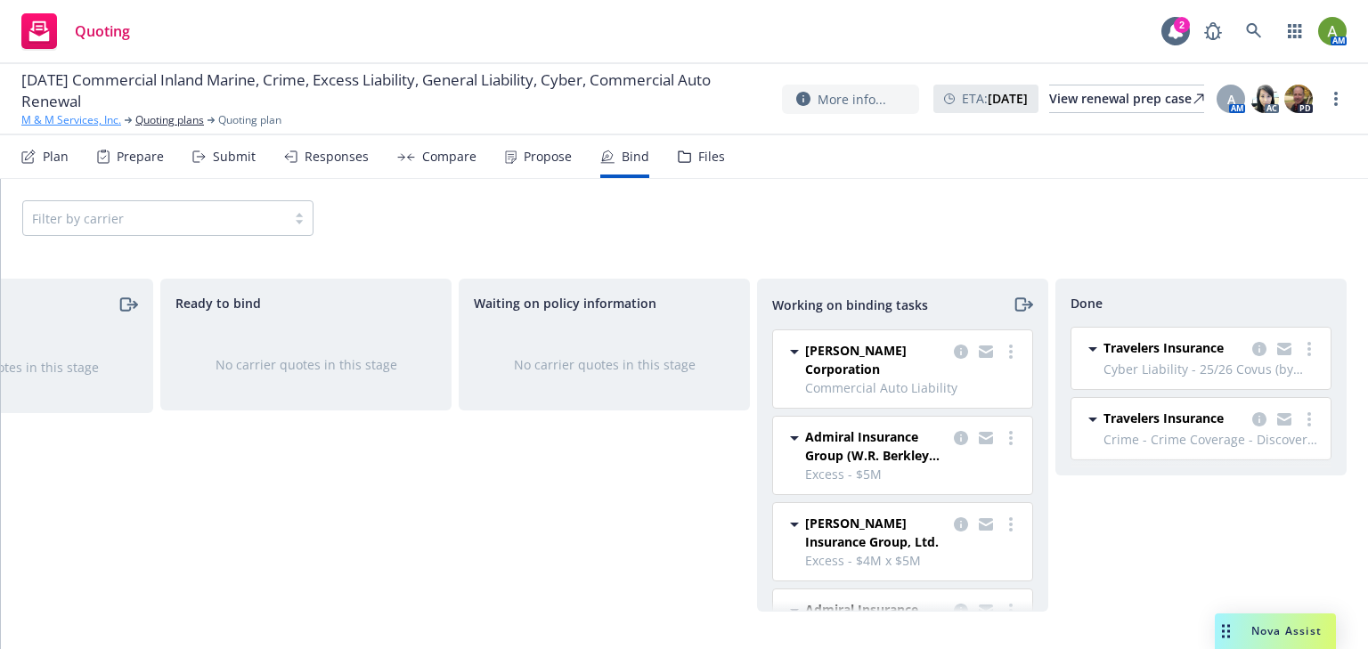
click at [75, 114] on link "M & M Services, Inc." at bounding box center [71, 120] width 100 height 16
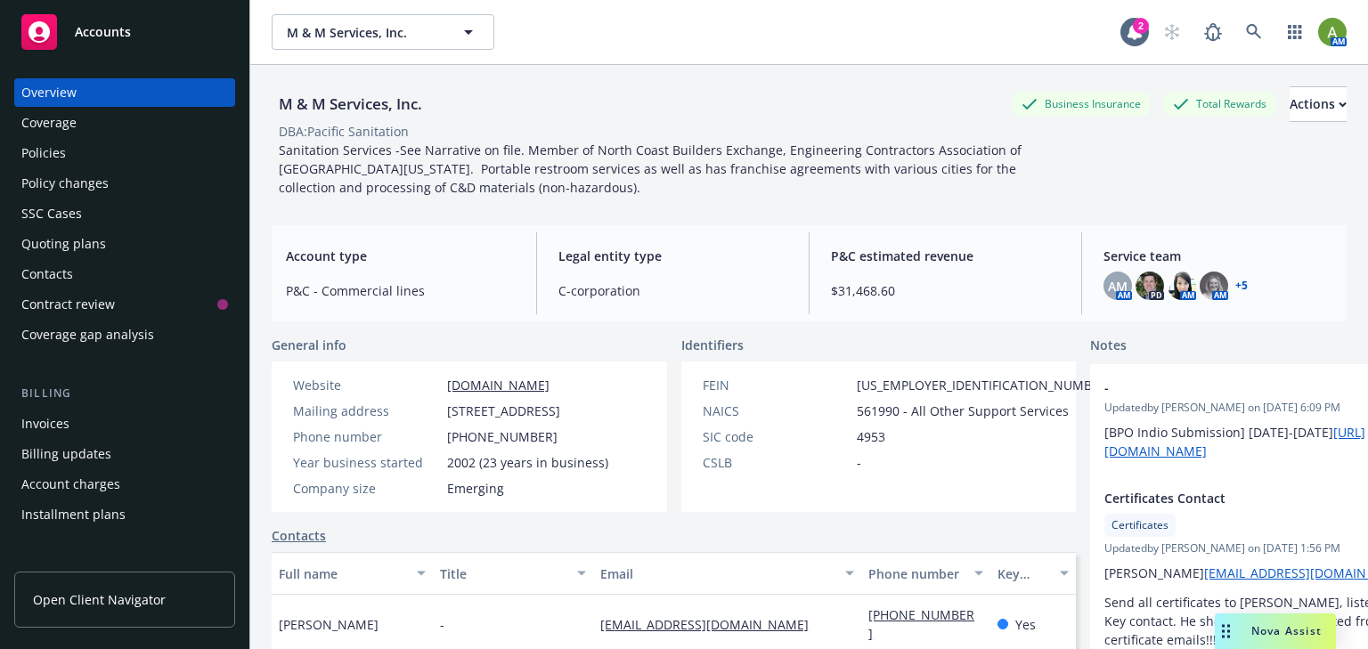
click at [40, 160] on div "Policies" at bounding box center [43, 153] width 45 height 28
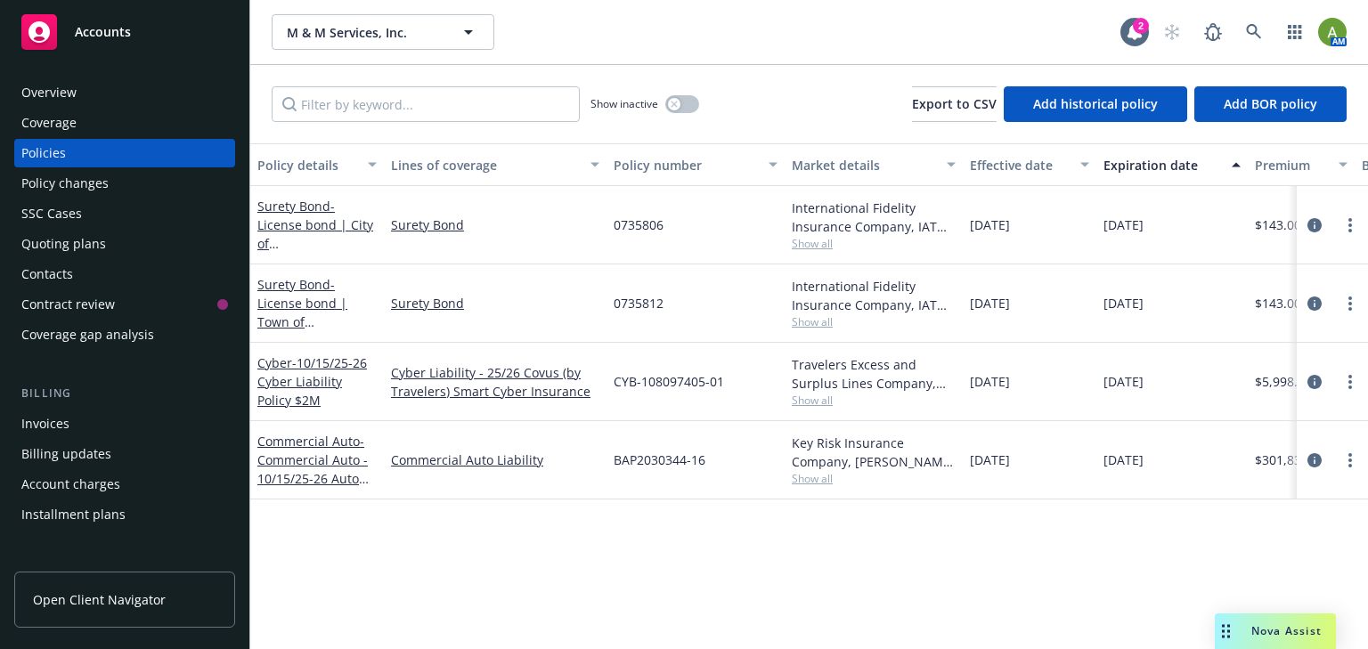
click at [72, 242] on div "Quoting plans" at bounding box center [63, 244] width 85 height 28
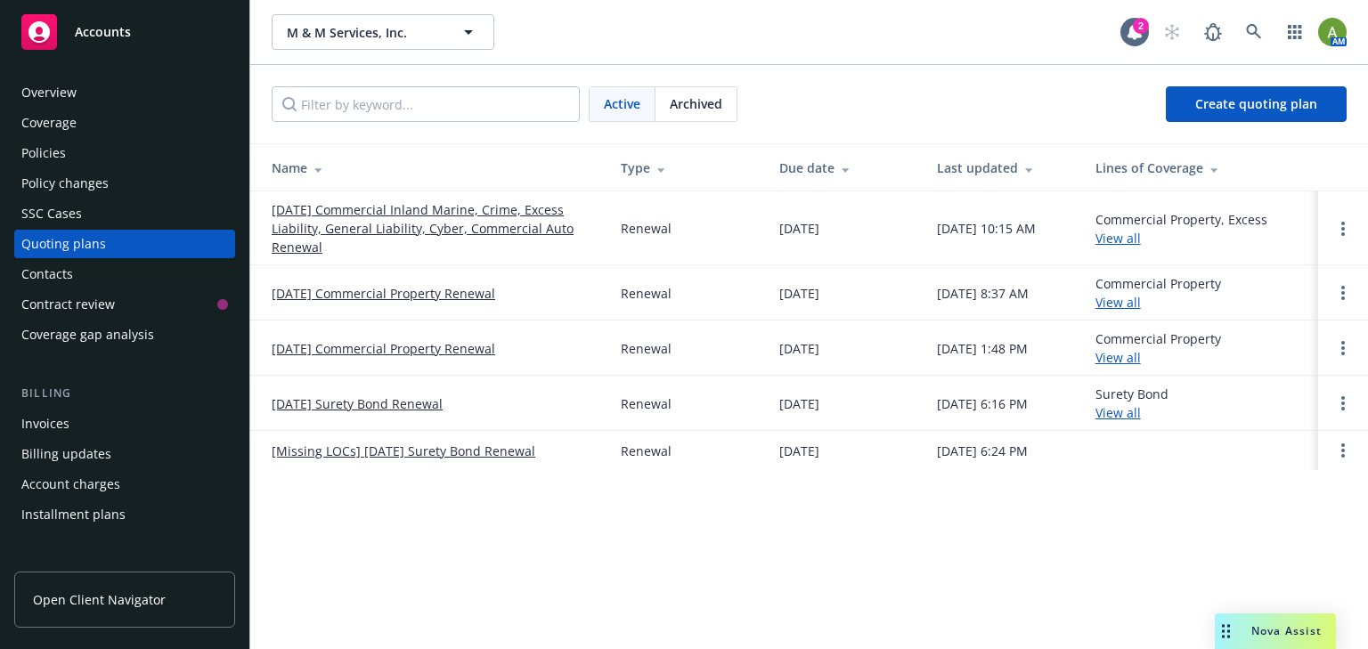
click at [55, 155] on div "Policies" at bounding box center [43, 153] width 45 height 28
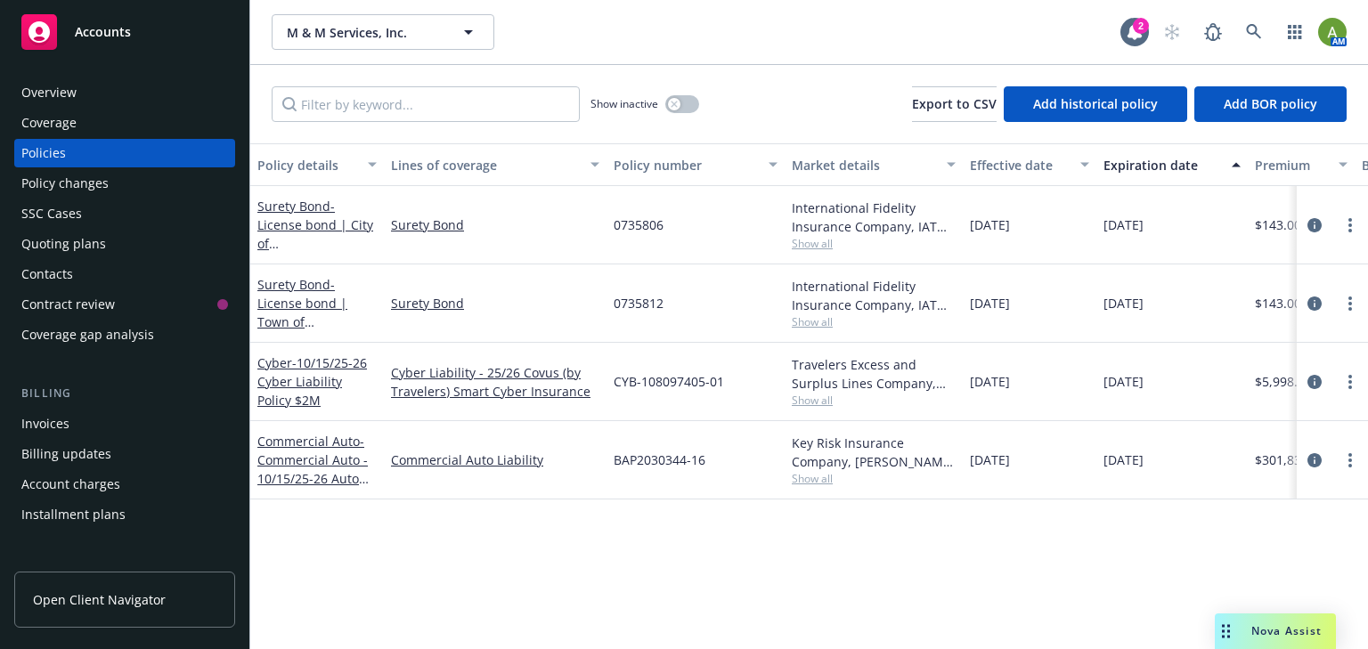
click at [93, 241] on div "Quoting plans" at bounding box center [63, 244] width 85 height 28
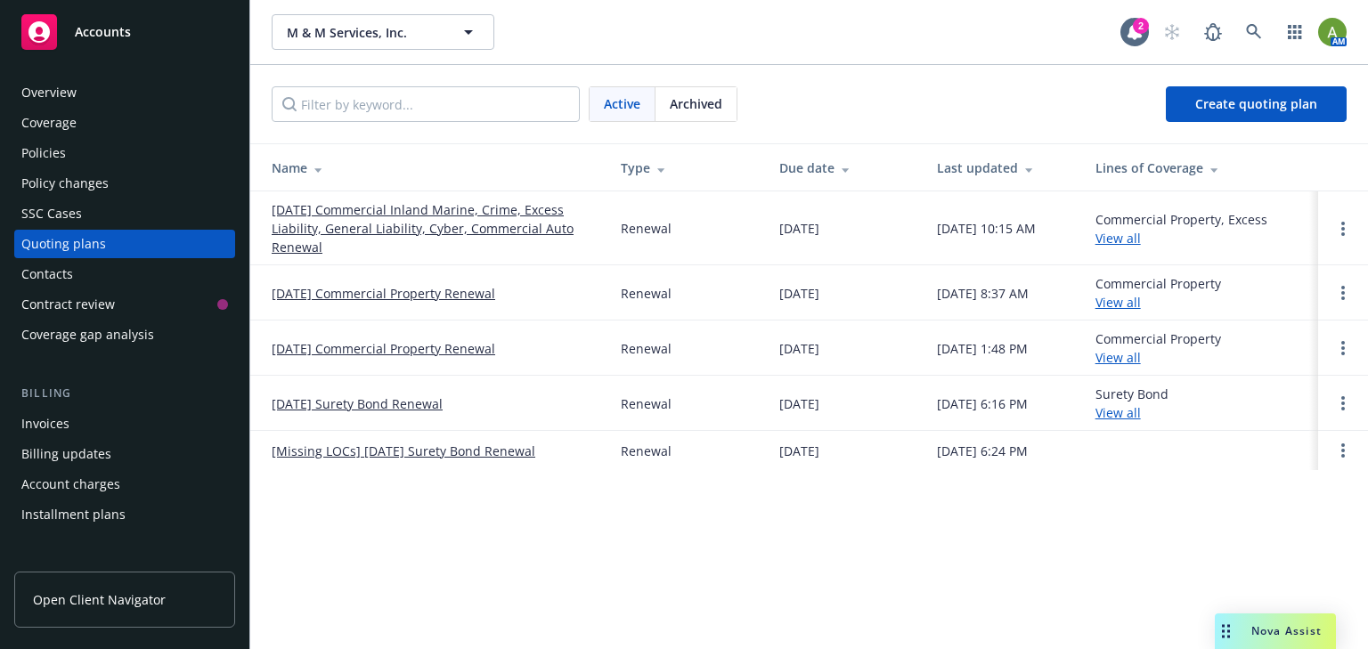
click at [80, 248] on div "Quoting plans" at bounding box center [63, 244] width 85 height 28
click at [429, 204] on link "[DATE] Commercial Inland Marine, Crime, Excess Liability, General Liability, Cy…" at bounding box center [432, 228] width 321 height 56
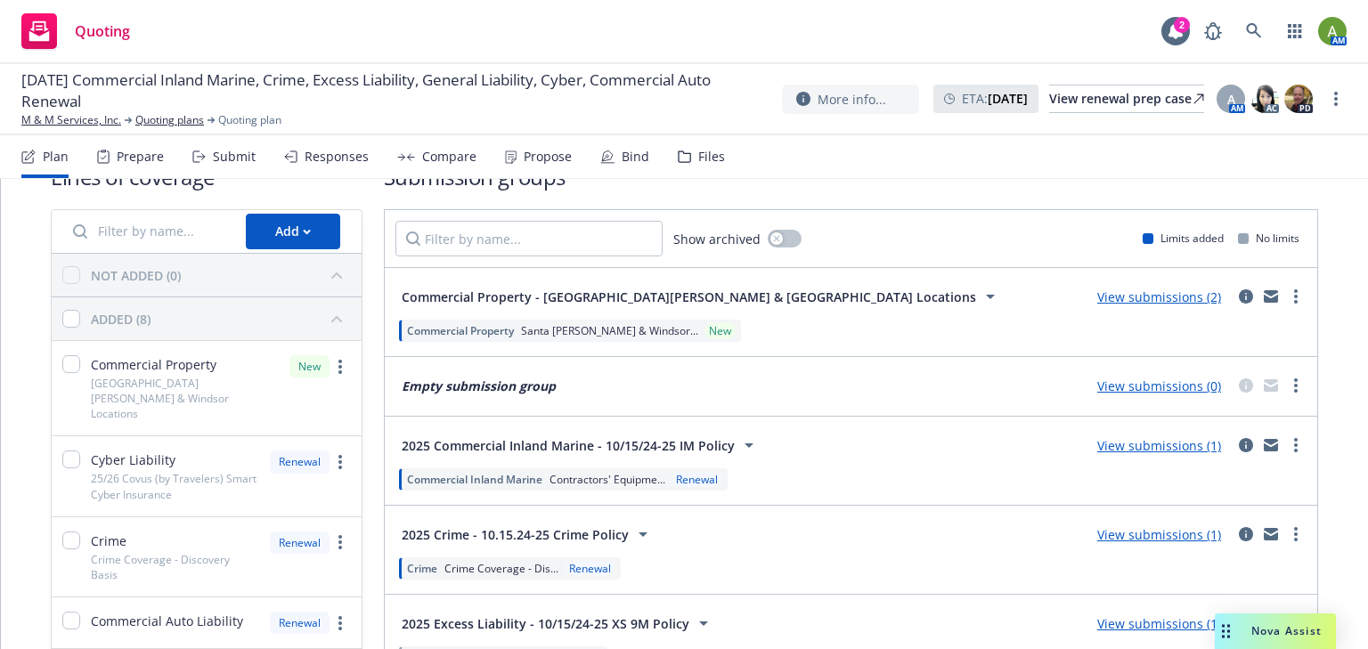
scroll to position [71, 0]
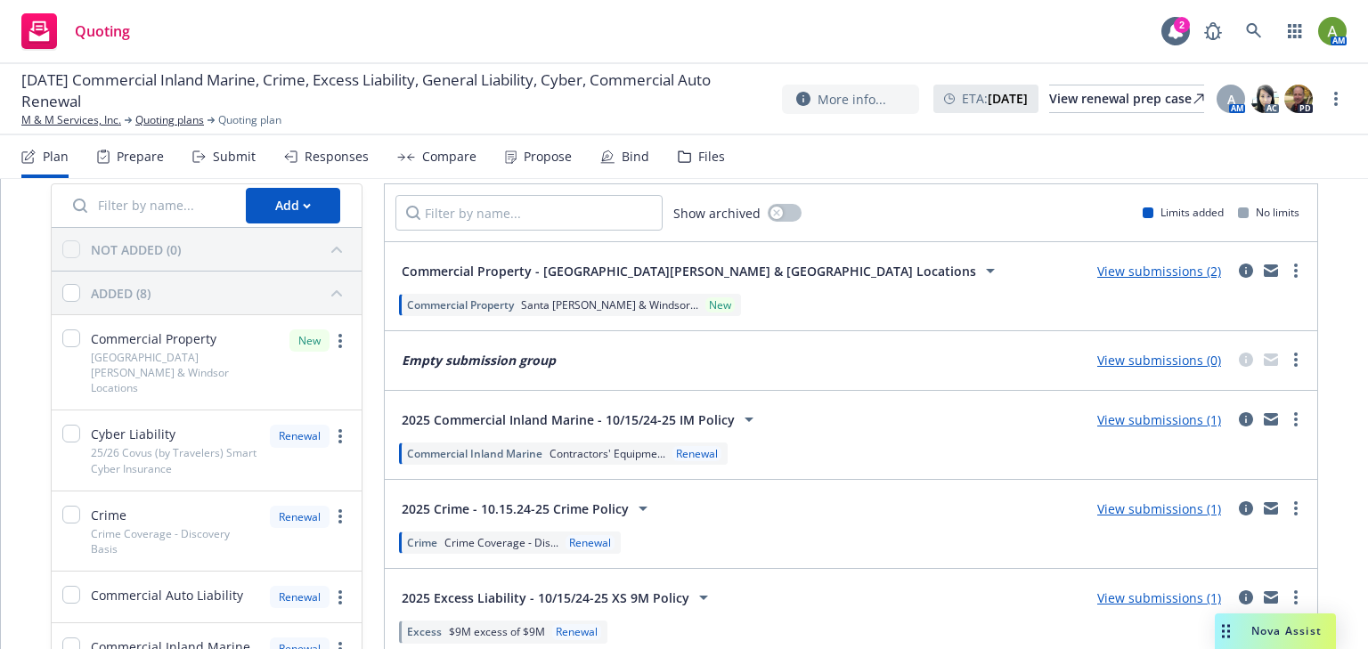
click at [690, 158] on div "Files" at bounding box center [701, 156] width 47 height 43
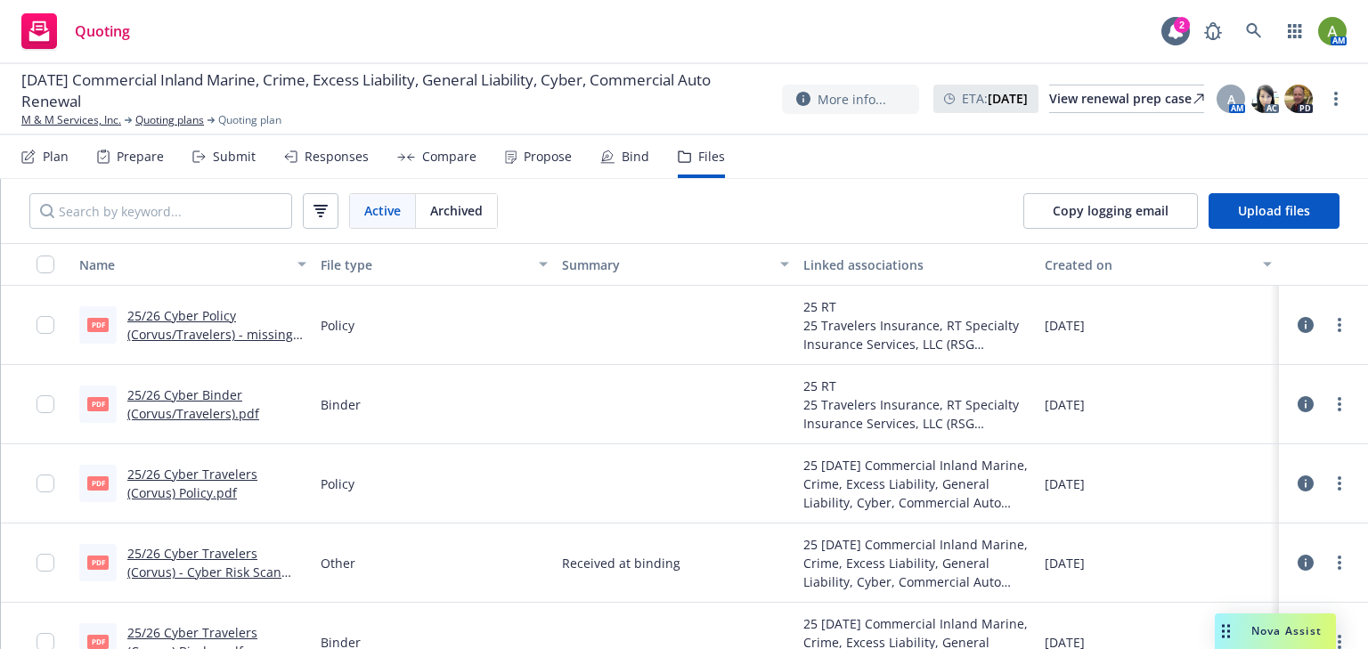
click at [611, 161] on div "Bind" at bounding box center [624, 156] width 49 height 43
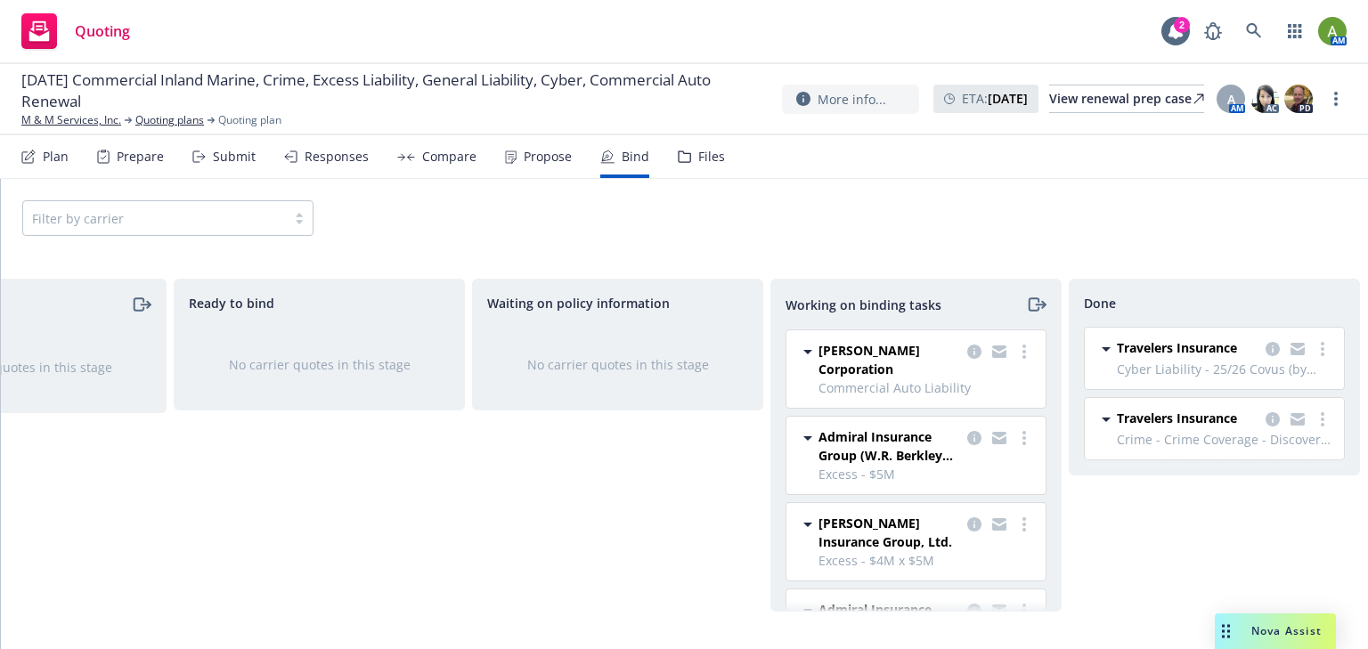
scroll to position [0, 160]
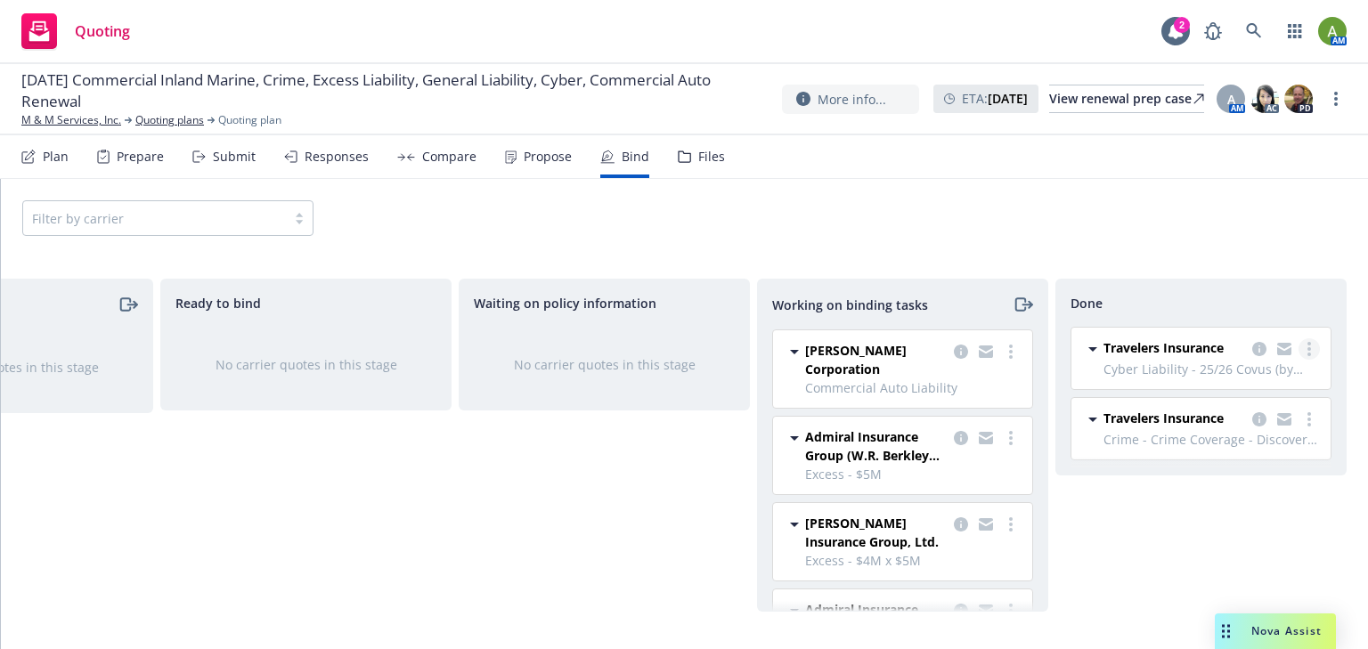
click at [1311, 346] on icon "more" at bounding box center [1309, 349] width 4 height 14
click at [1263, 389] on span "Move back one step" at bounding box center [1237, 384] width 161 height 17
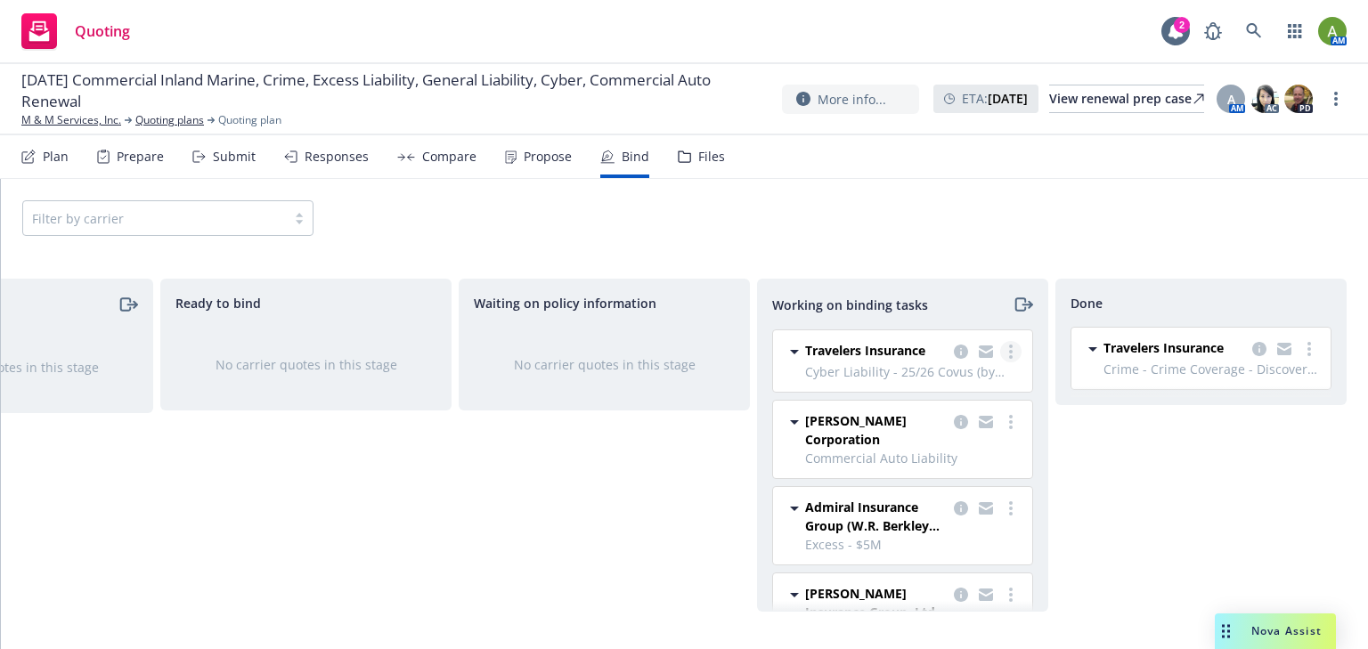
click at [1009, 354] on icon "more" at bounding box center [1011, 352] width 4 height 14
click at [933, 394] on span "Move back one step" at bounding box center [928, 386] width 161 height 17
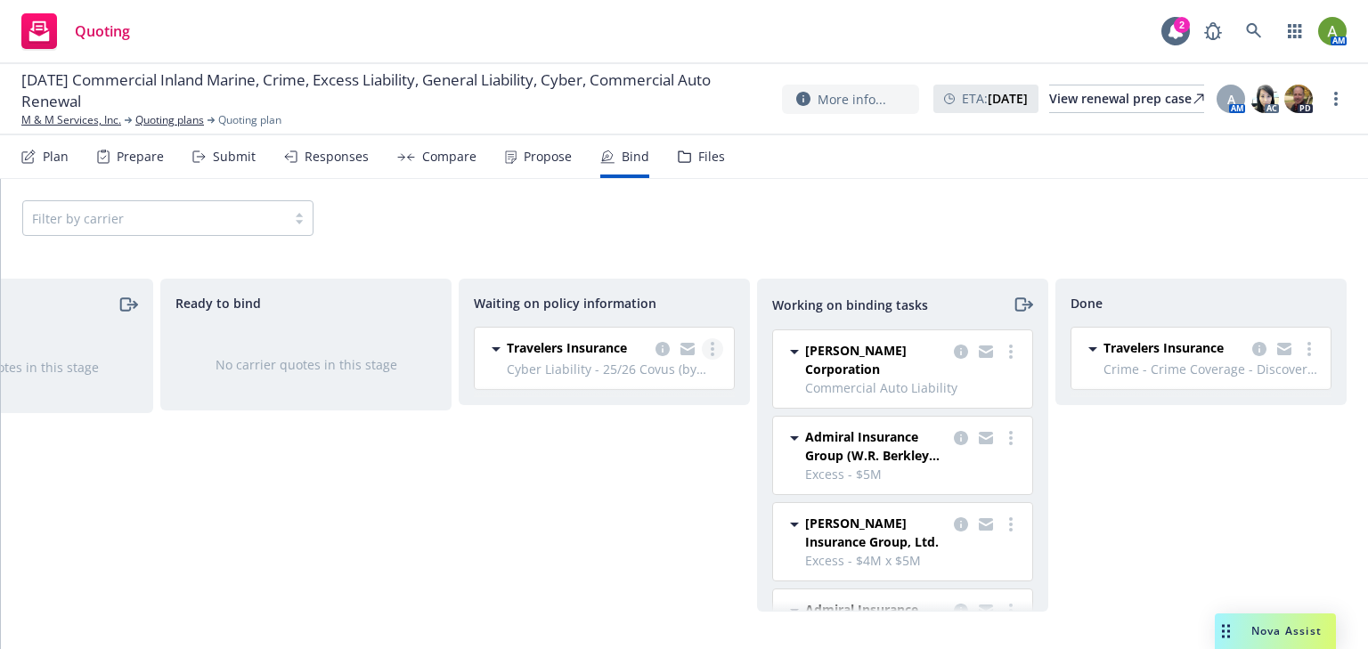
click at [709, 353] on link "more" at bounding box center [712, 348] width 21 height 21
click at [668, 421] on span "Move back one step" at bounding box center [641, 419] width 161 height 17
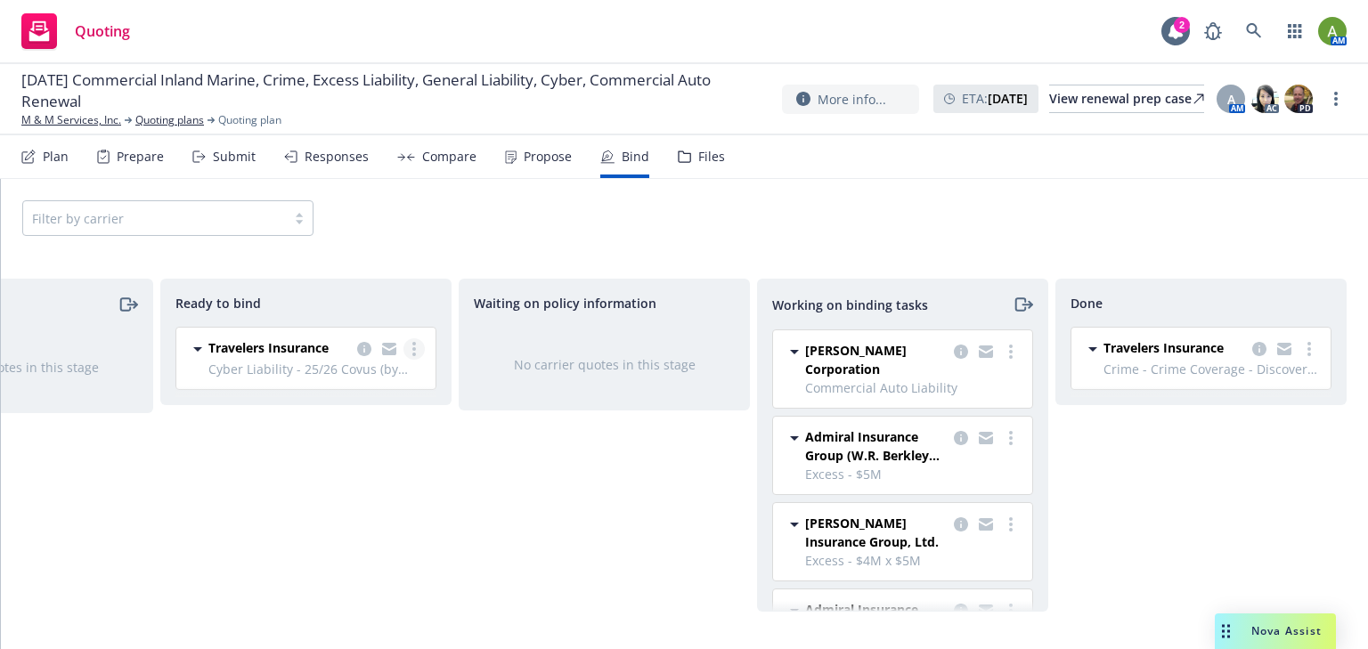
click at [413, 350] on icon "more" at bounding box center [414, 349] width 4 height 14
click at [369, 413] on span "Move back one step" at bounding box center [344, 419] width 161 height 17
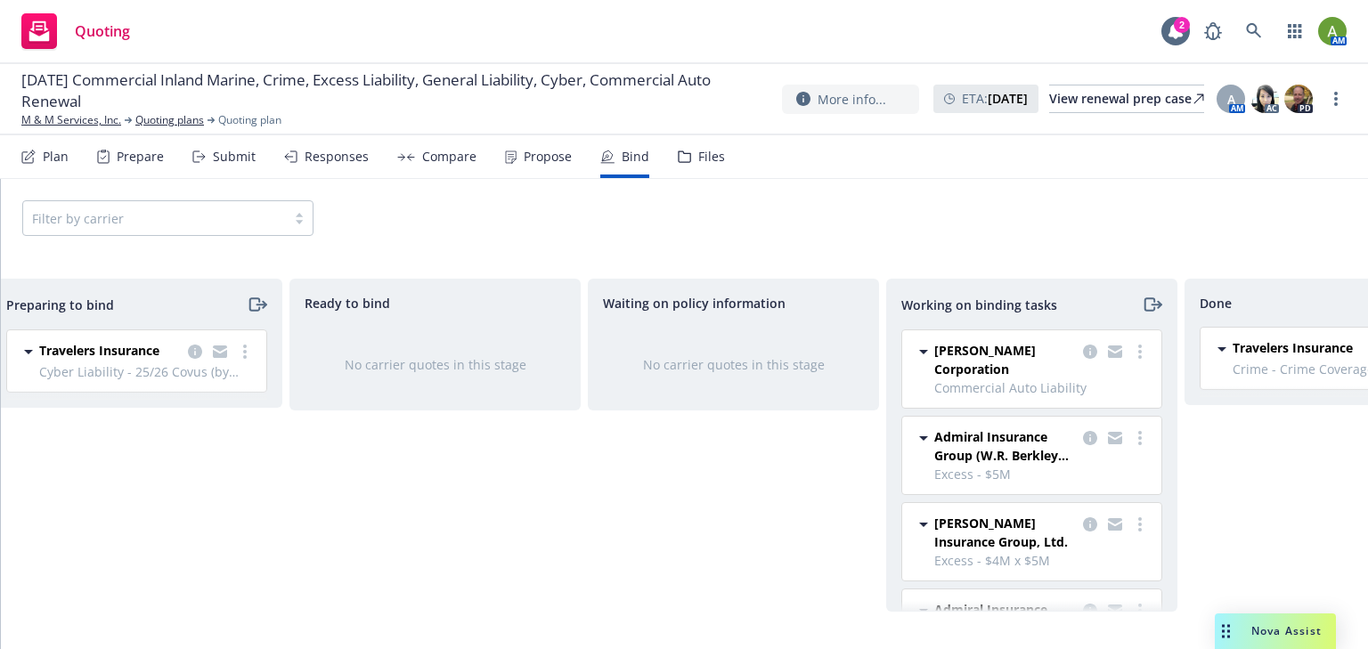
scroll to position [0, 0]
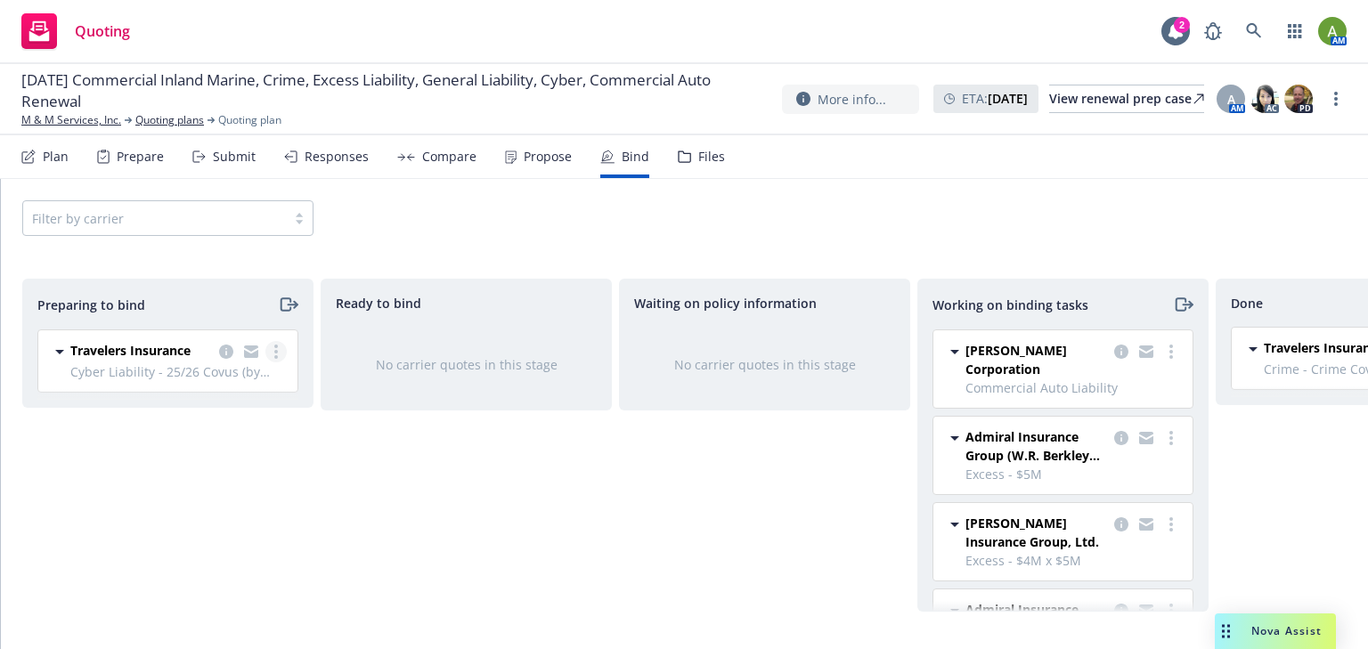
click at [274, 353] on icon "more" at bounding box center [276, 352] width 4 height 14
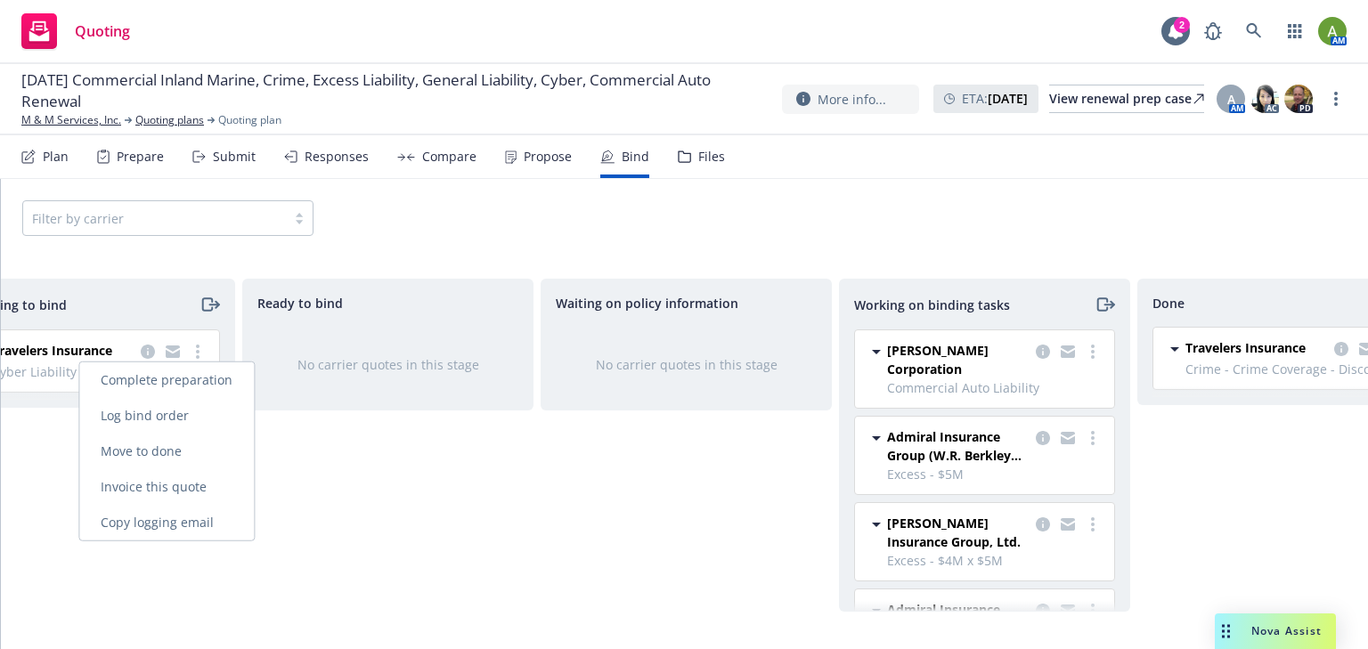
scroll to position [0, 160]
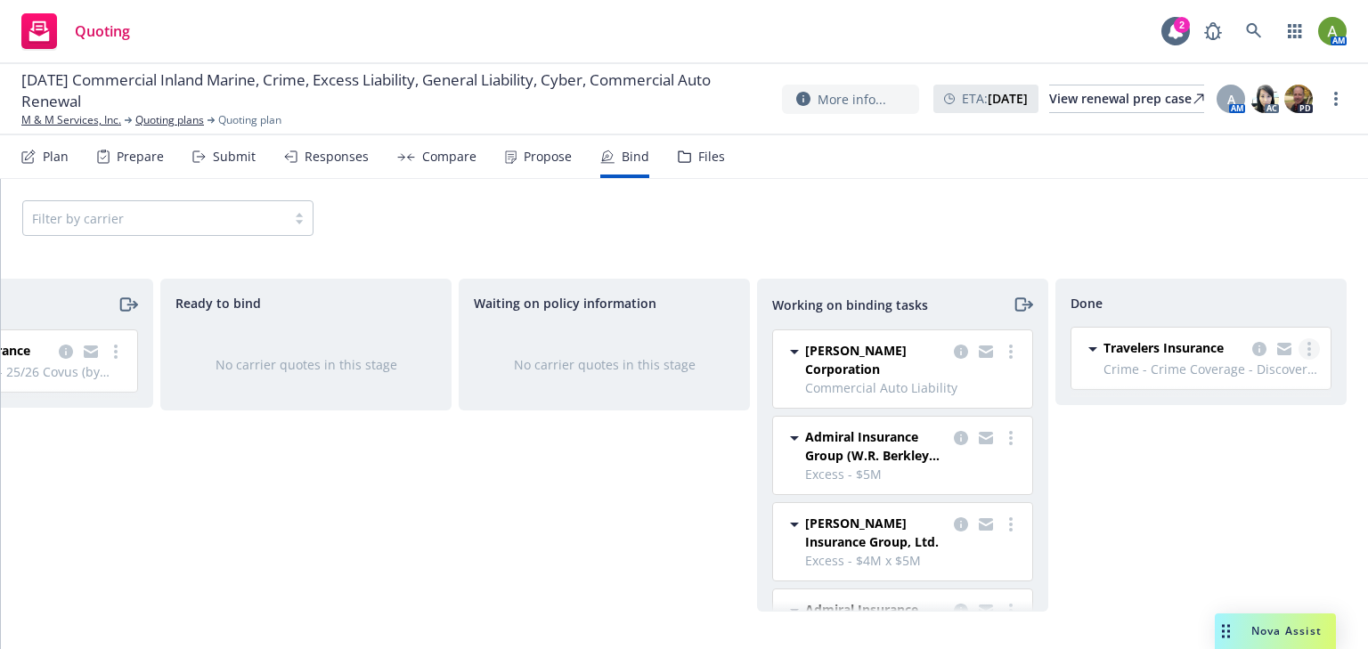
click at [1306, 349] on link "more" at bounding box center [1308, 348] width 21 height 21
click at [1166, 344] on span "Travelers Insurance" at bounding box center [1163, 347] width 120 height 19
click at [1265, 349] on icon "copy logging email" at bounding box center [1259, 349] width 14 height 14
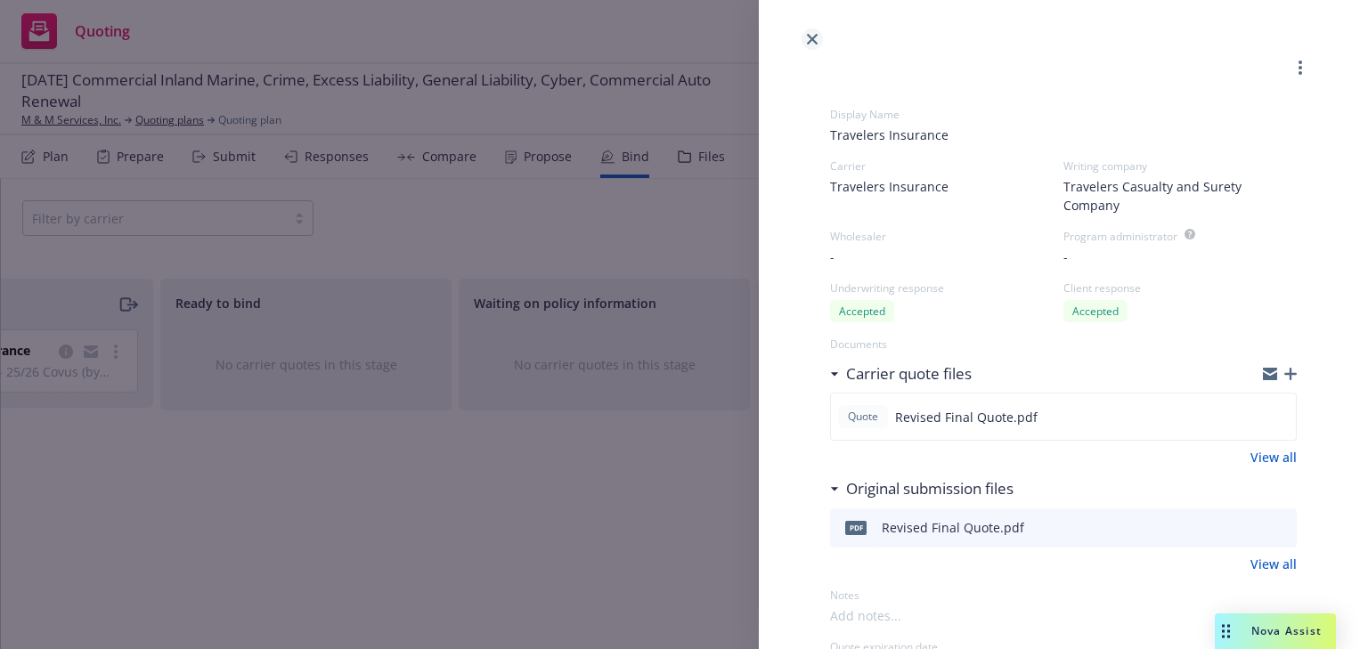
click at [809, 35] on icon "close" at bounding box center [812, 39] width 11 height 11
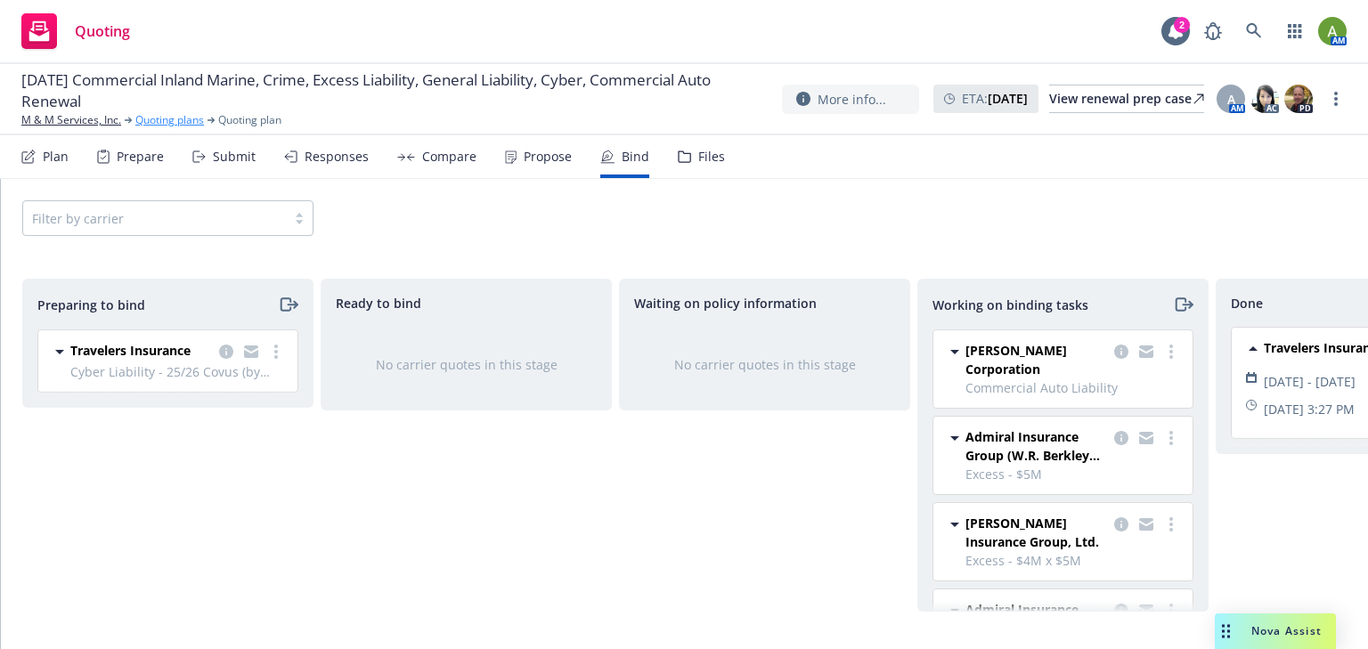
click at [186, 122] on link "Quoting plans" at bounding box center [169, 120] width 69 height 16
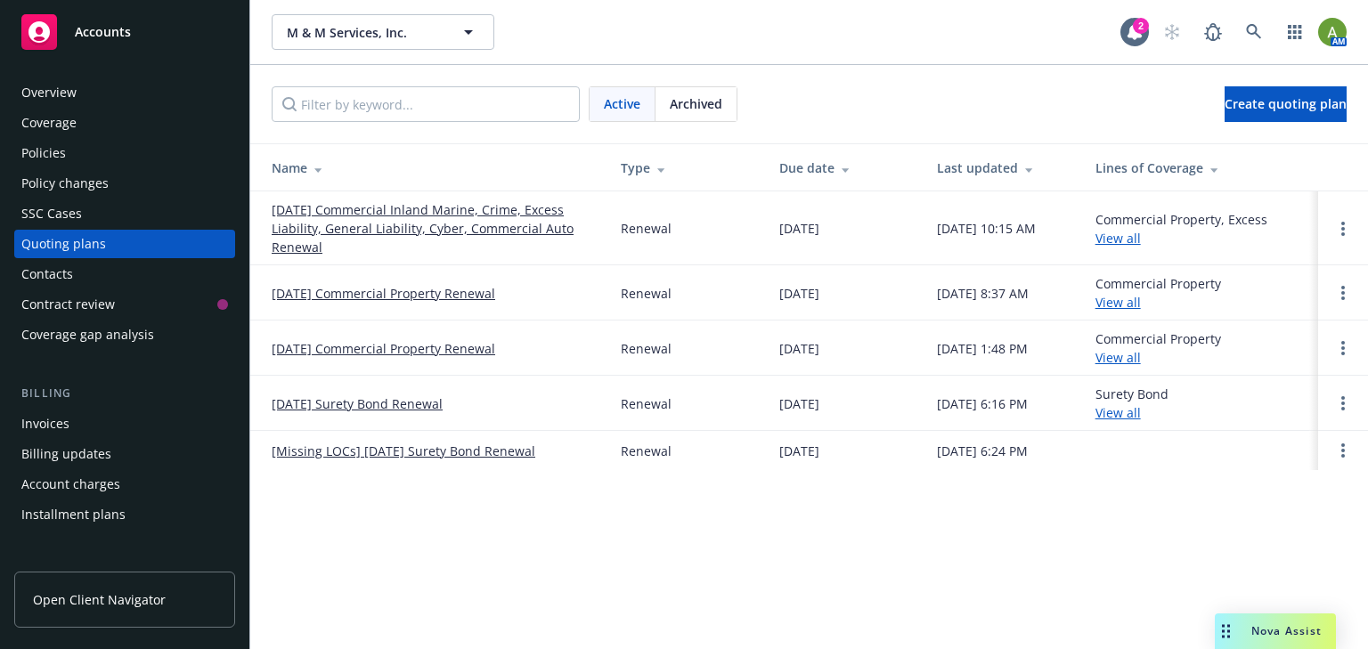
click at [60, 152] on div "Policies" at bounding box center [43, 153] width 45 height 28
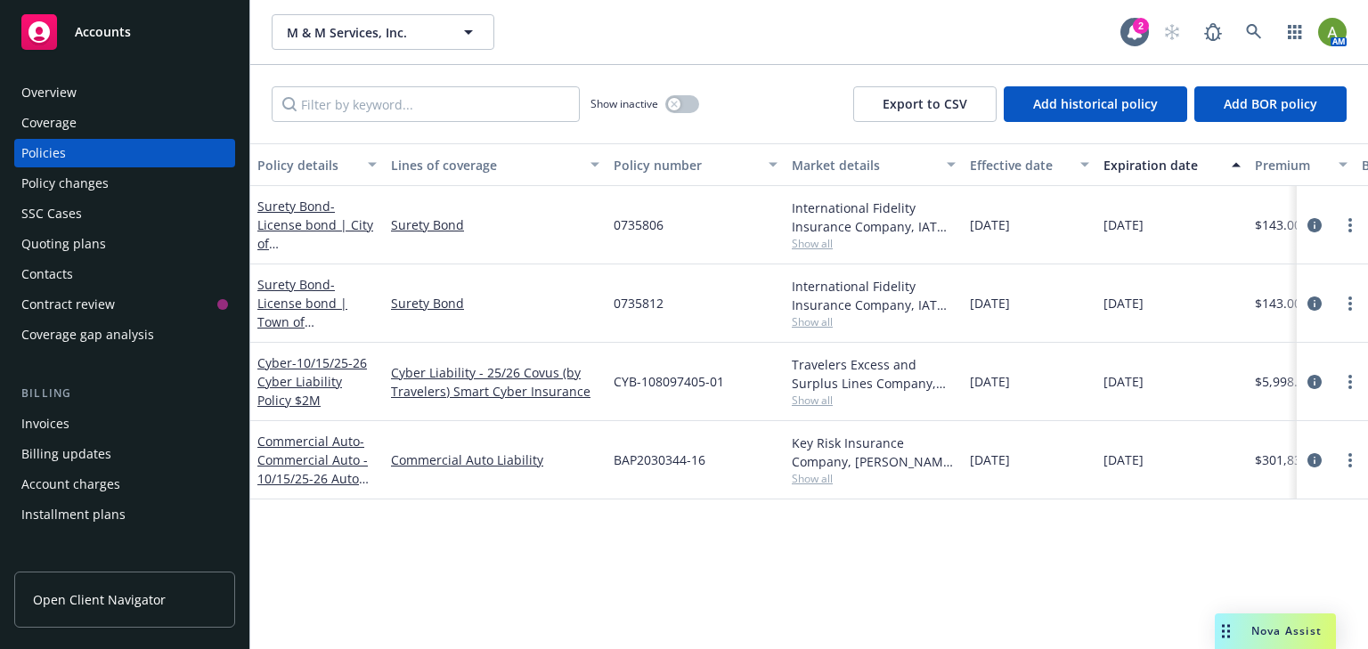
click at [89, 239] on div "Quoting plans" at bounding box center [63, 244] width 85 height 28
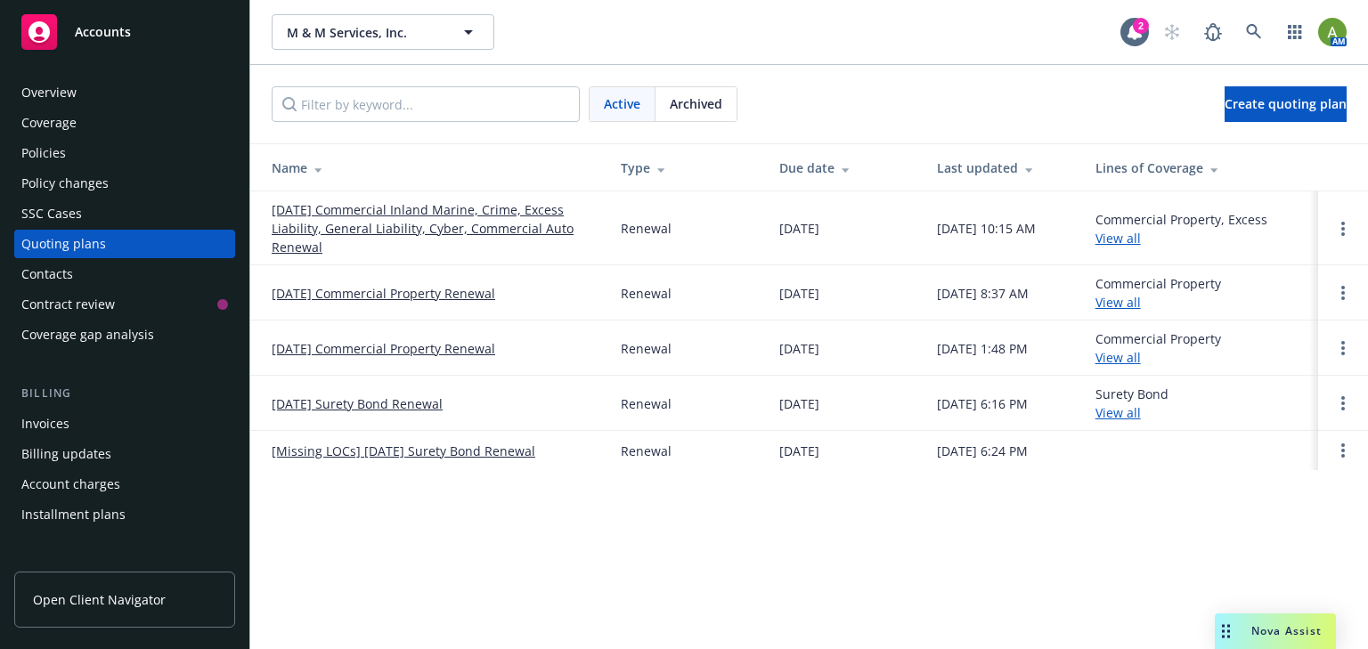
click at [358, 205] on link "[DATE] Commercial Inland Marine, Crime, Excess Liability, General Liability, Cy…" at bounding box center [432, 228] width 321 height 56
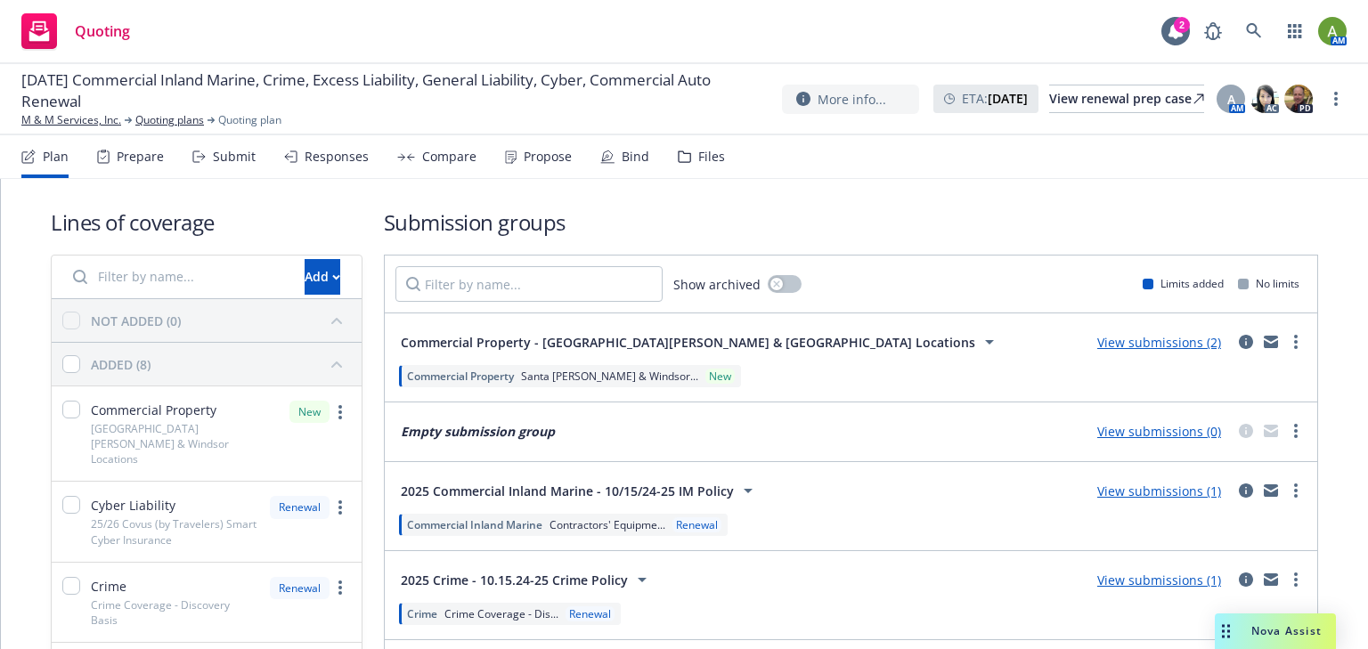
click at [307, 157] on div "Responses" at bounding box center [336, 157] width 64 height 14
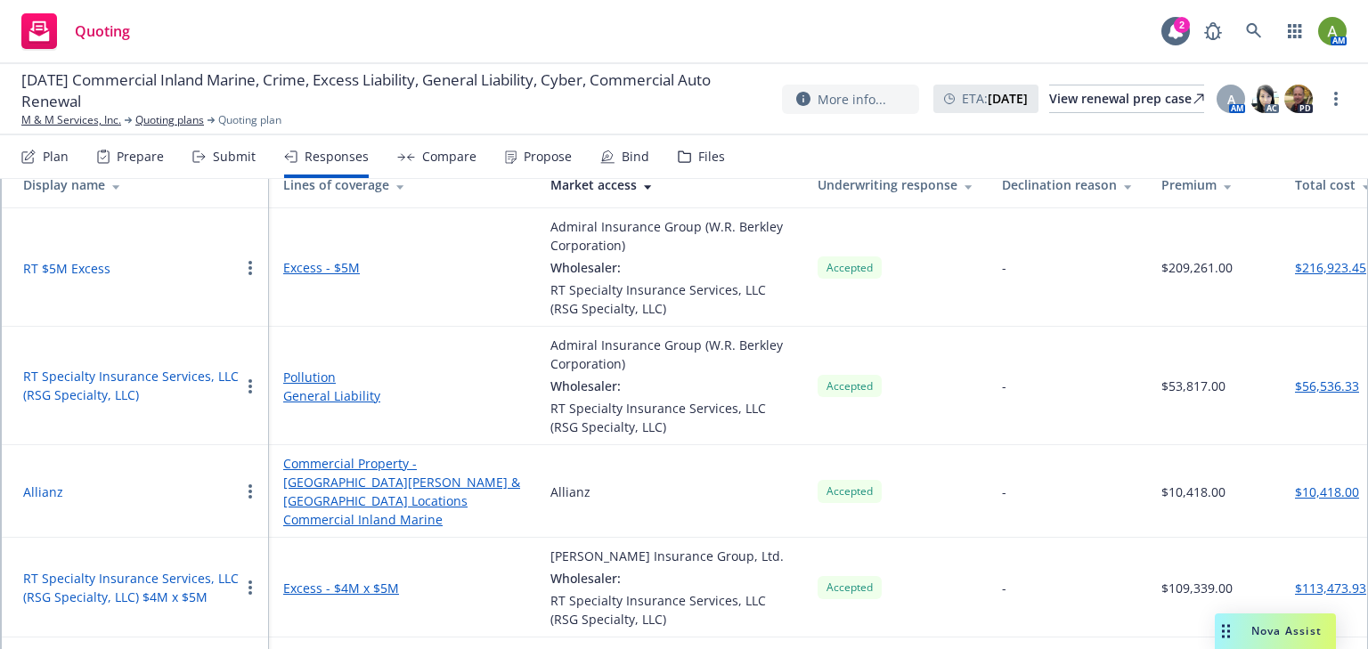
scroll to position [158, 0]
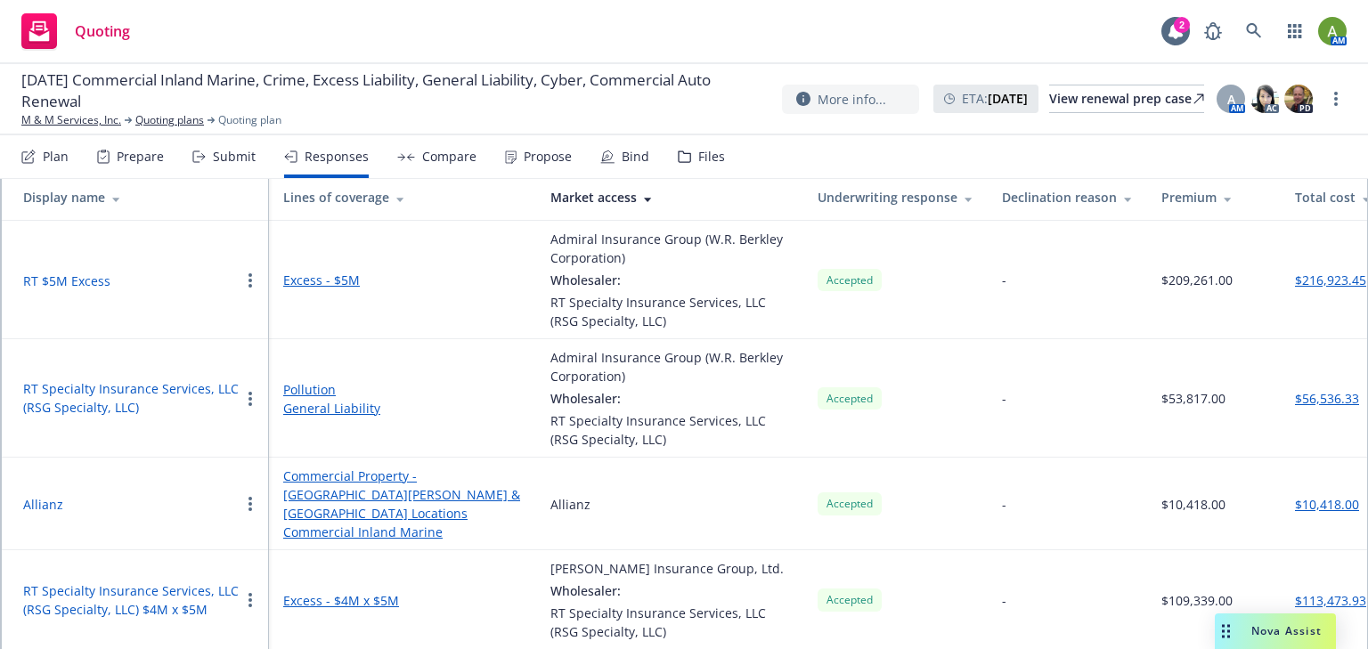
click at [548, 150] on div "Propose" at bounding box center [547, 157] width 48 height 14
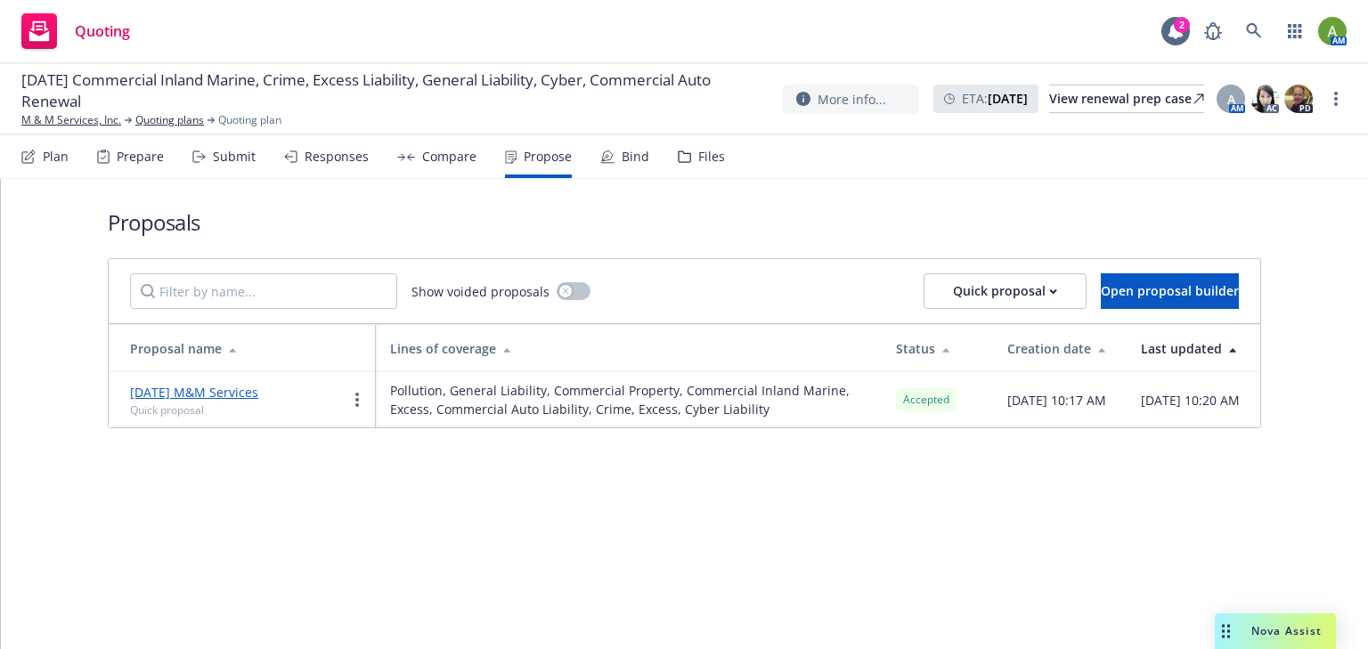
click at [627, 157] on div "Bind" at bounding box center [635, 157] width 28 height 14
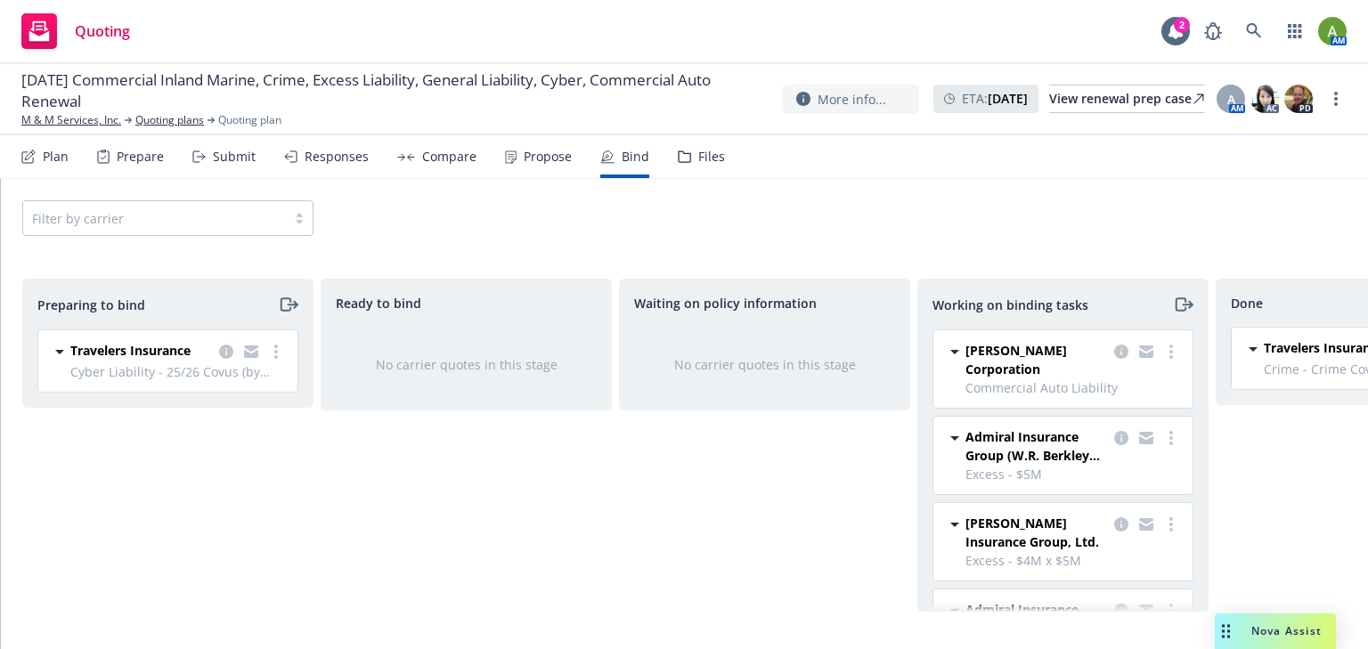
drag, startPoint x: 1002, startPoint y: 626, endPoint x: 1125, endPoint y: 613, distance: 123.5
click at [1125, 613] on div "Preparing to bind Travelers Insurance Cyber Liability - 25/26 Covus (by Travele…" at bounding box center [684, 449] width 1367 height 385
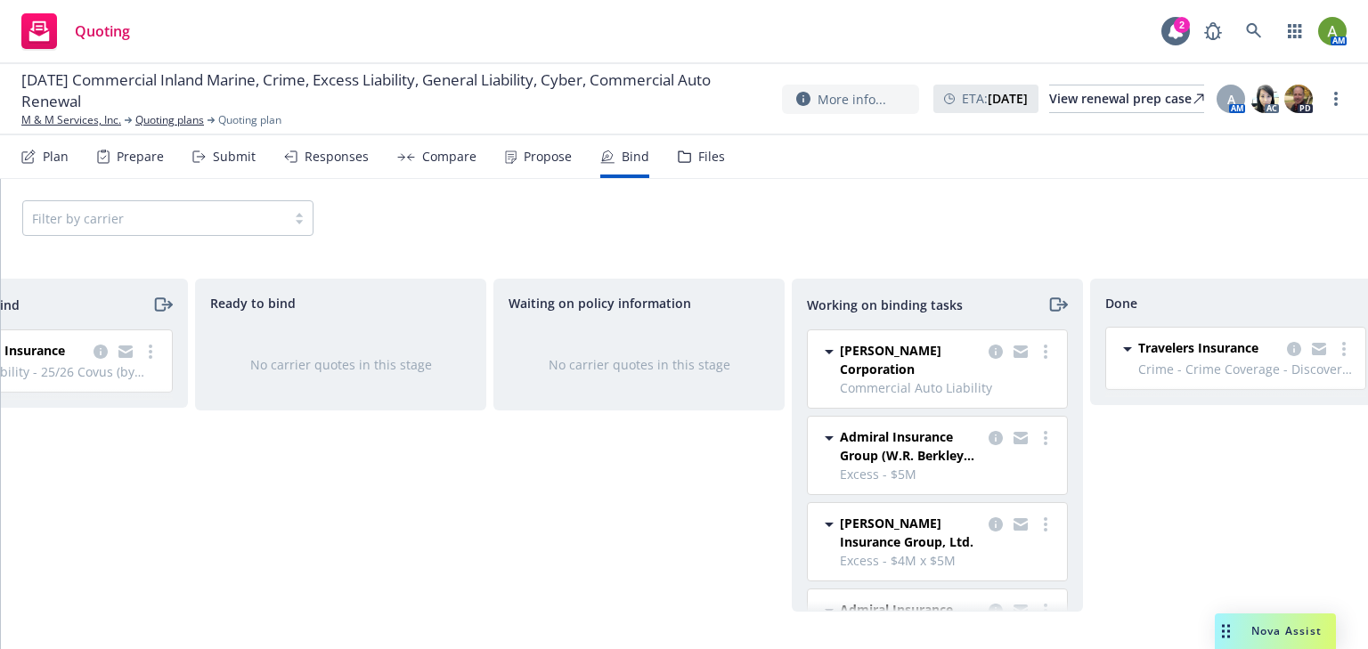
scroll to position [0, 160]
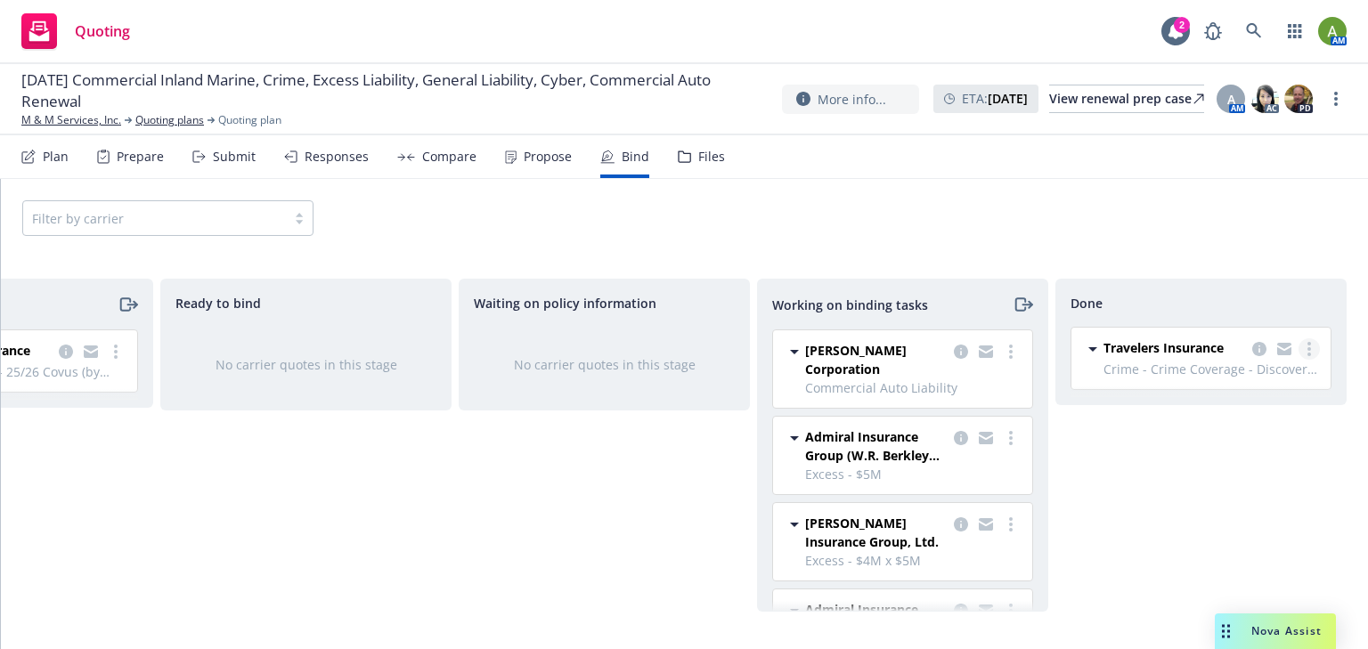
click at [1316, 348] on link "more" at bounding box center [1308, 348] width 21 height 21
click at [1271, 385] on span "Move back one step" at bounding box center [1237, 384] width 161 height 17
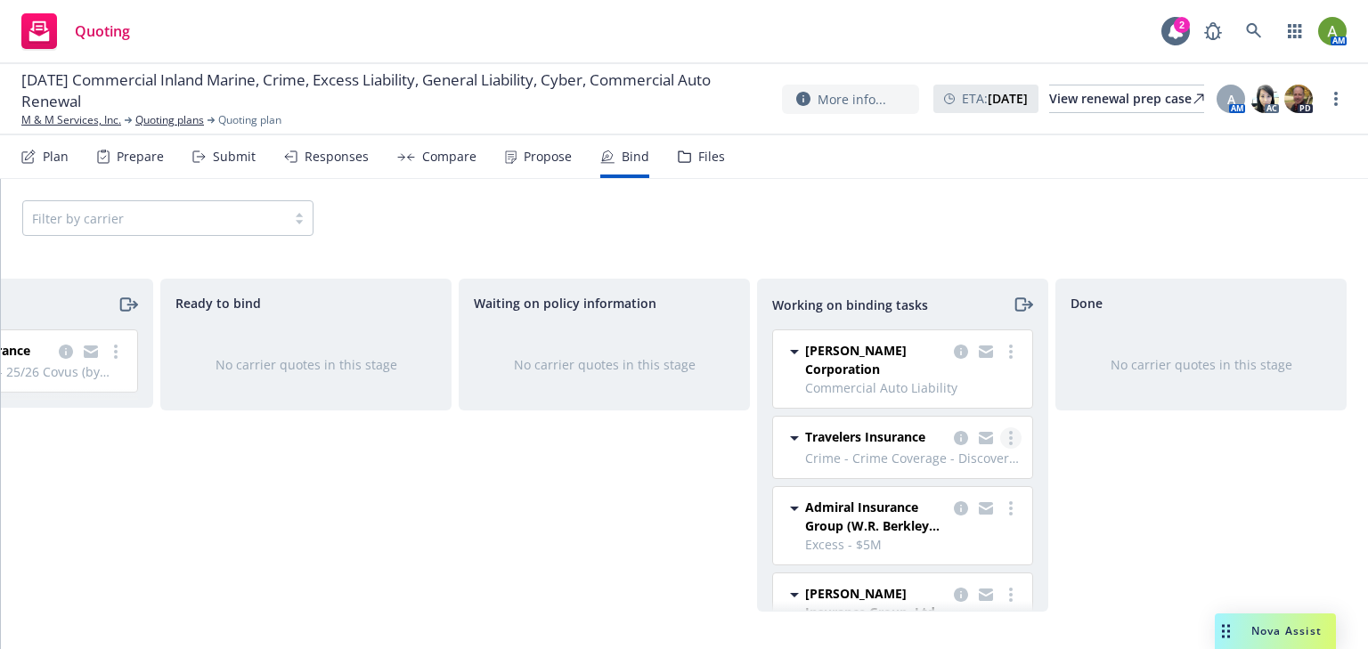
click at [1005, 442] on link "more" at bounding box center [1010, 437] width 21 height 21
click at [957, 475] on span "Move back one step" at bounding box center [928, 473] width 161 height 17
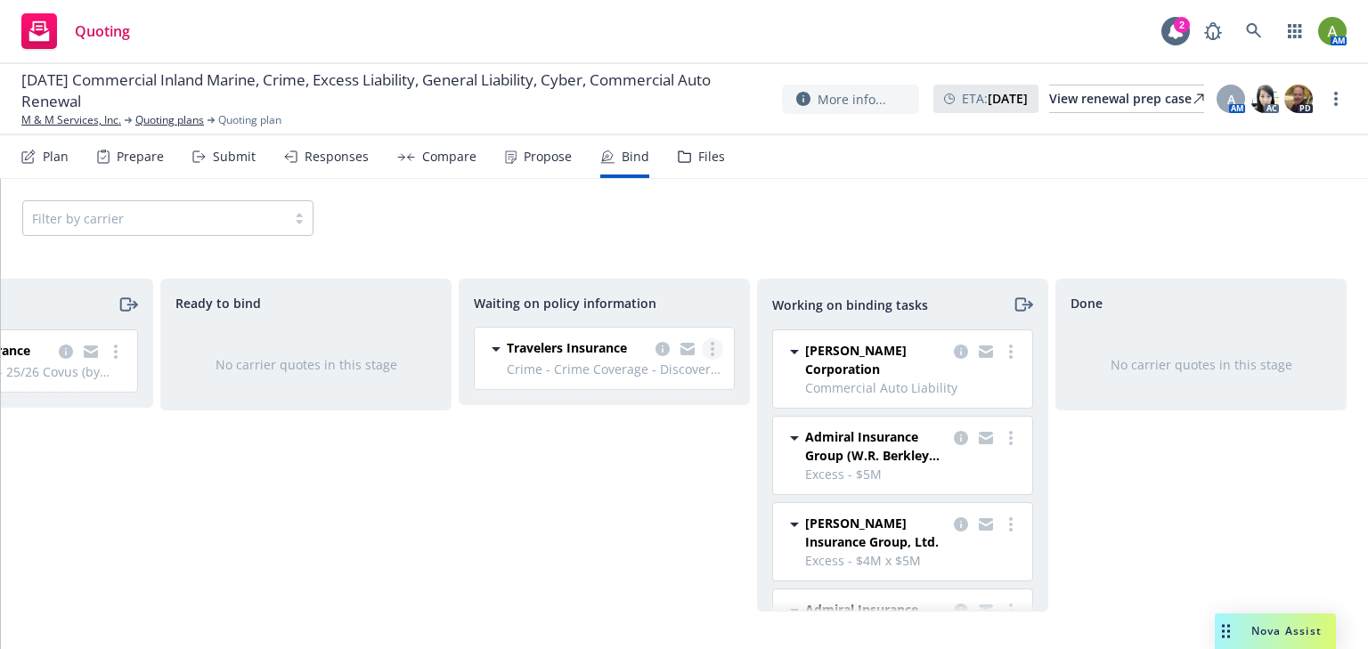
click at [712, 350] on icon "more" at bounding box center [712, 349] width 4 height 14
click at [544, 354] on span "Travelers Insurance" at bounding box center [567, 347] width 120 height 19
click at [665, 346] on icon "copy logging email" at bounding box center [662, 349] width 14 height 14
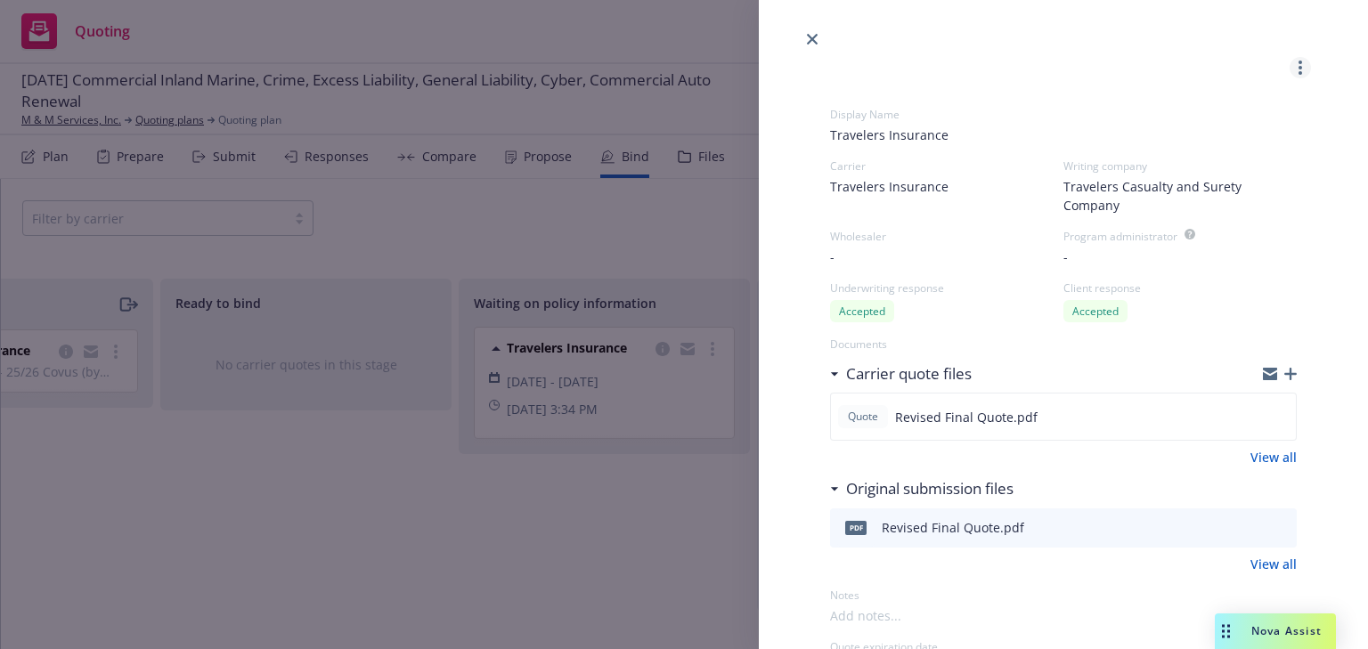
click at [1298, 66] on circle "more" at bounding box center [1300, 68] width 4 height 4
click at [812, 36] on icon "close" at bounding box center [812, 39] width 11 height 11
